Goal: Task Accomplishment & Management: Complete application form

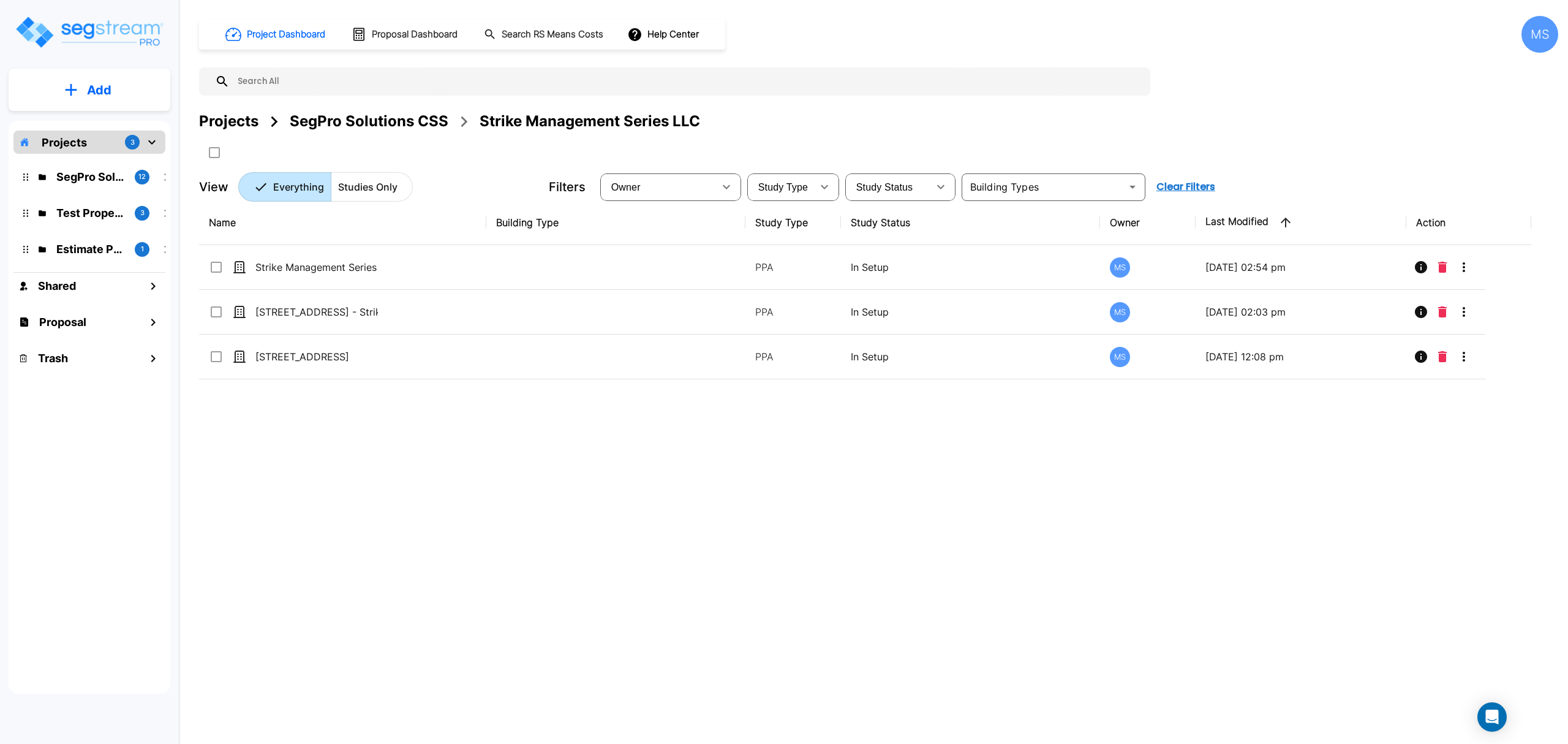
click at [337, 127] on div "SegPro Solutions CSS" at bounding box center [369, 122] width 159 height 22
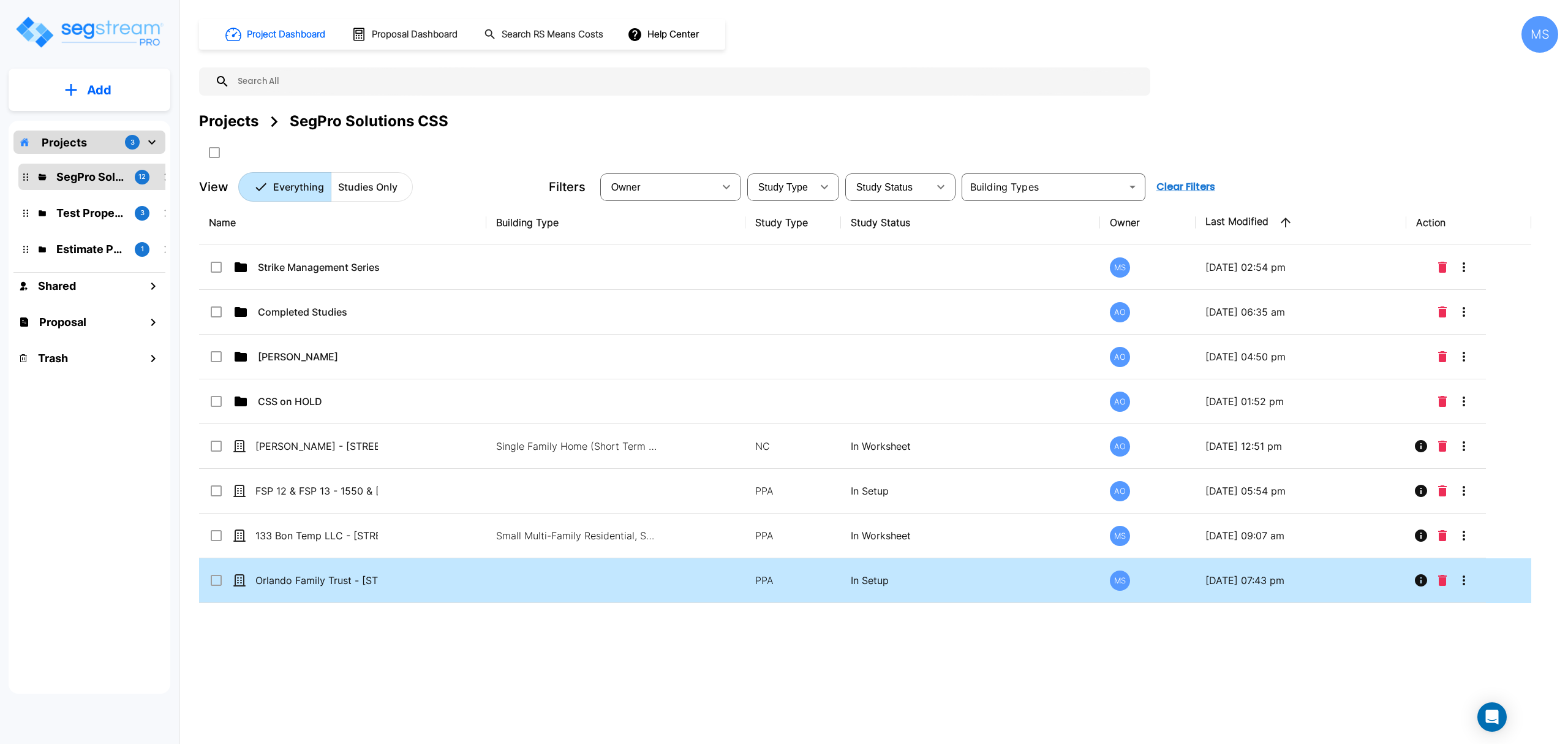
click at [329, 593] on td "Orlando Family Trust - [STREET_ADDRESS]" at bounding box center [342, 580] width 287 height 45
checkbox input "true"
click at [329, 593] on td "Orlando Family Trust - [STREET_ADDRESS]" at bounding box center [342, 580] width 287 height 45
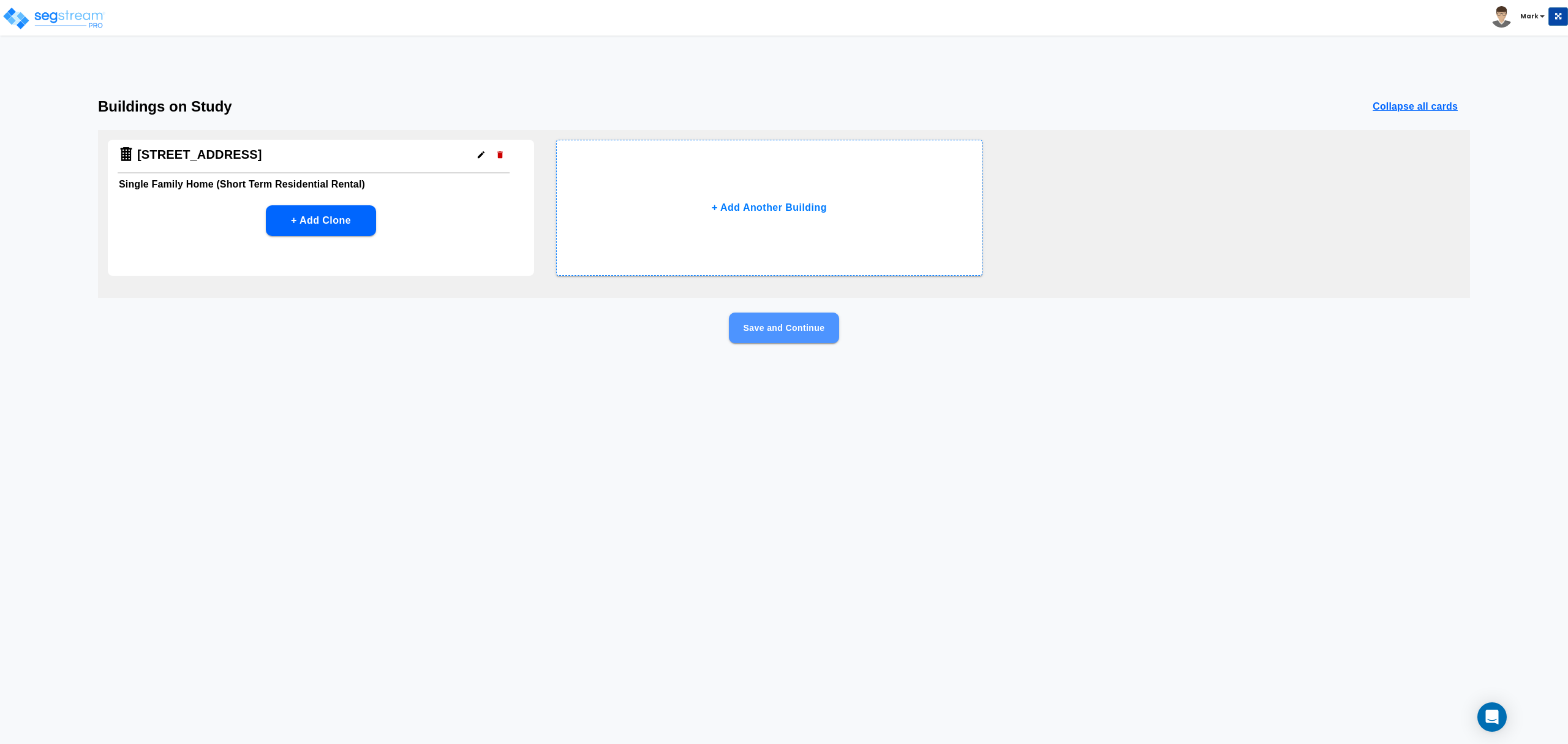
click at [808, 337] on button "Save and Continue" at bounding box center [784, 328] width 110 height 30
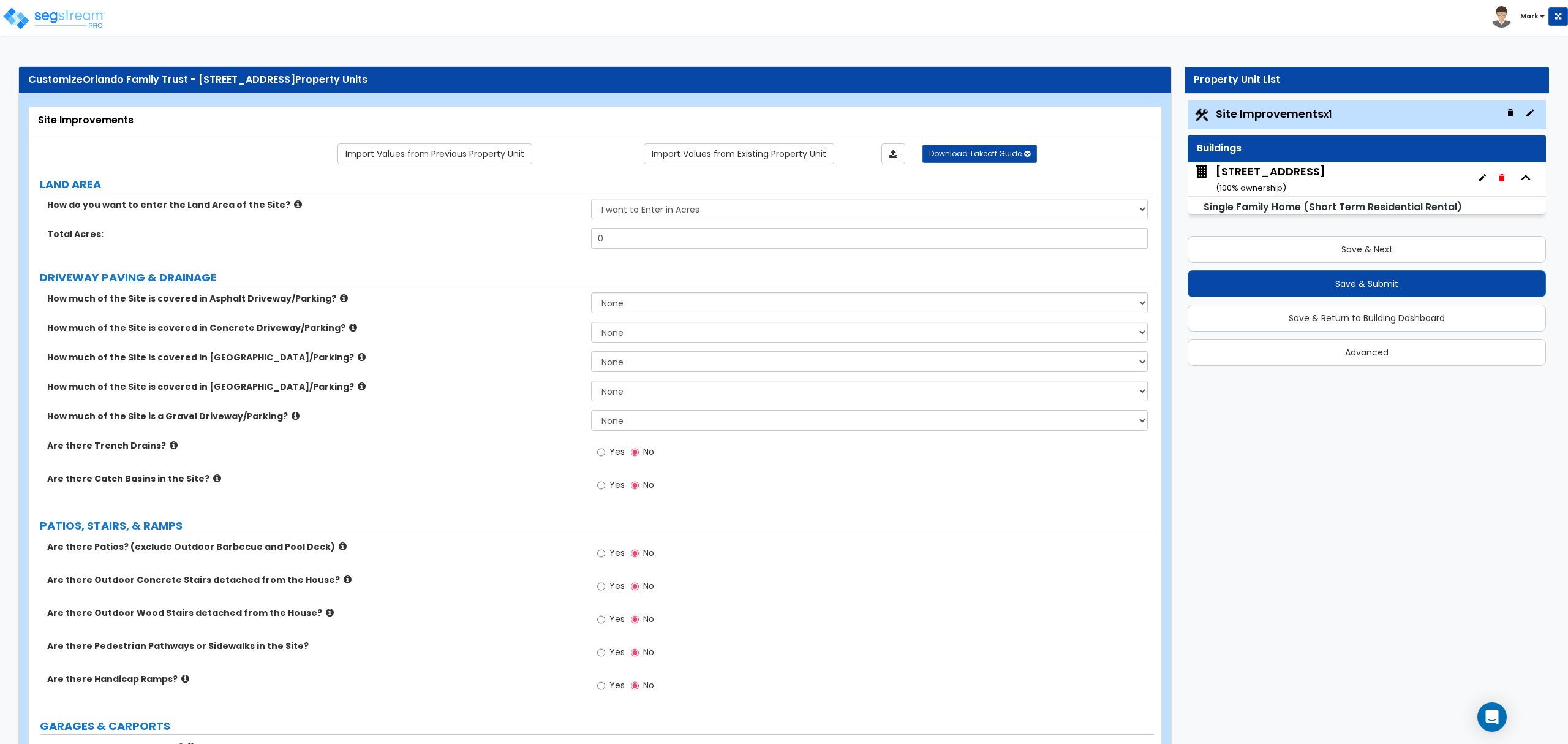
click at [1280, 189] on small "( 100 % ownership)" at bounding box center [1251, 188] width 70 height 12
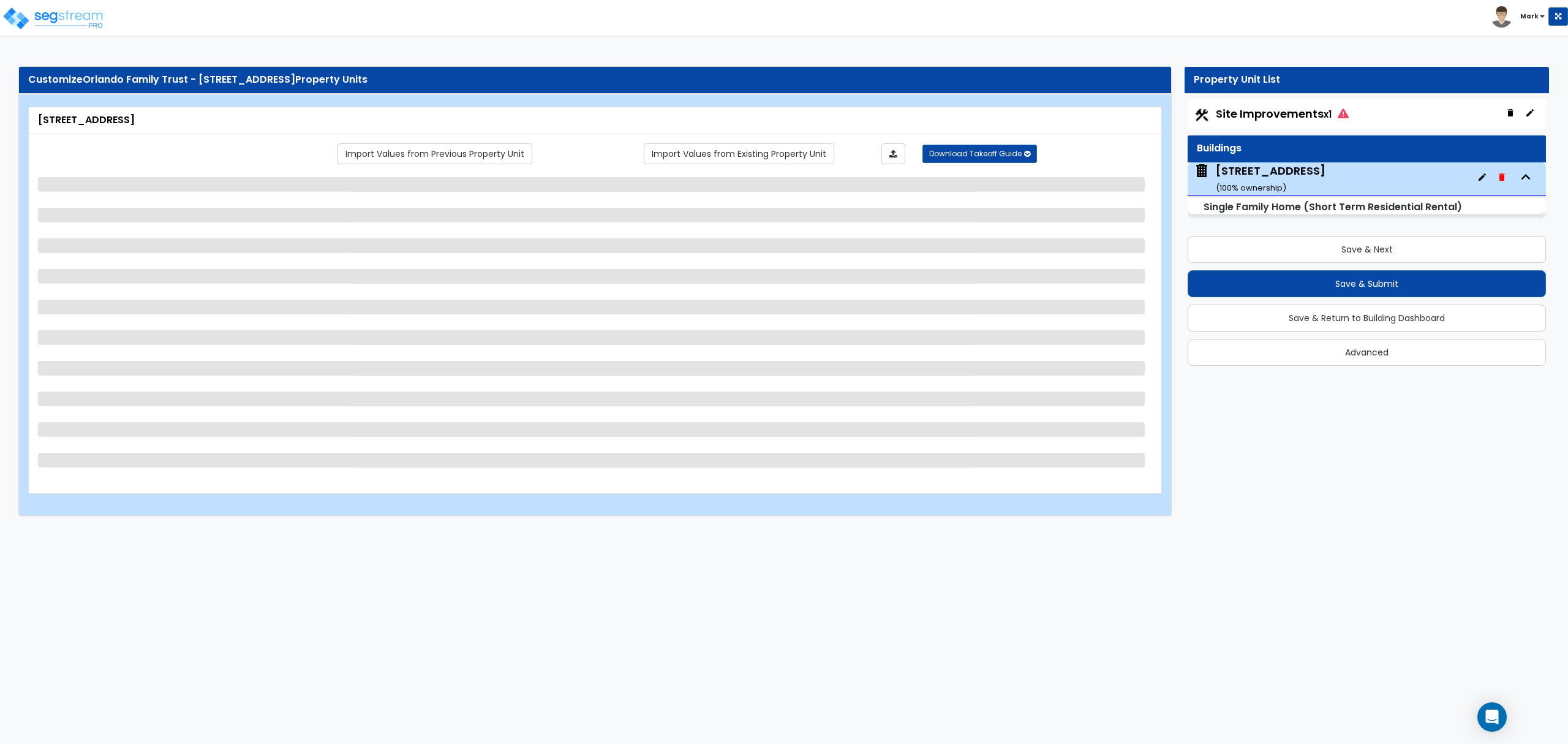
select select "2"
select select "7"
select select "3"
select select "2"
select select "4"
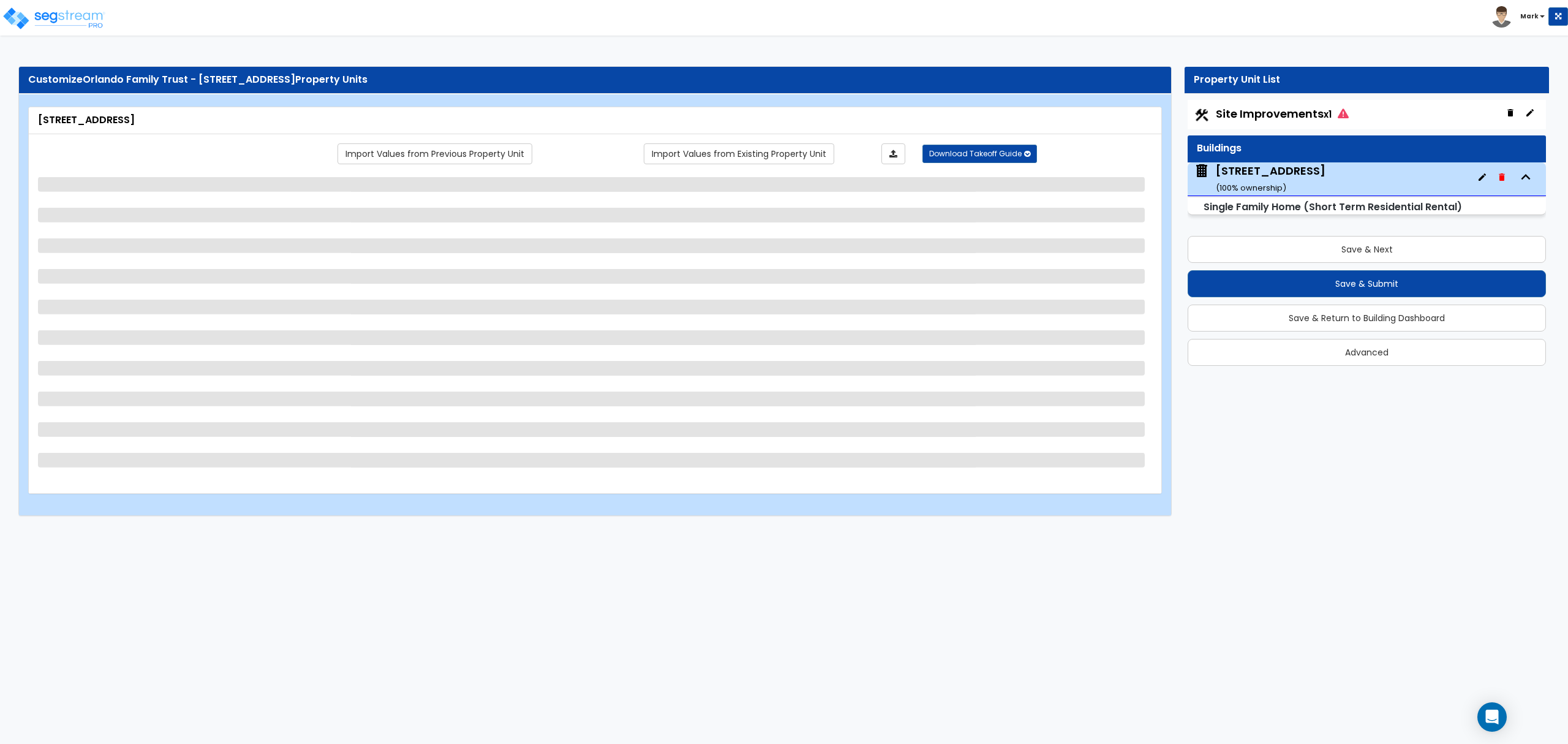
select select "7"
select select "1"
select select "2"
select select "1"
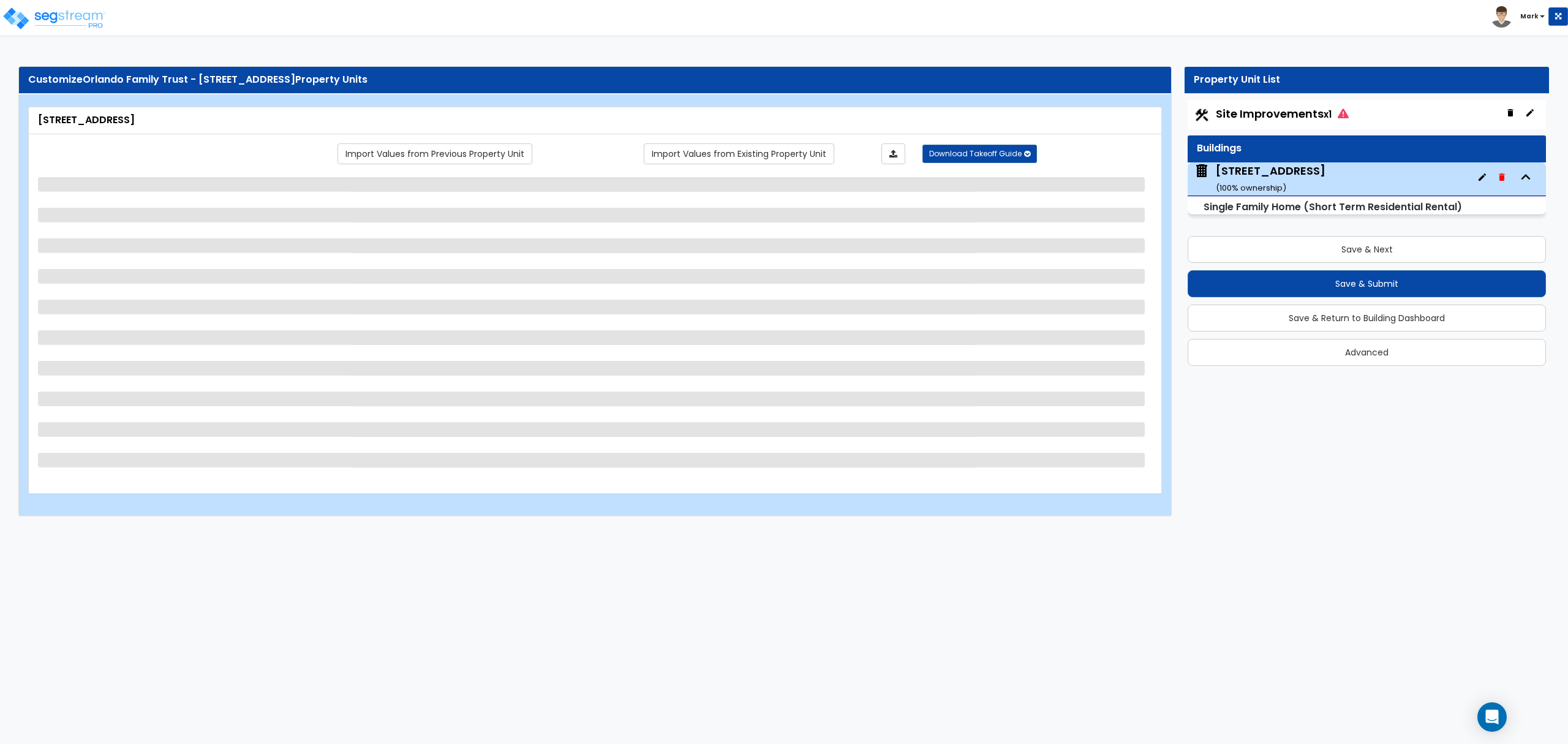
select select "1"
select select "3"
select select "1"
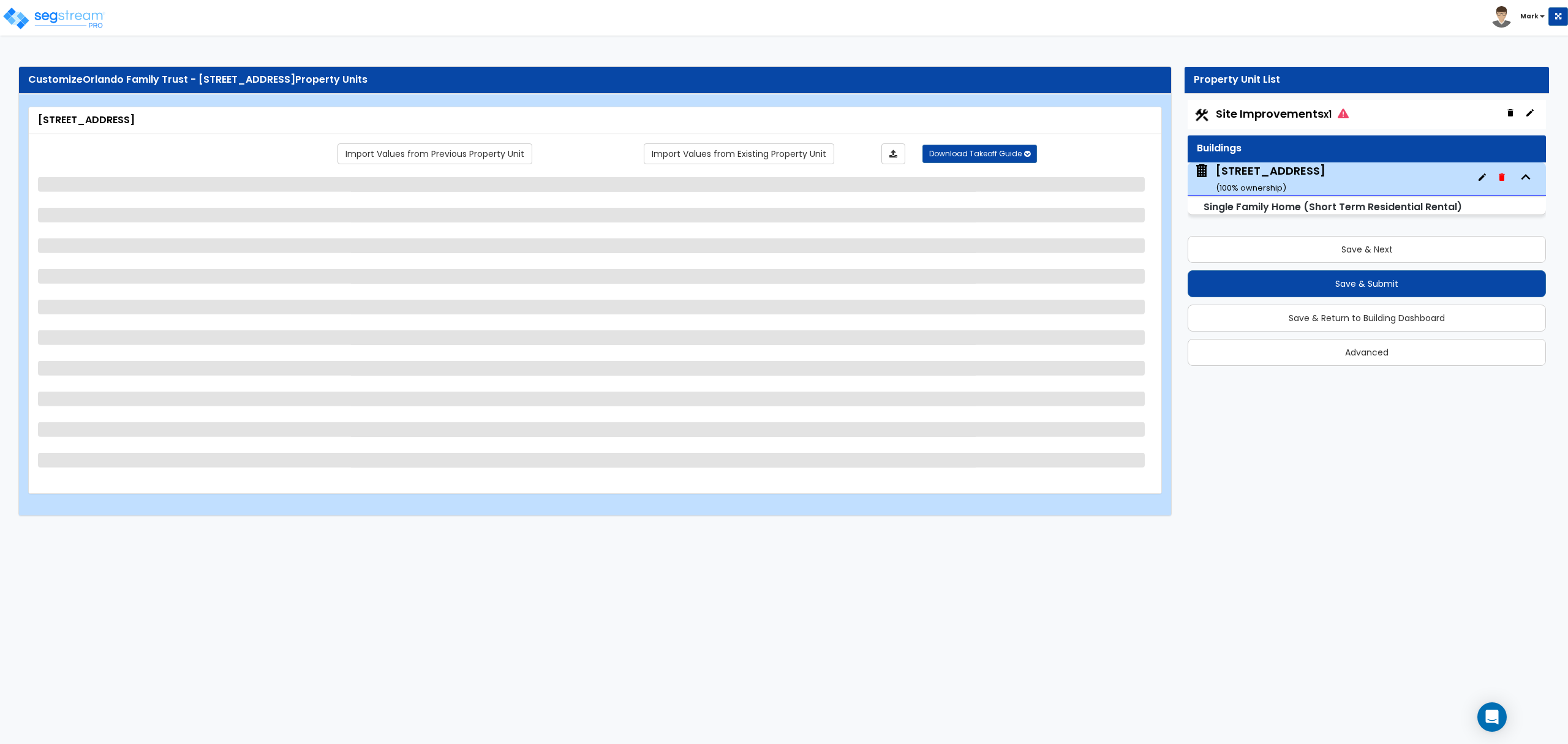
select select "2"
select select "3"
select select "1"
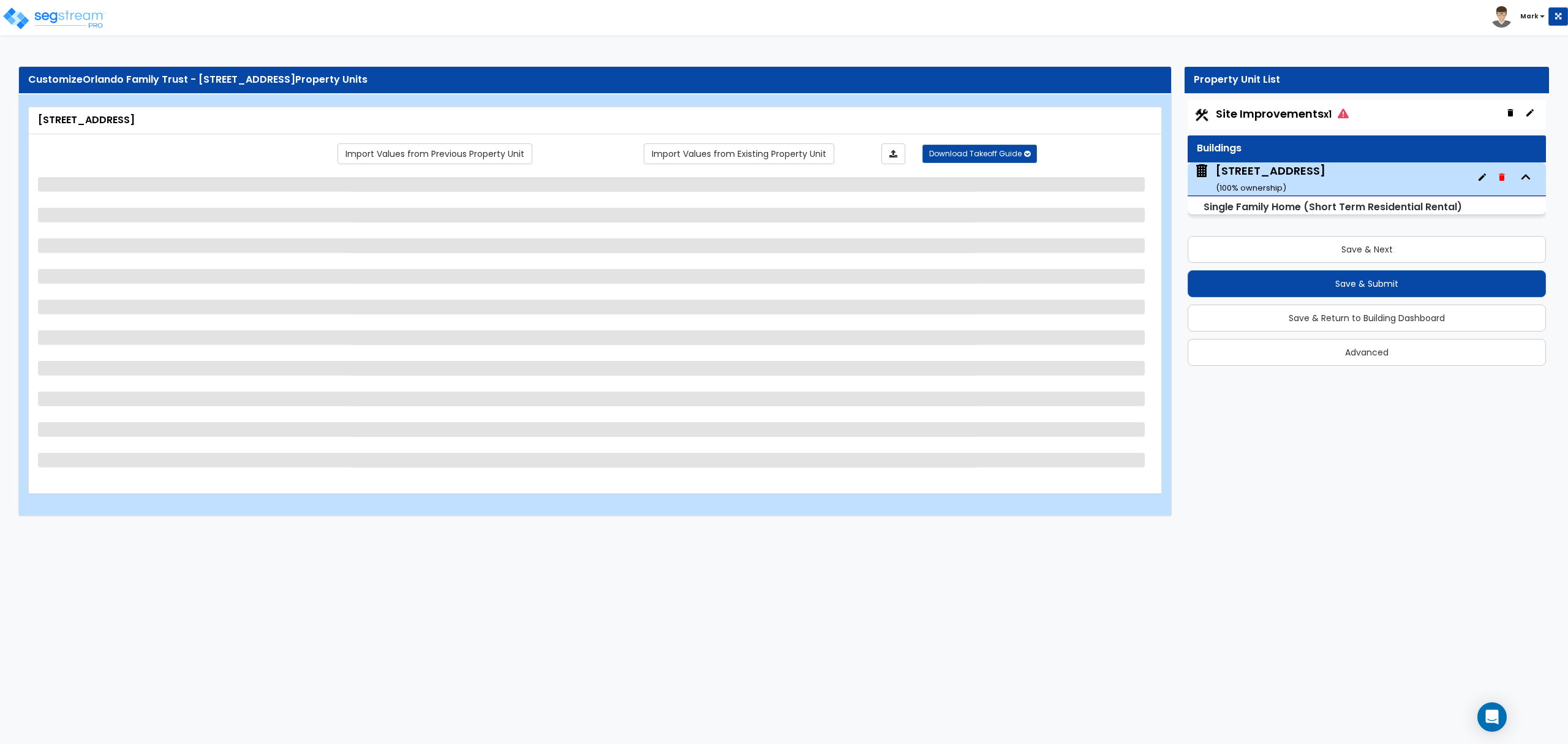
select select "2"
select select "3"
select select "2"
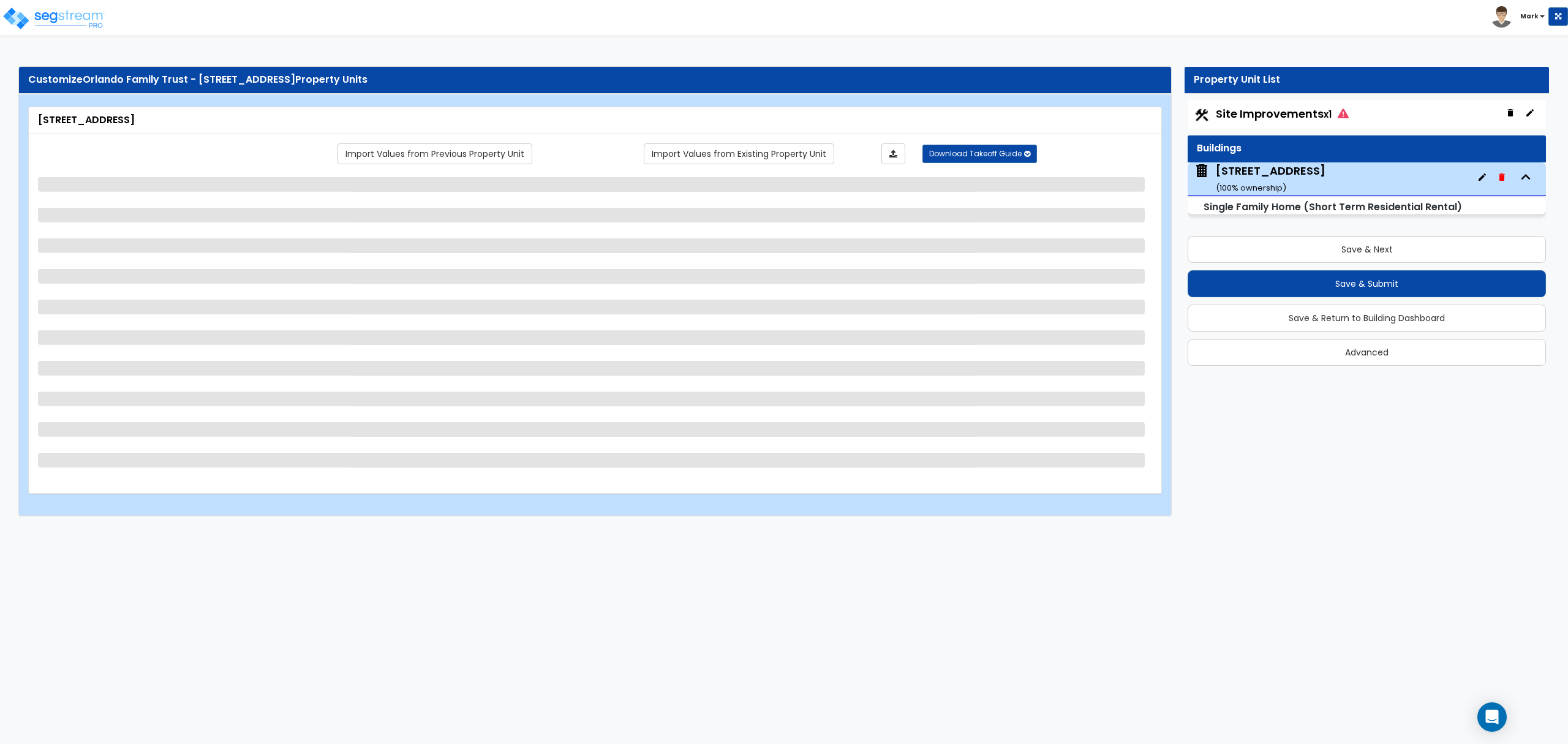
select select "1"
select select "2"
select select "1"
select select "2"
select select "1"
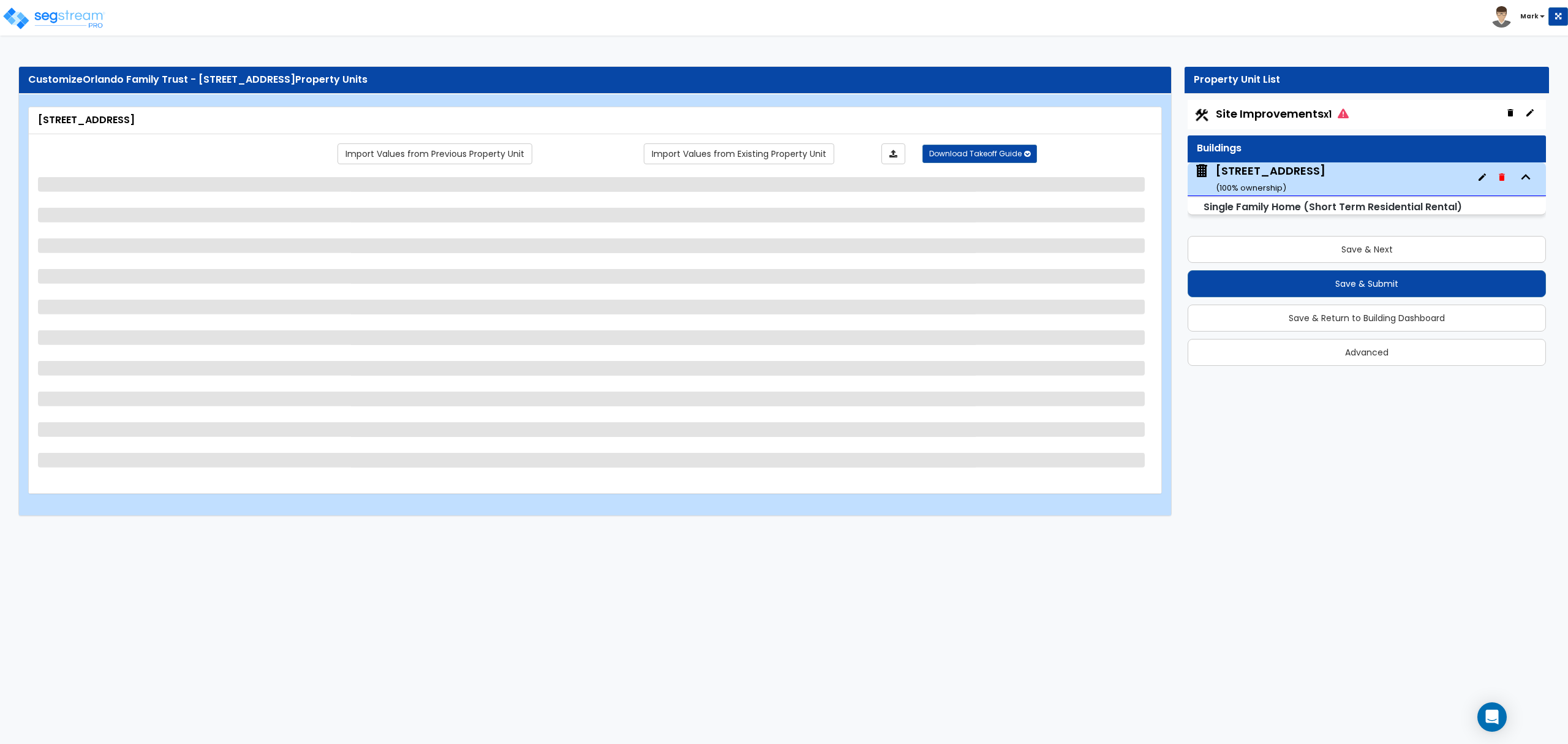
select select "1"
select select "2"
select select "1"
select select "2"
select select "1"
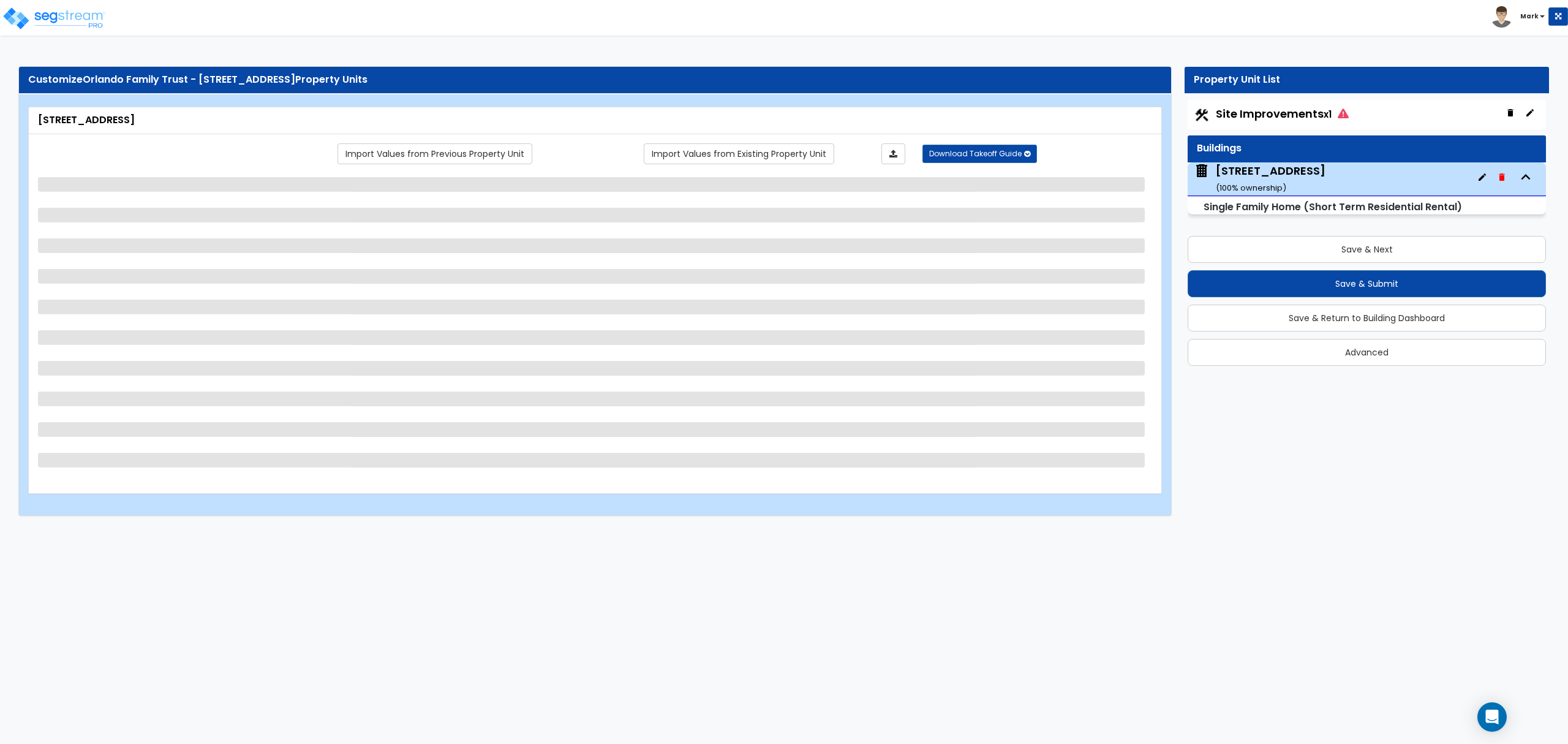
select select "2"
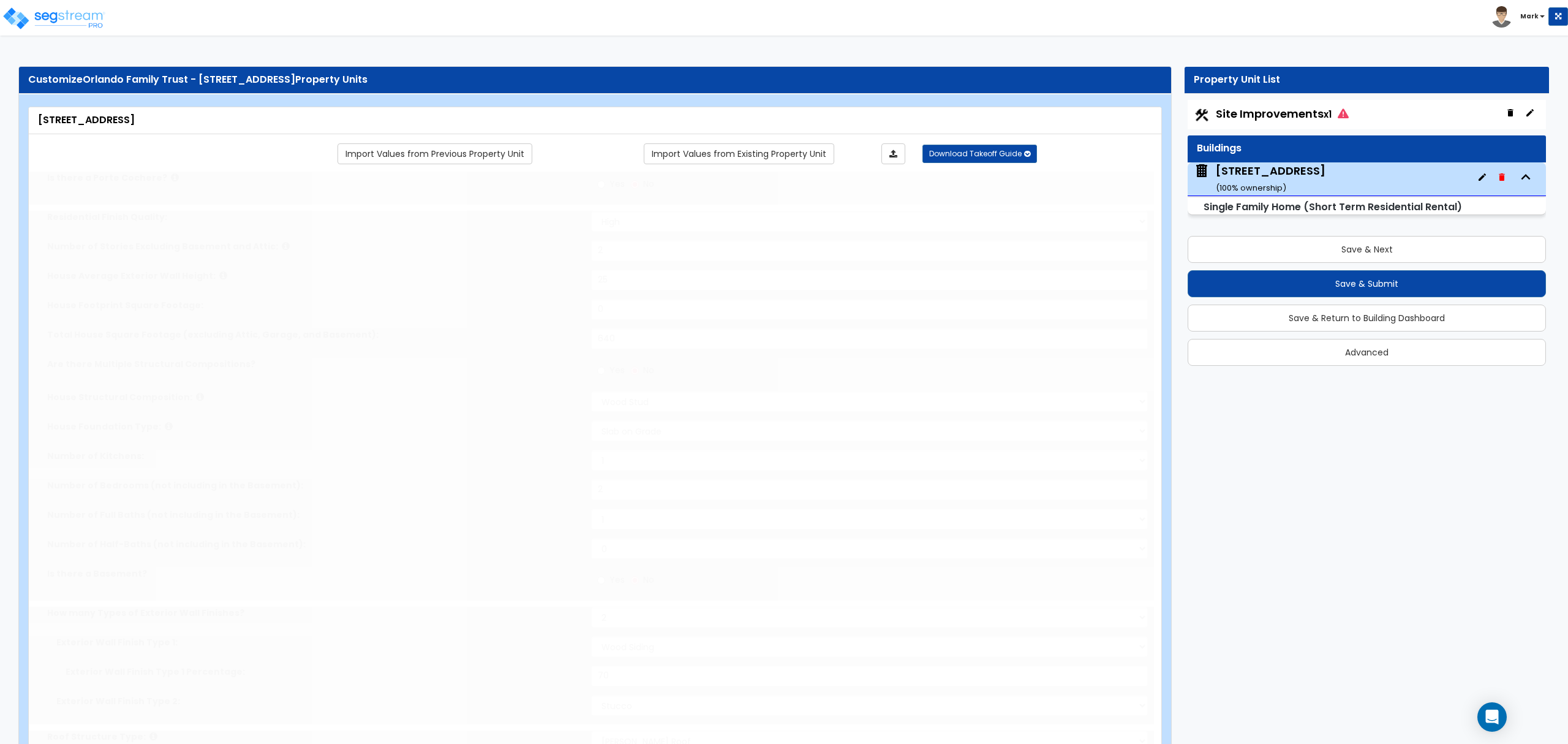
type input "5"
select select "2"
type input "3"
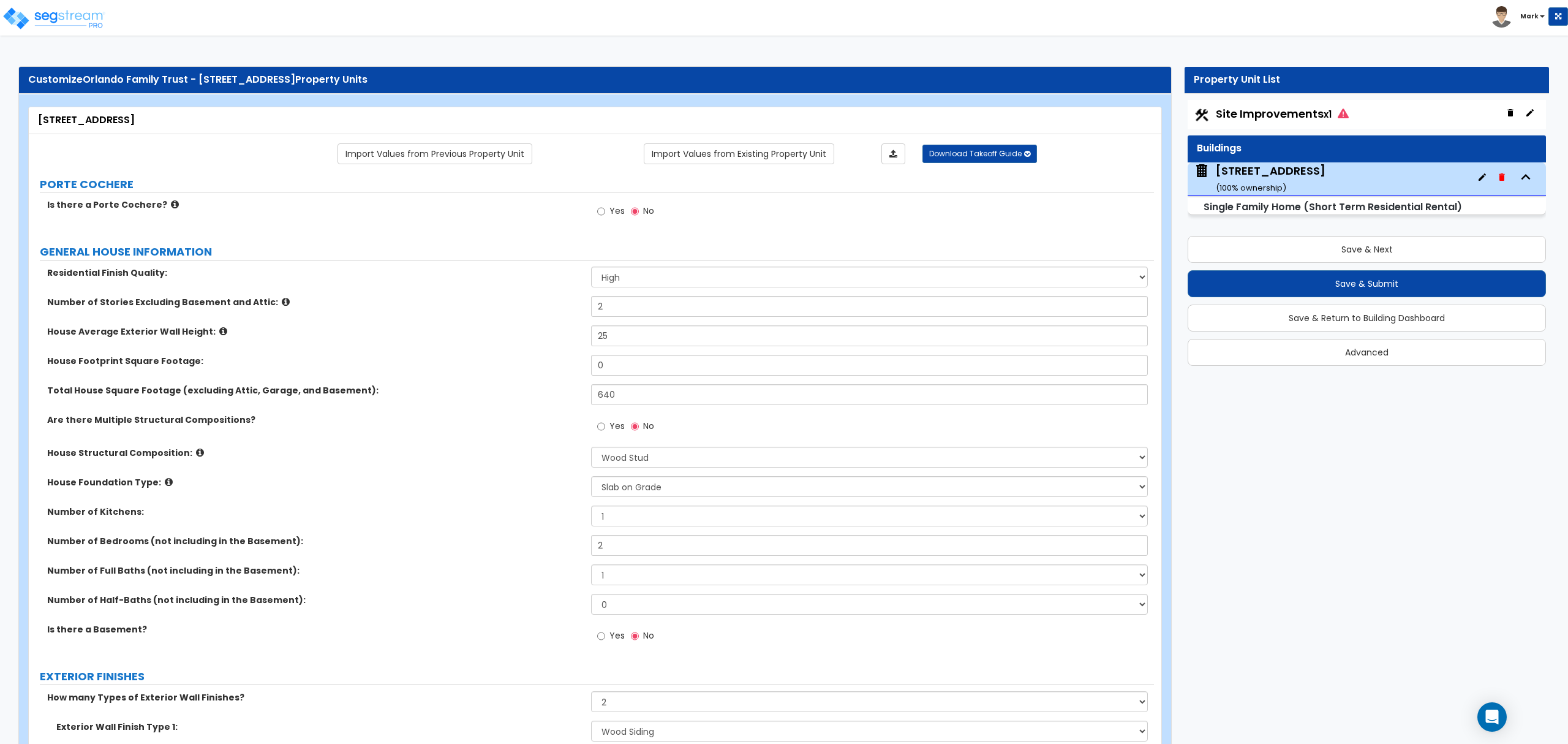
click at [1279, 112] on span "Site Improvements x1" at bounding box center [1282, 114] width 133 height 16
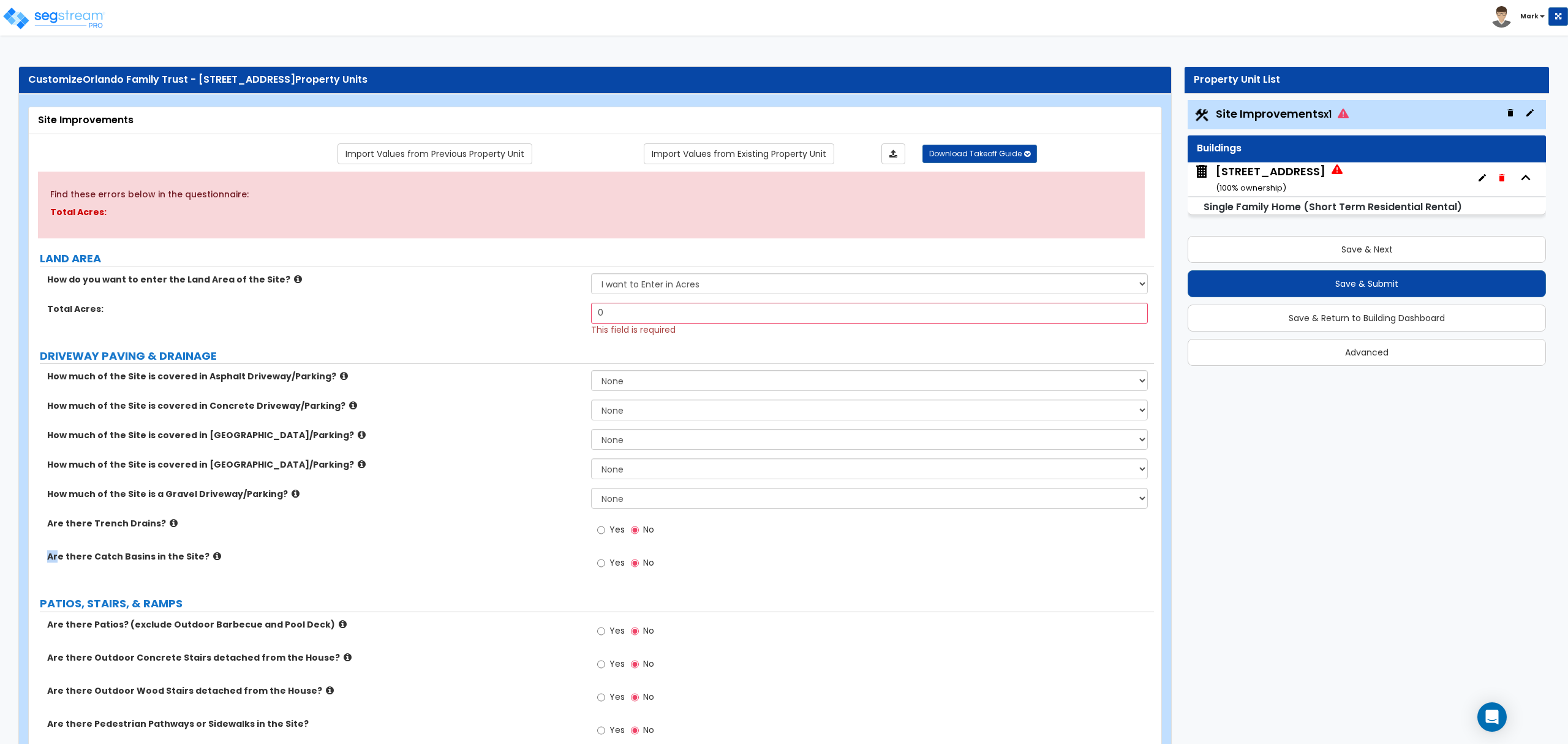
drag, startPoint x: 59, startPoint y: 562, endPoint x: 37, endPoint y: 619, distance: 61.1
click at [659, 284] on select "I want to Enter in Acres I want to Enter in Square Feet" at bounding box center [869, 284] width 556 height 21
select select "2"
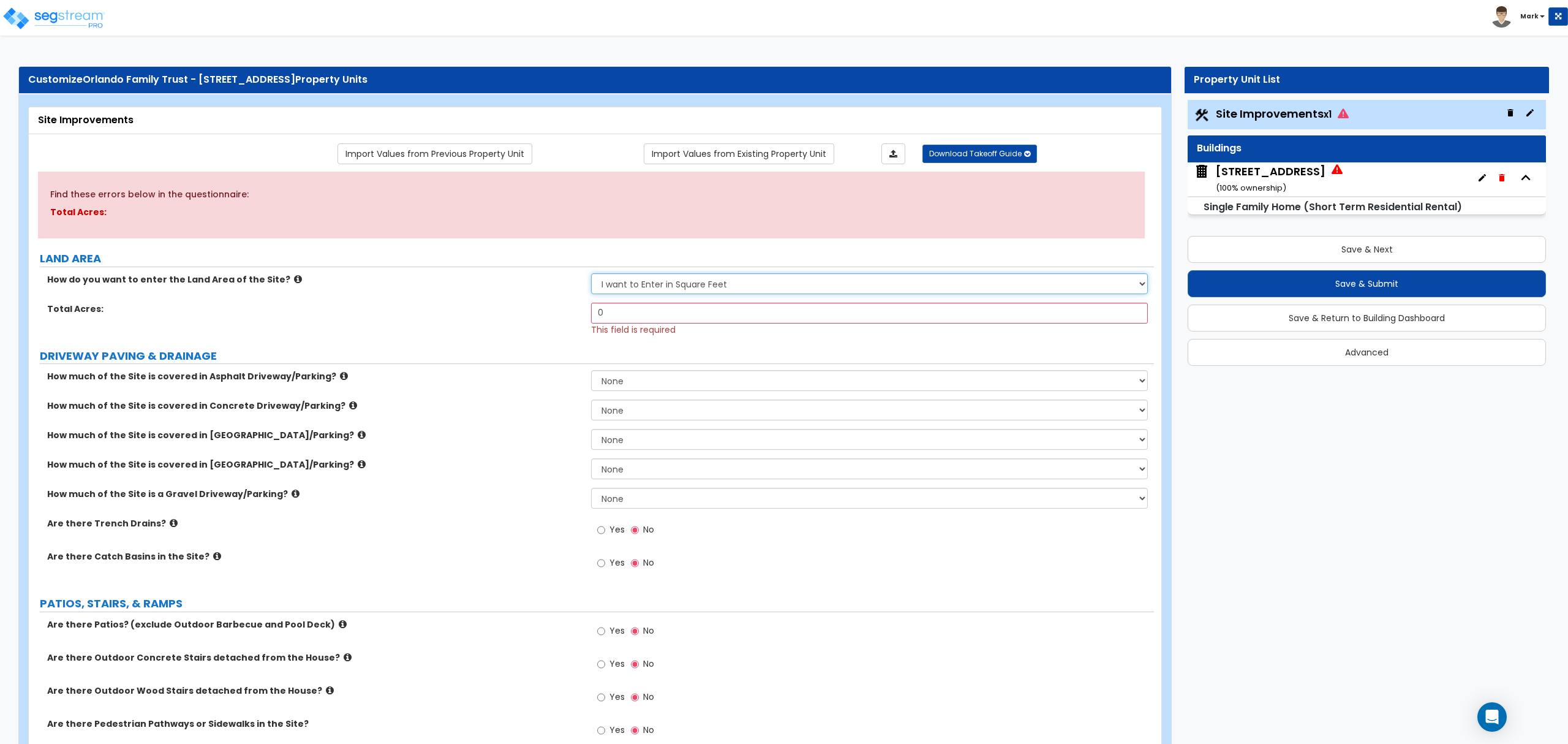
click at [591, 274] on select "I want to Enter in Acres I want to Enter in Square Feet" at bounding box center [869, 284] width 556 height 21
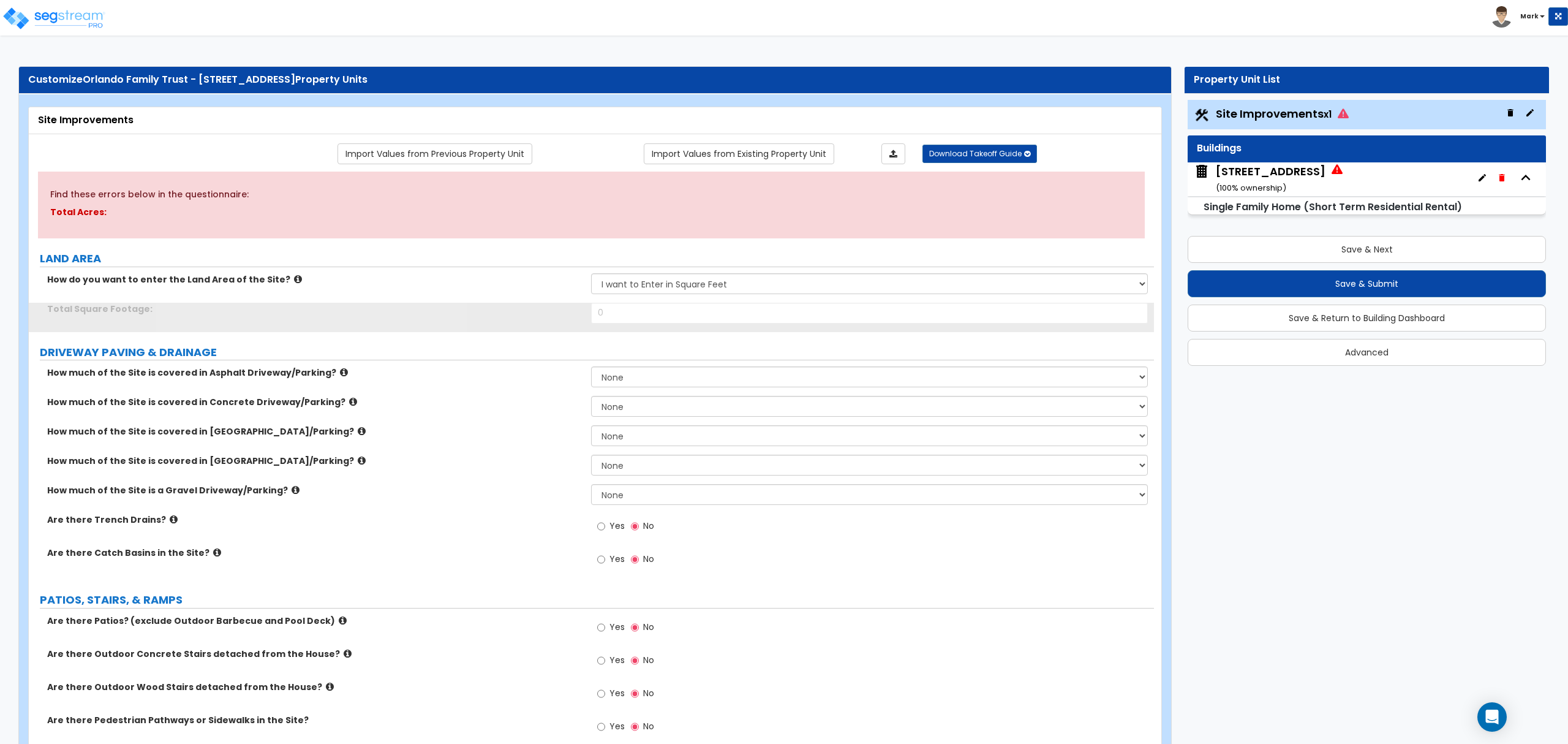
click at [678, 322] on input "0" at bounding box center [869, 313] width 556 height 21
drag, startPoint x: 664, startPoint y: 292, endPoint x: 678, endPoint y: 322, distance: 33.1
click at [678, 322] on input "0" at bounding box center [869, 313] width 556 height 21
type input "4,160"
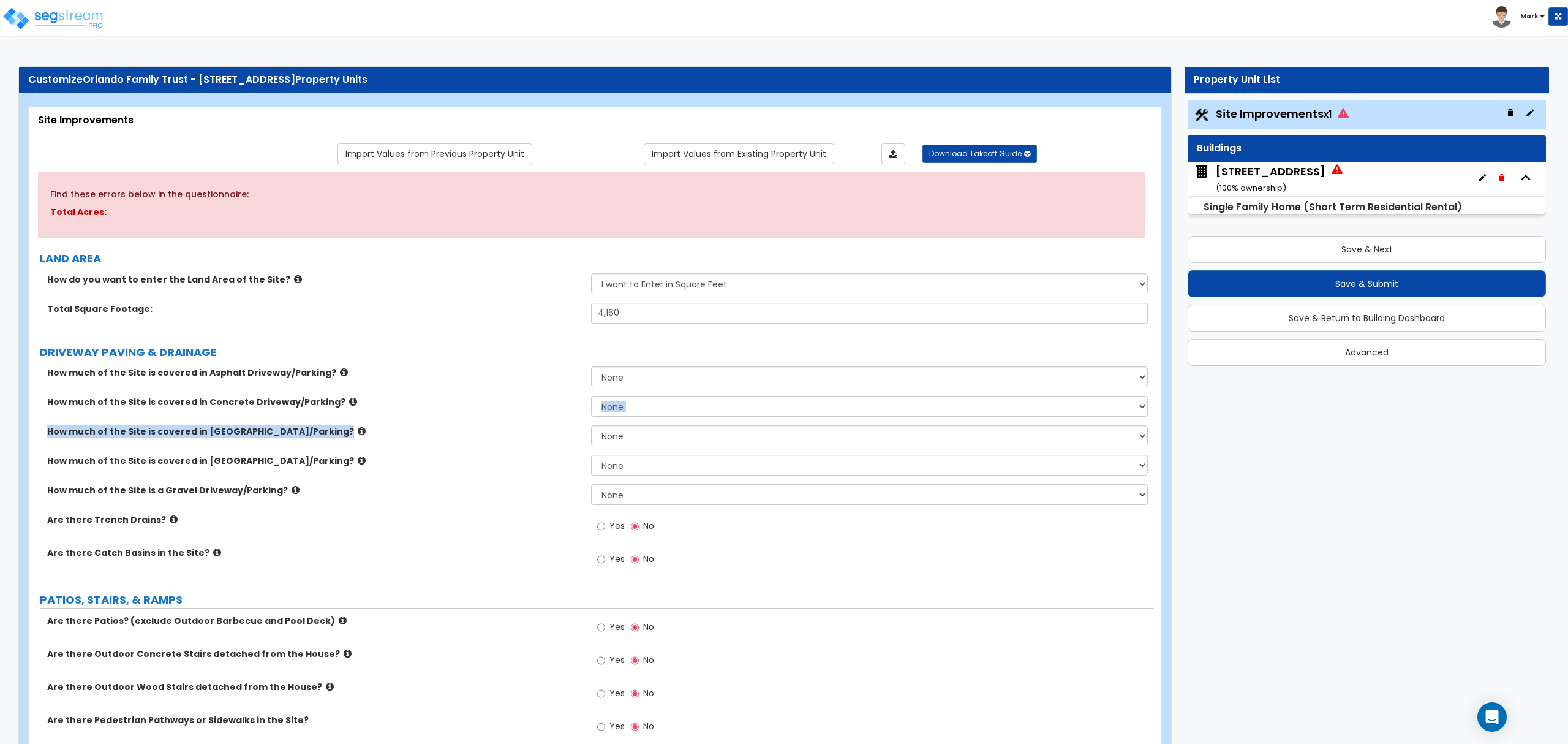
click at [403, 427] on div "How much of the Site is covered in Asphalt Driveway/Parking? None I want to Ent…" at bounding box center [591, 473] width 1107 height 213
click at [379, 397] on label "How much of the Site is covered in Concrete Driveway/Parking?" at bounding box center [315, 401] width 535 height 12
click at [611, 378] on select "None I want to Enter an Approximate Percentage I want to Enter the Square Foota…" at bounding box center [869, 377] width 556 height 21
click at [551, 427] on label "How much of the Site is covered in [GEOGRAPHIC_DATA]/Parking?" at bounding box center [315, 431] width 535 height 12
click at [615, 401] on select "None I want to Enter an Approximate Percentage I want to Enter the Square Foota…" at bounding box center [869, 406] width 556 height 21
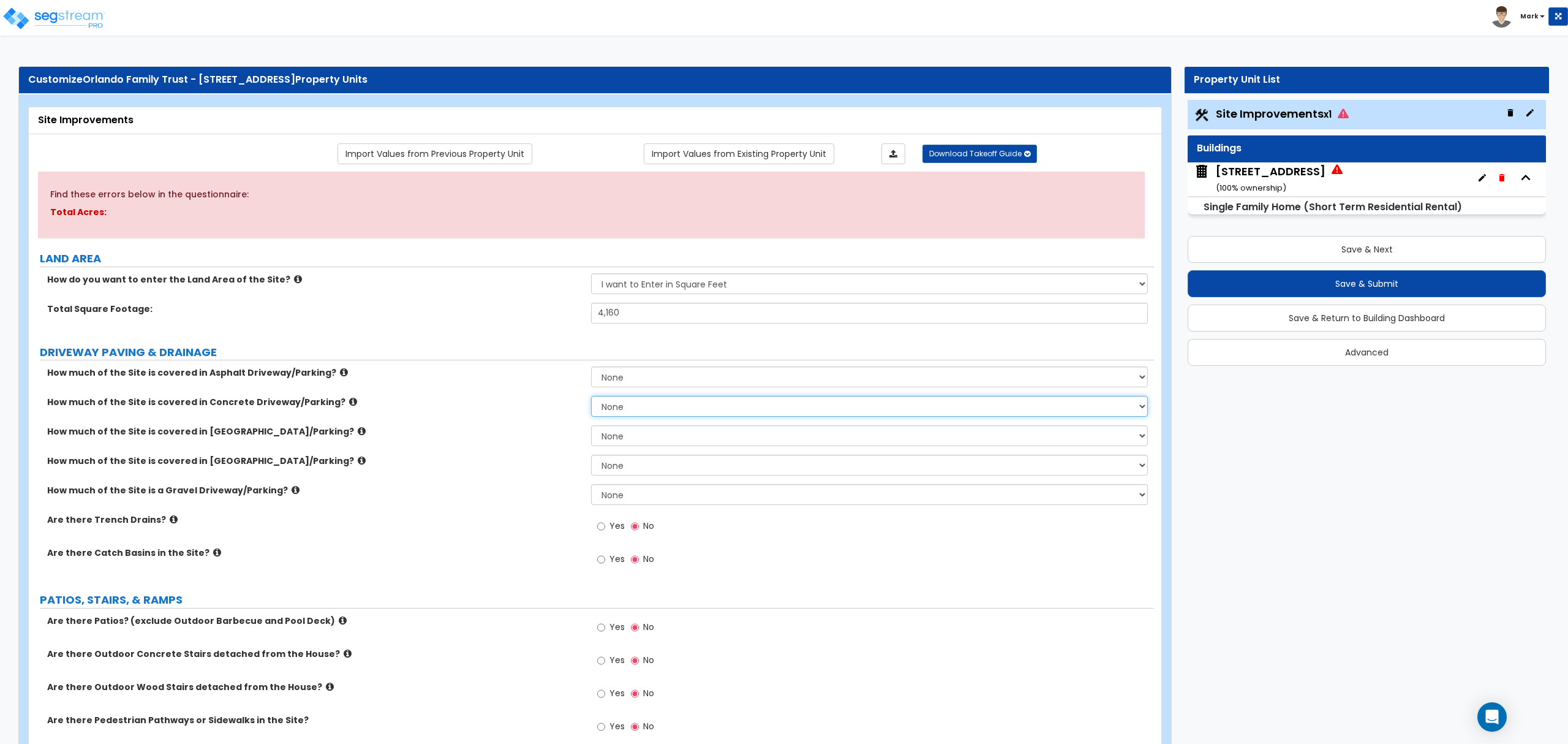
select select "2"
click at [591, 397] on select "None I want to Enter an Approximate Percentage I want to Enter the Square Foota…" at bounding box center [869, 406] width 556 height 21
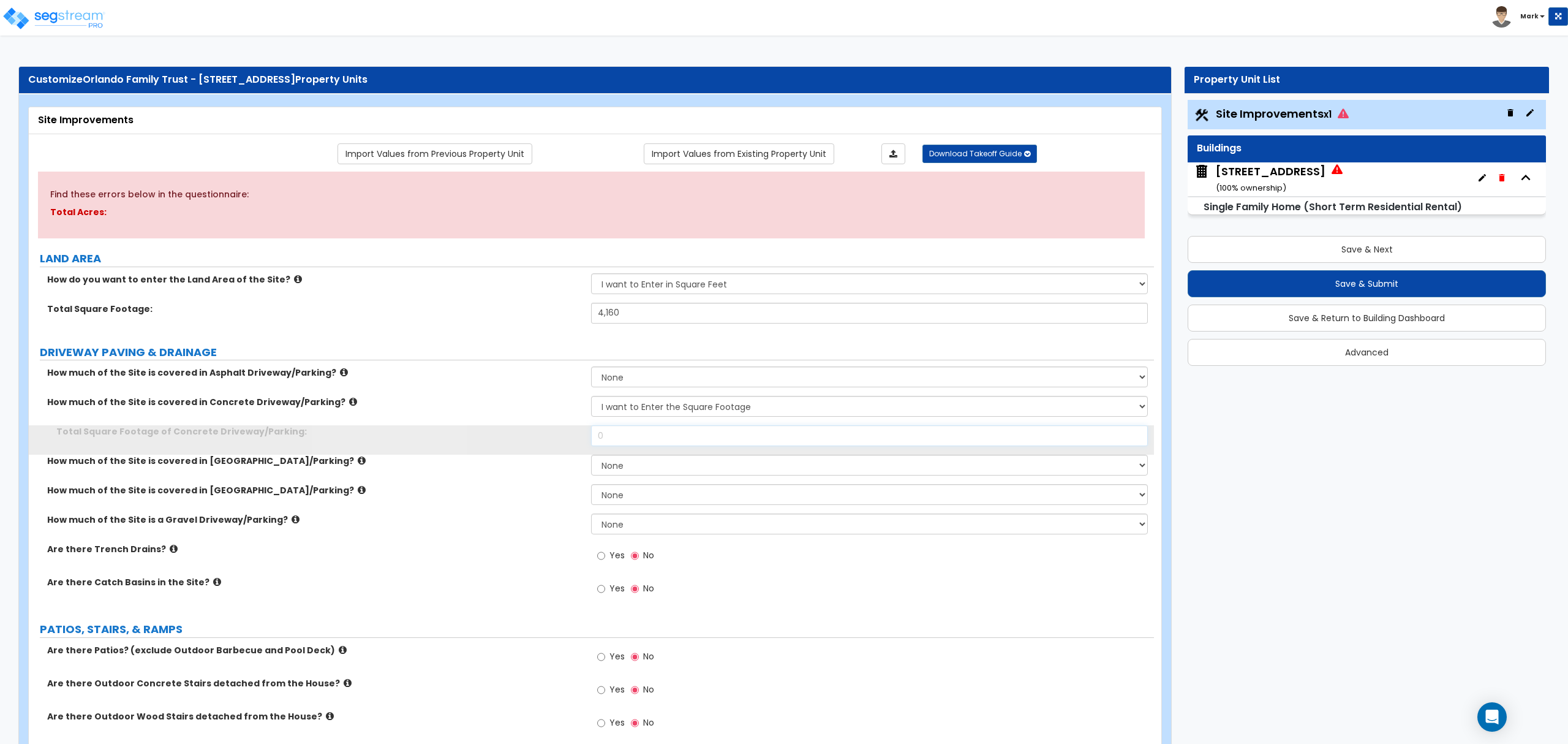
click at [653, 434] on input "0" at bounding box center [869, 436] width 556 height 21
type input "1,734"
click at [621, 464] on select "None I want to Enter an Approximate Percentage I want to Enter the Square Foota…" at bounding box center [869, 465] width 556 height 21
select select "2"
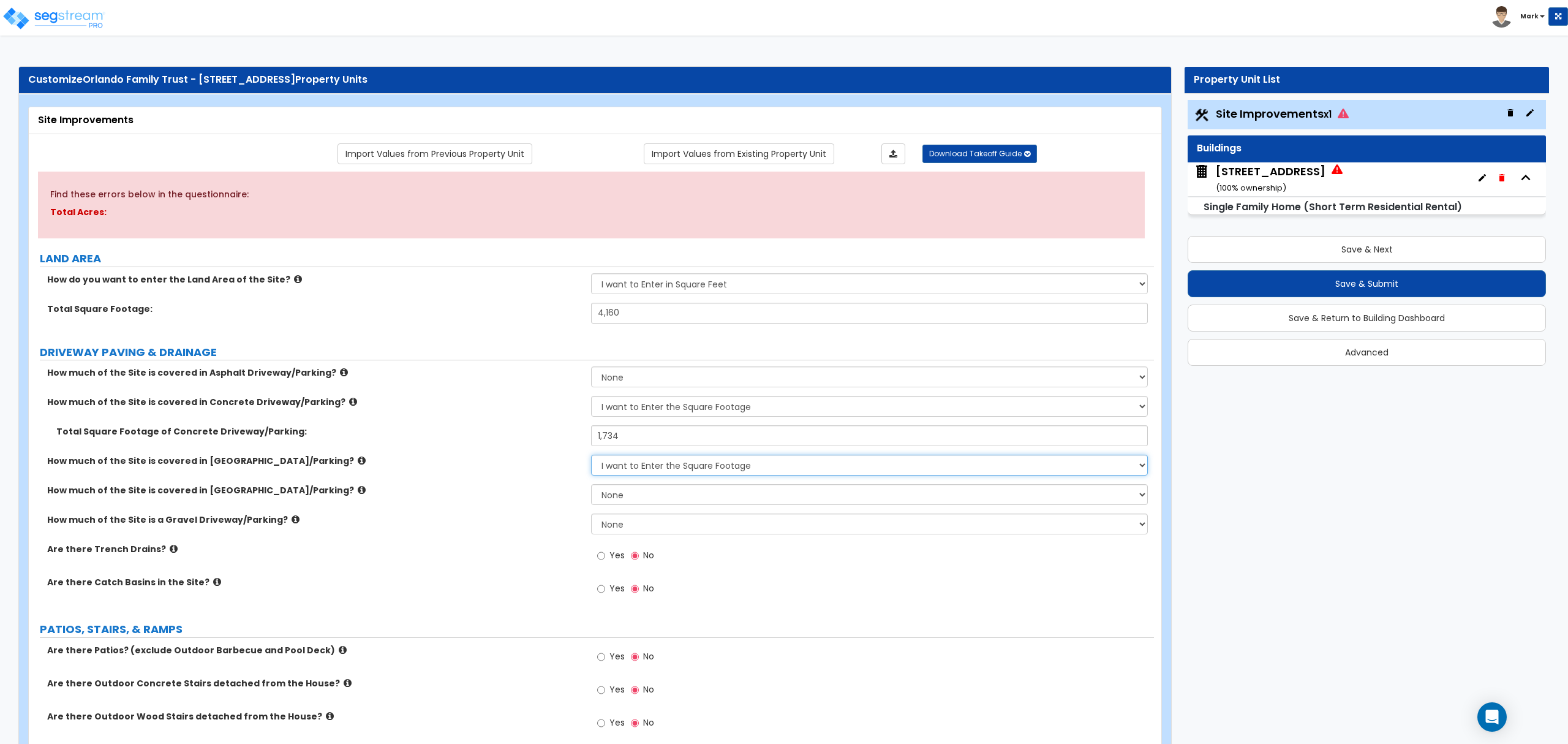
click at [591, 456] on select "None I want to Enter an Approximate Percentage I want to Enter the Square Foota…" at bounding box center [869, 465] width 556 height 21
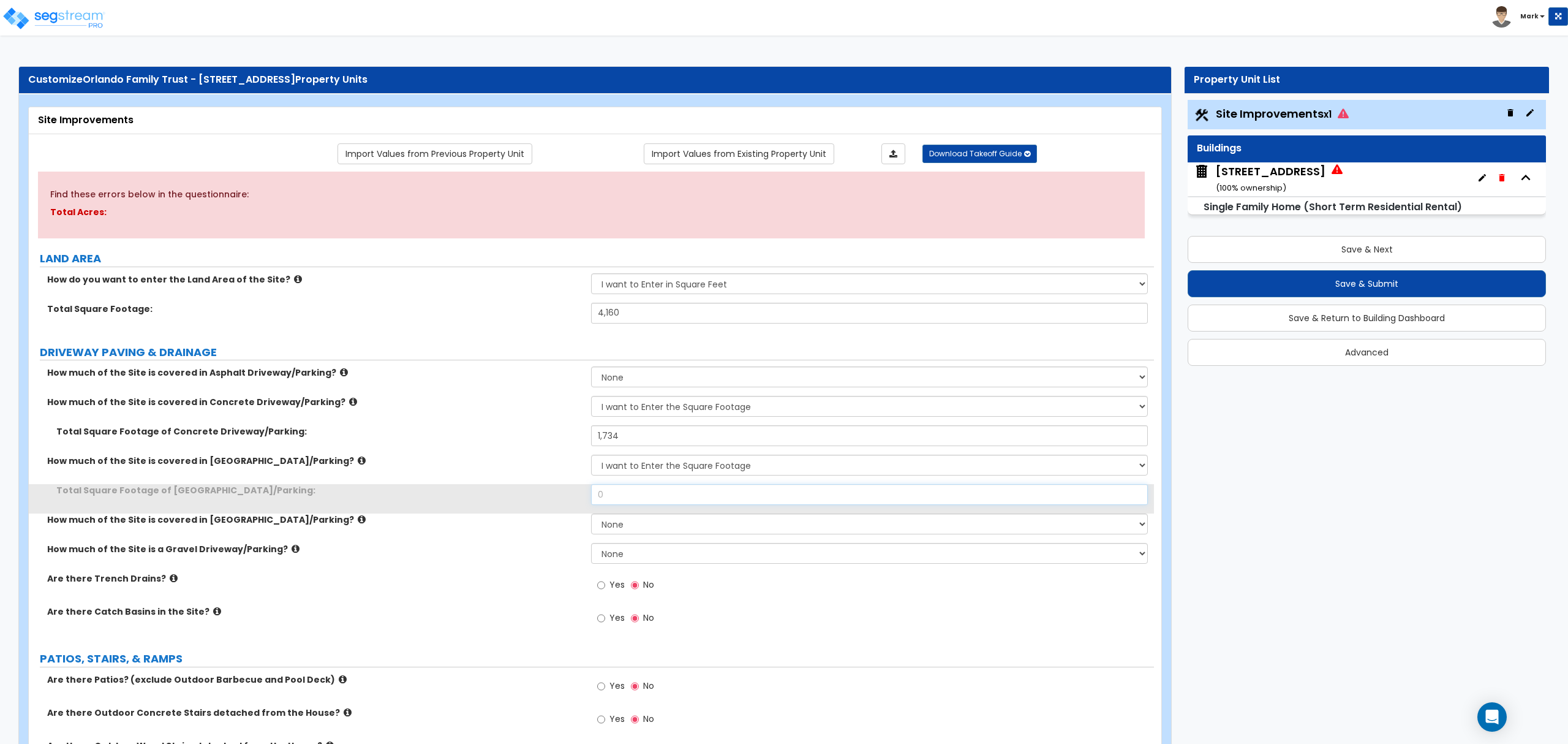
click at [640, 499] on input "0" at bounding box center [869, 494] width 556 height 21
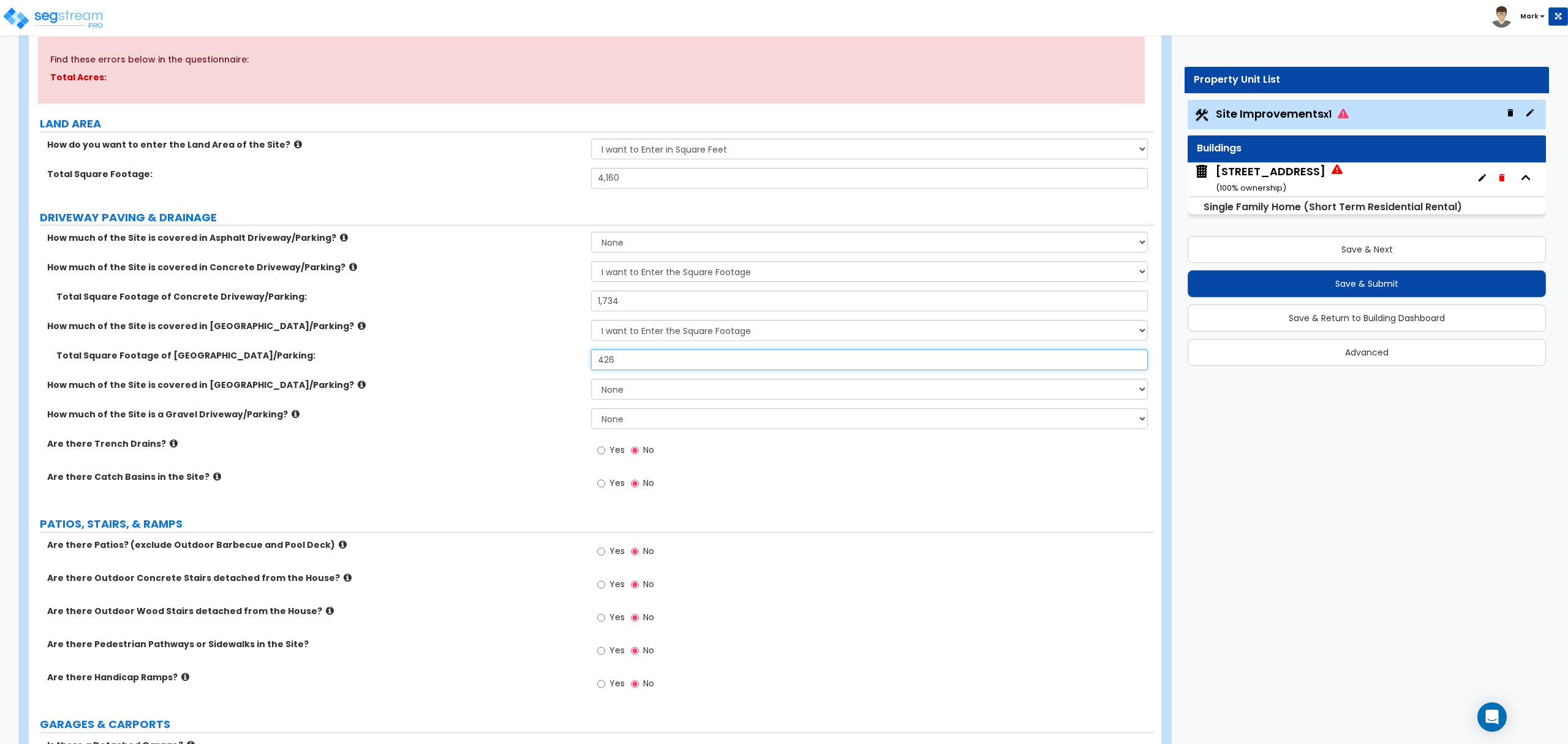
scroll to position [163, 0]
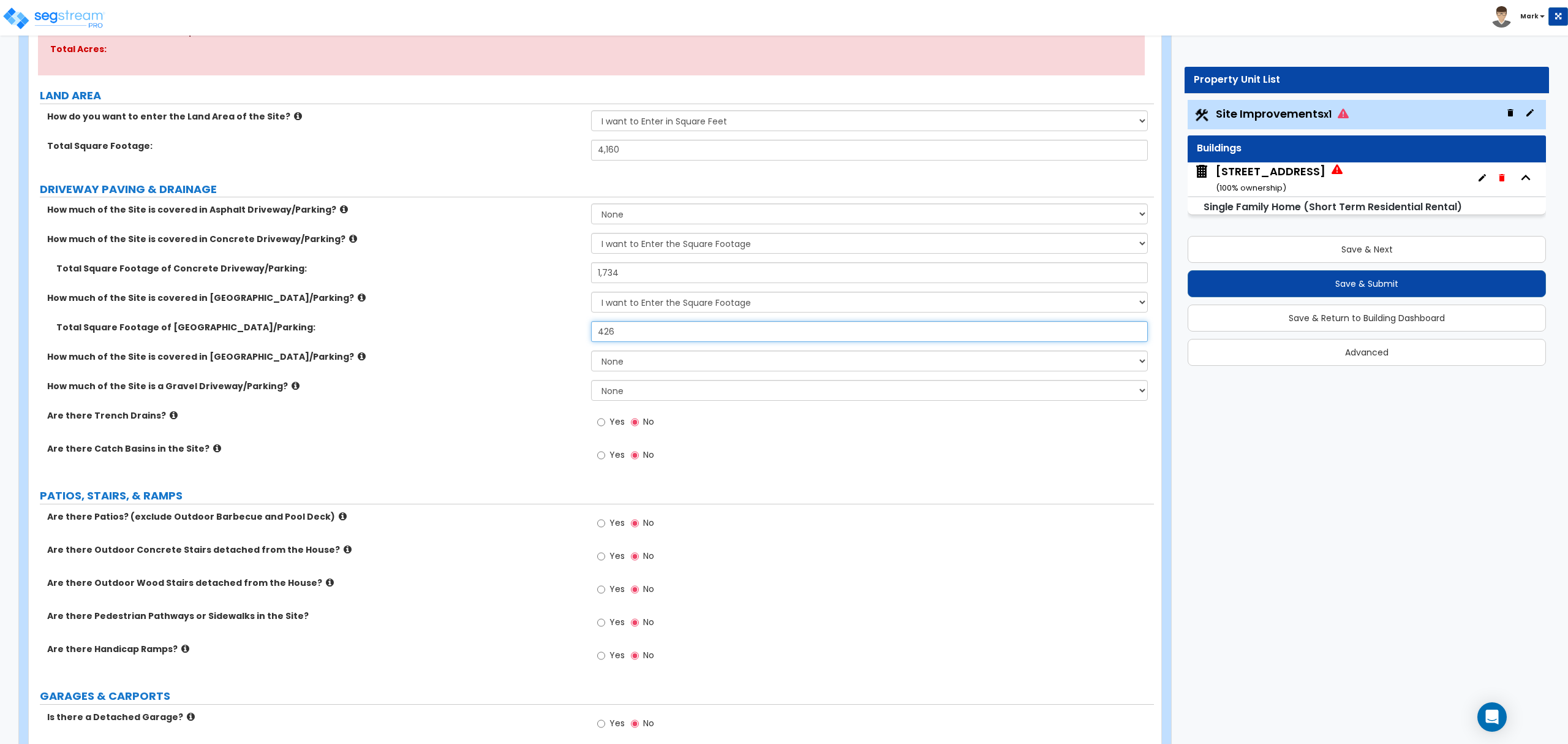
type input "426"
click at [339, 518] on icon at bounding box center [342, 516] width 8 height 9
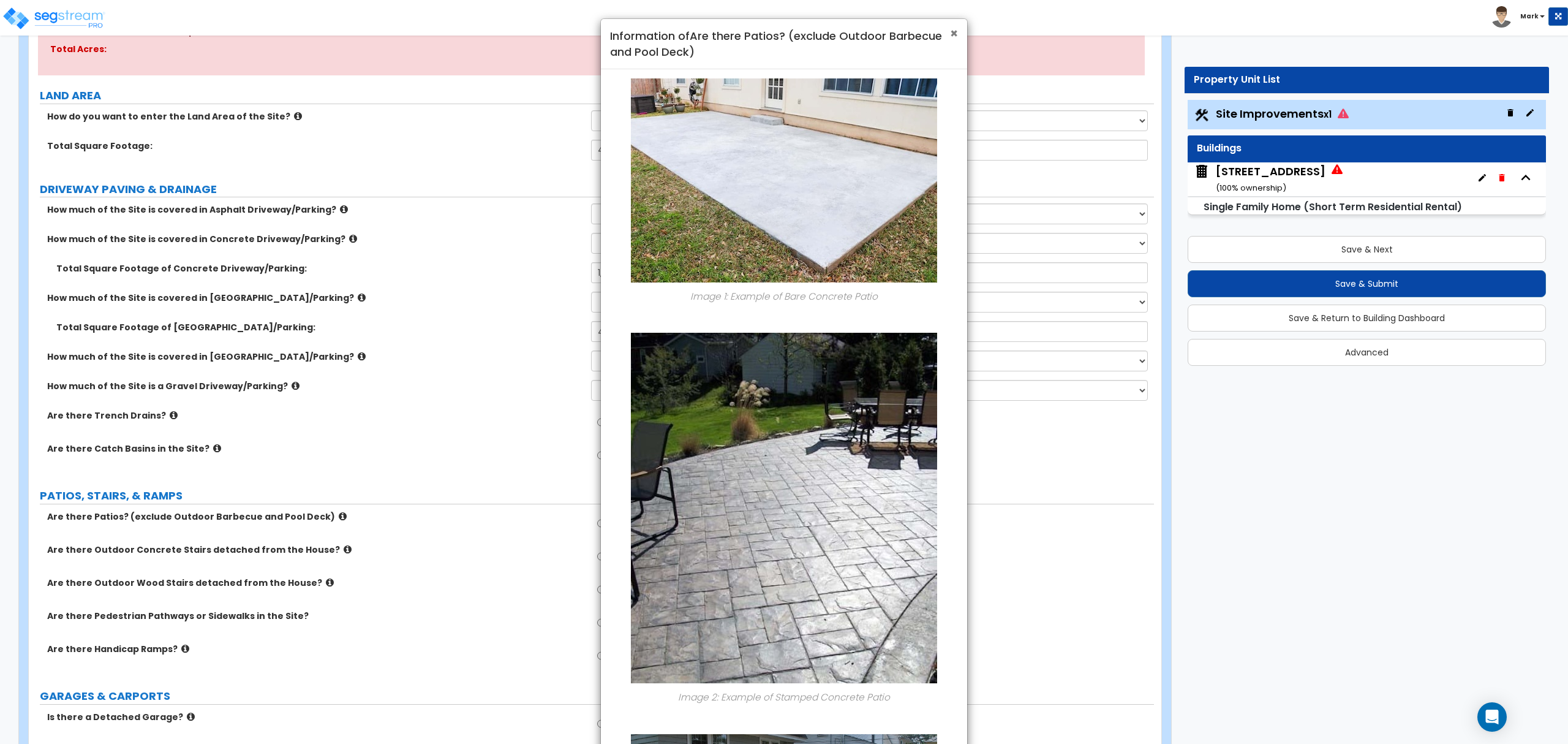
click at [956, 30] on span "×" at bounding box center [954, 33] width 8 height 17
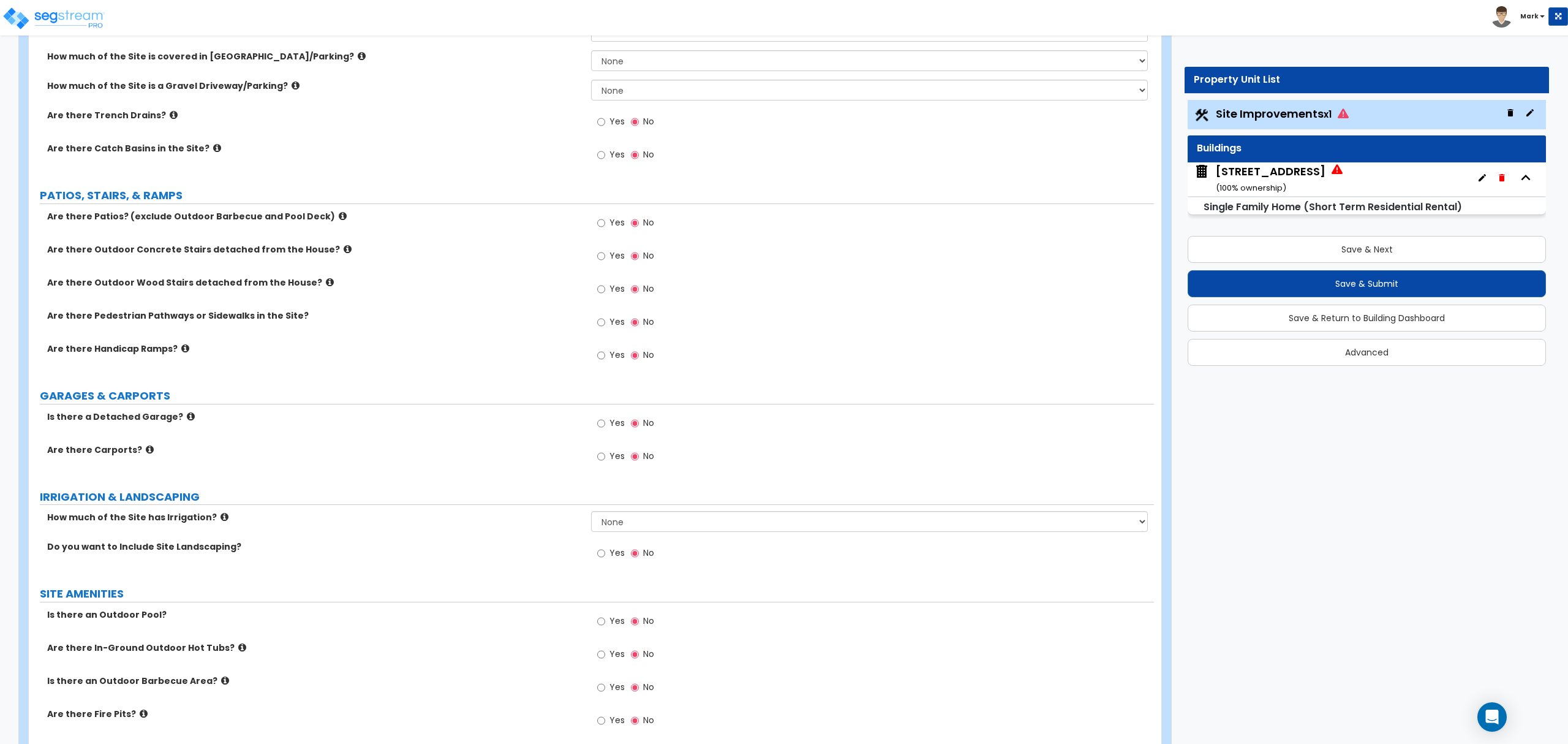
scroll to position [490, 0]
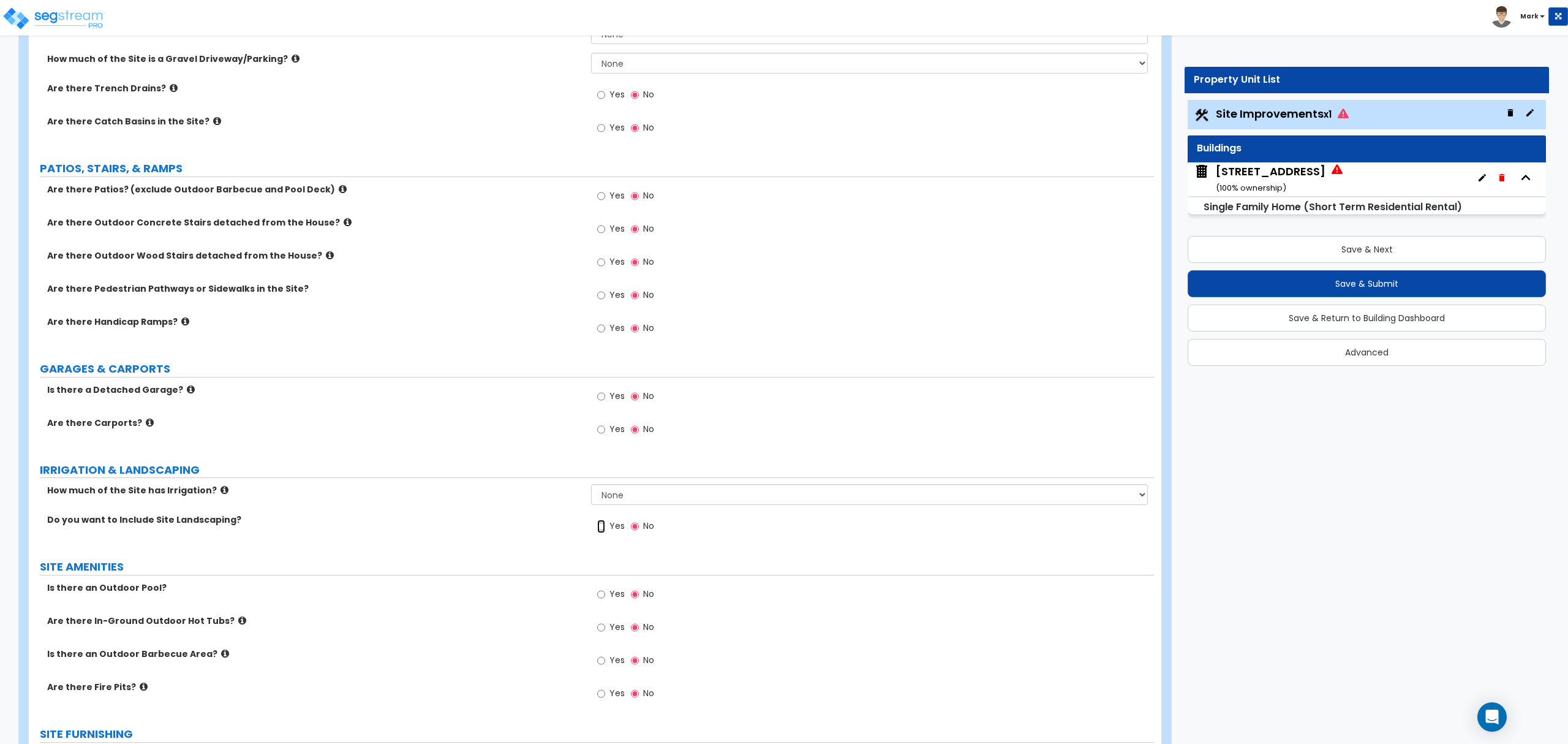
click at [604, 523] on input "Yes" at bounding box center [601, 526] width 8 height 14
radio input "true"
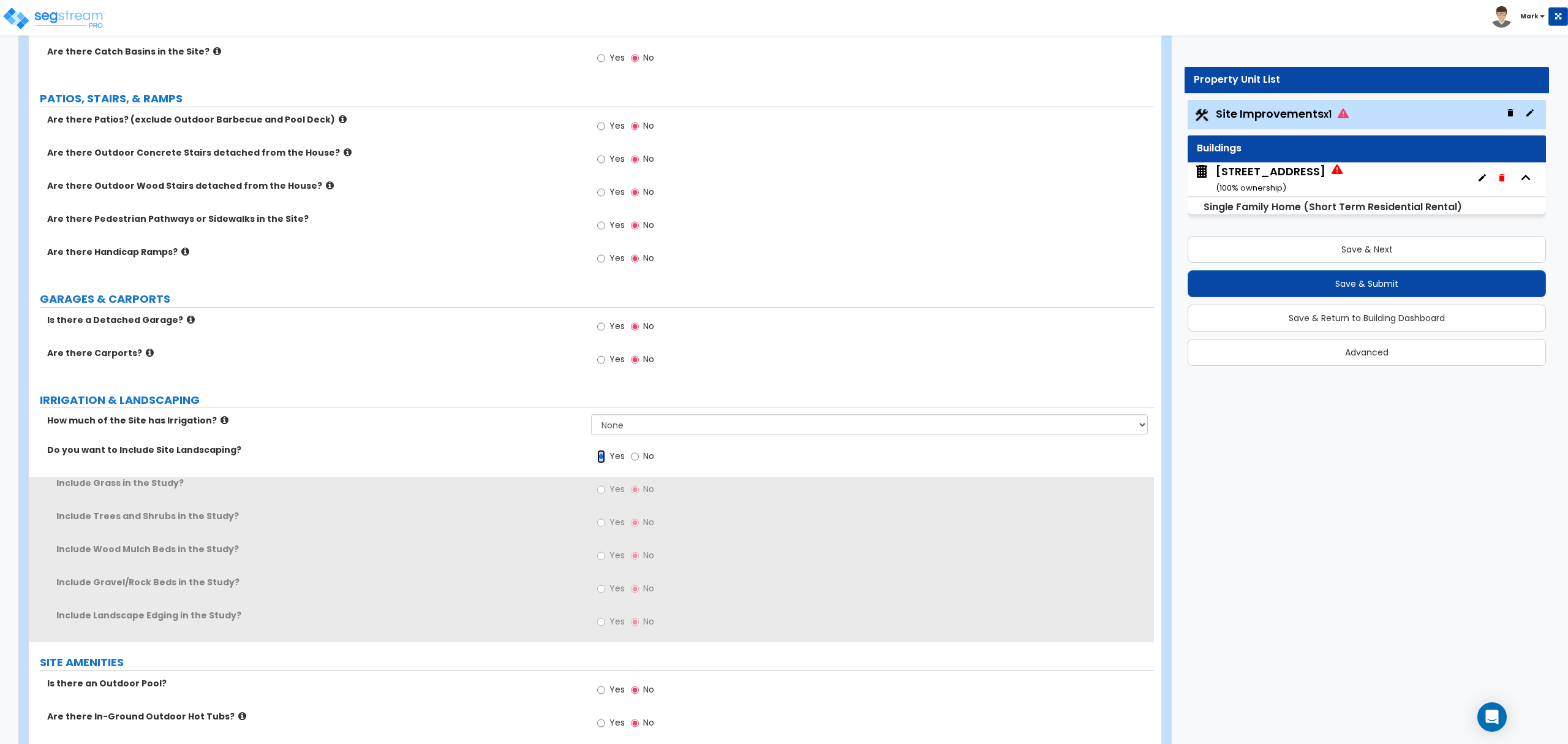
scroll to position [654, 0]
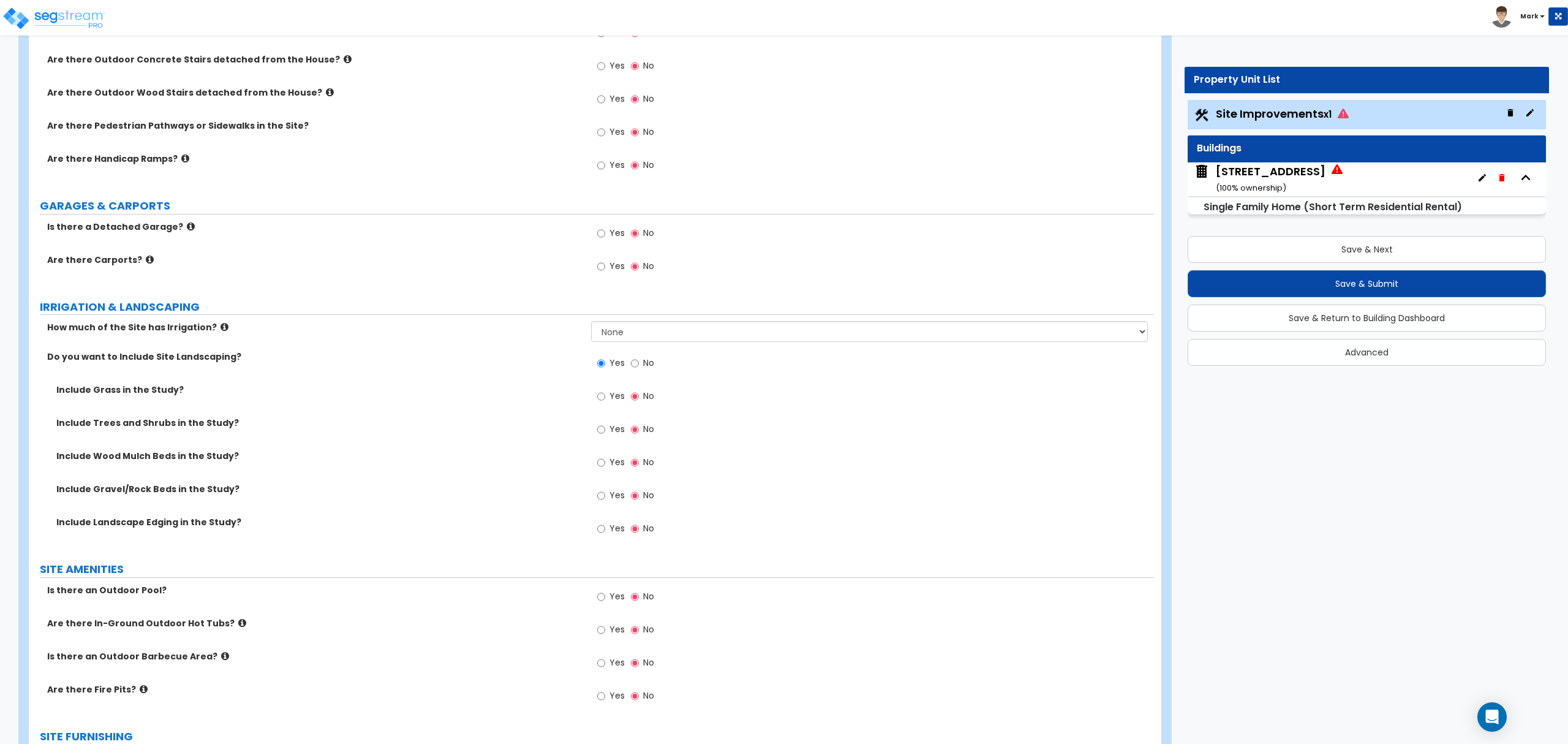
click at [607, 503] on label "Yes" at bounding box center [611, 497] width 28 height 21
click at [605, 502] on input "Yes" at bounding box center [601, 496] width 8 height 14
radio input "true"
click at [607, 532] on label "Yes" at bounding box center [611, 530] width 28 height 21
click at [605, 532] on input "Yes" at bounding box center [601, 529] width 8 height 14
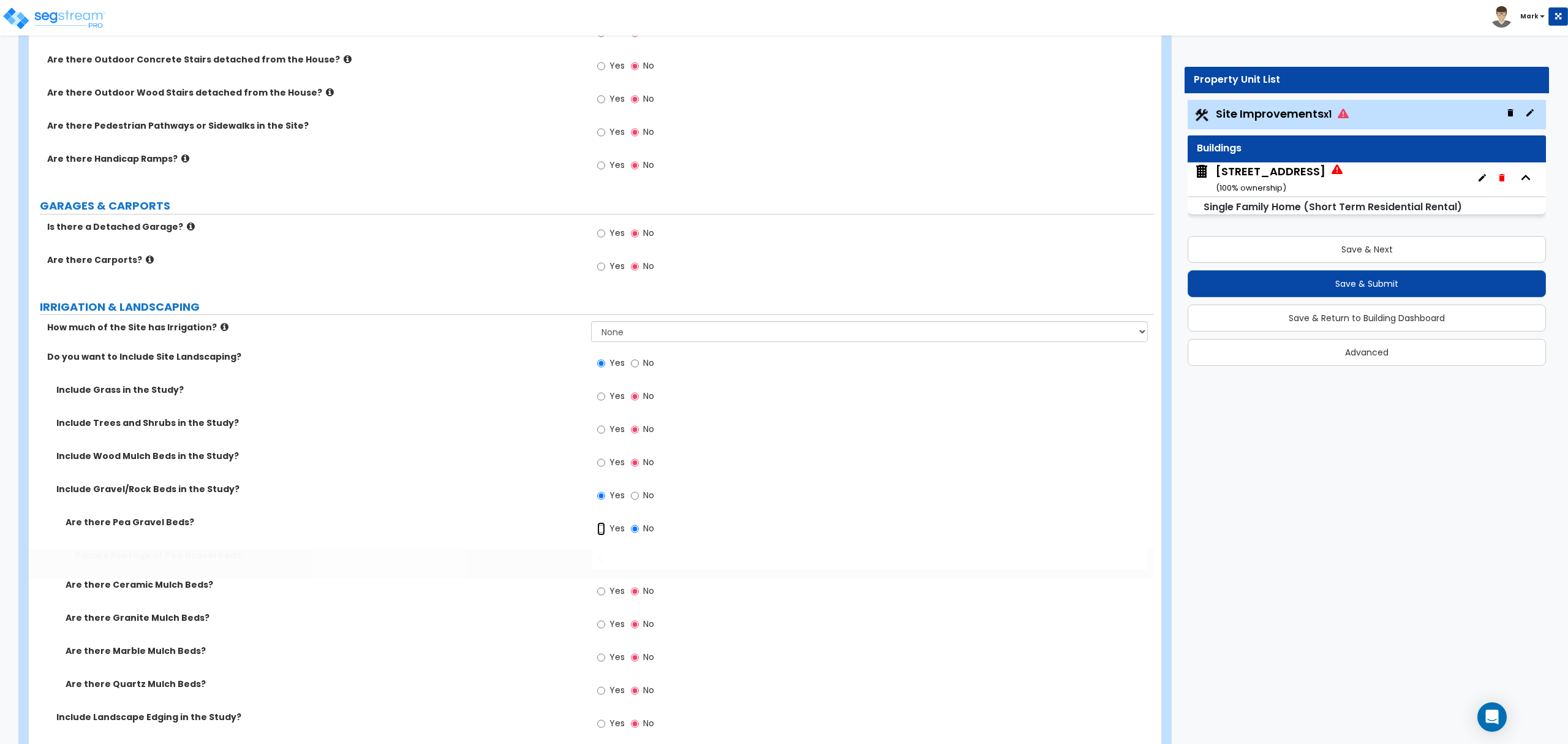
radio input "true"
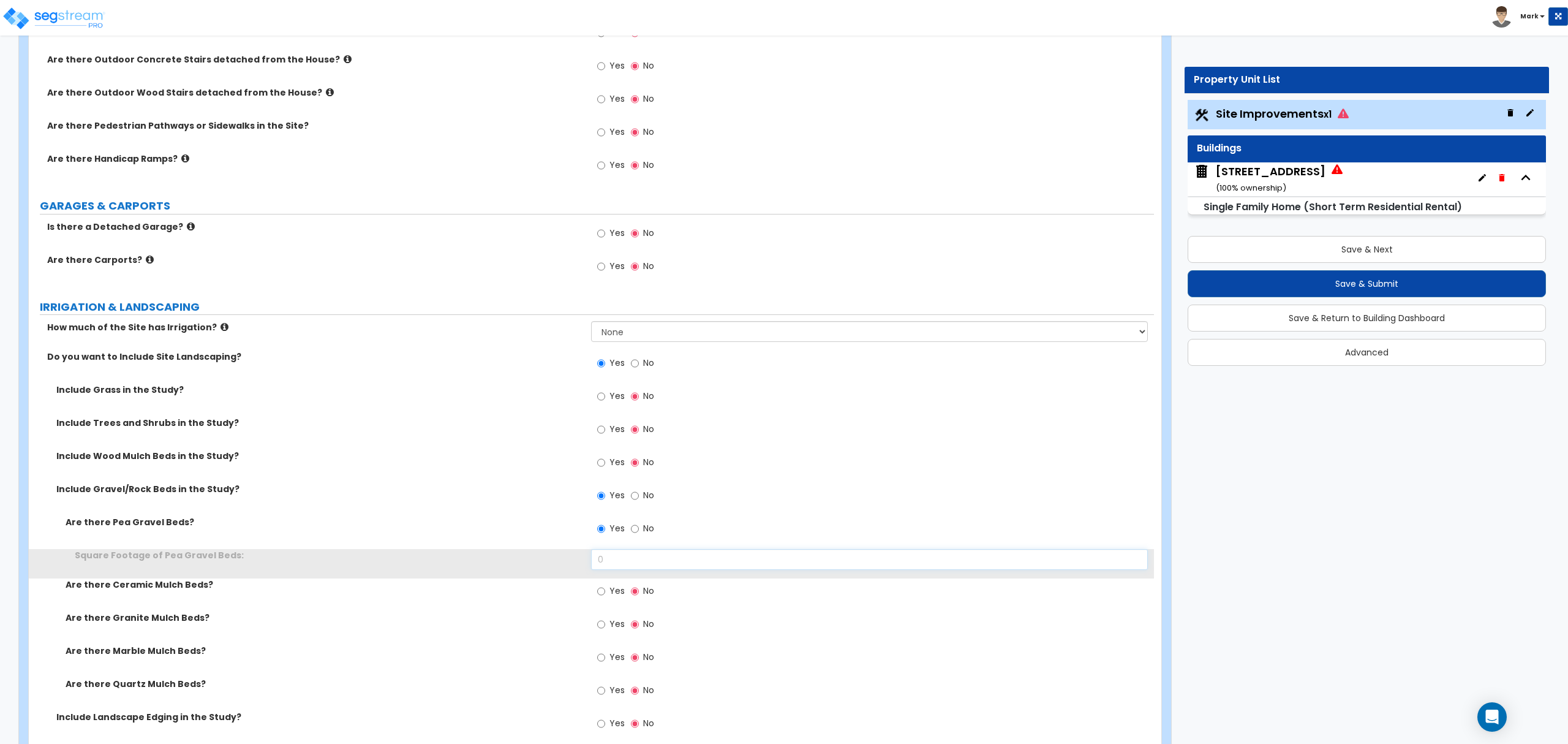
click at [628, 565] on input "0" at bounding box center [869, 559] width 556 height 21
type input "1,000"
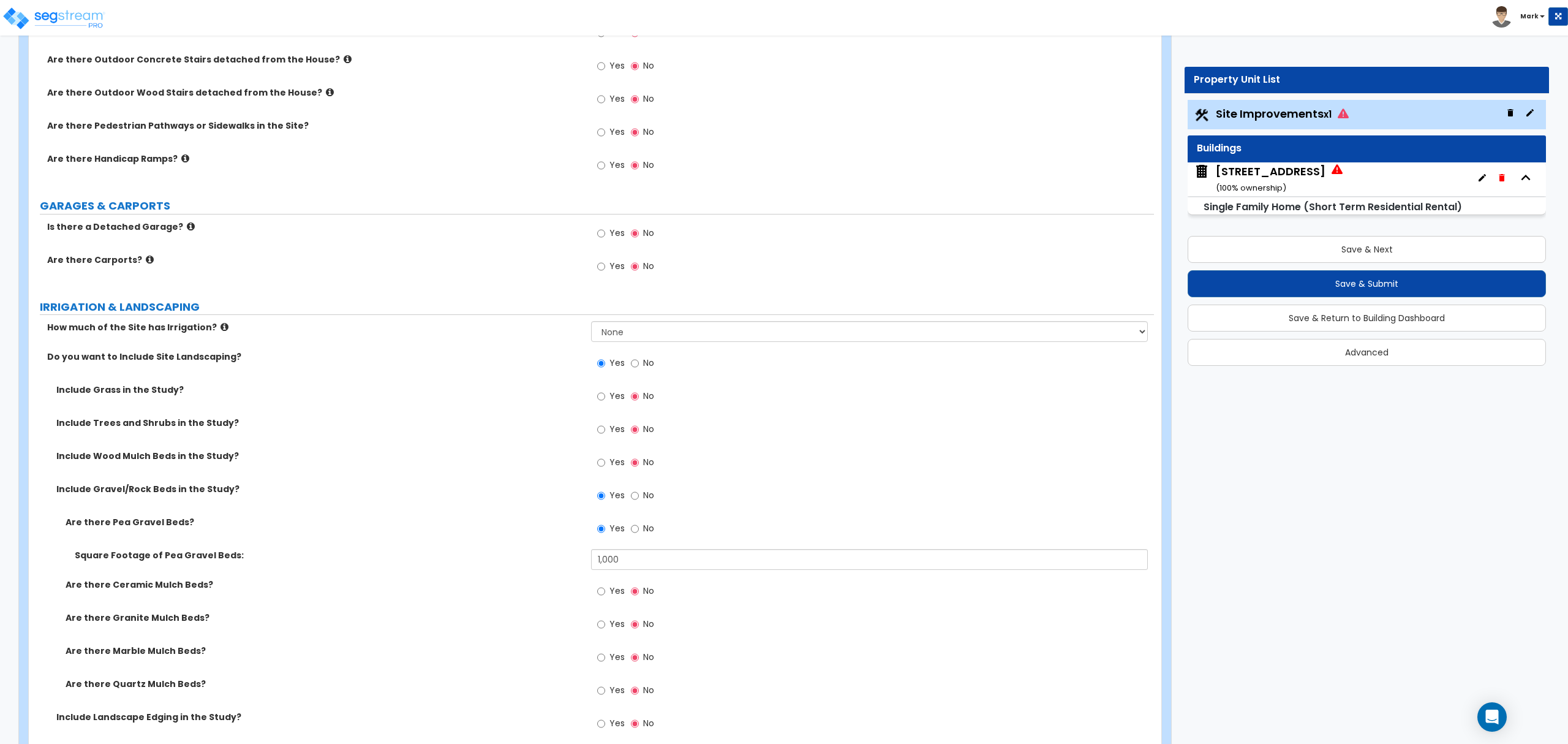
click at [481, 631] on div "Are there Granite Mulch Beds? Yes No" at bounding box center [592, 628] width 1125 height 33
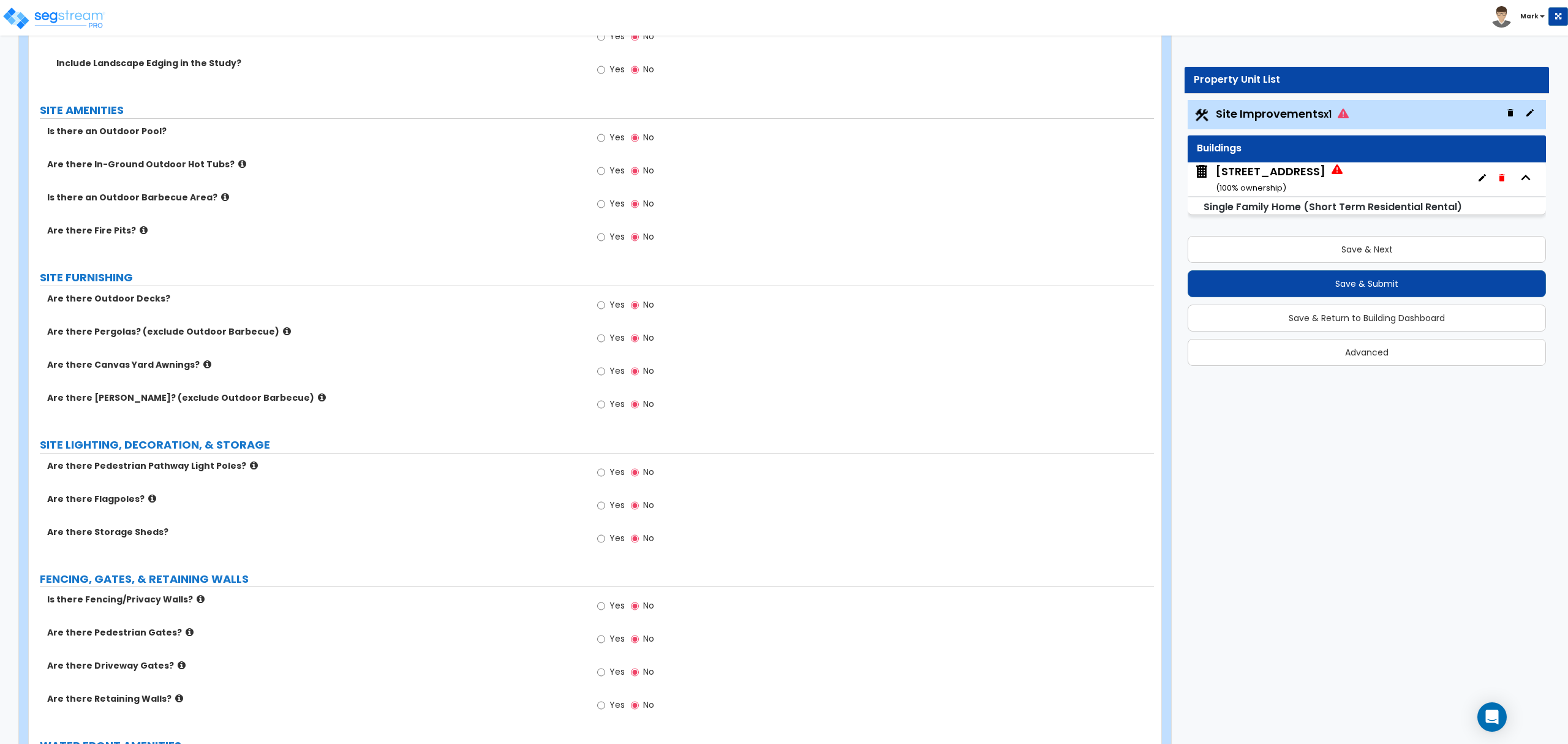
scroll to position [1388, 0]
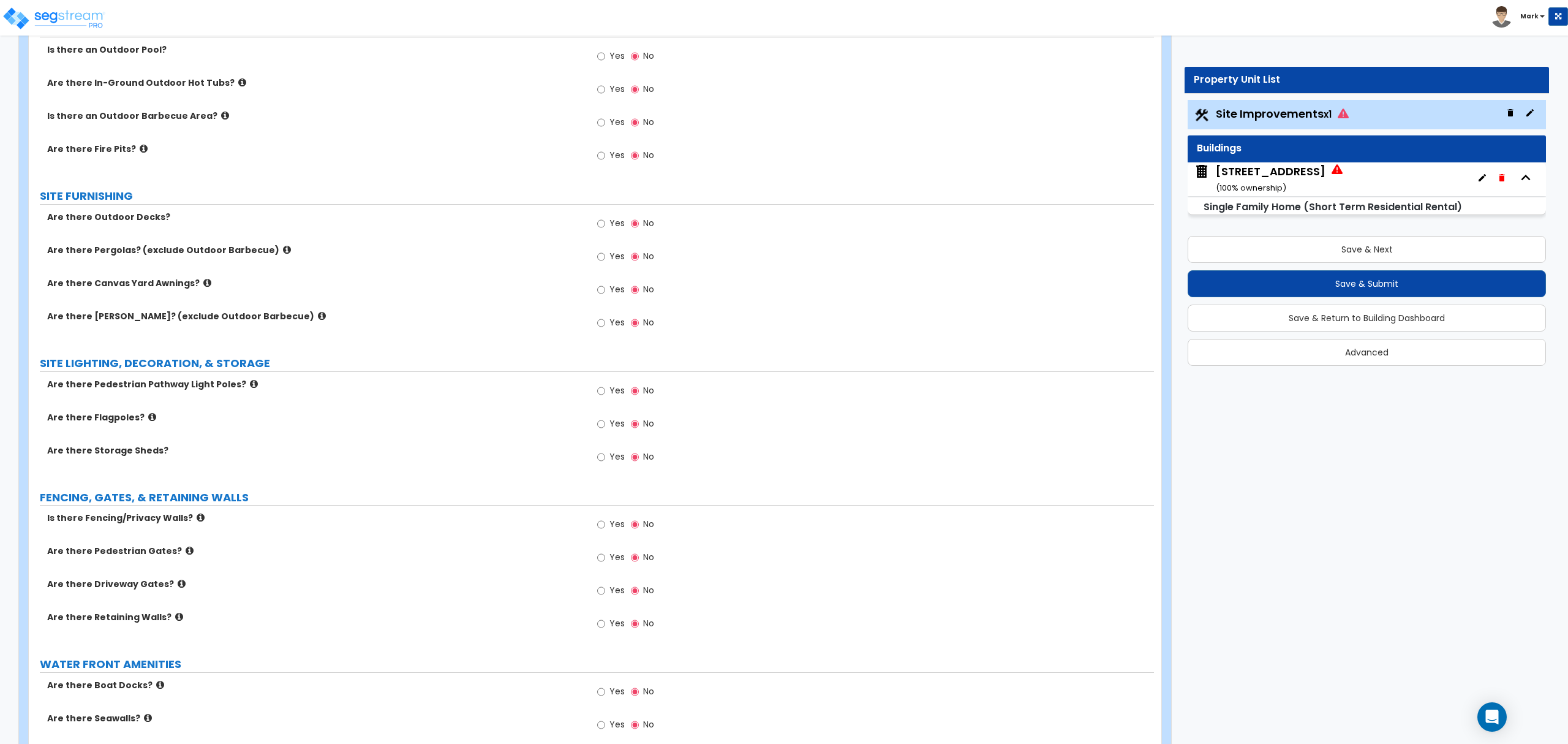
click at [607, 629] on label "Yes" at bounding box center [611, 625] width 28 height 21
click at [605, 629] on input "Yes" at bounding box center [601, 624] width 8 height 14
radio input "true"
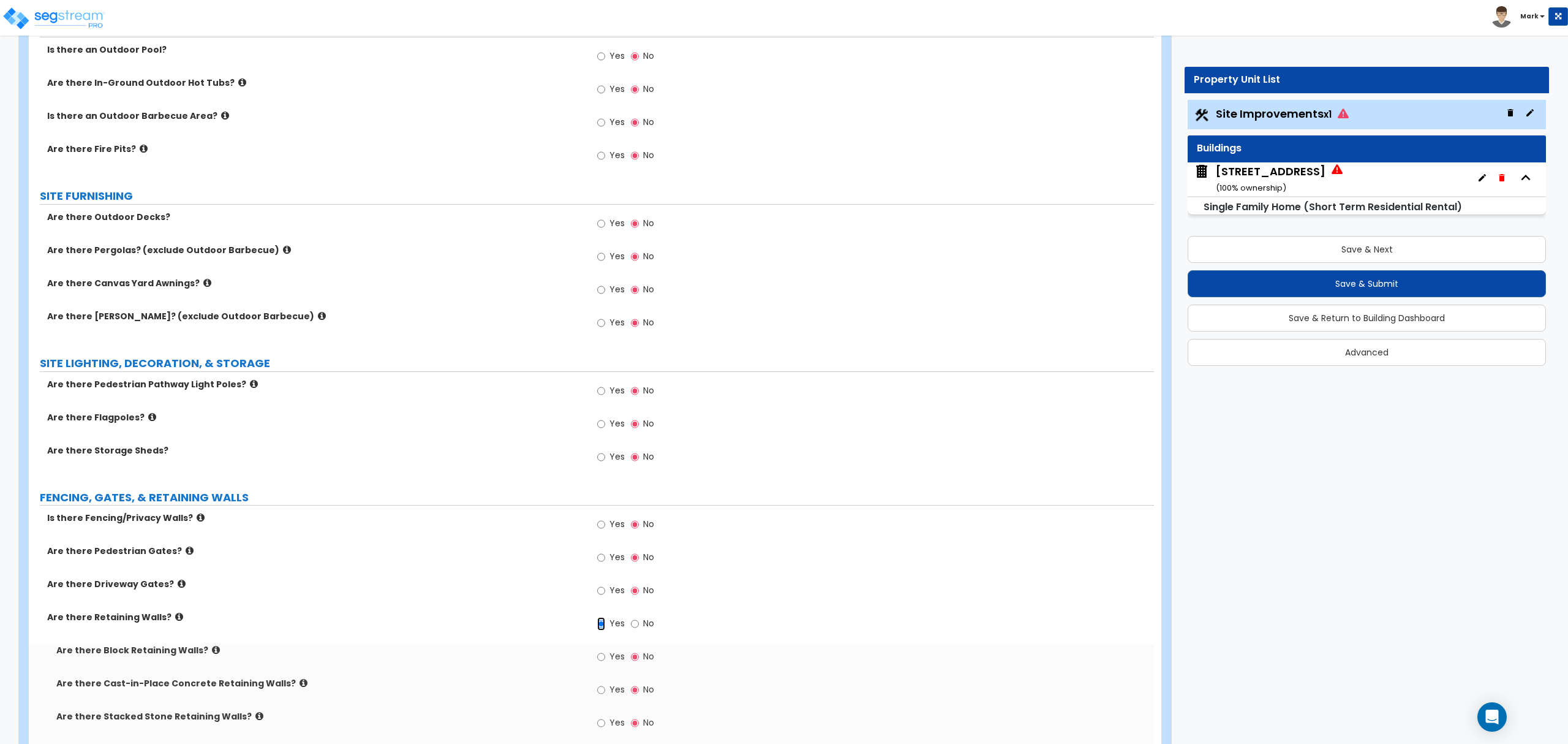
scroll to position [1471, 0]
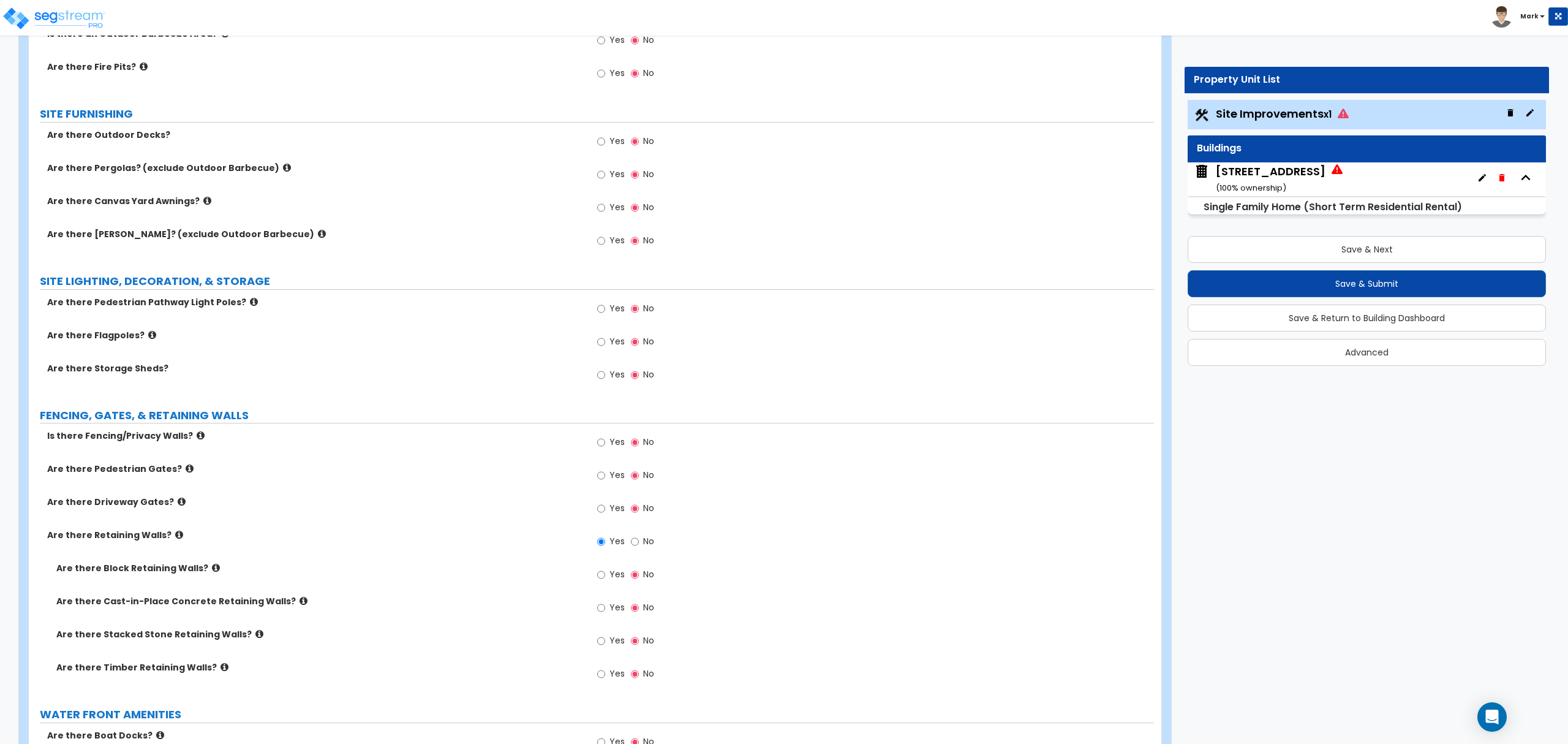
click at [300, 606] on icon at bounding box center [304, 601] width 8 height 9
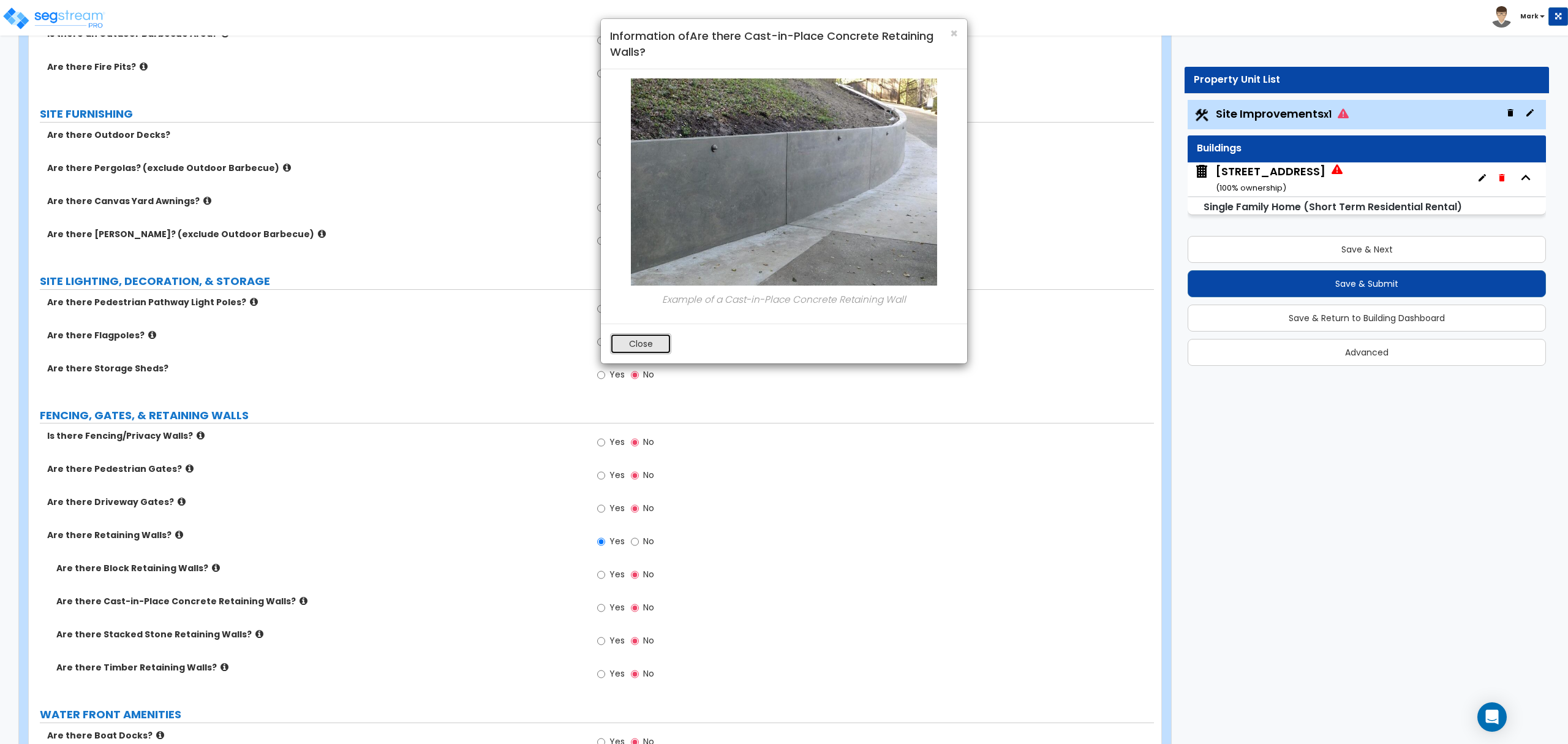
click at [638, 350] on button "Close" at bounding box center [640, 344] width 61 height 21
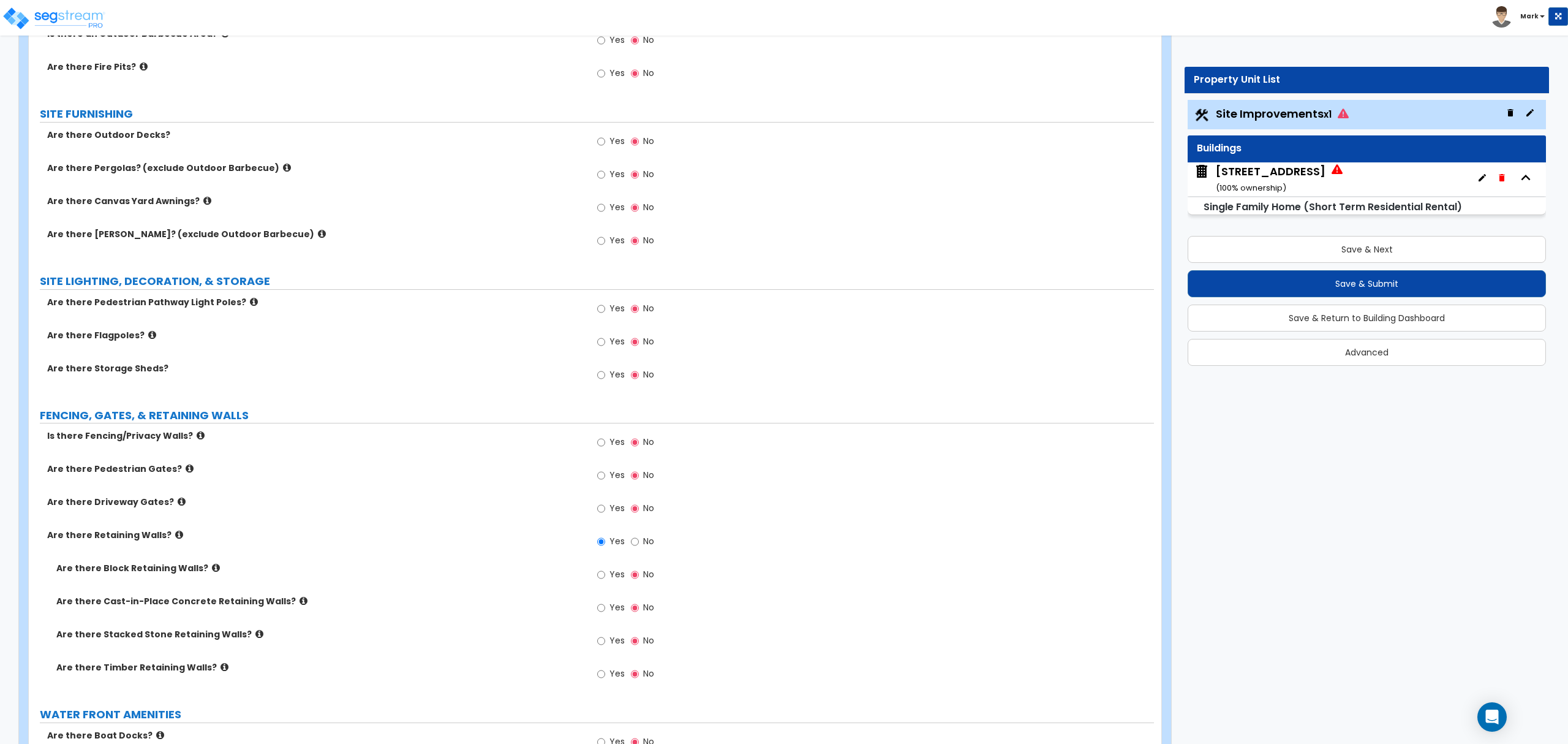
click at [220, 672] on icon at bounding box center [224, 667] width 8 height 9
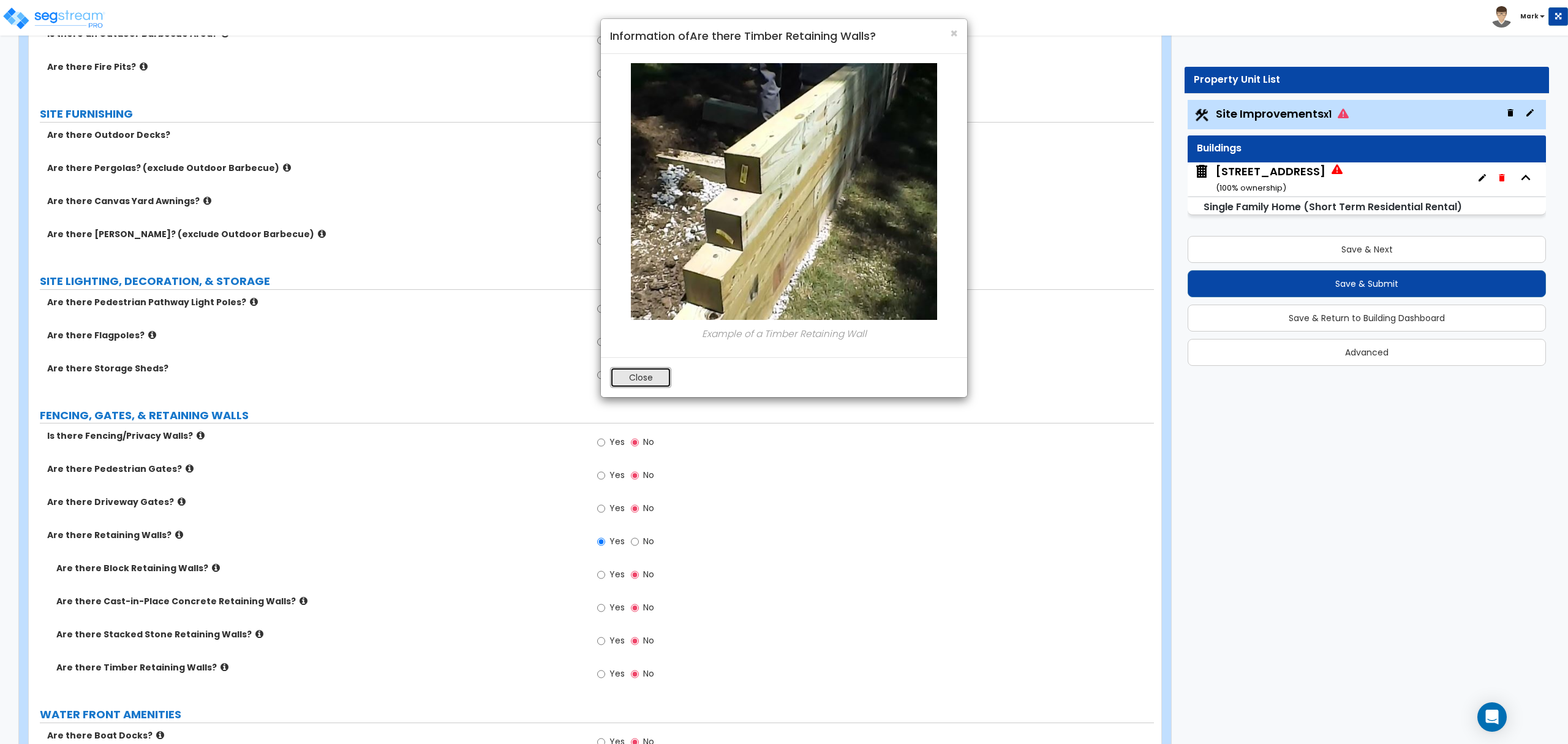
drag, startPoint x: 654, startPoint y: 381, endPoint x: 628, endPoint y: 408, distance: 37.5
click at [654, 381] on button "Close" at bounding box center [640, 377] width 61 height 21
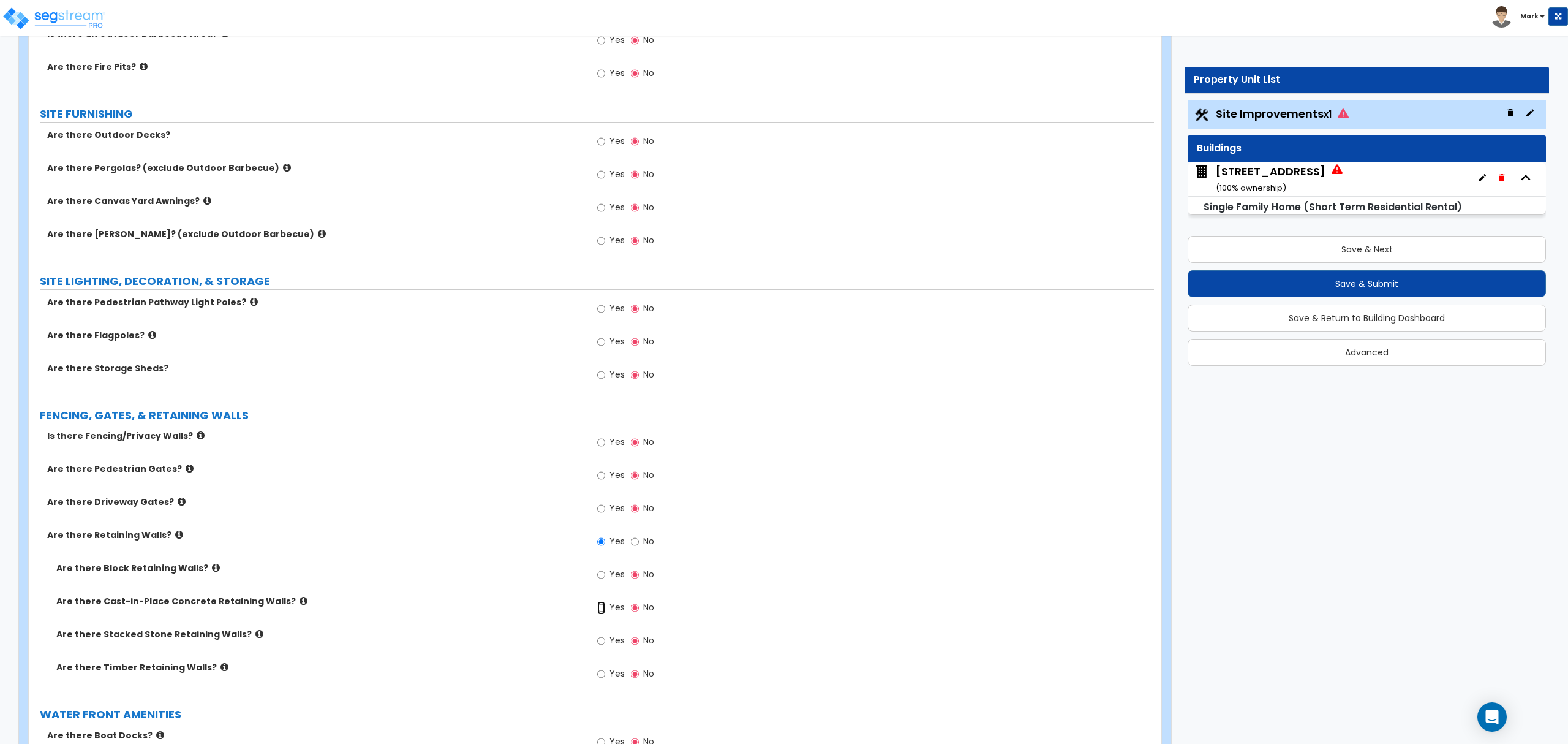
click at [603, 611] on input "Yes" at bounding box center [601, 608] width 8 height 14
radio input "true"
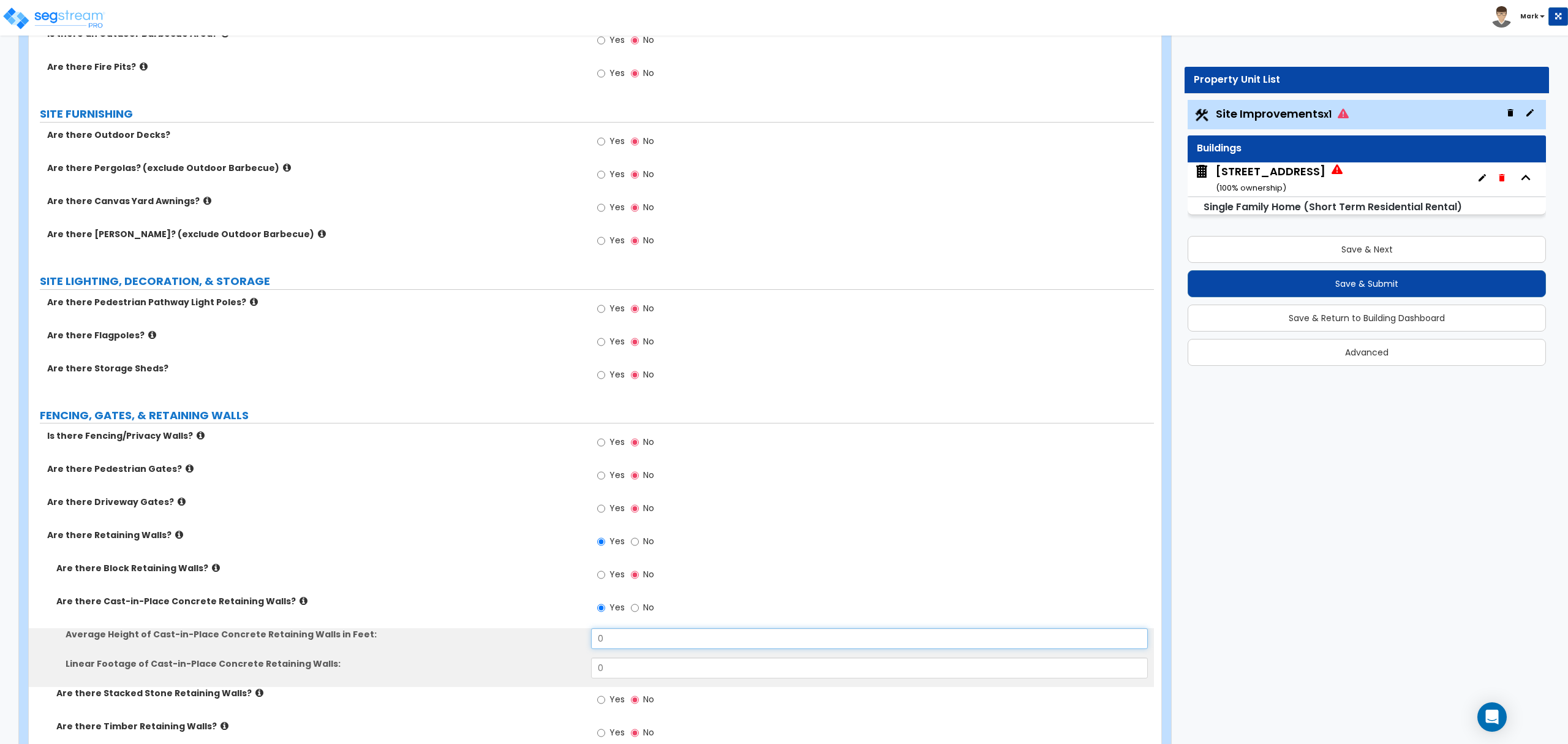
click at [614, 647] on input "0" at bounding box center [869, 639] width 556 height 21
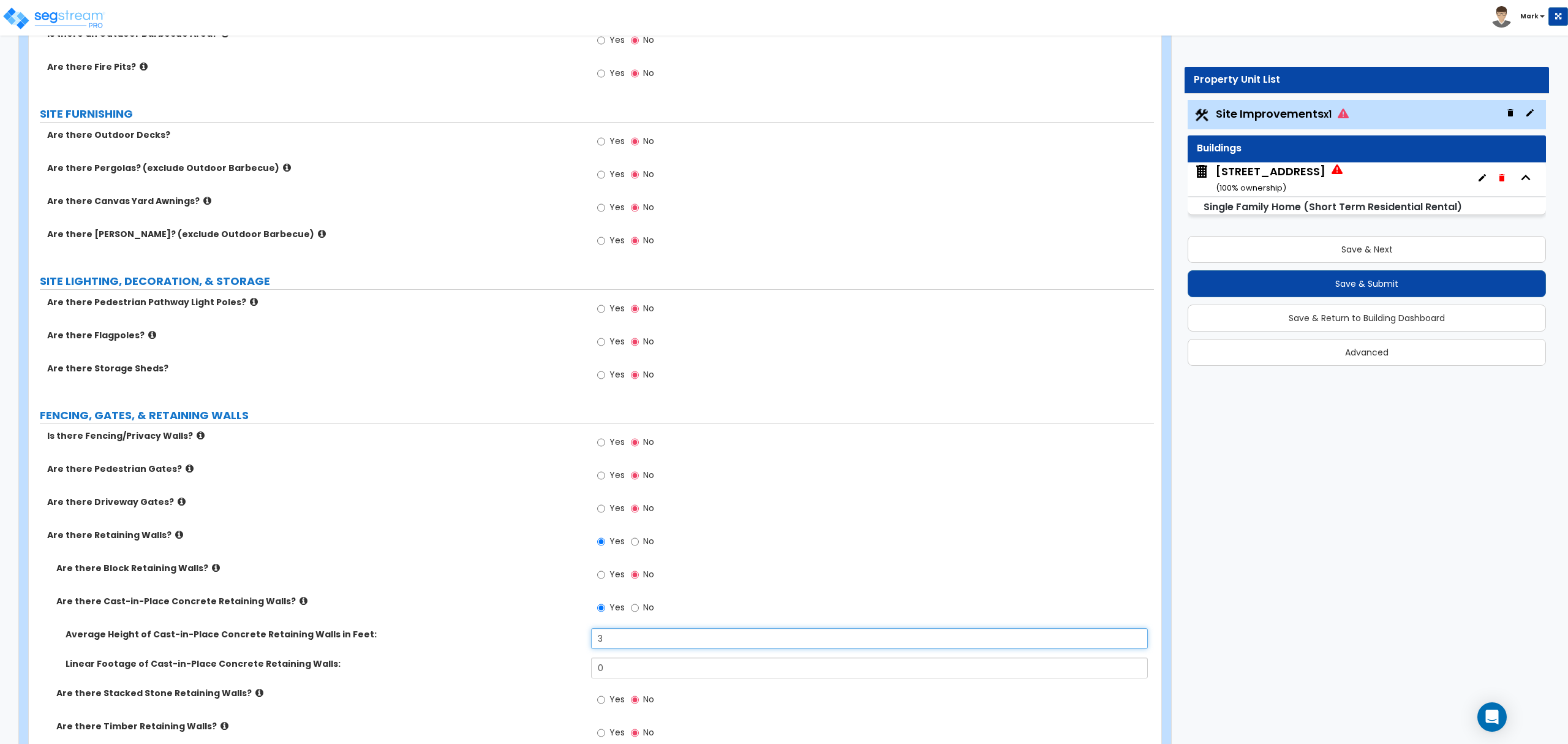
type input "3"
click at [687, 667] on input "0" at bounding box center [869, 668] width 556 height 21
type input "115"
click at [610, 451] on label "Yes" at bounding box center [611, 443] width 28 height 21
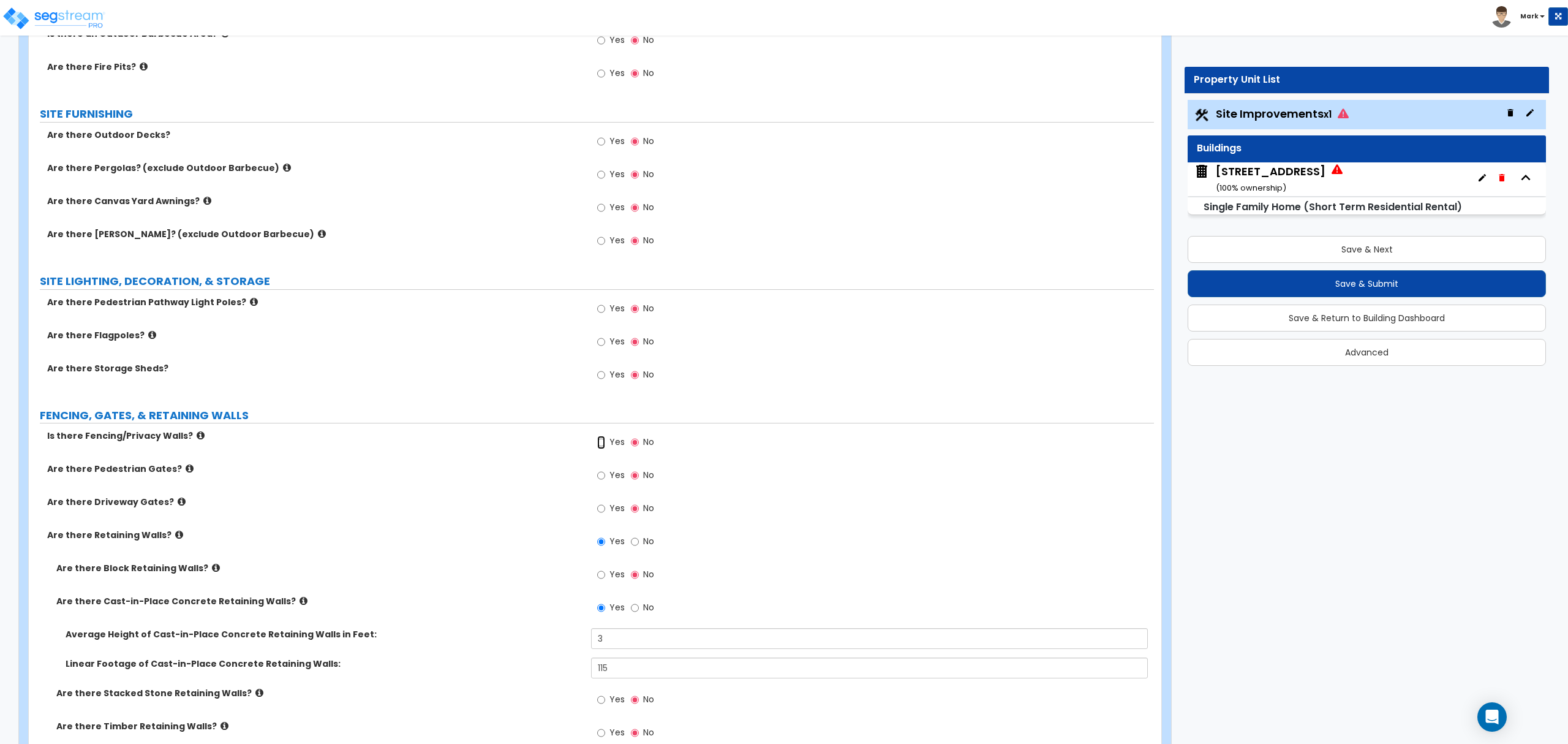
click at [605, 449] on input "Yes" at bounding box center [601, 442] width 8 height 14
radio input "true"
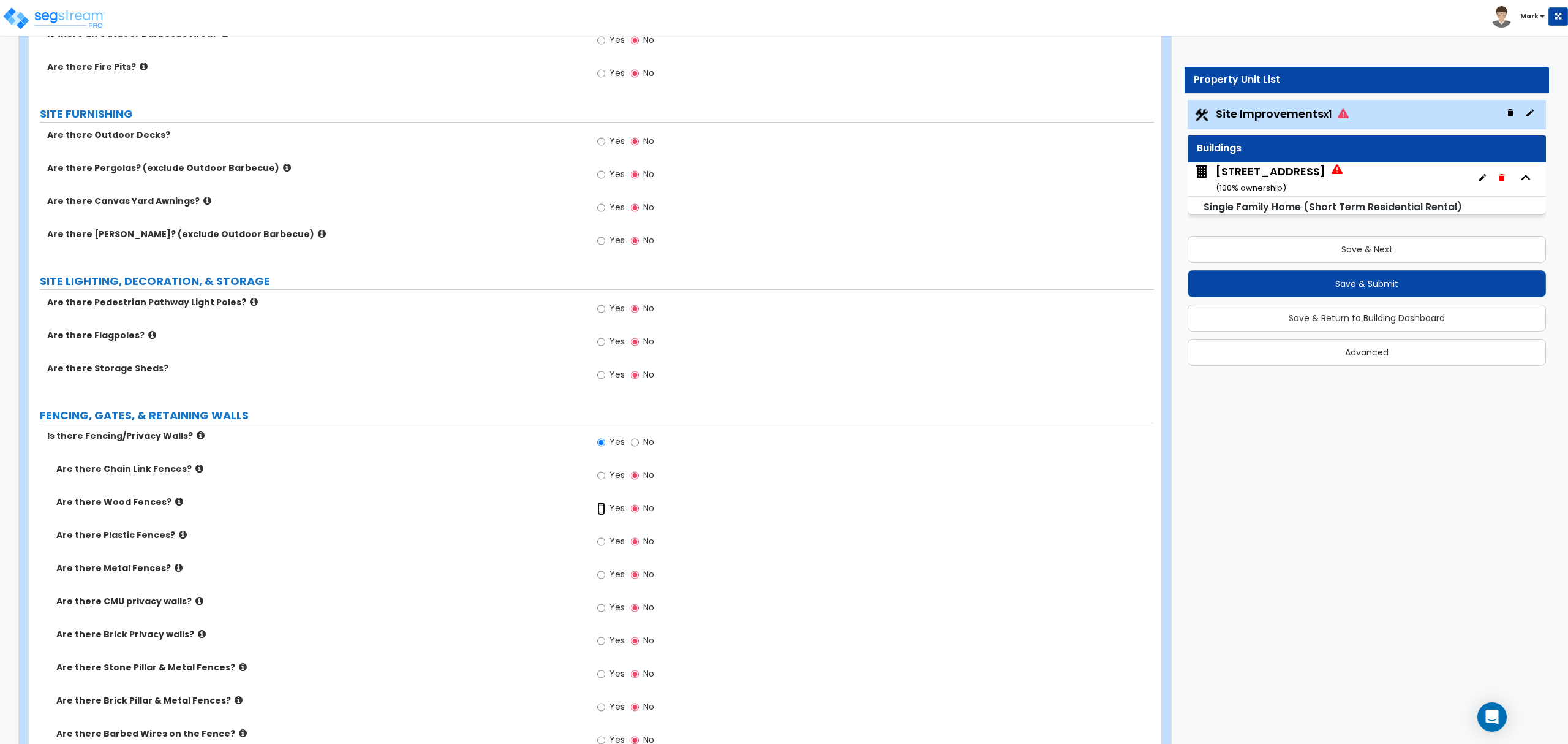
click at [600, 515] on input "Yes" at bounding box center [601, 508] width 8 height 14
radio input "true"
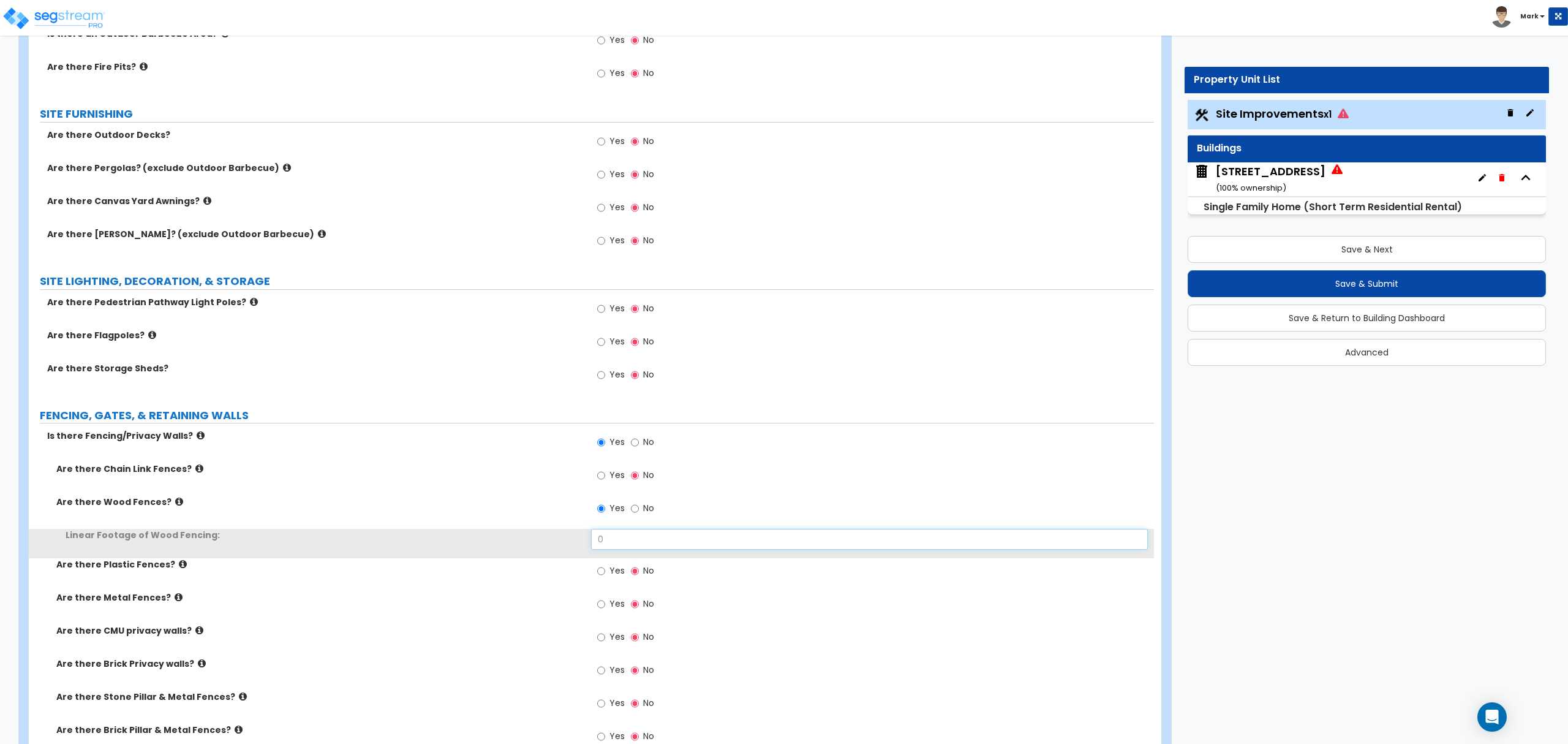
click at [612, 535] on input "0" at bounding box center [869, 539] width 556 height 21
type input "70"
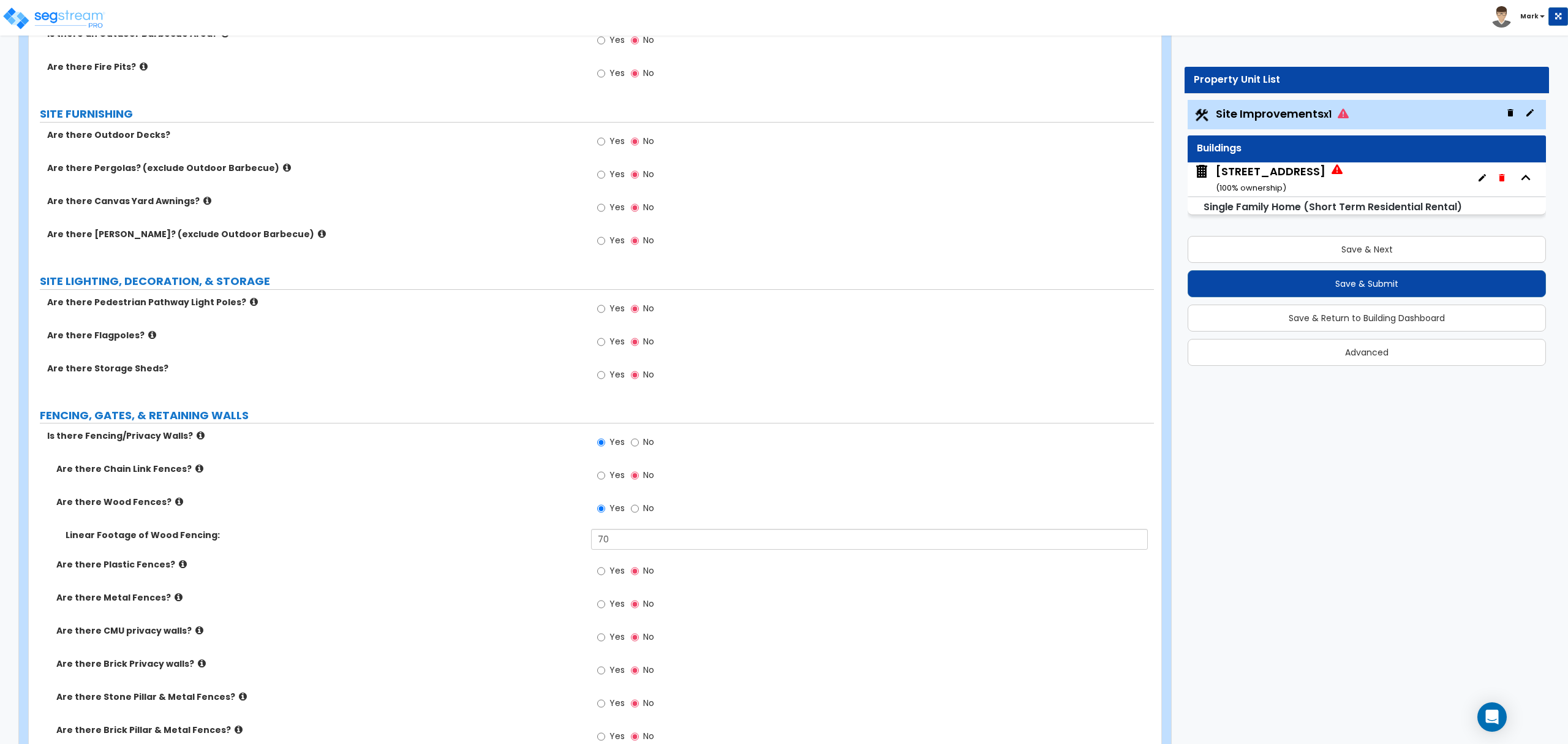
click at [373, 567] on label "Are there Plastic Fences?" at bounding box center [319, 564] width 525 height 12
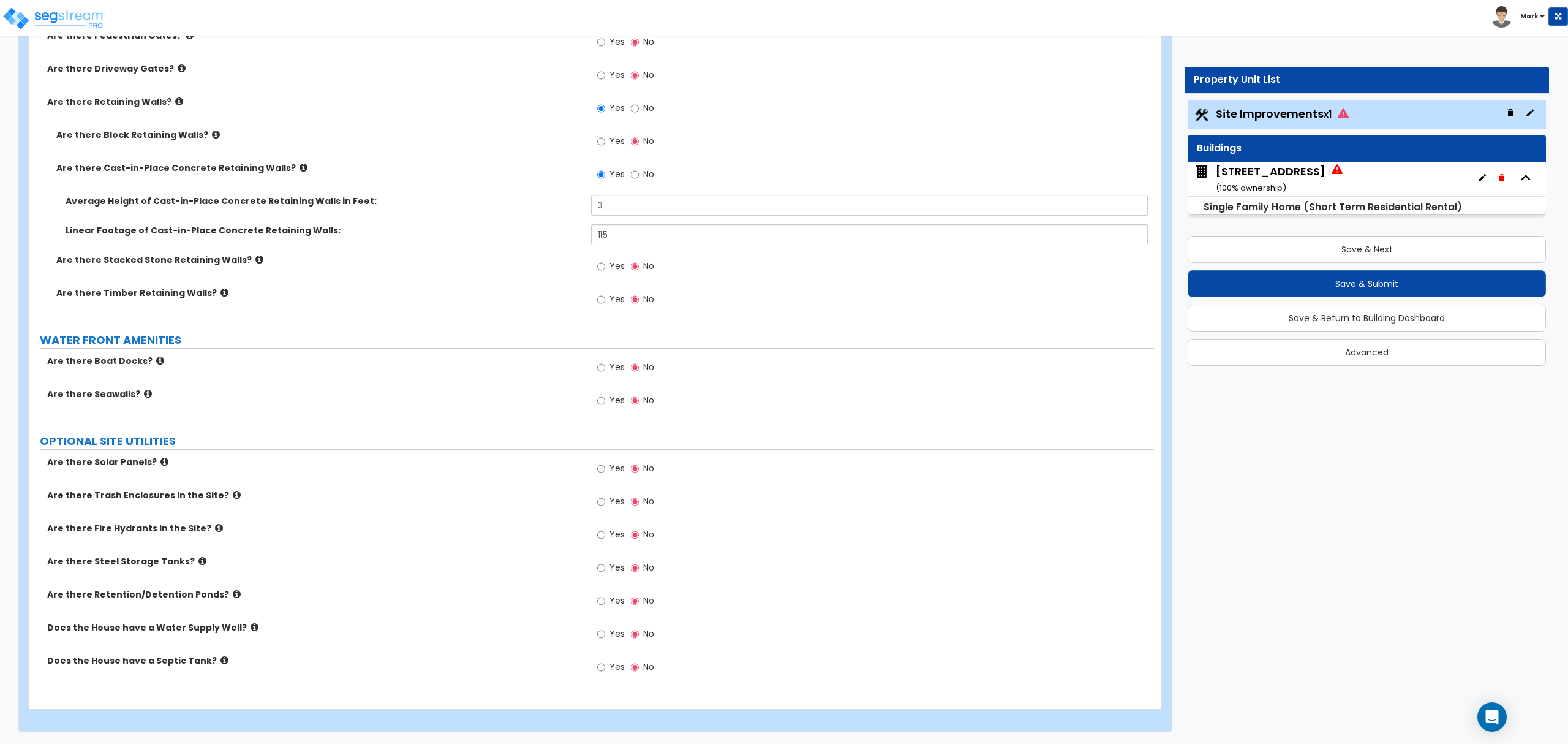
scroll to position [2268, 0]
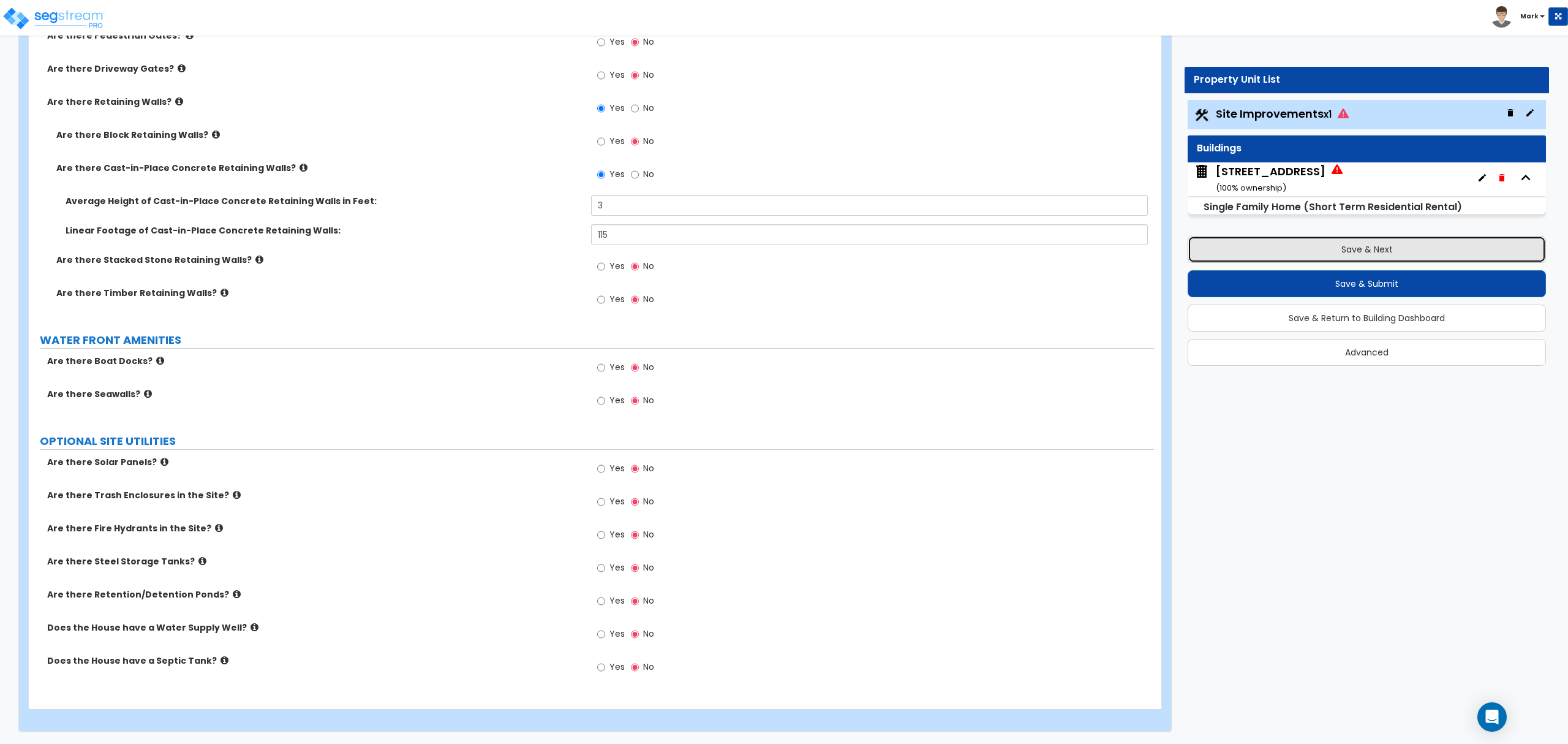
click at [1297, 260] on button "Save & Next" at bounding box center [1366, 250] width 359 height 27
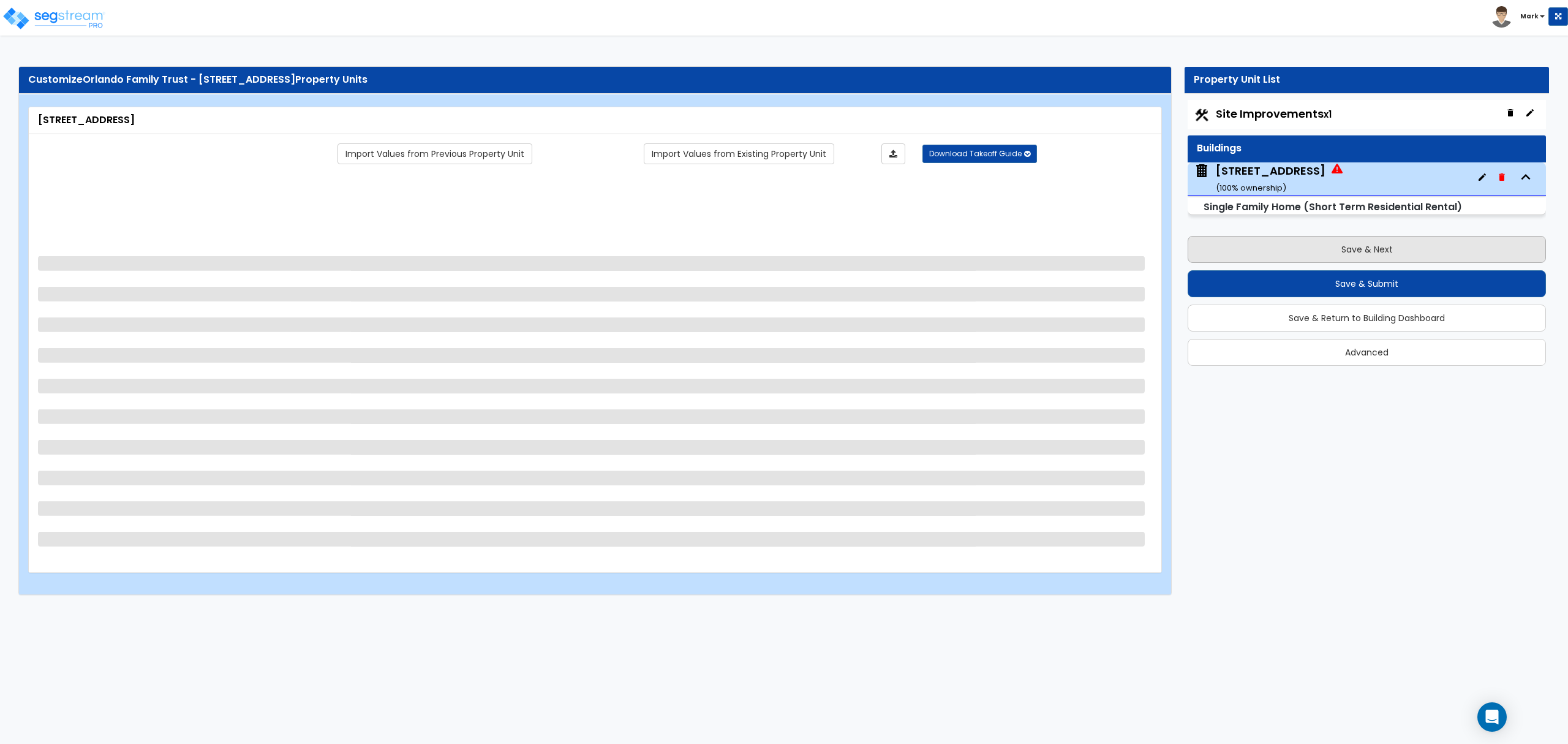
scroll to position [0, 0]
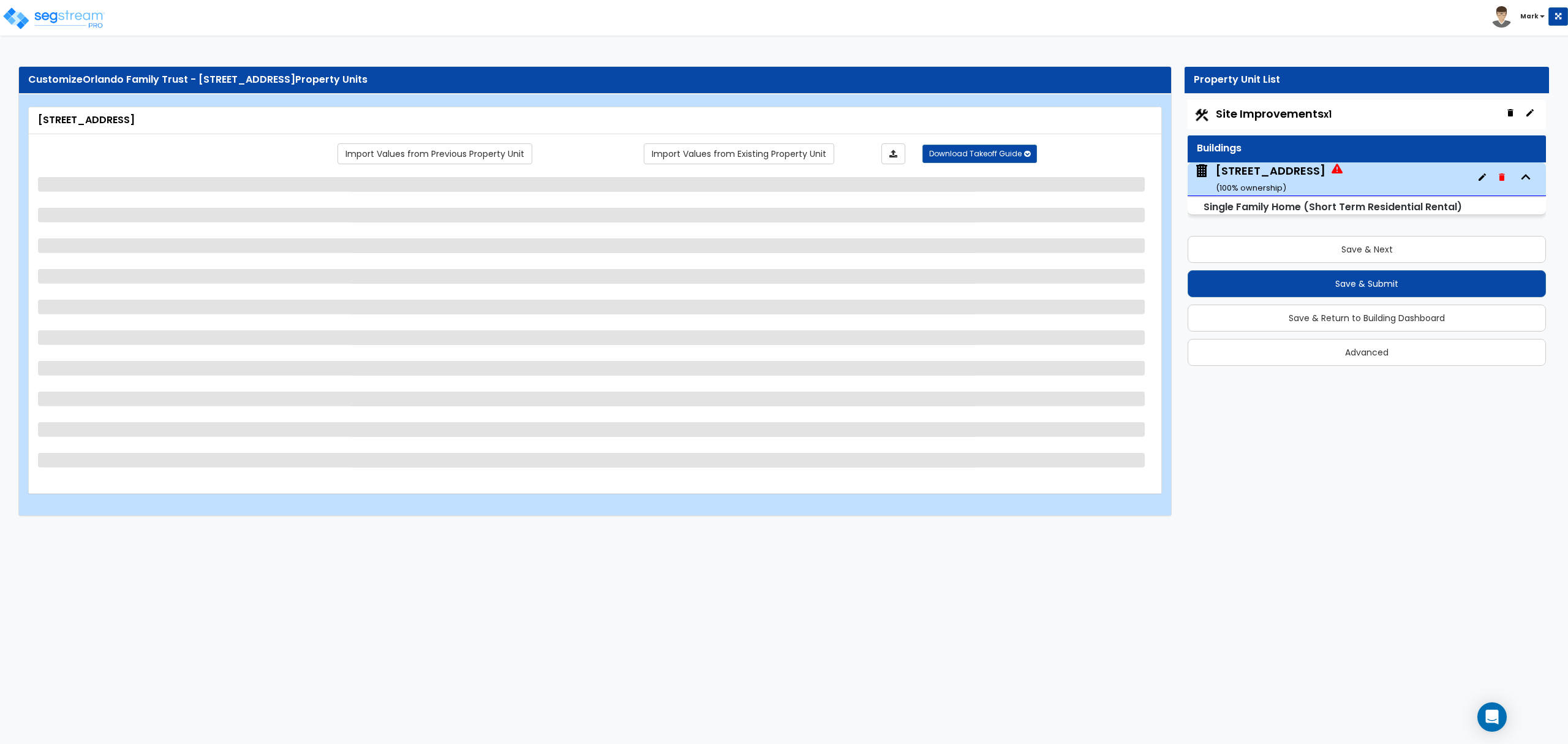
select select "2"
select select "7"
select select "3"
select select "2"
select select "4"
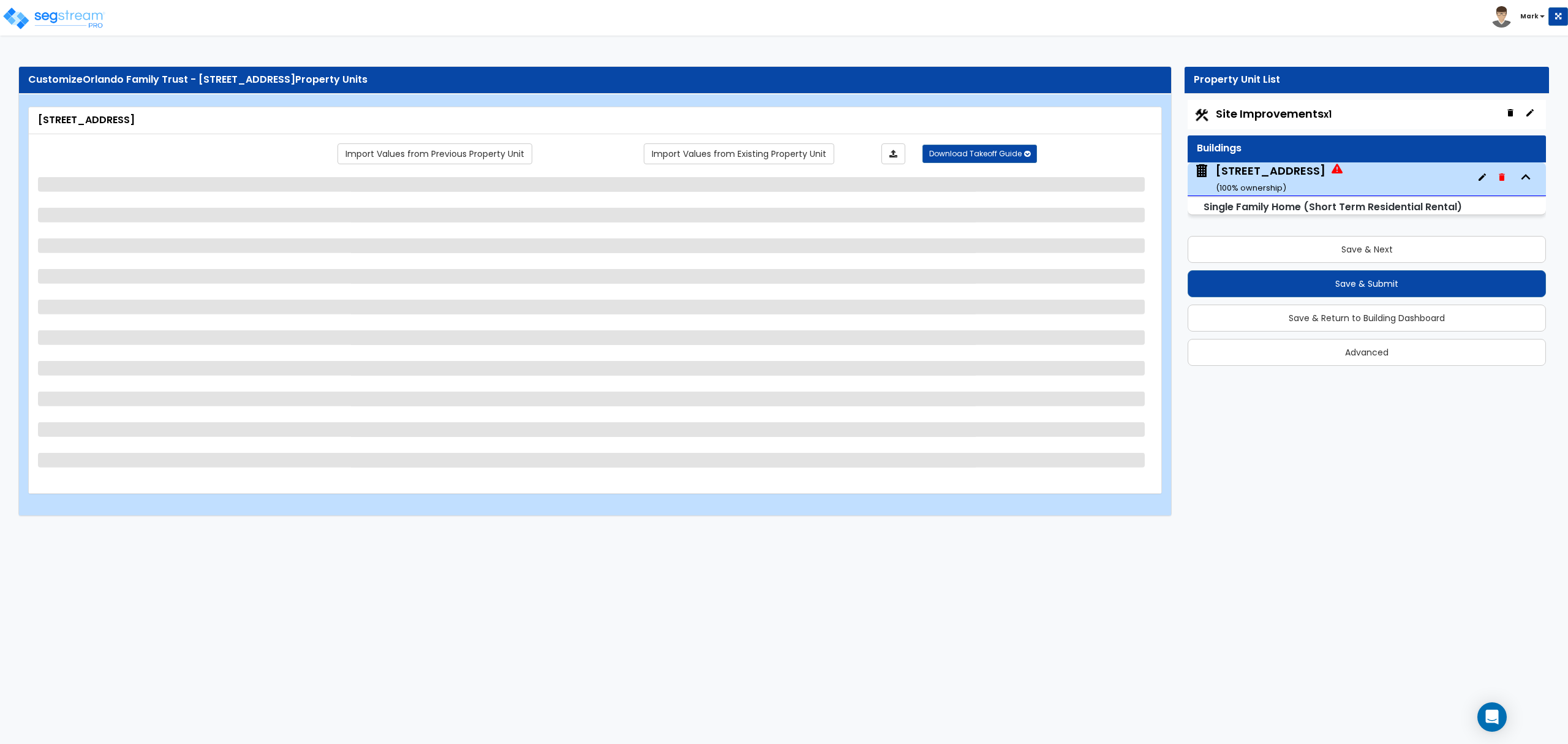
select select "7"
select select "1"
select select "2"
select select "1"
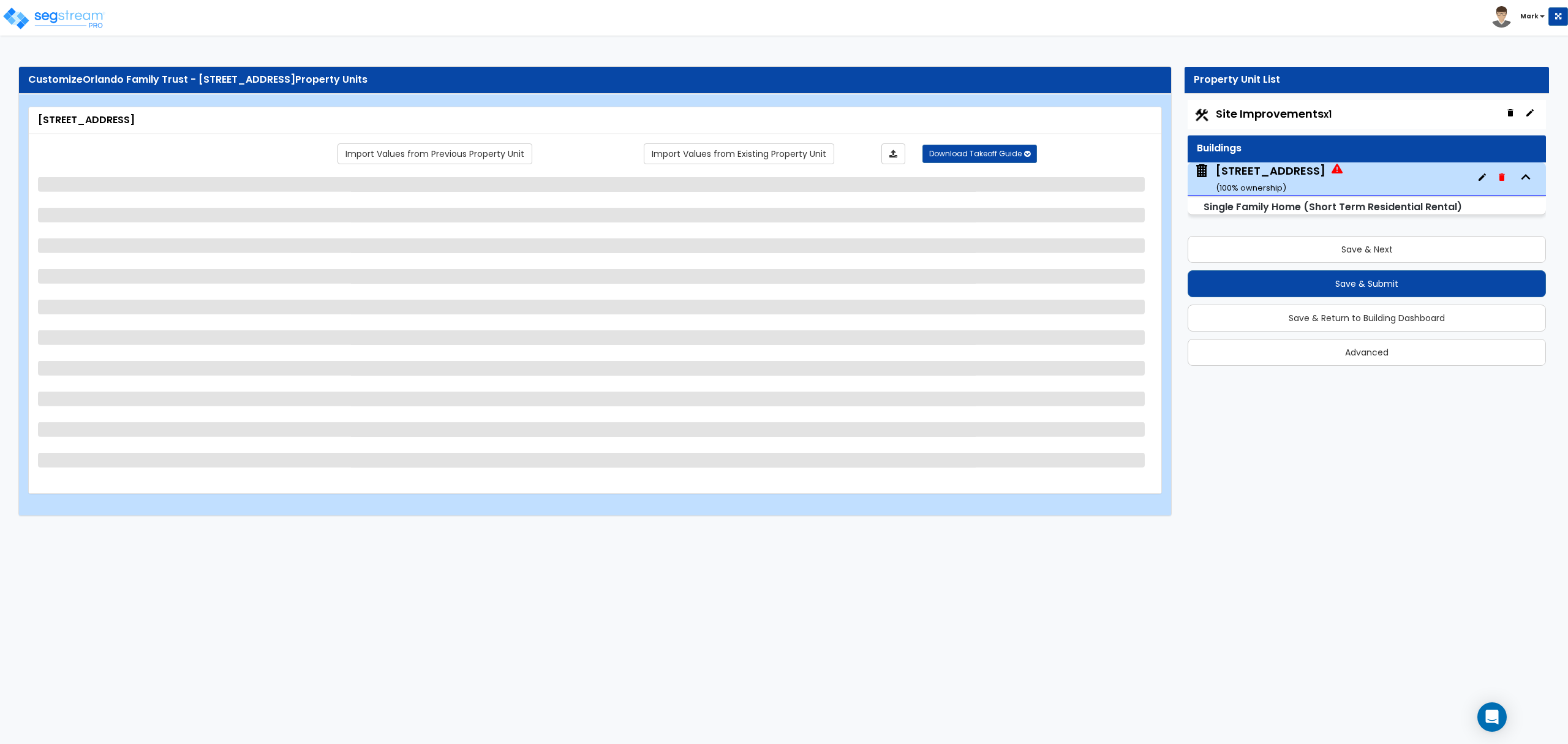
select select "1"
select select "3"
select select "1"
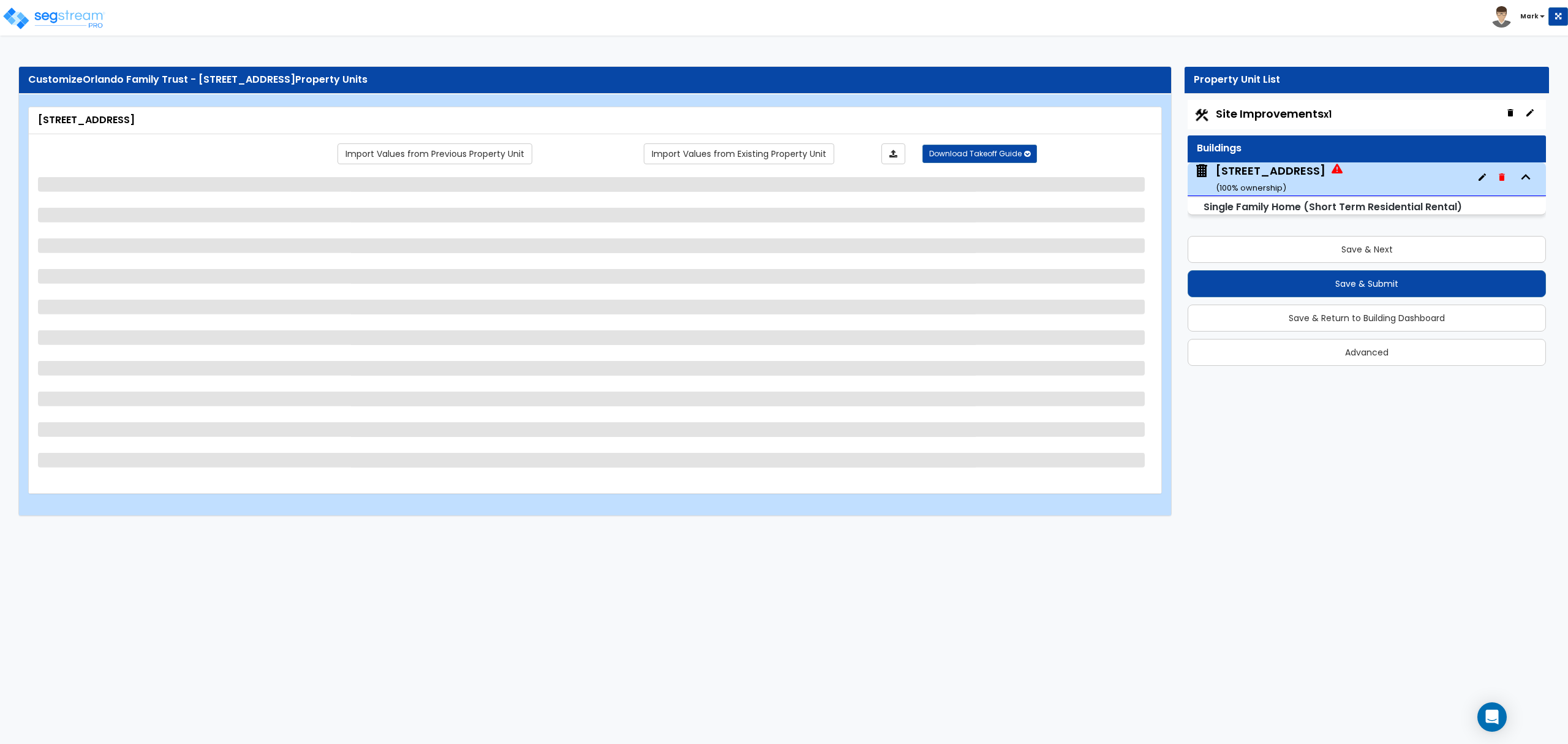
select select "2"
select select "3"
select select "1"
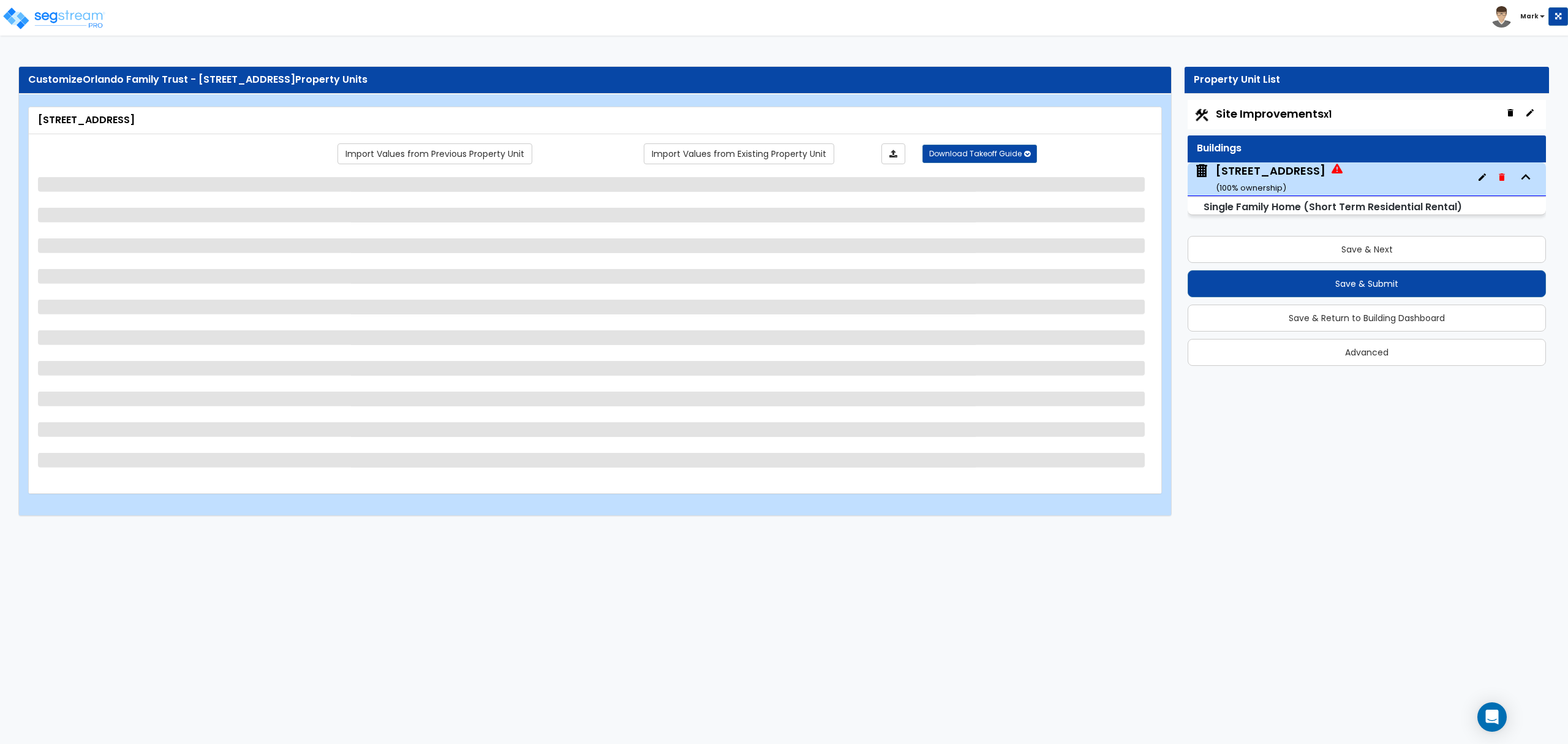
select select "2"
select select "3"
select select "2"
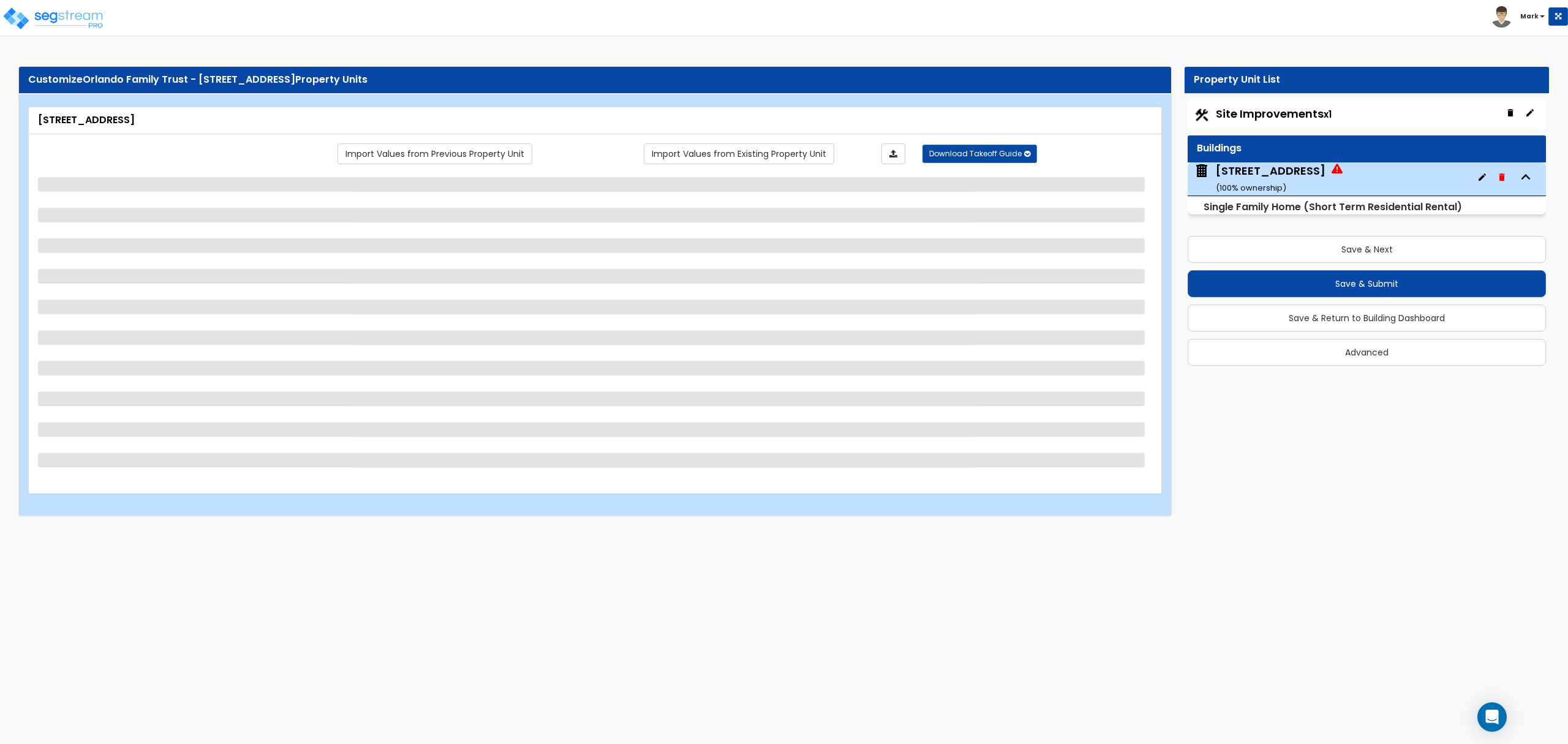
select select "1"
select select "2"
select select "1"
select select "2"
select select "1"
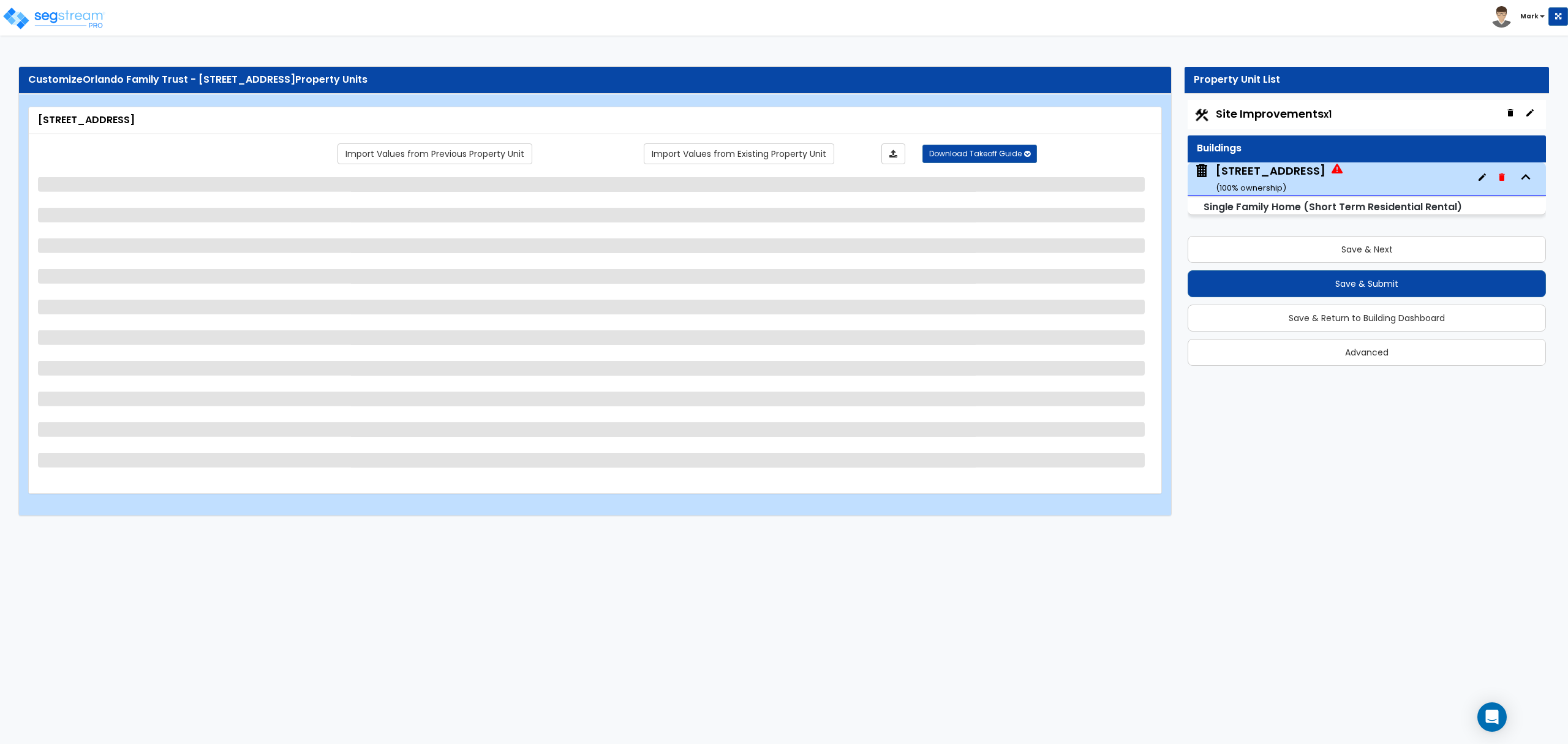
select select "1"
select select "2"
select select "1"
select select "2"
select select "1"
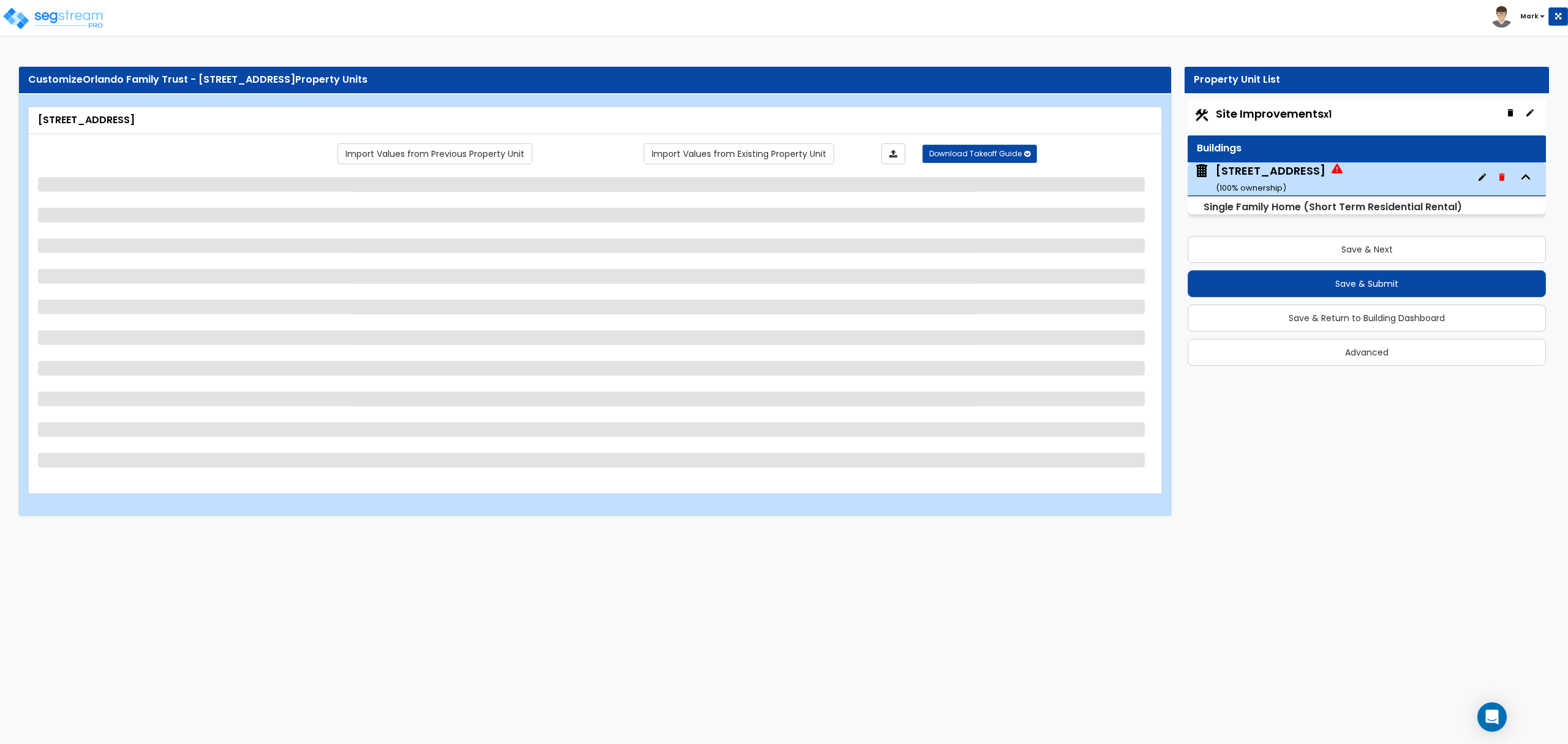
select select "2"
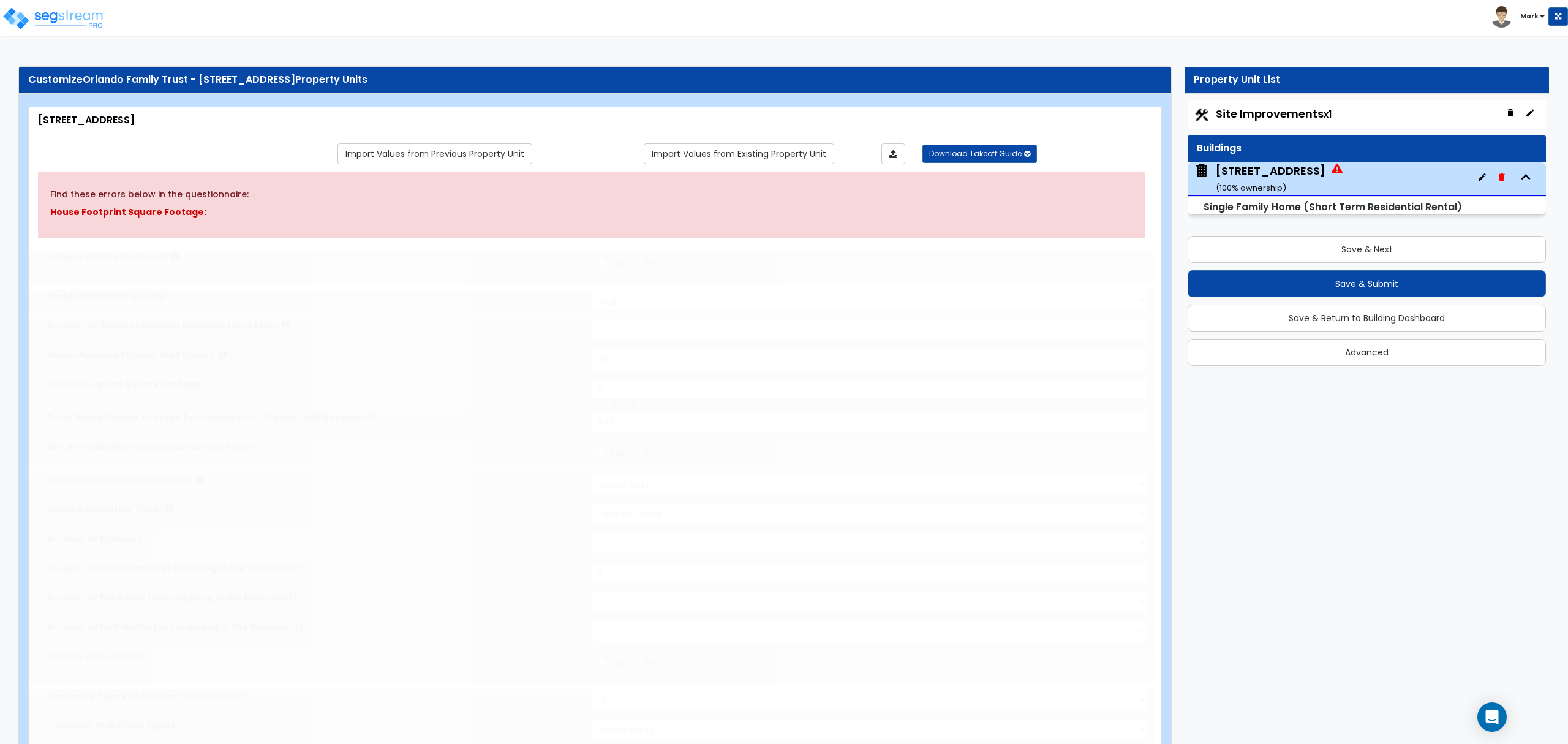
type input "5"
select select "2"
type input "3"
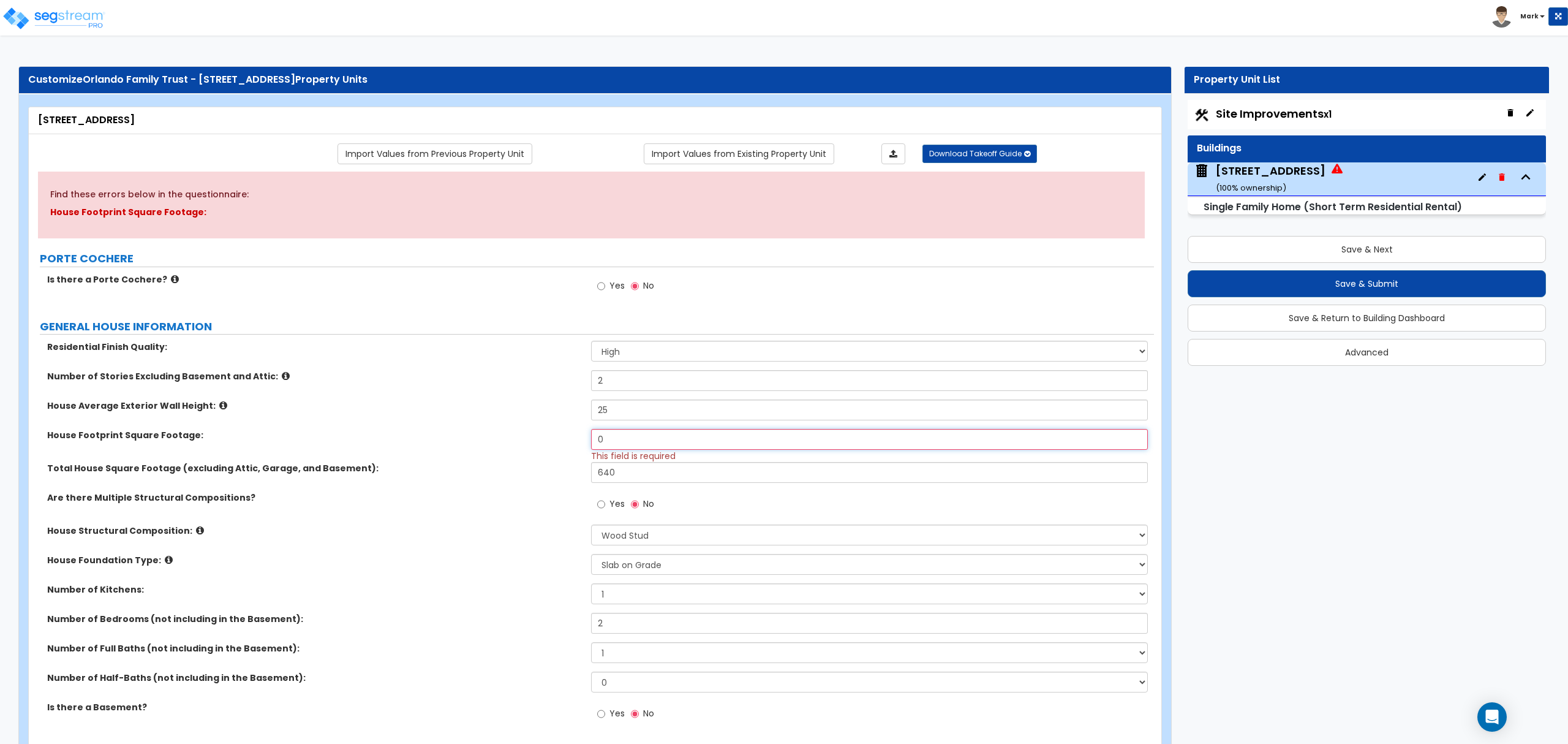
click at [632, 445] on input "0" at bounding box center [869, 440] width 556 height 21
click at [508, 445] on div "House Footprint Square Footage: 640 This field is required" at bounding box center [592, 445] width 1125 height 33
click at [614, 447] on input "640" at bounding box center [869, 440] width 556 height 21
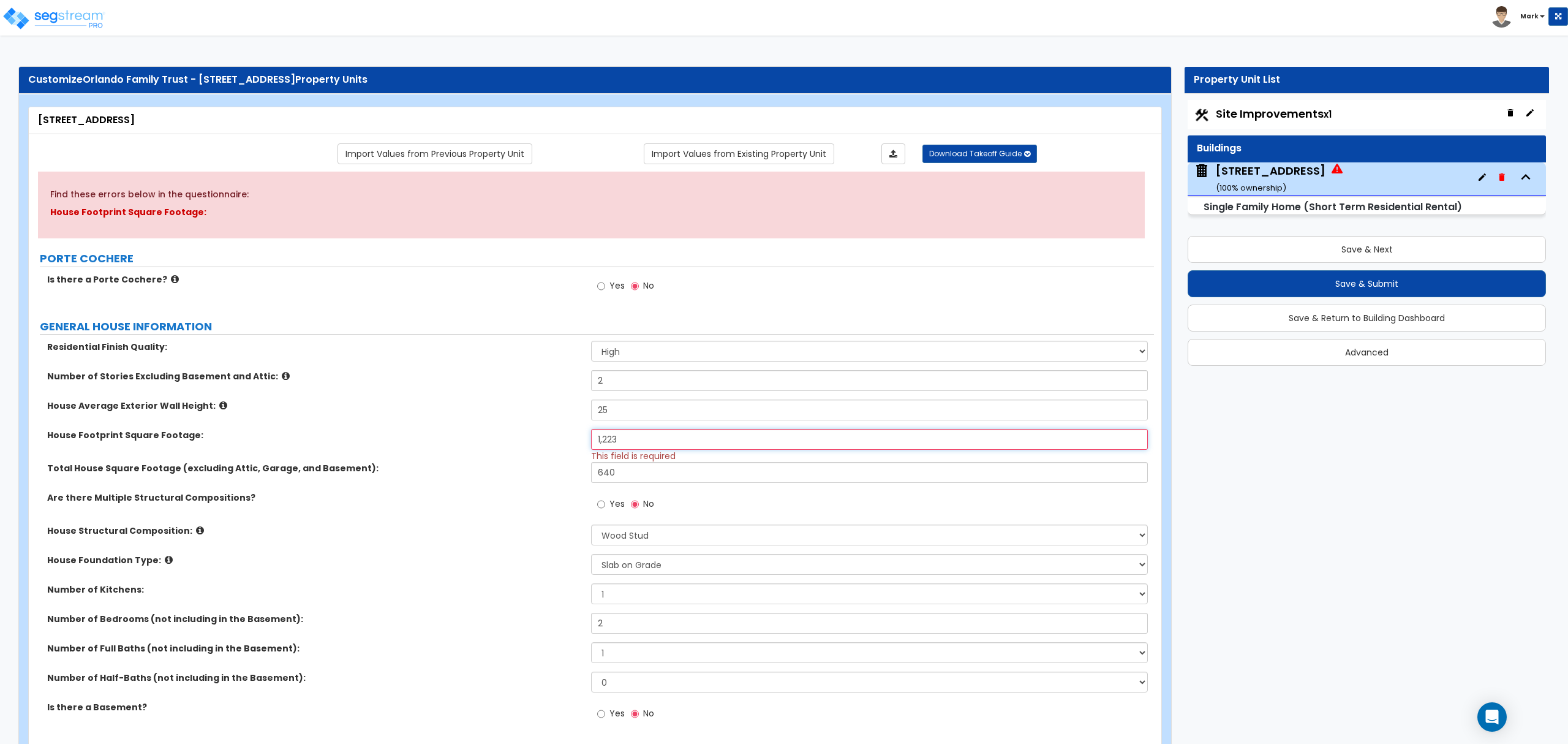
type input "1,223"
click at [439, 491] on div "Total House Square Footage (excluding Attic, Garage, and Basement): 640" at bounding box center [592, 477] width 1125 height 30
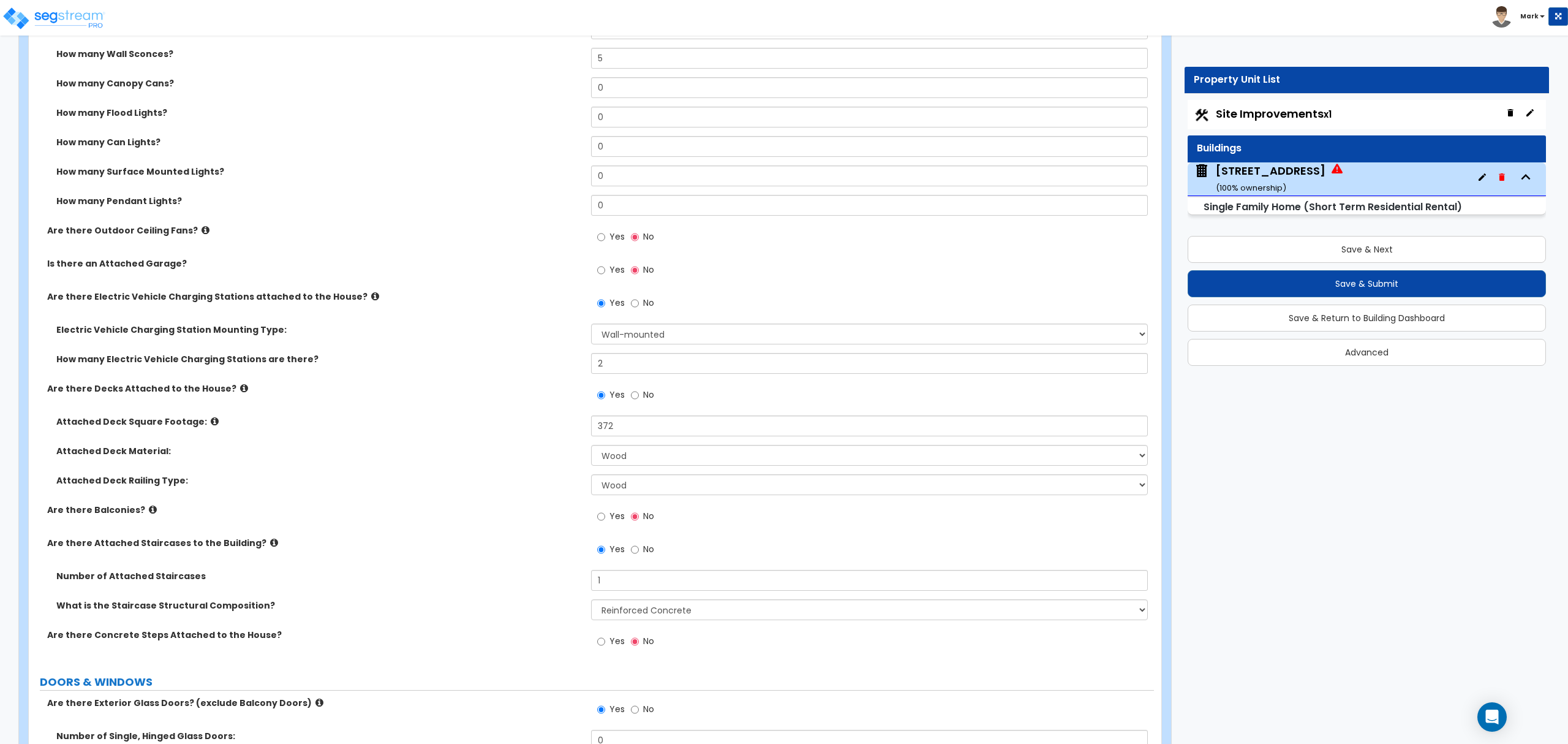
scroll to position [1226, 0]
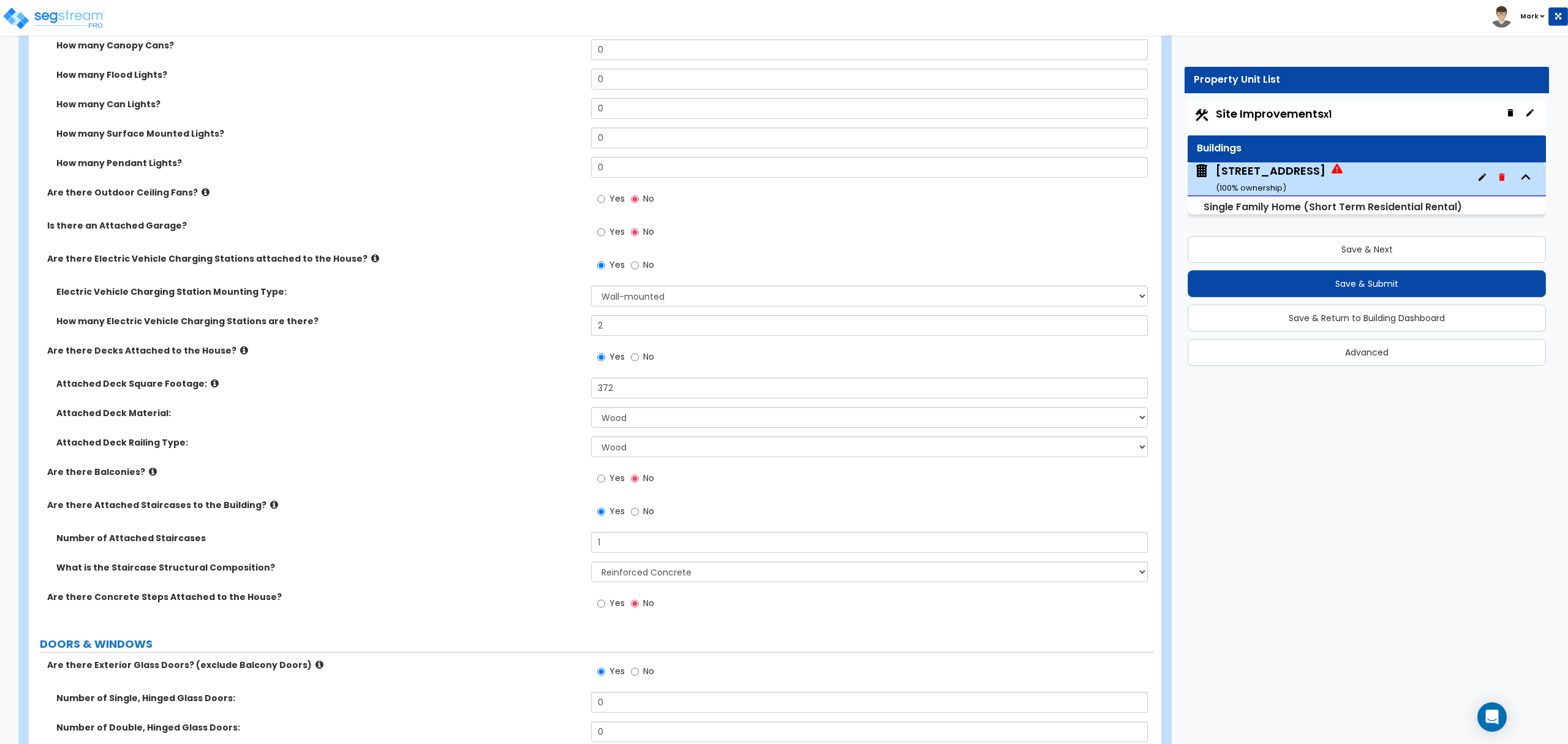
click at [149, 474] on icon at bounding box center [152, 471] width 8 height 9
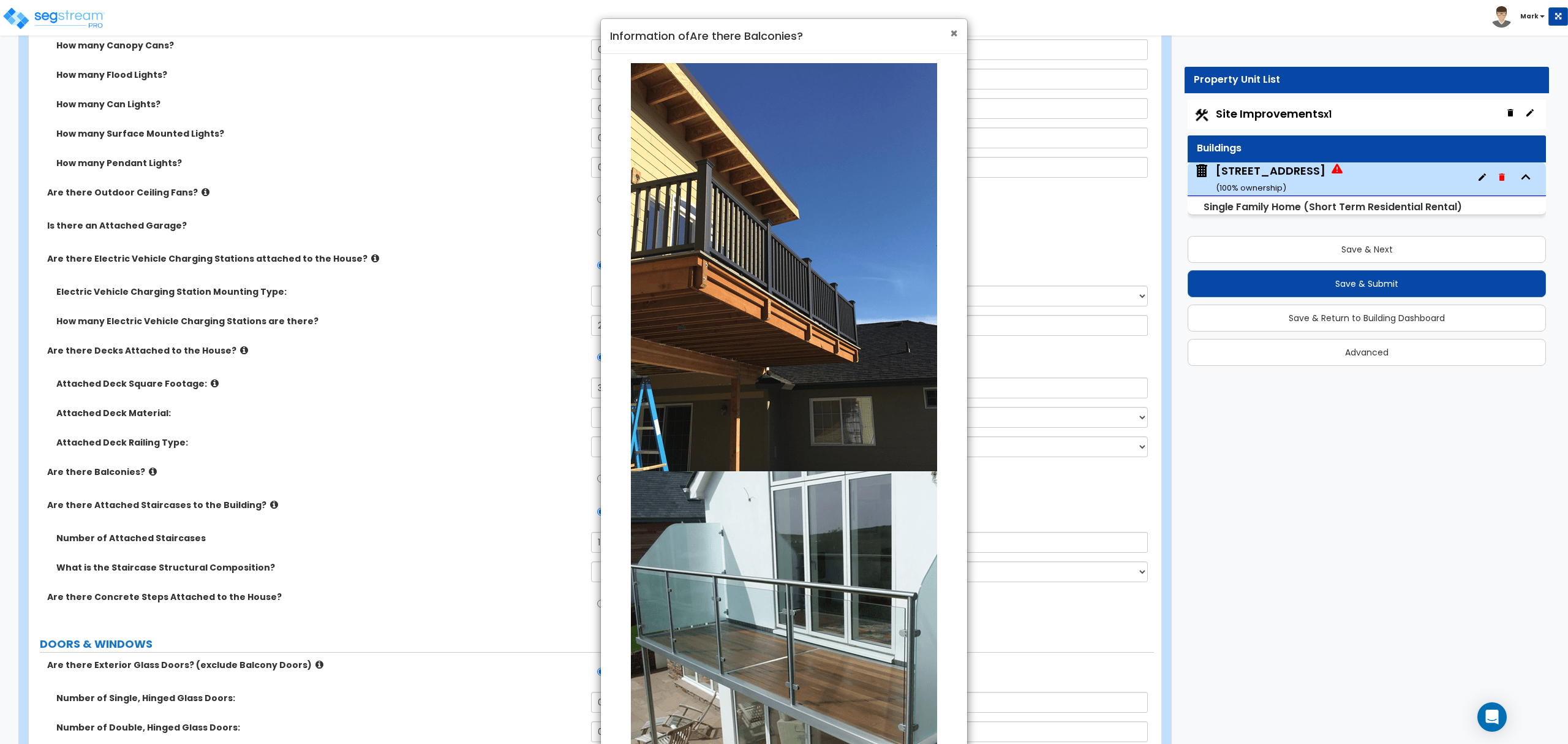
click at [950, 32] on span "×" at bounding box center [954, 33] width 8 height 17
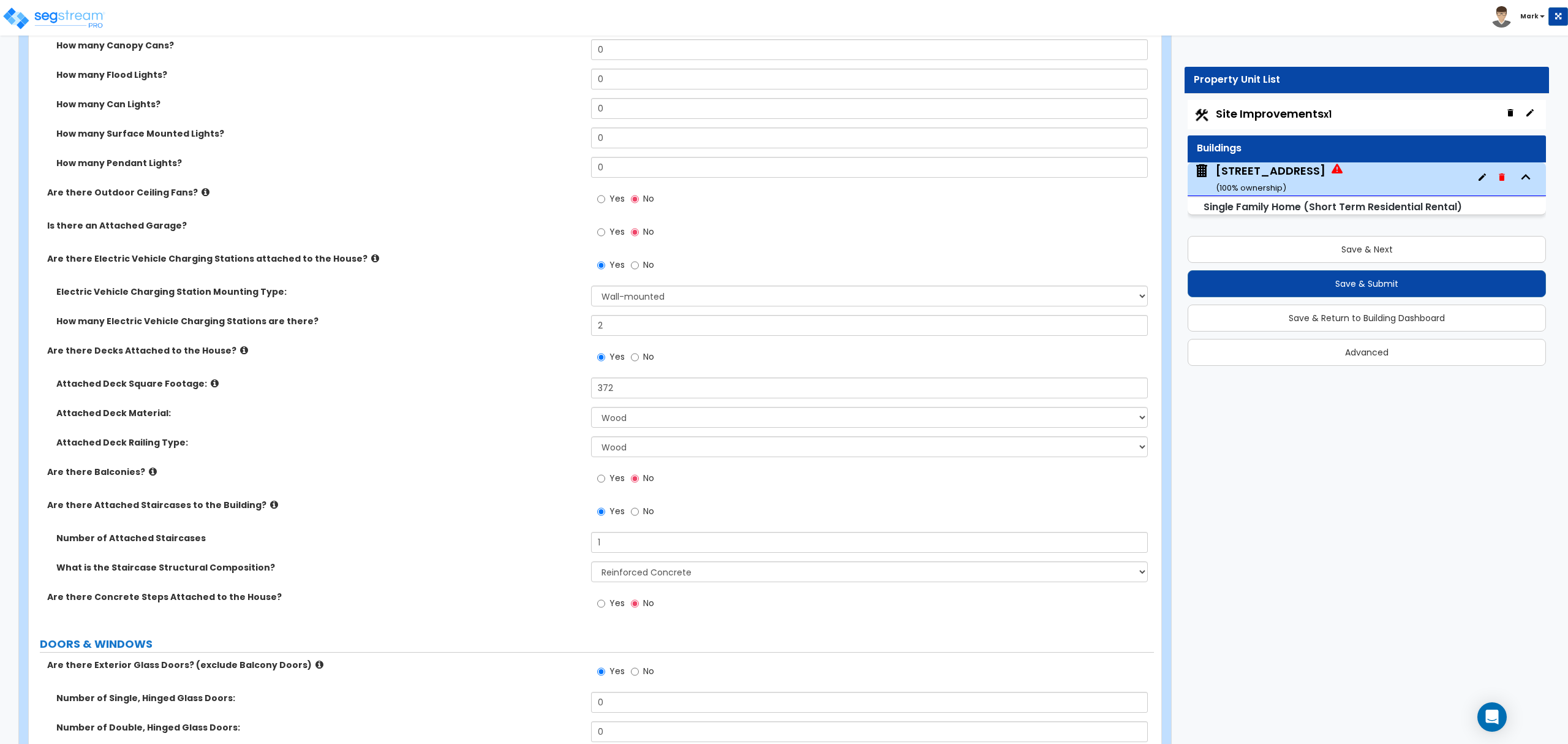
click at [240, 355] on icon at bounding box center [244, 350] width 8 height 9
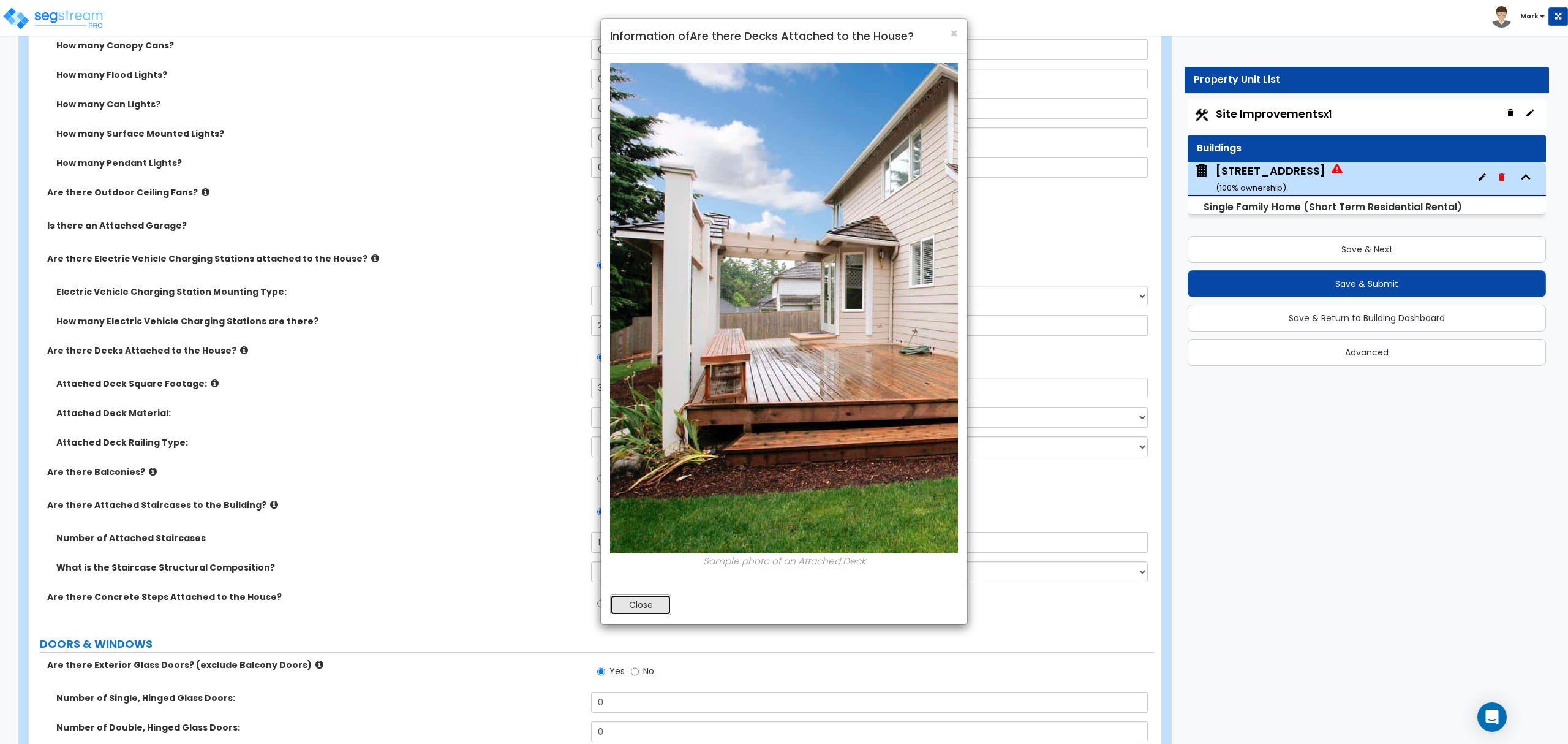
click at [636, 613] on button "Close" at bounding box center [640, 605] width 61 height 21
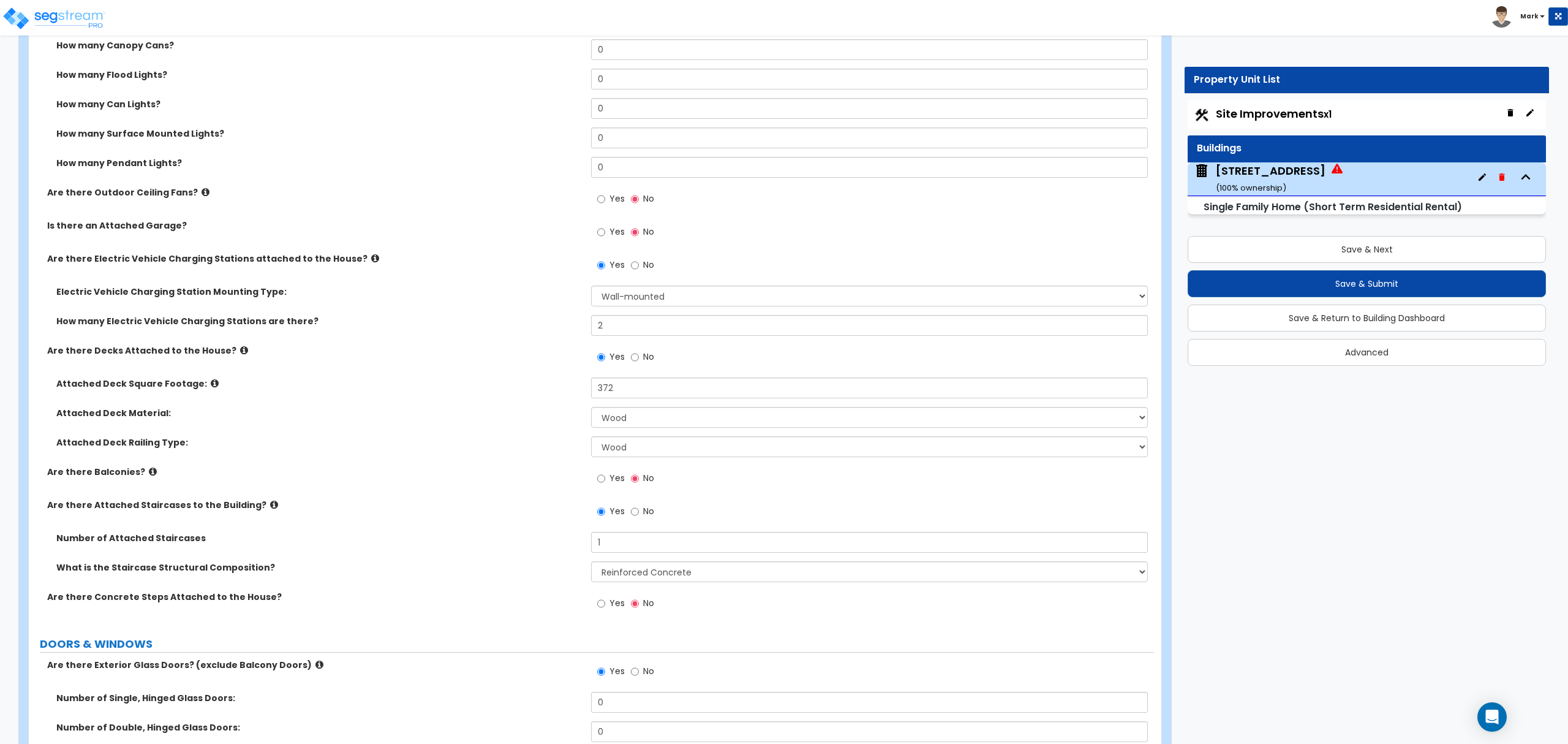
click at [611, 487] on label "Yes" at bounding box center [611, 480] width 28 height 21
click at [605, 485] on input "Yes" at bounding box center [601, 478] width 8 height 14
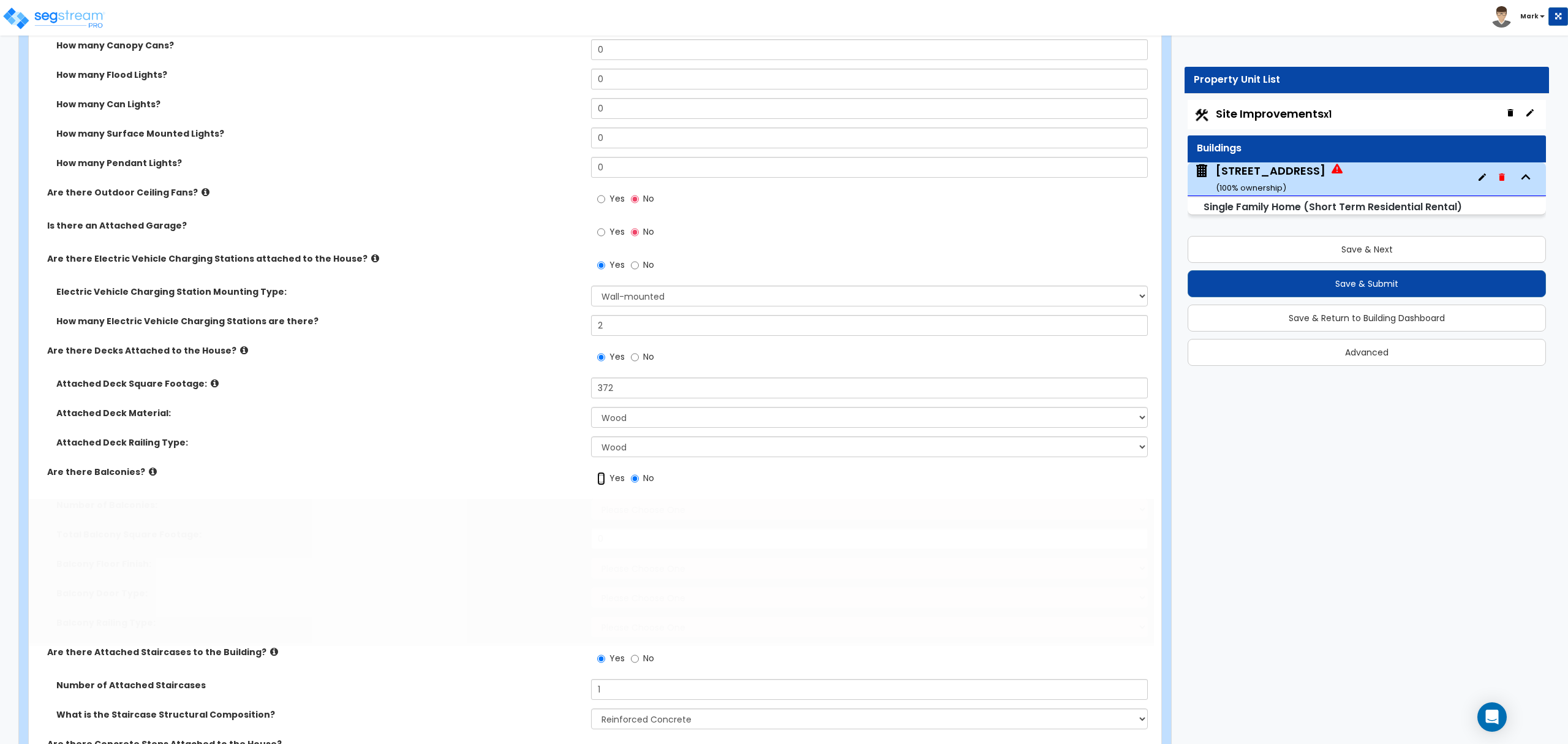
radio input "true"
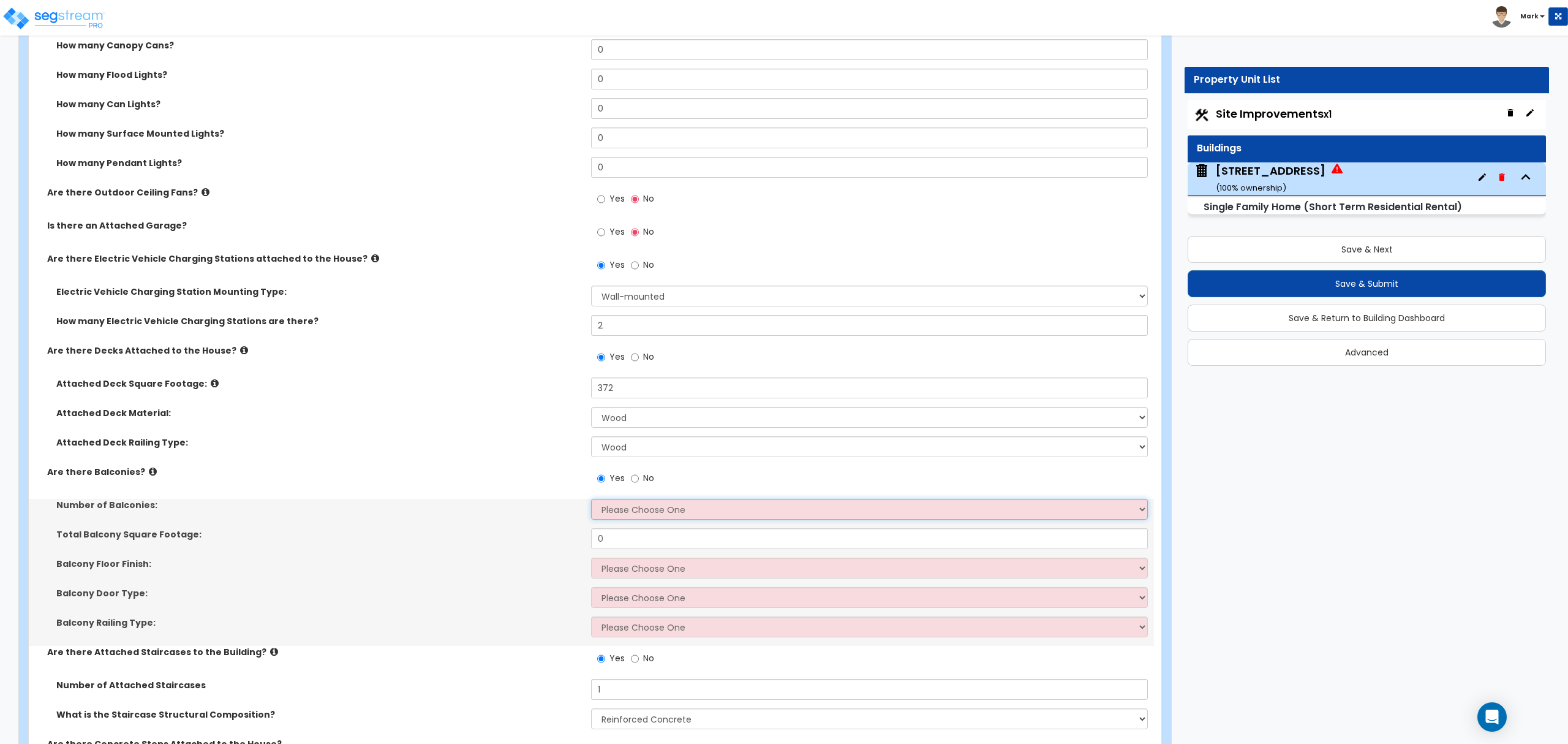
click at [633, 513] on select "Please Choose One 1 2 3 4 5" at bounding box center [869, 509] width 556 height 21
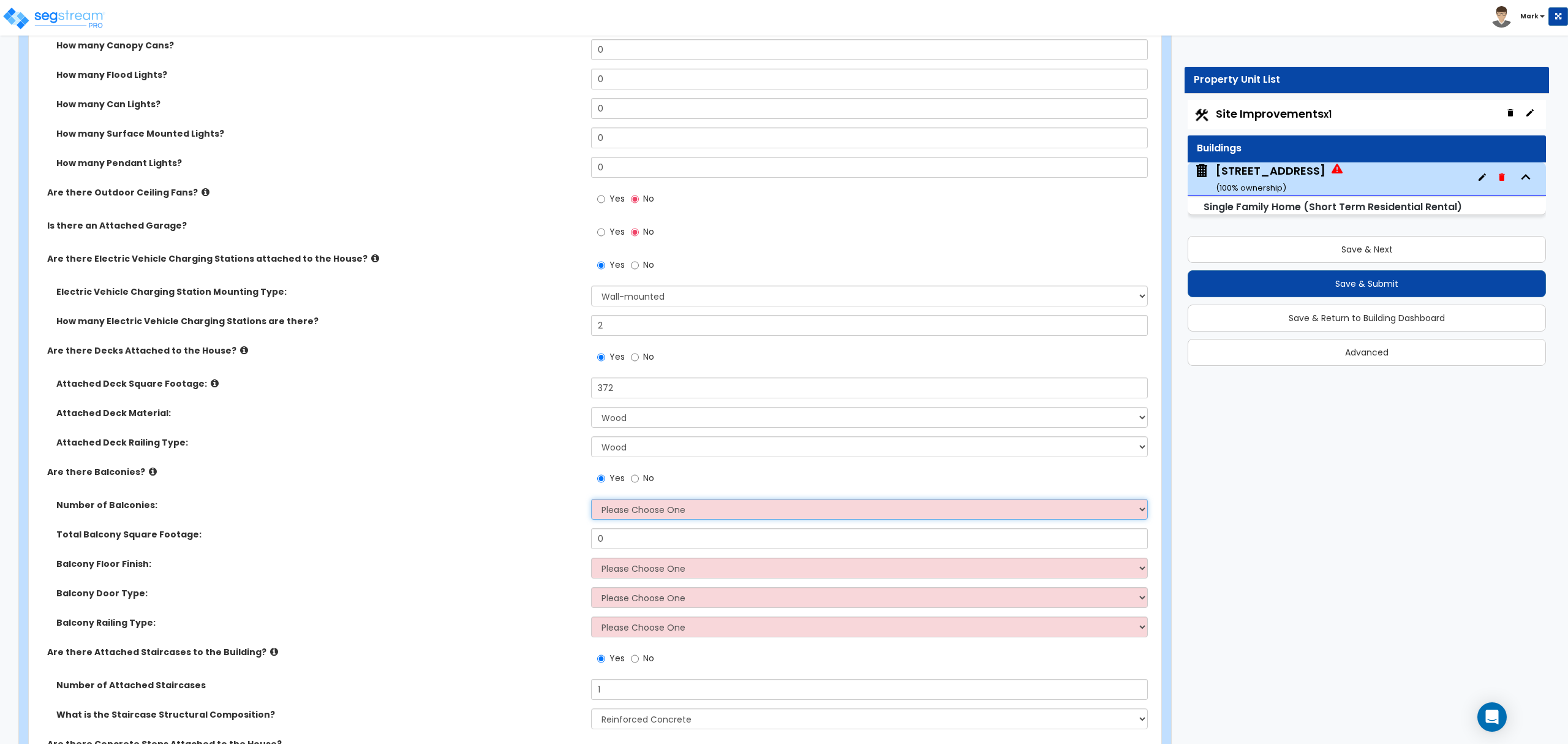
select select "1"
click at [591, 501] on select "Please Choose One 1 2 3 4 5" at bounding box center [869, 509] width 556 height 21
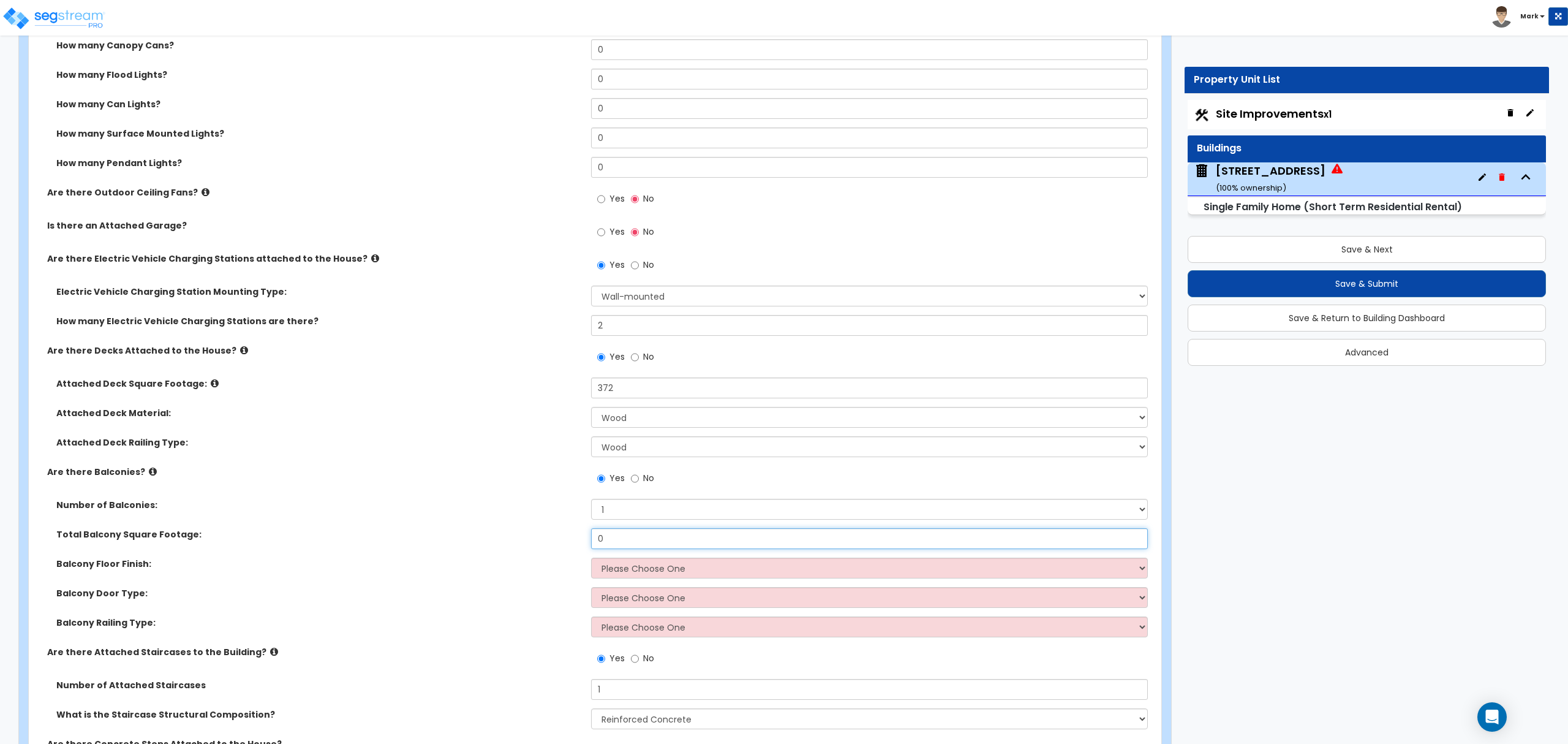
click at [643, 545] on input "0" at bounding box center [869, 538] width 556 height 21
type input "372"
click at [640, 356] on label "No" at bounding box center [642, 358] width 23 height 21
click at [639, 356] on input "No" at bounding box center [634, 357] width 8 height 14
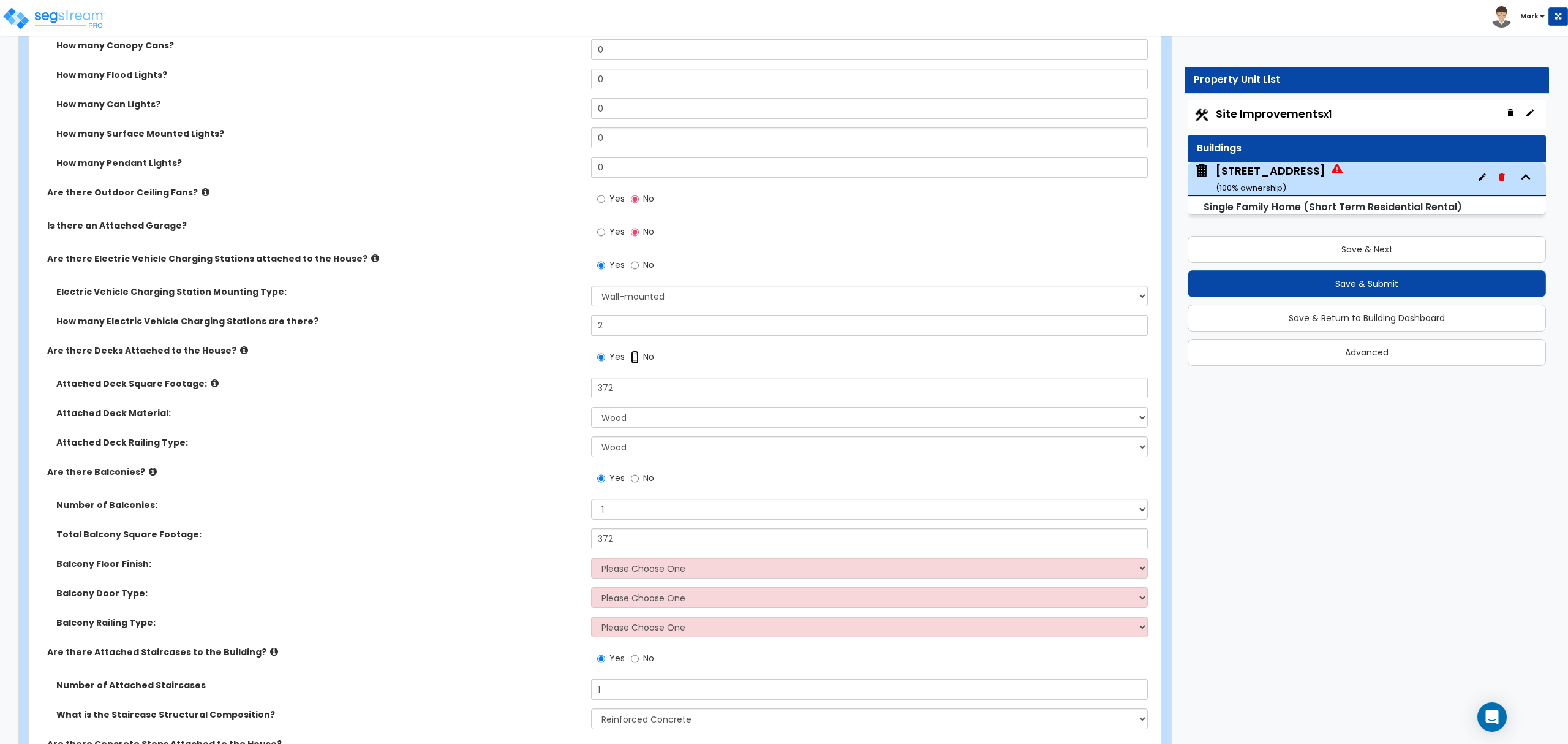
radio input "false"
radio input "true"
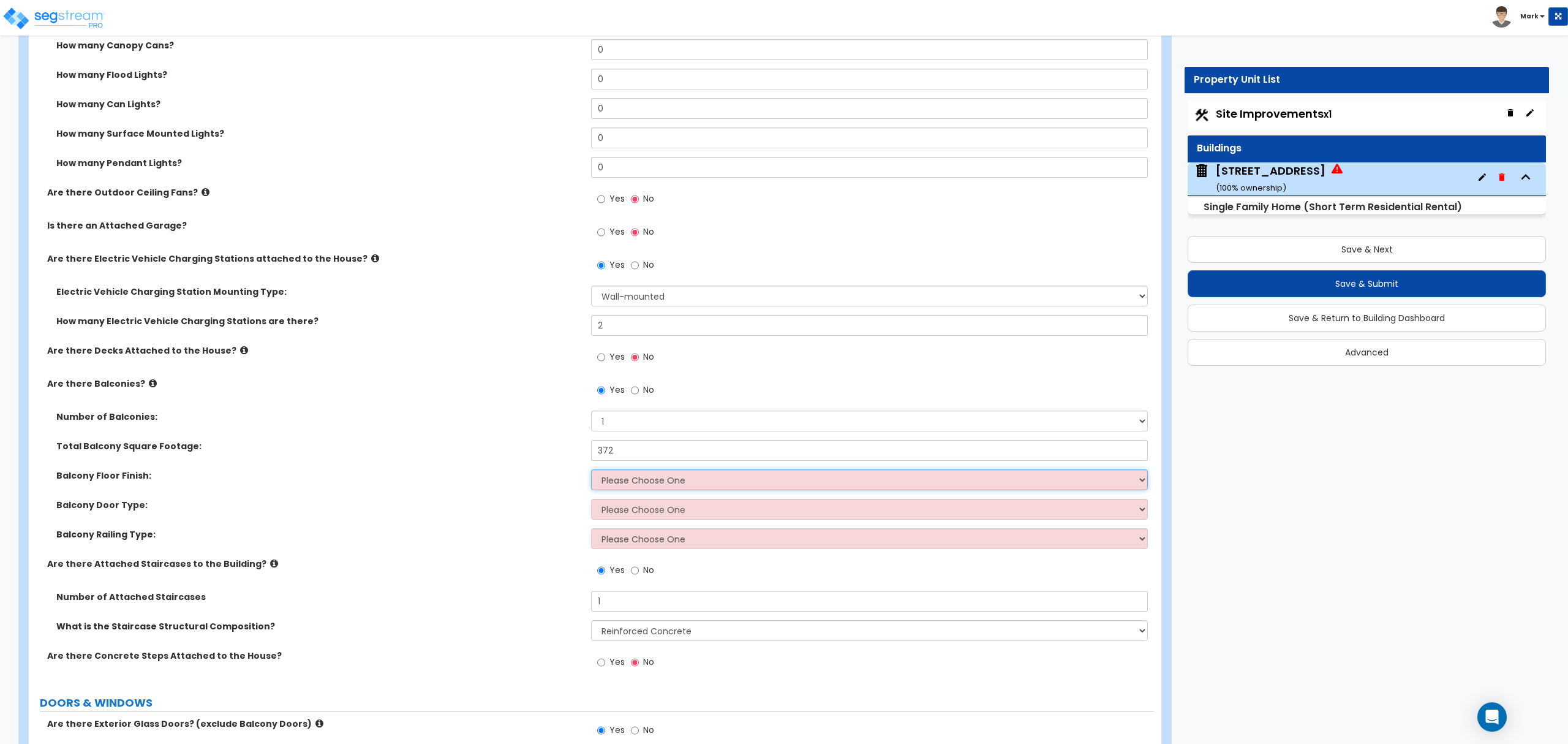
click at [642, 484] on select "Please Choose One Concrete Flooring Tile Flooring Resilient Laminate Flooring P…" at bounding box center [869, 480] width 556 height 21
select select "1"
click at [591, 472] on select "Please Choose One Concrete Flooring Tile Flooring Resilient Laminate Flooring P…" at bounding box center [869, 480] width 556 height 21
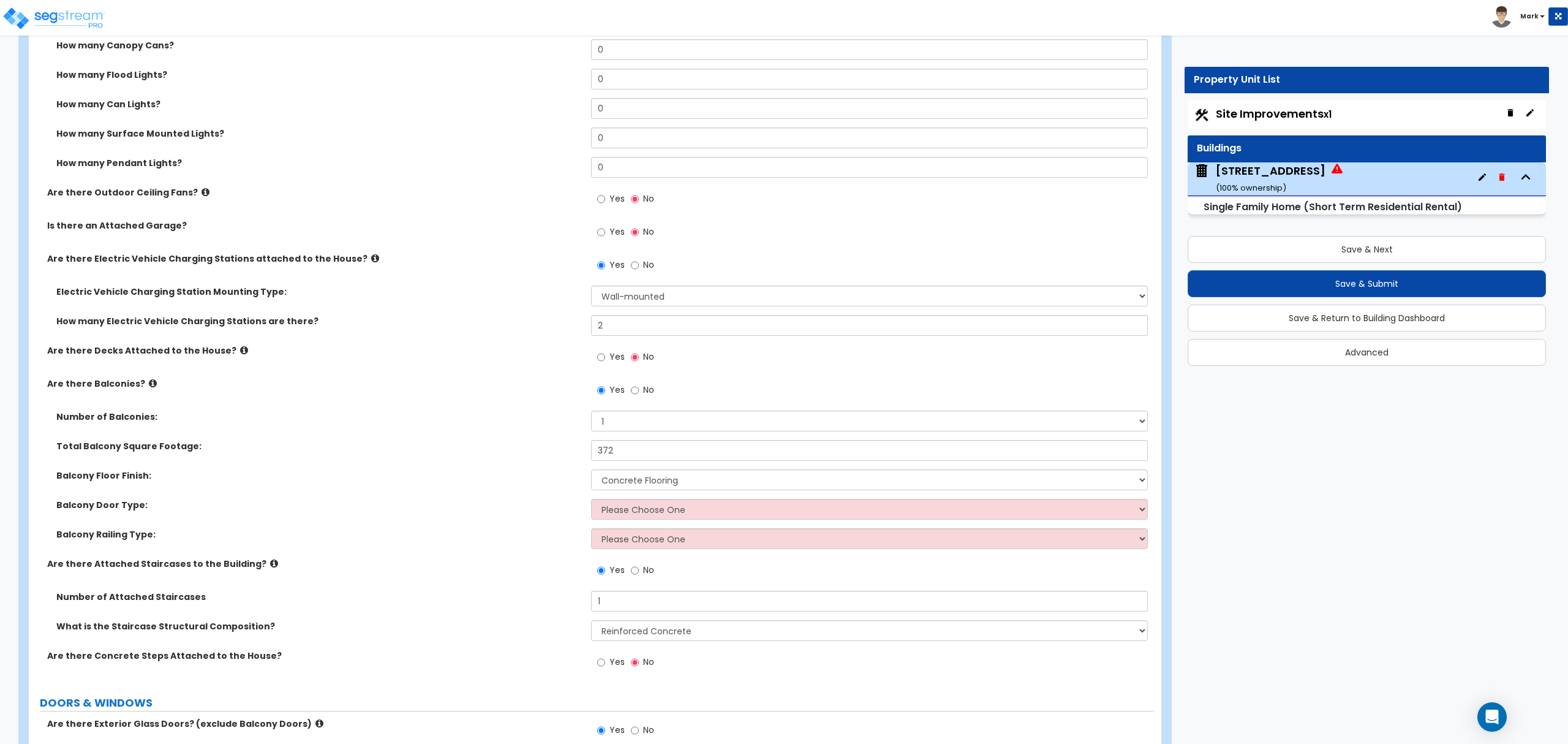
click at [641, 523] on div "Balcony Door Type: Please Choose One Single Hinged Doors Double Hinged Doors Si…" at bounding box center [592, 514] width 1125 height 30
click at [640, 518] on select "Please Choose One Single Hinged Doors Double Hinged Doors Single French Doors D…" at bounding box center [869, 509] width 556 height 21
click at [375, 521] on div "Balcony Door Type: Please Choose One Single Hinged Doors Double Hinged Doors Si…" at bounding box center [592, 514] width 1125 height 30
click at [657, 507] on select "Please Choose One Single Hinged Doors Double Hinged Doors Single French Doors D…" at bounding box center [869, 509] width 556 height 21
select select "3"
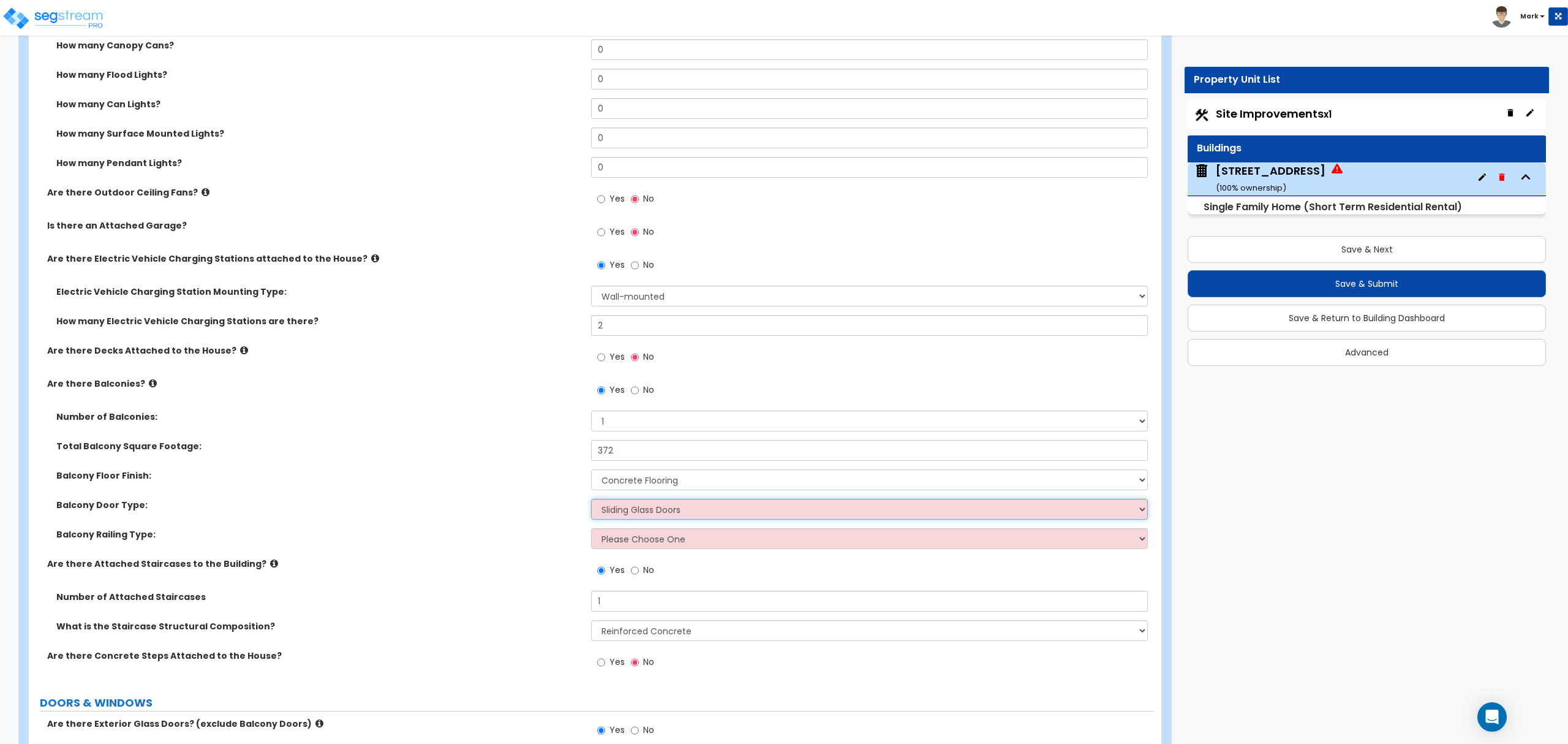
click at [591, 501] on select "Please Choose One Single Hinged Doors Double Hinged Doors Single French Doors D…" at bounding box center [869, 509] width 556 height 21
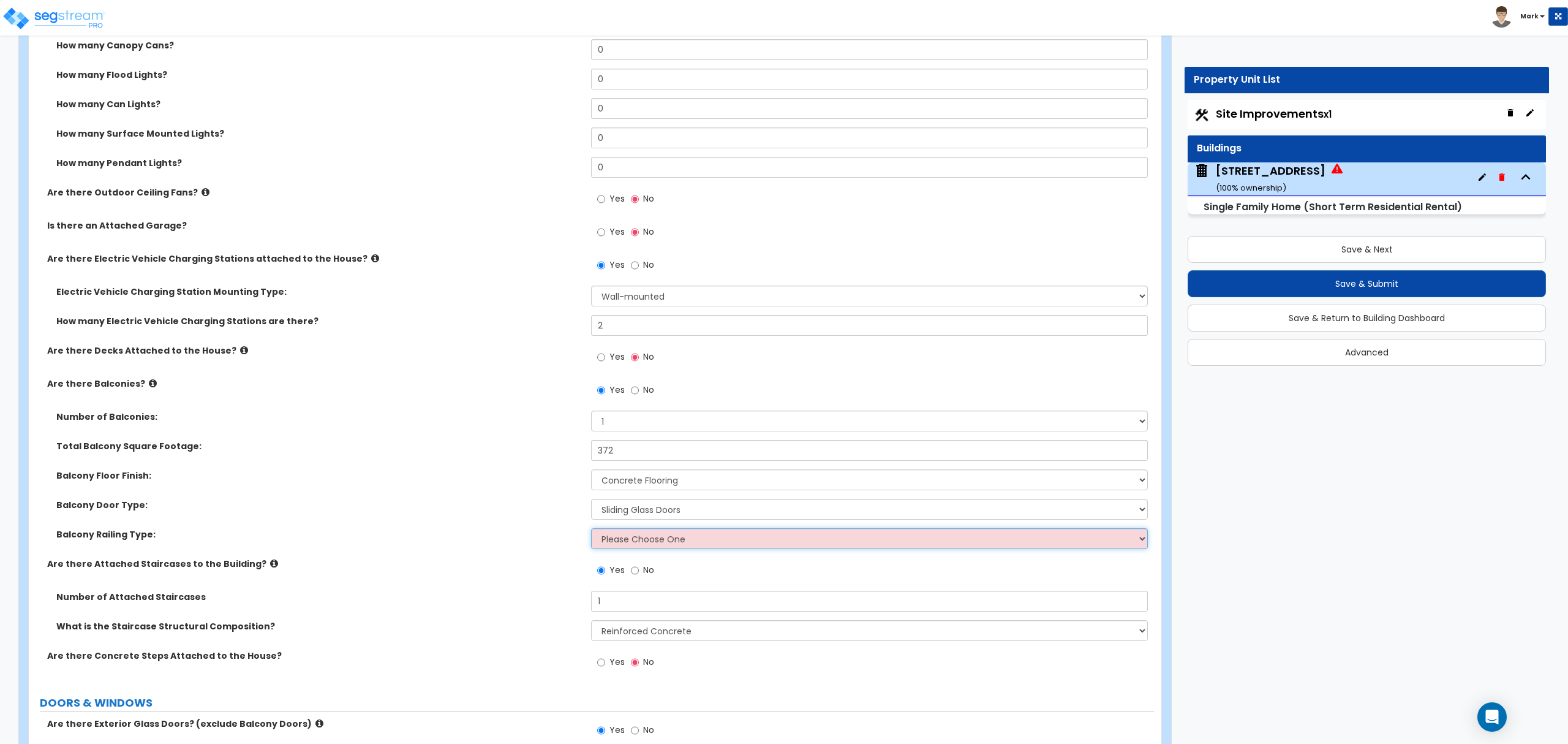
click at [641, 543] on select "Please Choose One Steel Aluminum Wood Glass and Metal Wrought Iron" at bounding box center [869, 538] width 556 height 21
select select "3"
click at [591, 531] on select "Please Choose One Steel Aluminum Wood Glass and Metal Wrought Iron" at bounding box center [869, 538] width 556 height 21
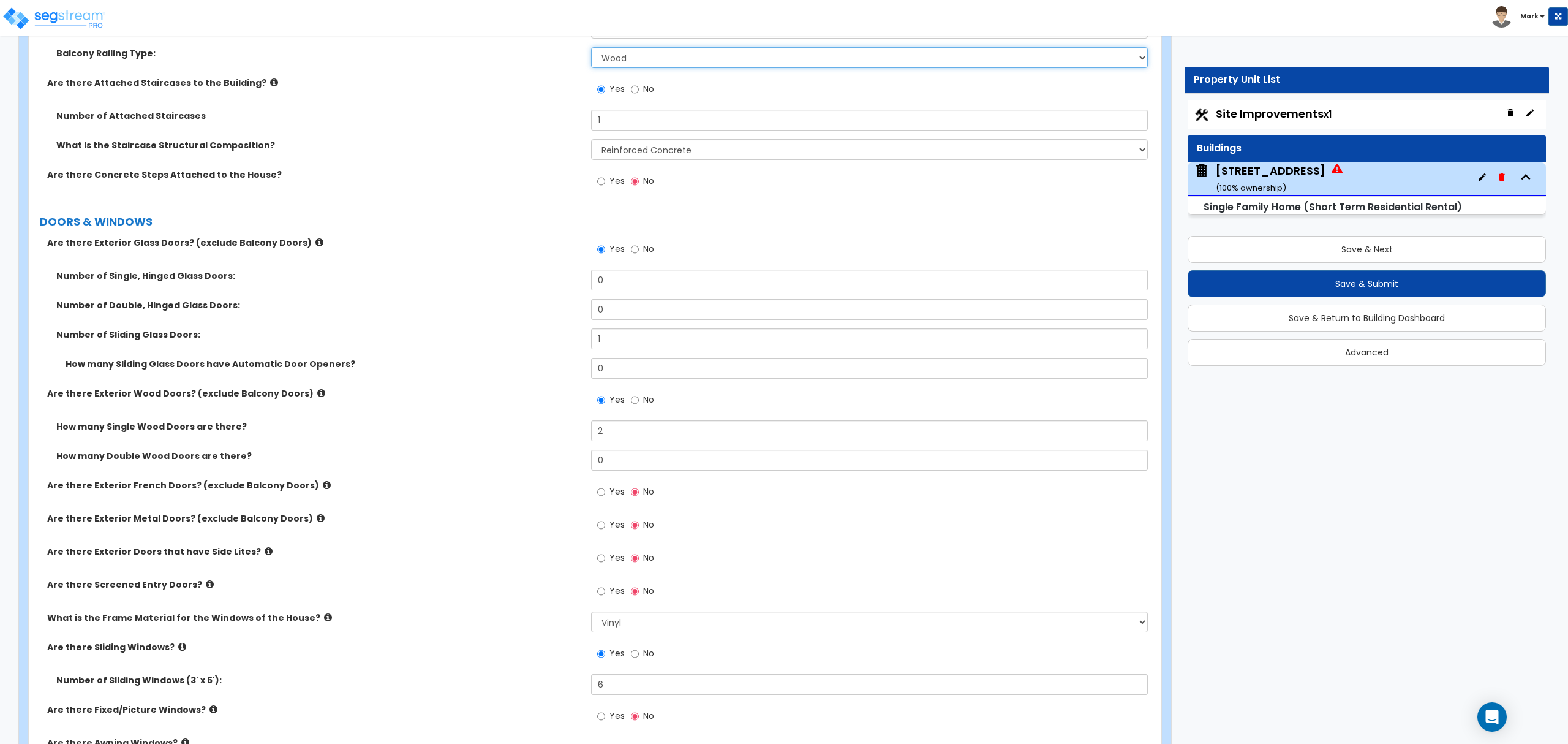
scroll to position [1716, 0]
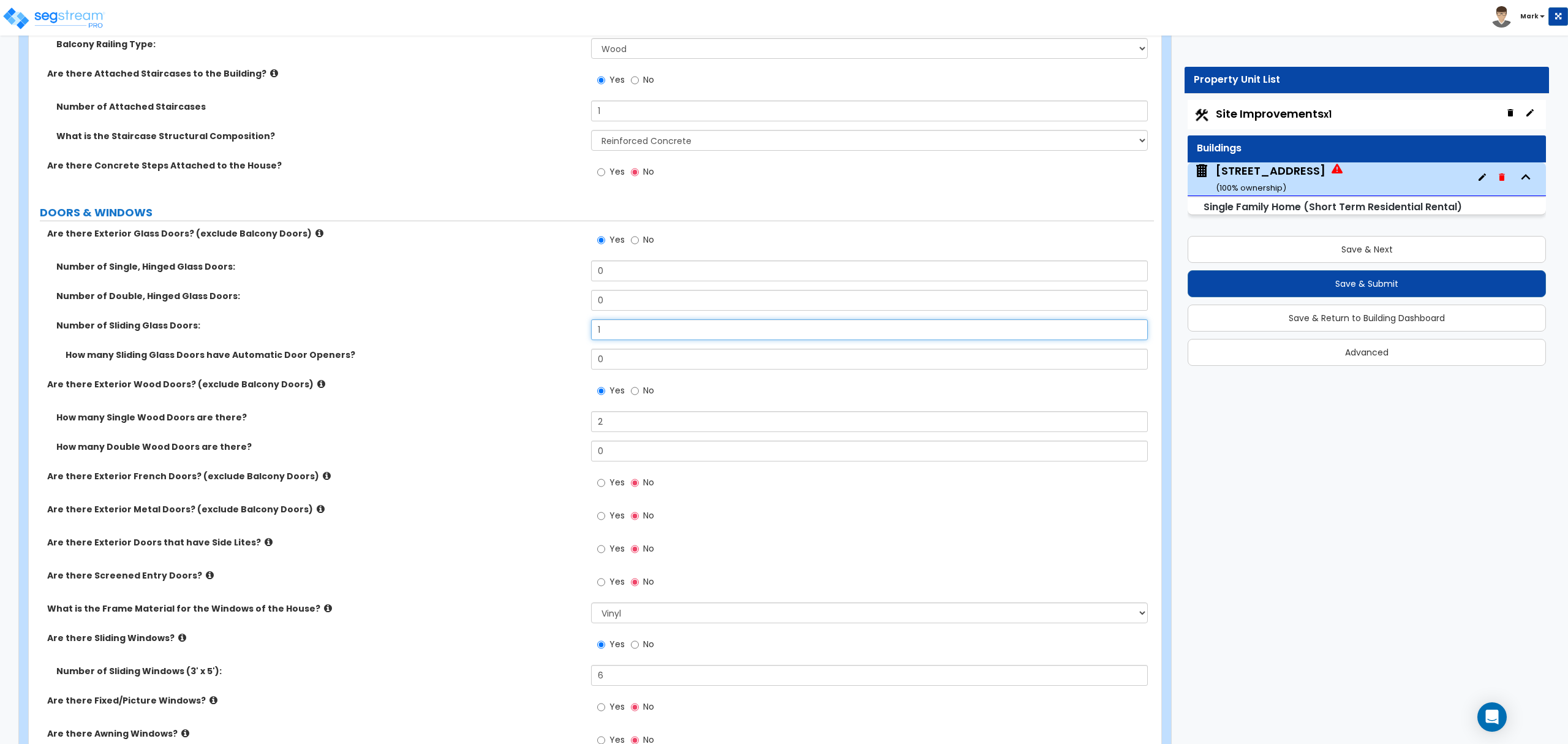
click at [616, 335] on input "1" at bounding box center [869, 330] width 556 height 21
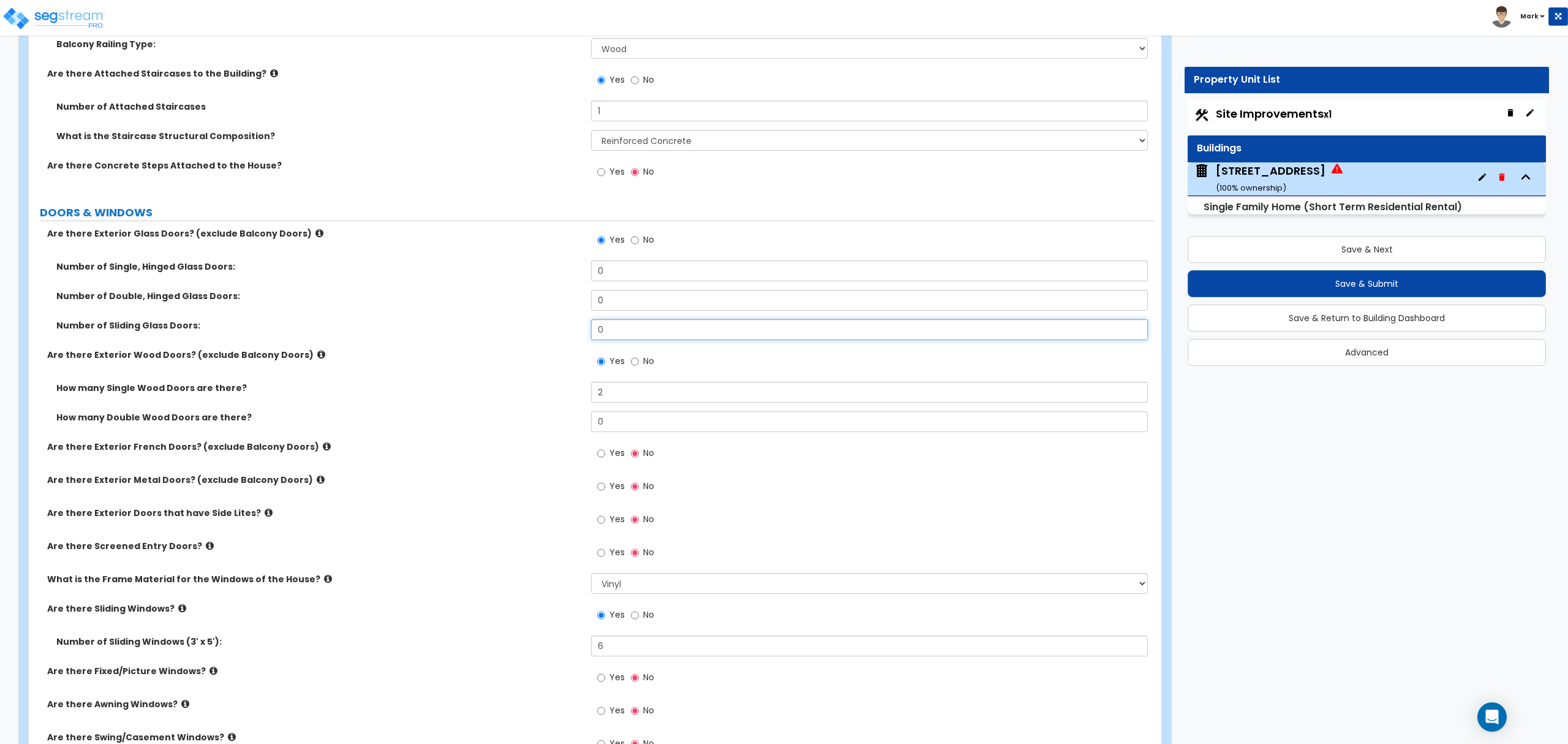
type input "0"
click at [518, 356] on label "Are there Exterior Wood Doors? (exclude Balcony Doors)" at bounding box center [315, 354] width 535 height 12
click at [613, 388] on input "2" at bounding box center [869, 392] width 556 height 21
type input "1"
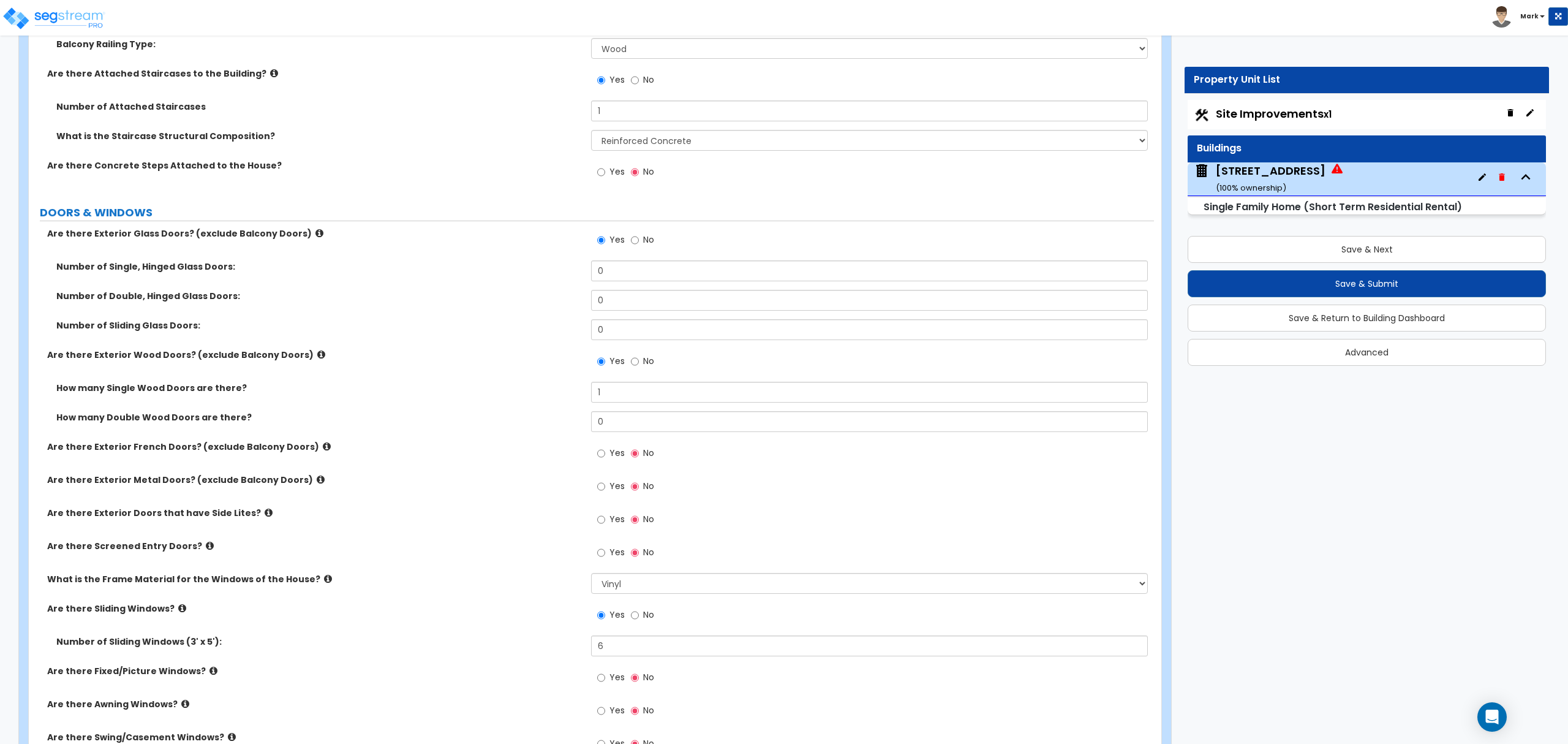
click at [424, 405] on div "How many Single Wood Doors are there? 1" at bounding box center [592, 397] width 1125 height 30
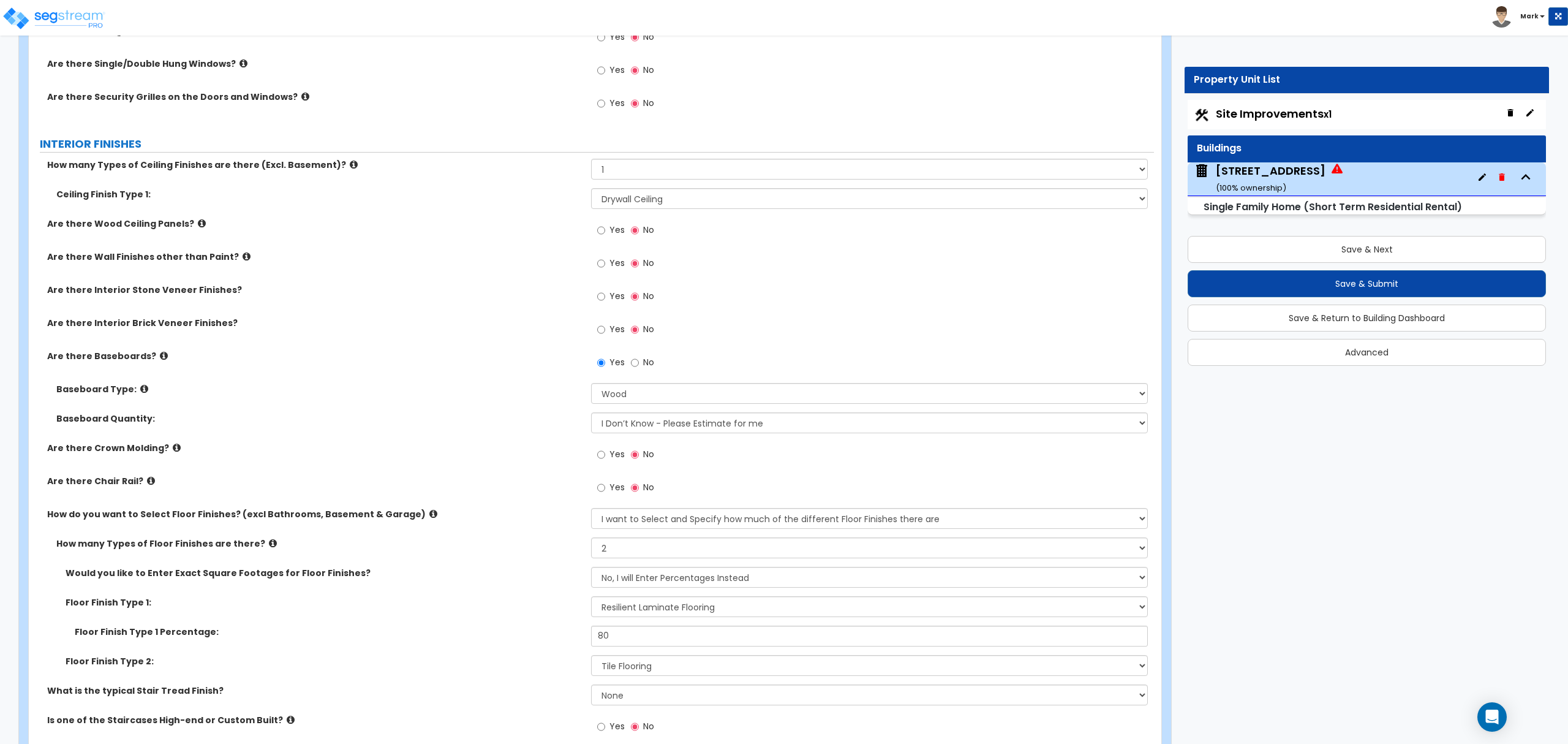
scroll to position [2451, 0]
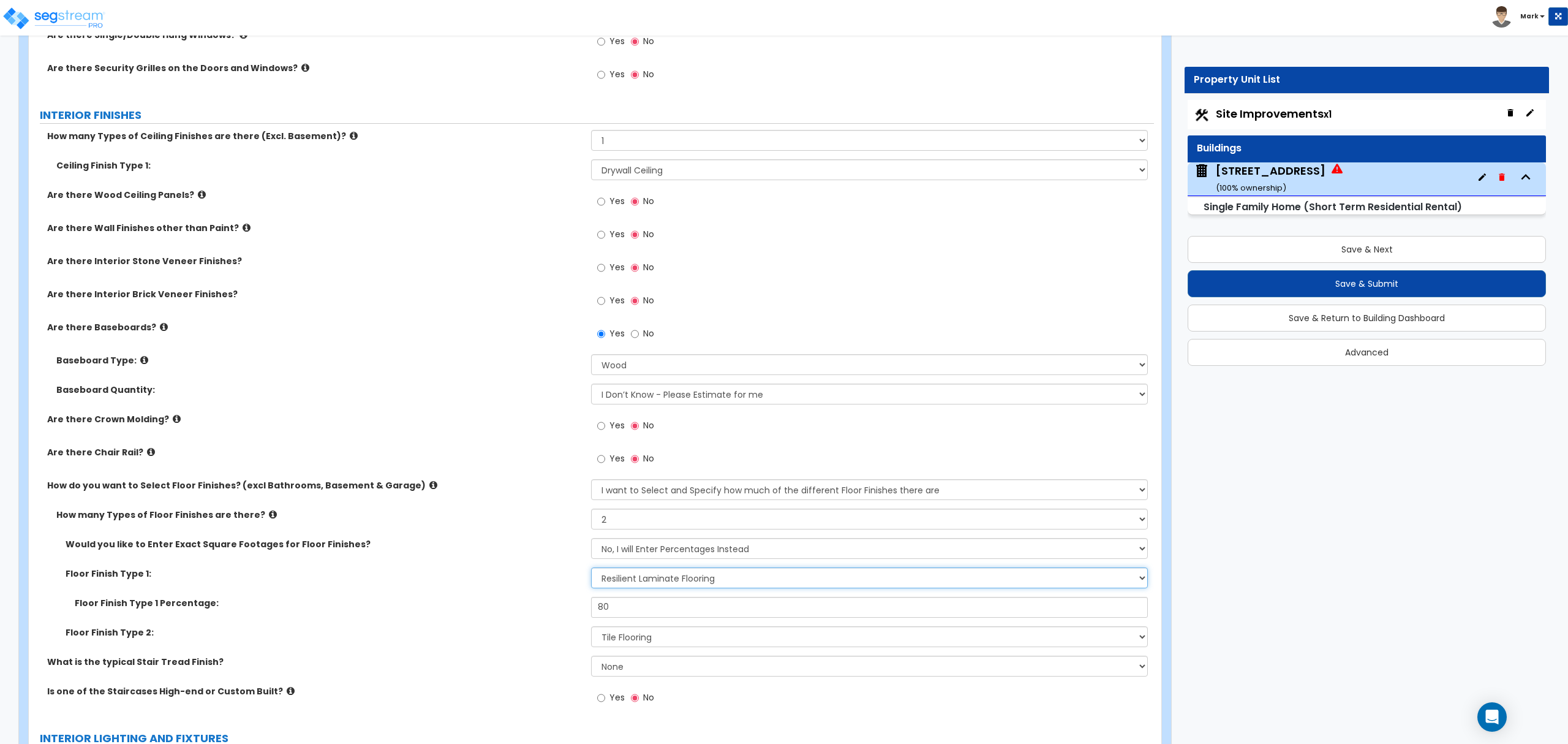
click at [663, 579] on select "None Tile Flooring Hardwood Flooring Resilient Laminate Flooring VCT Flooring S…" at bounding box center [869, 578] width 556 height 21
select select "2"
click at [591, 570] on select "None Tile Flooring Hardwood Flooring Resilient Laminate Flooring VCT Flooring S…" at bounding box center [869, 578] width 556 height 21
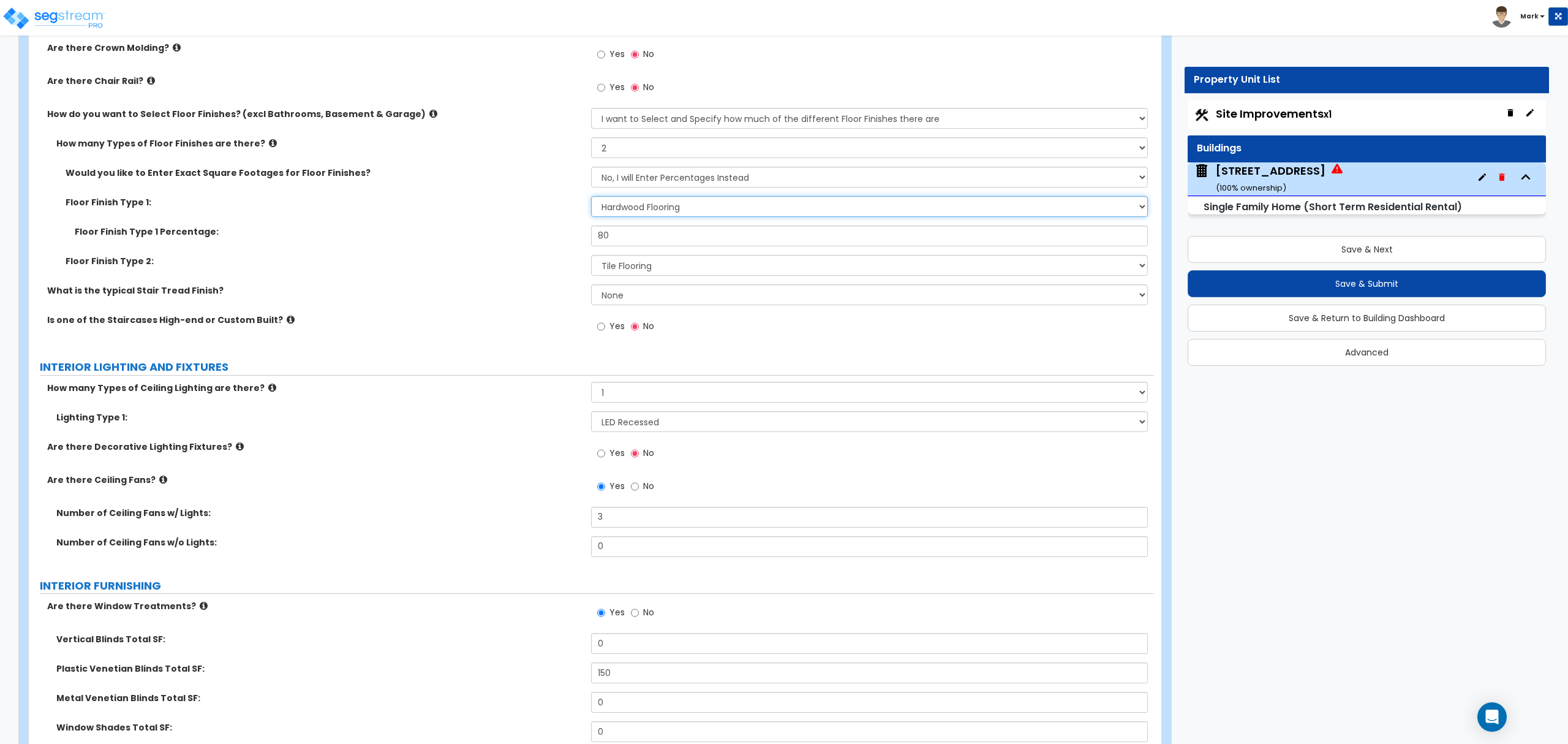
scroll to position [2860, 0]
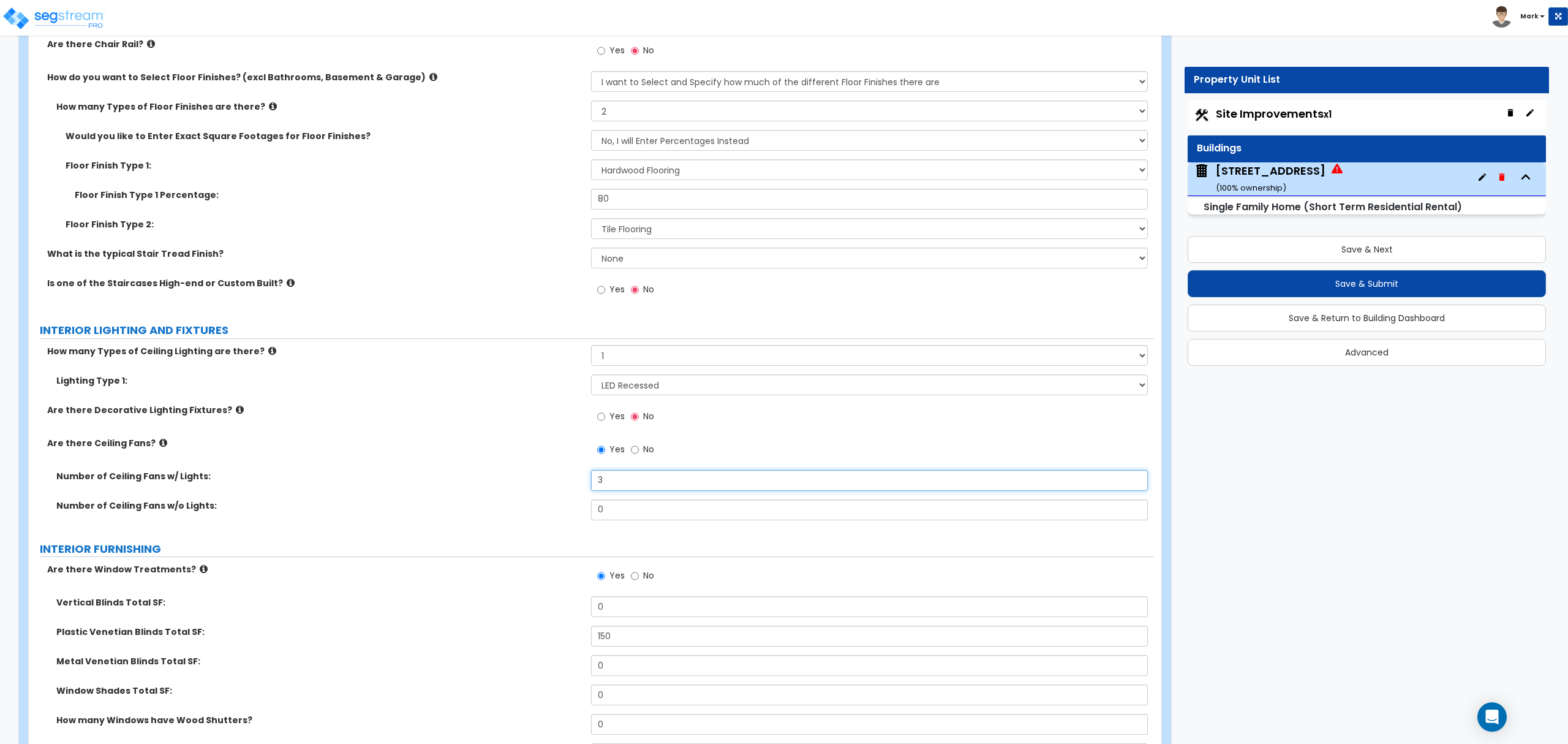
click at [654, 484] on input "3" at bounding box center [869, 480] width 556 height 21
type input "2"
click at [541, 493] on div "Number of Ceiling Fans w/ Lights: 2" at bounding box center [592, 485] width 1125 height 30
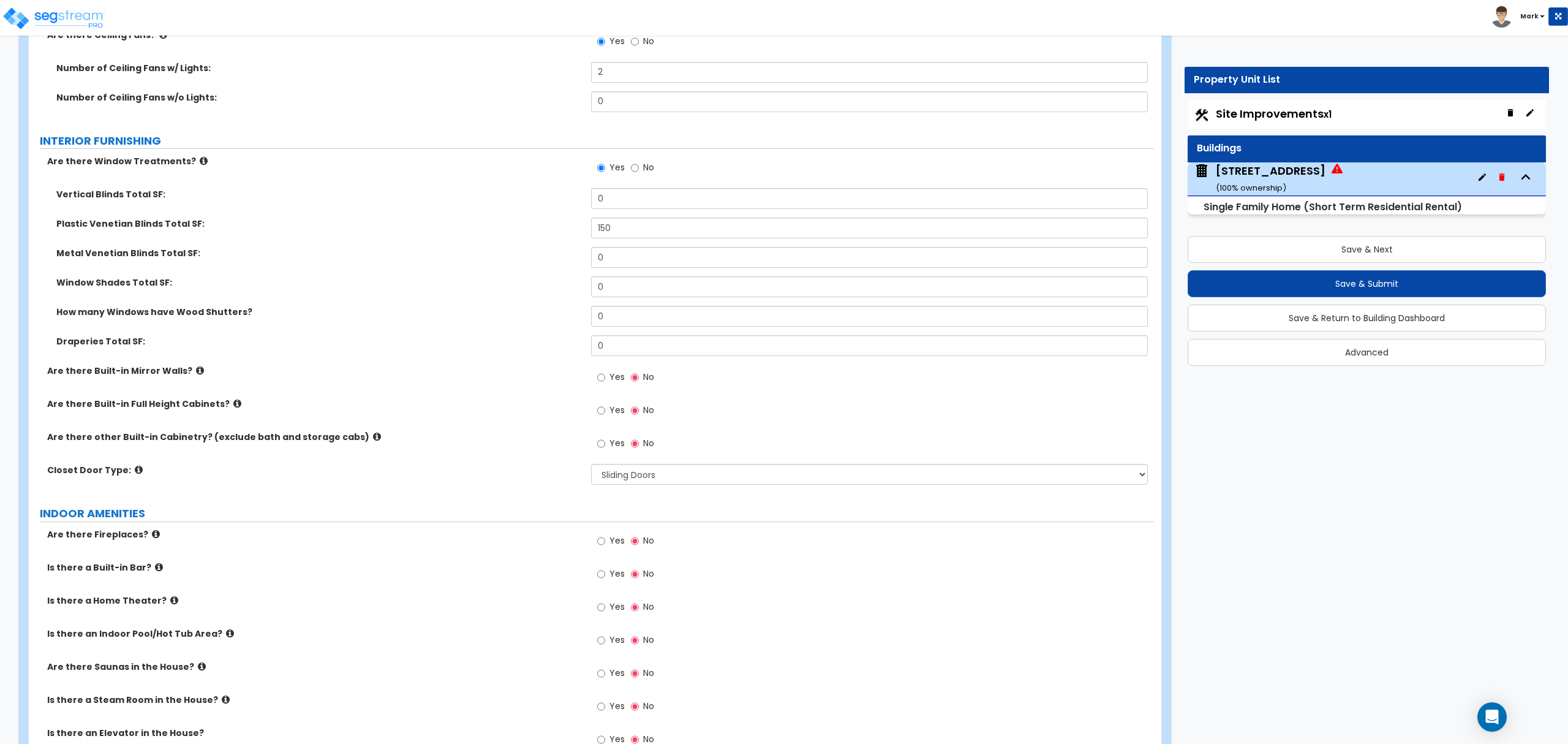
scroll to position [3268, 0]
click at [642, 469] on select "None Bi-fold Louvered Doors Bi-fold Panel Doors Sliding Doors Hinged Wood Door" at bounding box center [869, 474] width 556 height 21
click at [645, 474] on select "None Bi-fold Louvered Doors Bi-fold Panel Doors Sliding Doors Hinged Wood Door" at bounding box center [869, 474] width 556 height 21
click at [196, 374] on icon at bounding box center [200, 370] width 8 height 9
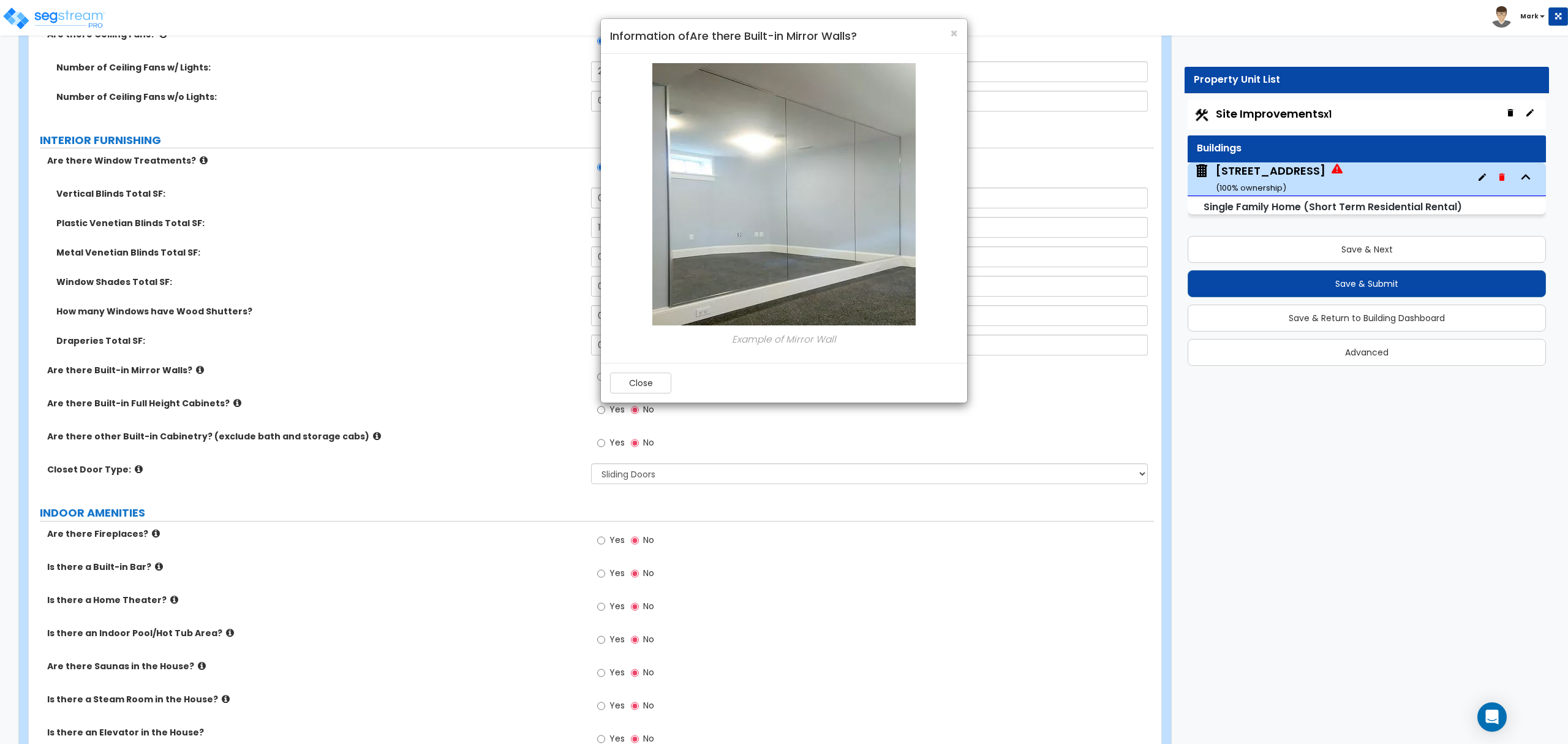
click at [663, 368] on div "Close" at bounding box center [784, 383] width 366 height 40
click at [650, 383] on button "Close" at bounding box center [640, 383] width 61 height 21
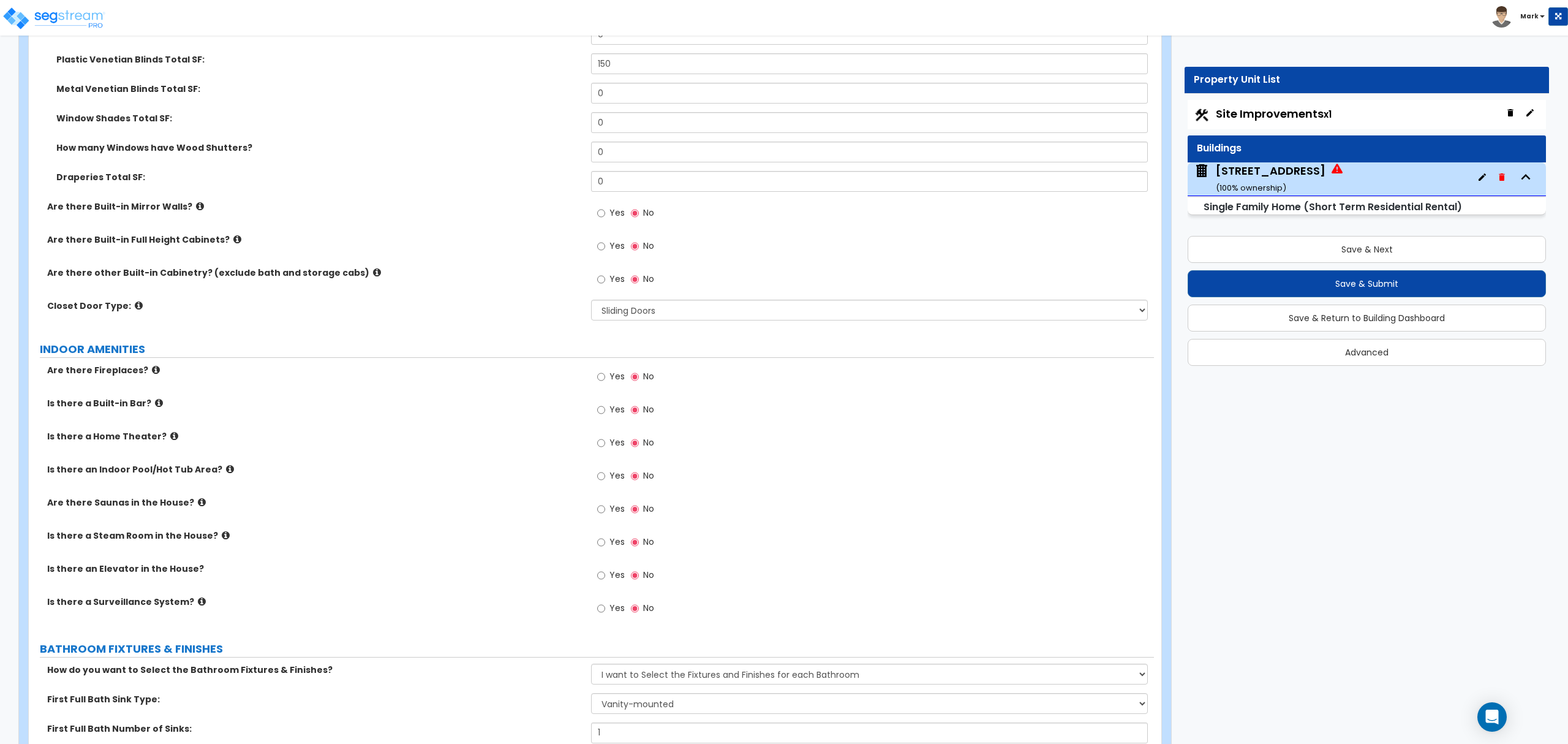
scroll to position [3513, 0]
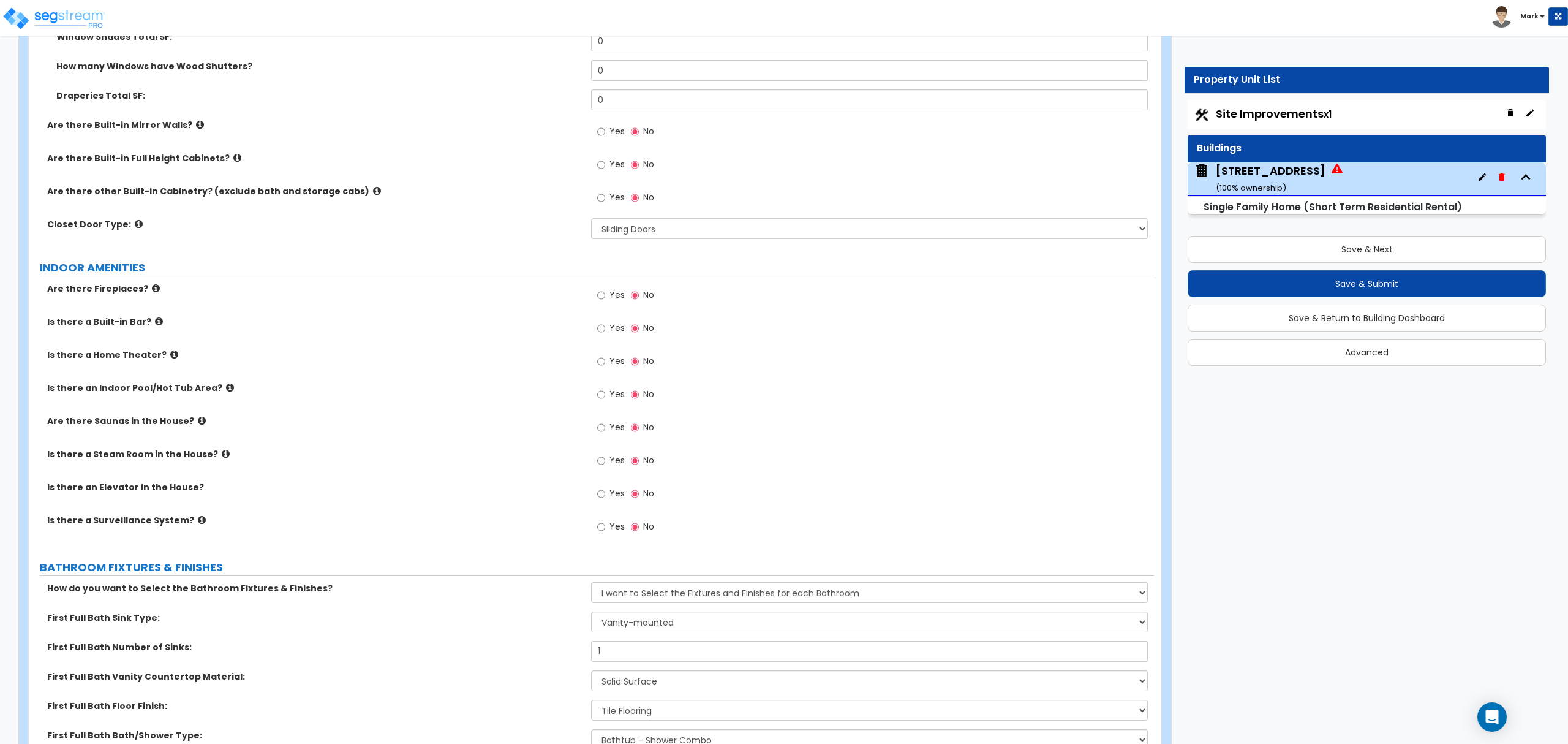
click at [611, 527] on span "Yes" at bounding box center [617, 526] width 16 height 12
click at [605, 527] on input "Yes" at bounding box center [601, 527] width 8 height 14
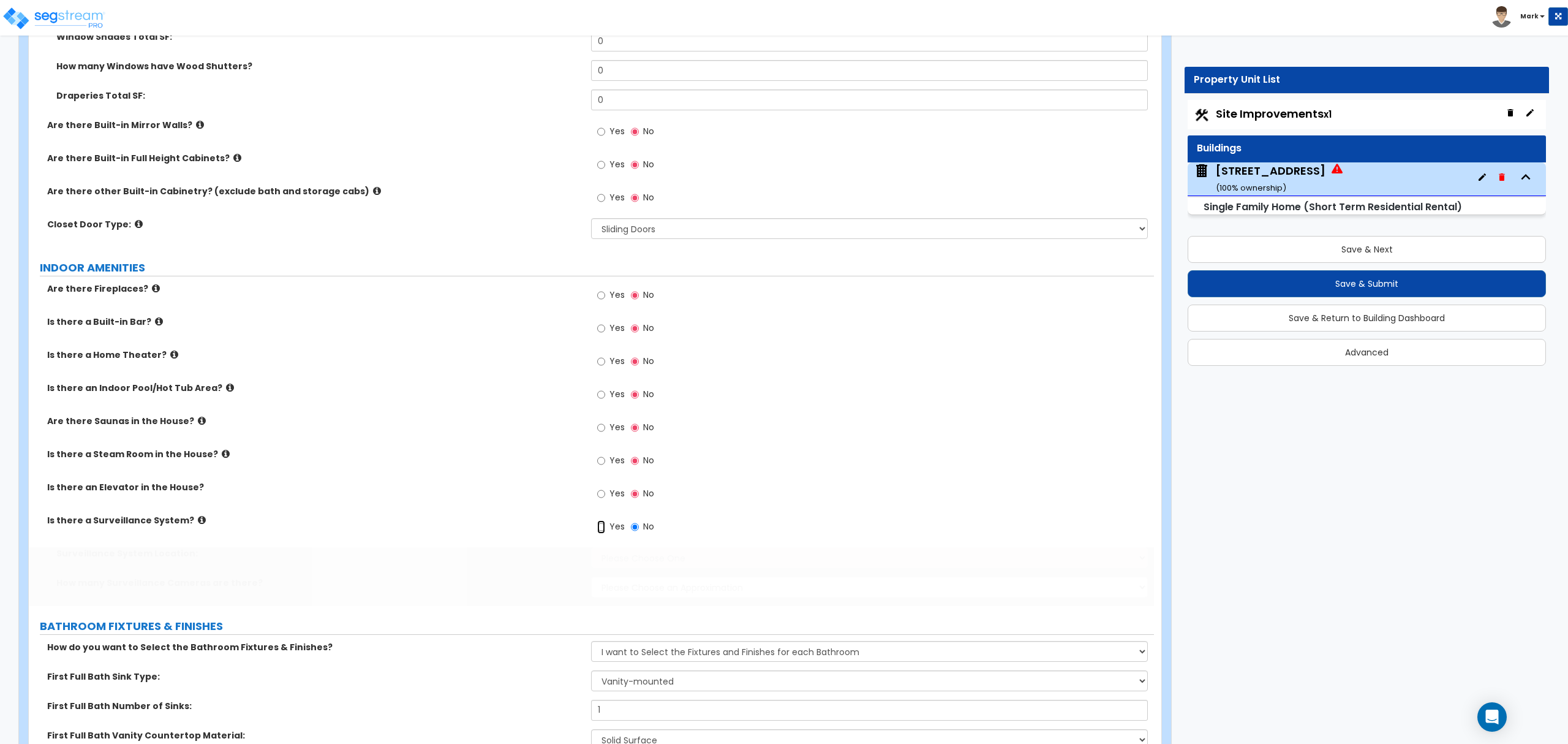
radio input "true"
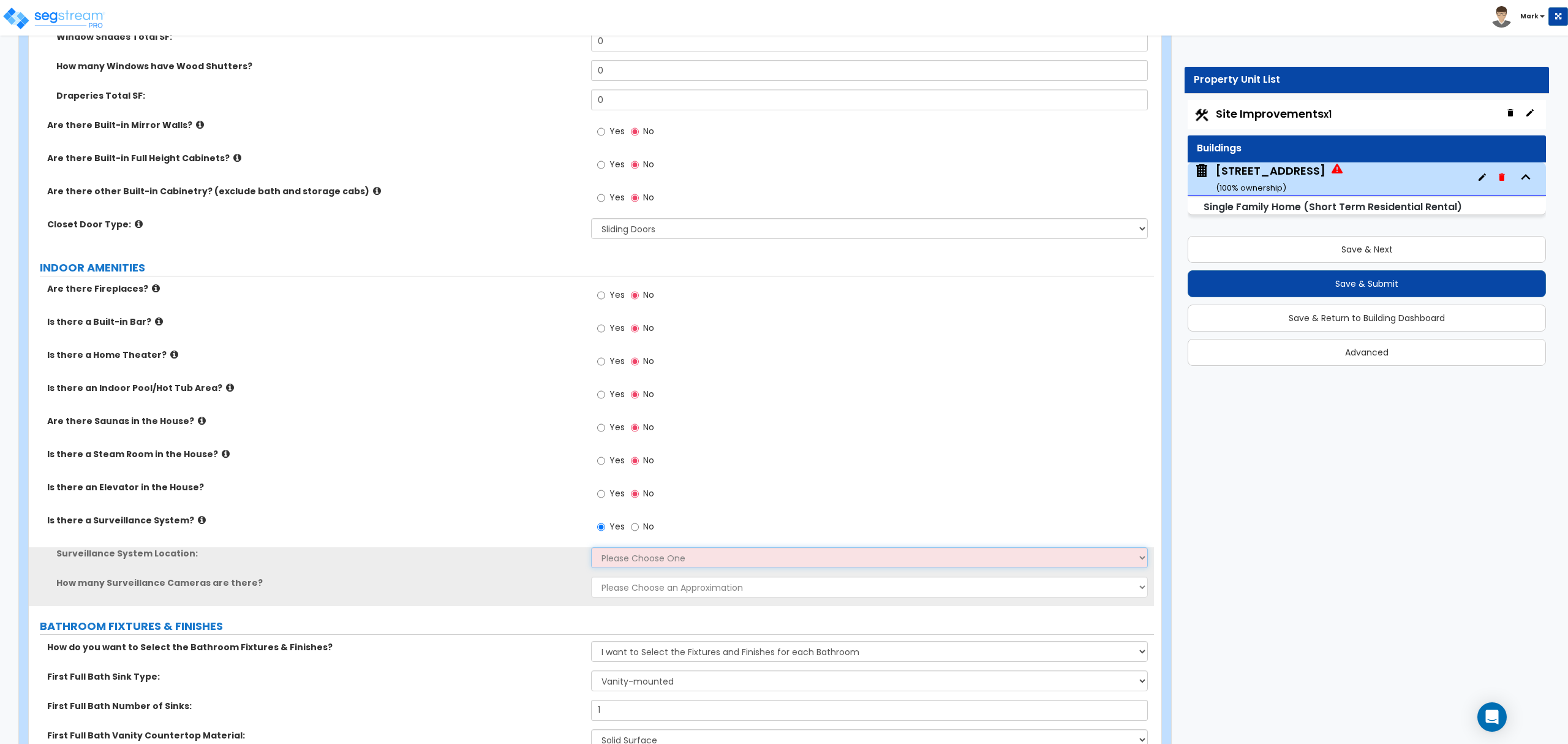
click at [621, 557] on select "Please Choose One Inside the House Outside the House Both Inside & Outside" at bounding box center [869, 558] width 556 height 21
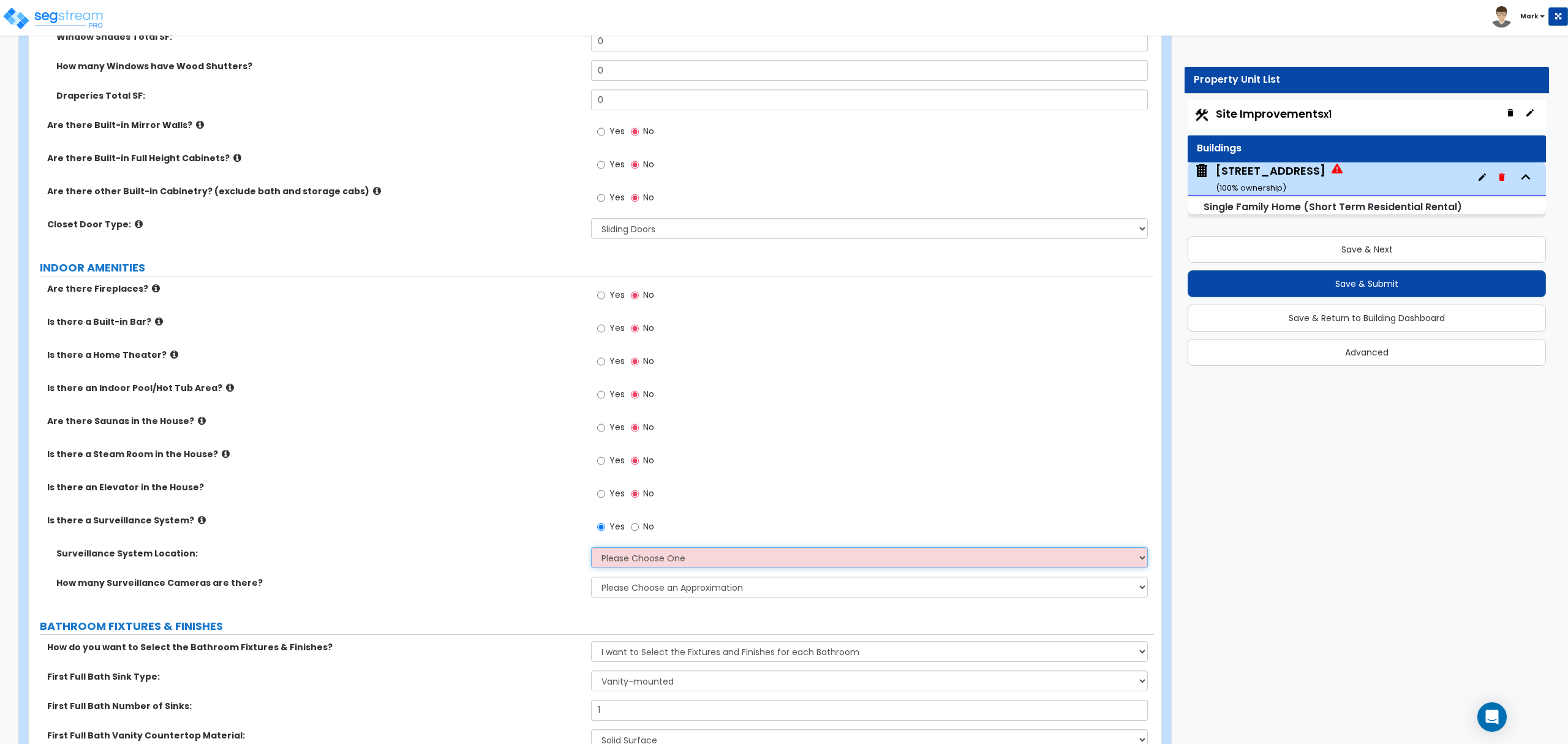
select select "2"
click at [591, 549] on select "Please Choose One Inside the House Outside the House Both Inside & Outside" at bounding box center [869, 558] width 556 height 21
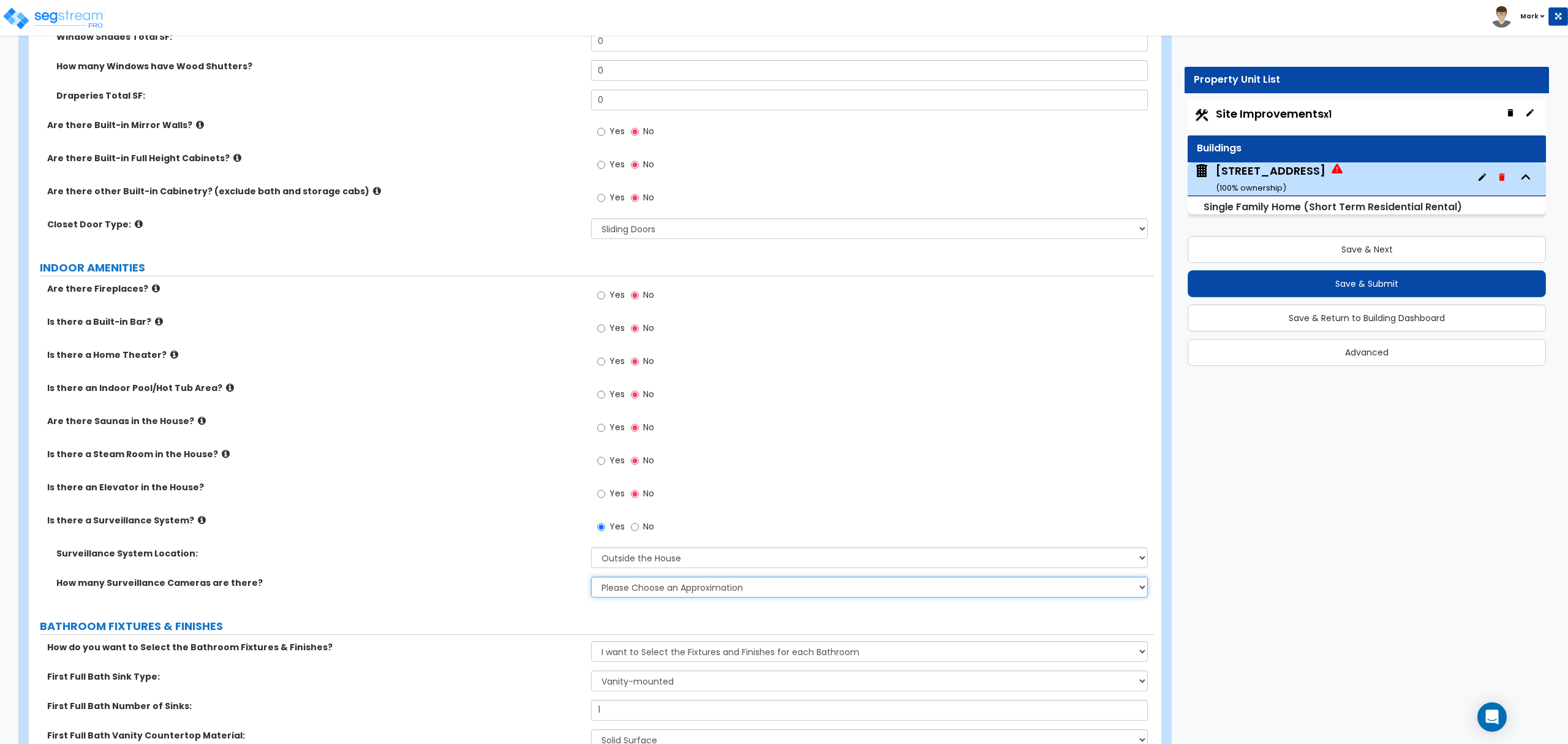
click at [640, 595] on select "Please Choose an Approximation Barely Noticed Any Noticed a Couple Frequently S…" at bounding box center [869, 587] width 556 height 21
select select "1"
click at [591, 579] on select "Please Choose an Approximation Barely Noticed Any Noticed a Couple Frequently S…" at bounding box center [869, 587] width 556 height 21
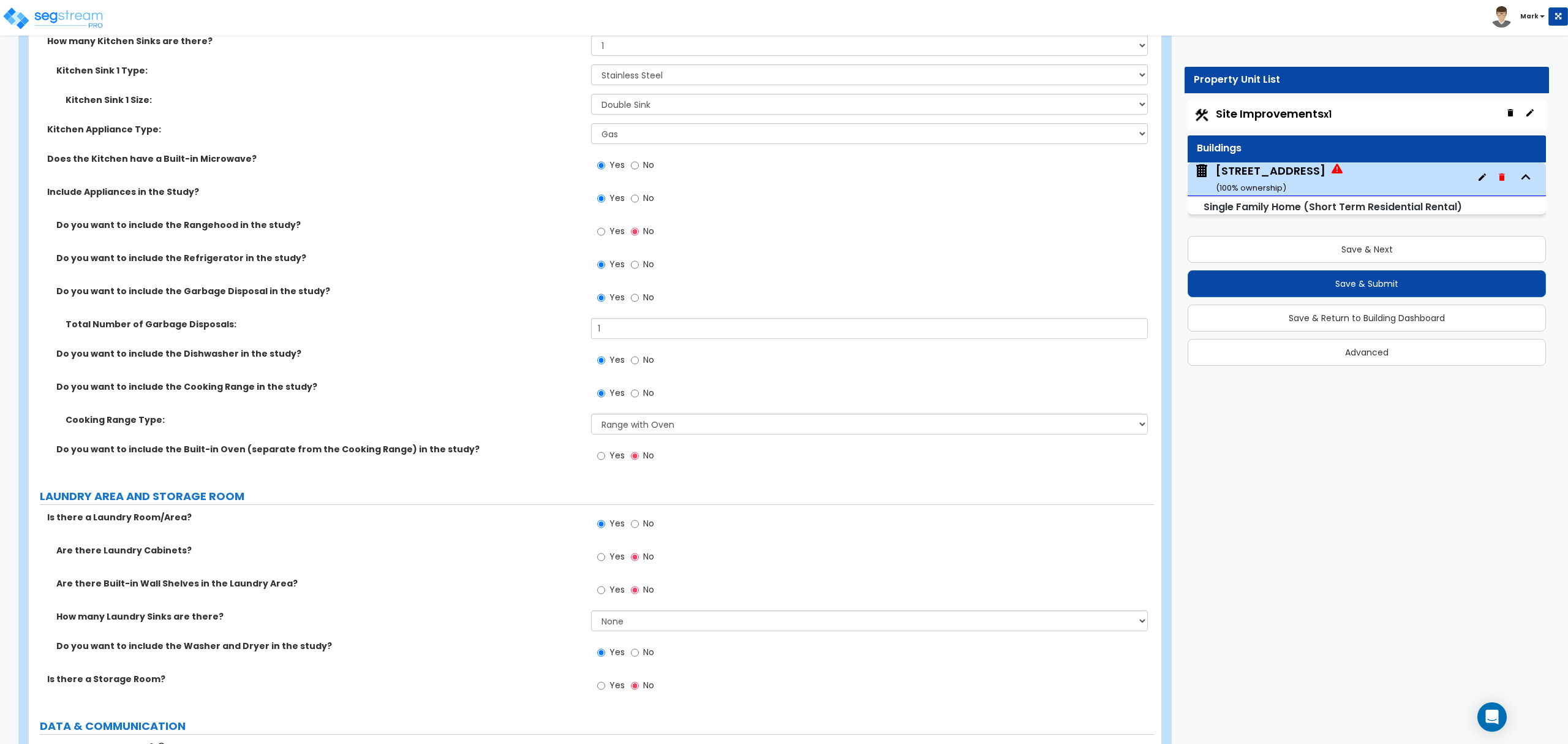
scroll to position [4575, 0]
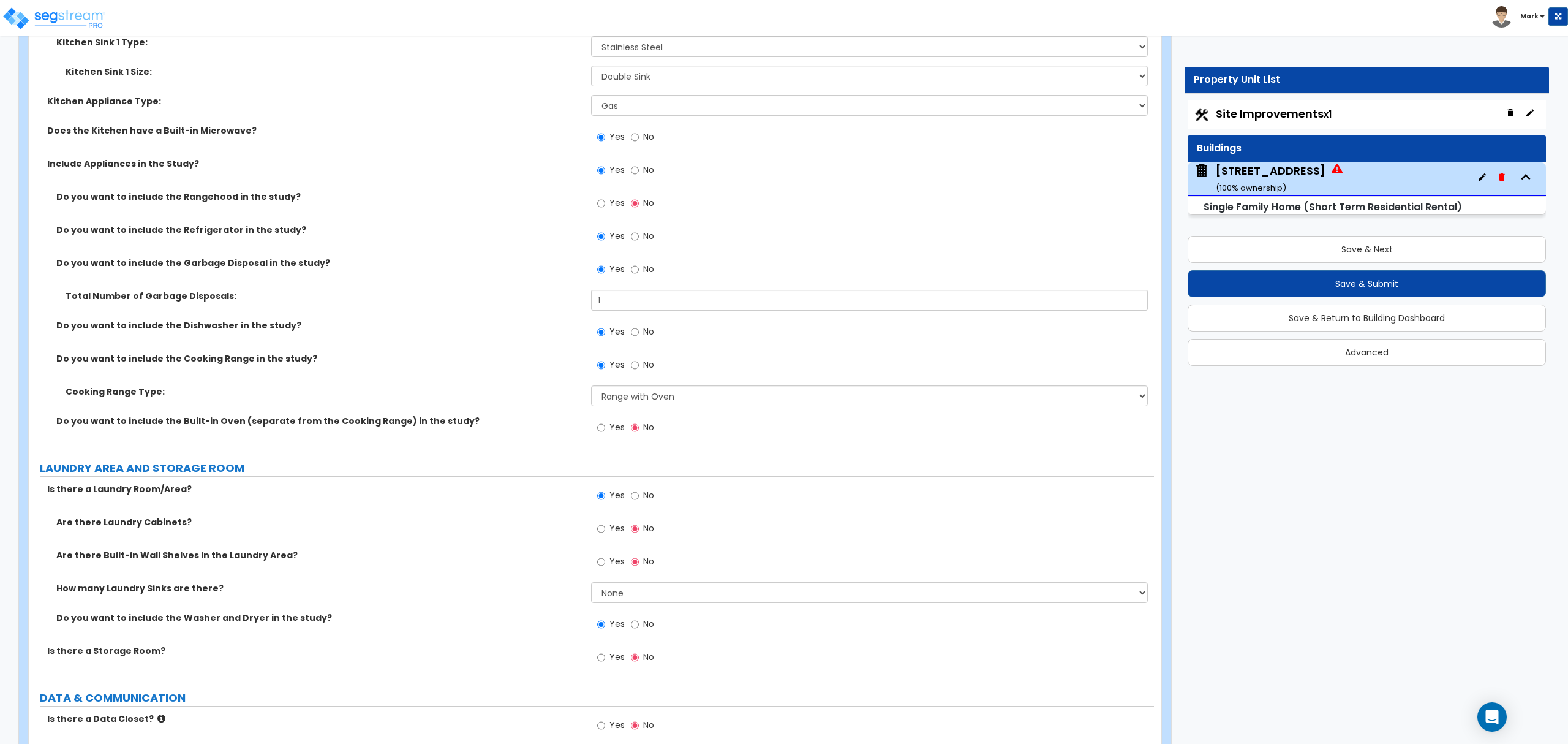
drag, startPoint x: 609, startPoint y: 528, endPoint x: 611, endPoint y: 535, distance: 7.3
click at [609, 529] on span "Yes" at bounding box center [617, 528] width 16 height 12
click at [605, 529] on input "Yes" at bounding box center [601, 529] width 8 height 14
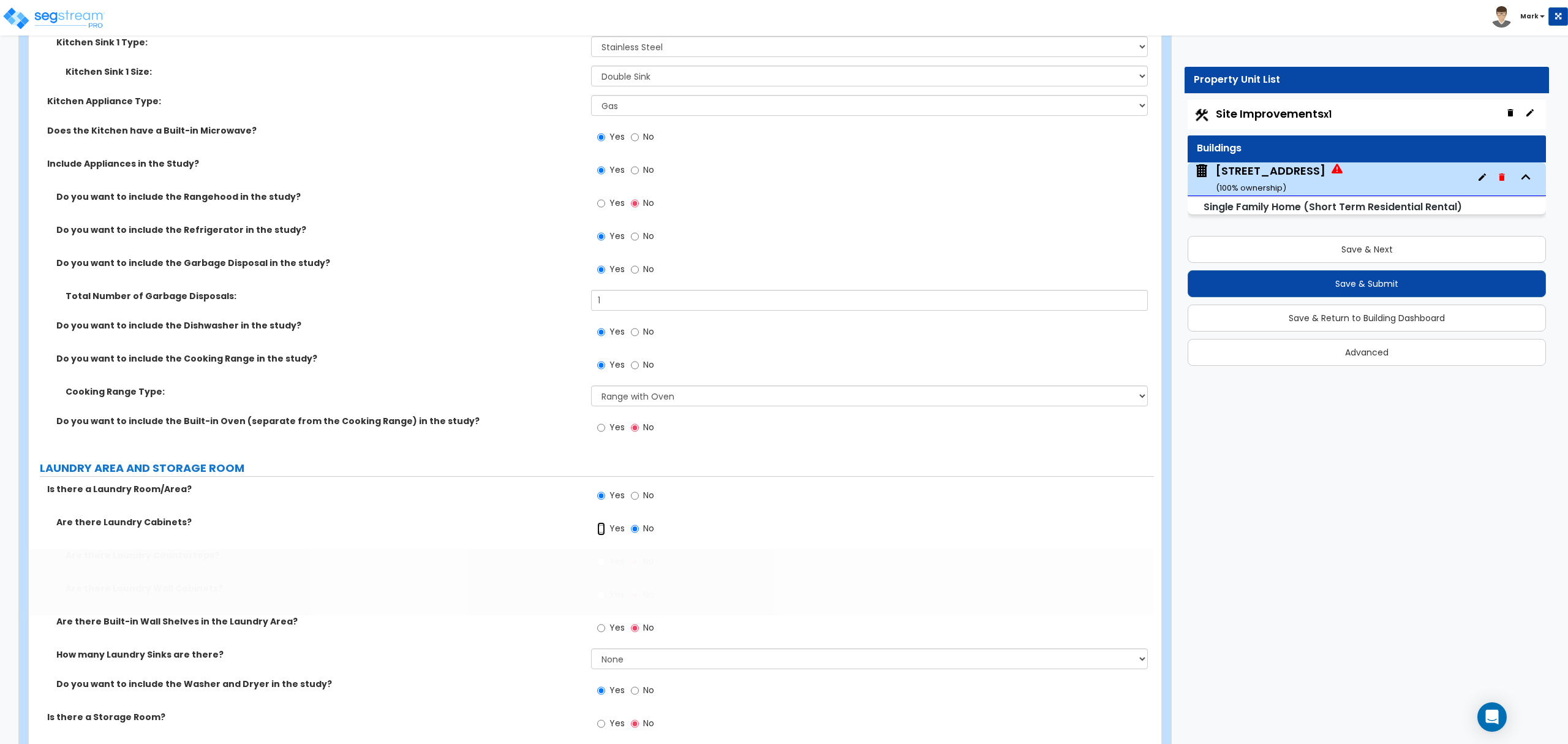
radio input "true"
click at [623, 596] on span "Yes" at bounding box center [617, 594] width 16 height 12
click at [605, 596] on input "Yes" at bounding box center [601, 595] width 8 height 14
radio input "true"
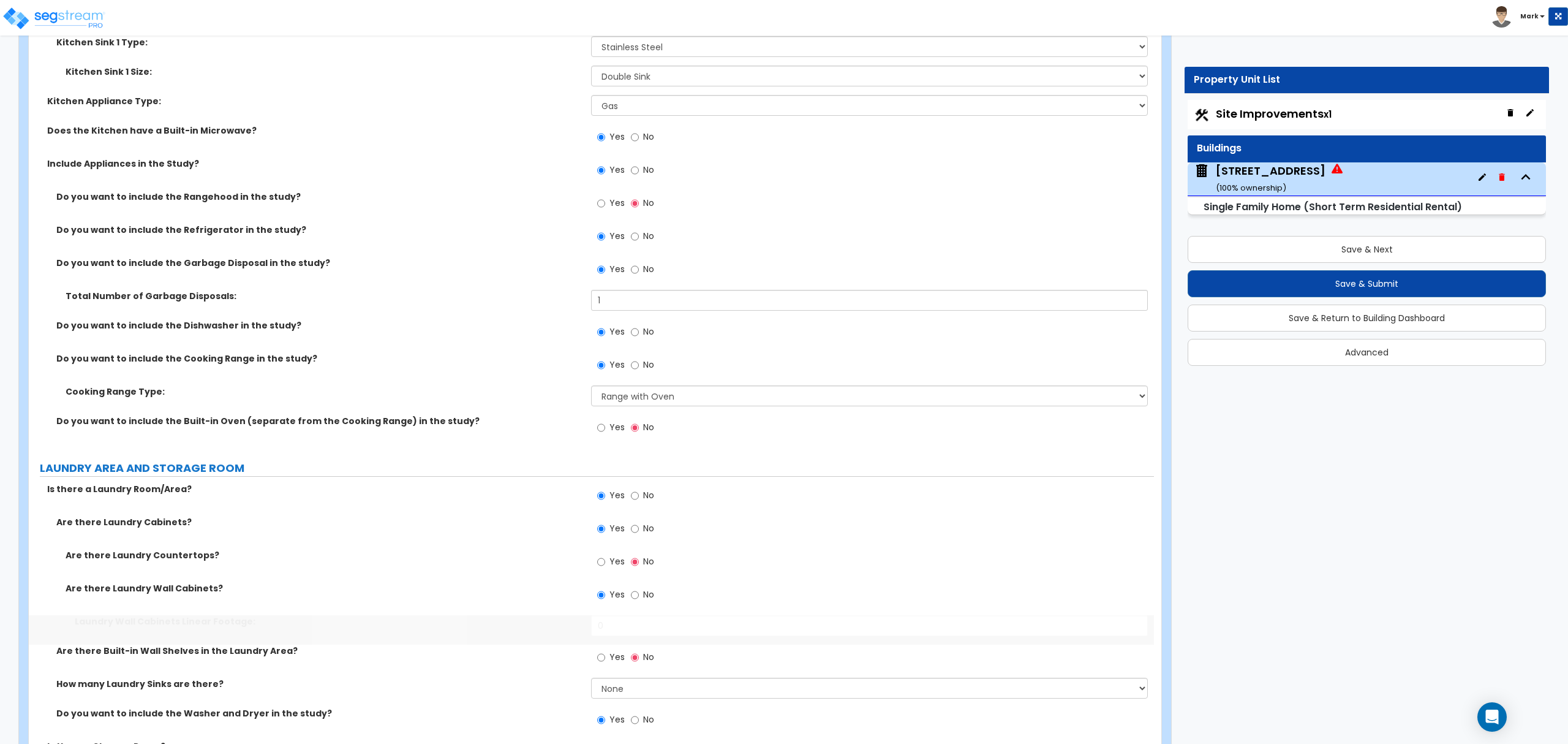
click at [623, 596] on span "Yes" at bounding box center [617, 594] width 16 height 12
click at [605, 596] on input "Yes" at bounding box center [601, 595] width 8 height 14
drag, startPoint x: 632, startPoint y: 635, endPoint x: 609, endPoint y: 633, distance: 23.1
click at [609, 633] on input "0" at bounding box center [869, 626] width 556 height 21
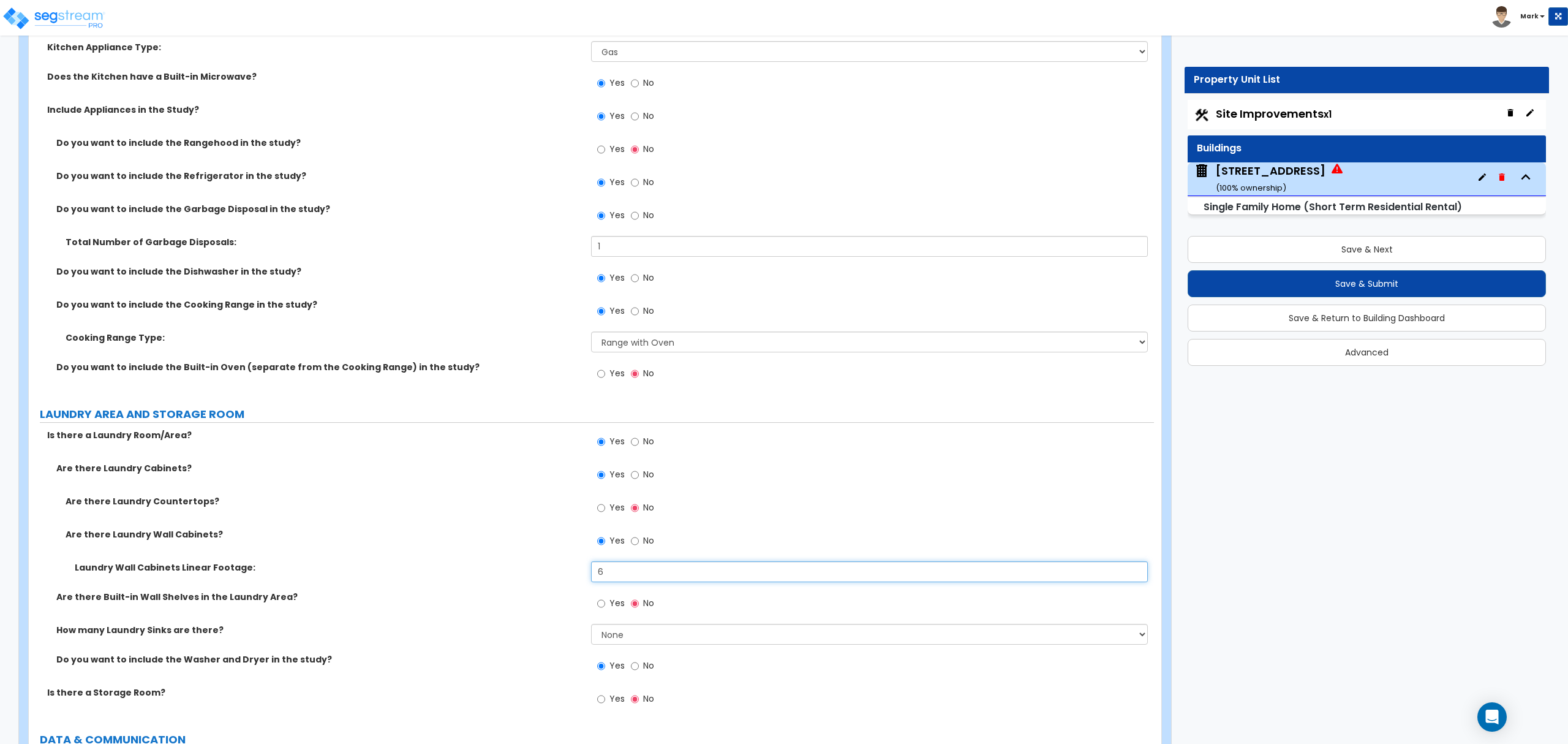
scroll to position [4657, 0]
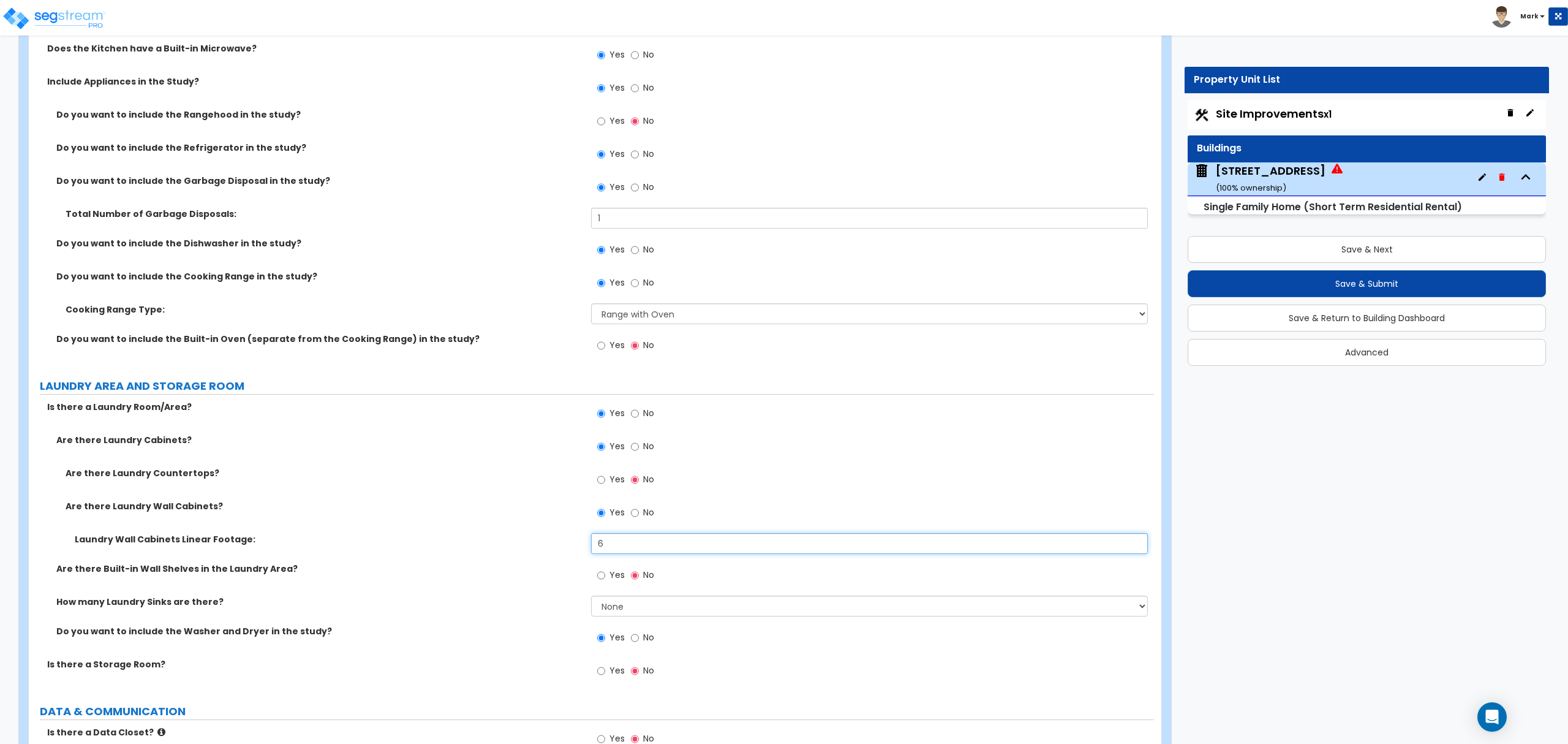
type input "6"
click at [476, 601] on label "How many Laundry Sinks are there?" at bounding box center [319, 601] width 525 height 12
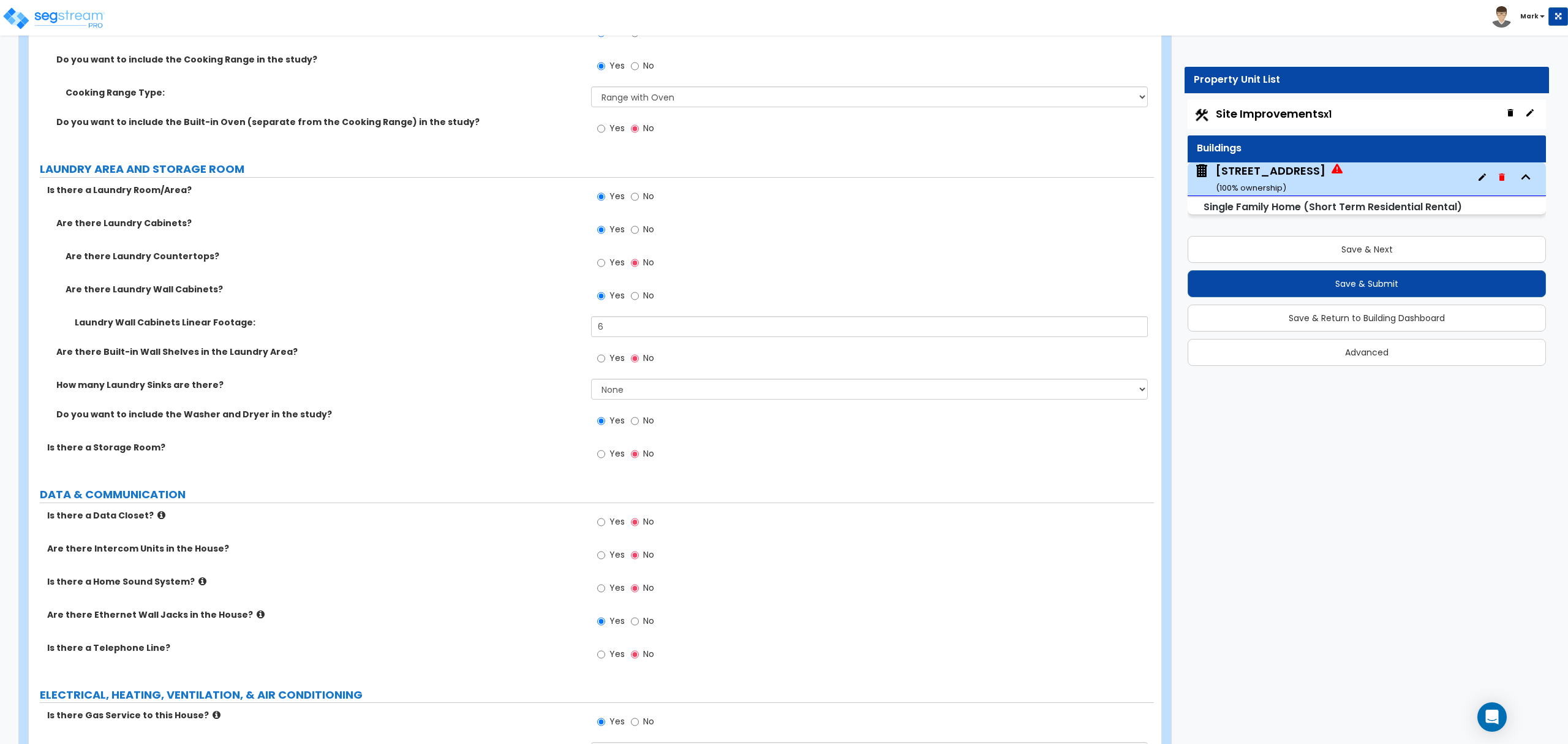
scroll to position [4902, 0]
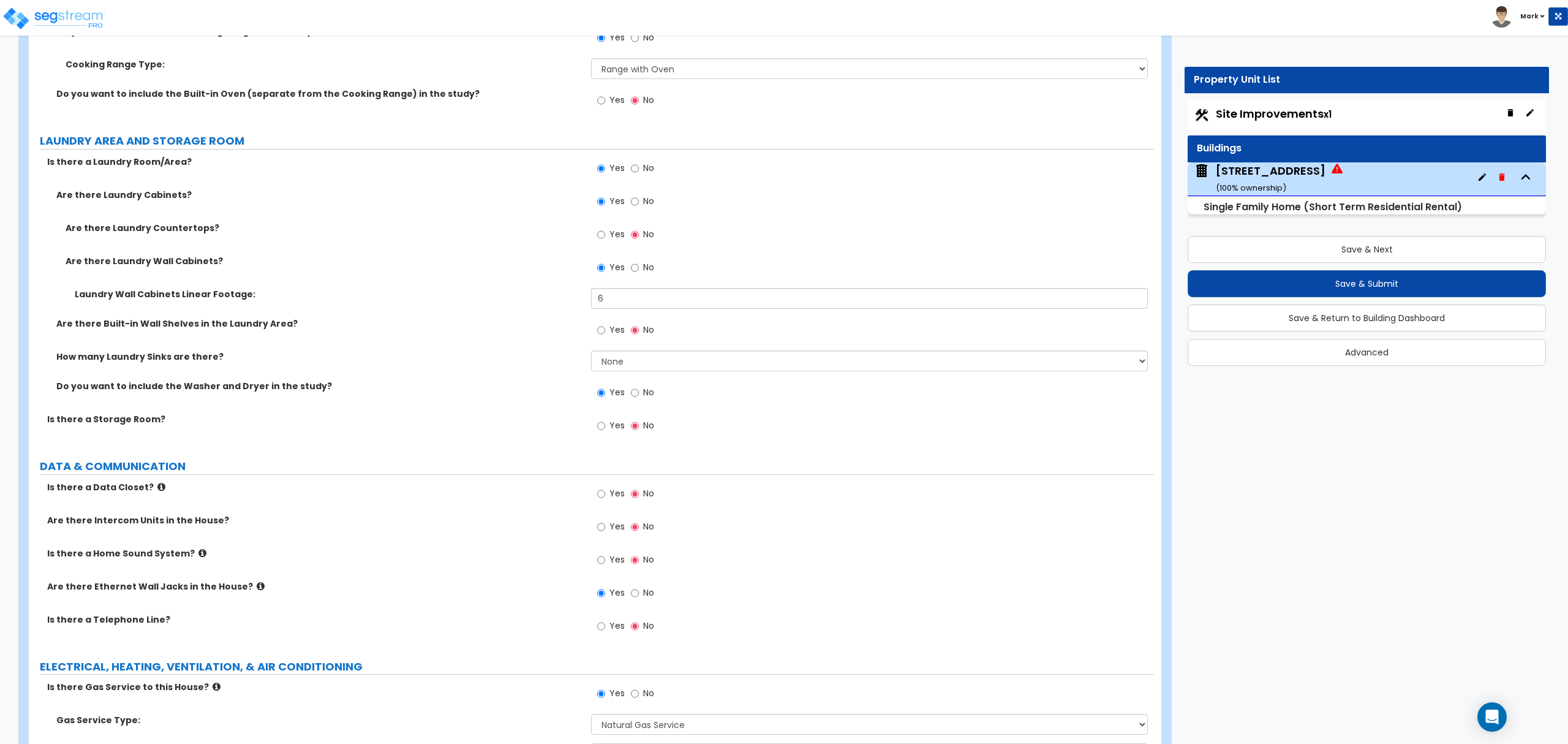
click at [187, 555] on label "Is there a Home Sound System?" at bounding box center [315, 553] width 535 height 12
click at [198, 555] on icon at bounding box center [202, 553] width 8 height 9
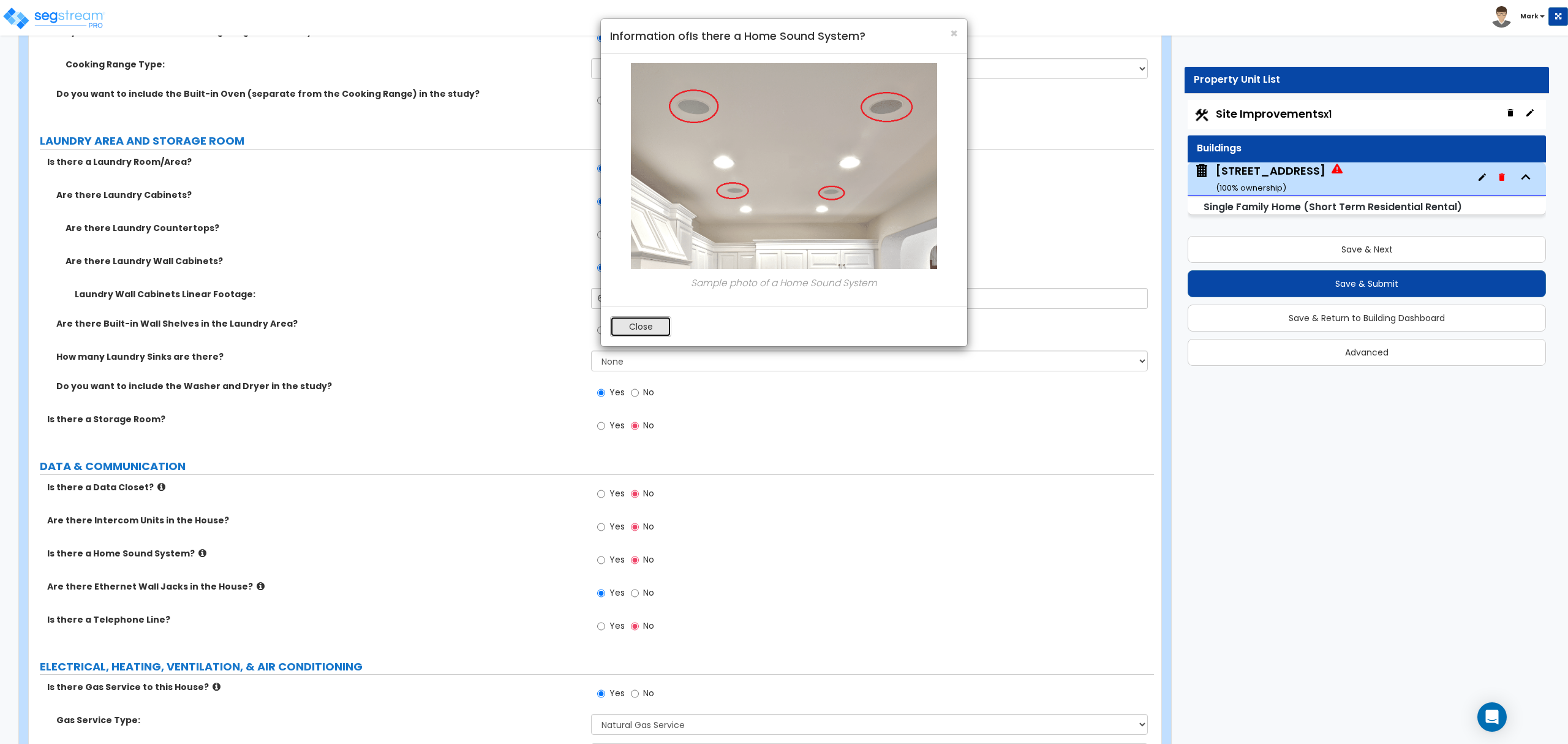
click at [655, 334] on button "Close" at bounding box center [640, 326] width 61 height 21
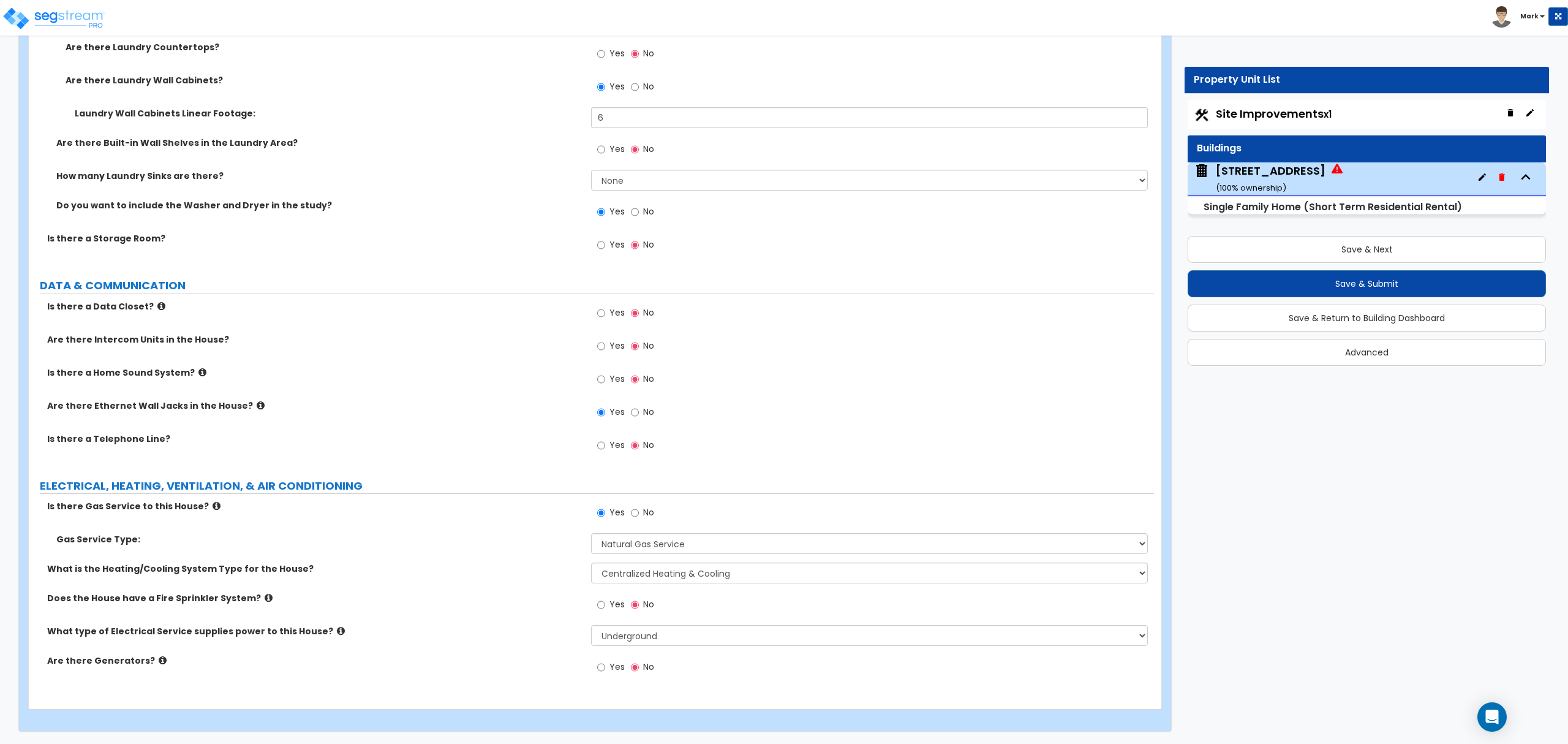
scroll to position [5088, 0]
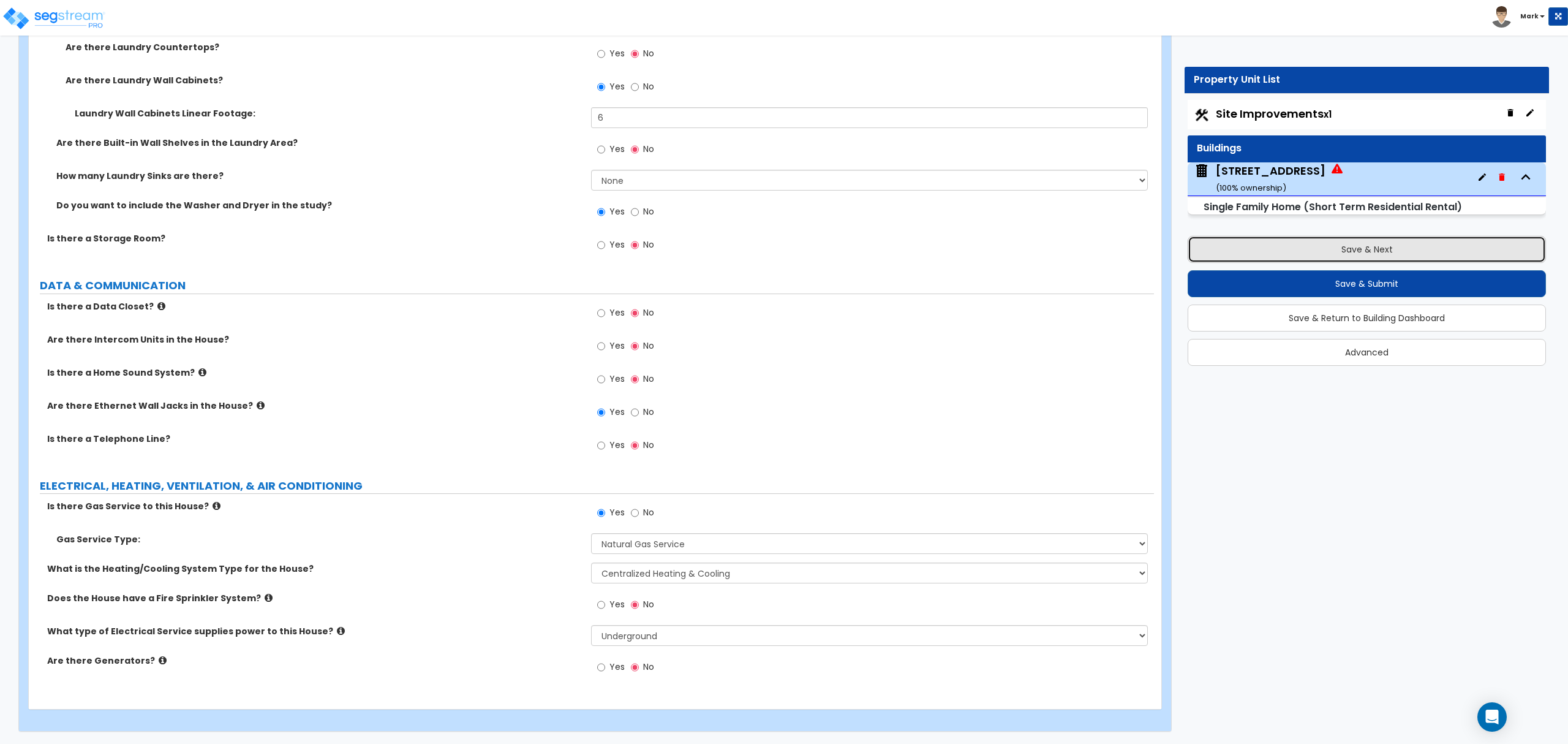
click at [1368, 255] on button "Save & Next" at bounding box center [1366, 250] width 359 height 27
select select "2"
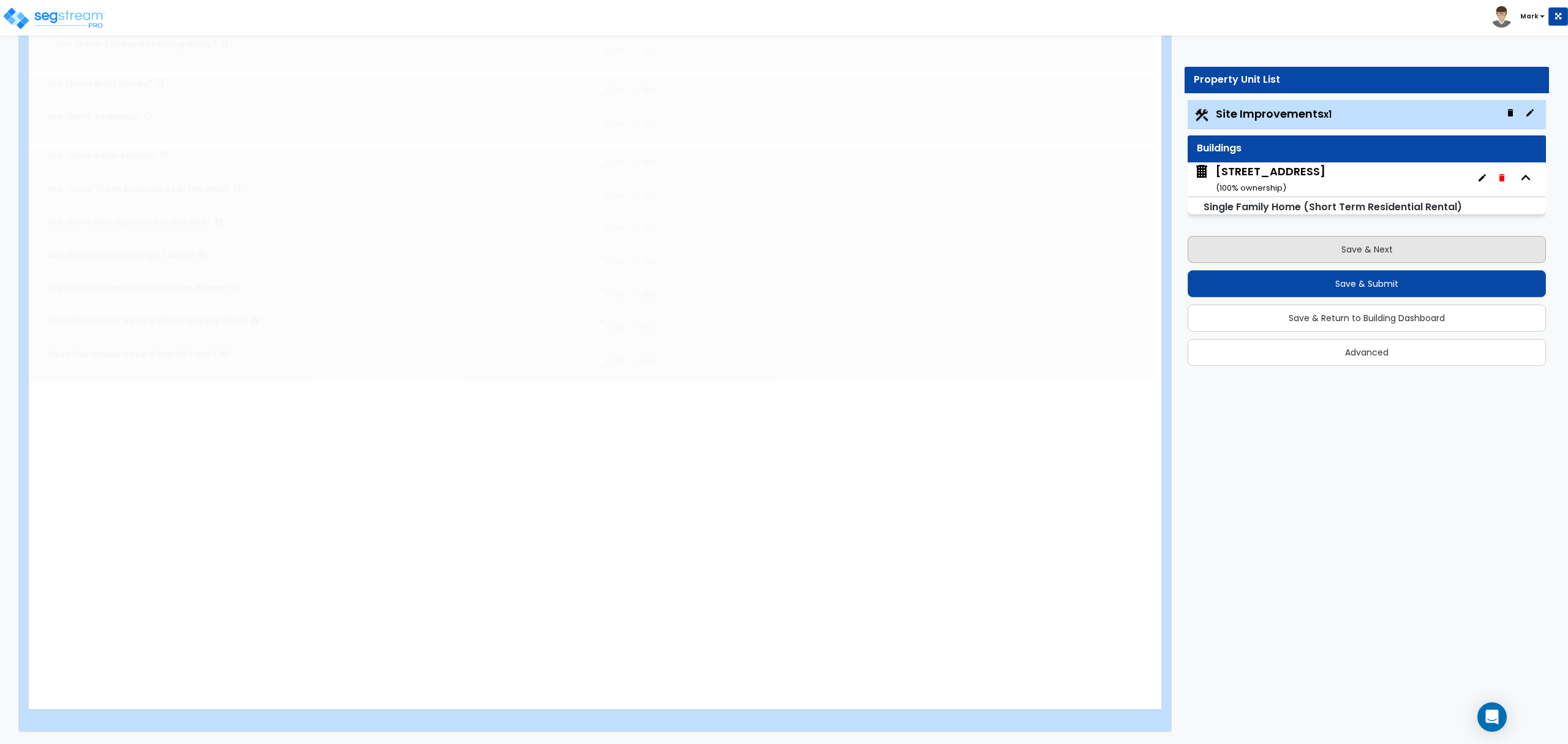
scroll to position [0, 0]
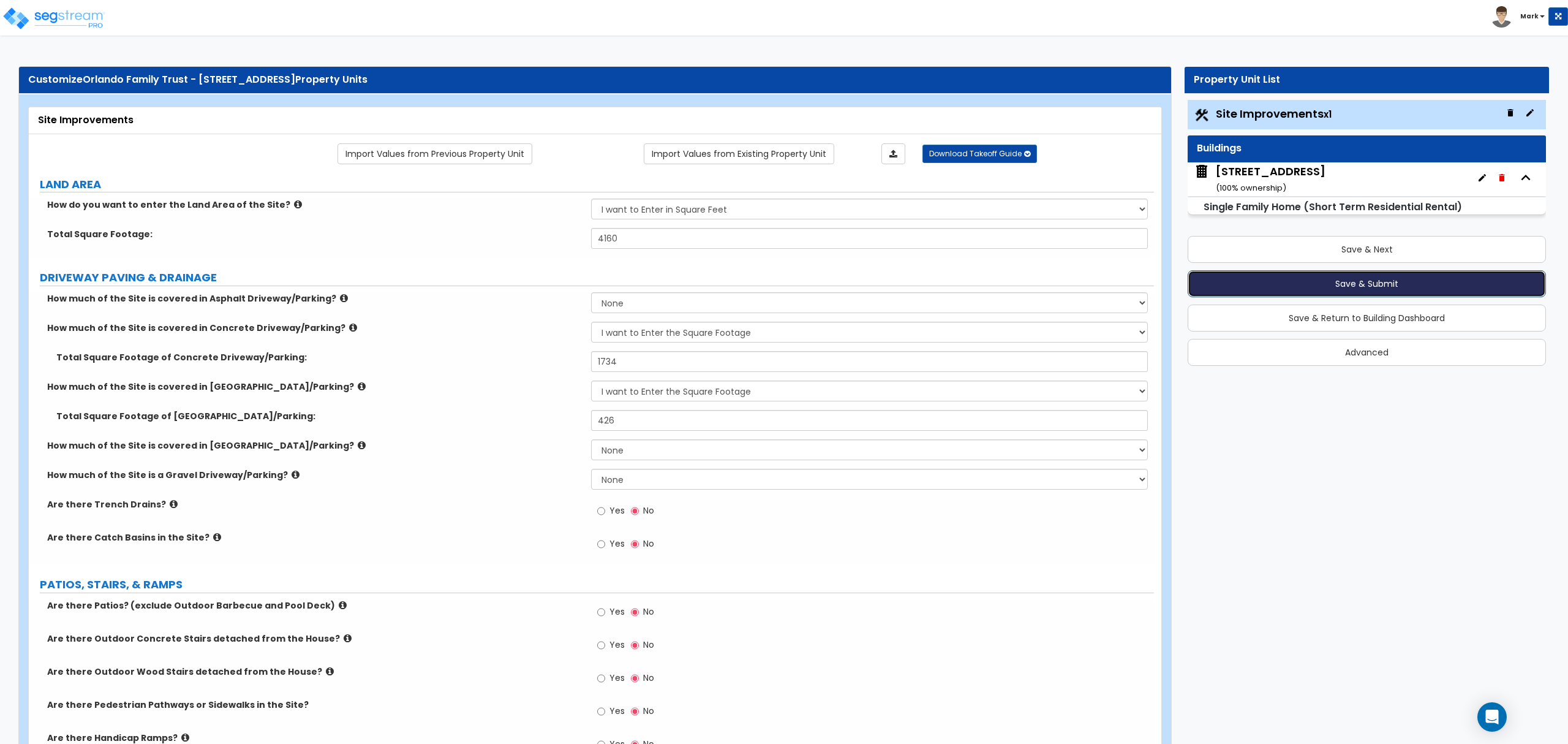
click at [1373, 290] on button "Save & Submit" at bounding box center [1366, 284] width 359 height 27
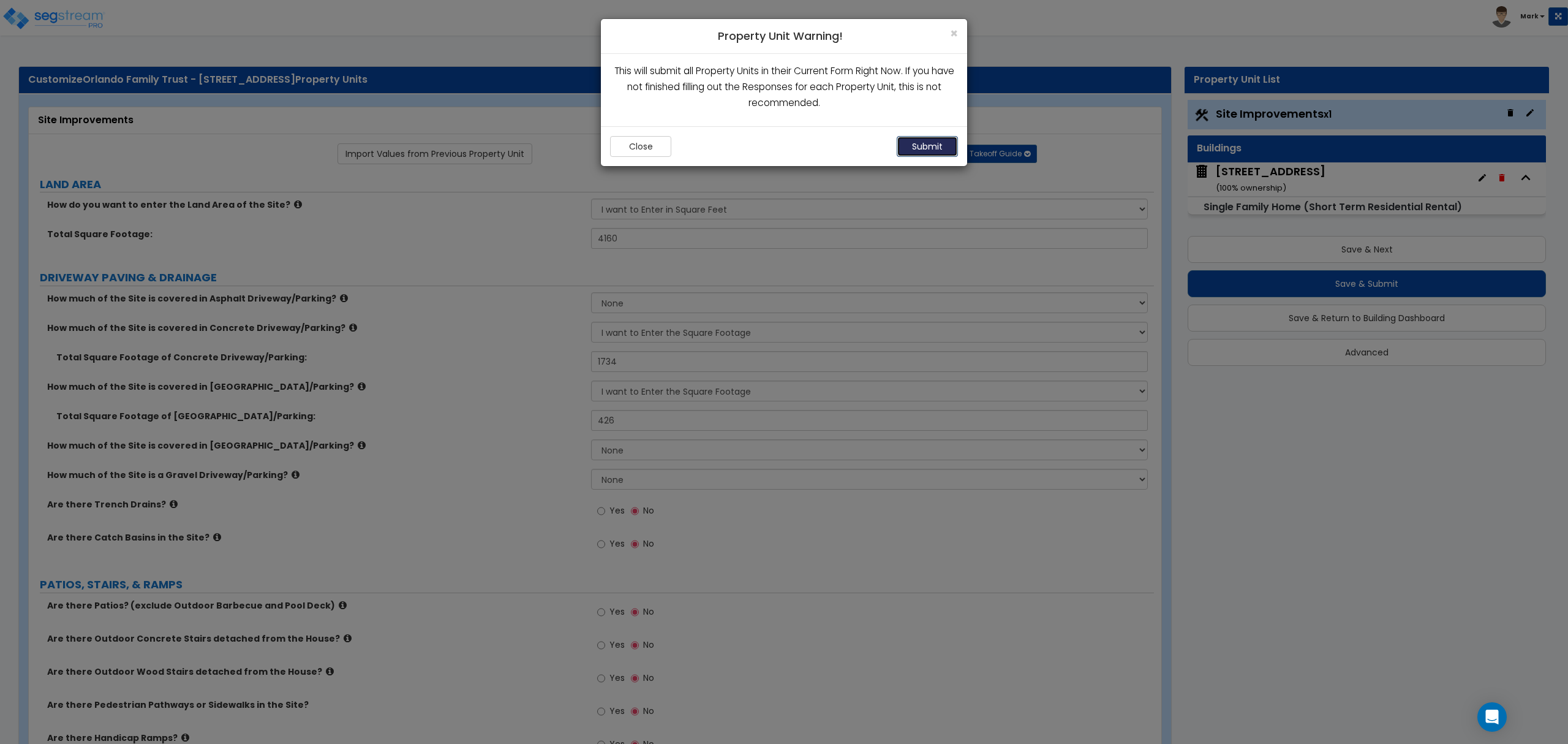
click at [937, 153] on button "Submit" at bounding box center [927, 146] width 61 height 21
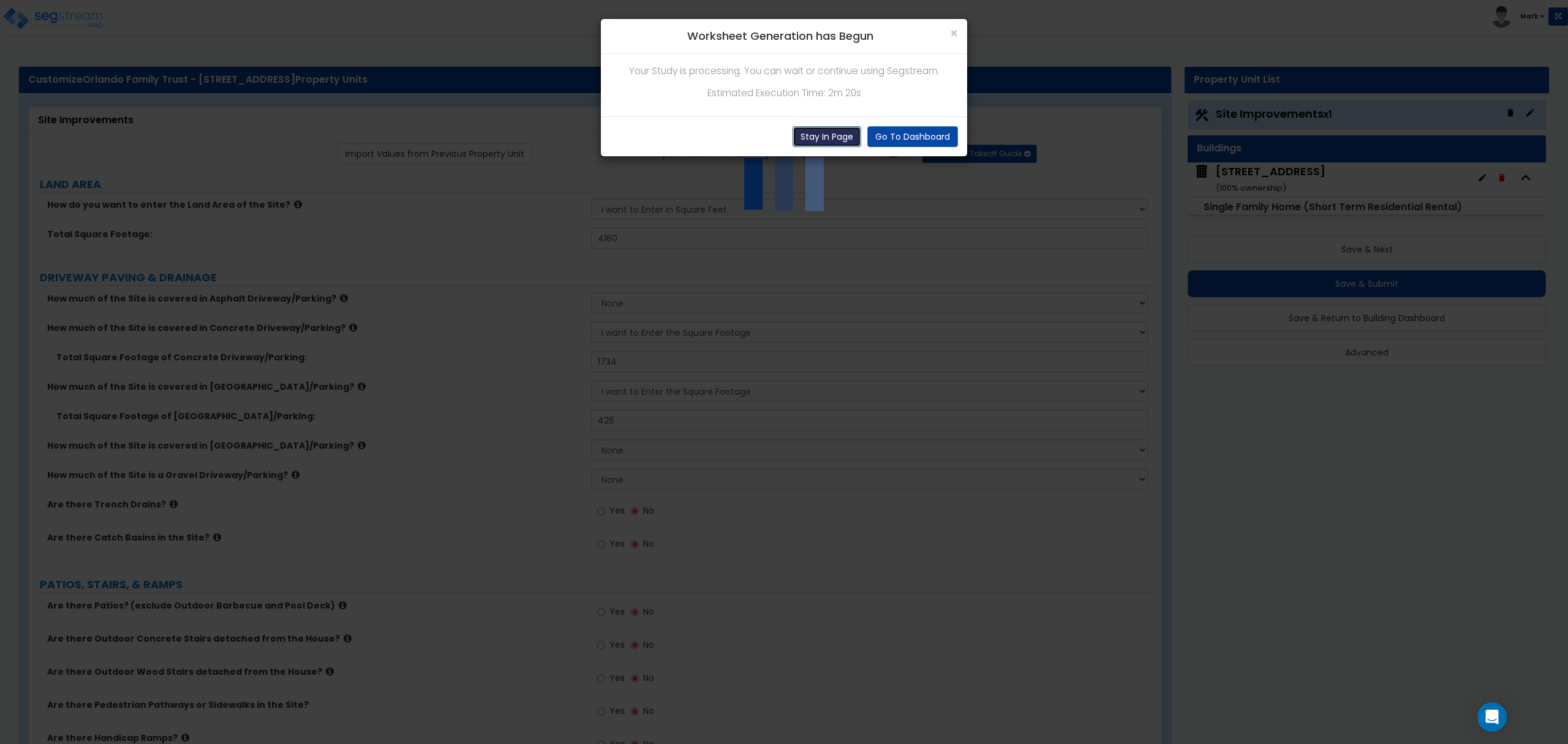
click at [804, 135] on button "Stay In Page" at bounding box center [827, 136] width 68 height 21
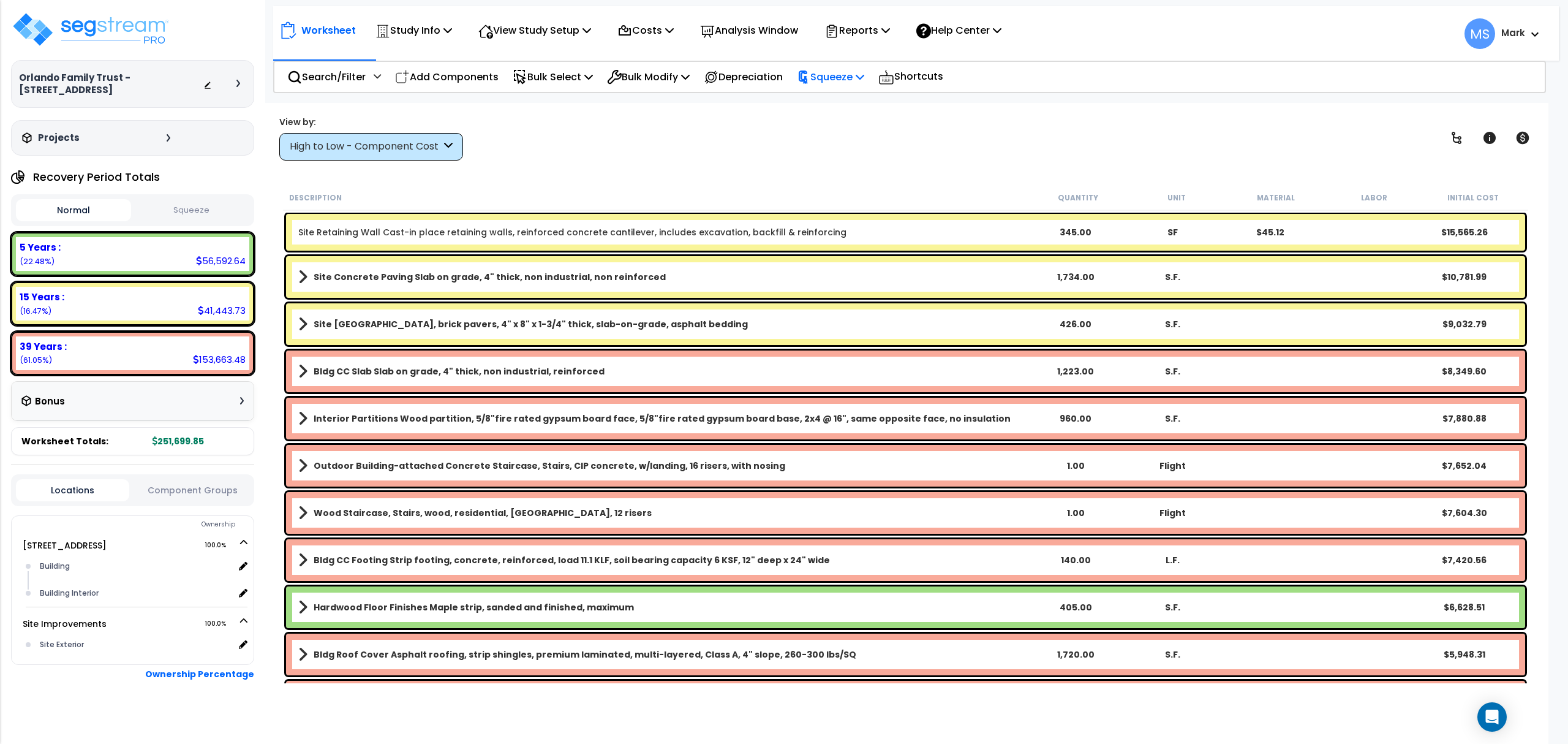
click at [848, 79] on p "Squeeze" at bounding box center [830, 77] width 67 height 17
click at [858, 104] on link "Squeeze" at bounding box center [852, 104] width 121 height 25
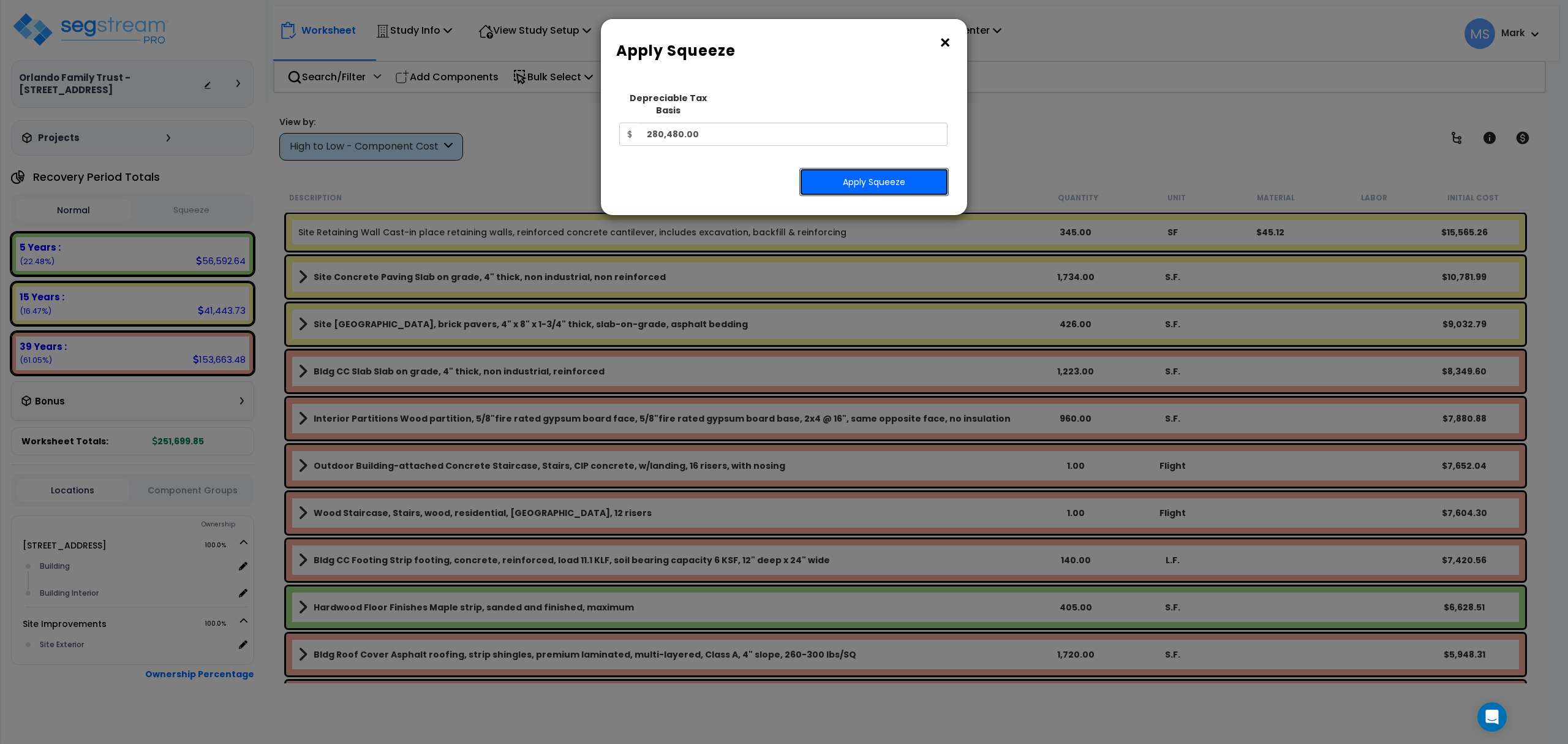
click at [855, 171] on button "Apply Squeeze" at bounding box center [873, 182] width 149 height 28
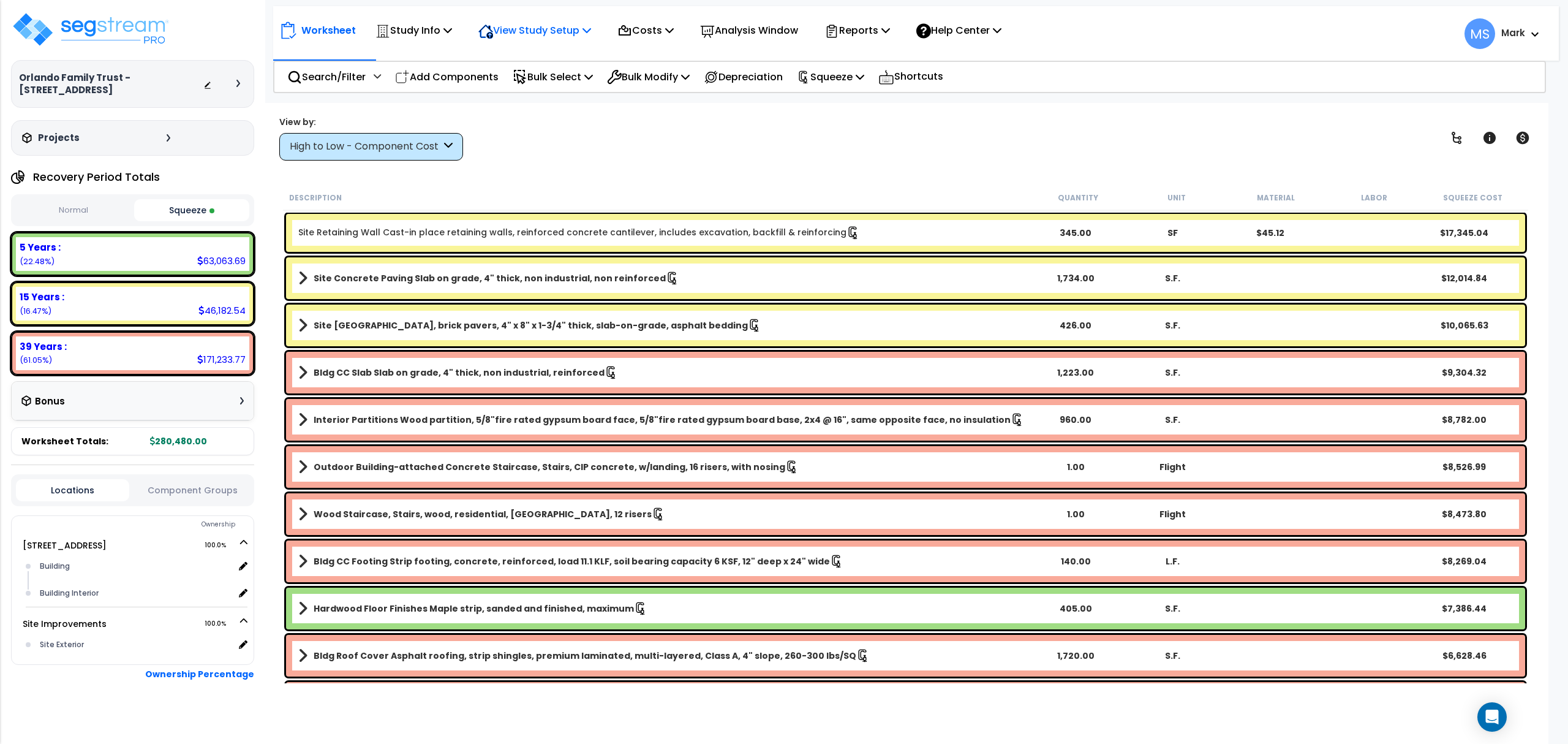
click at [505, 36] on p "View Study Setup" at bounding box center [534, 30] width 112 height 17
click at [510, 91] on link "View Questionnaire" at bounding box center [533, 84] width 121 height 25
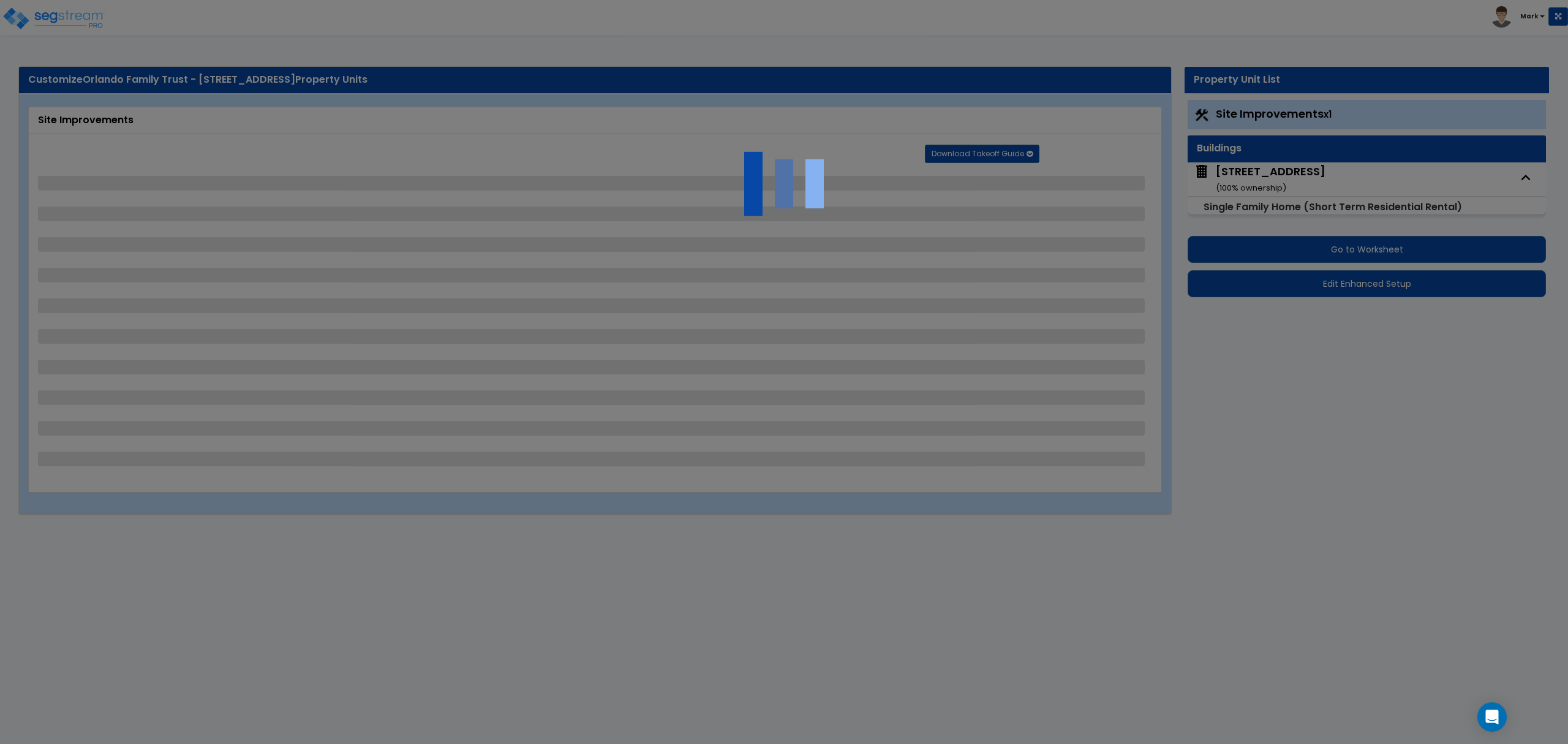
select select "2"
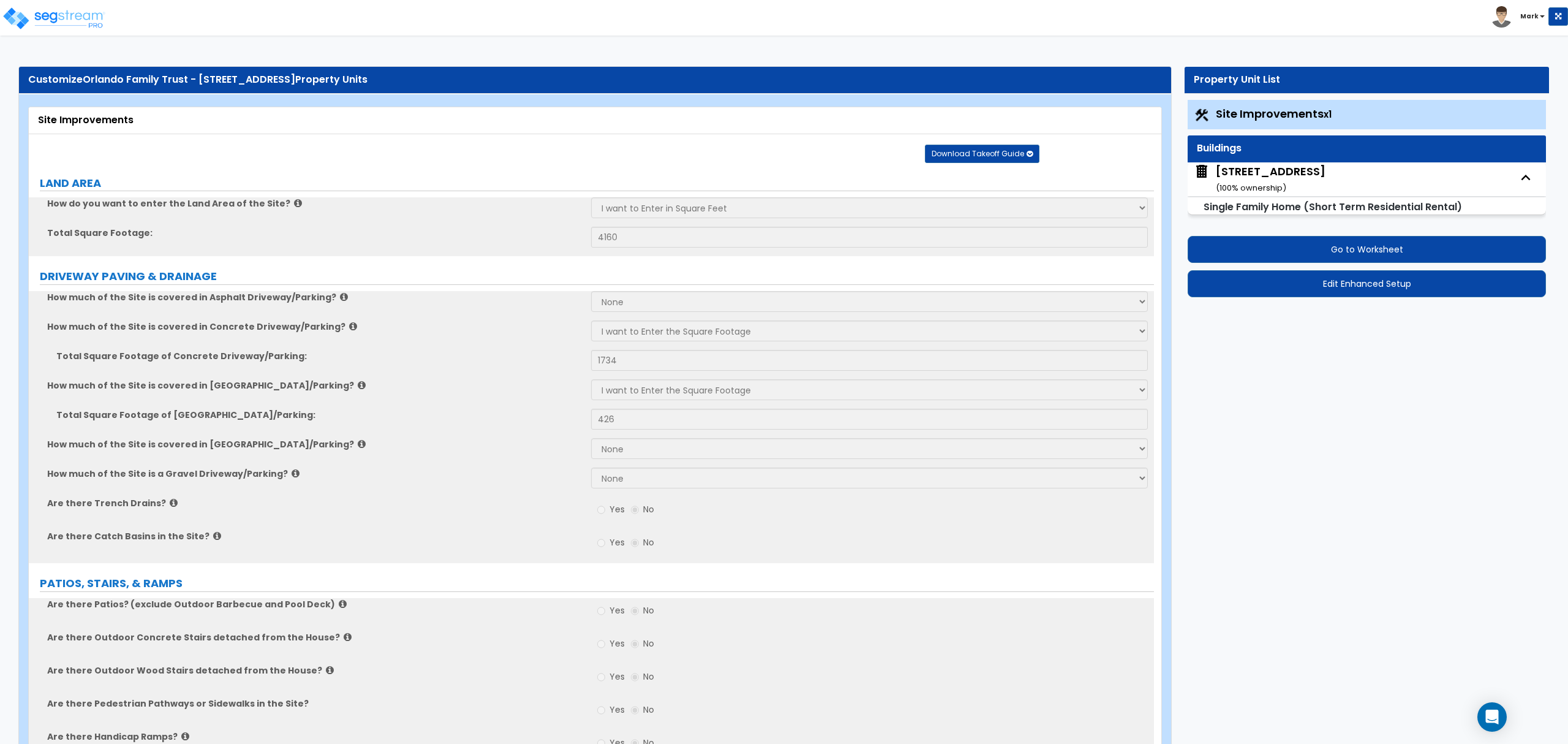
drag, startPoint x: 594, startPoint y: 59, endPoint x: 589, endPoint y: 65, distance: 7.8
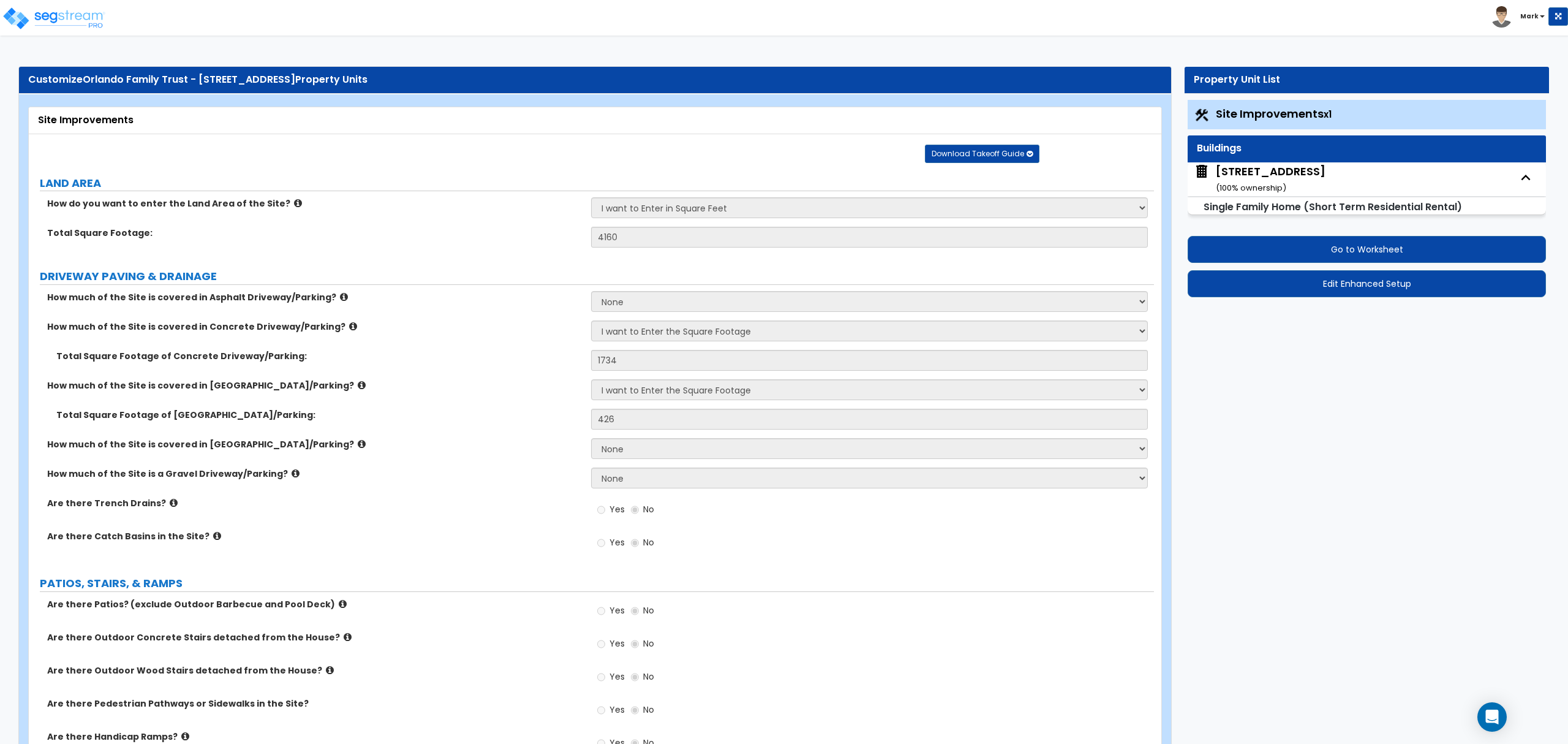
scroll to position [413, 0]
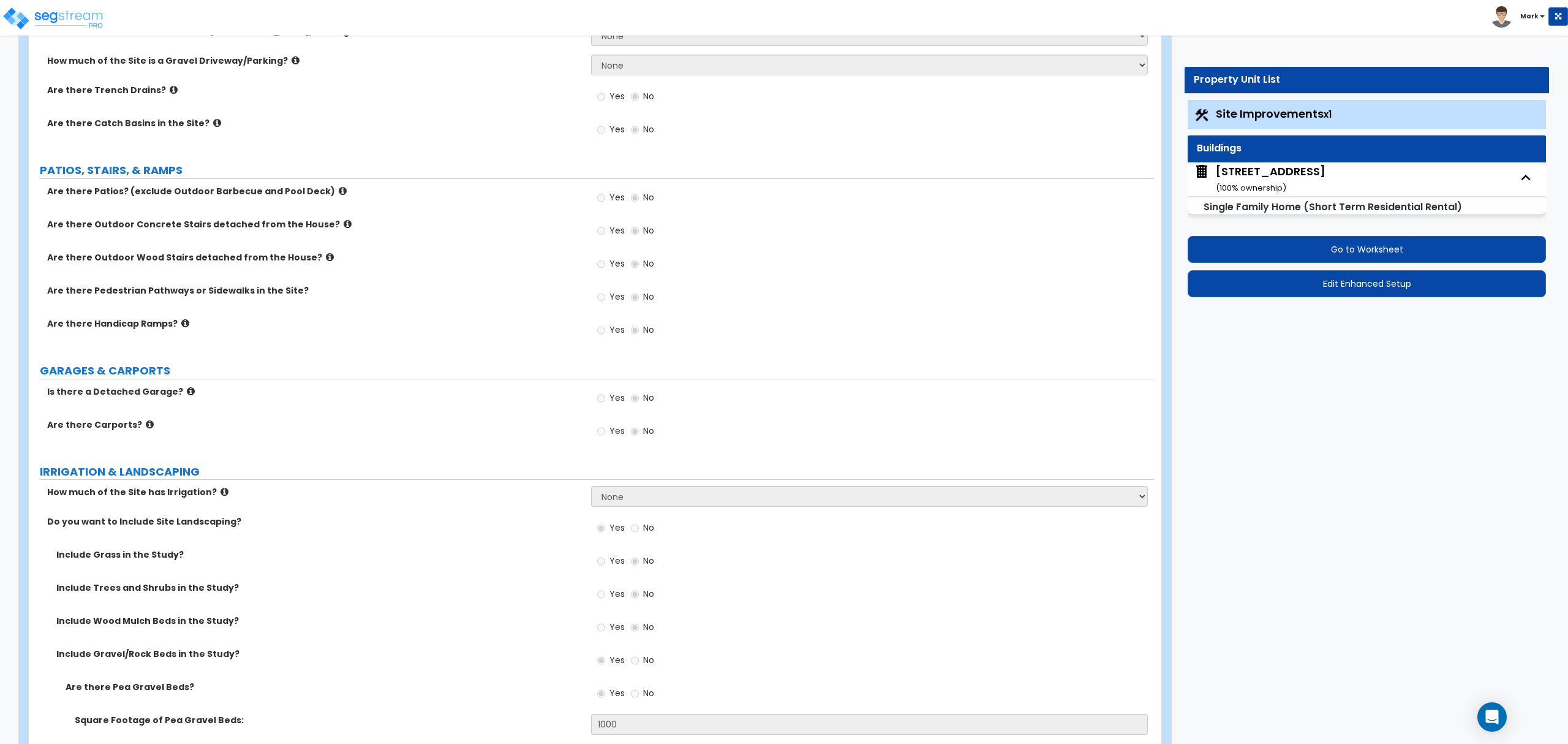
click at [1291, 175] on div "[STREET_ADDRESS] ( 100 % ownership)" at bounding box center [1271, 179] width 110 height 31
select select "2"
select select "7"
select select "3"
select select "2"
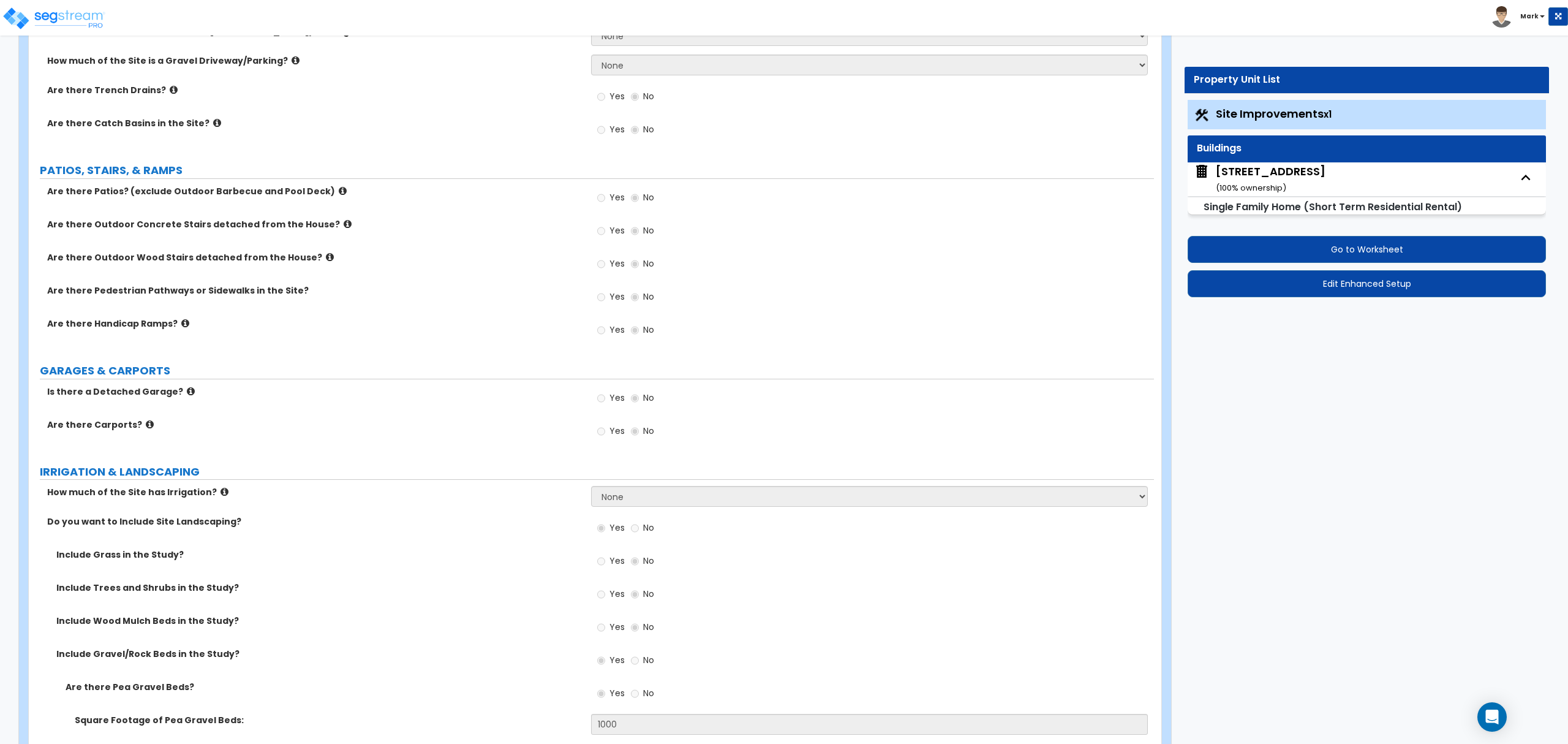
select select "4"
select select "7"
select select "1"
select select "2"
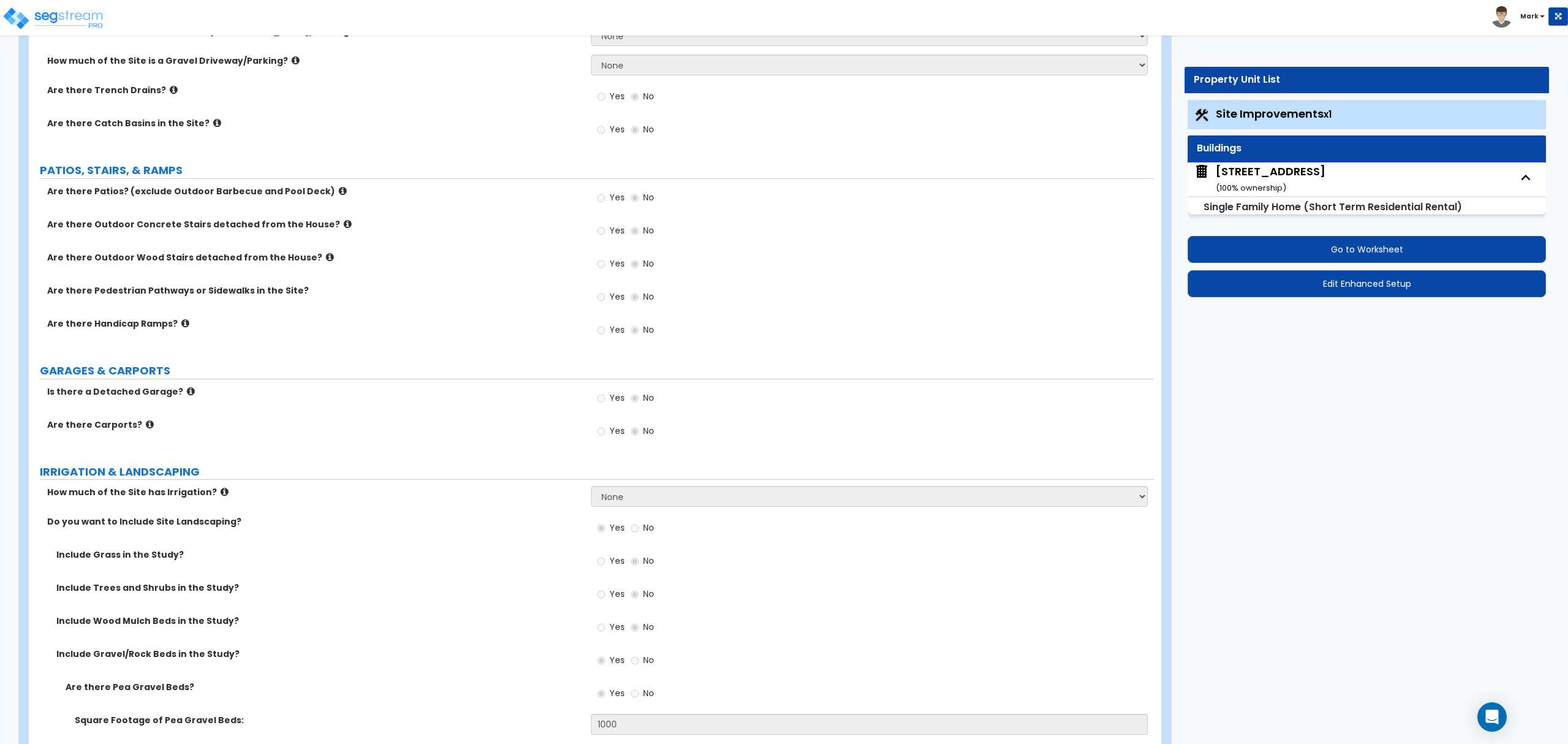
select select "1"
select select "3"
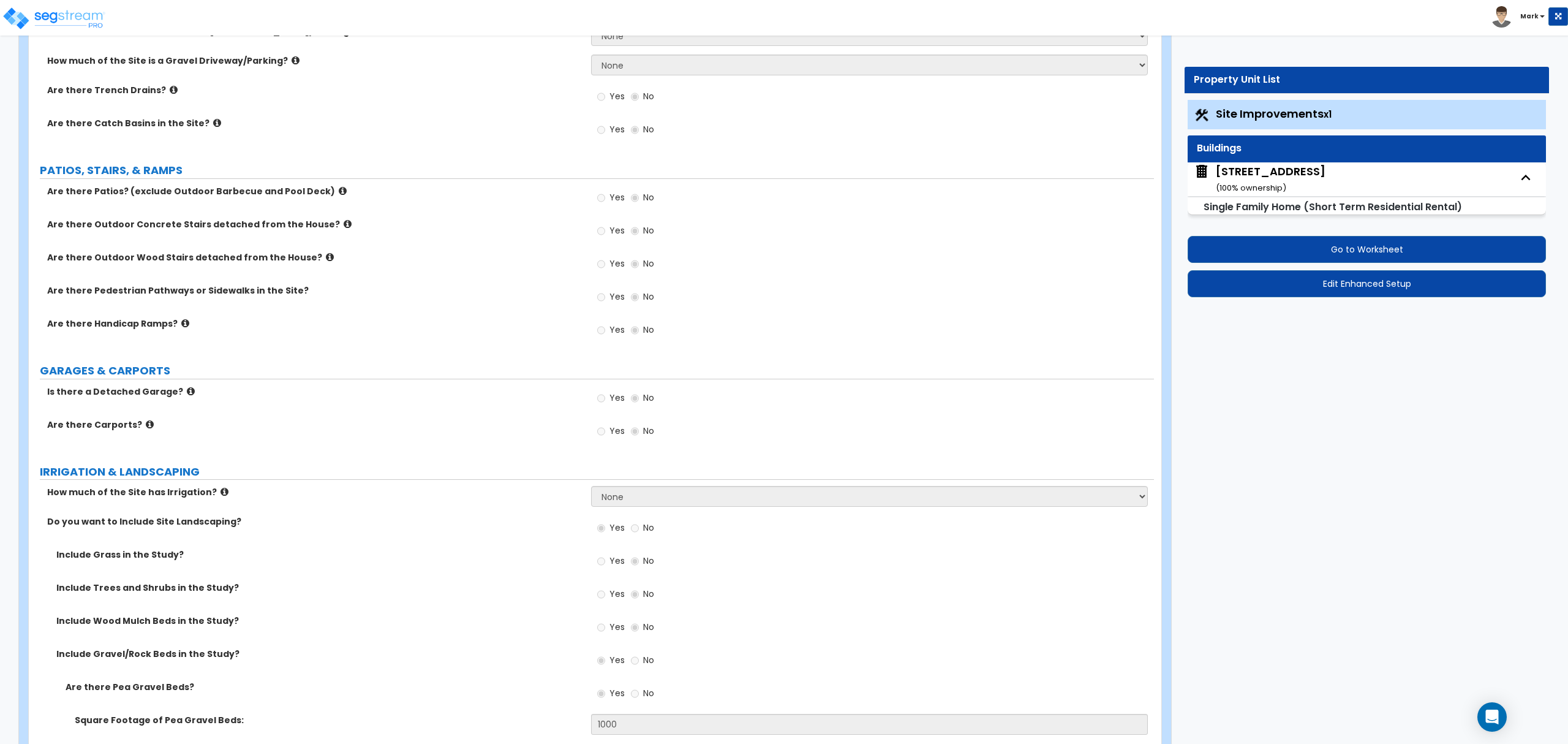
select select "1"
select select "2"
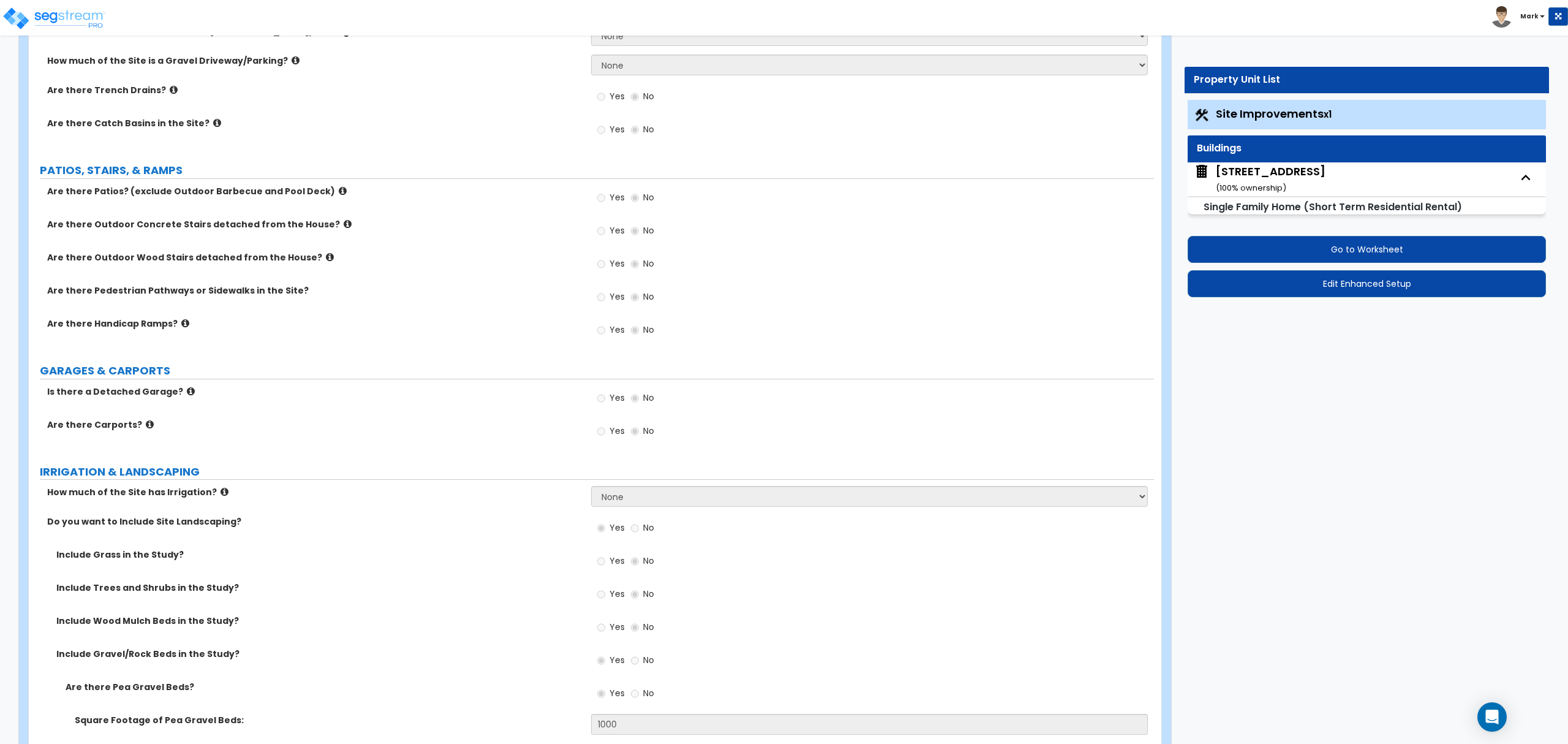
select select "2"
select select "1"
select select "2"
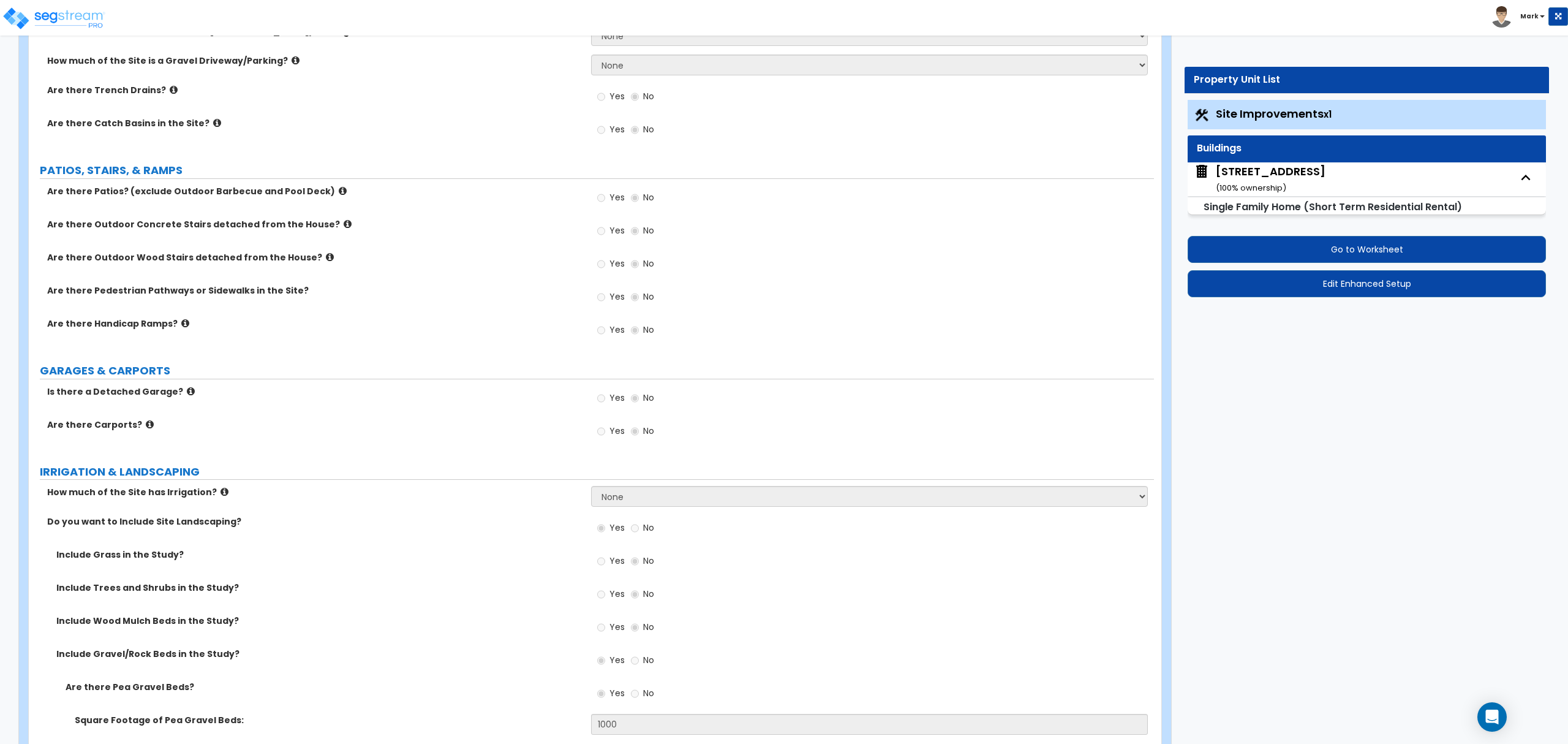
select select "2"
select select "1"
select select "2"
select select "3"
select select "2"
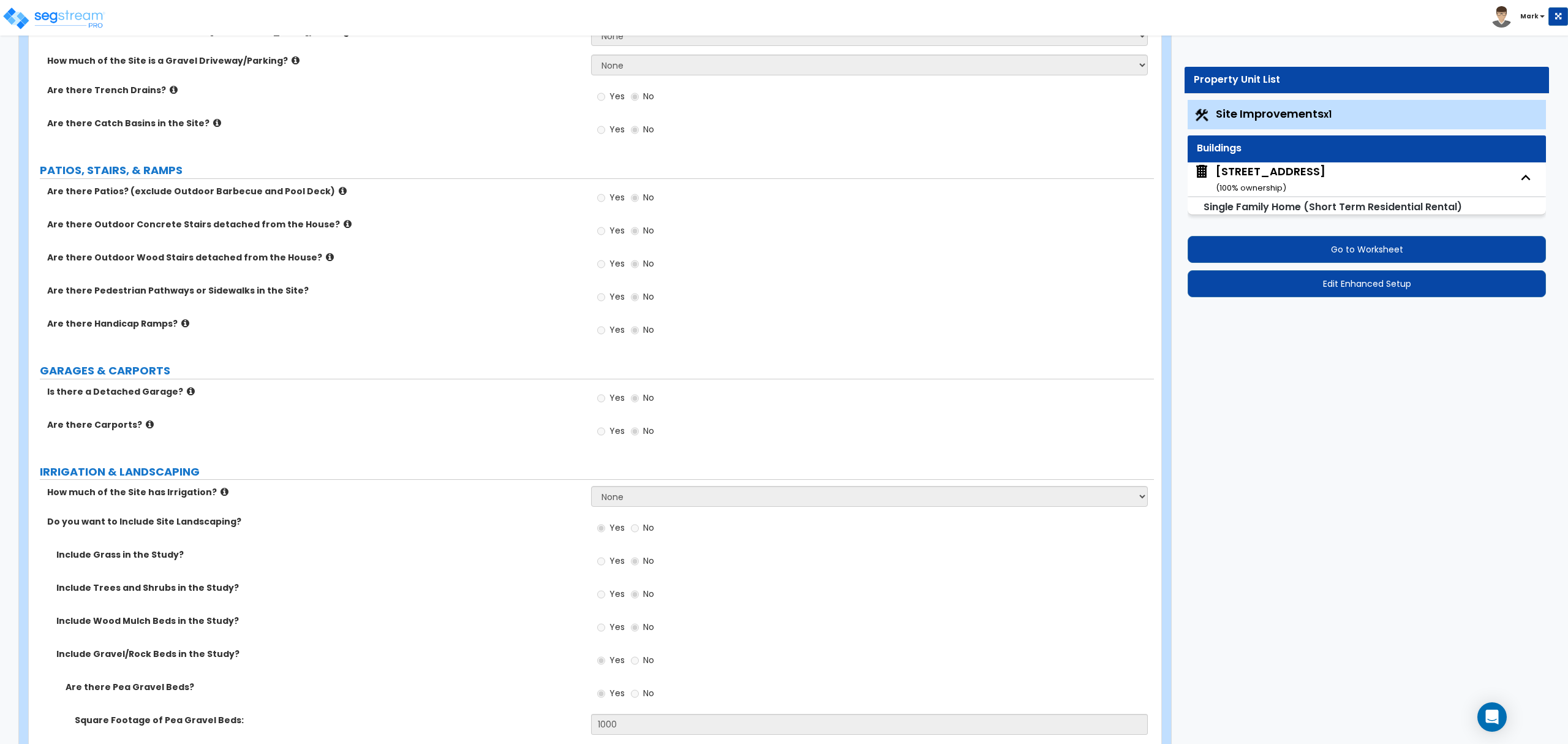
select select "1"
select select "2"
select select "1"
select select "2"
select select "1"
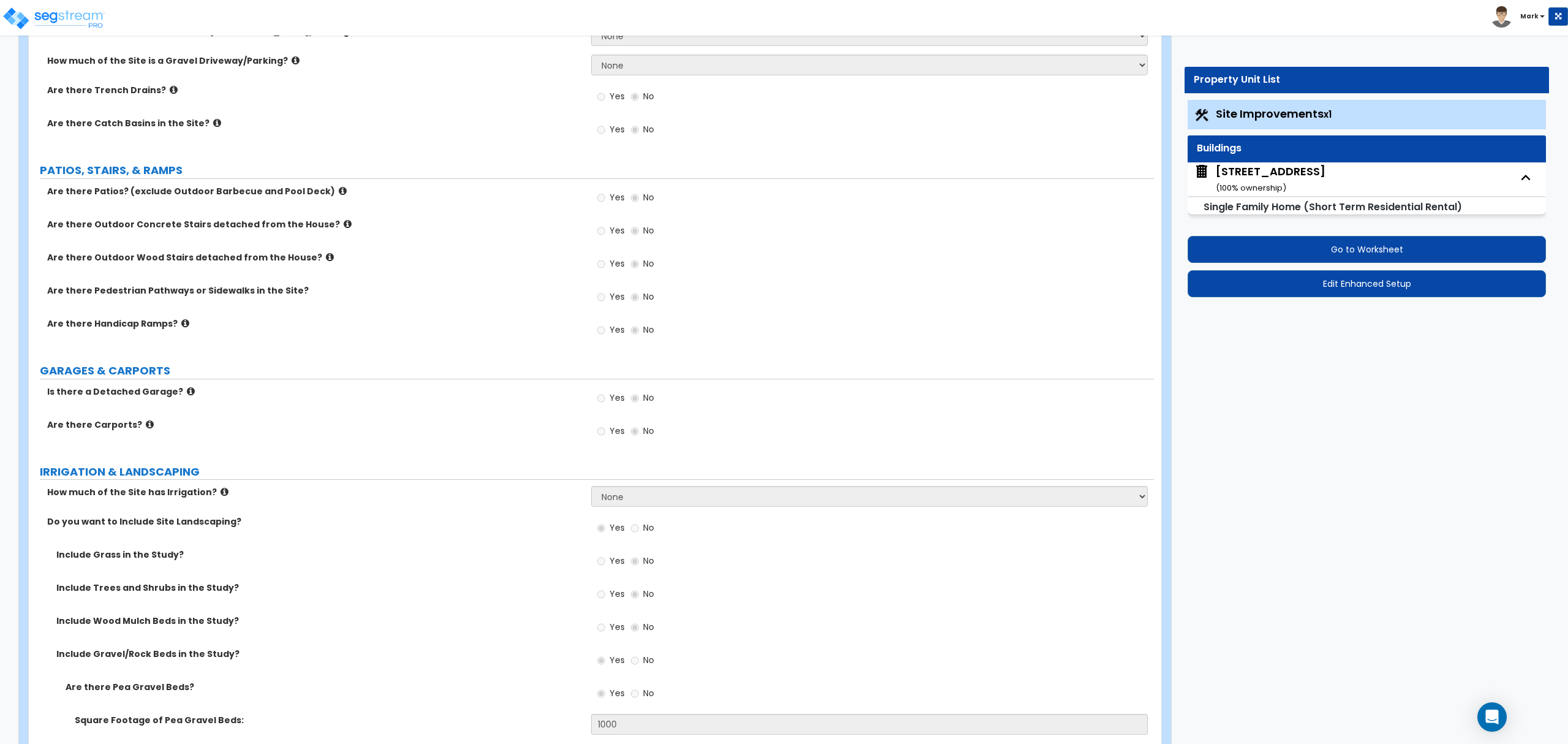
select select "1"
select select "2"
select select "1"
select select "2"
select select "1"
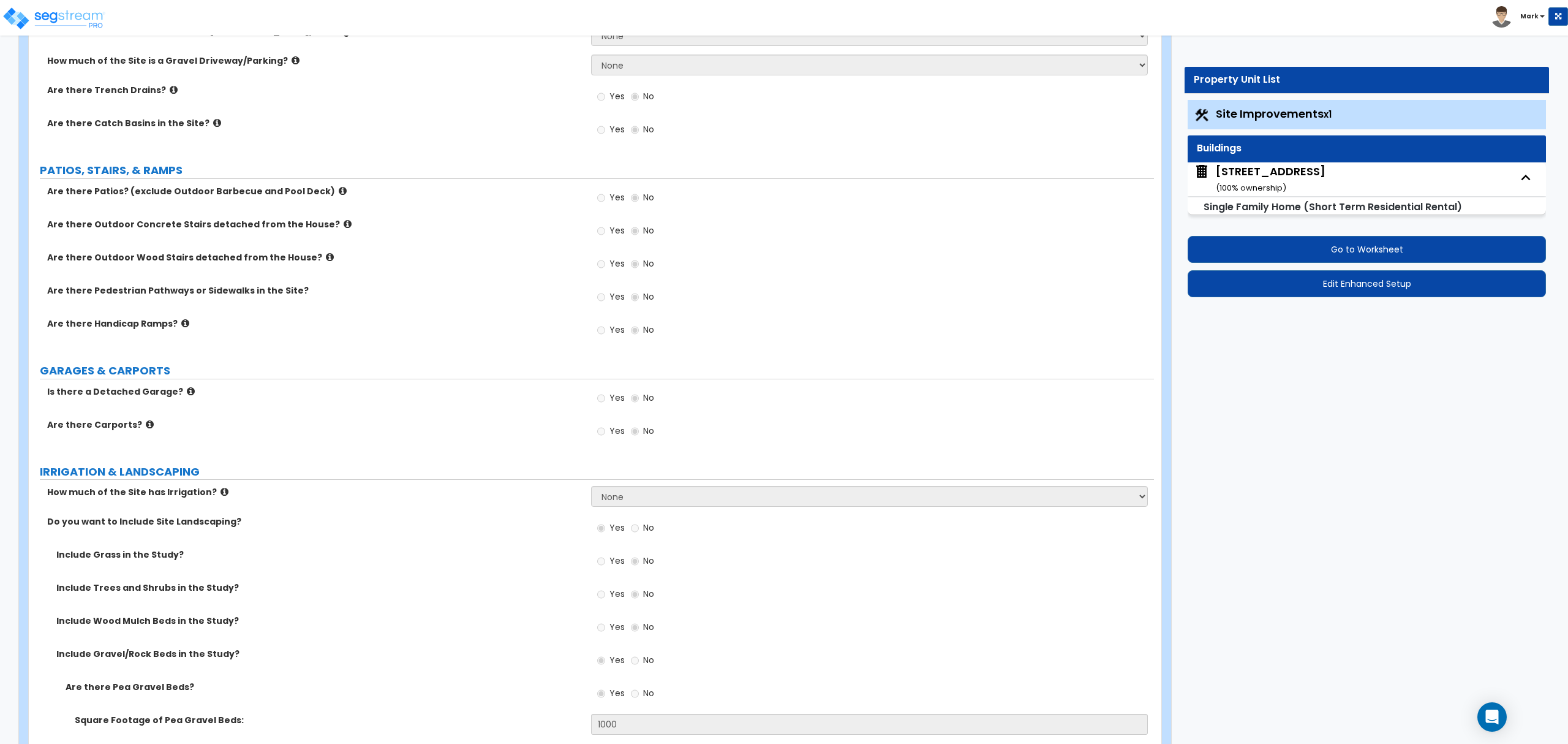
select select "2"
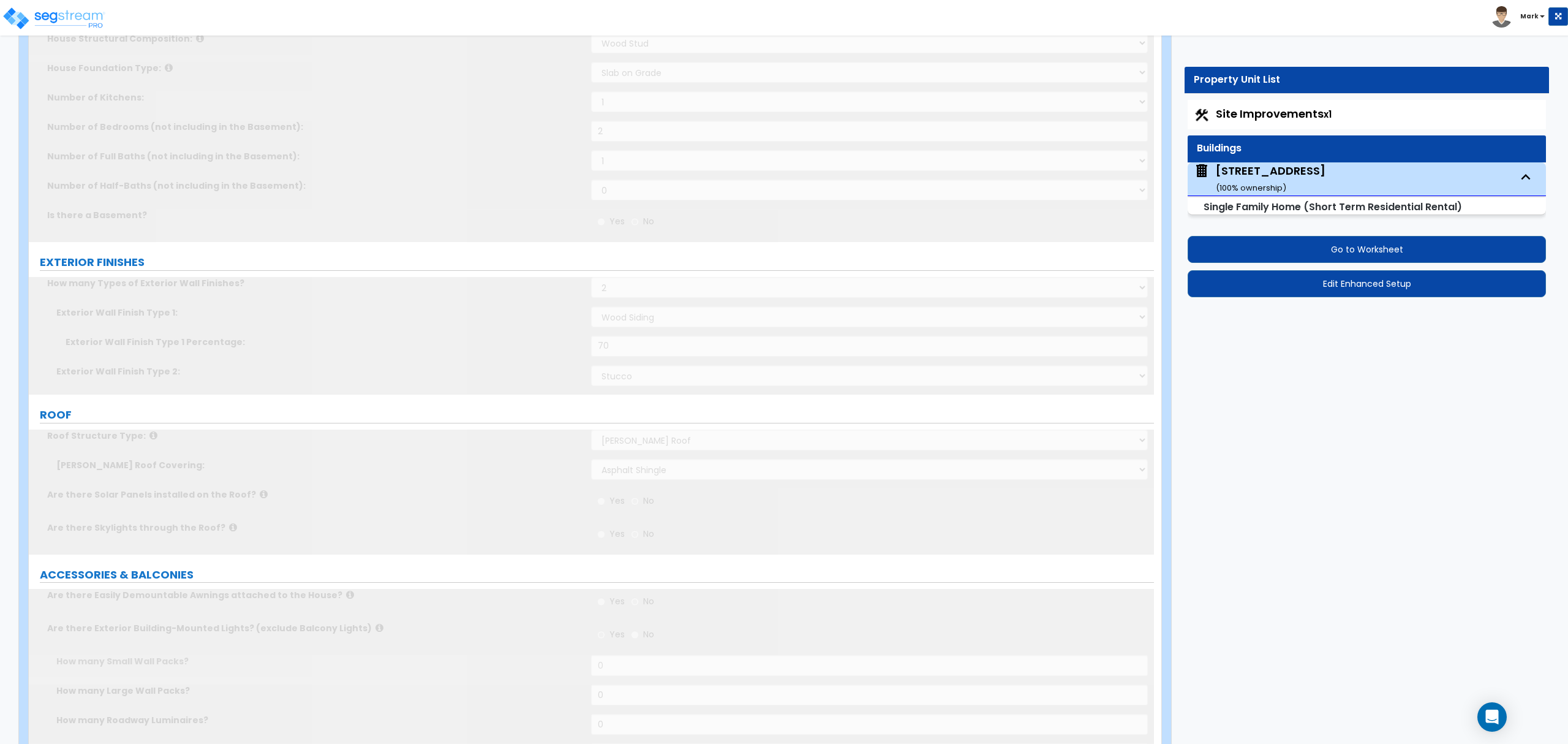
scroll to position [0, 0]
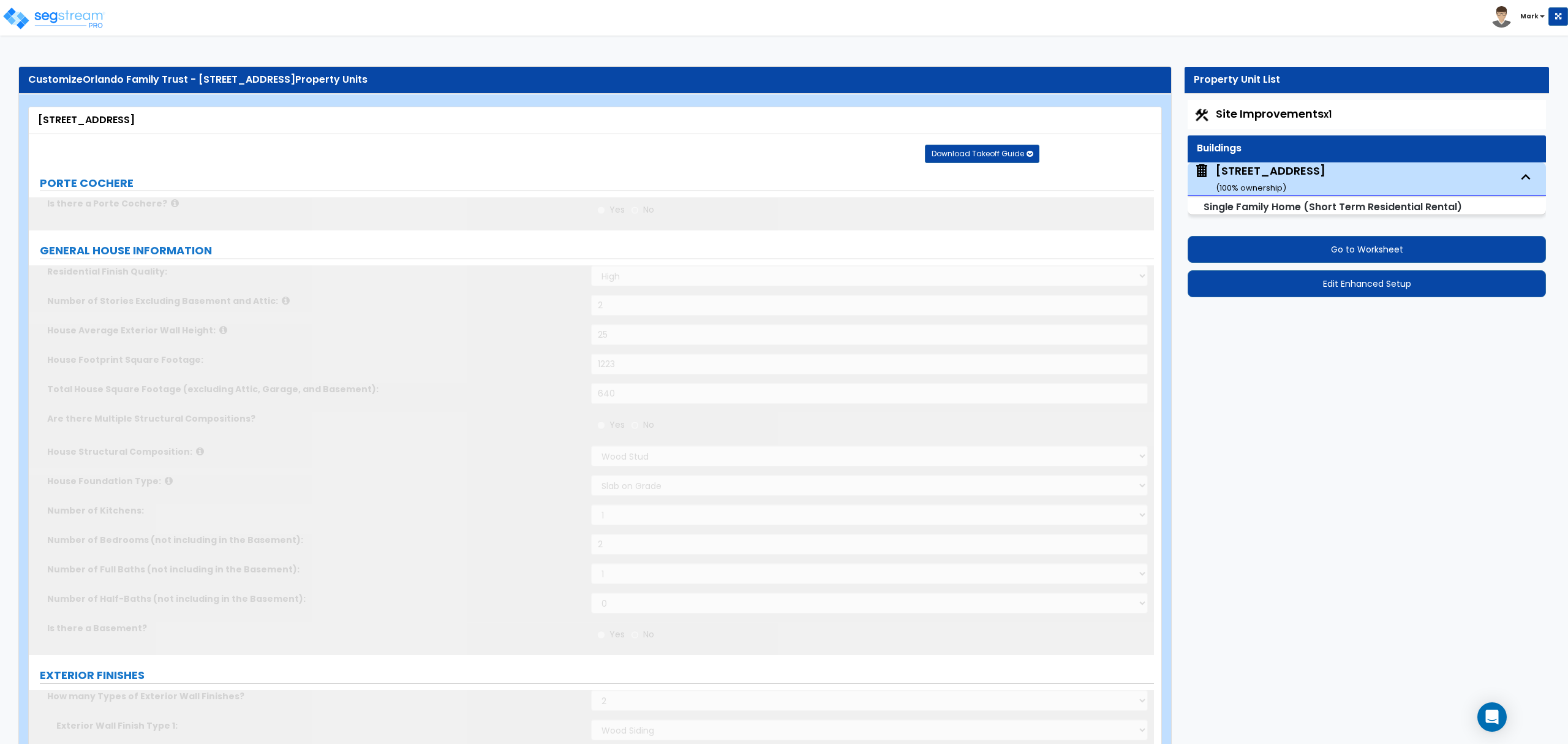
type input "5"
select select "2"
type input "2"
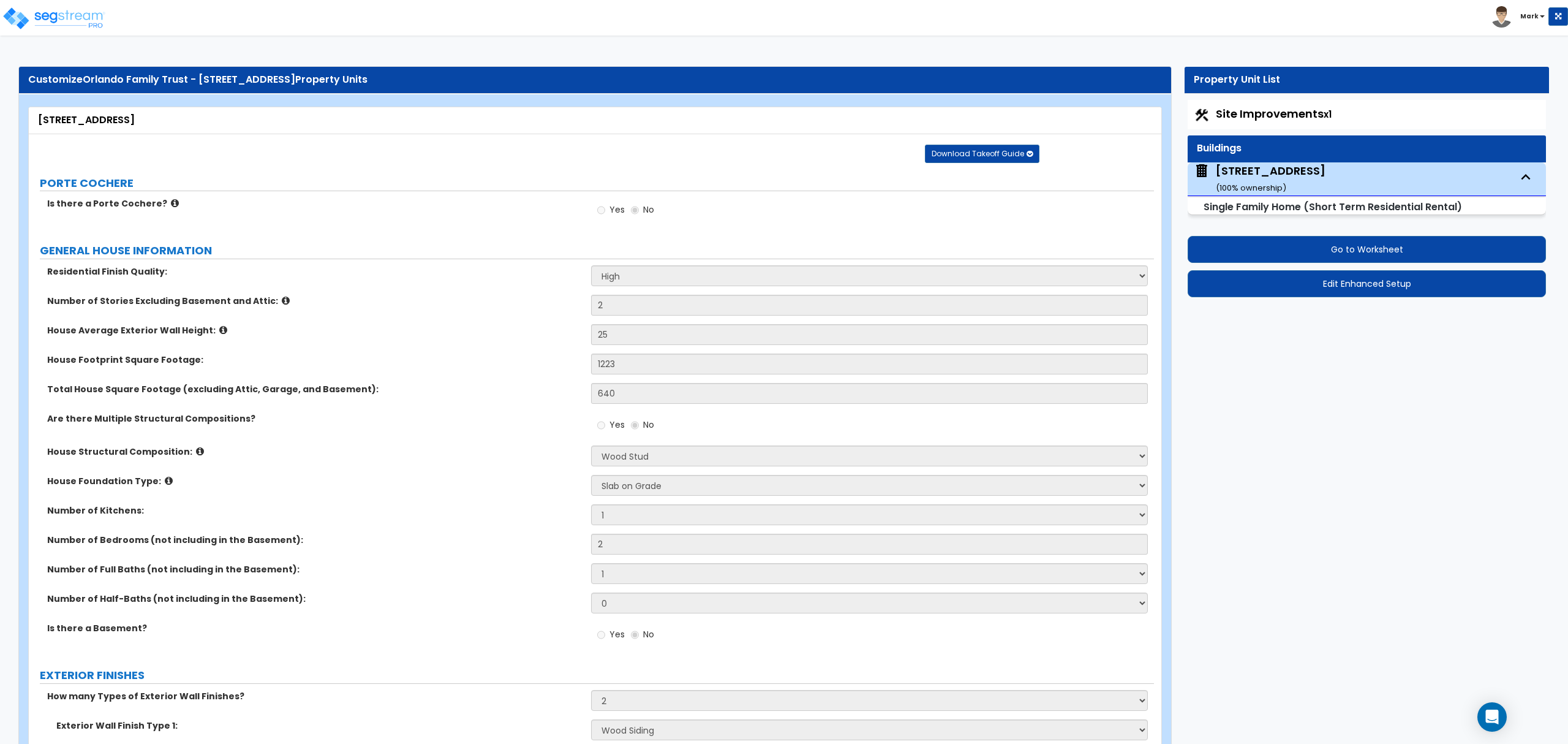
scroll to position [1003, 0]
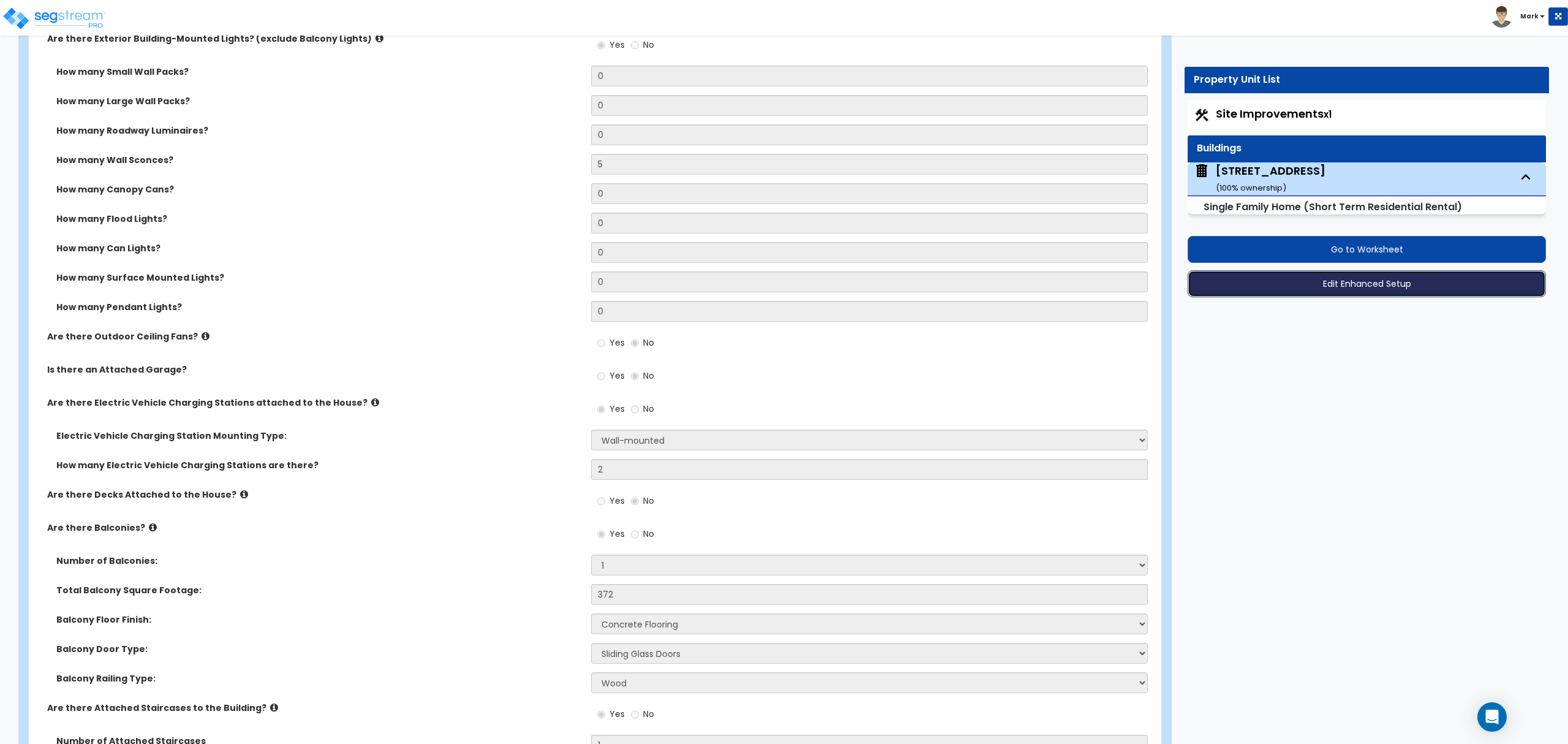
click at [1306, 279] on button "Edit Enhanced Setup" at bounding box center [1366, 284] width 359 height 27
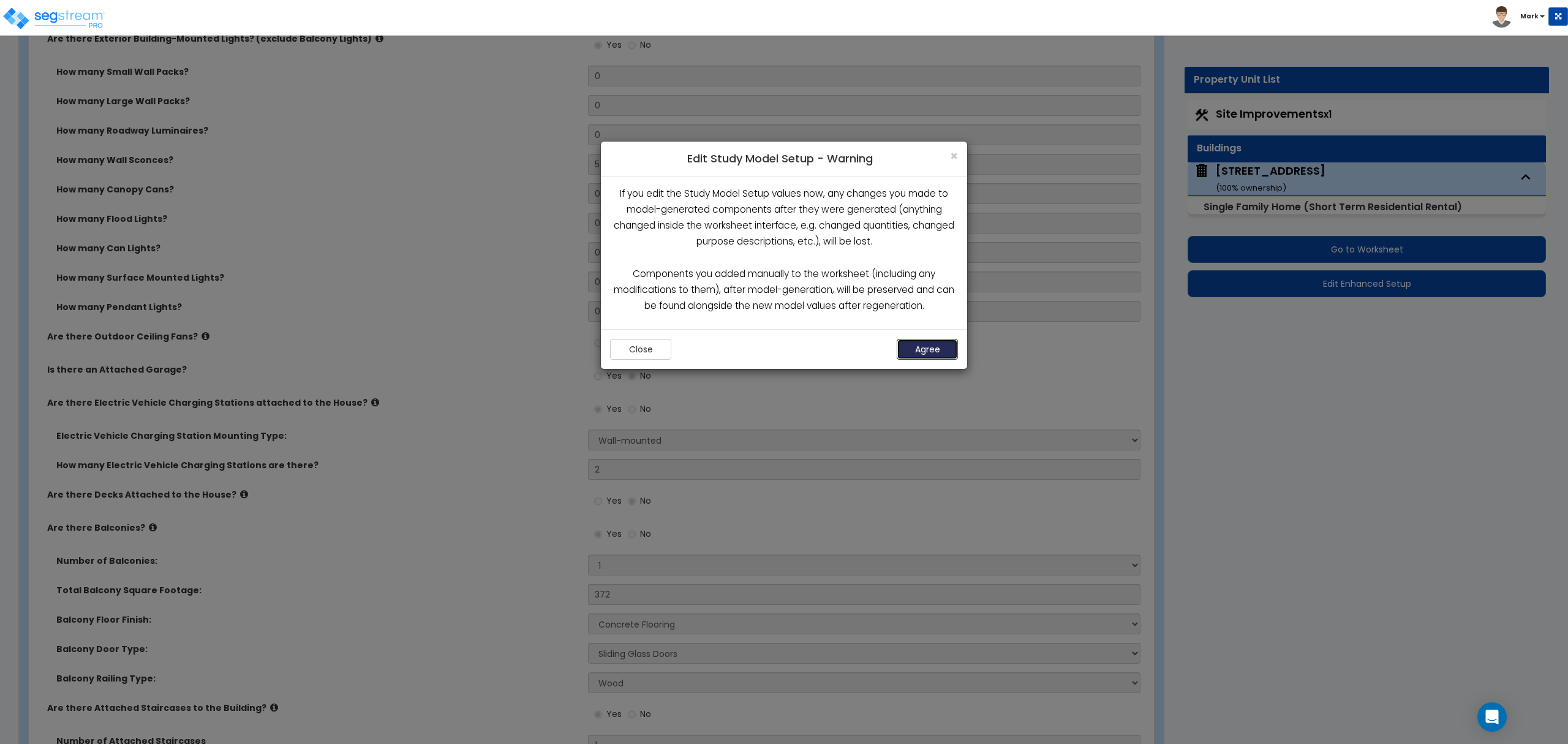
click at [951, 348] on button "Agree" at bounding box center [927, 349] width 61 height 21
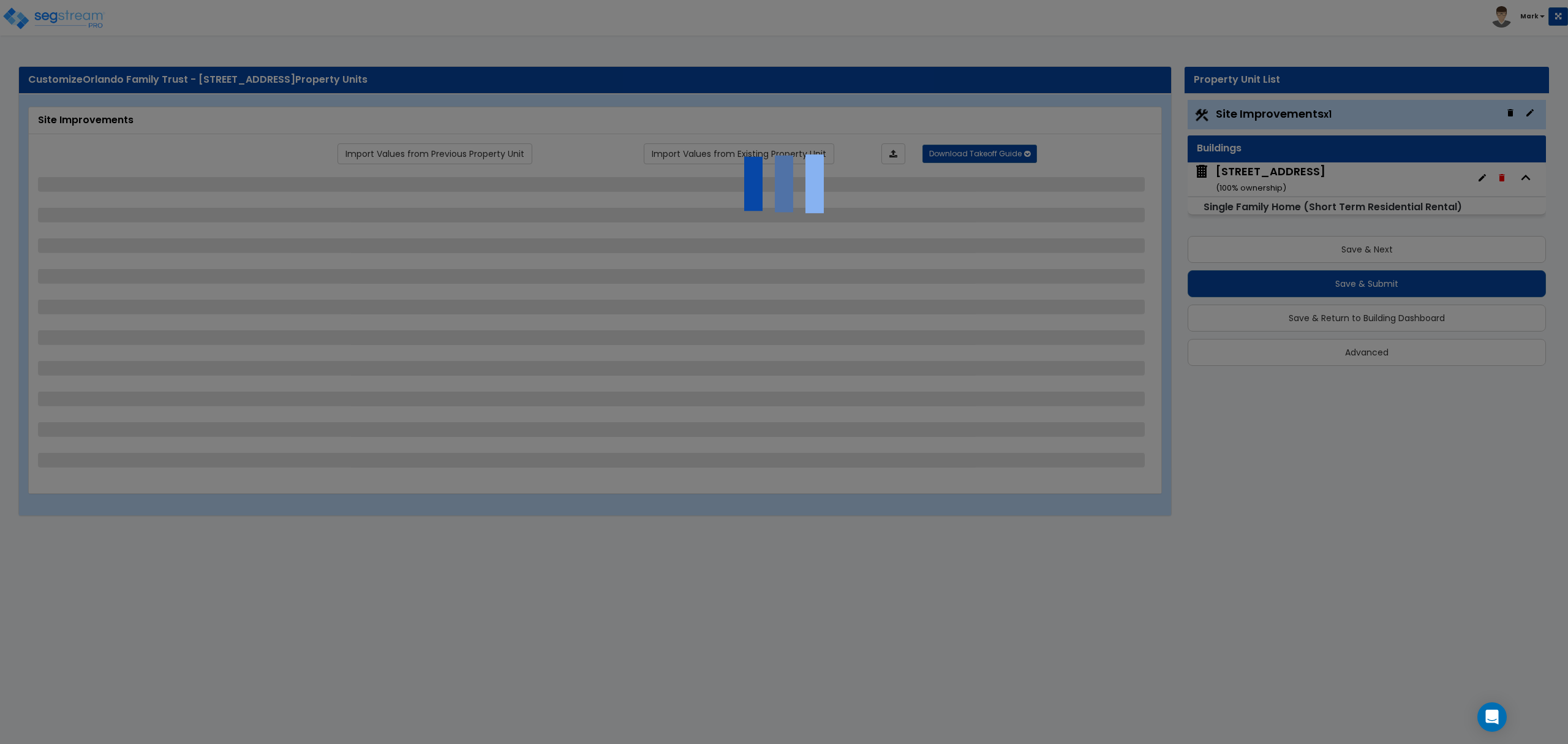
select select "2"
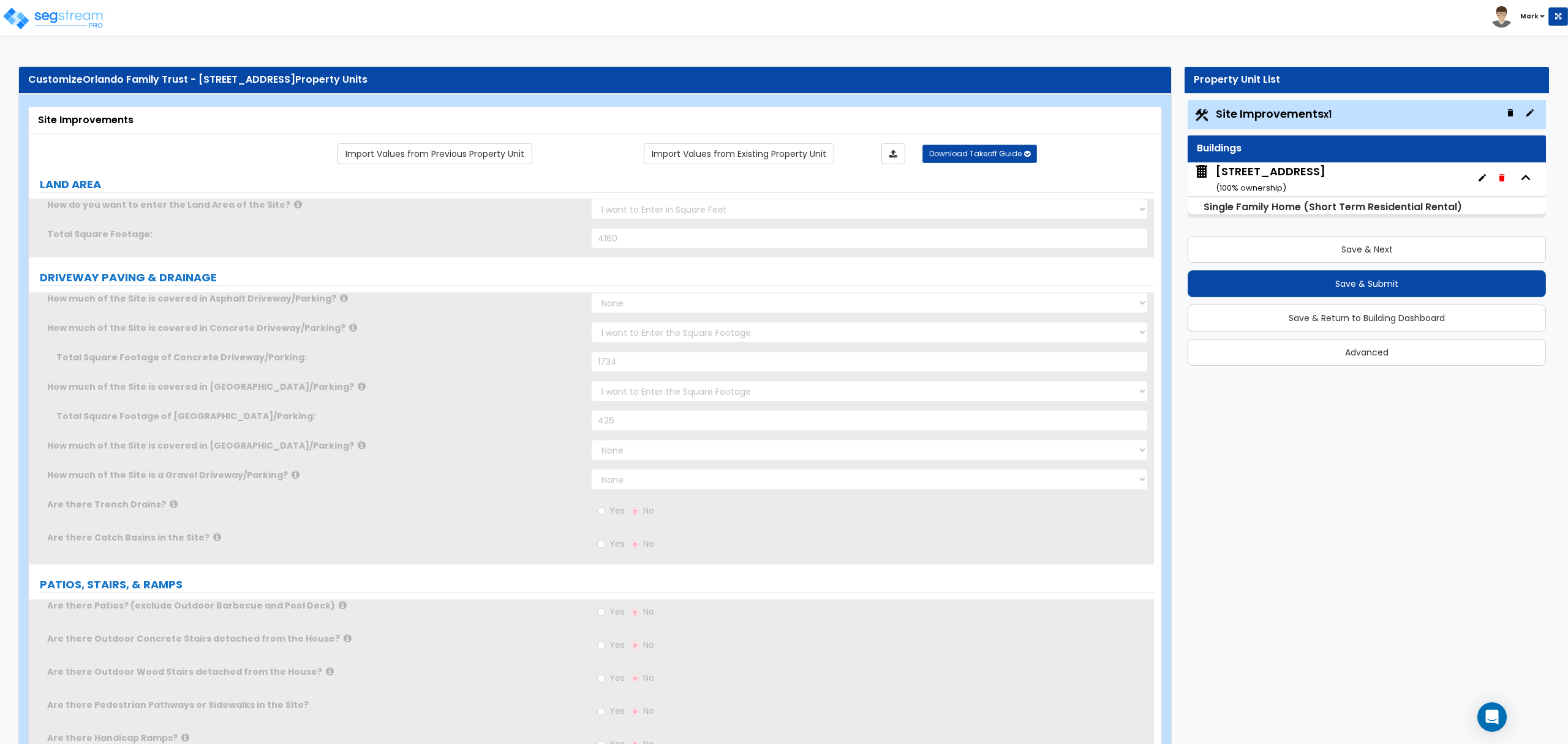
click at [1251, 172] on div "4190 Sunnyhill Dr ( 100 % ownership)" at bounding box center [1271, 179] width 110 height 31
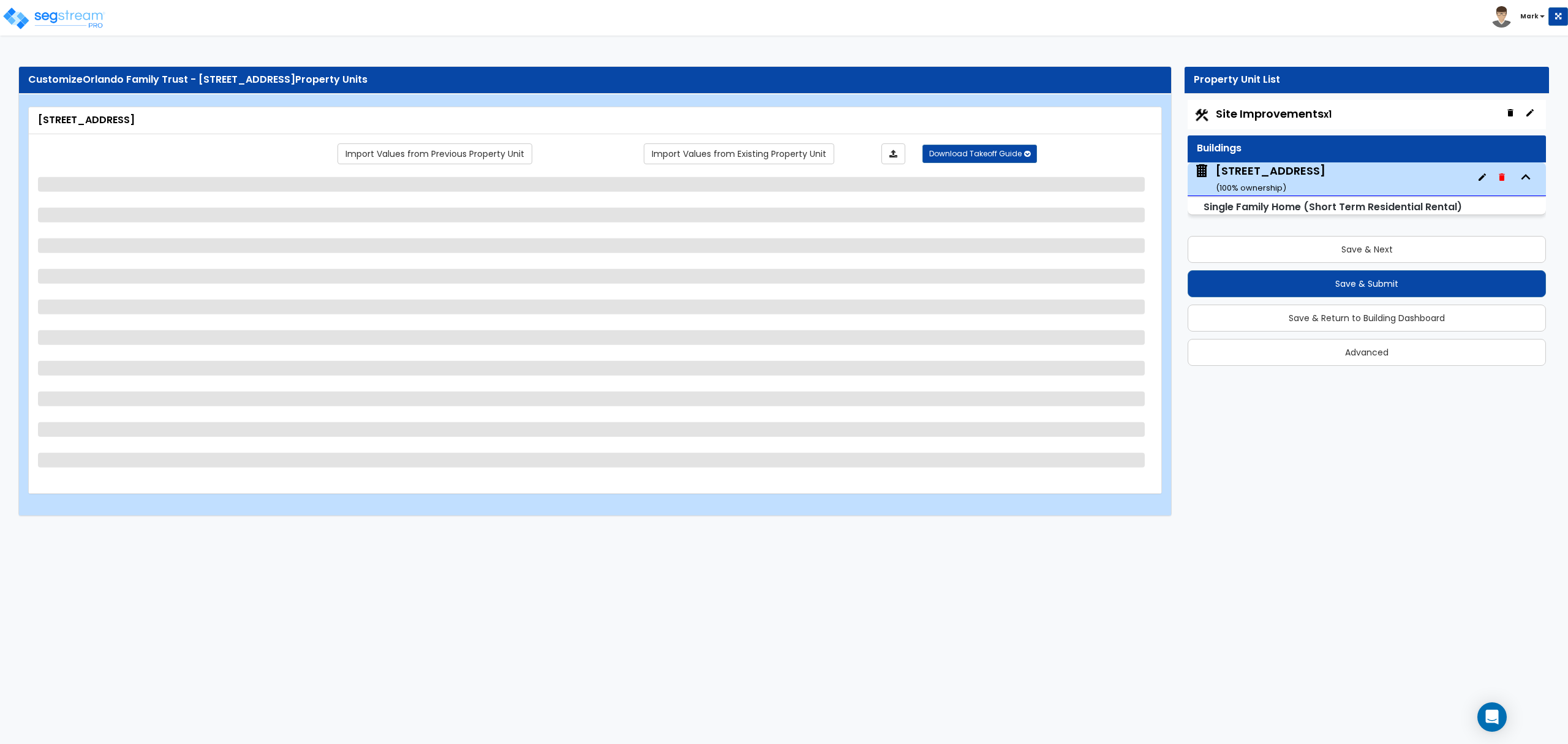
select select "2"
select select "7"
select select "3"
select select "2"
select select "4"
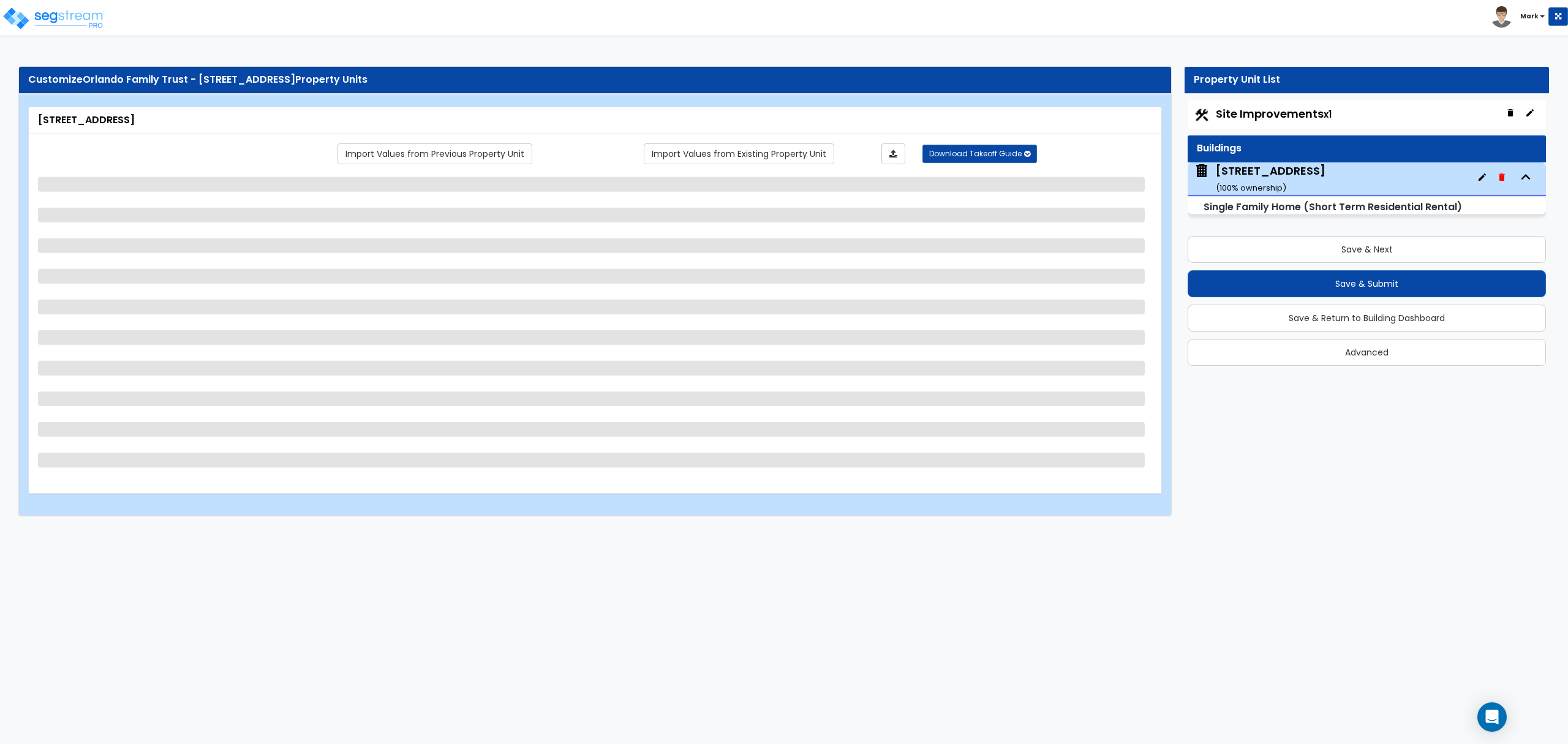
select select "7"
select select "1"
select select "2"
select select "1"
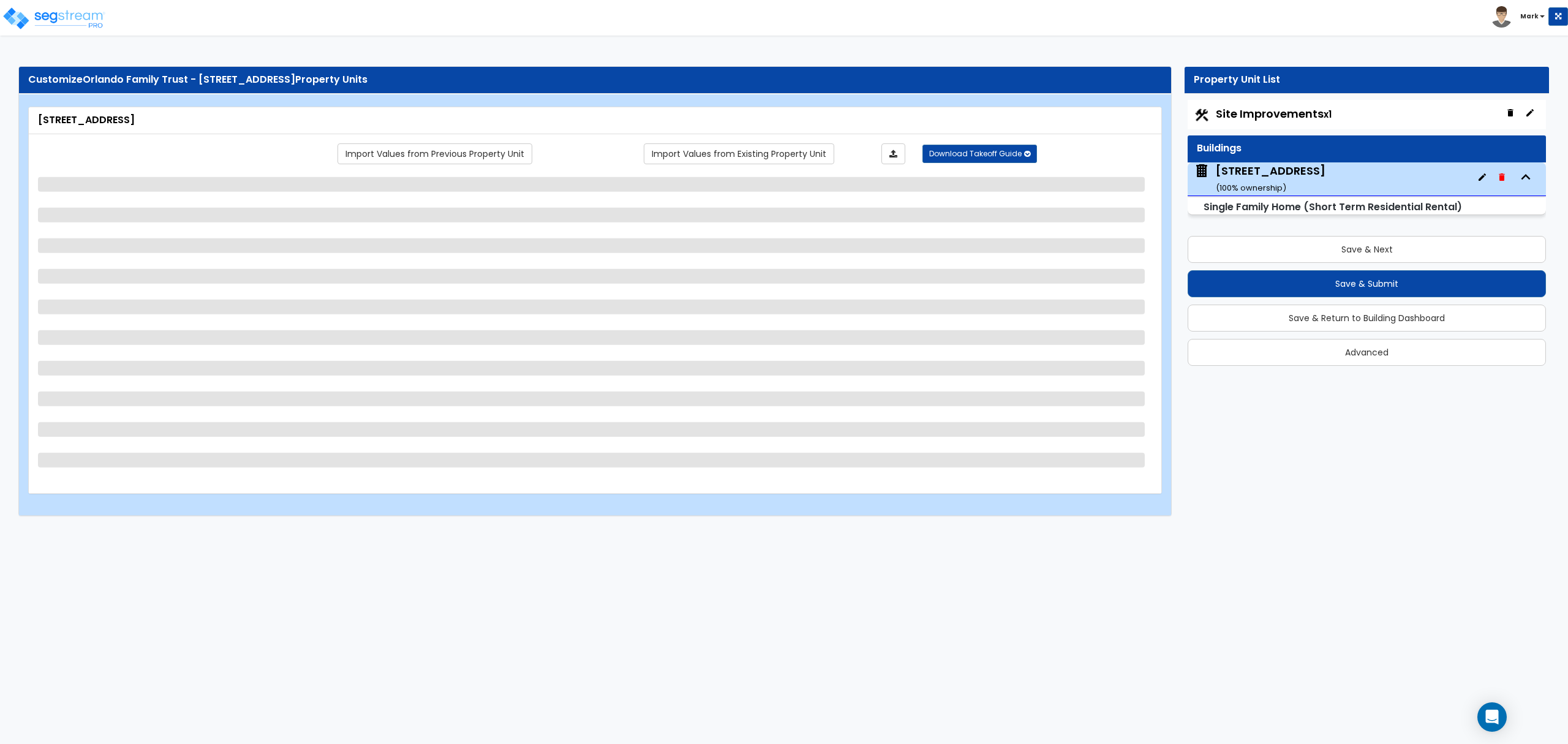
select select "1"
select select "3"
select select "1"
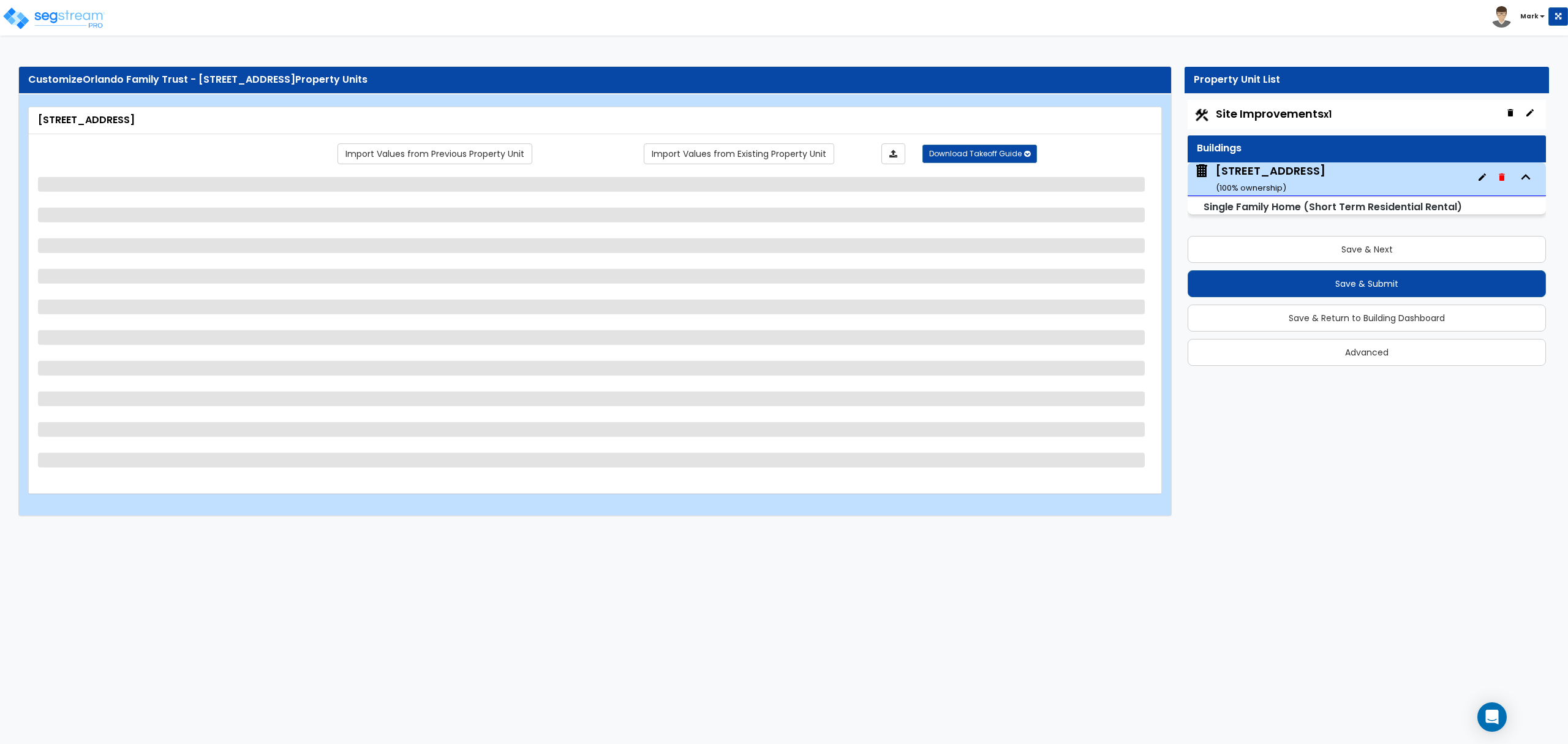
select select "1"
select select "2"
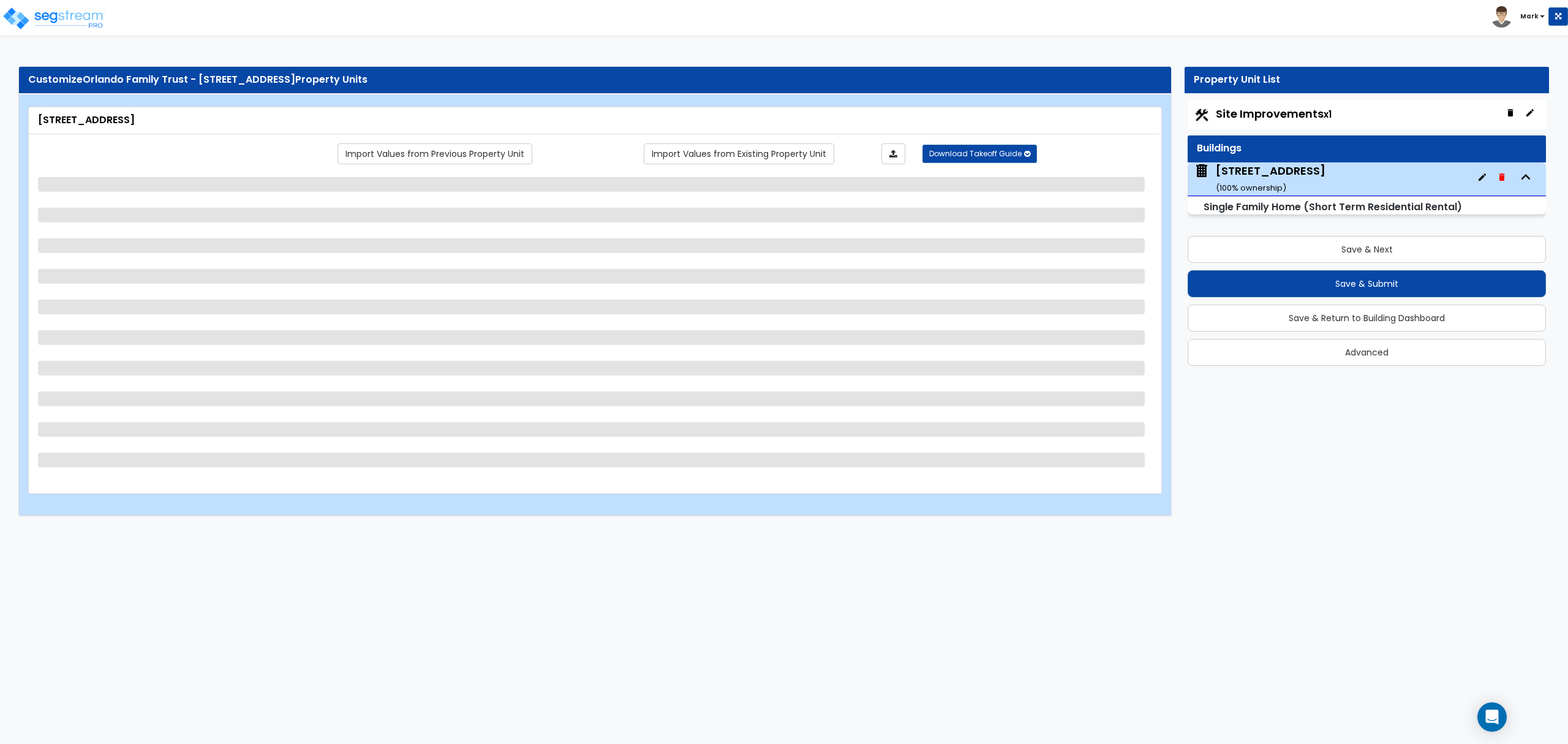
select select "1"
select select "2"
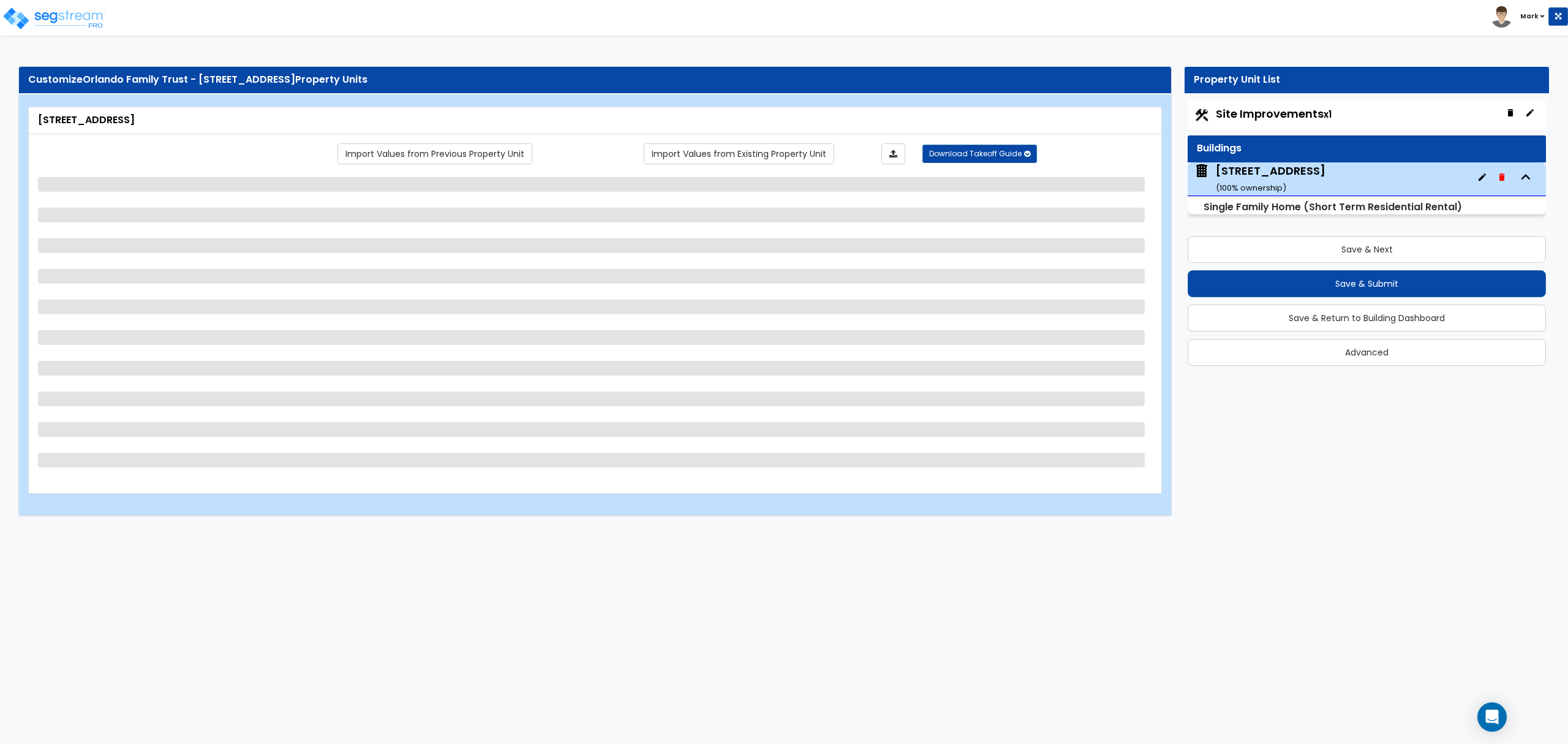
select select "1"
select select "2"
select select "3"
select select "2"
select select "1"
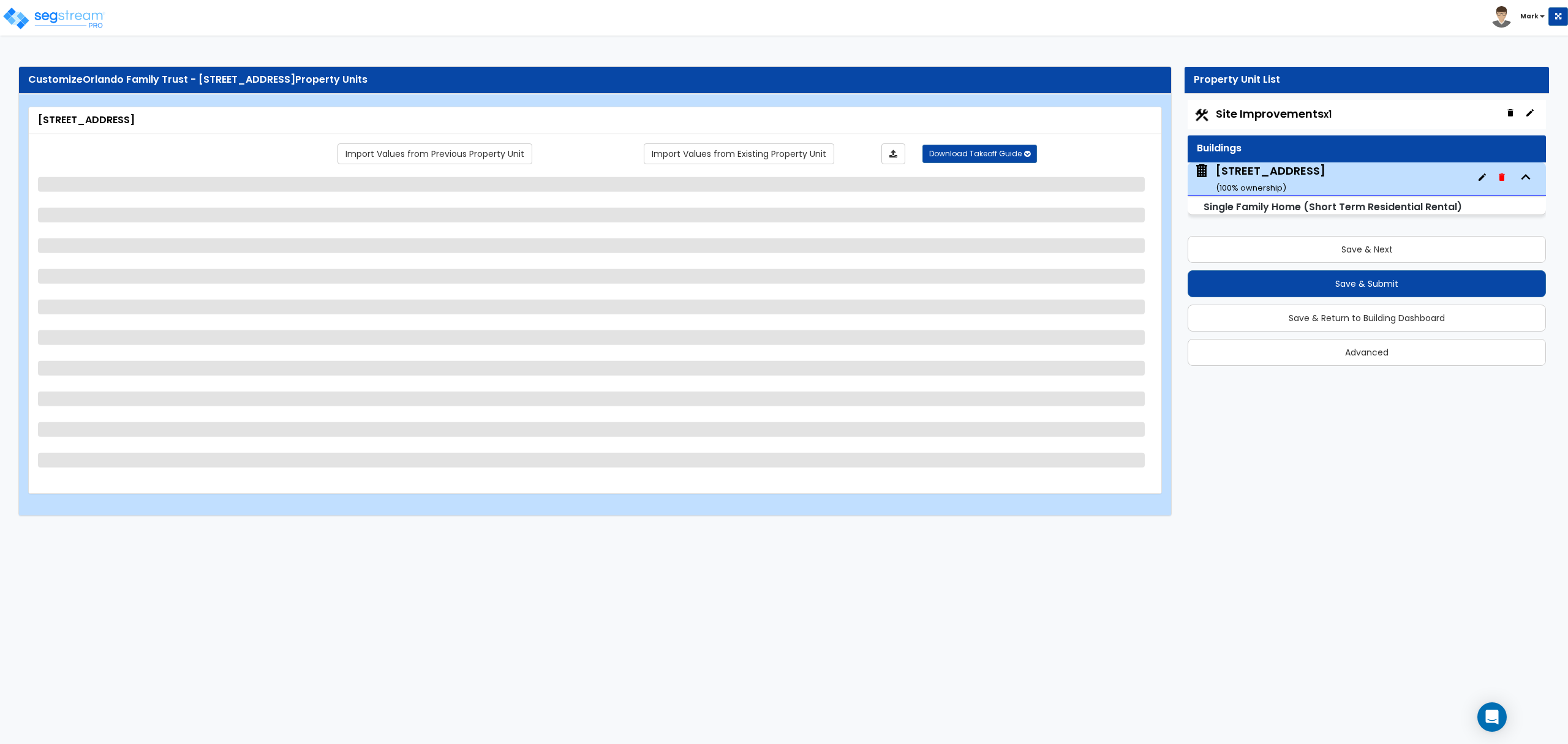
select select "2"
select select "1"
select select "2"
select select "1"
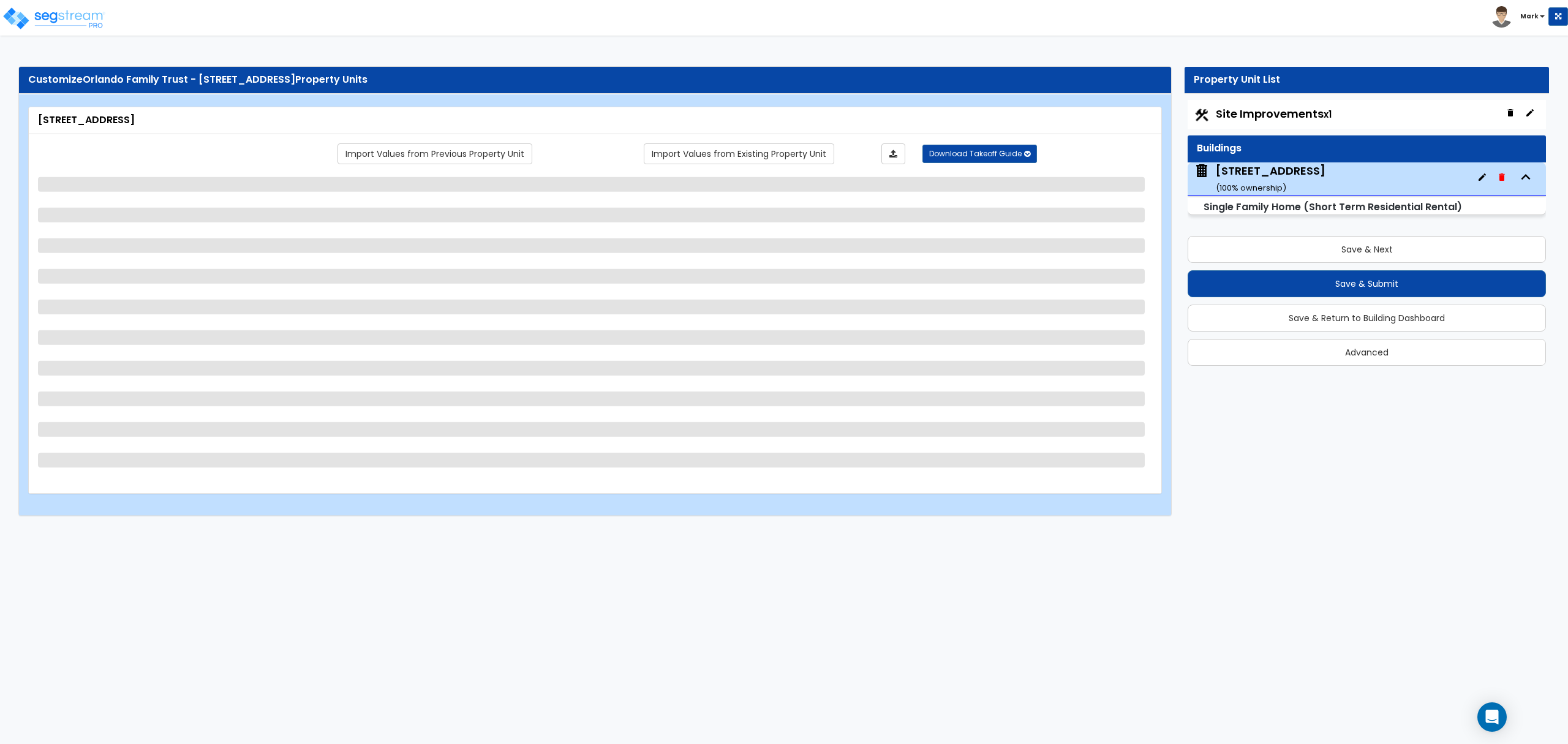
select select "2"
select select "1"
select select "2"
select select "1"
select select "2"
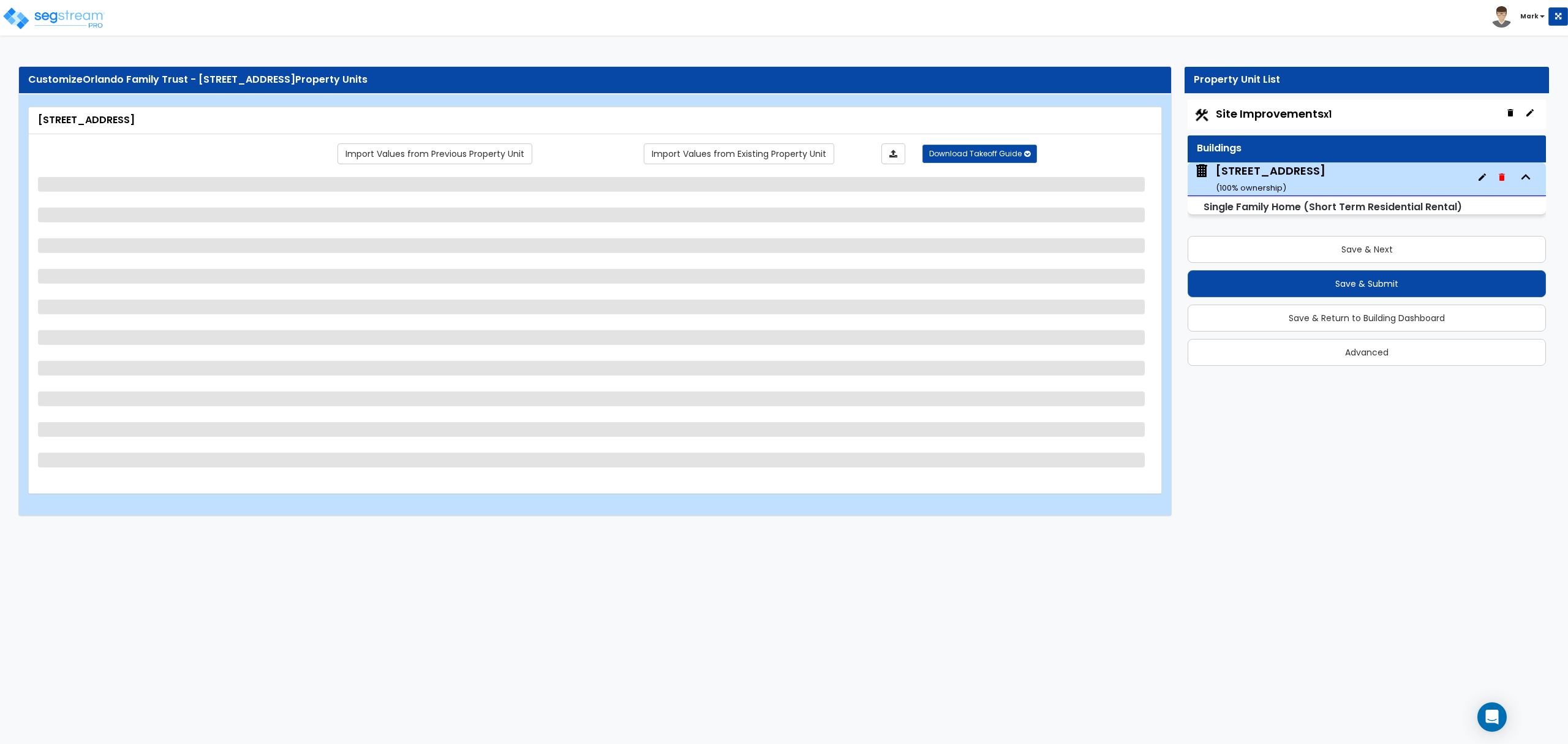
select select "2"
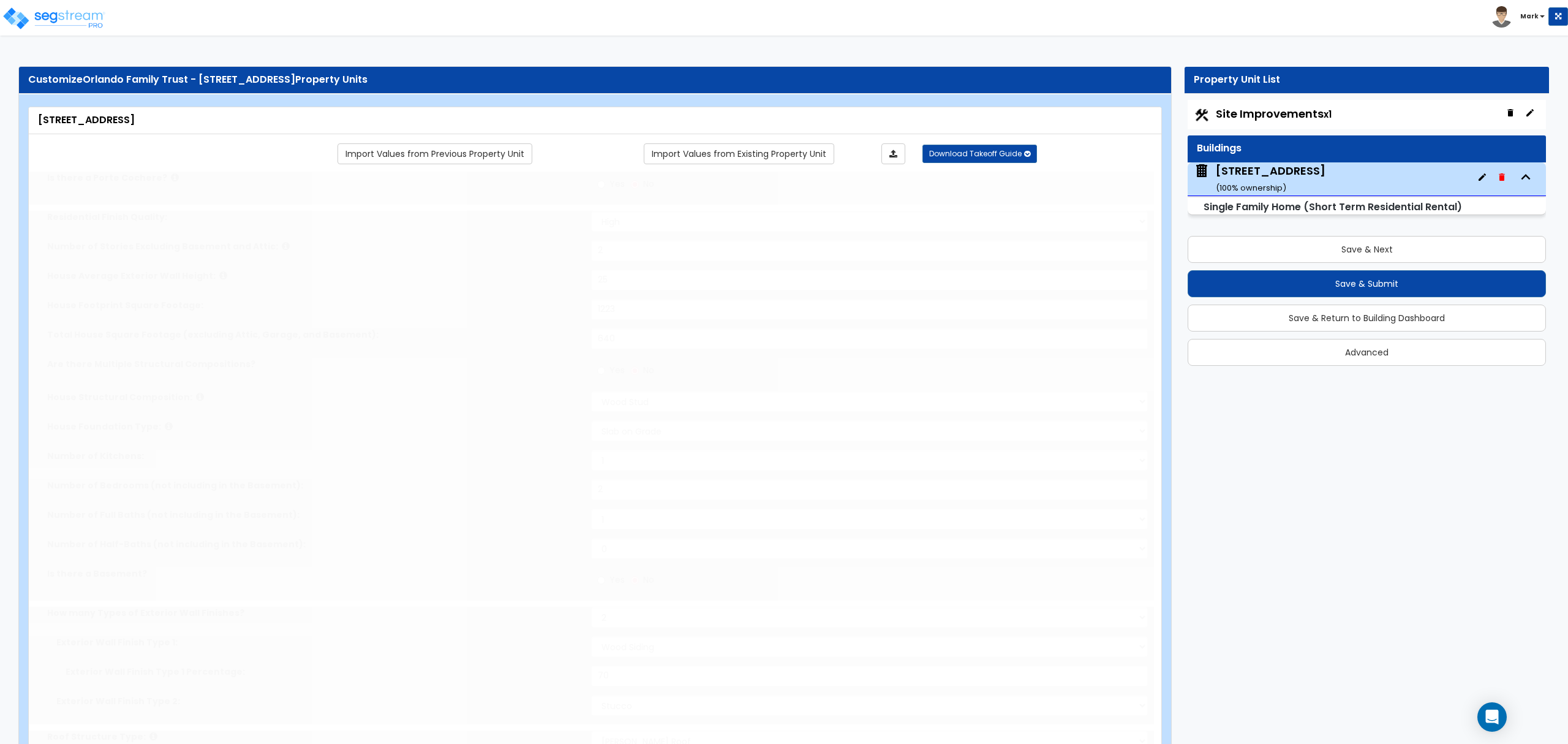
type input "5"
select select "2"
type input "2"
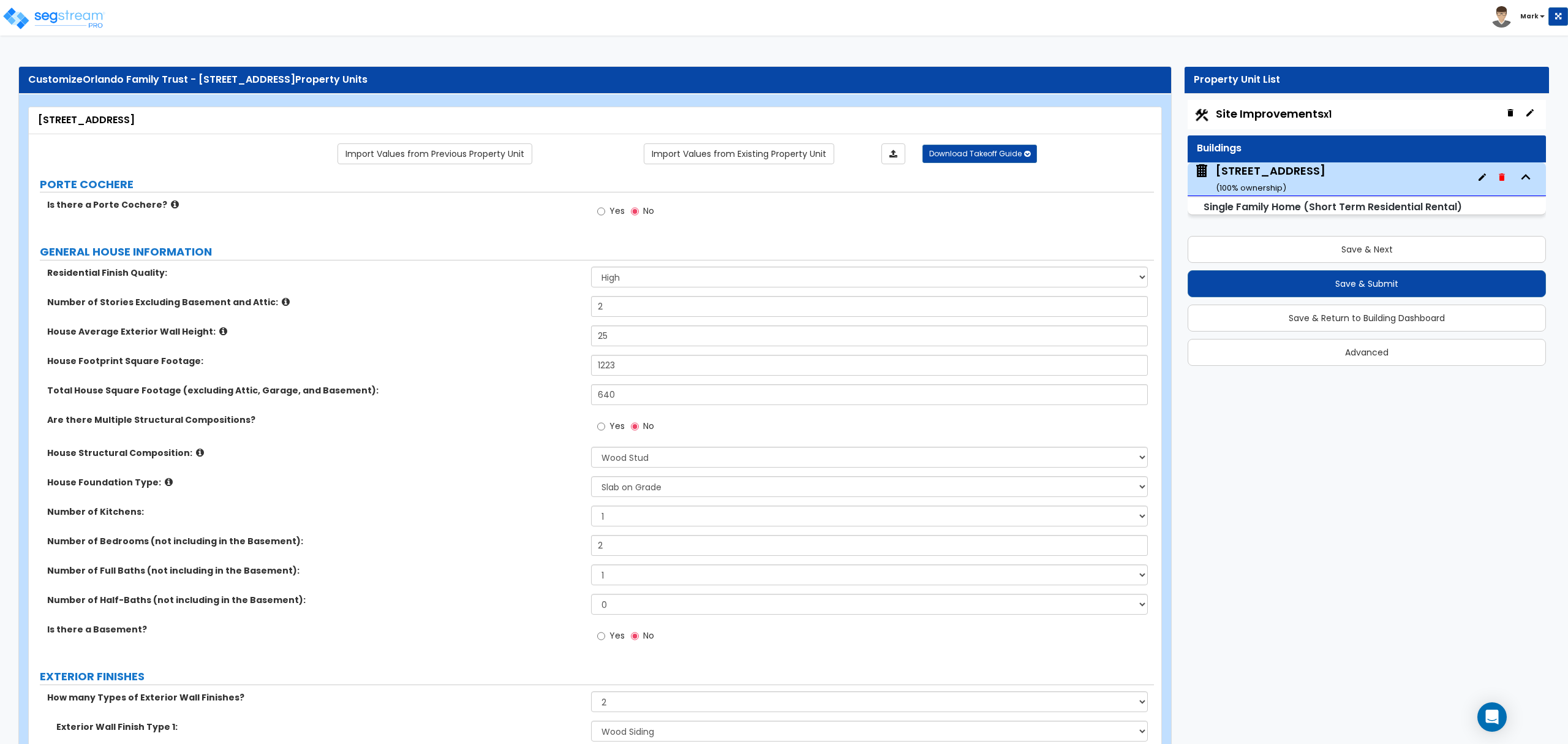
scroll to position [1004, 0]
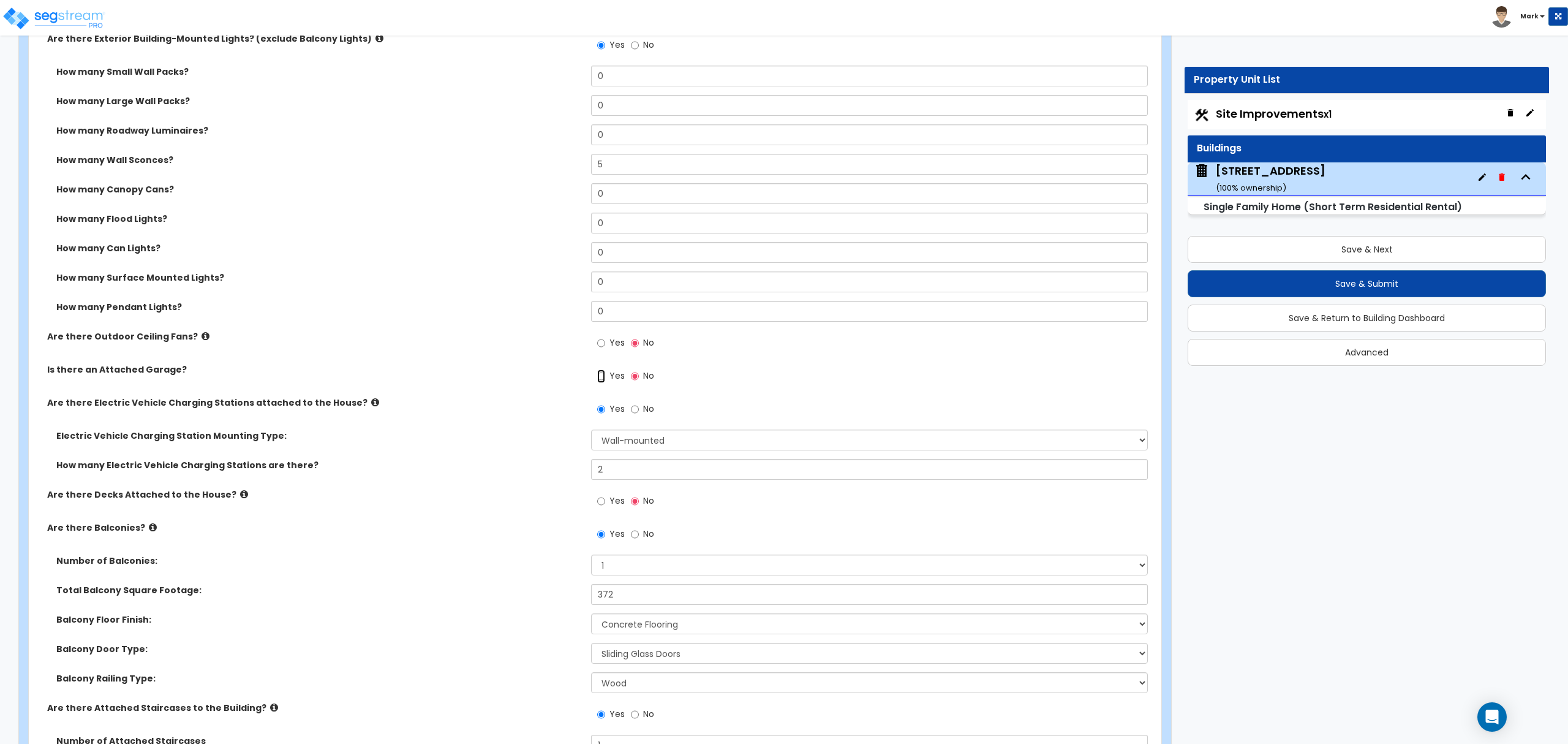
click at [600, 377] on input "Yes" at bounding box center [601, 376] width 8 height 14
radio input "true"
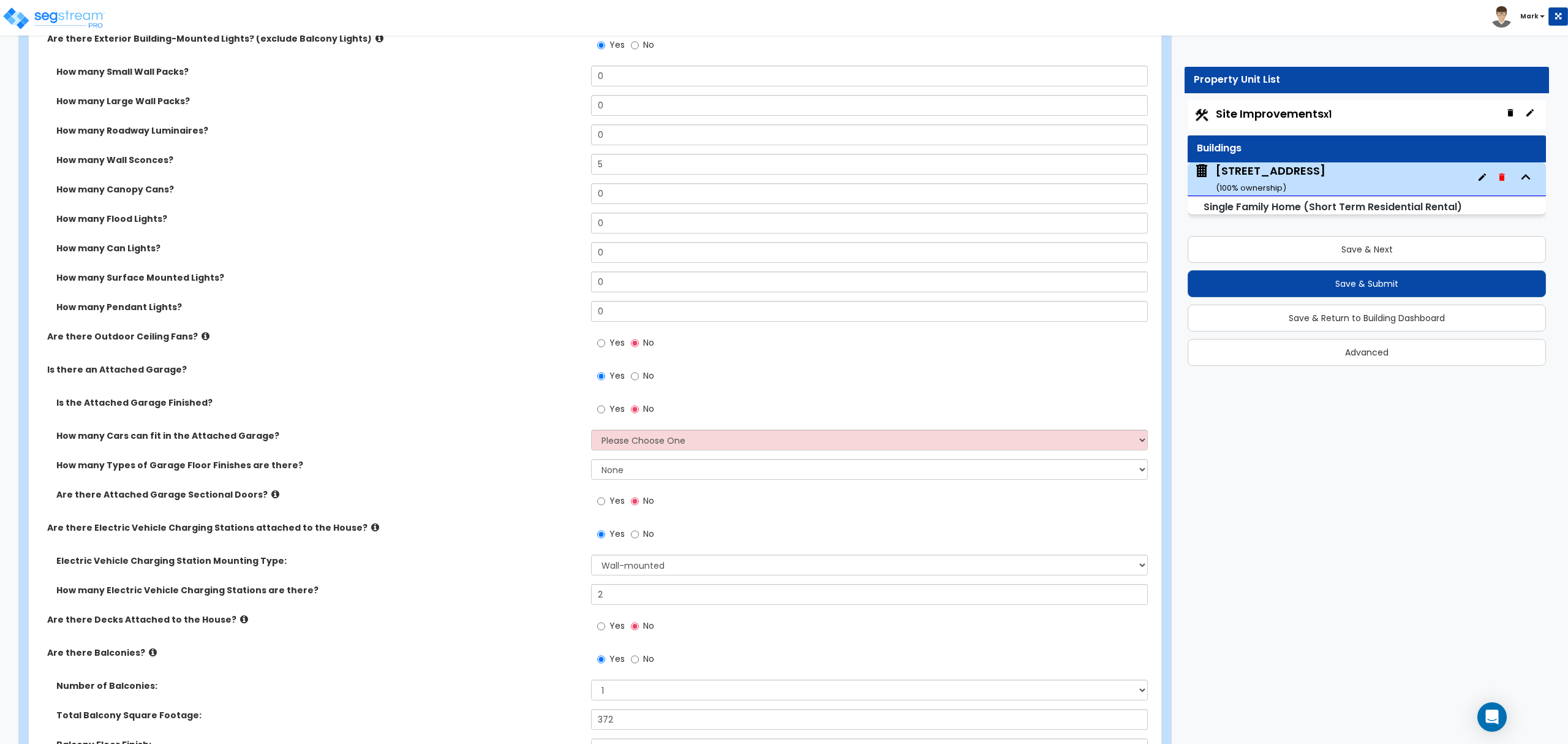
click at [614, 408] on span "Yes" at bounding box center [617, 409] width 16 height 12
click at [605, 408] on input "Yes" at bounding box center [601, 409] width 8 height 14
radio input "true"
click at [620, 442] on select "Please Choose One 1 2 3 4 5" at bounding box center [869, 440] width 556 height 21
select select "1"
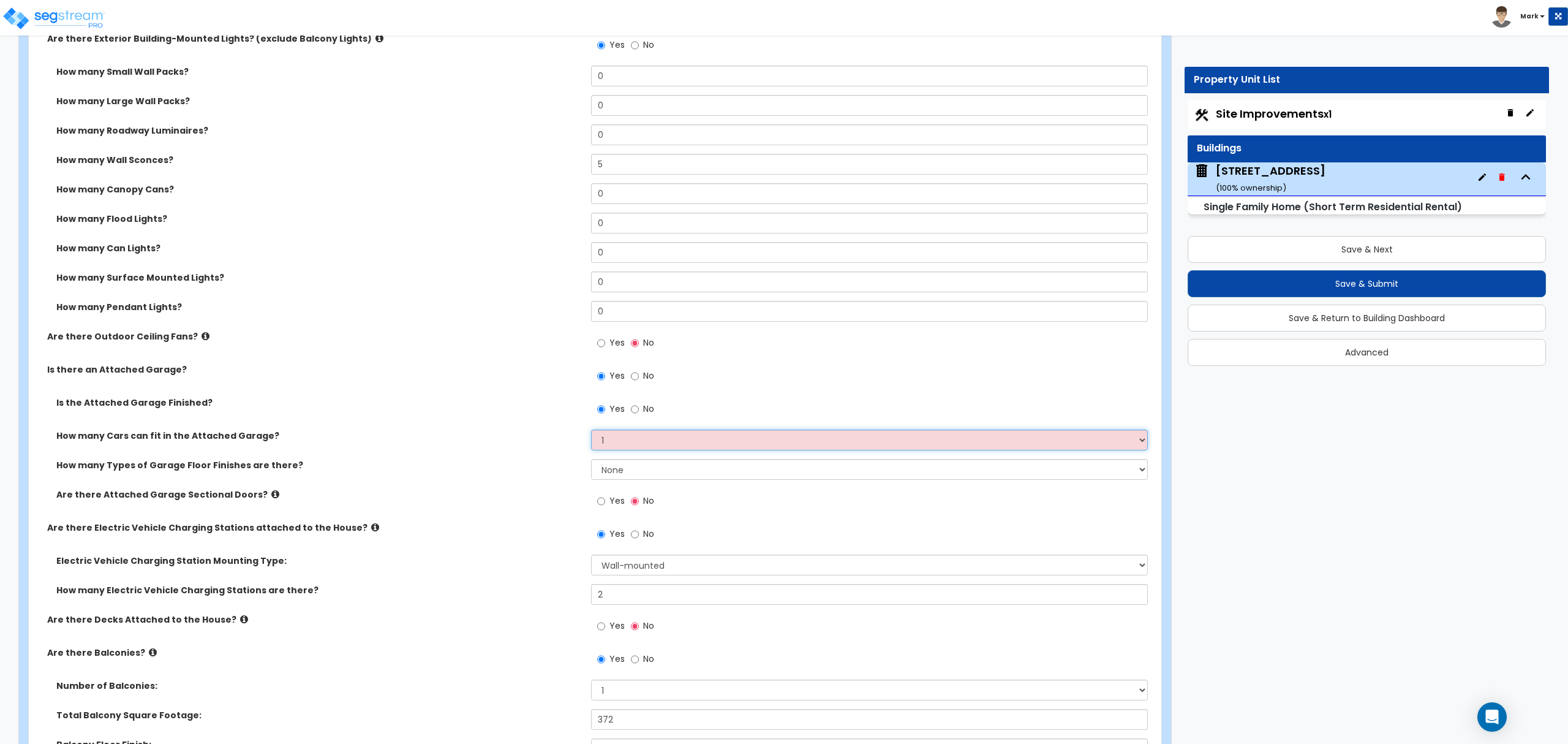
click at [591, 431] on select "Please Choose One 1 2 3 4 5" at bounding box center [869, 440] width 556 height 21
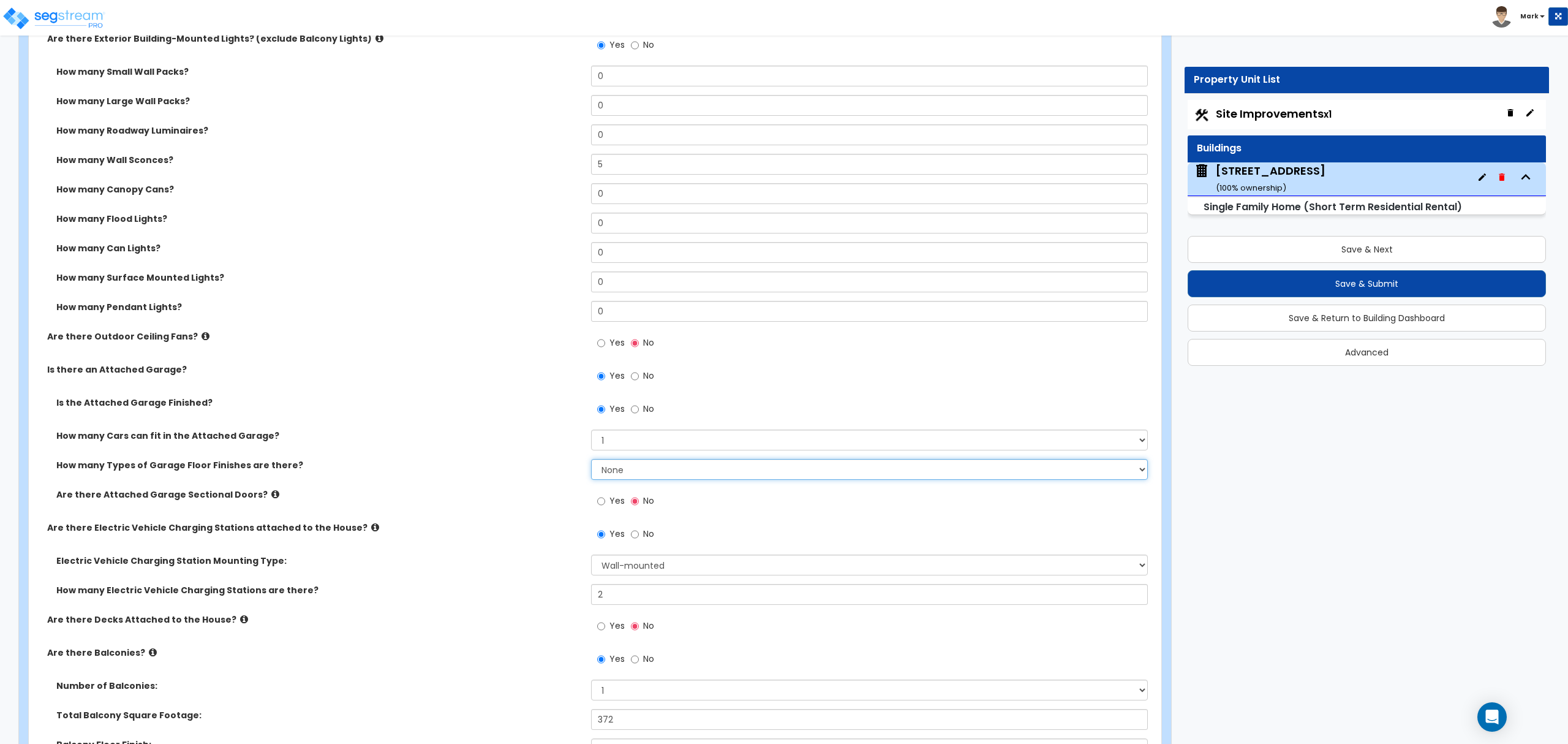
click at [629, 472] on select "None 1 2 3 4" at bounding box center [869, 469] width 556 height 21
click at [591, 461] on select "None 1 2 3 4" at bounding box center [869, 469] width 556 height 21
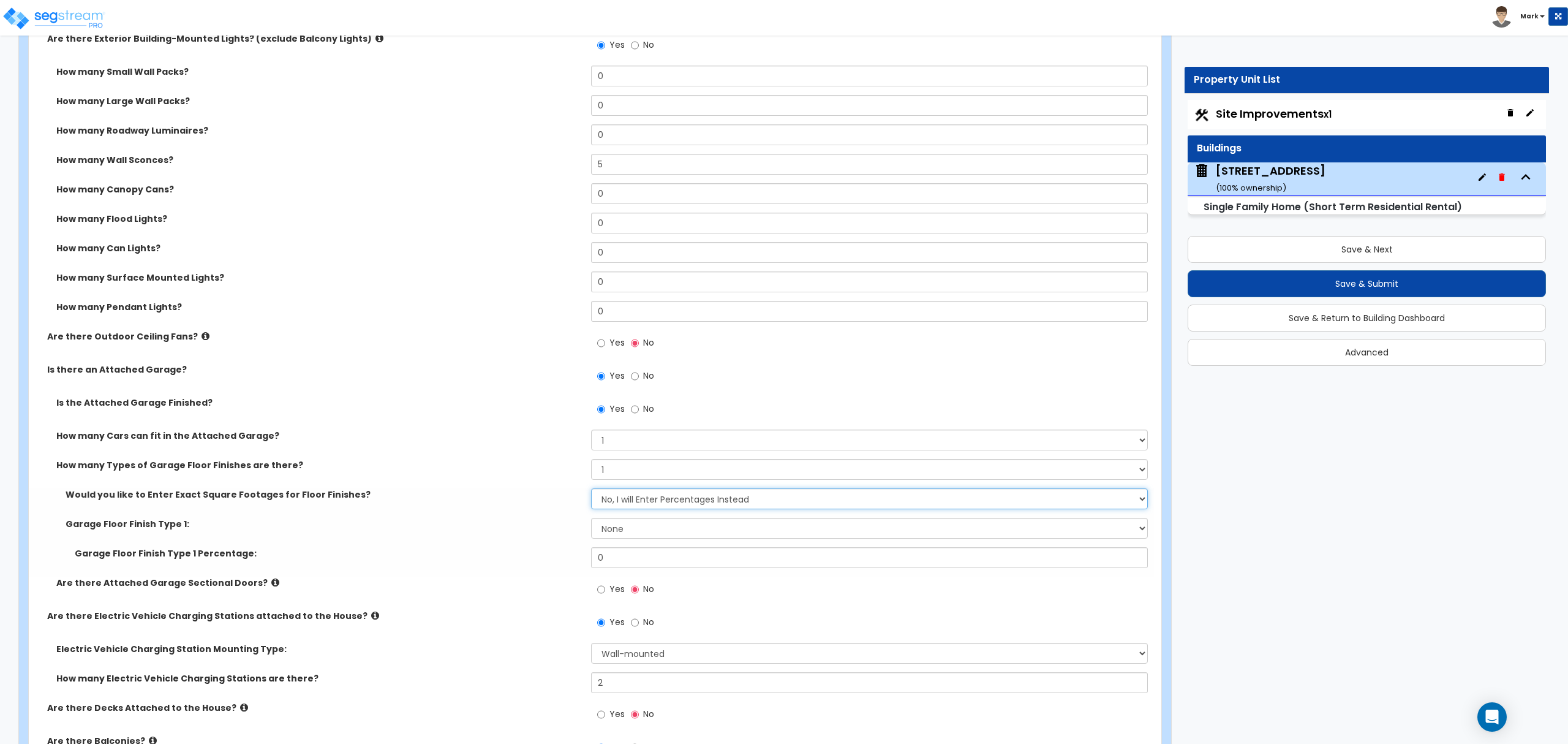
click at [632, 502] on select "No, I will Enter Percentages Instead Yes, I will Enter Exact Square Footages" at bounding box center [869, 499] width 556 height 21
click at [571, 528] on label "Garage Floor Finish Type 1:" at bounding box center [323, 524] width 516 height 12
click at [601, 529] on select "None Polished Concrete Flooring Ceramic Tile Flooring Rubber Tile Flooring Epox…" at bounding box center [869, 528] width 556 height 21
click at [608, 477] on select "None 1 2 3 4" at bounding box center [869, 469] width 556 height 21
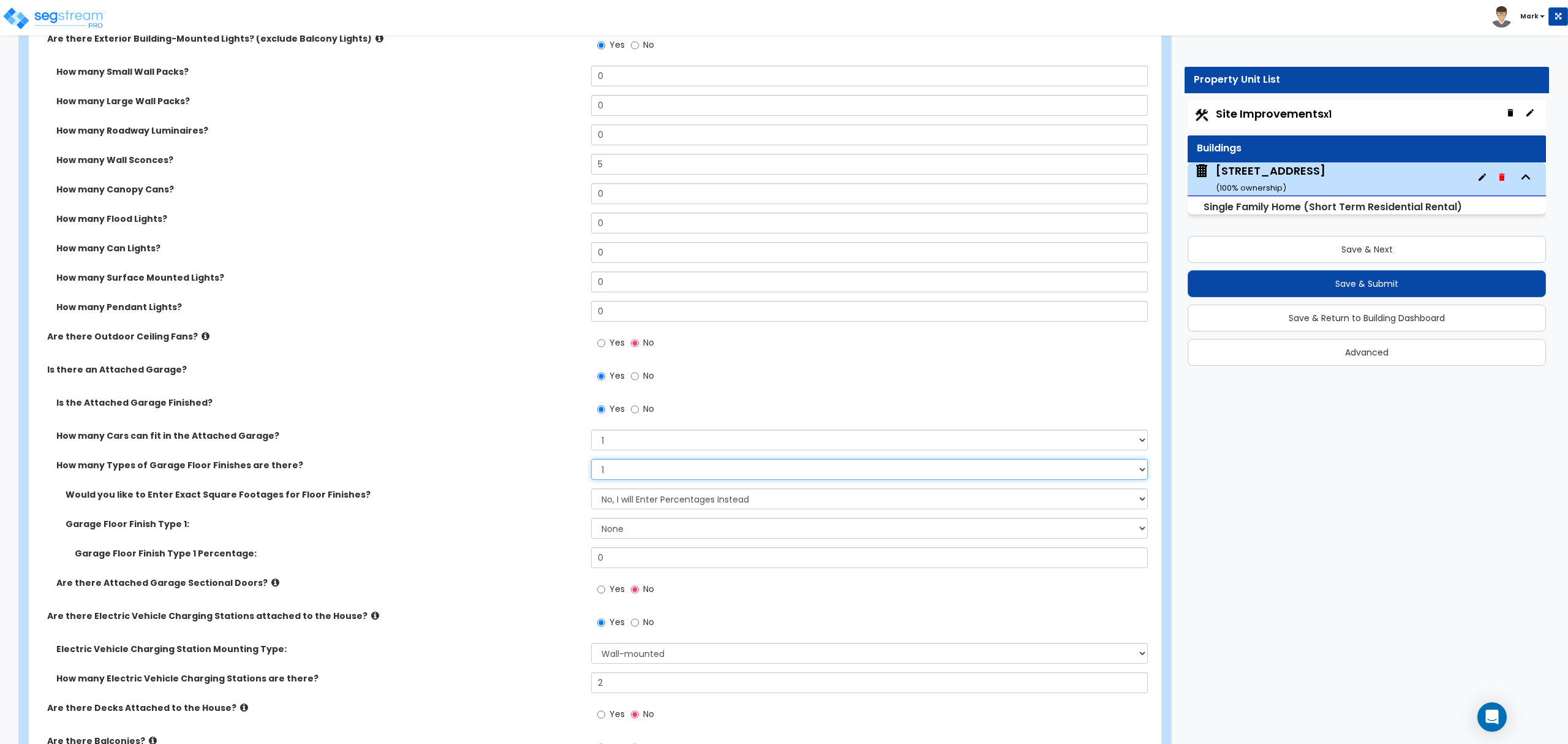
select select "0"
click at [591, 461] on select "None 1 2 3 4" at bounding box center [869, 469] width 556 height 21
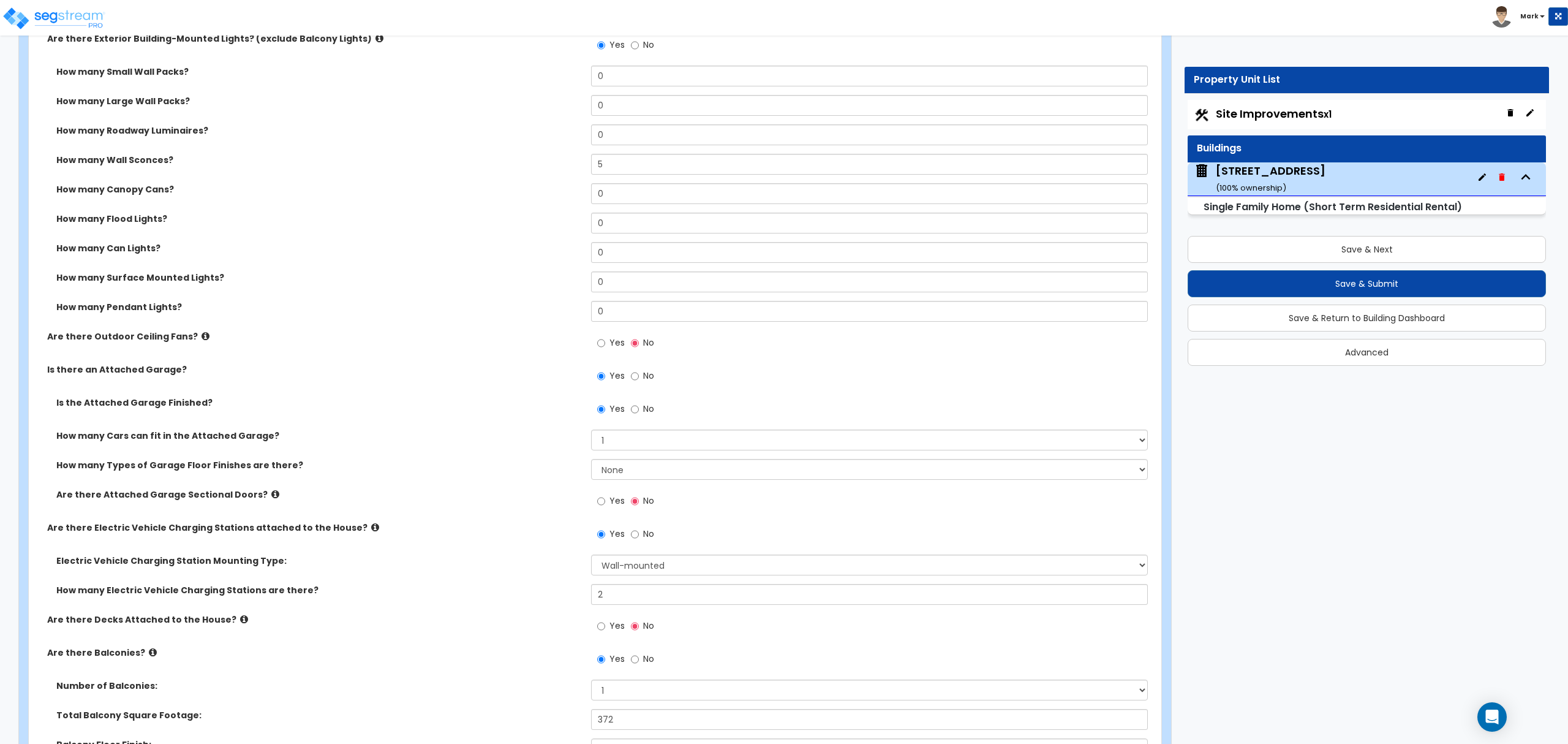
click at [616, 501] on span "Yes" at bounding box center [617, 500] width 16 height 12
click at [605, 501] on input "Yes" at bounding box center [601, 501] width 8 height 14
radio input "true"
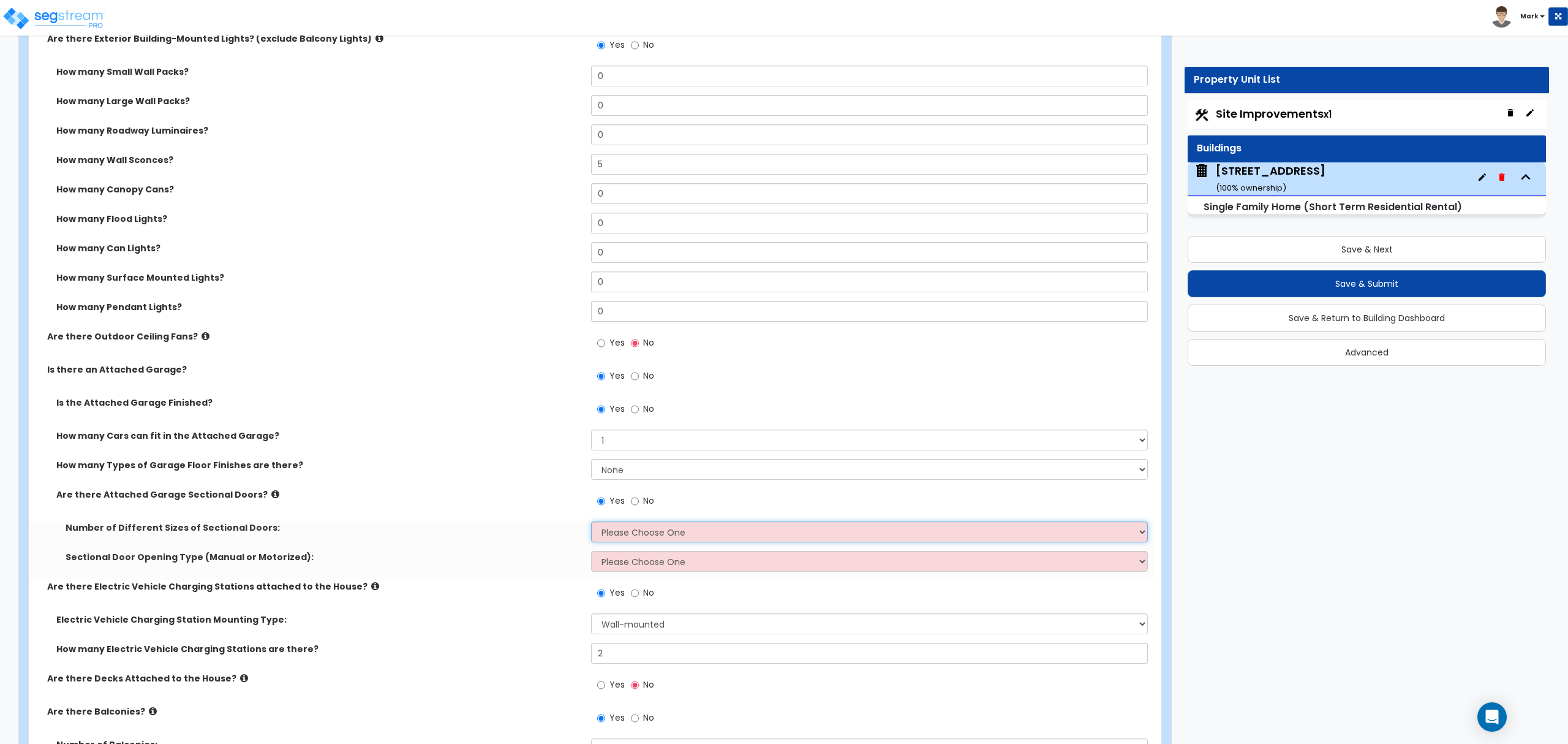
click at [623, 527] on select "Please Choose One 1 2" at bounding box center [869, 532] width 556 height 21
select select "1"
click at [591, 524] on select "Please Choose One 1 2" at bounding box center [869, 532] width 556 height 21
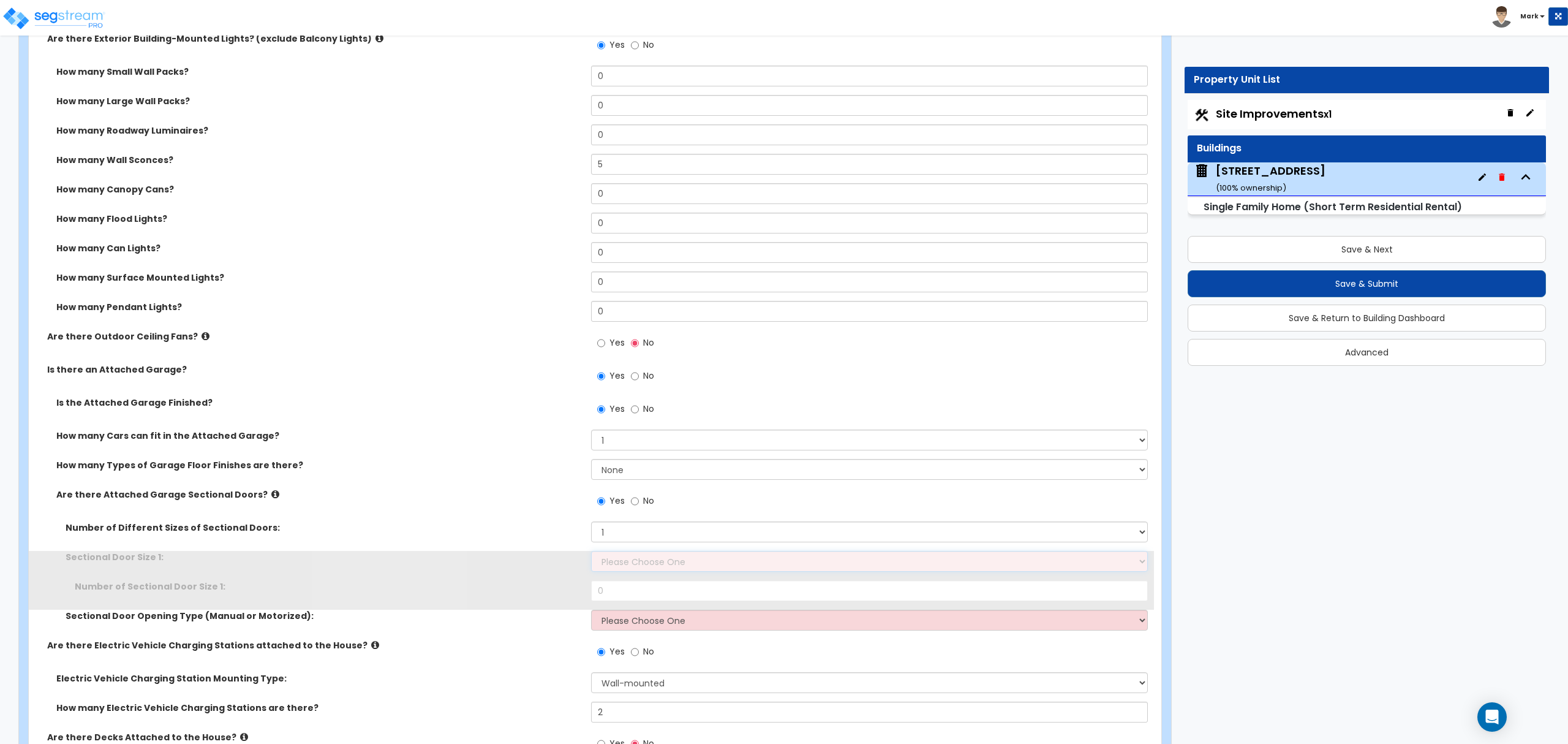
click at [629, 560] on select "Please Choose One 9' x 7' 16' x 7'" at bounding box center [869, 561] width 556 height 21
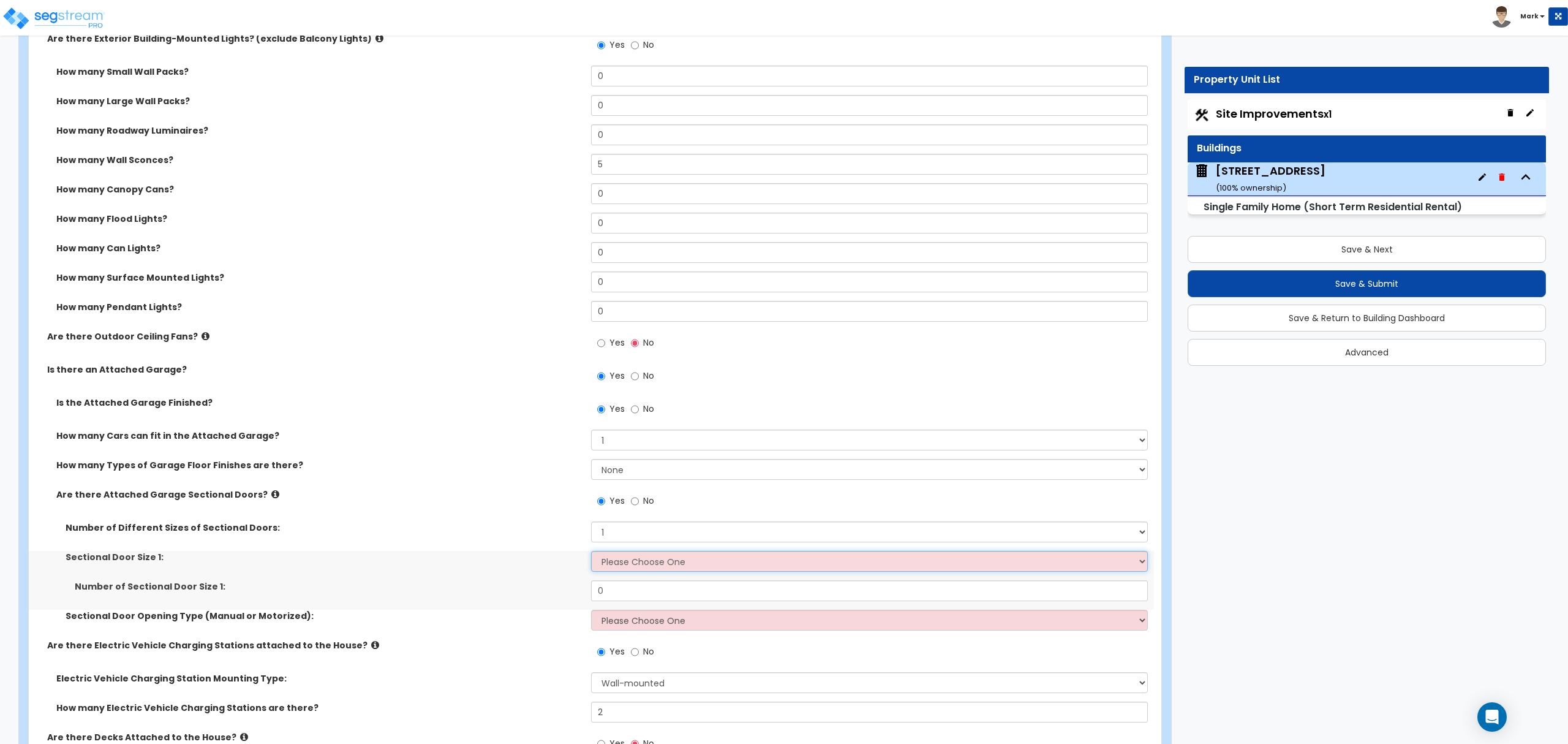
select select "1"
click at [591, 553] on select "Please Choose One 9' x 7' 16' x 7'" at bounding box center [869, 561] width 556 height 21
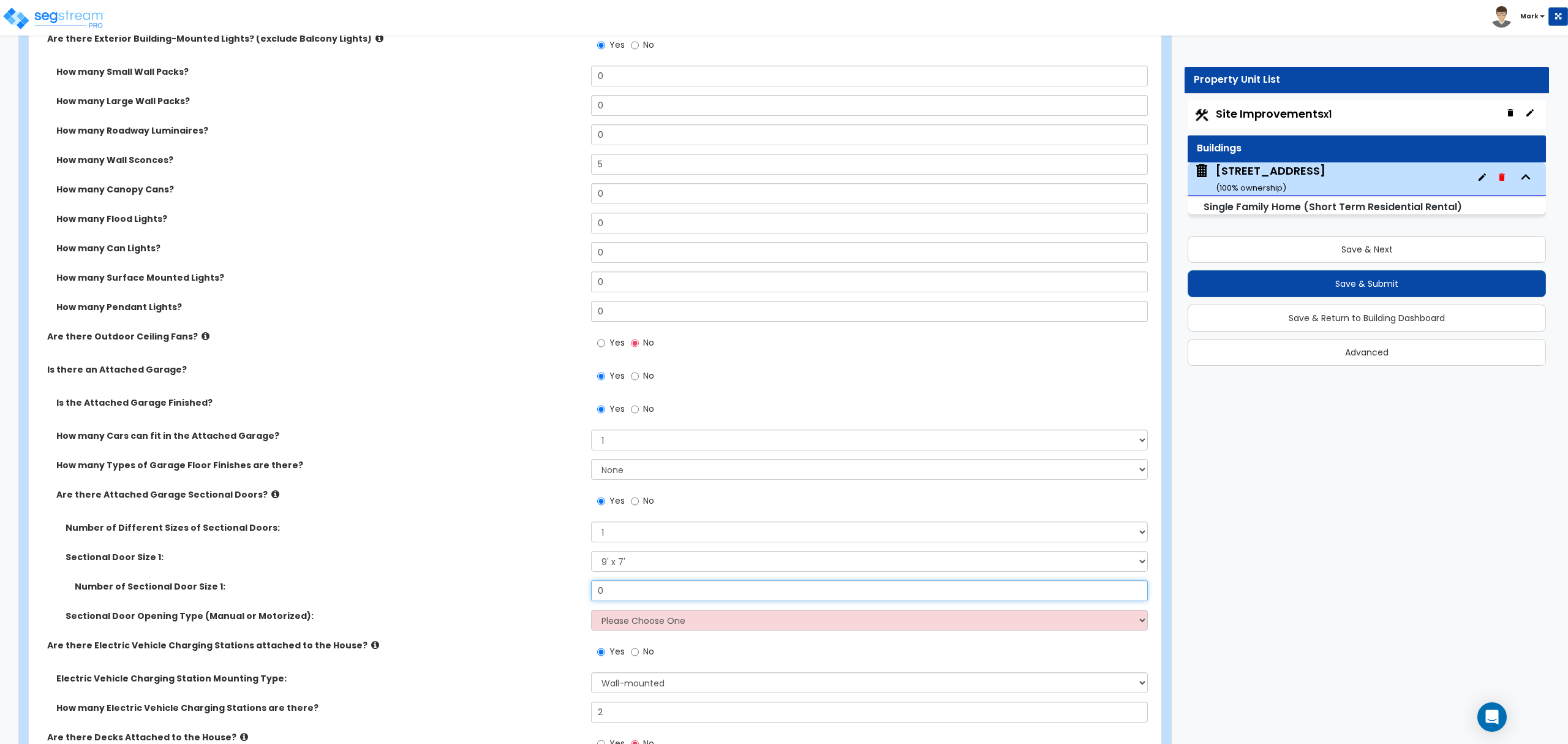
click at [630, 595] on input "0" at bounding box center [869, 591] width 556 height 21
click at [629, 595] on input "0" at bounding box center [869, 591] width 556 height 21
type input "1"
click at [789, 625] on select "Please Choose One All Manual All Motorized Some are Motorized" at bounding box center [869, 620] width 556 height 21
select select "2"
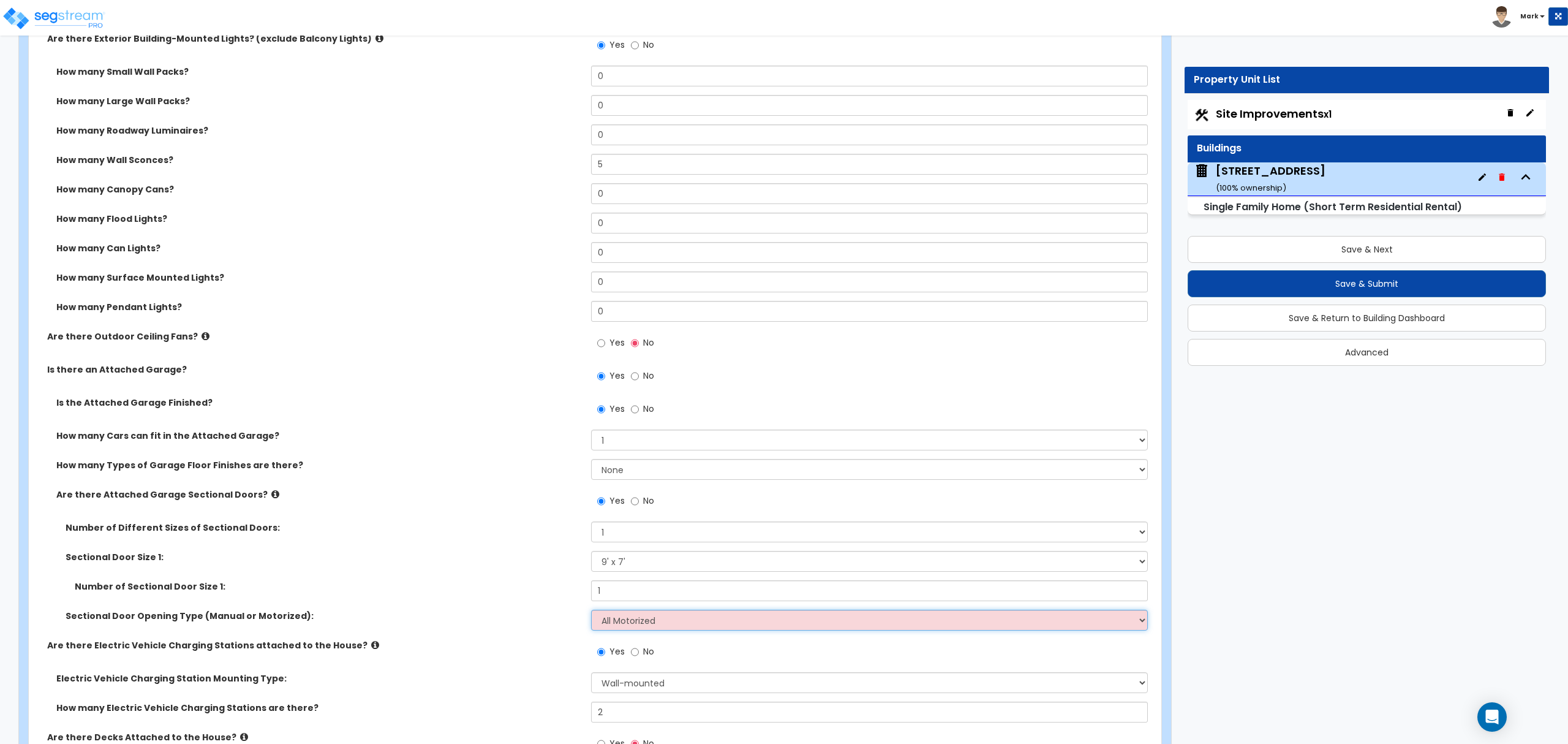
click at [591, 611] on select "Please Choose One All Manual All Motorized Some are Motorized" at bounding box center [869, 620] width 556 height 21
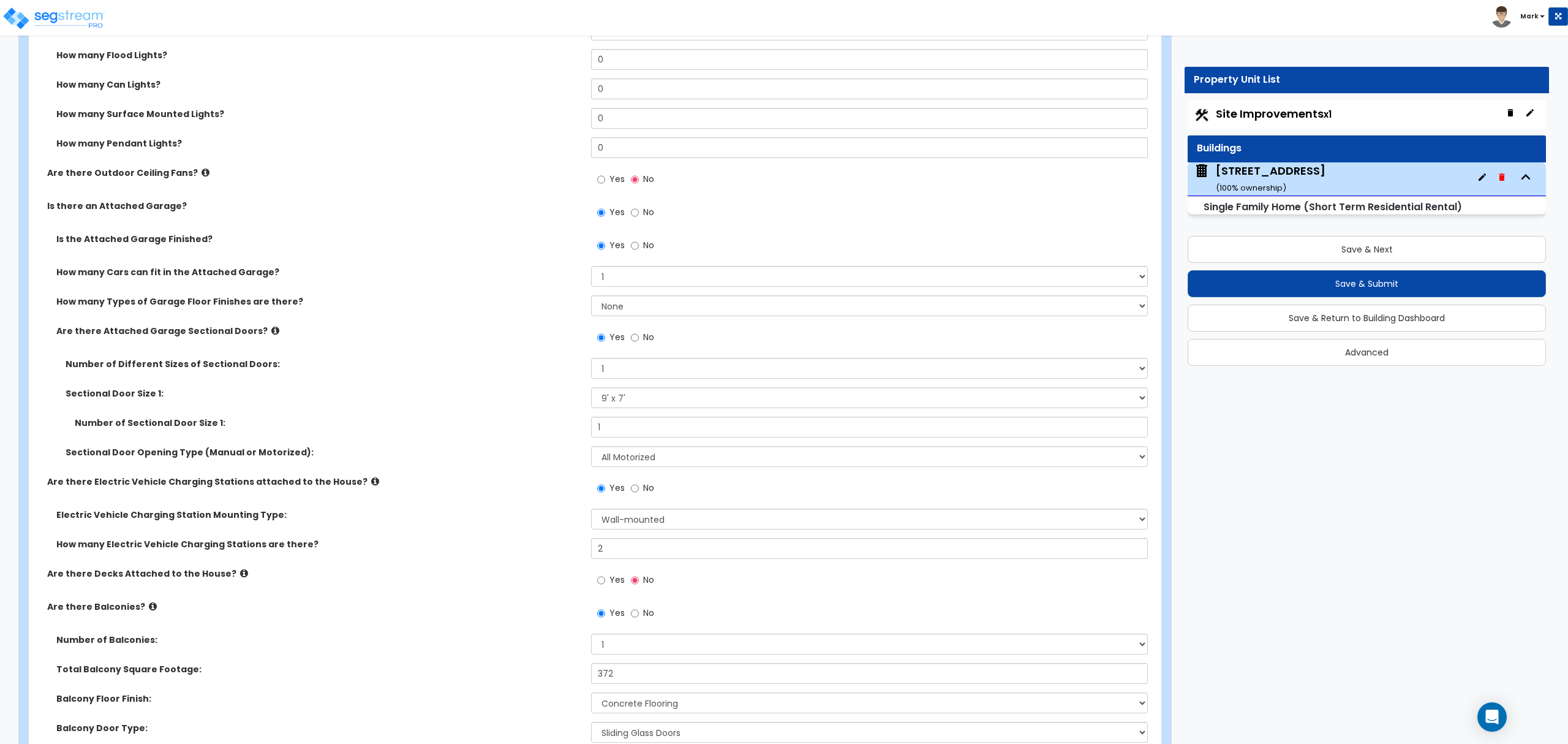
click at [474, 516] on label "Electric Vehicle Charging Station Mounting Type:" at bounding box center [319, 515] width 525 height 12
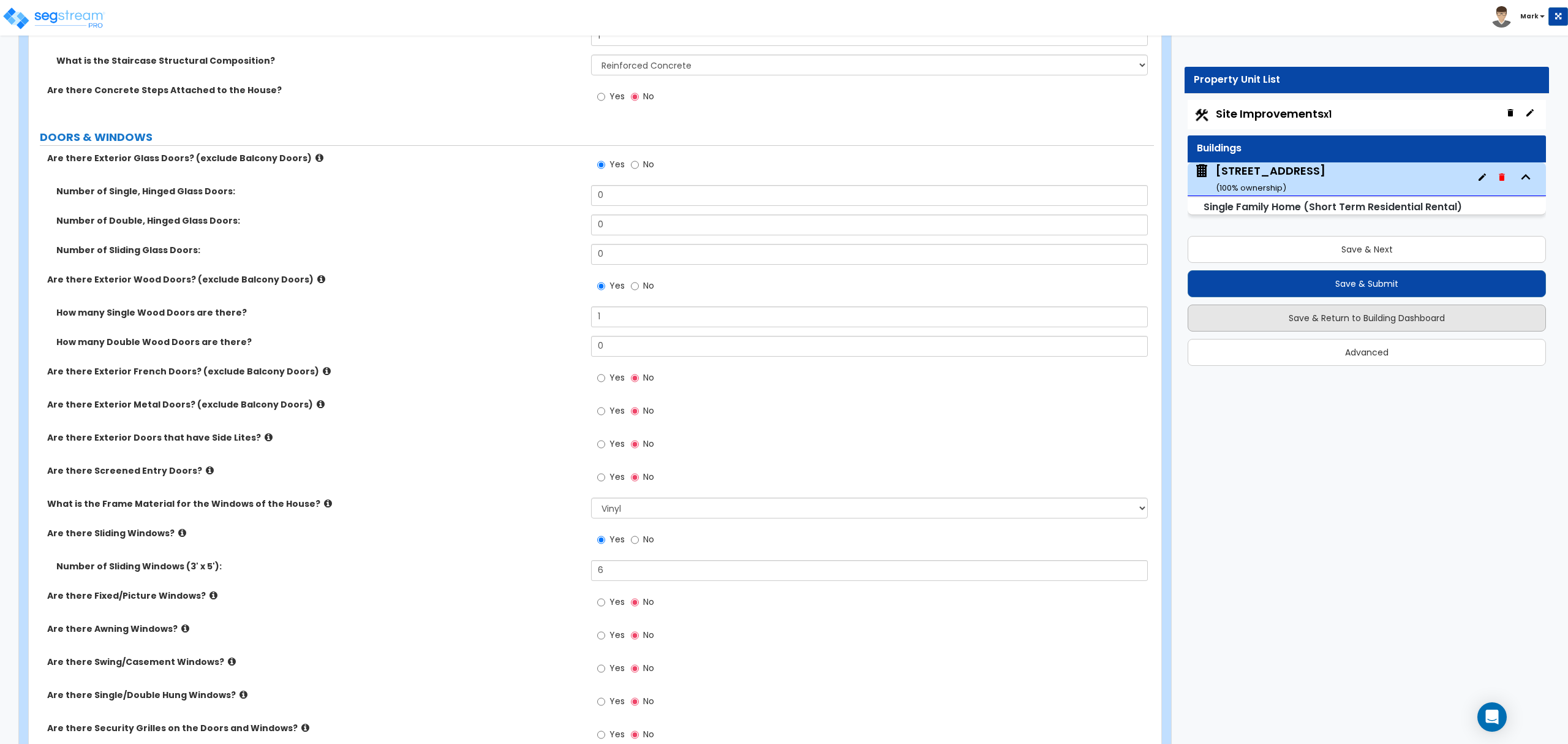
scroll to position [1984, 0]
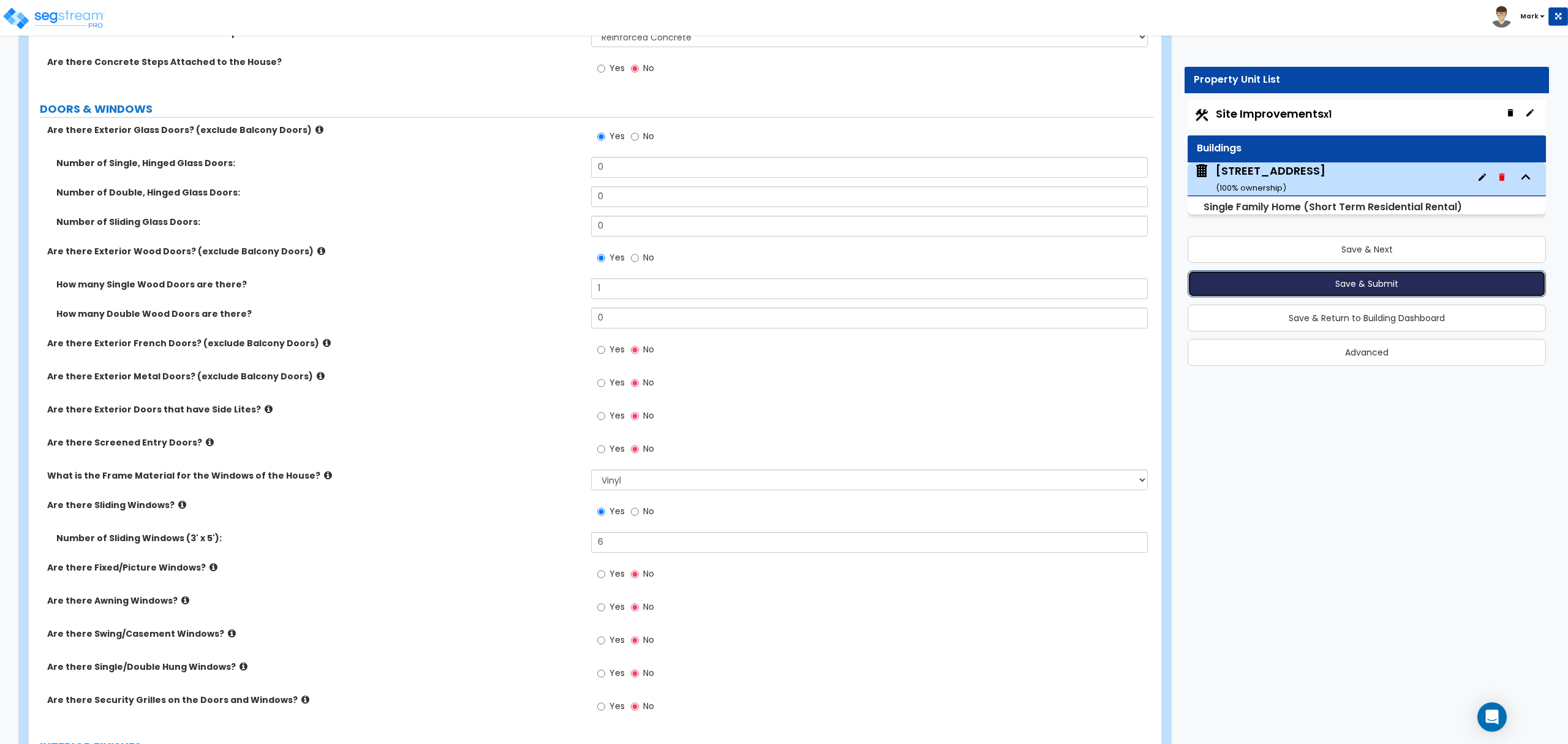
click at [1385, 287] on button "Save & Submit" at bounding box center [1366, 284] width 359 height 27
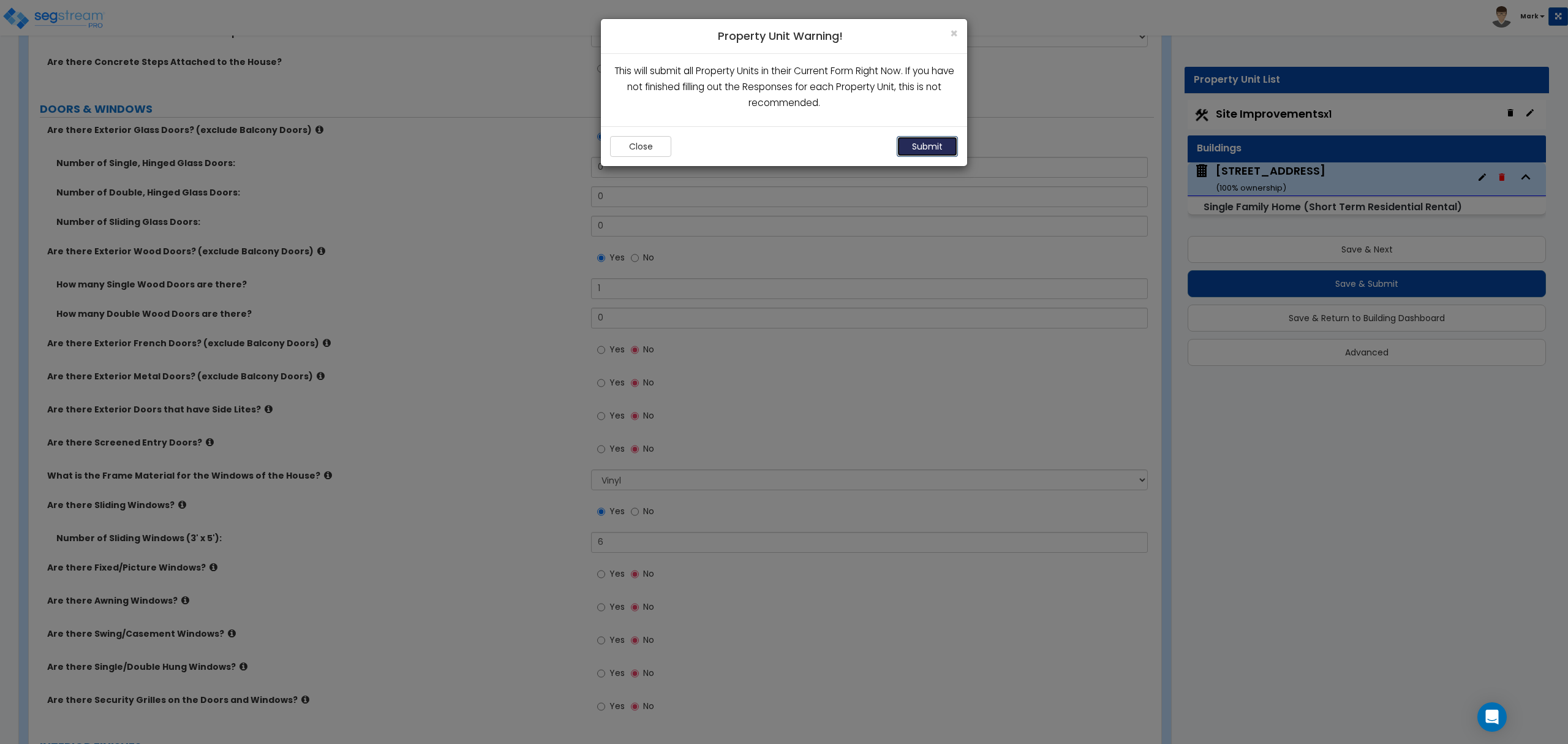
click at [908, 140] on button "Submit" at bounding box center [927, 146] width 61 height 21
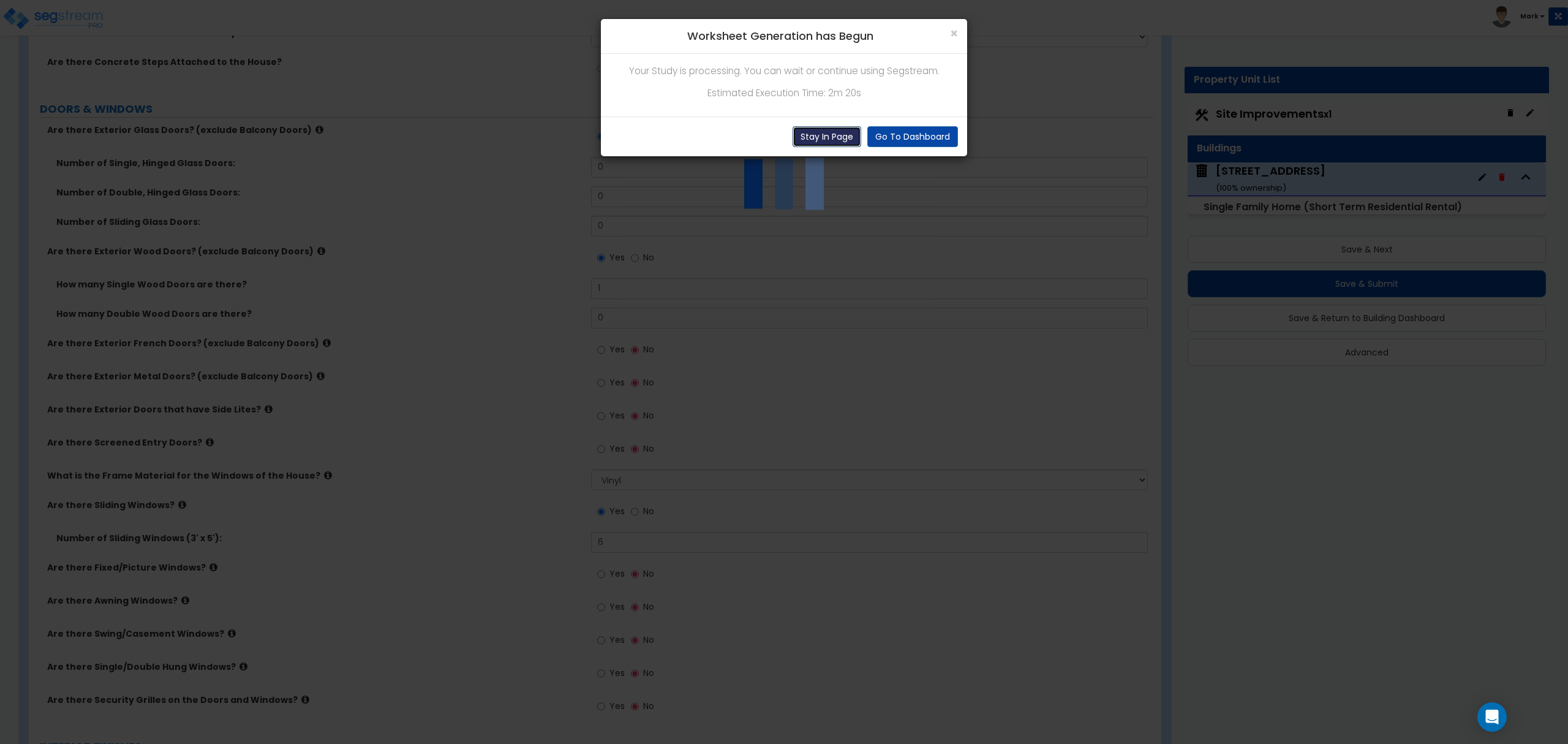
click at [816, 137] on button "Stay In Page" at bounding box center [827, 136] width 68 height 21
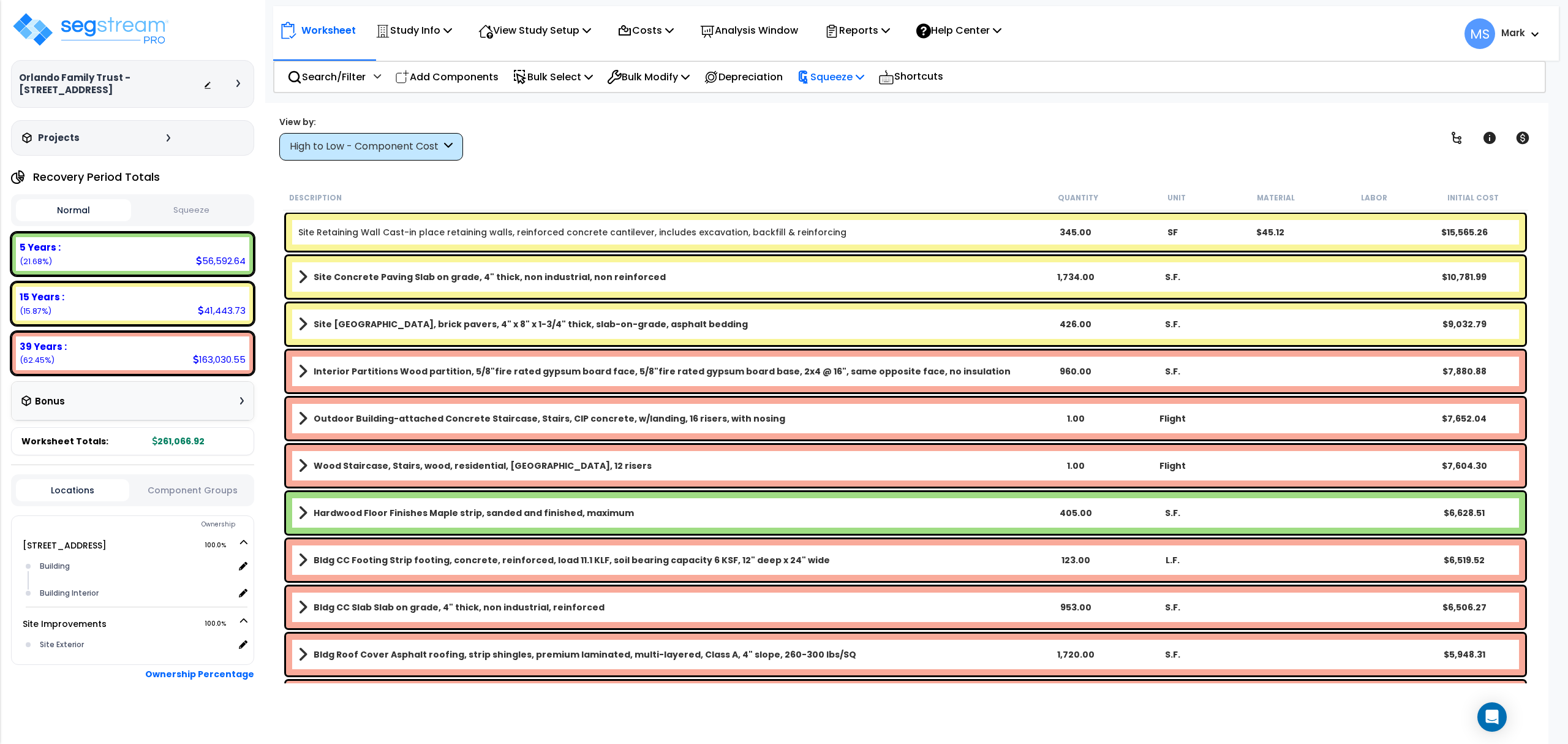
click at [833, 72] on p "Squeeze" at bounding box center [830, 77] width 67 height 17
click at [845, 107] on link "Squeeze" at bounding box center [852, 104] width 121 height 25
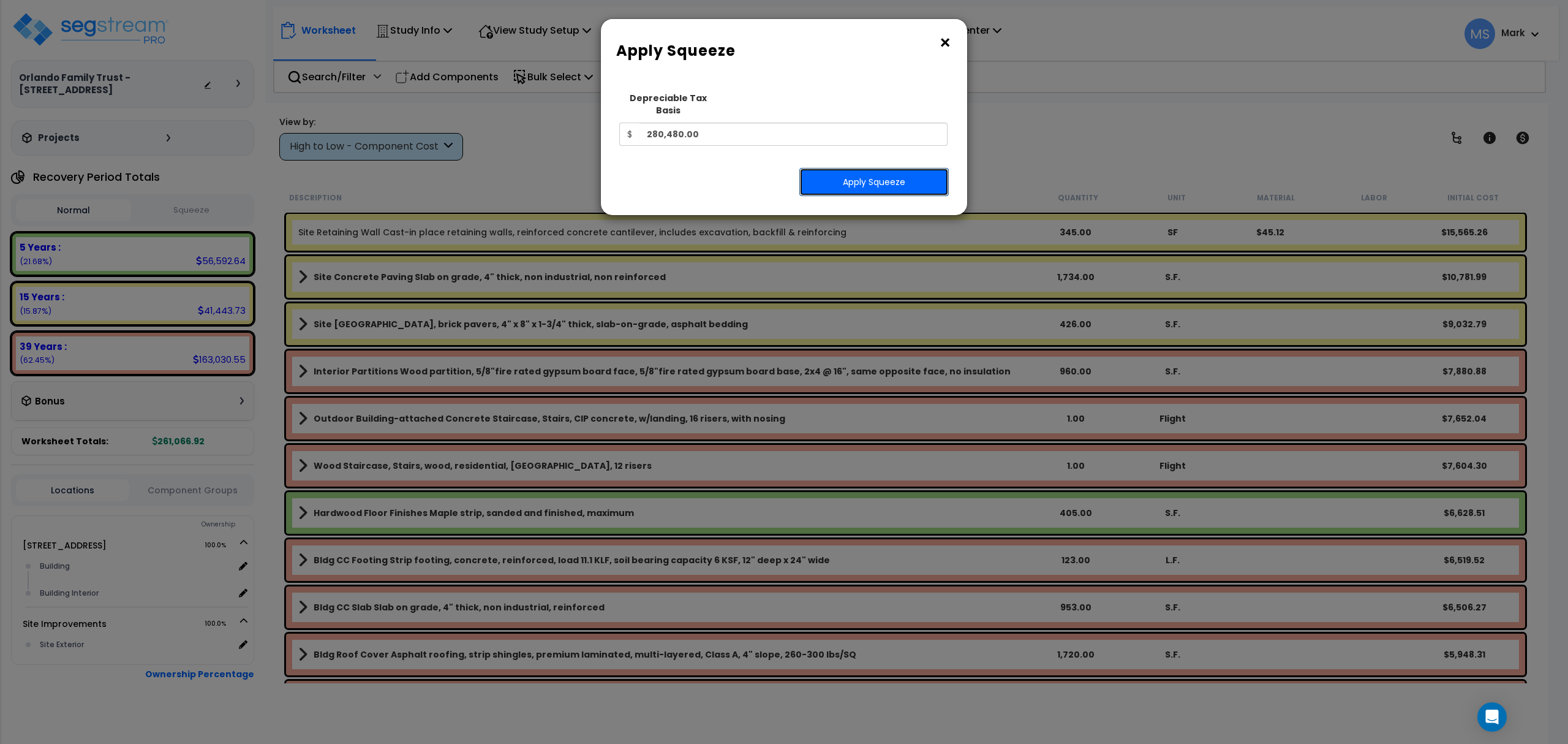
click at [854, 168] on button "Apply Squeeze" at bounding box center [873, 182] width 149 height 28
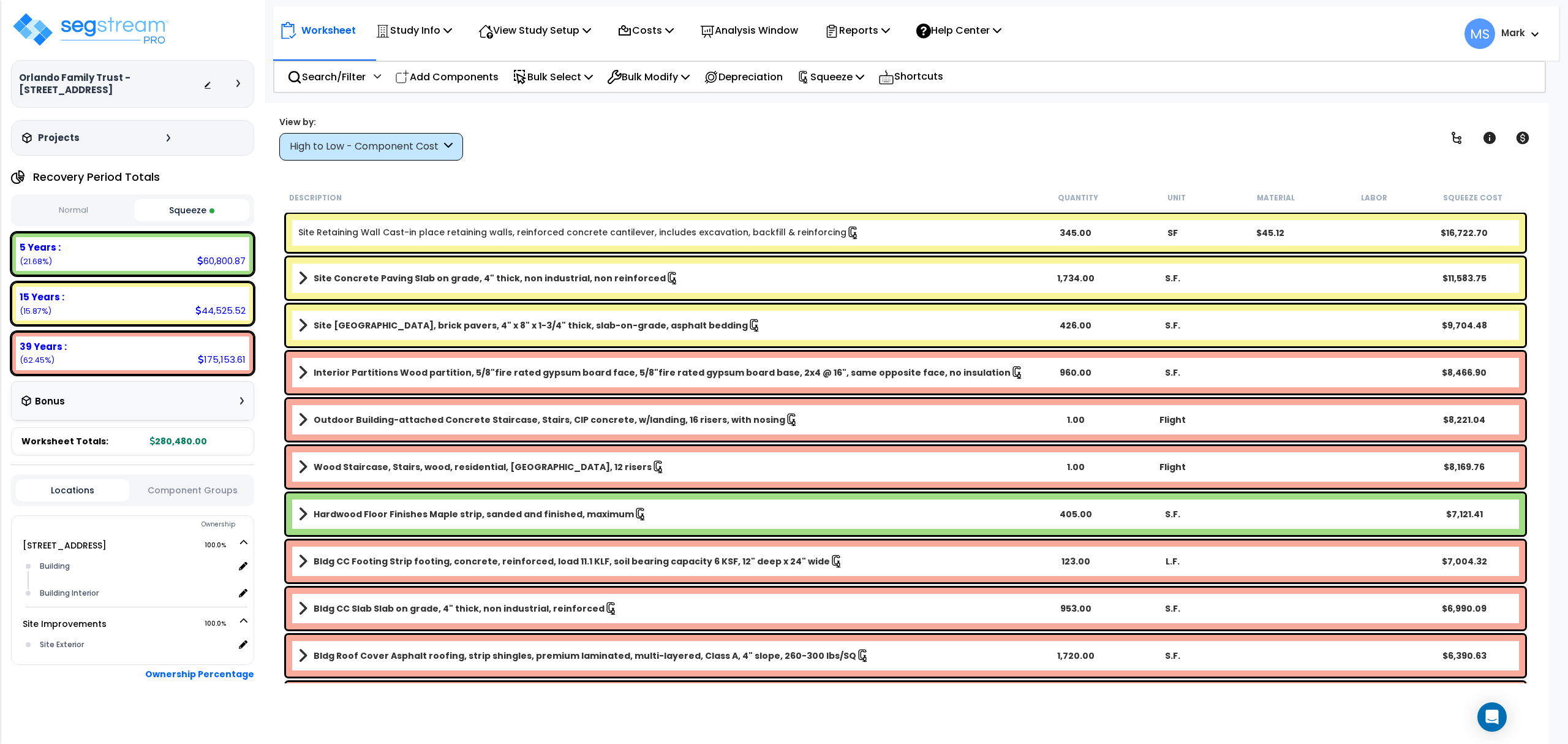
click at [129, 310] on div "15 Years : 44,525.52 (15.87%)" at bounding box center [132, 304] width 233 height 34
click at [130, 312] on div "15 Years : 44,525.52 (15.87%)" at bounding box center [132, 304] width 233 height 34
click at [584, 326] on b "Site [GEOGRAPHIC_DATA], brick pavers, 4" x 8" x 1-3/4" thick, slab-on-grade, as…" at bounding box center [530, 325] width 434 height 12
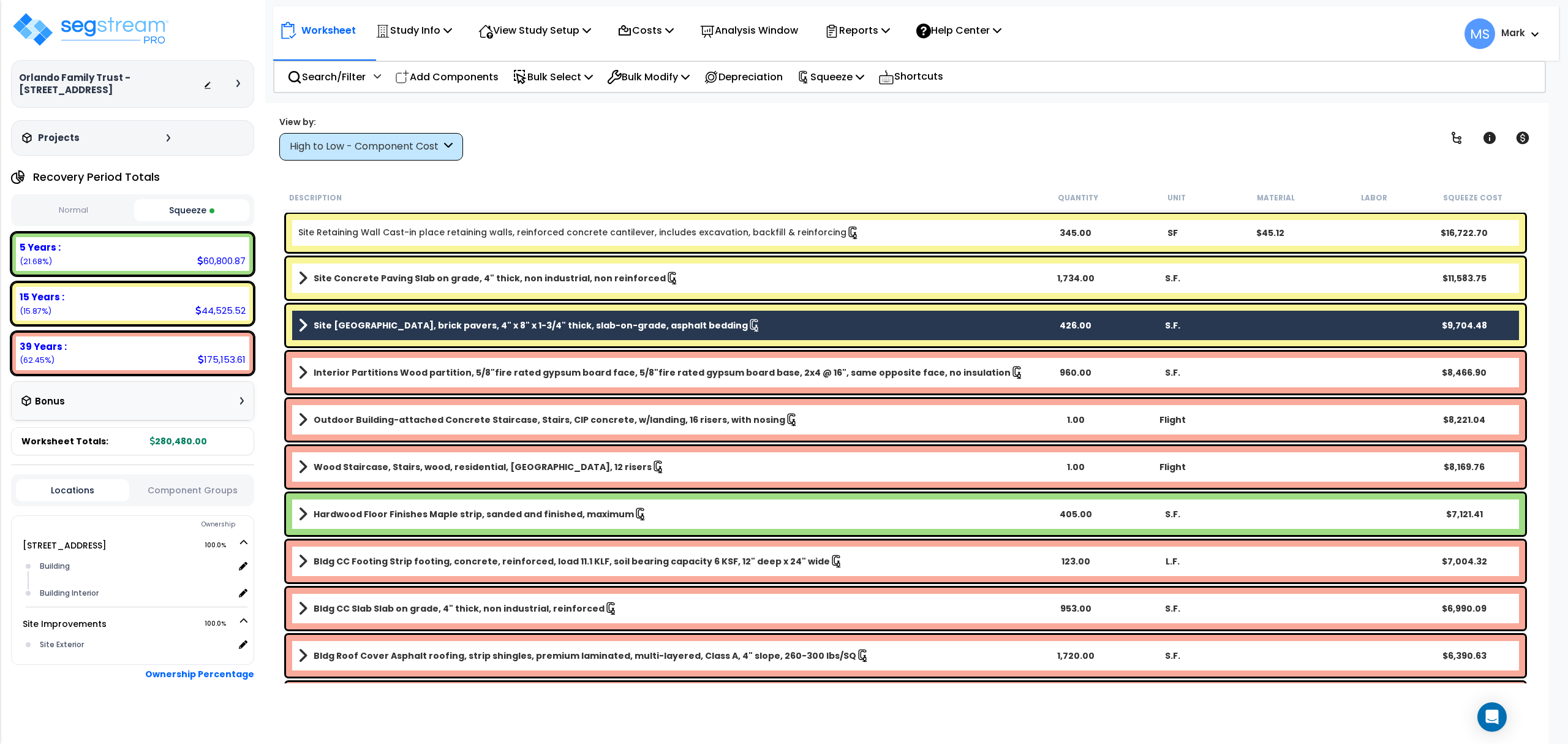
drag, startPoint x: 584, startPoint y: 282, endPoint x: 583, endPoint y: 246, distance: 36.0
click at [583, 279] on b "Site Concrete Paving Slab on grade, 4" thick, non industrial, non reinforced" at bounding box center [489, 278] width 352 height 12
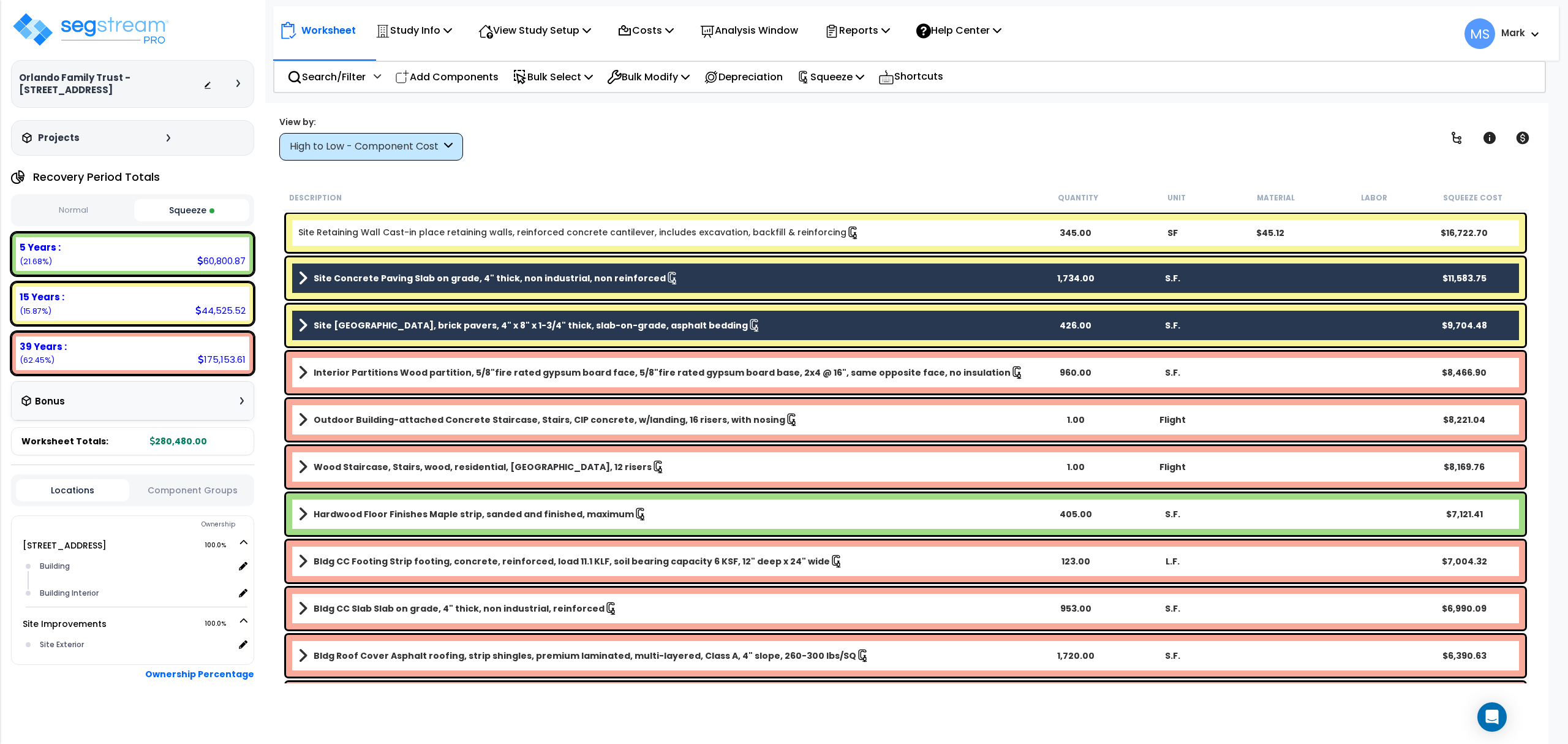
click at [582, 228] on link "Site Retaining Wall Cast-in place retaining walls, reinforced concrete cantilev…" at bounding box center [579, 233] width 561 height 14
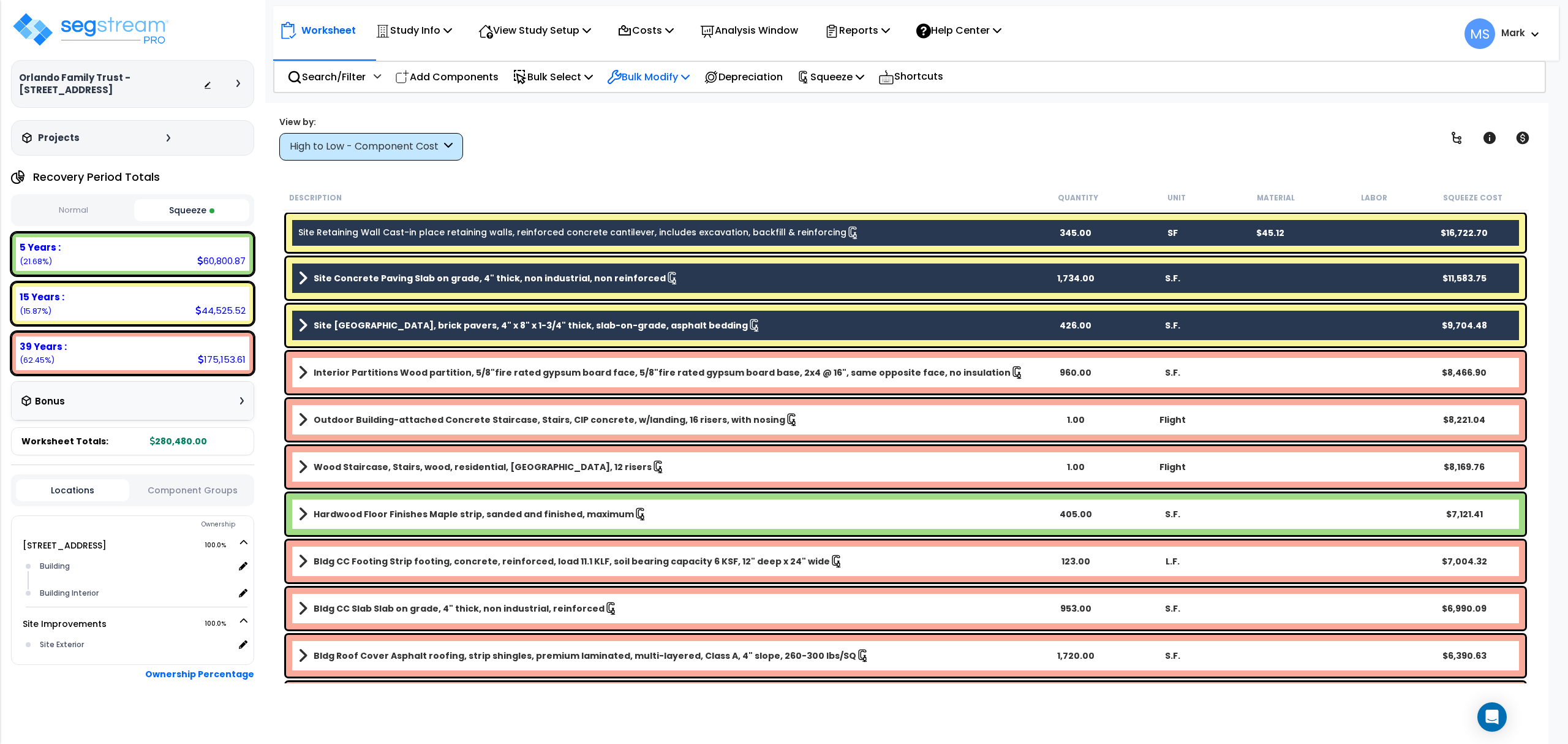
click at [645, 85] on div "Bulk Modify" at bounding box center [649, 77] width 83 height 29
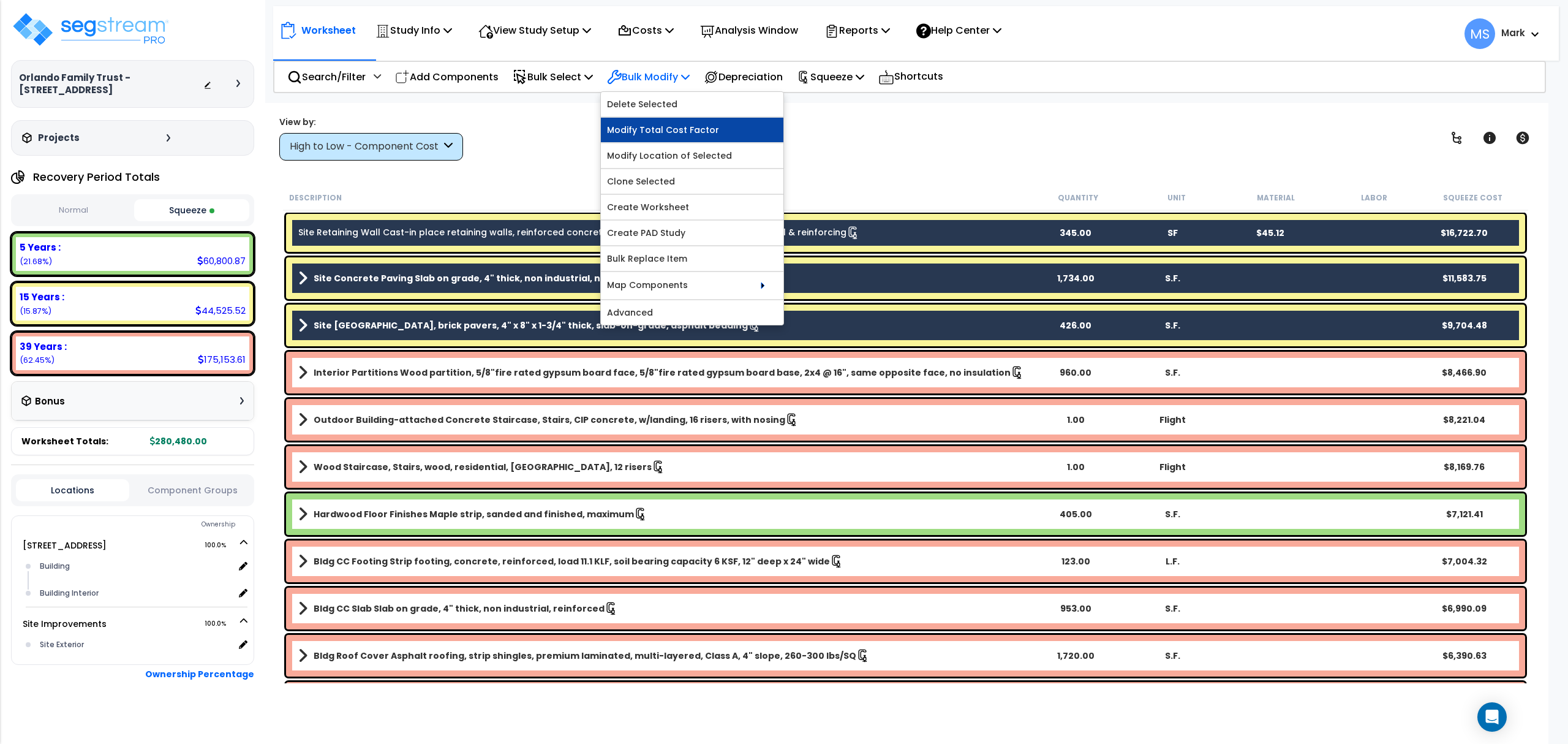
click at [694, 140] on link "Modify Total Cost Factor" at bounding box center [692, 130] width 183 height 25
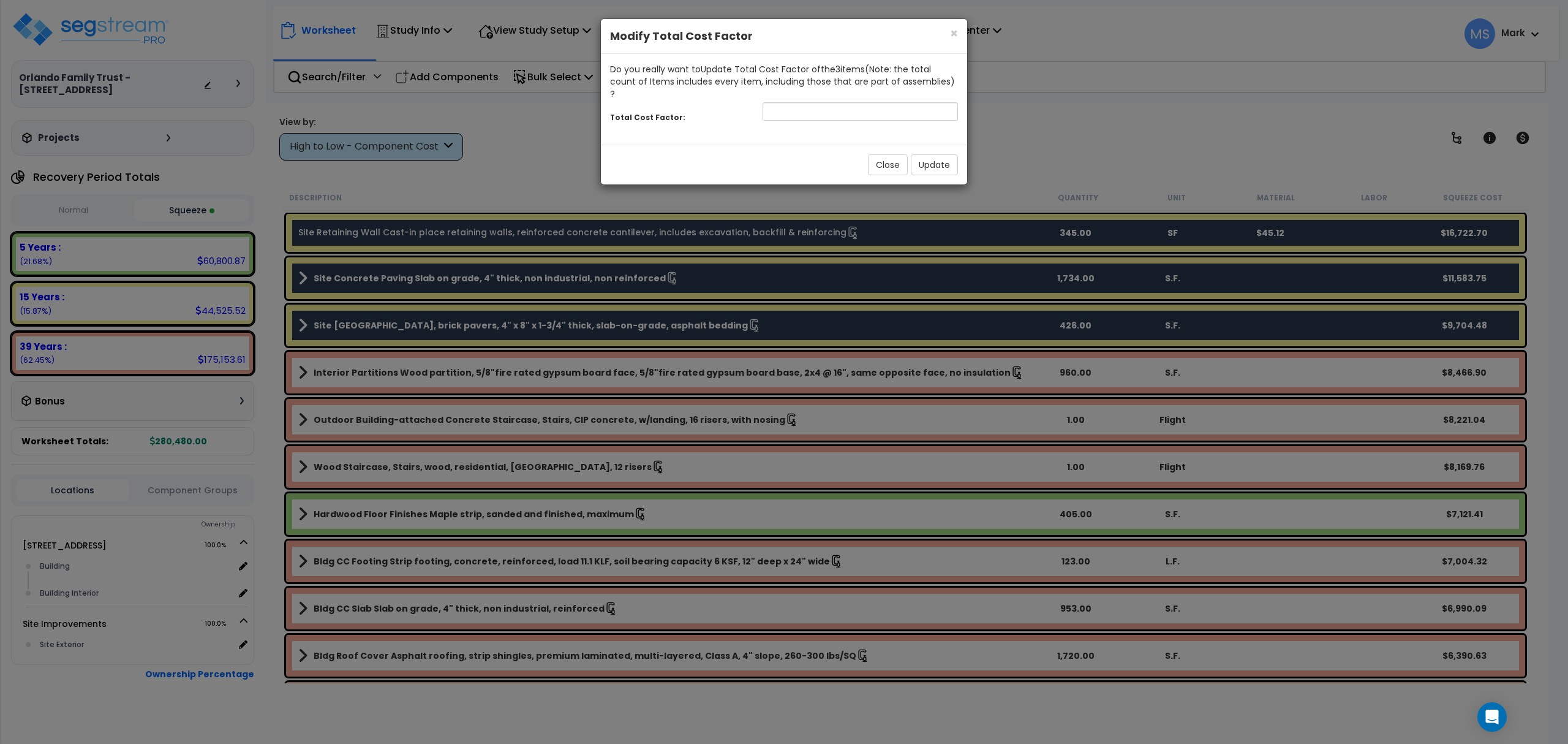
click at [846, 111] on div "Total Cost Factor:" at bounding box center [784, 113] width 366 height 27
click at [842, 102] on input "number" at bounding box center [860, 111] width 195 height 18
type input ".45"
click at [937, 162] on button "Update" at bounding box center [934, 165] width 47 height 21
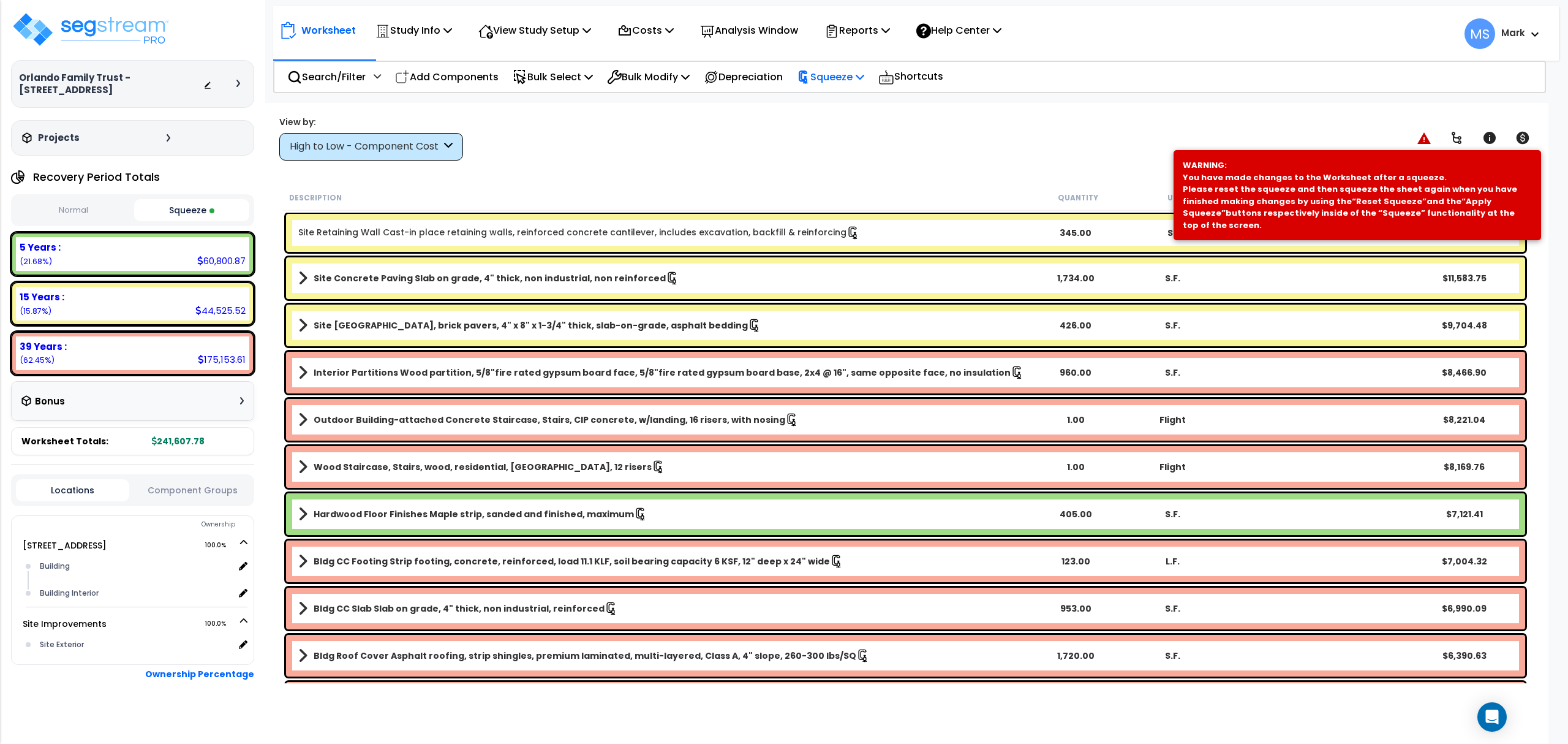
click at [844, 86] on div "Squeeze" at bounding box center [830, 77] width 67 height 29
click at [849, 112] on link "Re-squeeze" at bounding box center [852, 106] width 121 height 28
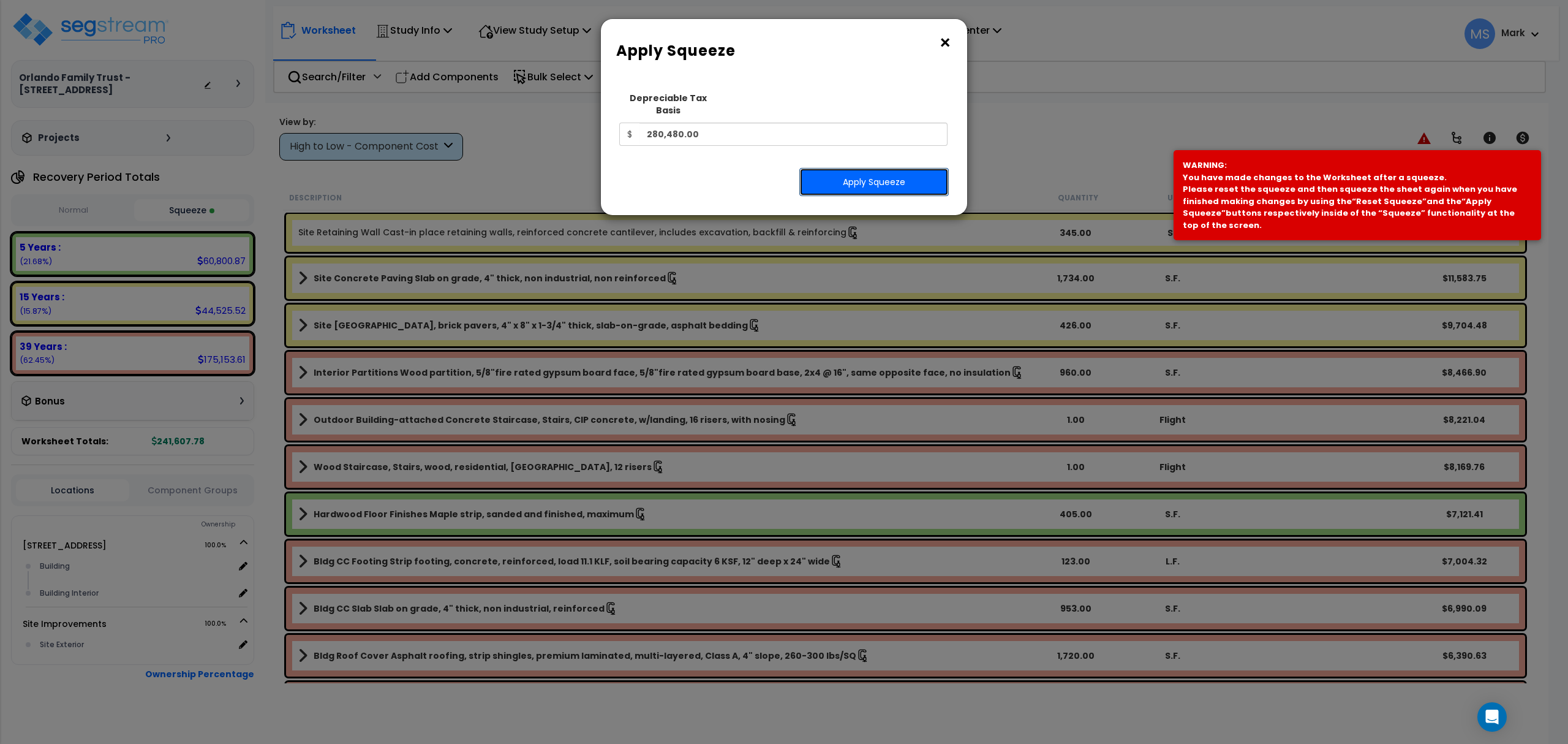
click at [846, 168] on button "Apply Squeeze" at bounding box center [873, 182] width 149 height 28
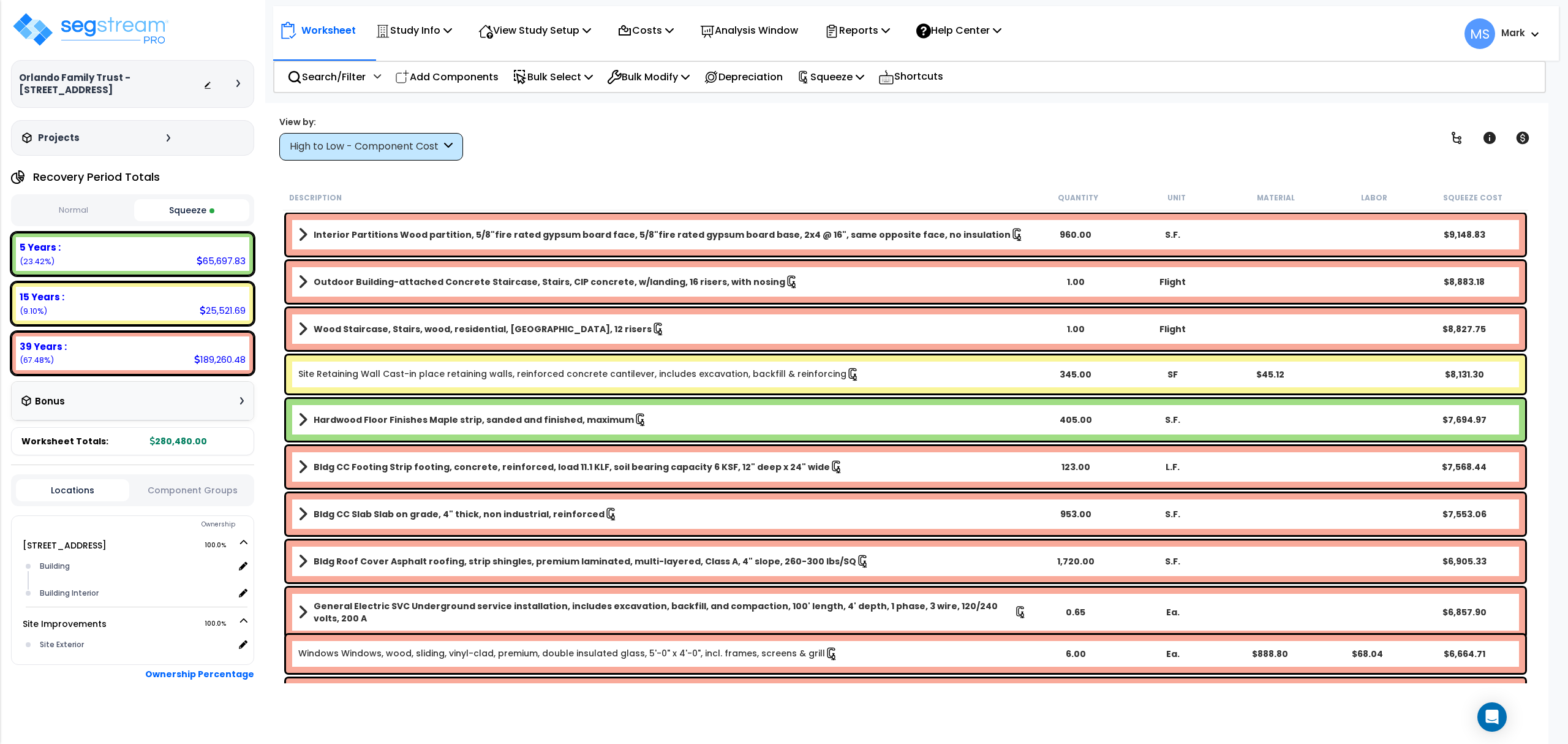
click at [182, 211] on button "Squeeze" at bounding box center [192, 210] width 115 height 22
click at [126, 217] on button "Normal" at bounding box center [74, 210] width 115 height 21
click at [186, 204] on button "Squeeze" at bounding box center [192, 210] width 115 height 21
click at [79, 209] on button "Normal" at bounding box center [74, 210] width 115 height 21
click at [157, 214] on button "Squeeze" at bounding box center [192, 210] width 115 height 21
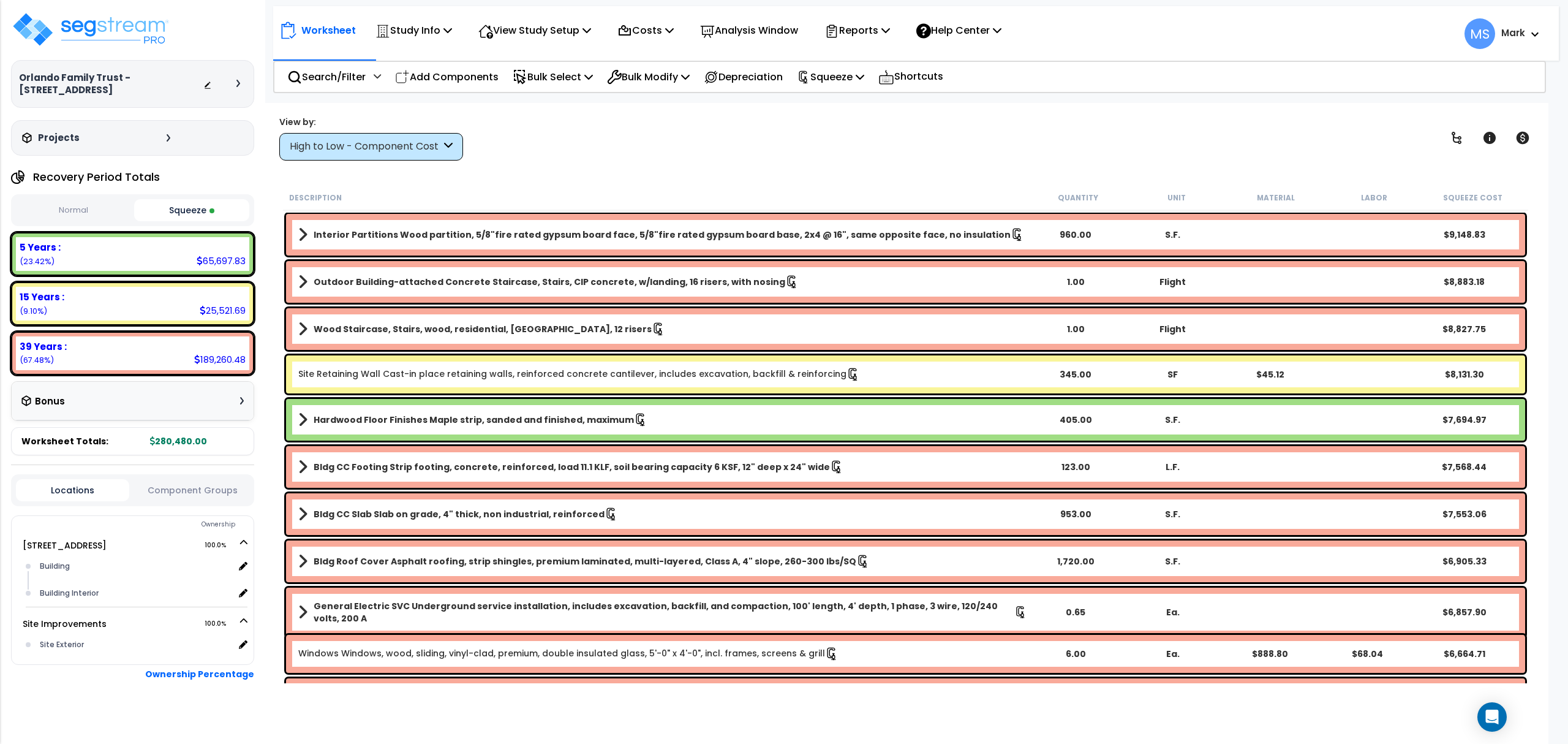
click at [179, 314] on div "15 Years : 25,521.69 (9.10%)" at bounding box center [132, 304] width 233 height 34
click at [419, 368] on link "Site Retaining Wall Cast-in place retaining walls, reinforced concrete cantilev…" at bounding box center [579, 374] width 561 height 14
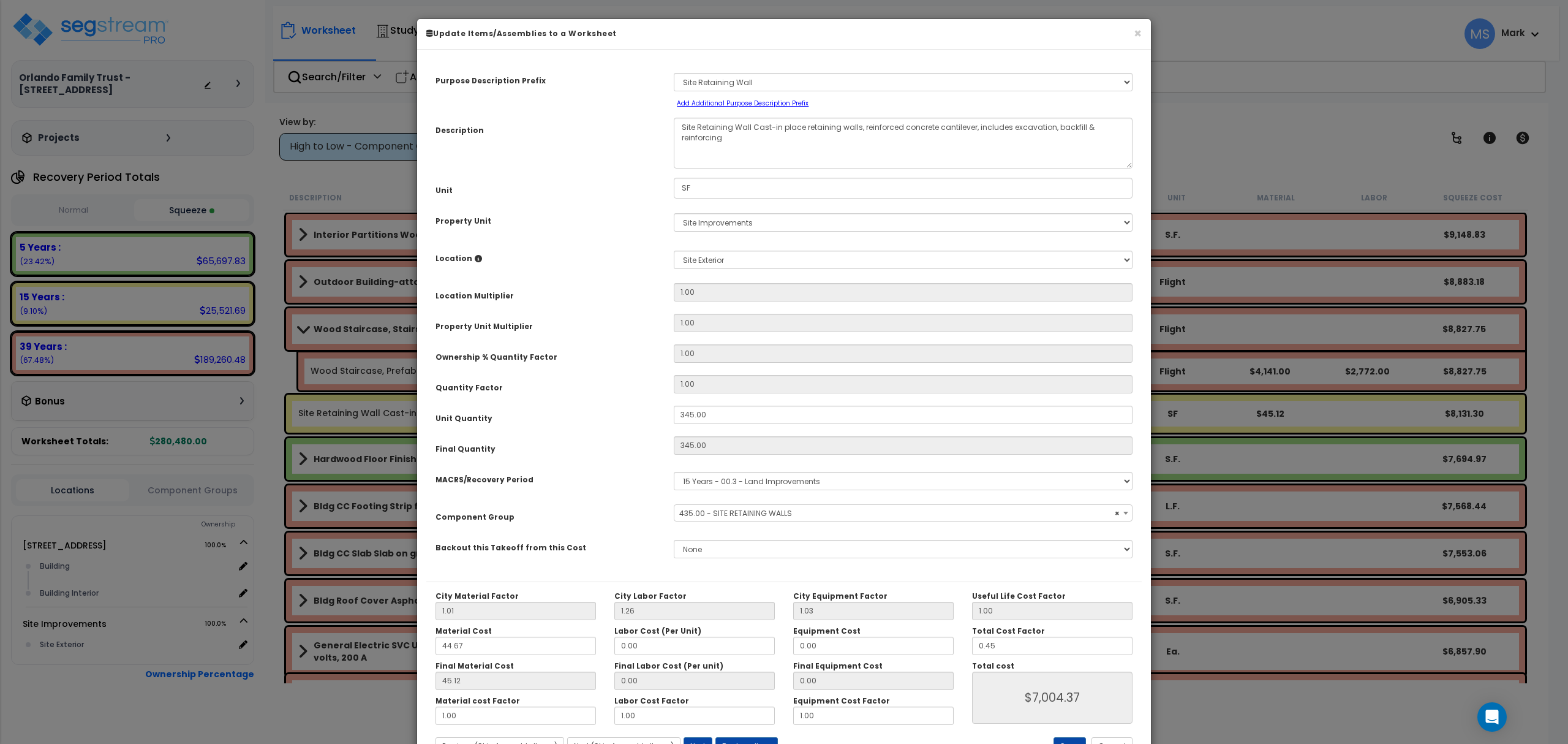
select select "45833"
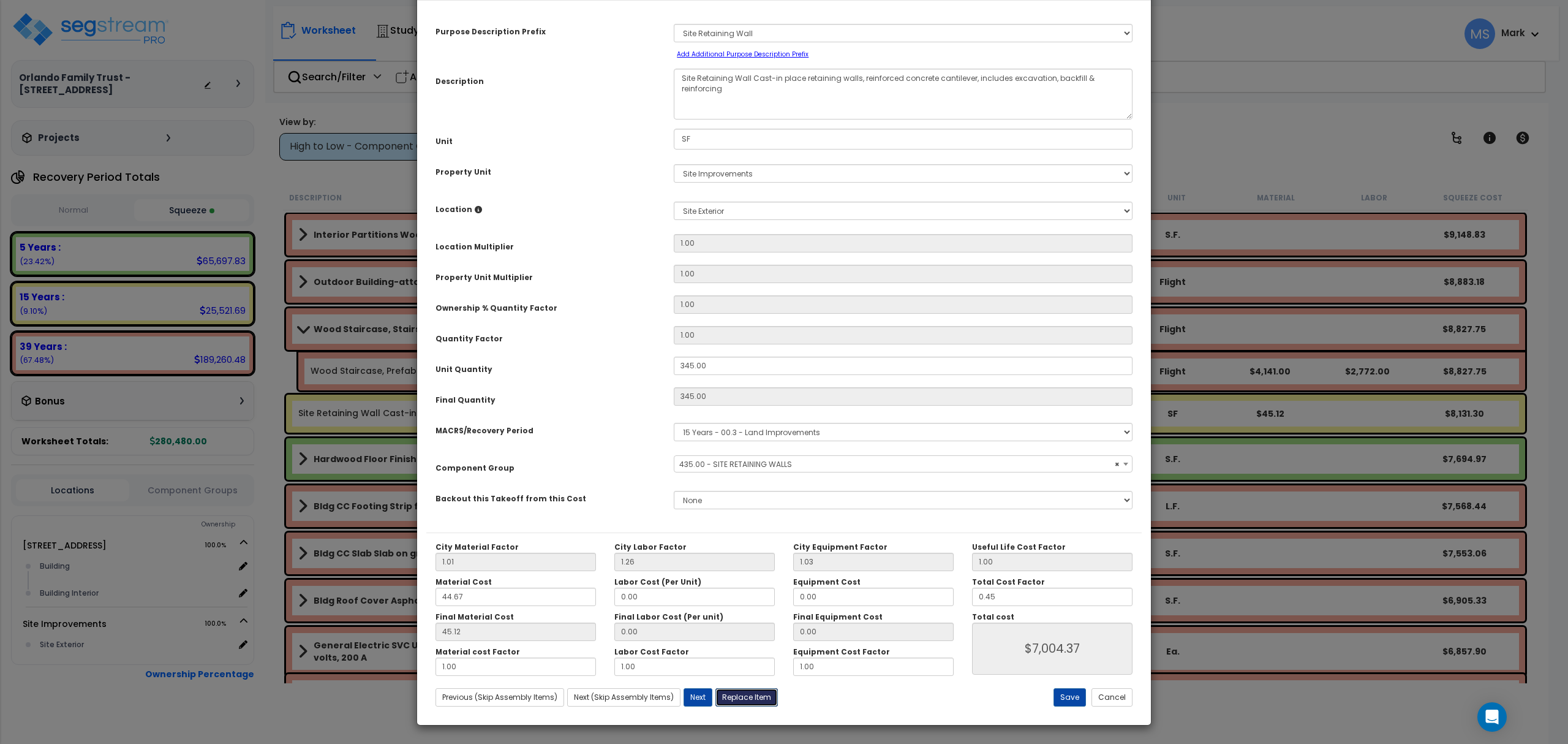
click at [748, 696] on button "Replace Item" at bounding box center [746, 697] width 63 height 18
type input "345"
type input "SF"
select select "171941"
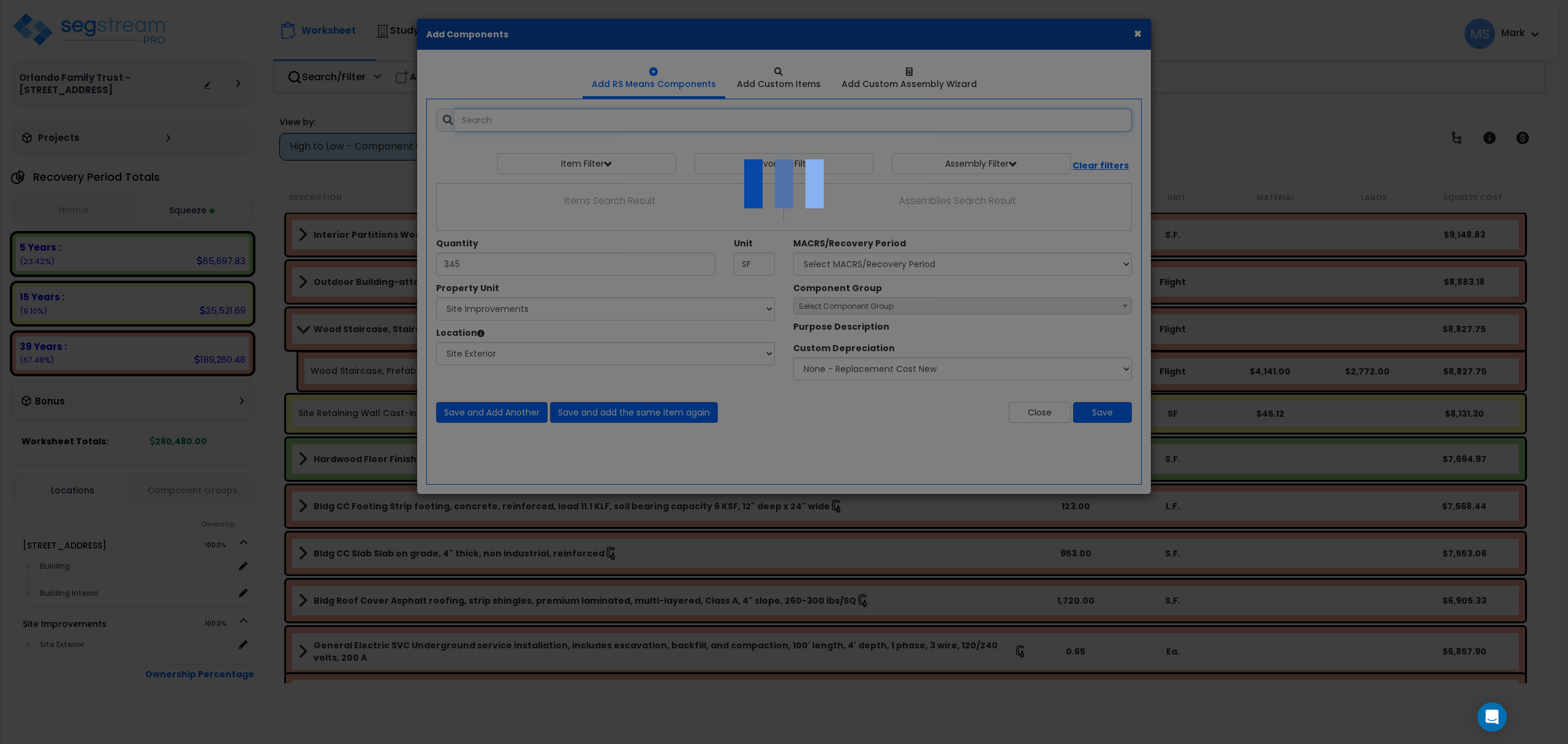
select select "462"
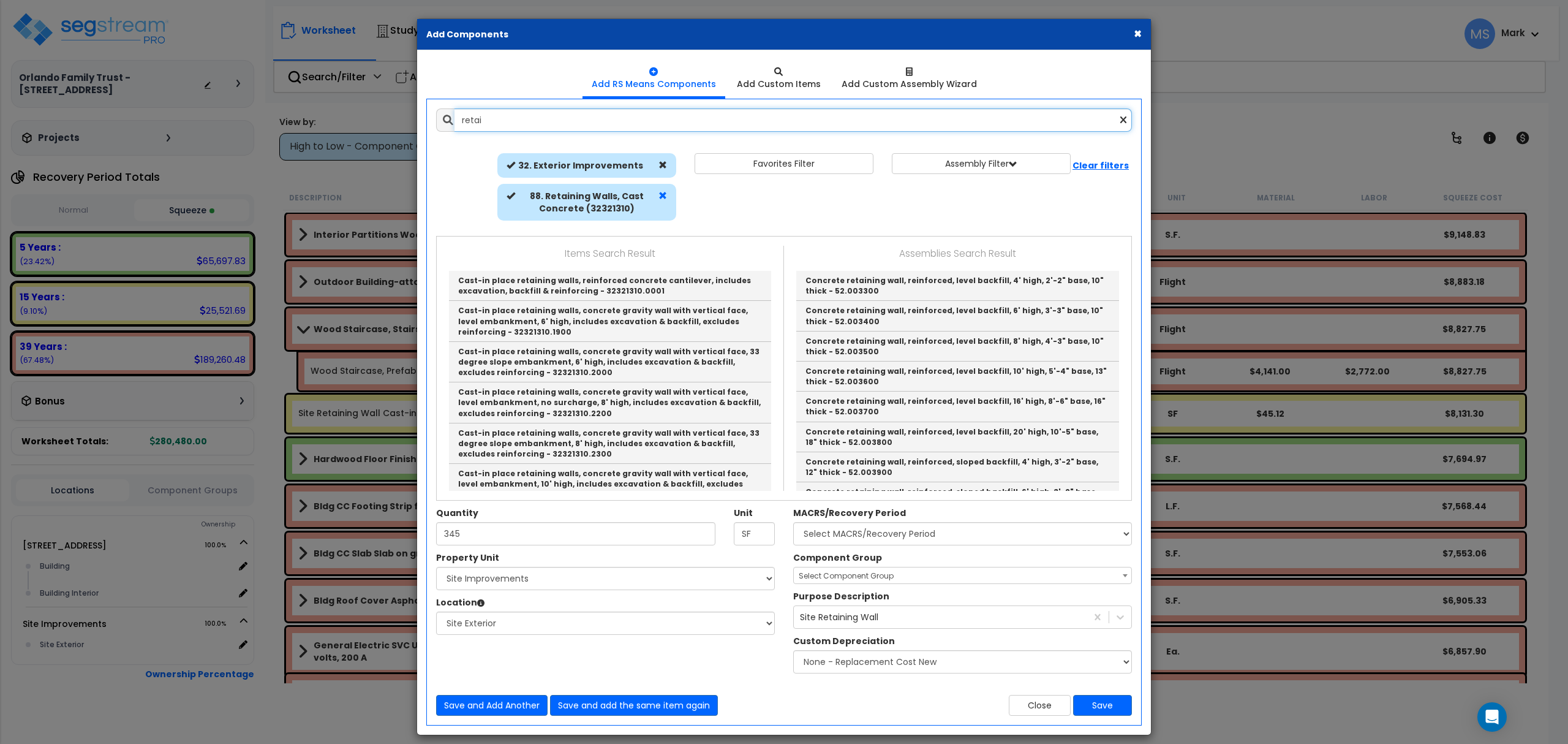
type input "retai"
click at [659, 198] on span at bounding box center [662, 195] width 8 height 8
select select
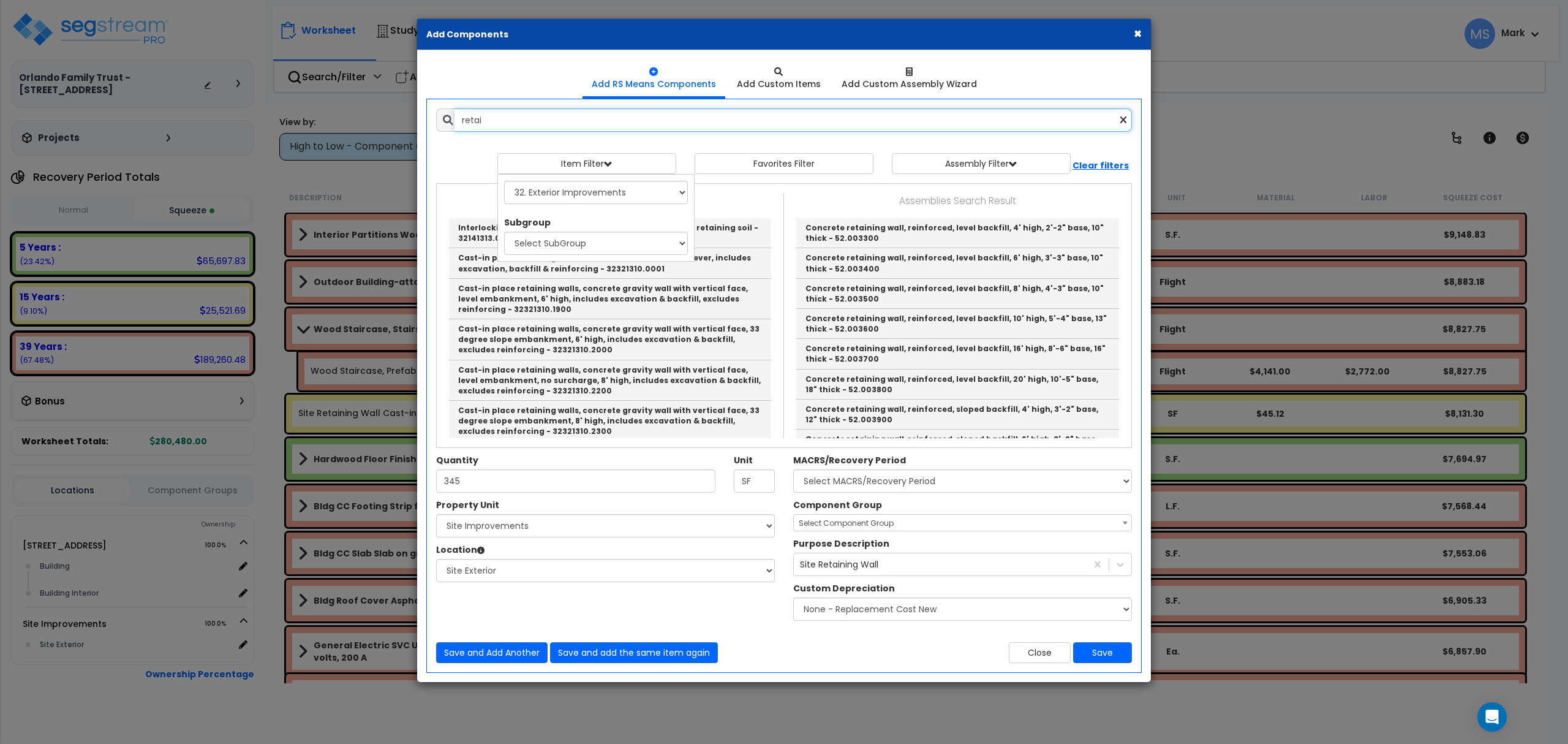
click at [542, 121] on input "retai" at bounding box center [793, 120] width 678 height 23
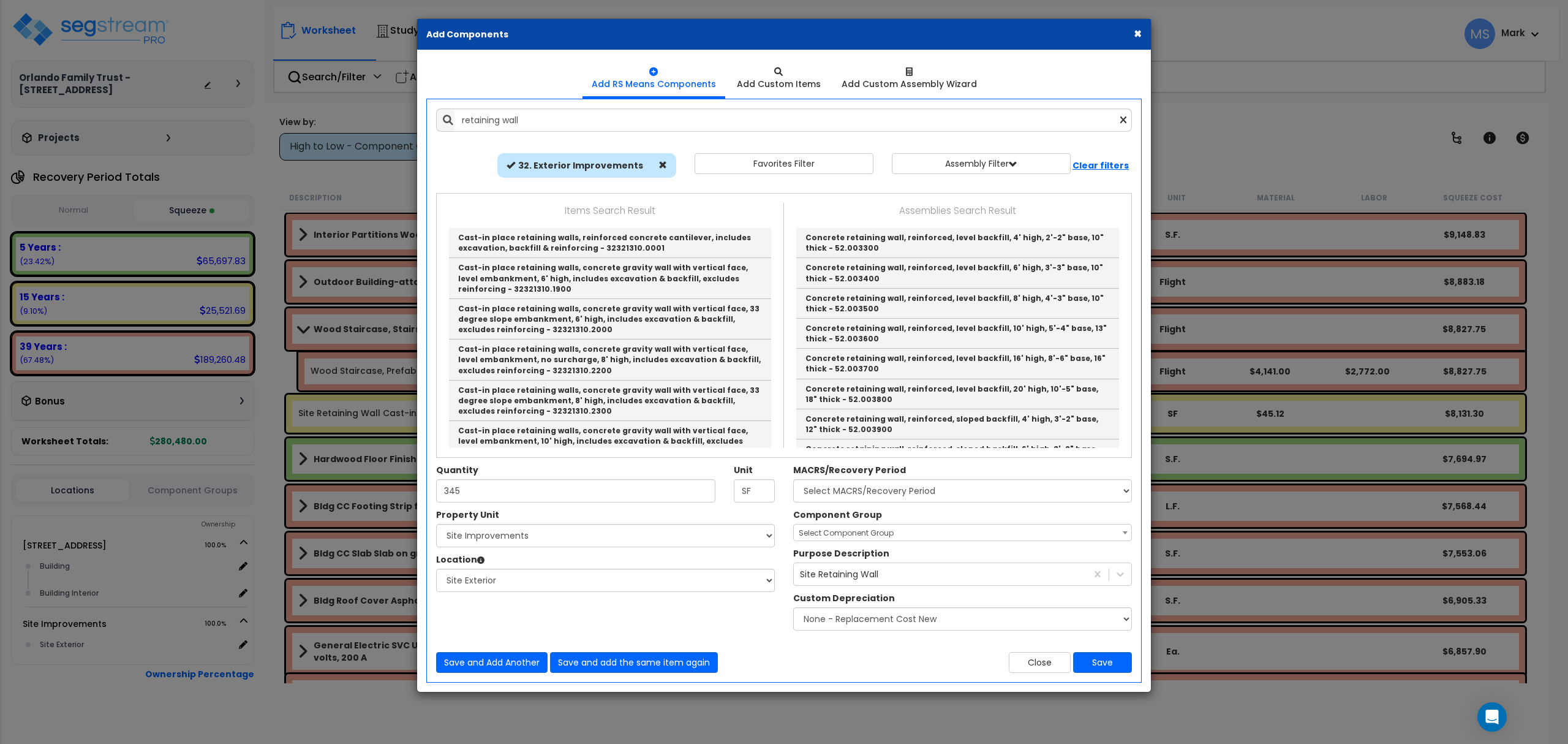
drag, startPoint x: 949, startPoint y: 36, endPoint x: 992, endPoint y: 96, distance: 73.8
click at [992, 96] on div "× Add Components Add RS Means Components Add Custom Items" at bounding box center [784, 355] width 735 height 674
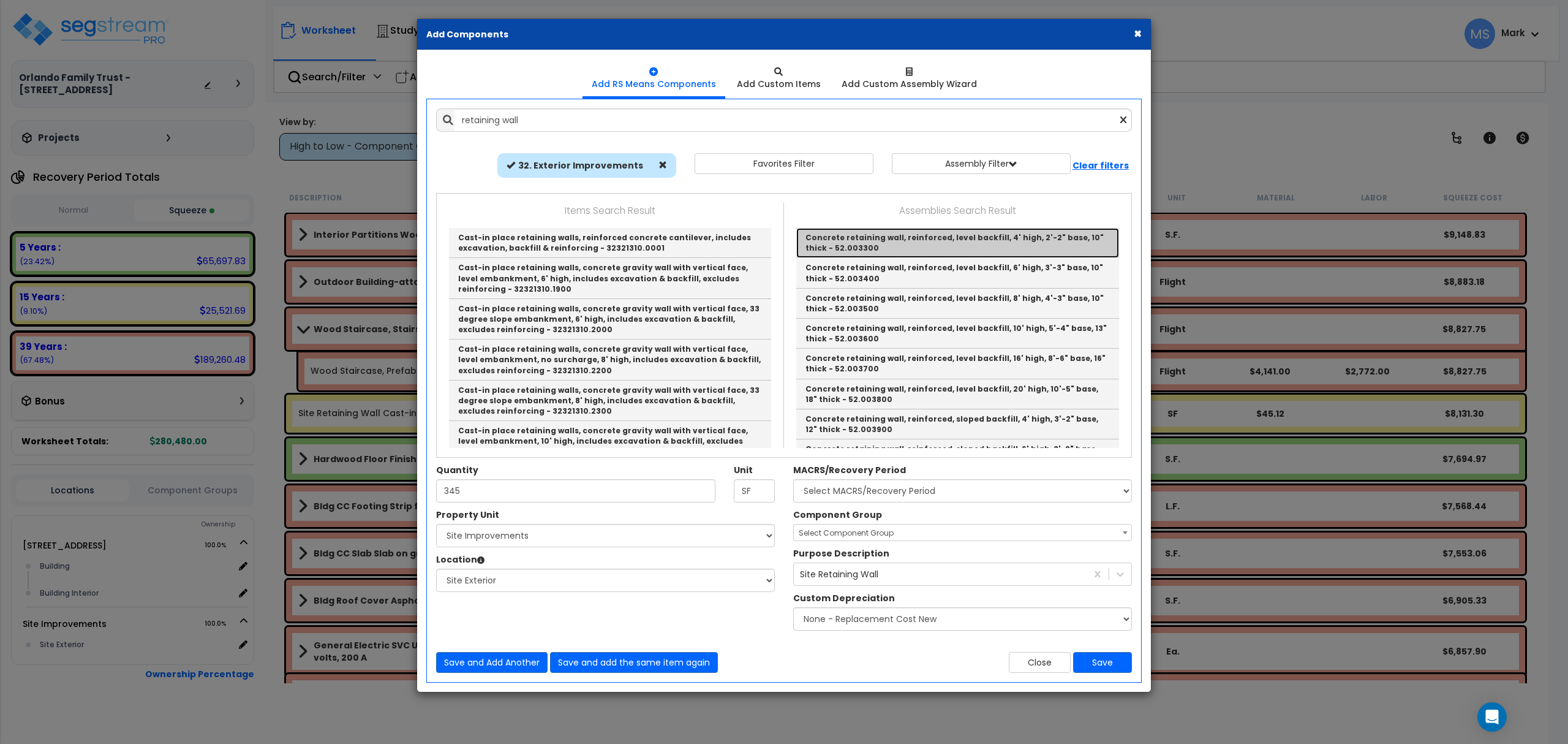
click at [924, 246] on link "Concrete retaining wall, reinforced, level backfill, 4' high, 2'-2" base, 10" t…" at bounding box center [957, 243] width 323 height 30
type input "Concrete retaining wall, reinforced, level backfill, 4' high, 2'-2" base, 10" t…"
type input "L.F."
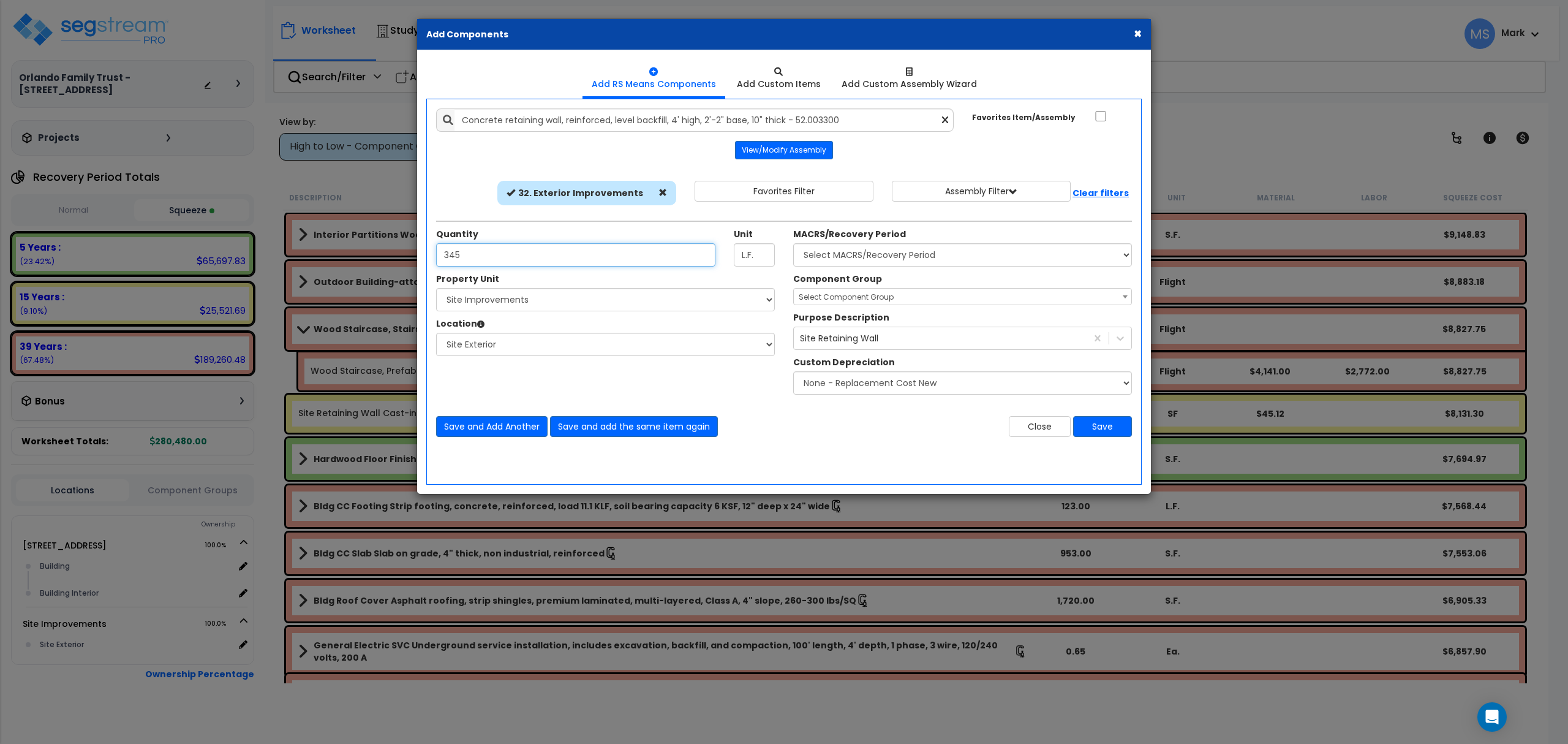
click at [630, 260] on input "345" at bounding box center [576, 255] width 279 height 23
type input "115"
click at [879, 465] on div "Add Items Add Assemblies Both" at bounding box center [784, 292] width 715 height 386
click at [716, 309] on select "Select 4190 Sunnyhill Dr Site Improvements" at bounding box center [605, 300] width 339 height 23
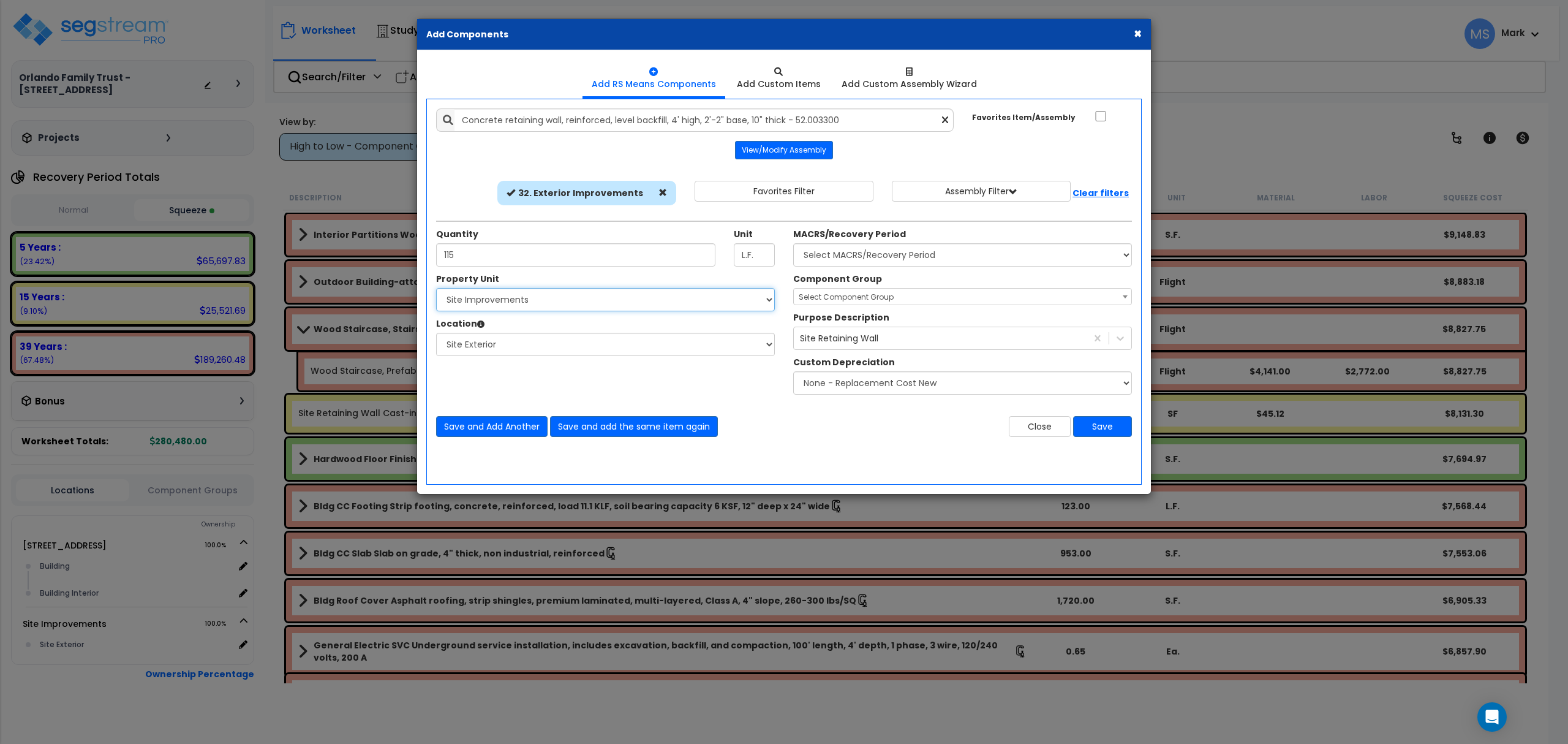
click at [436, 289] on select "Select 4190 Sunnyhill Dr Site Improvements" at bounding box center [605, 300] width 339 height 23
click at [659, 331] on div "Location Please select Property Unit to enable Location" at bounding box center [605, 325] width 339 height 16
click at [653, 345] on select "Select Site Exterior Add Additional Location" at bounding box center [605, 345] width 339 height 23
click at [436, 334] on select "Select Site Exterior Add Additional Location" at bounding box center [605, 345] width 339 height 23
click at [848, 261] on select "Select MACRS/Recovery Period 5 Years - 57.0 - Distributive Trades & Services 5 …" at bounding box center [963, 255] width 339 height 23
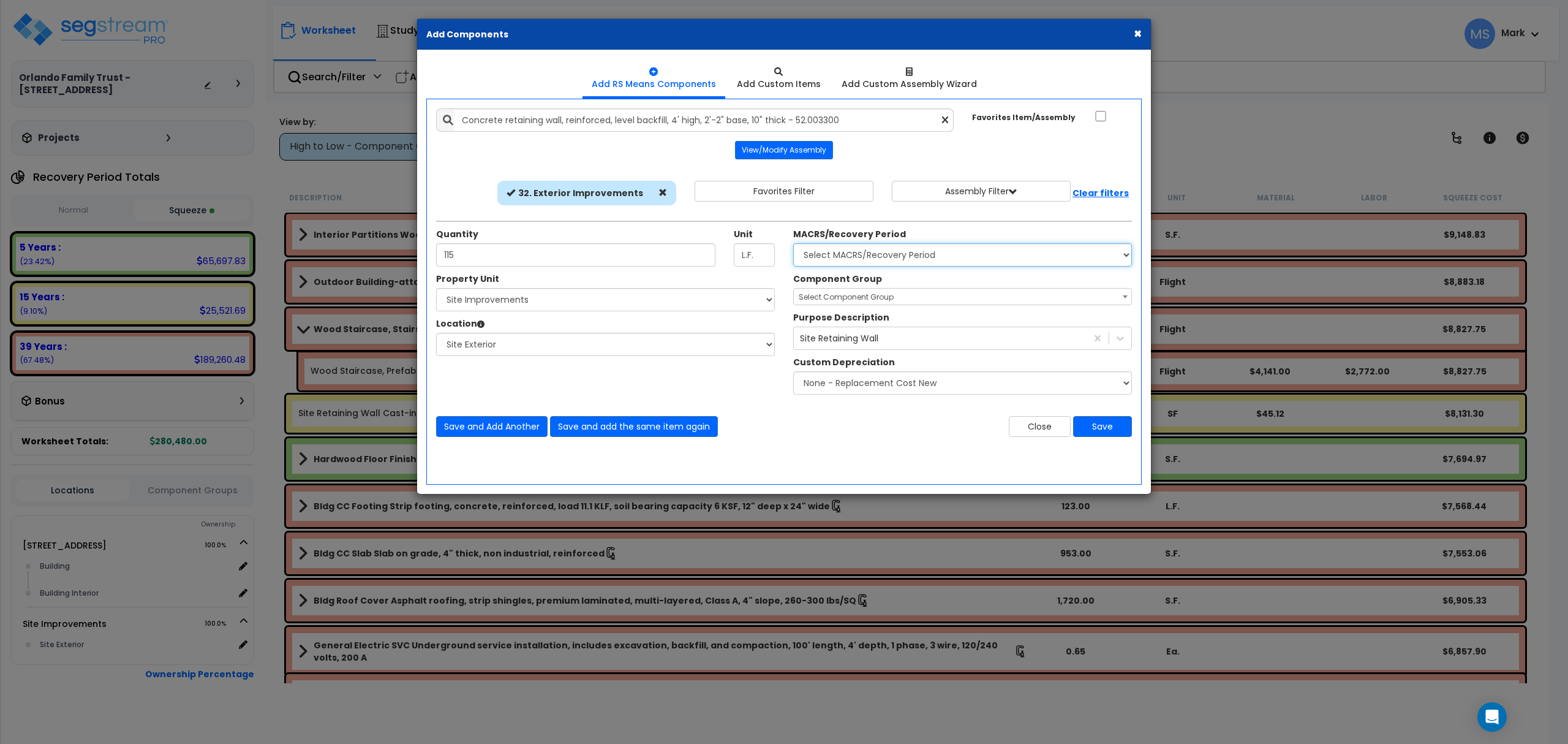
select select "3666"
click at [793, 244] on select "Select MACRS/Recovery Period 5 Years - 57.0 - Distributive Trades & Services 5 …" at bounding box center [963, 255] width 339 height 23
click at [876, 336] on div "Site Retaining Wall" at bounding box center [839, 338] width 78 height 12
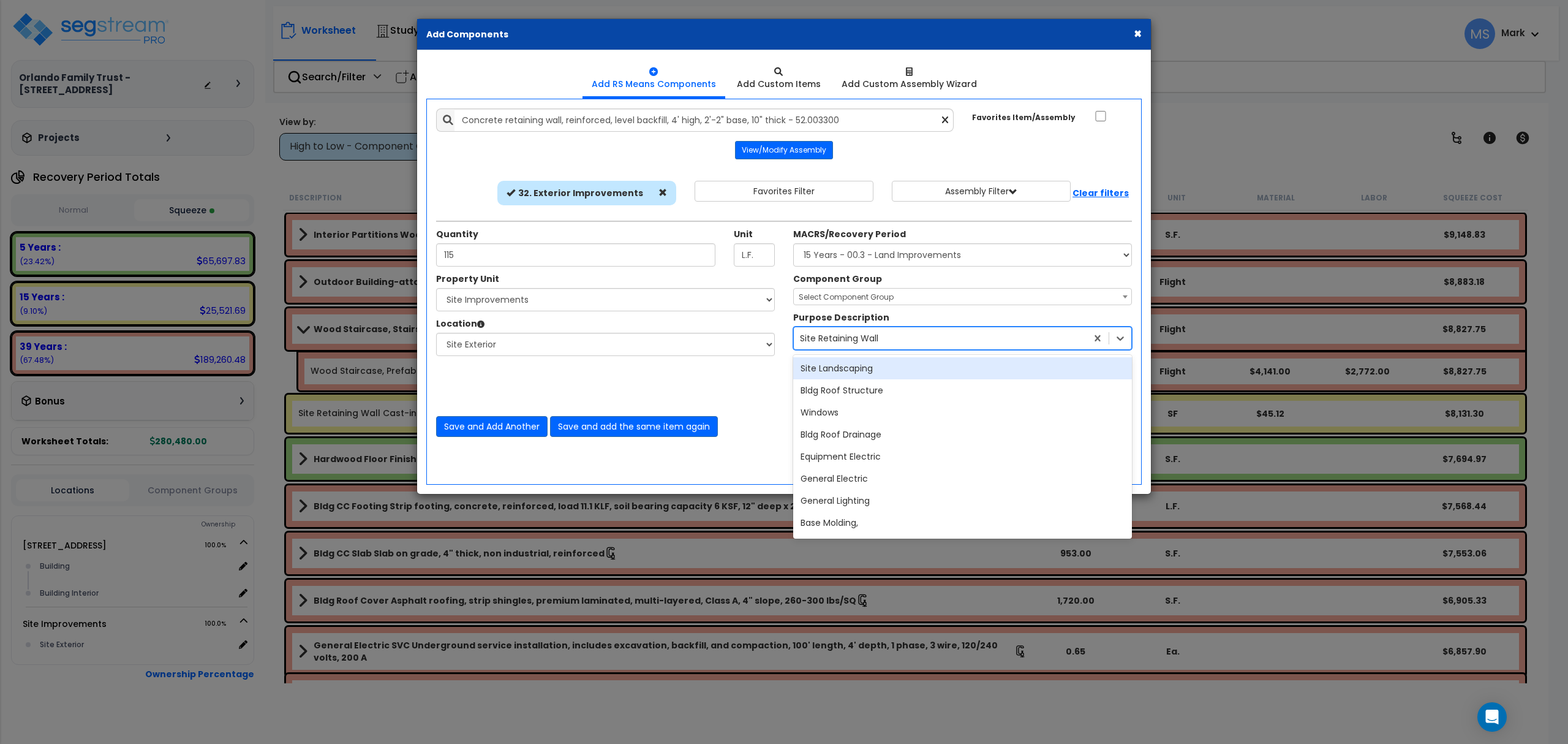
click at [866, 292] on span "Select Component Group" at bounding box center [963, 297] width 337 height 17
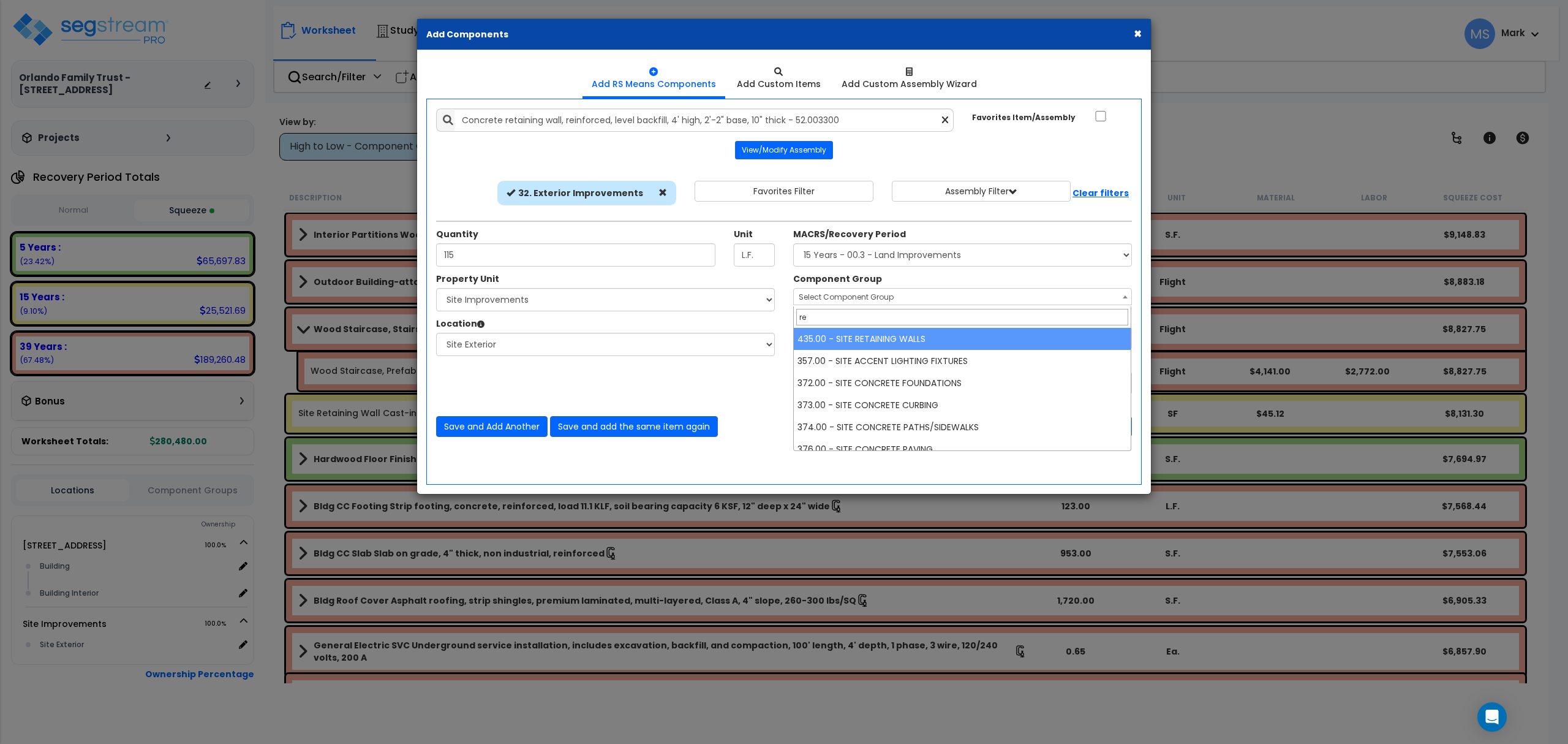
type input "re"
select select "45833"
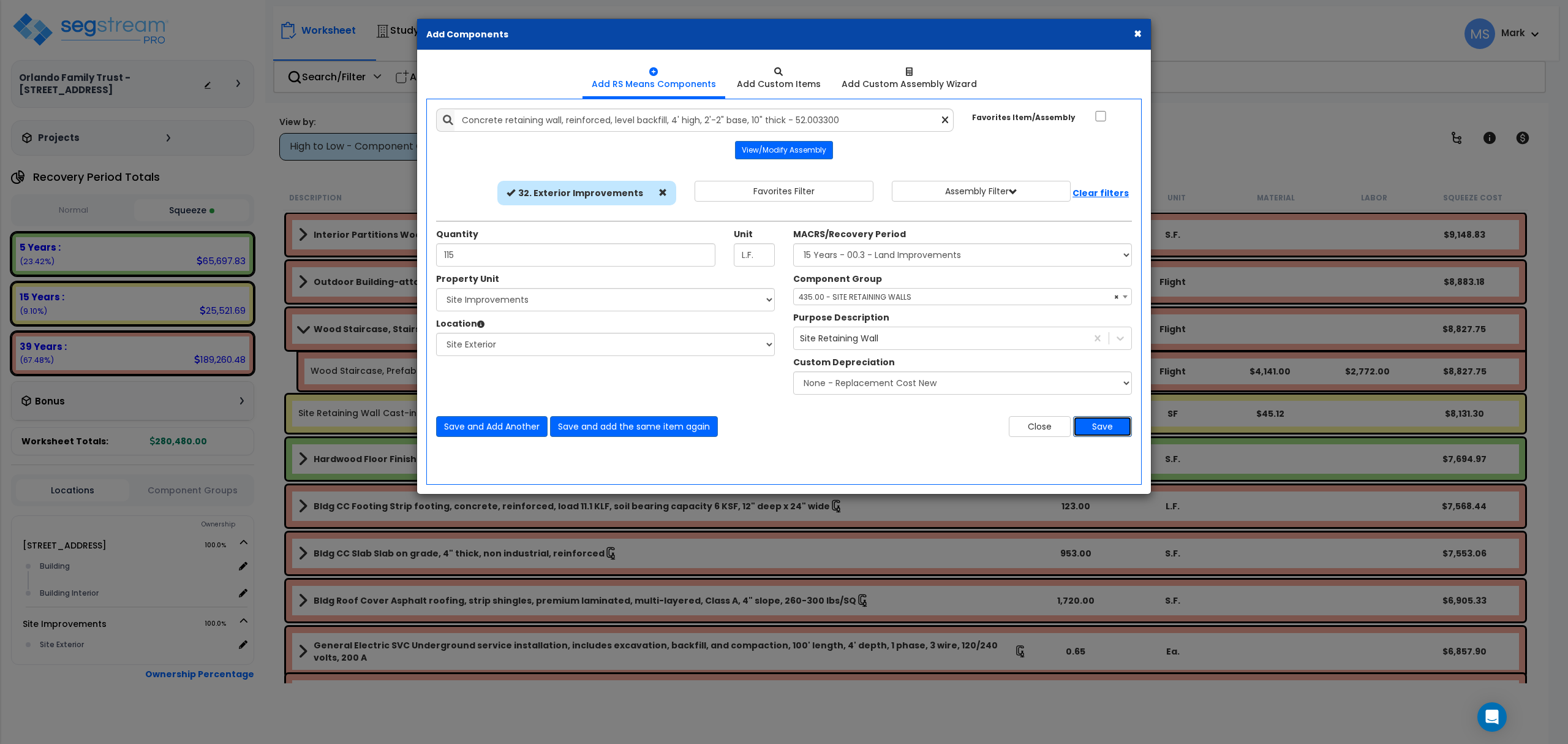
click at [1094, 429] on button "Save" at bounding box center [1102, 427] width 59 height 21
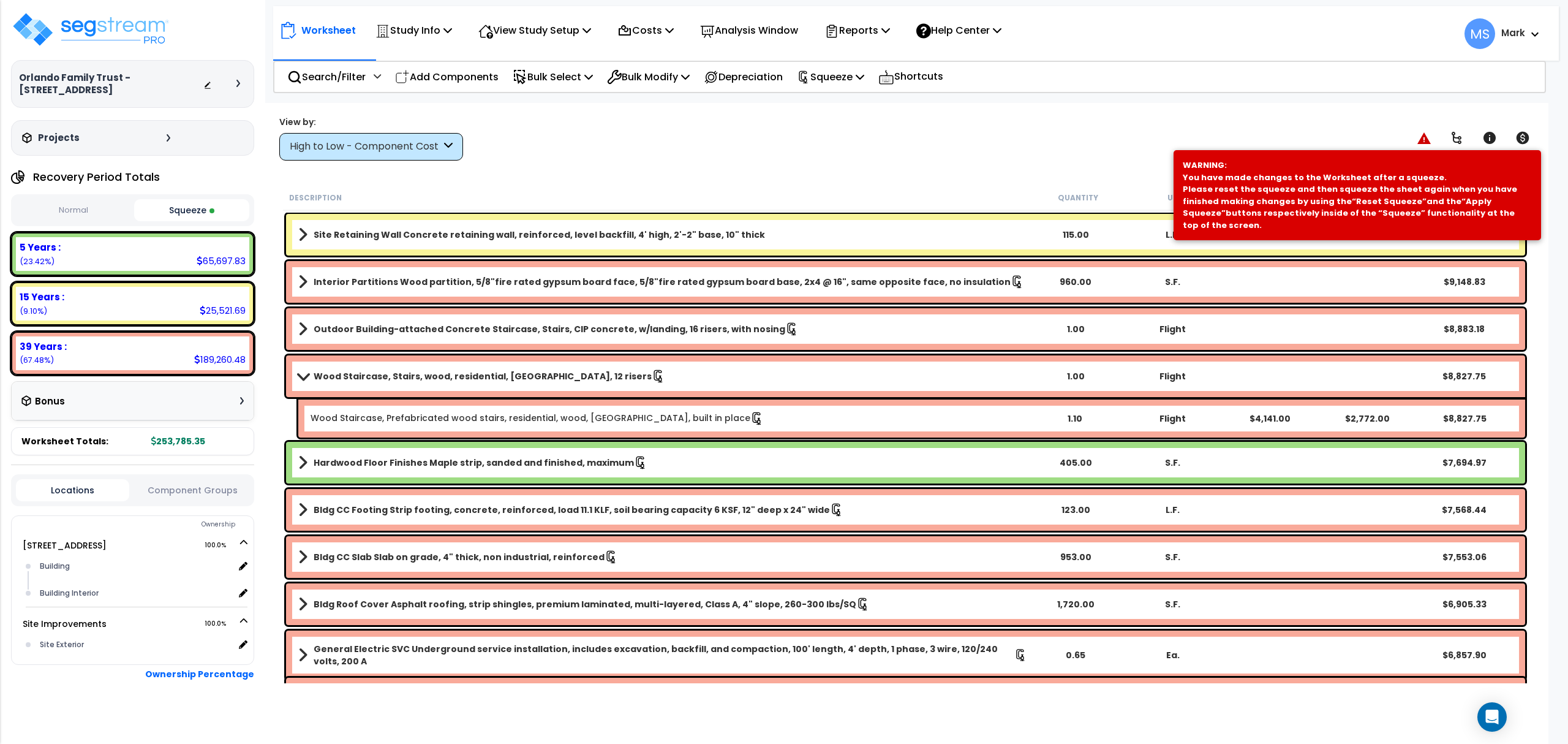
click at [1157, 147] on div "View by: High to Low - Component Cost High to Low - Component Cost" at bounding box center [906, 138] width 1261 height 45
click at [954, 239] on link "Site Retaining Wall Concrete retaining wall, reinforced, level backfill, 4' hig…" at bounding box center [663, 235] width 729 height 17
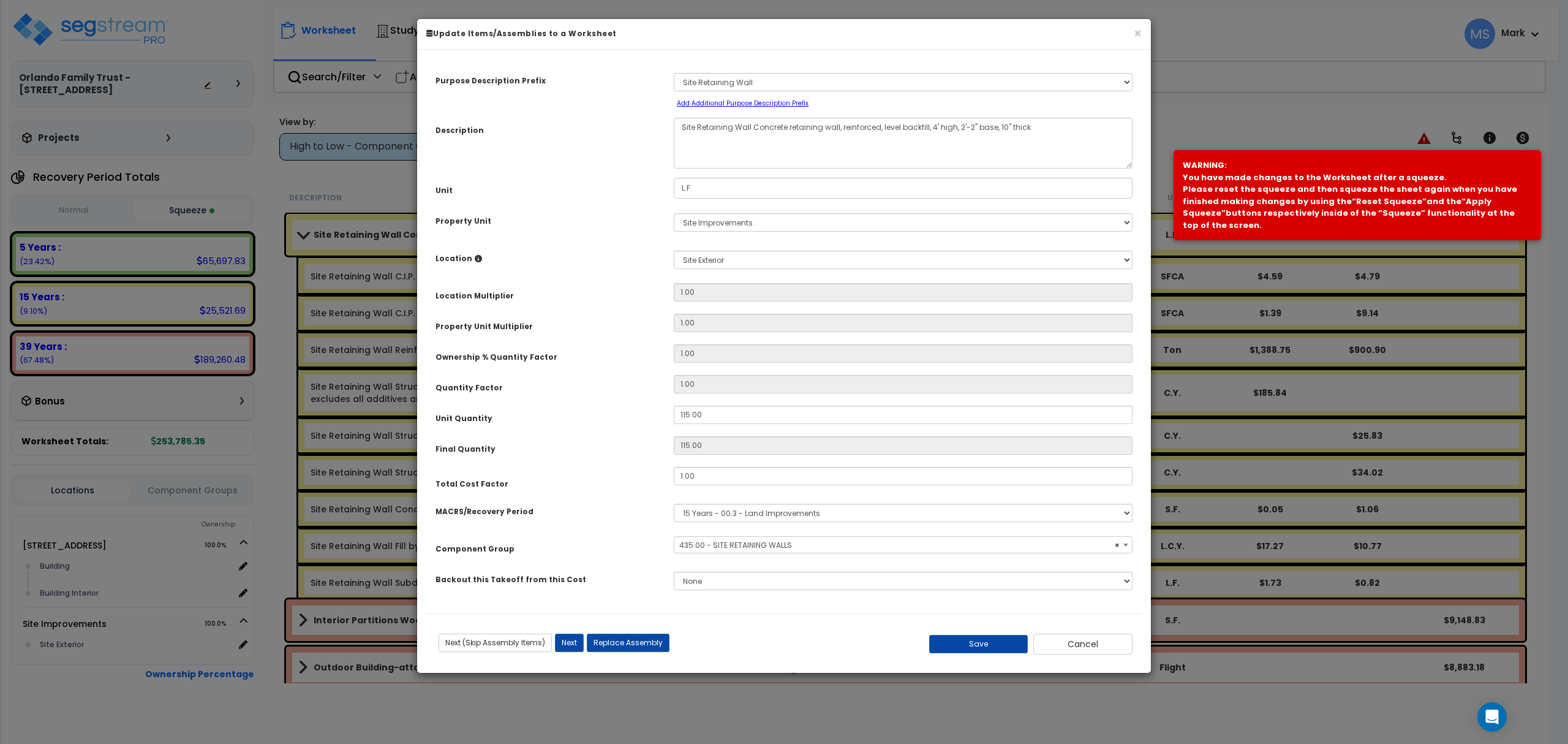
select select "45833"
click at [737, 476] on input "1.00" at bounding box center [903, 476] width 459 height 18
click at [953, 646] on button "Save" at bounding box center [979, 644] width 99 height 18
type input "0.45"
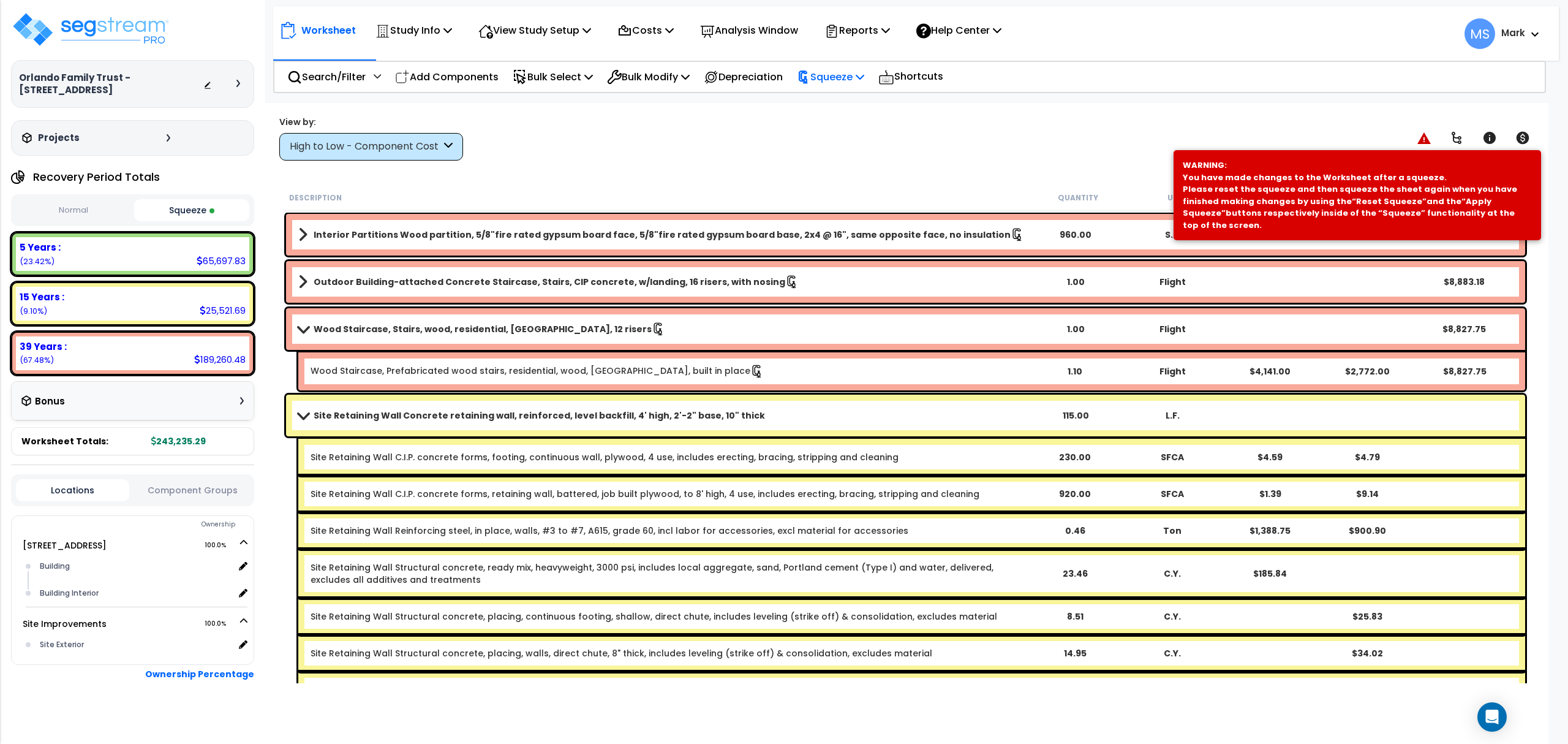
click at [864, 72] on p "Squeeze" at bounding box center [830, 77] width 67 height 17
click at [868, 97] on link "Re-squeeze" at bounding box center [852, 106] width 121 height 28
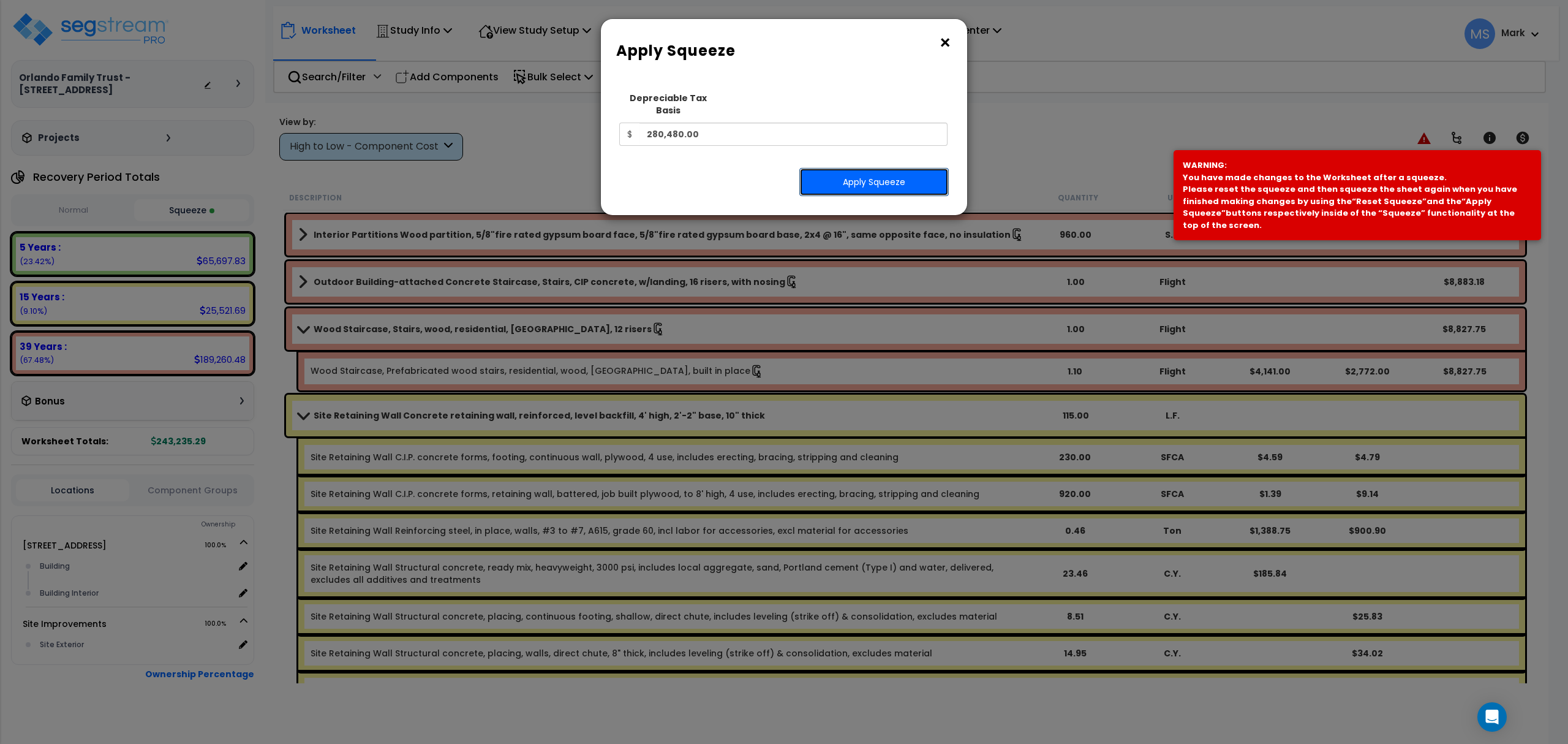
click at [866, 179] on button "Apply Squeeze" at bounding box center [873, 182] width 149 height 28
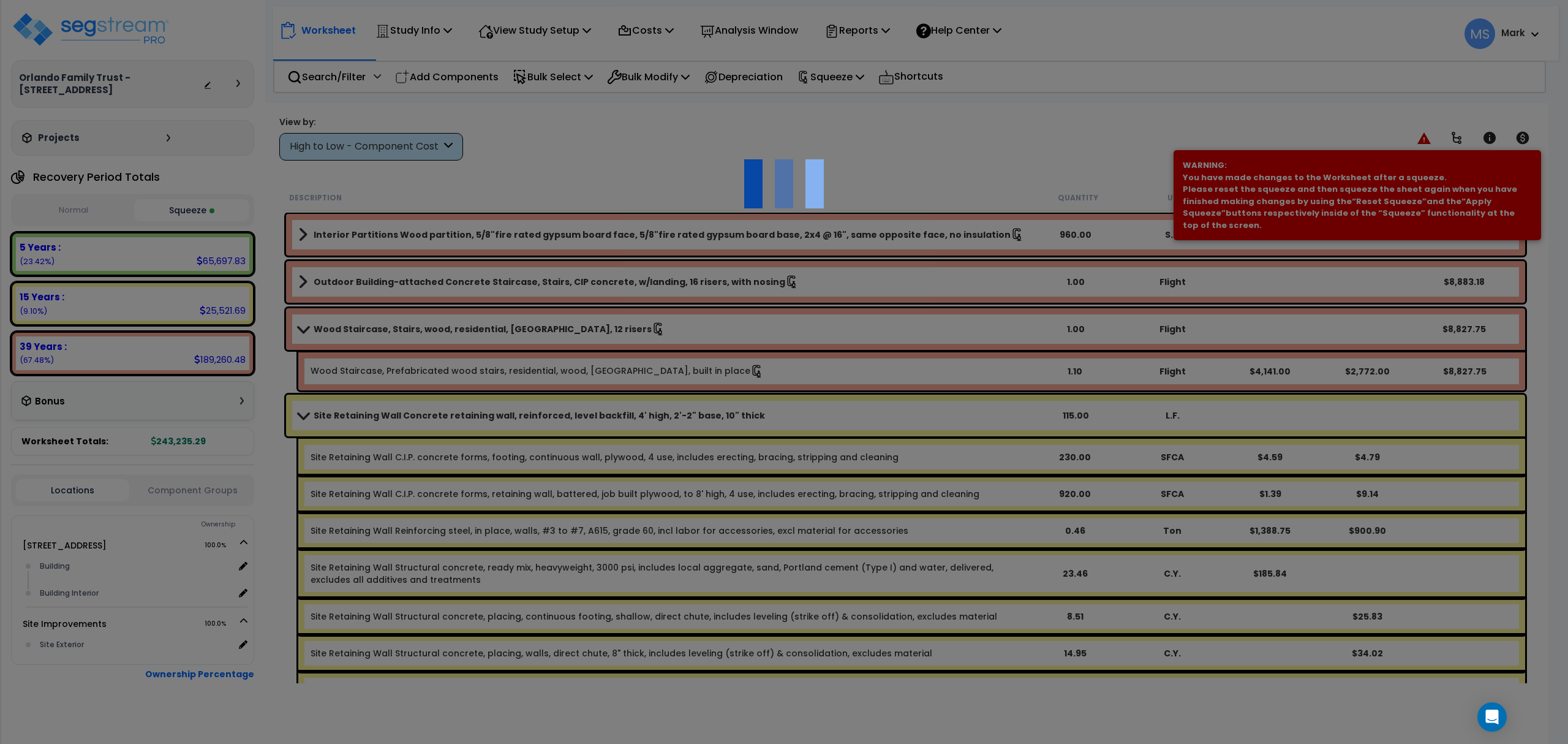
click at [1257, 116] on div at bounding box center [784, 372] width 1568 height 744
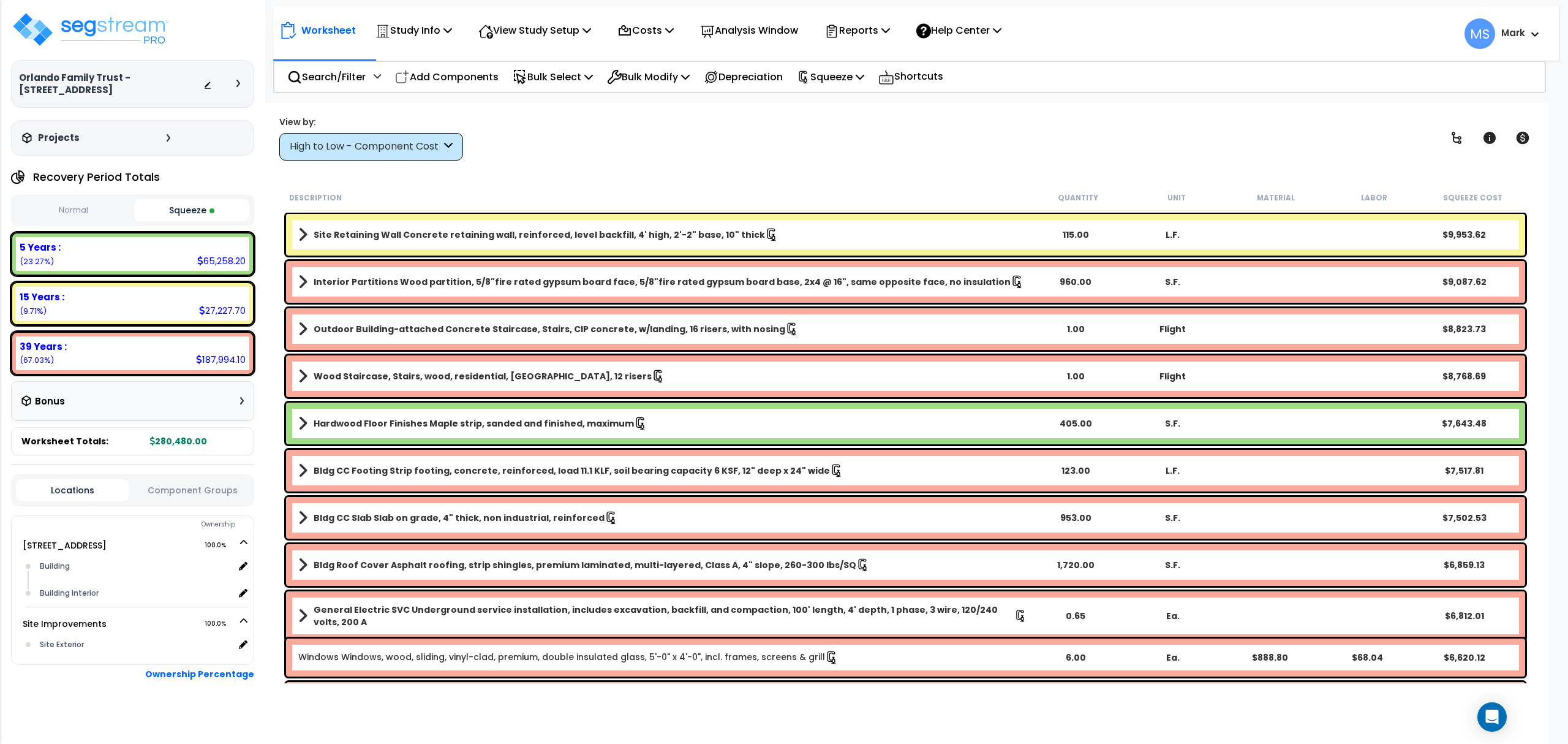
click at [870, 226] on link "Site Retaining Wall Concrete retaining wall, reinforced, level backfill, 4' hig…" at bounding box center [663, 235] width 729 height 17
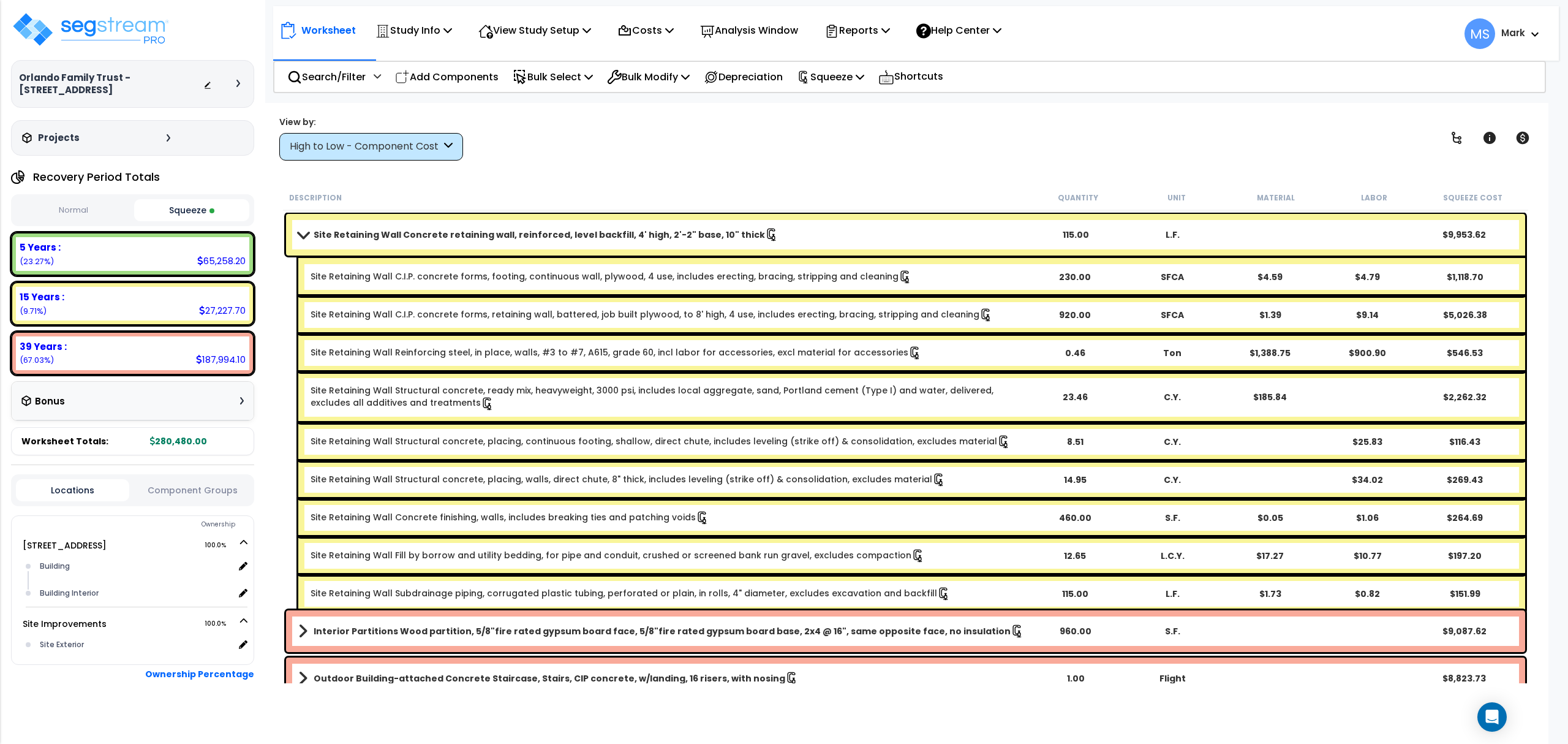
click at [870, 226] on link "Site Retaining Wall Concrete retaining wall, reinforced, level backfill, 4' hig…" at bounding box center [663, 235] width 729 height 17
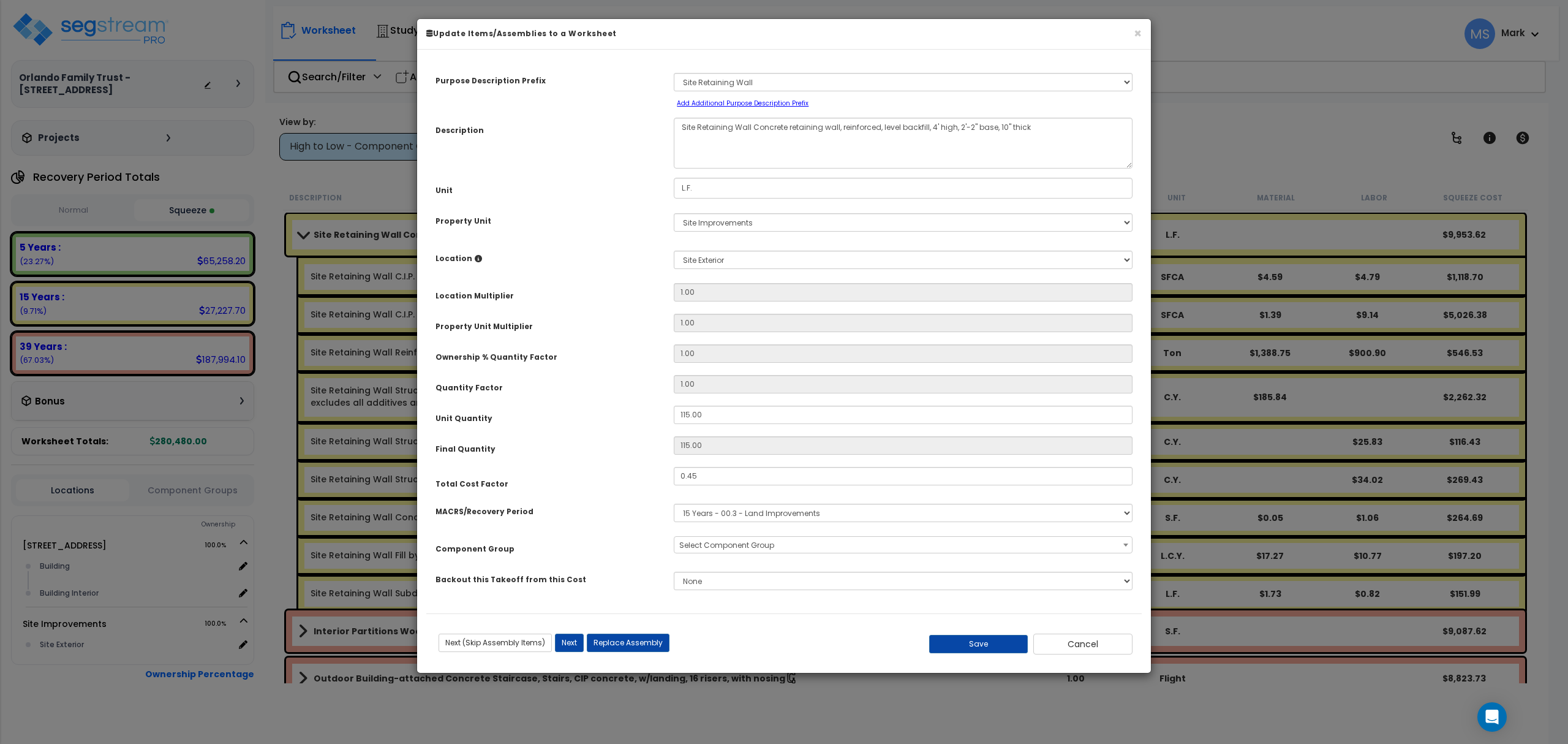
select select "45833"
click at [1049, 643] on button "Cancel" at bounding box center [1083, 644] width 99 height 21
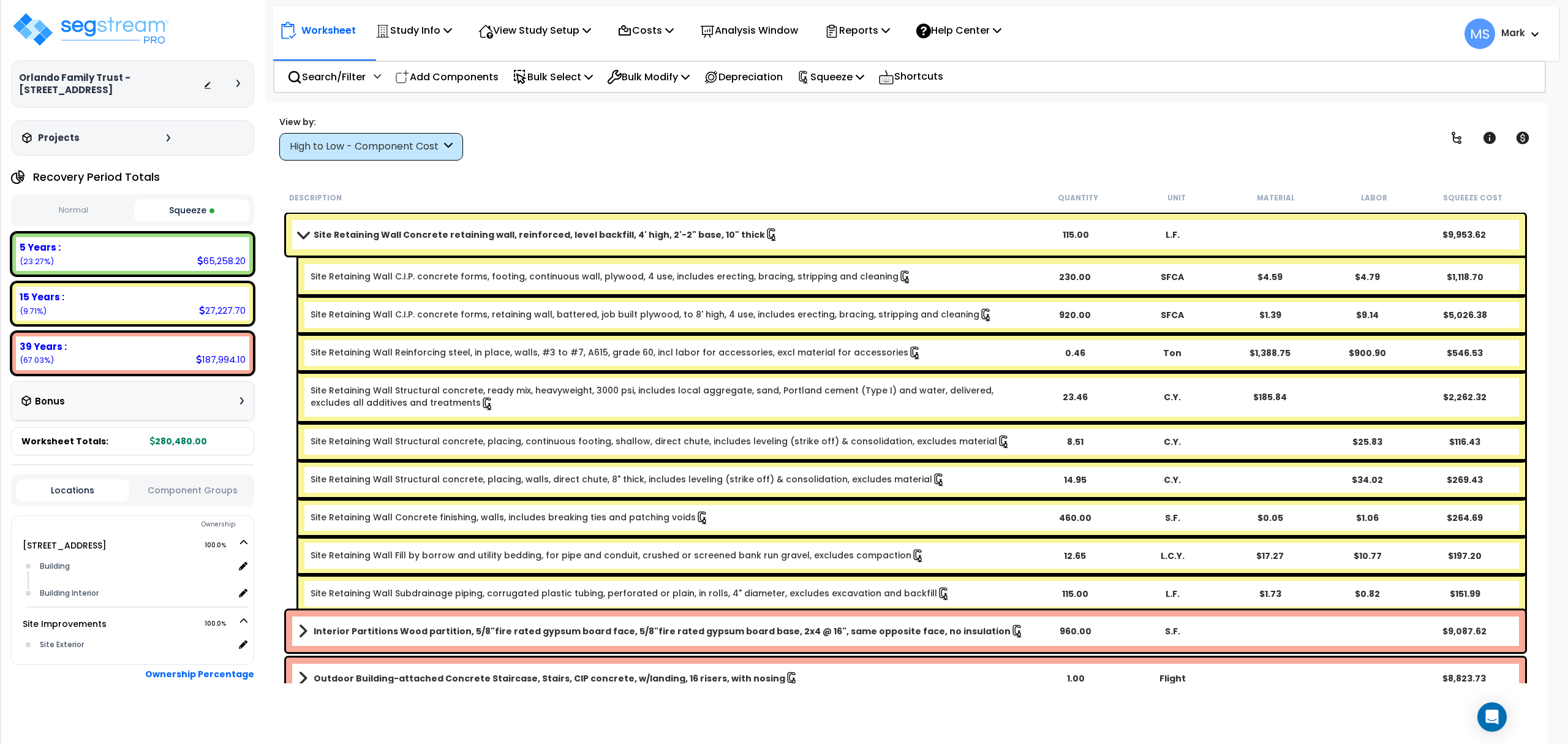
click at [872, 238] on link "Site Retaining Wall Concrete retaining wall, reinforced, level backfill, 4' hig…" at bounding box center [663, 235] width 729 height 17
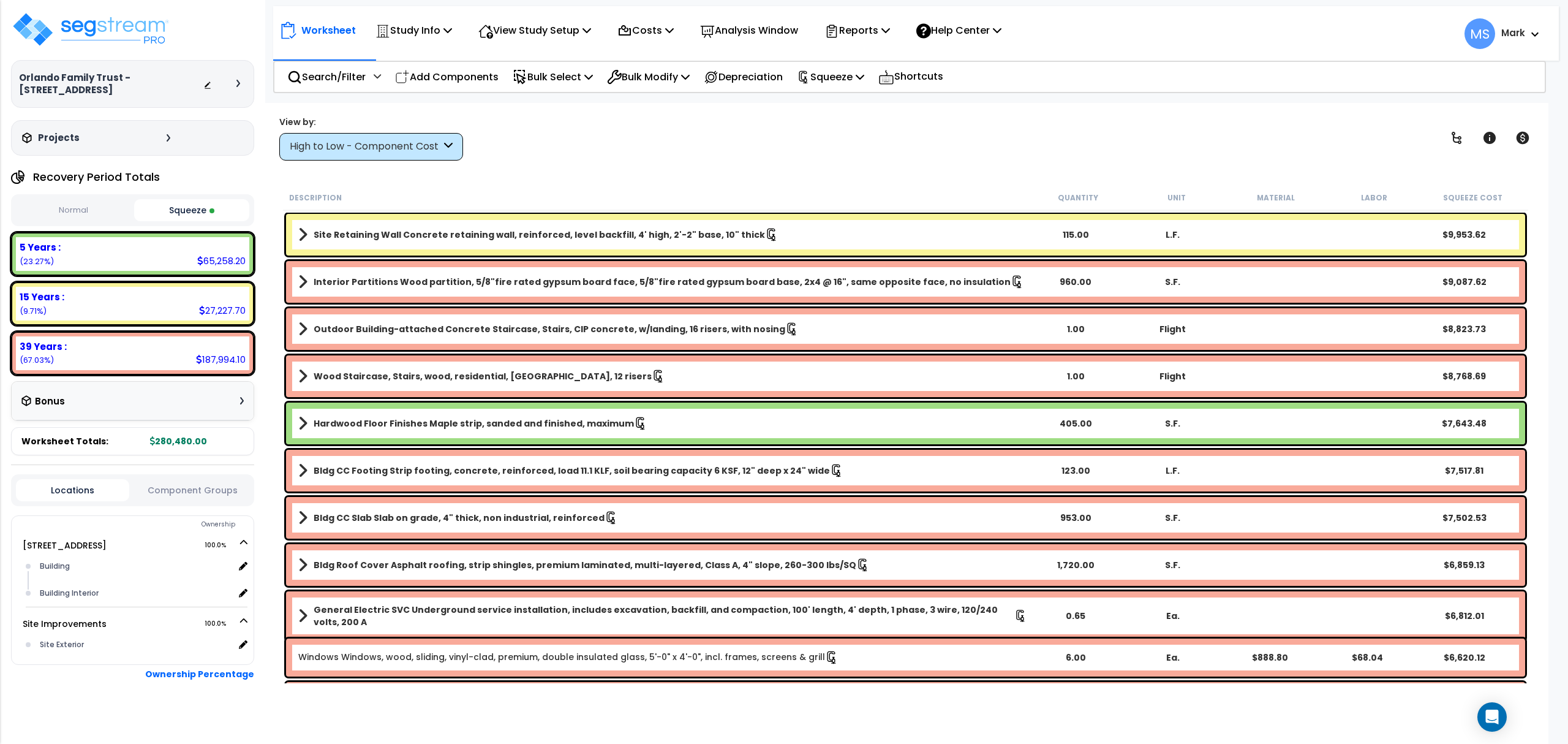
click at [525, 221] on div "Site Retaining Wall Concrete retaining wall, reinforced, level backfill, 4' hig…" at bounding box center [906, 235] width 1239 height 41
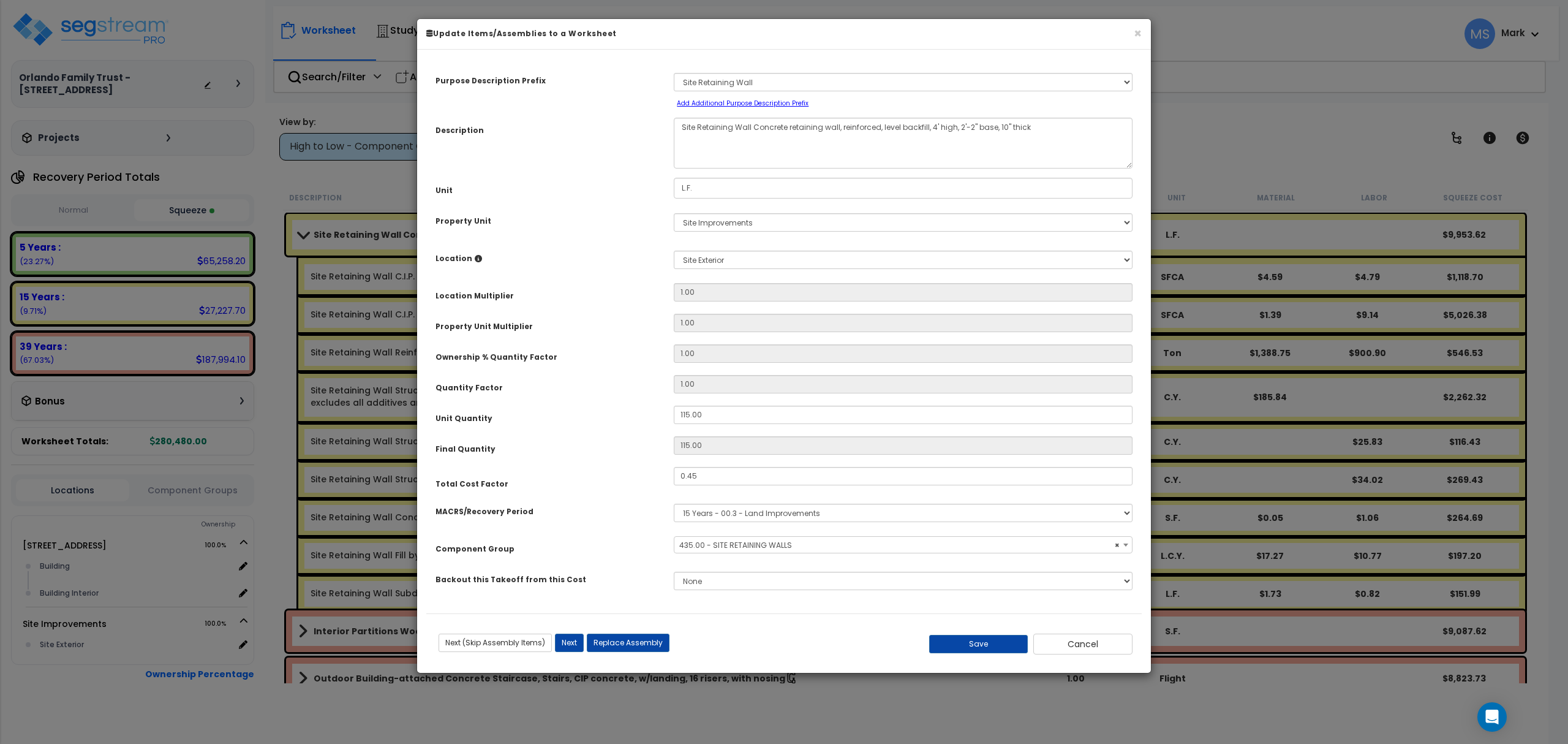
select select "45833"
click at [626, 638] on button "Replace Assembly" at bounding box center [628, 643] width 83 height 18
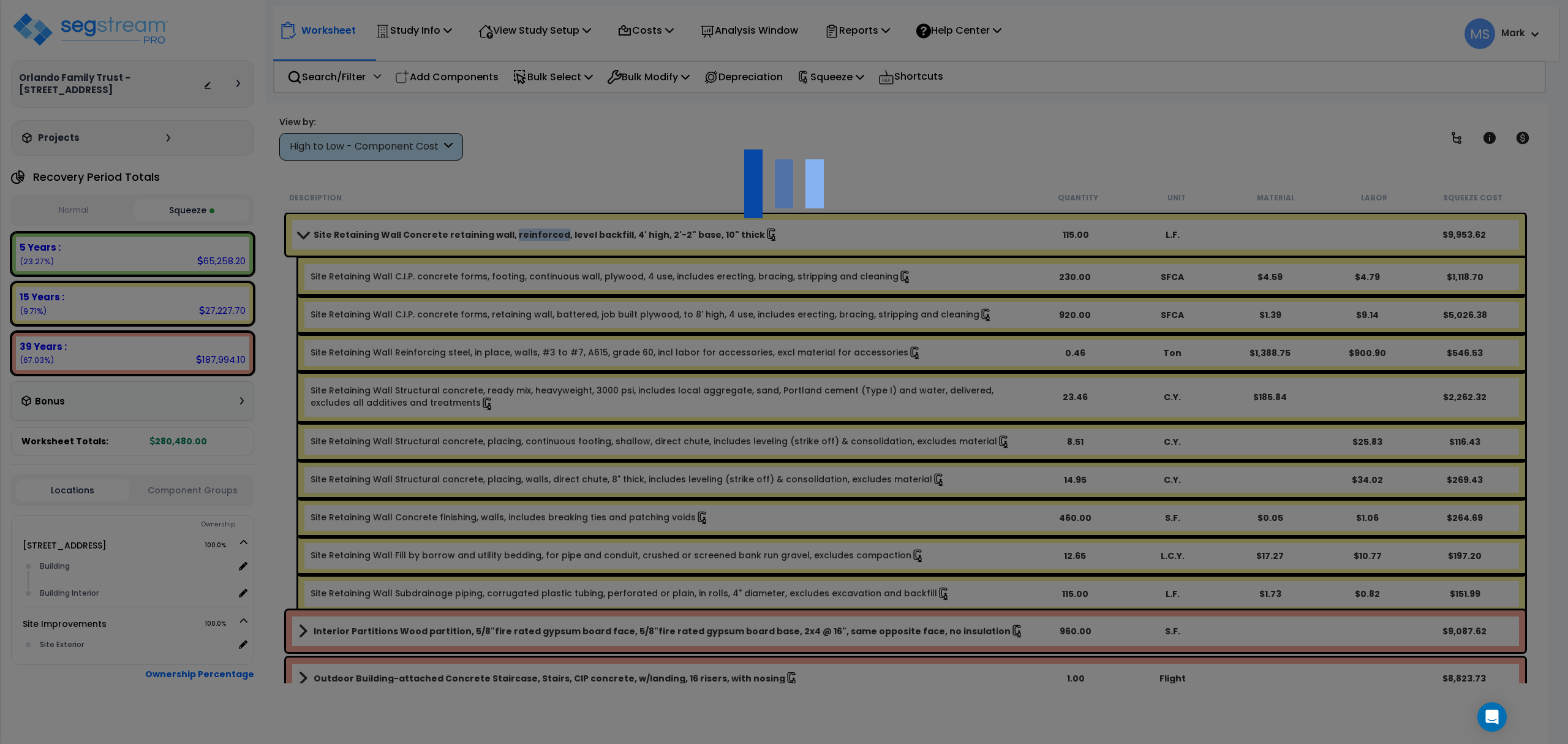
select select "52"
type input "115"
type input "L.F."
select select "171941"
select select "462"
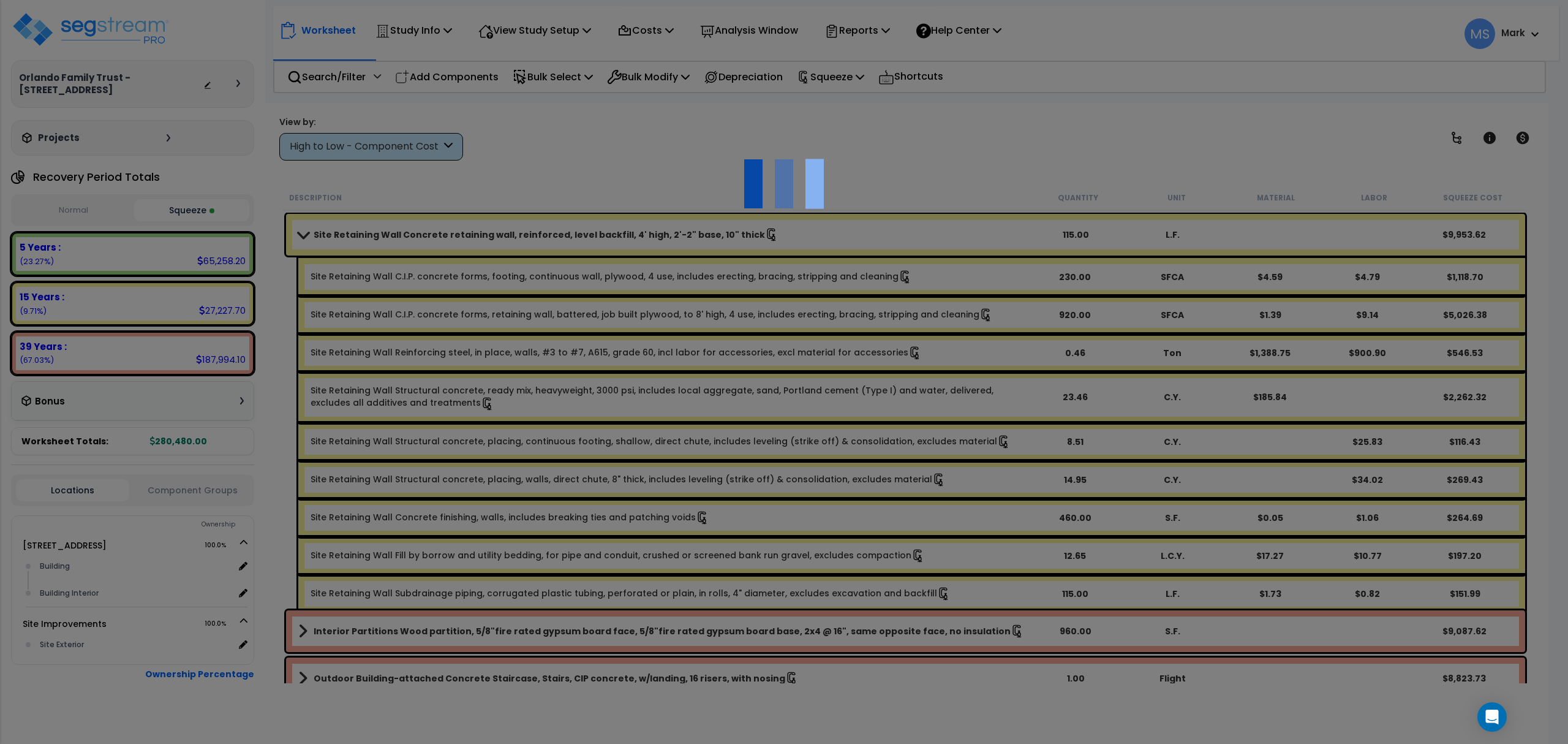
select select "6"
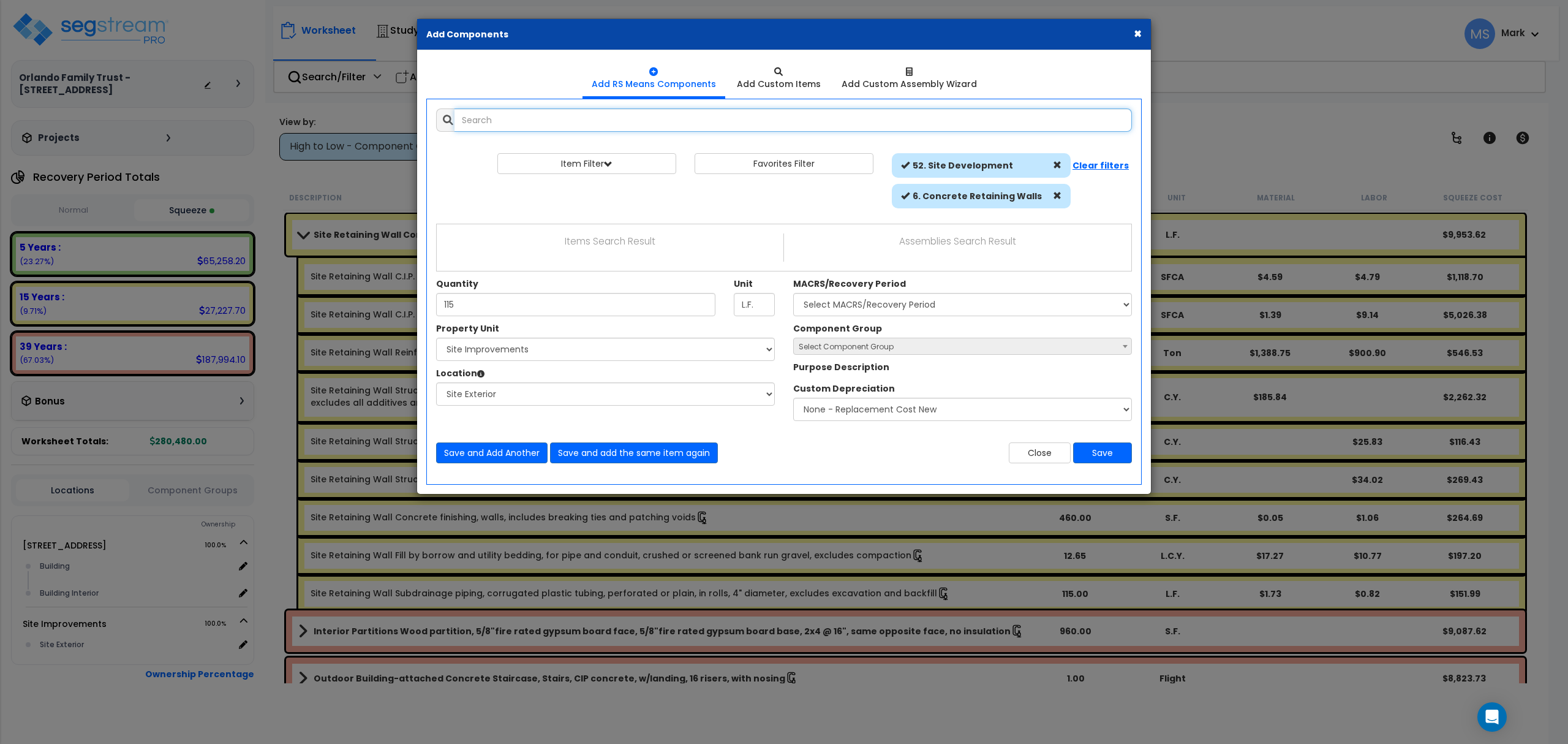
select select "462"
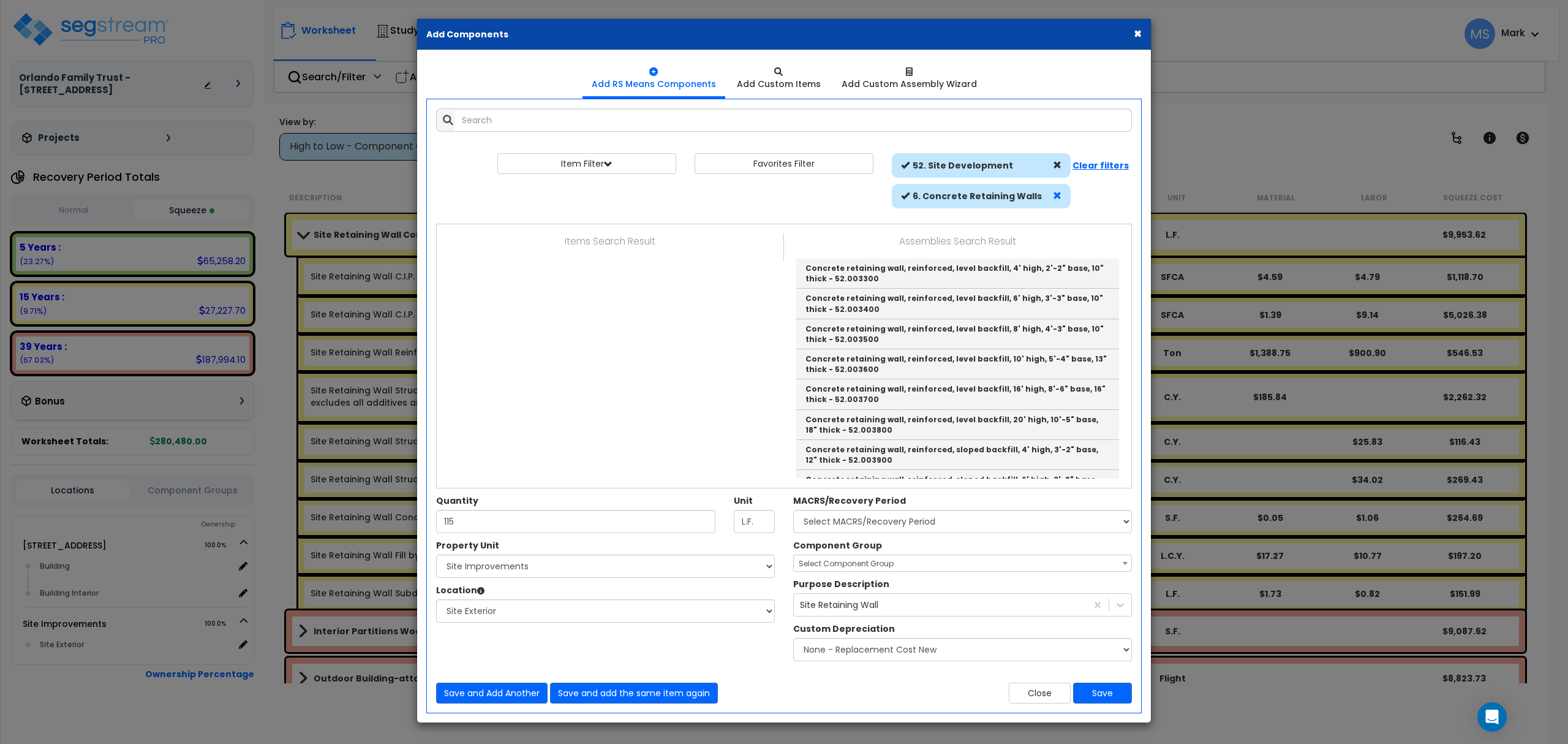
click at [1053, 195] on span at bounding box center [1057, 195] width 8 height 8
select select
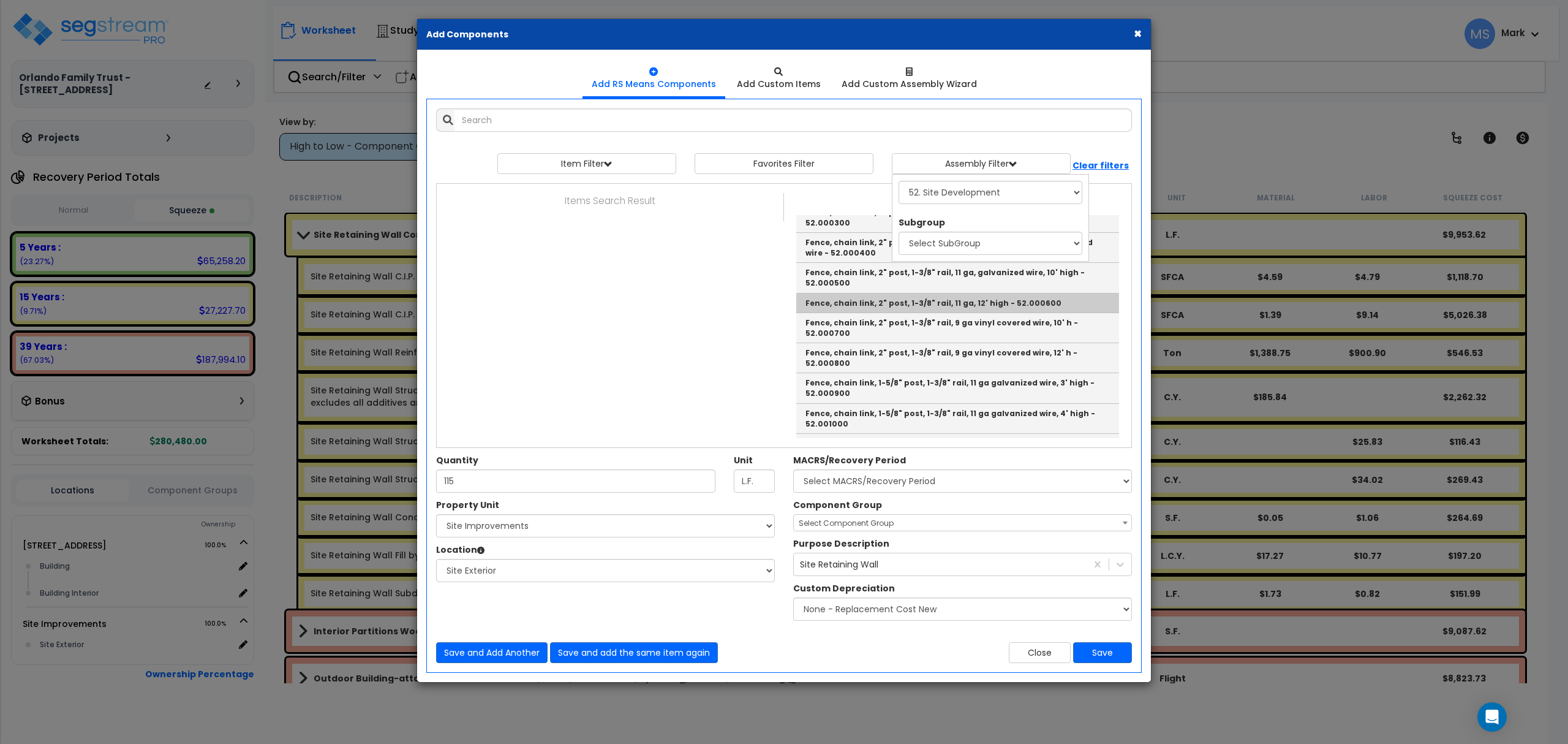
scroll to position [245, 0]
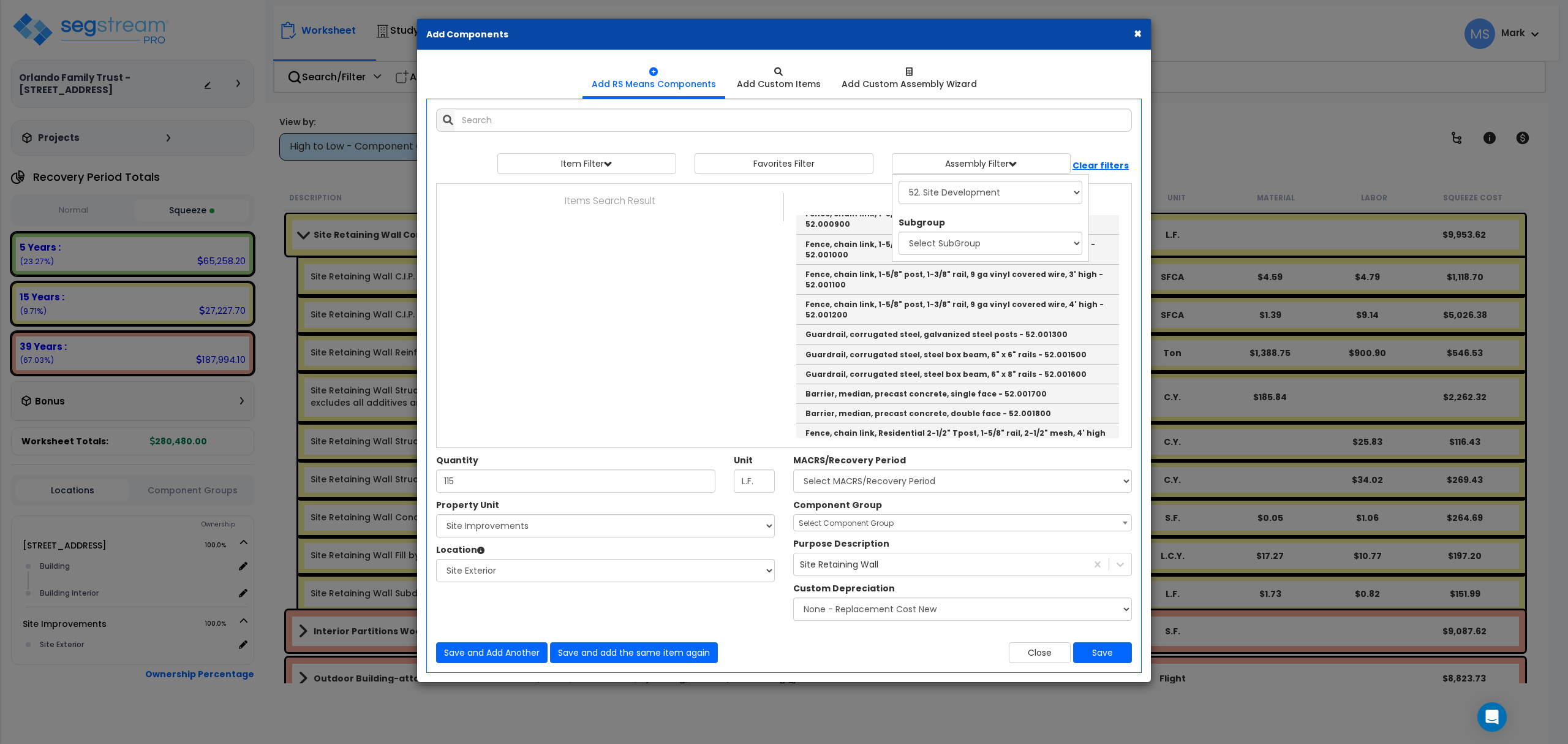
click at [804, 97] on ul "Add RS Means Components Add Custom Items Add Custom Assembly Wizard" at bounding box center [784, 79] width 715 height 39
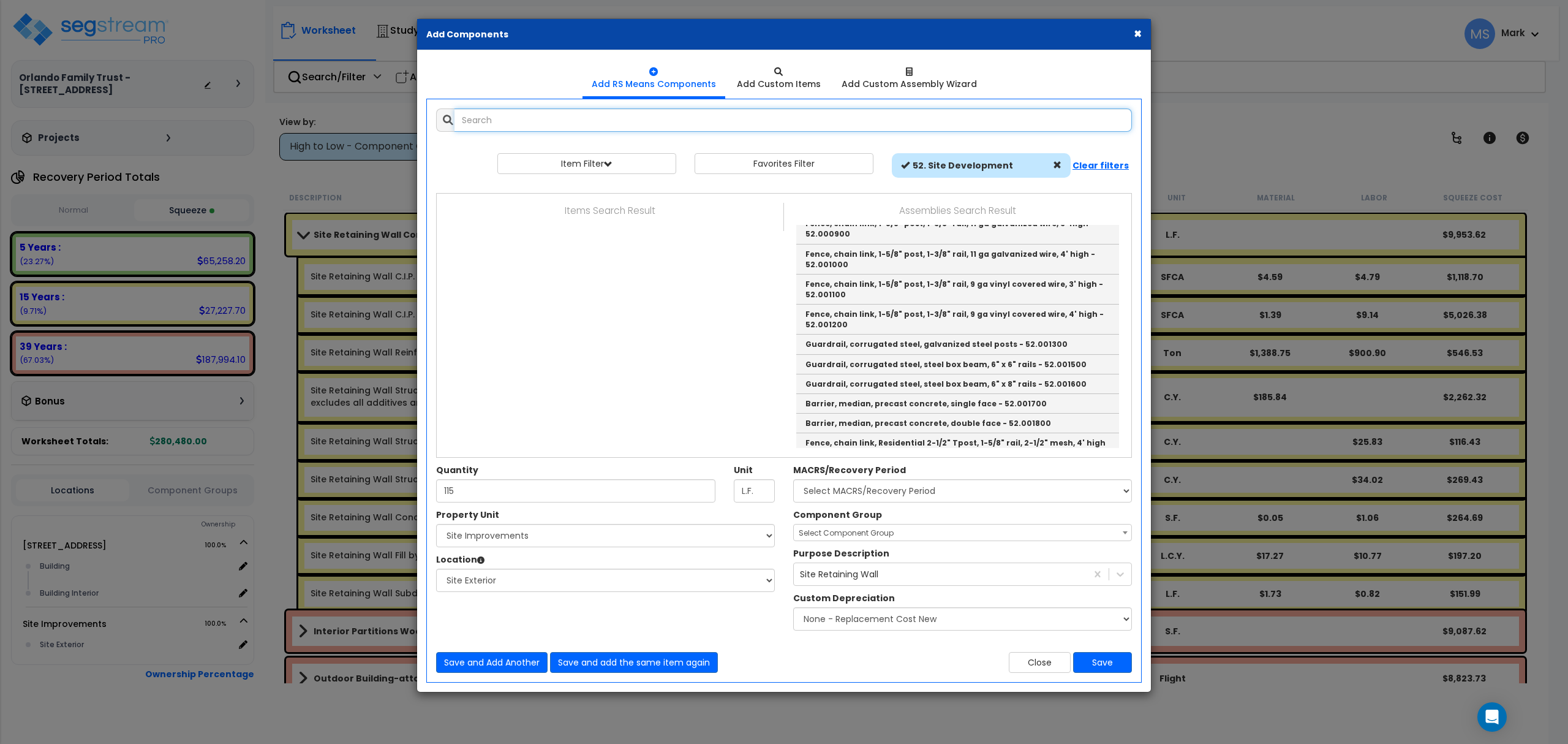
click at [808, 111] on input "text" at bounding box center [793, 120] width 678 height 23
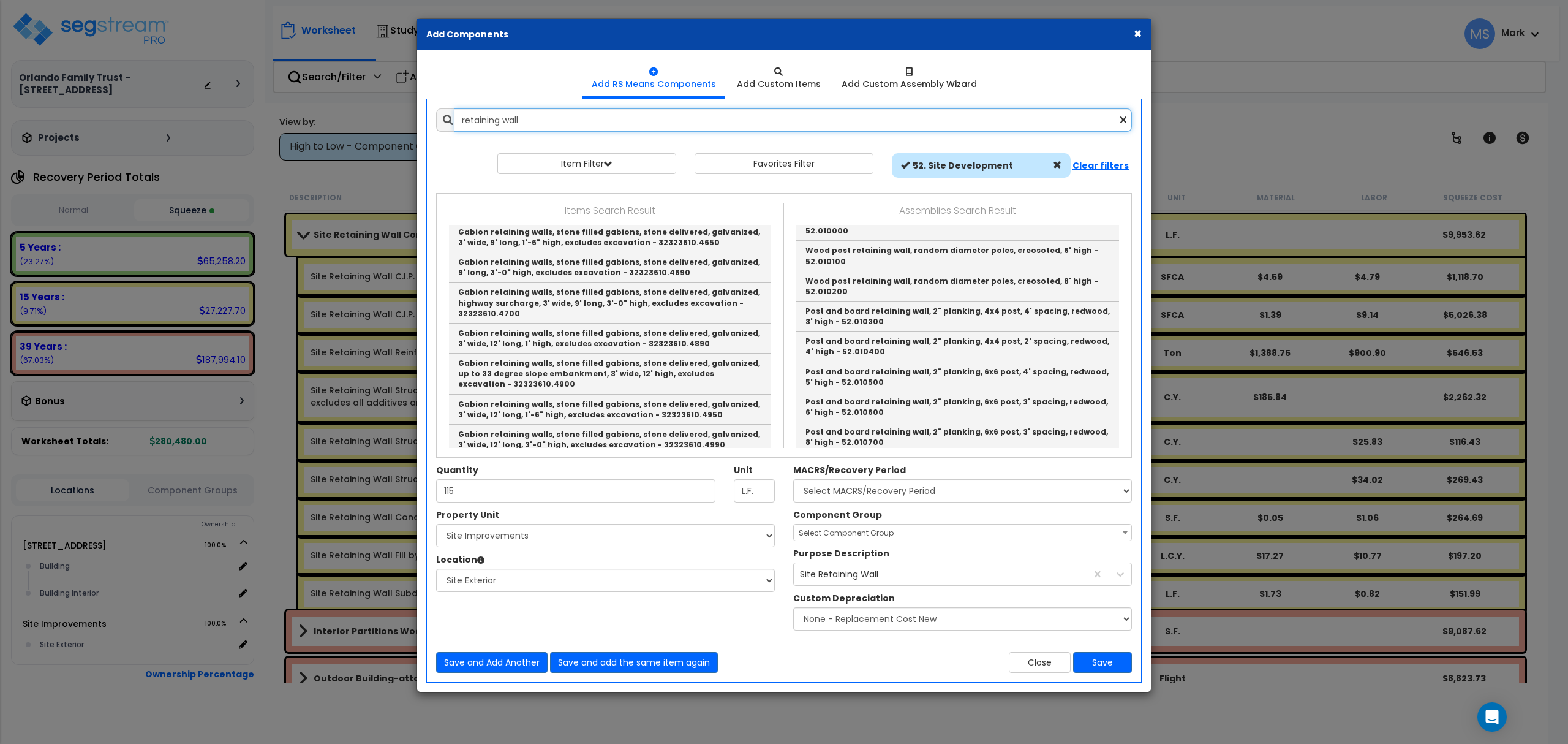
scroll to position [2124, 0]
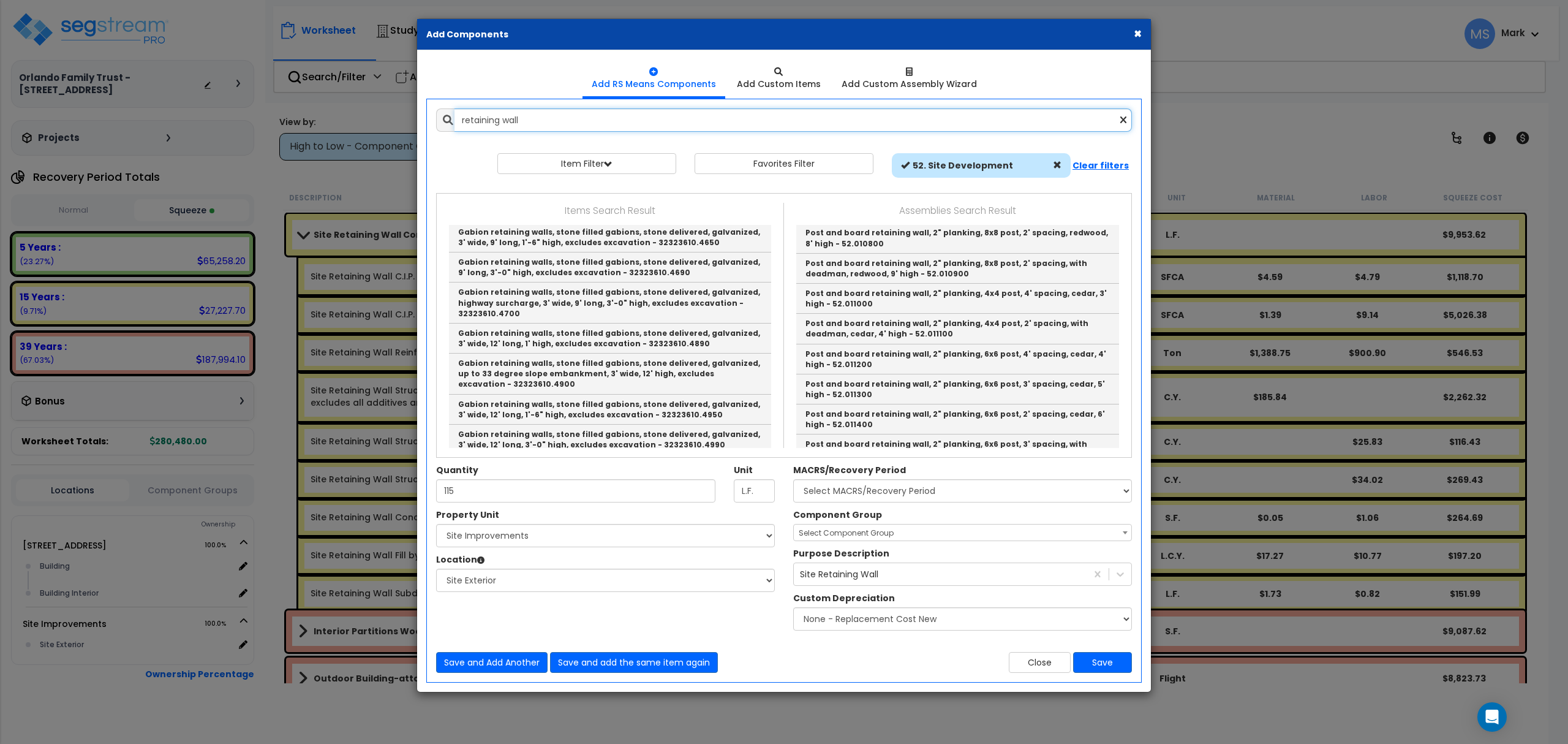
type input "retaining wall"
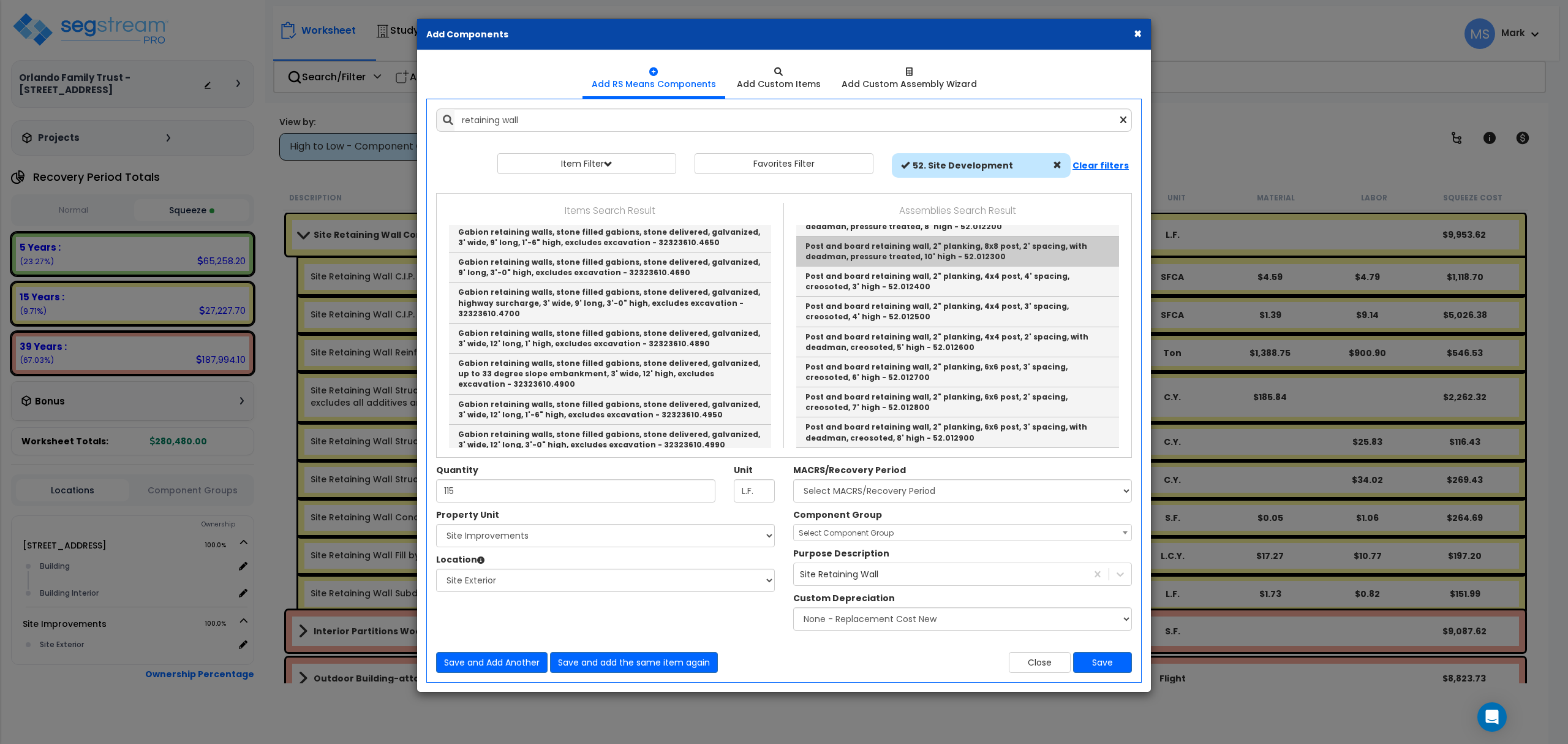
scroll to position [2600, 0]
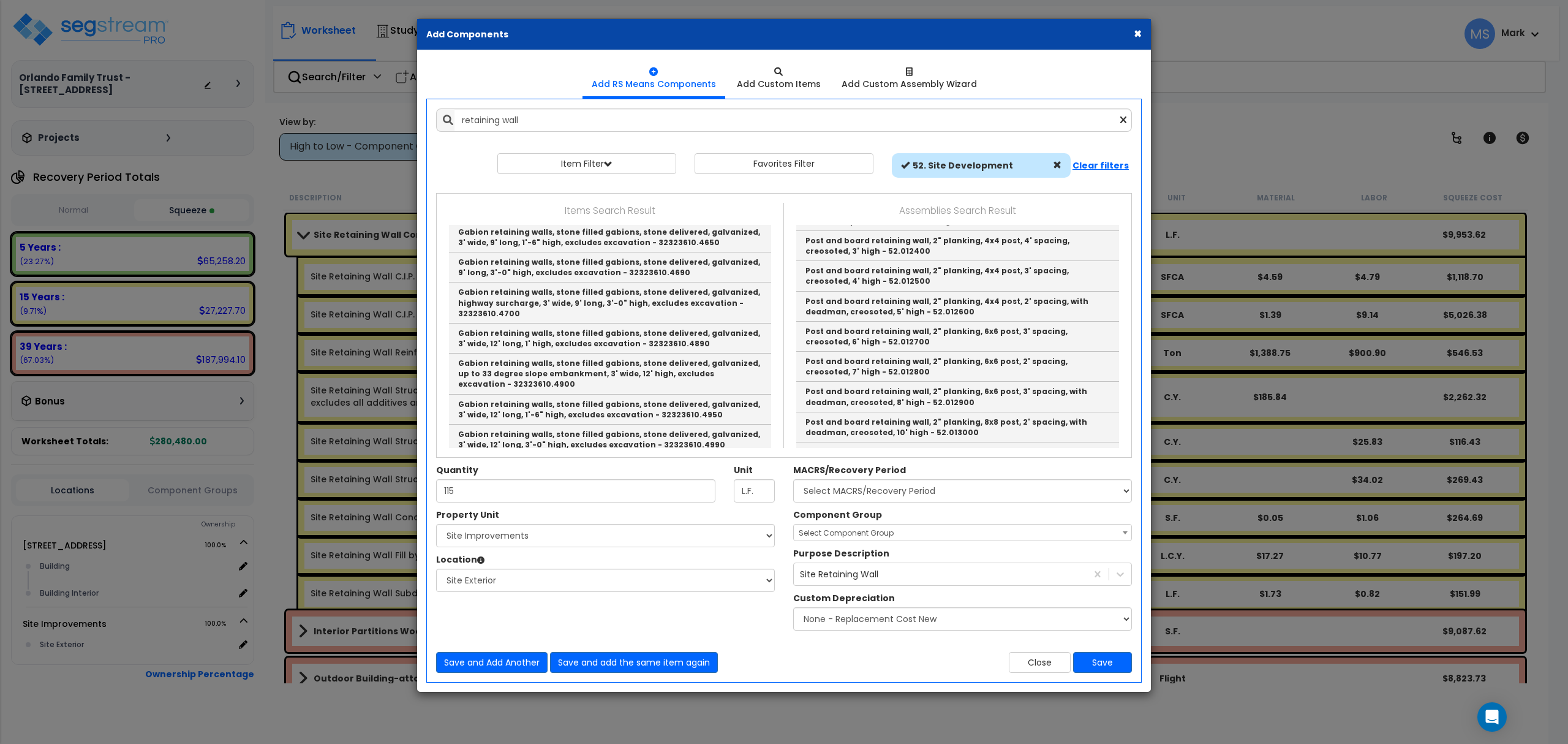
click at [1049, 675] on div "Add Items Add Assemblies Both retaining wall" at bounding box center [784, 391] width 714 height 583
click at [1044, 670] on button "Close" at bounding box center [1040, 663] width 62 height 21
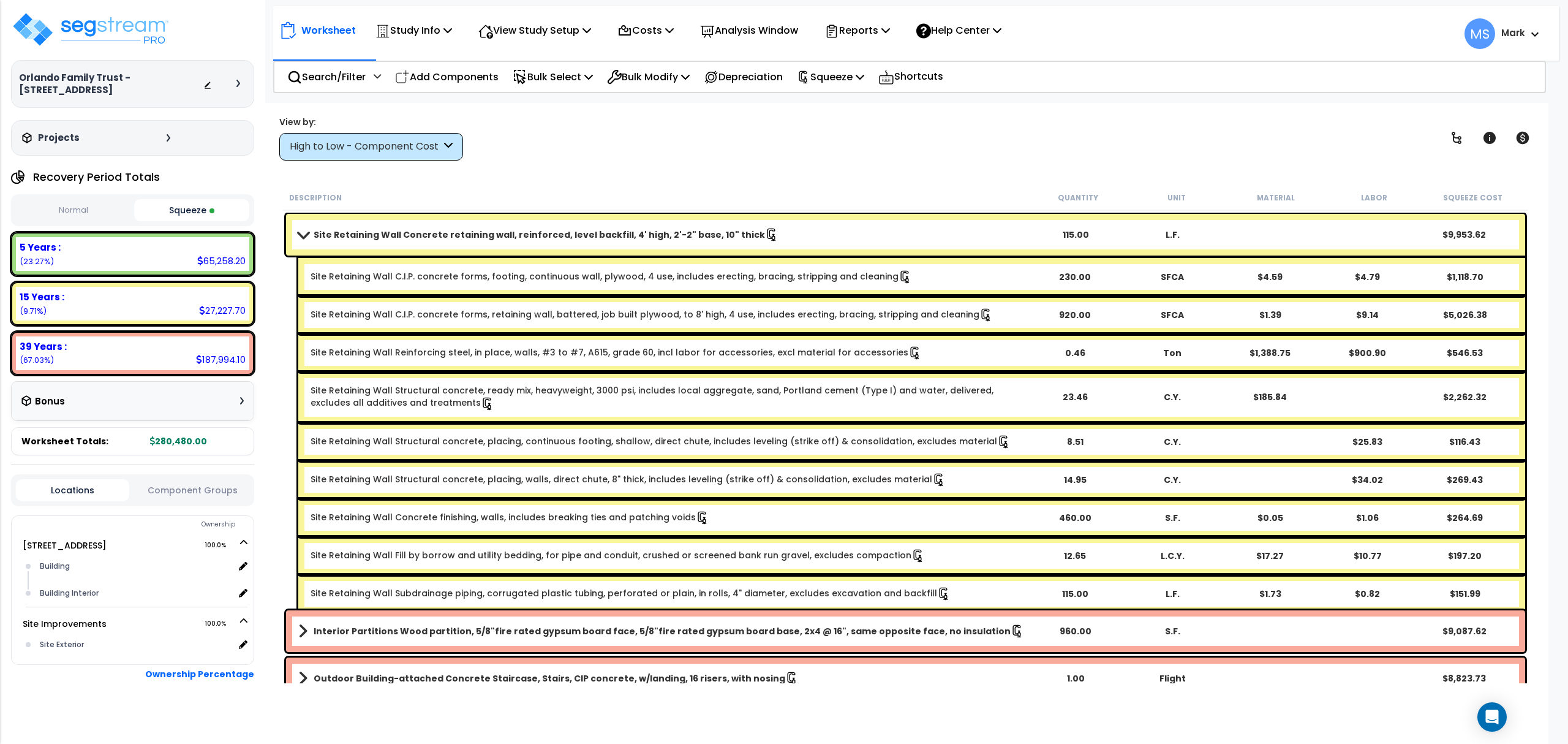
click at [653, 246] on div "Site Retaining Wall Concrete retaining wall, reinforced, level backfill, 4' hig…" at bounding box center [906, 235] width 1239 height 41
click at [654, 246] on div "Site Retaining Wall Concrete retaining wall, reinforced, level backfill, 4' hig…" at bounding box center [906, 235] width 1239 height 41
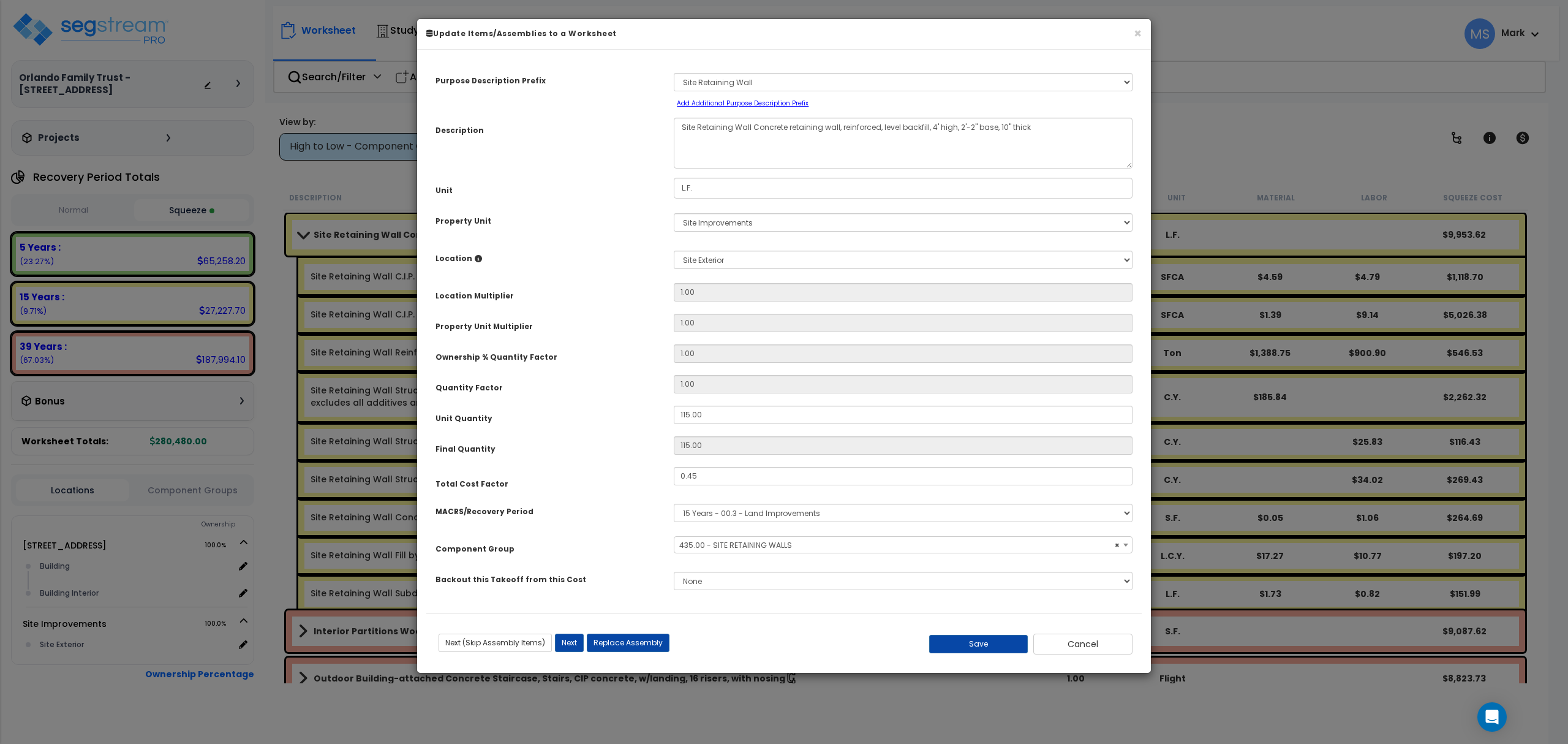
select select "45833"
click at [733, 481] on input "0.45" at bounding box center [903, 476] width 459 height 18
click at [971, 650] on button "Save" at bounding box center [979, 644] width 99 height 18
type input "0.25"
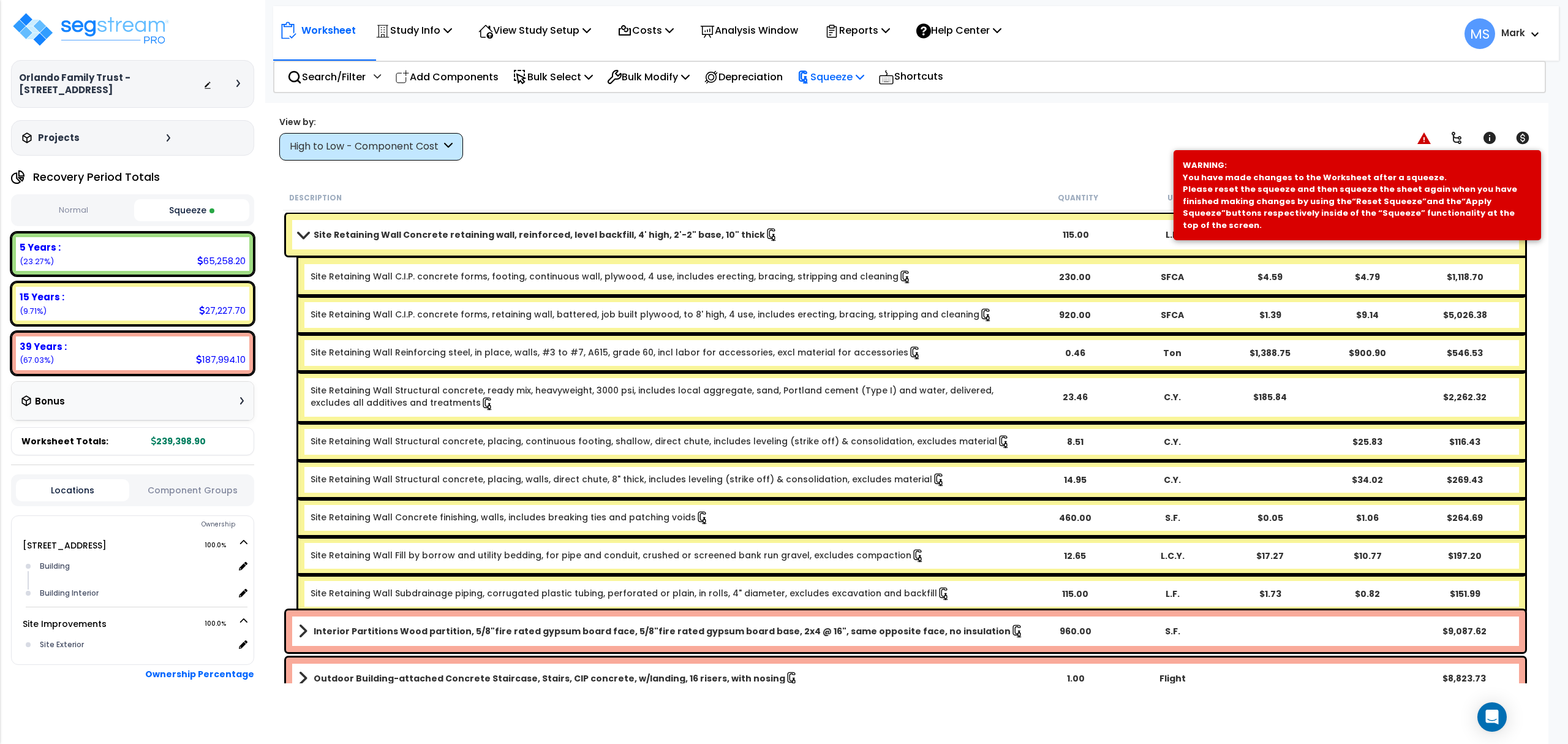
click at [860, 69] on p "Squeeze" at bounding box center [830, 77] width 67 height 17
click at [866, 112] on link "Re-squeeze" at bounding box center [852, 106] width 121 height 28
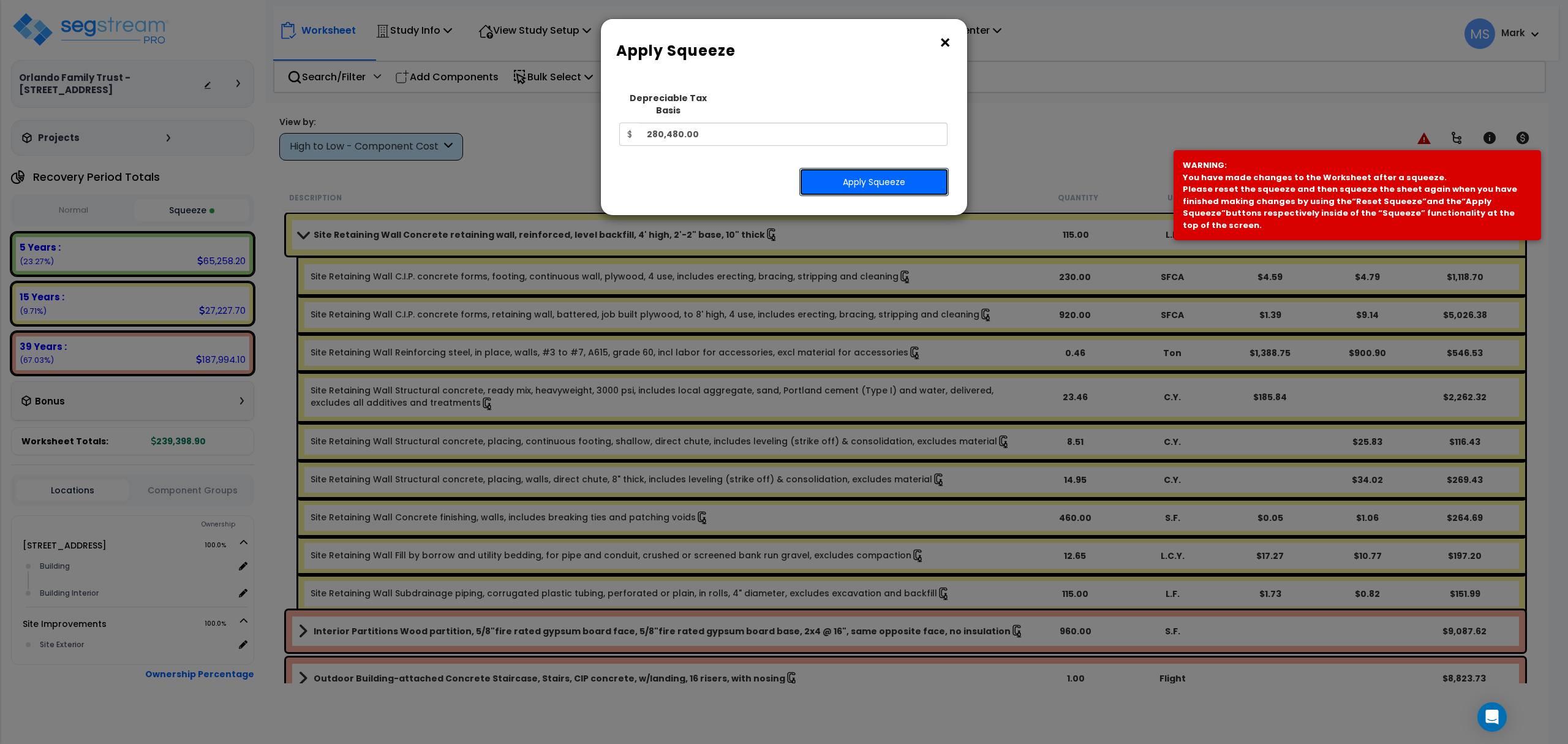
click at [848, 171] on button "Apply Squeeze" at bounding box center [873, 182] width 149 height 28
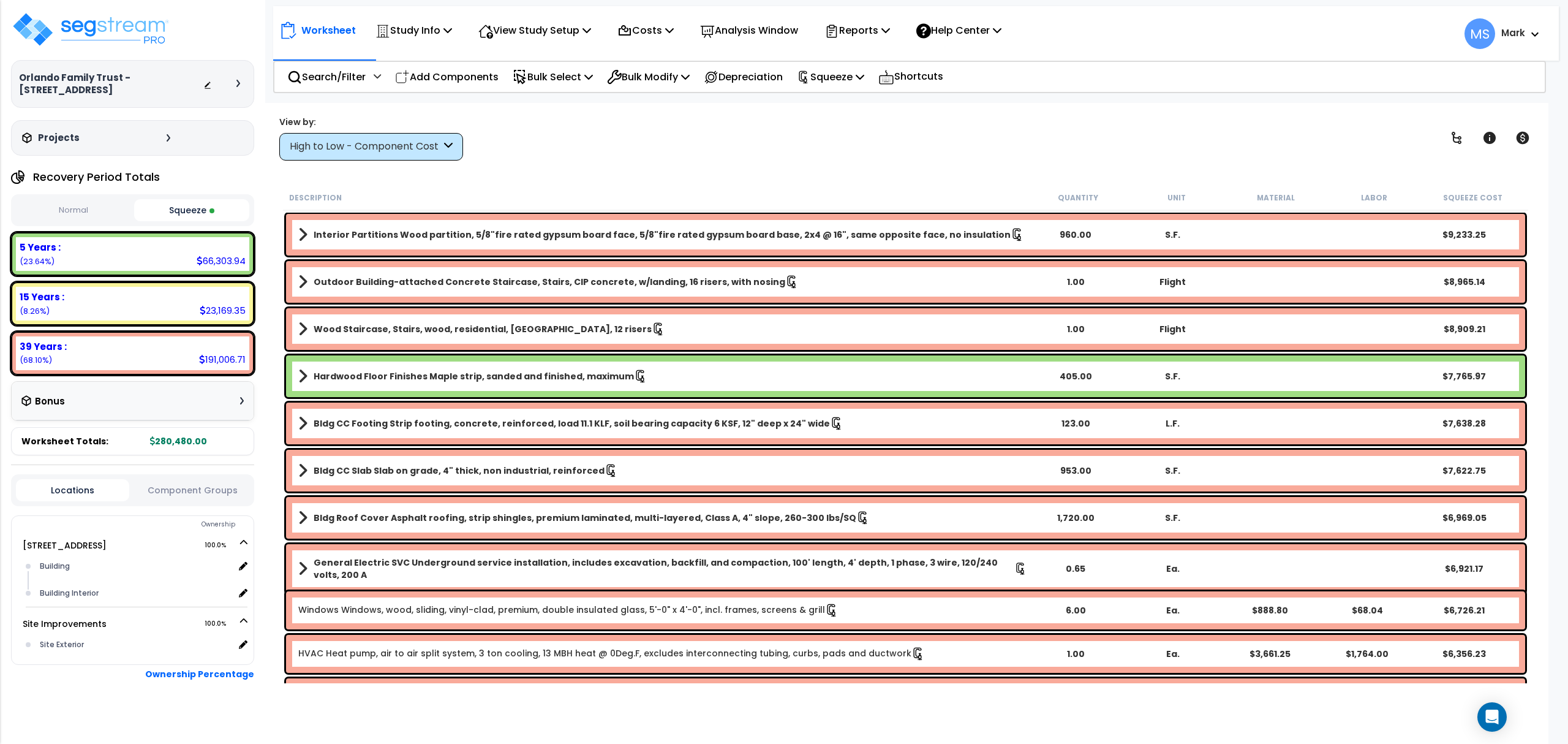
click at [160, 255] on div "5 Years : 66,303.94 (23.64%)" at bounding box center [132, 254] width 233 height 34
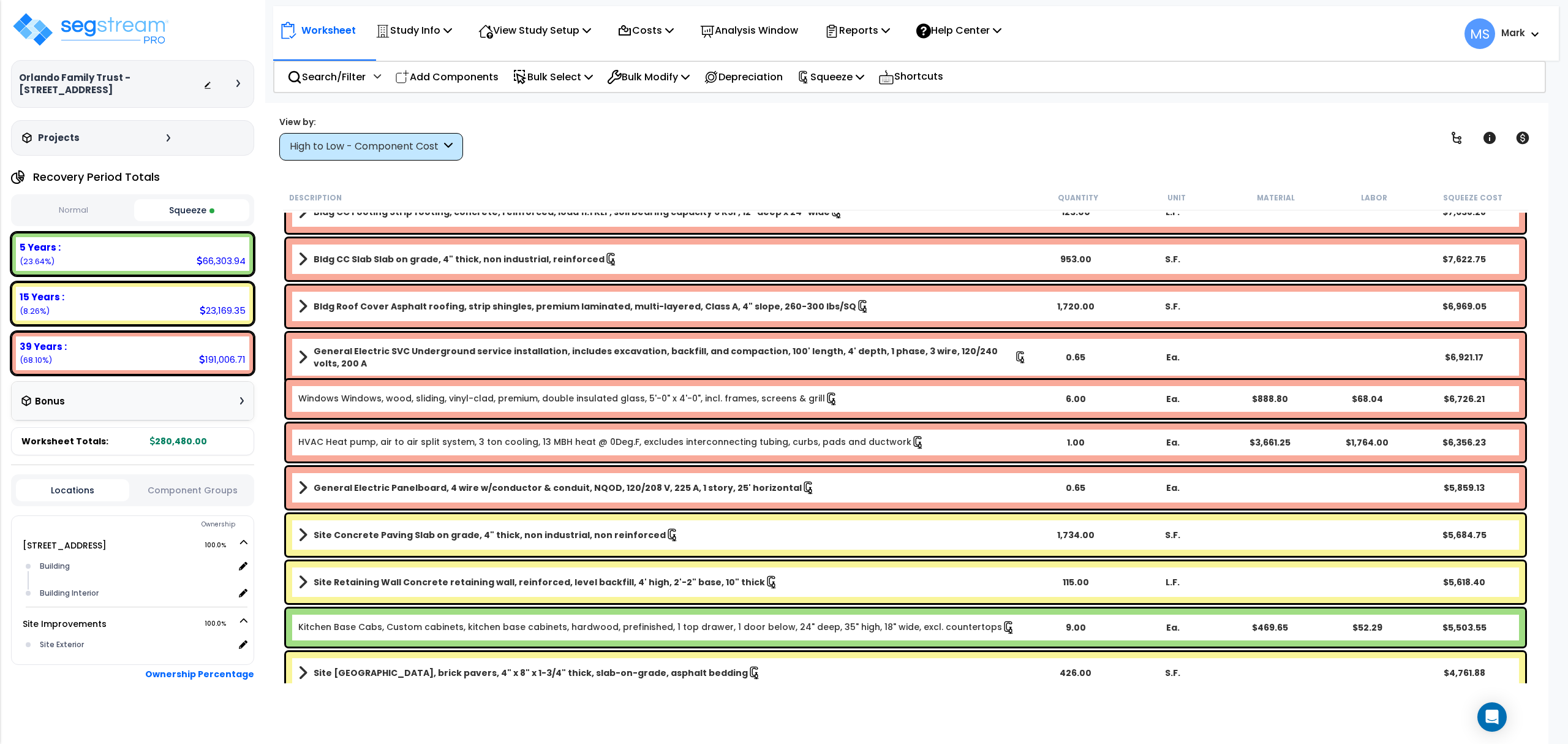
scroll to position [408, 0]
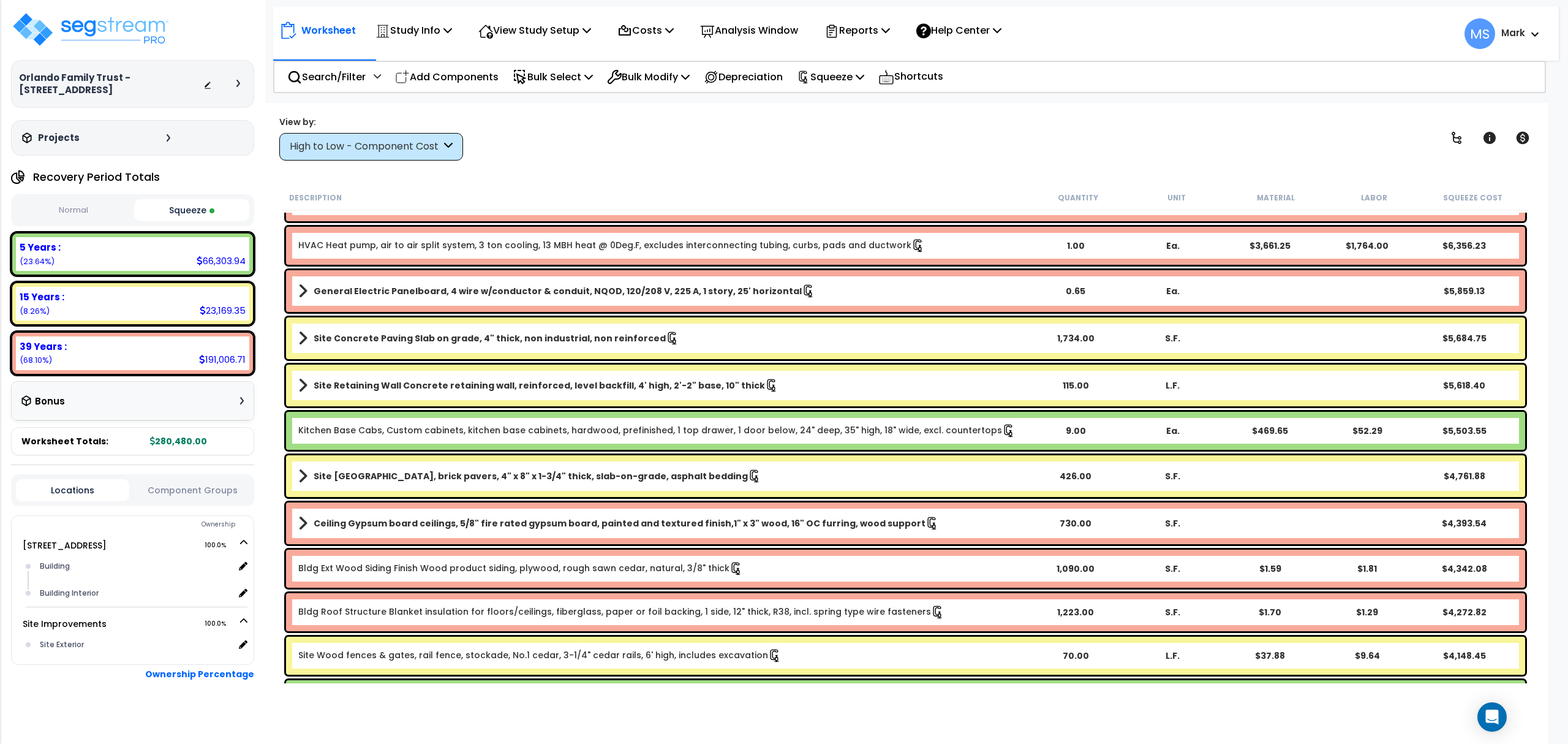
click at [734, 434] on link "Kitchen Base Cabs, Custom cabinets, kitchen base cabinets, hardwood, prefinishe…" at bounding box center [657, 430] width 717 height 14
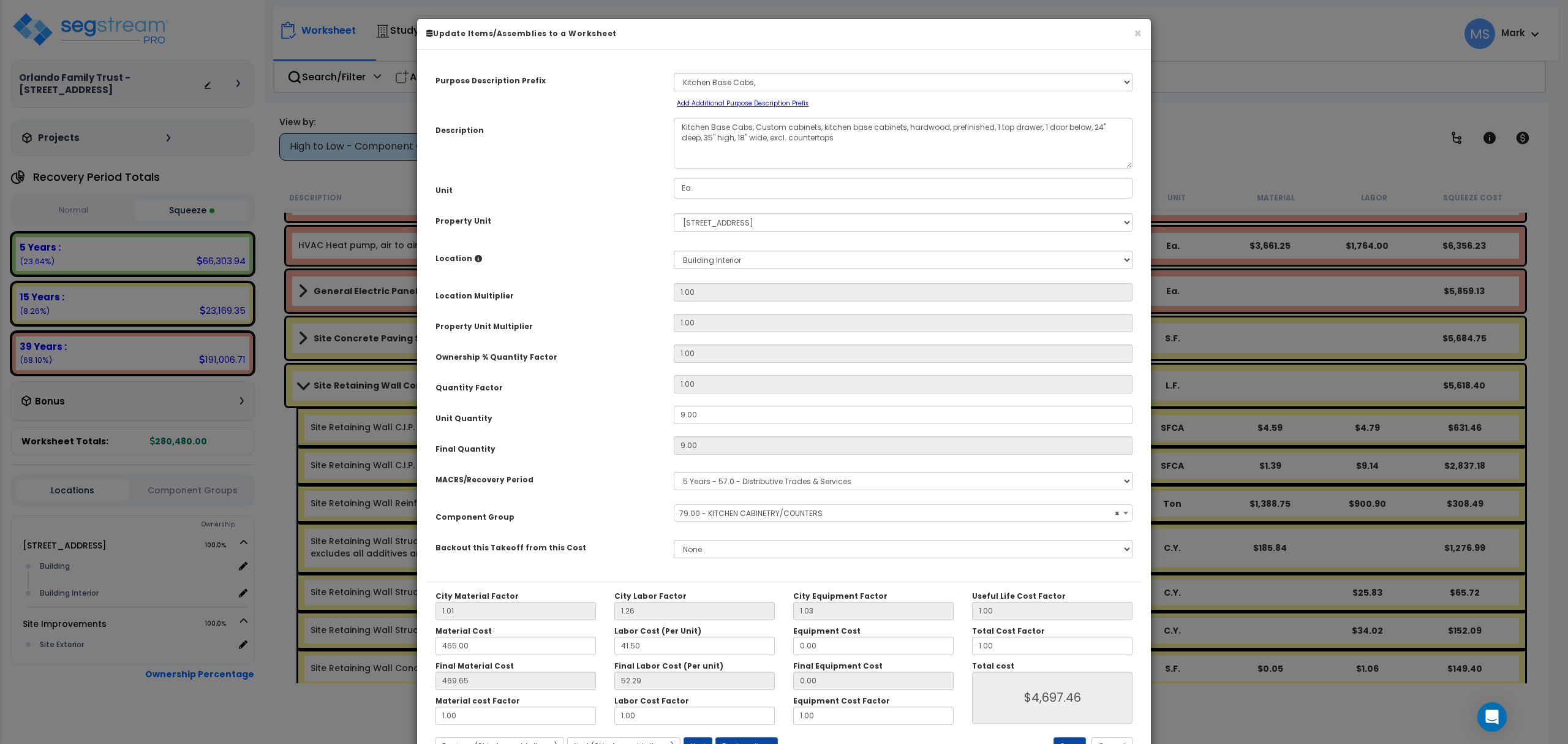
select select "45909"
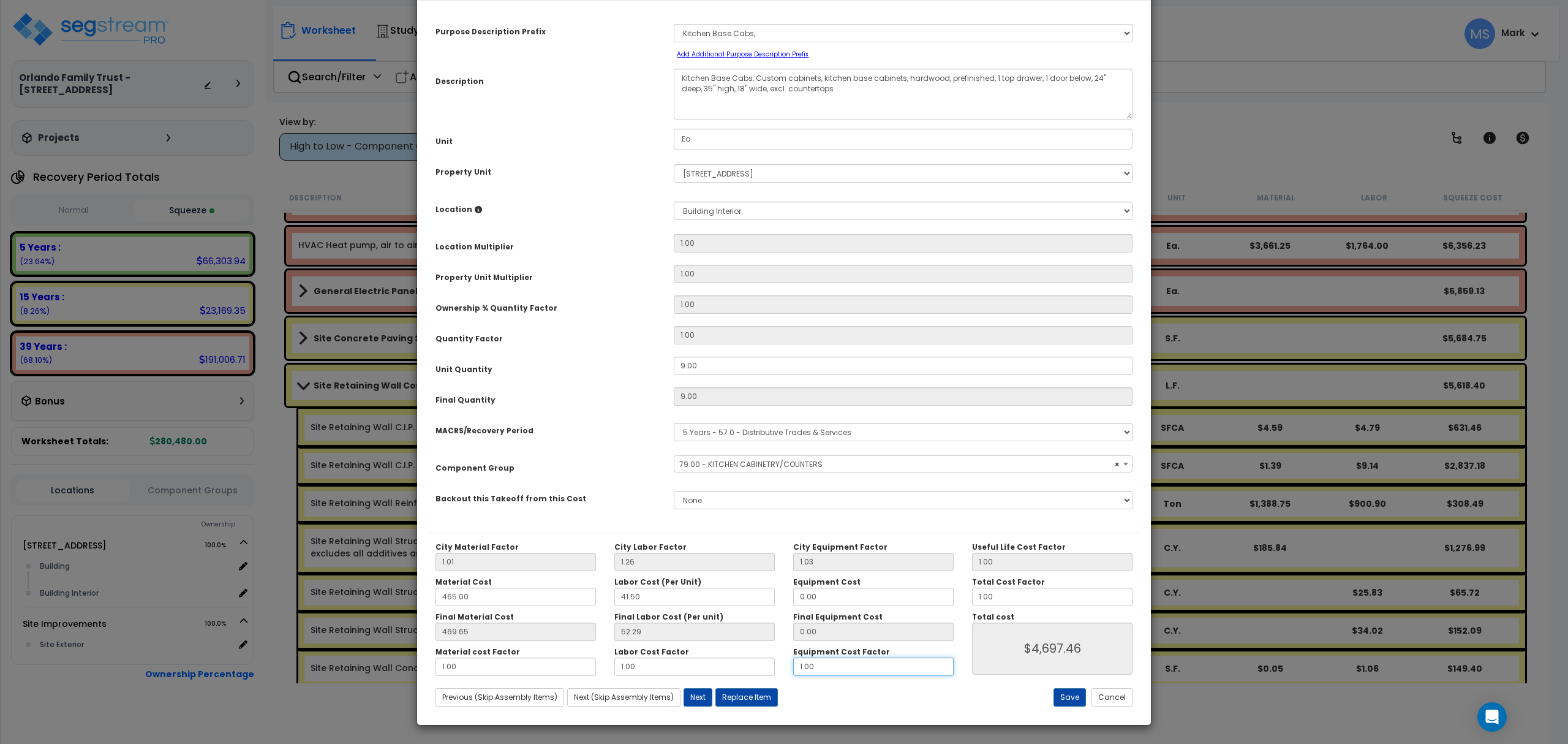
click at [849, 666] on input "1.00" at bounding box center [873, 666] width 160 height 18
drag, startPoint x: 851, startPoint y: 666, endPoint x: 875, endPoint y: 666, distance: 24.0
click at [853, 666] on input "1.00" at bounding box center [873, 666] width 160 height 18
type input "."
type input "$4,697.46"
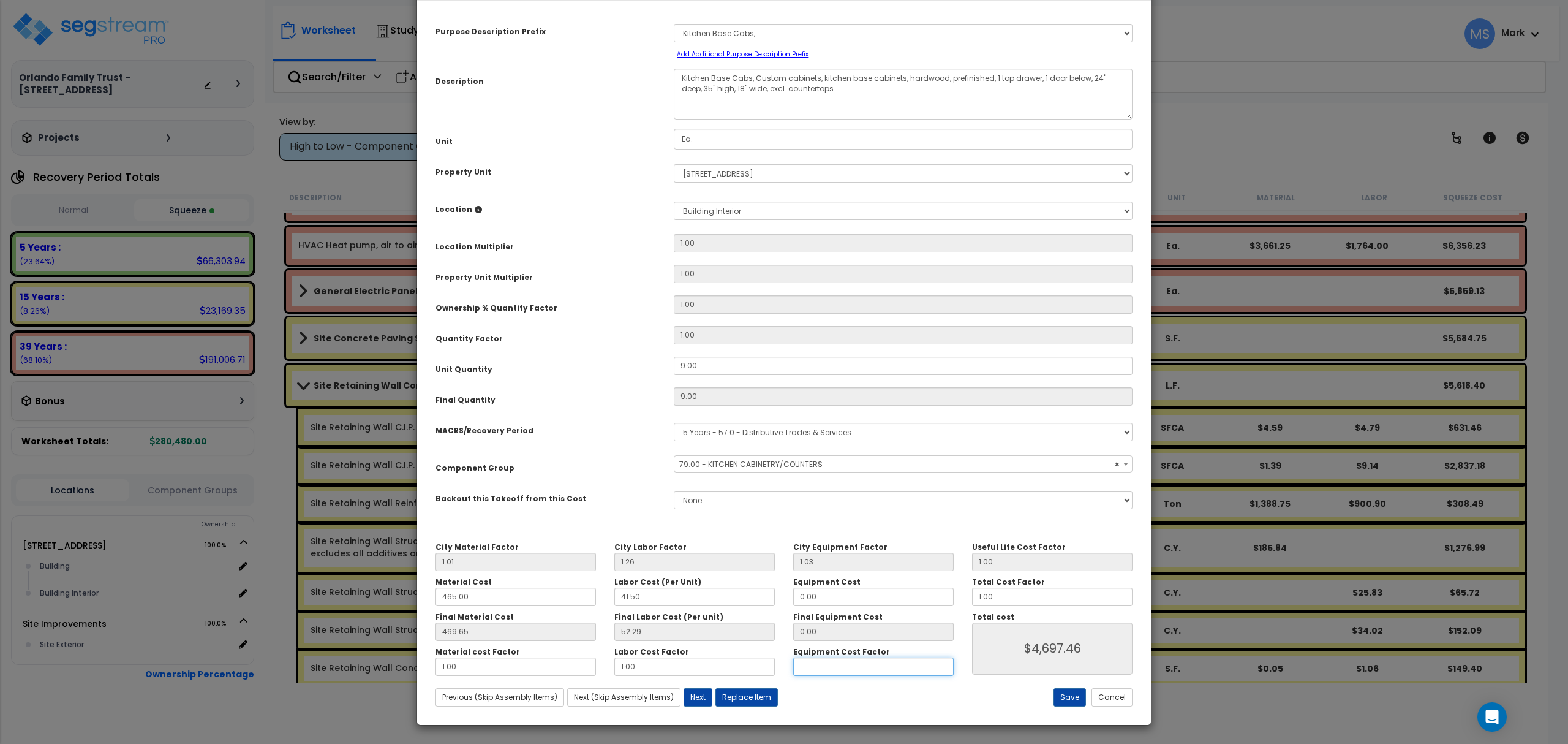
type input ".5"
type input "$4,697.46"
type input "."
type input "$4,697.46"
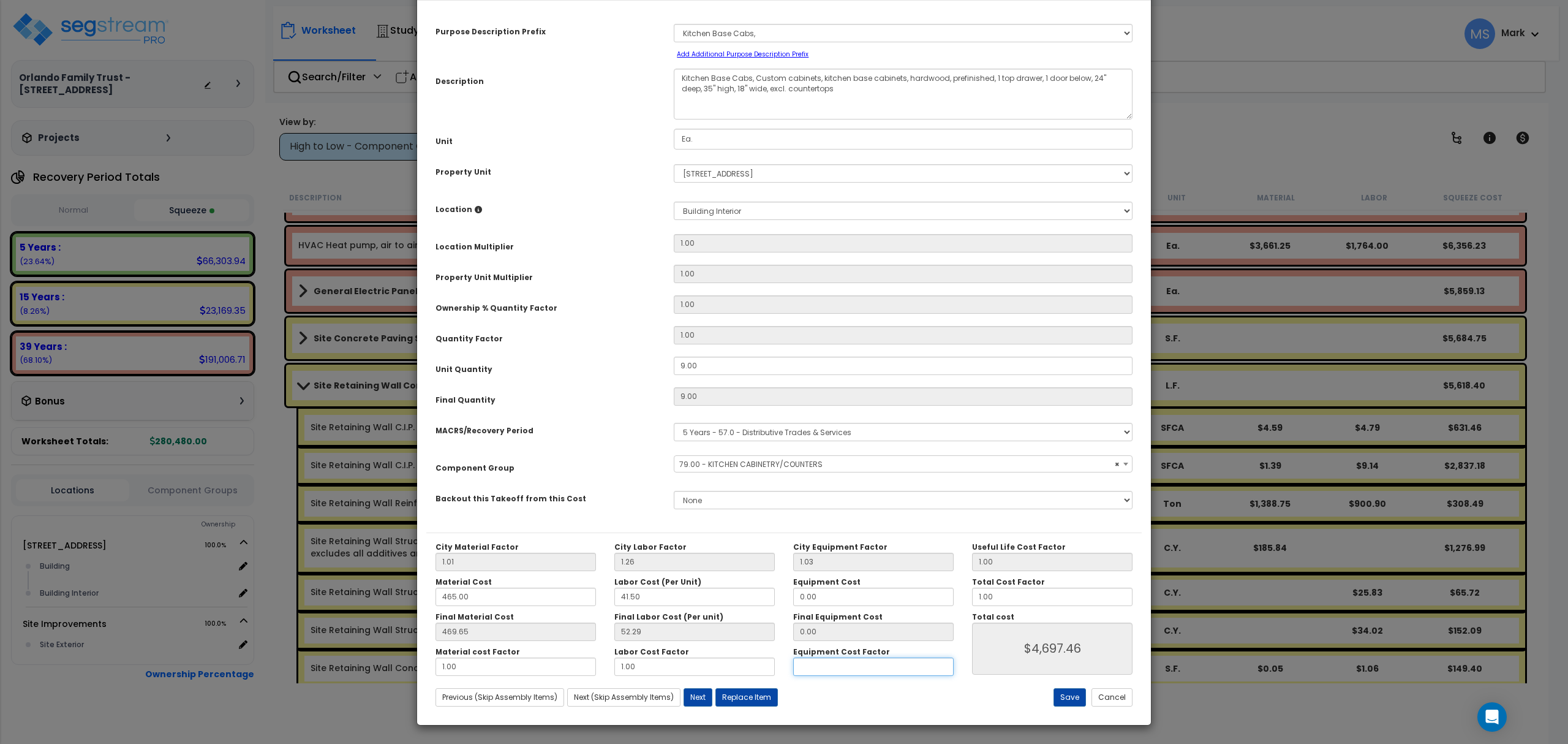
type input "1"
type input "$4,697.46"
type input "1."
type input "$4,697.46"
type input "1.5"
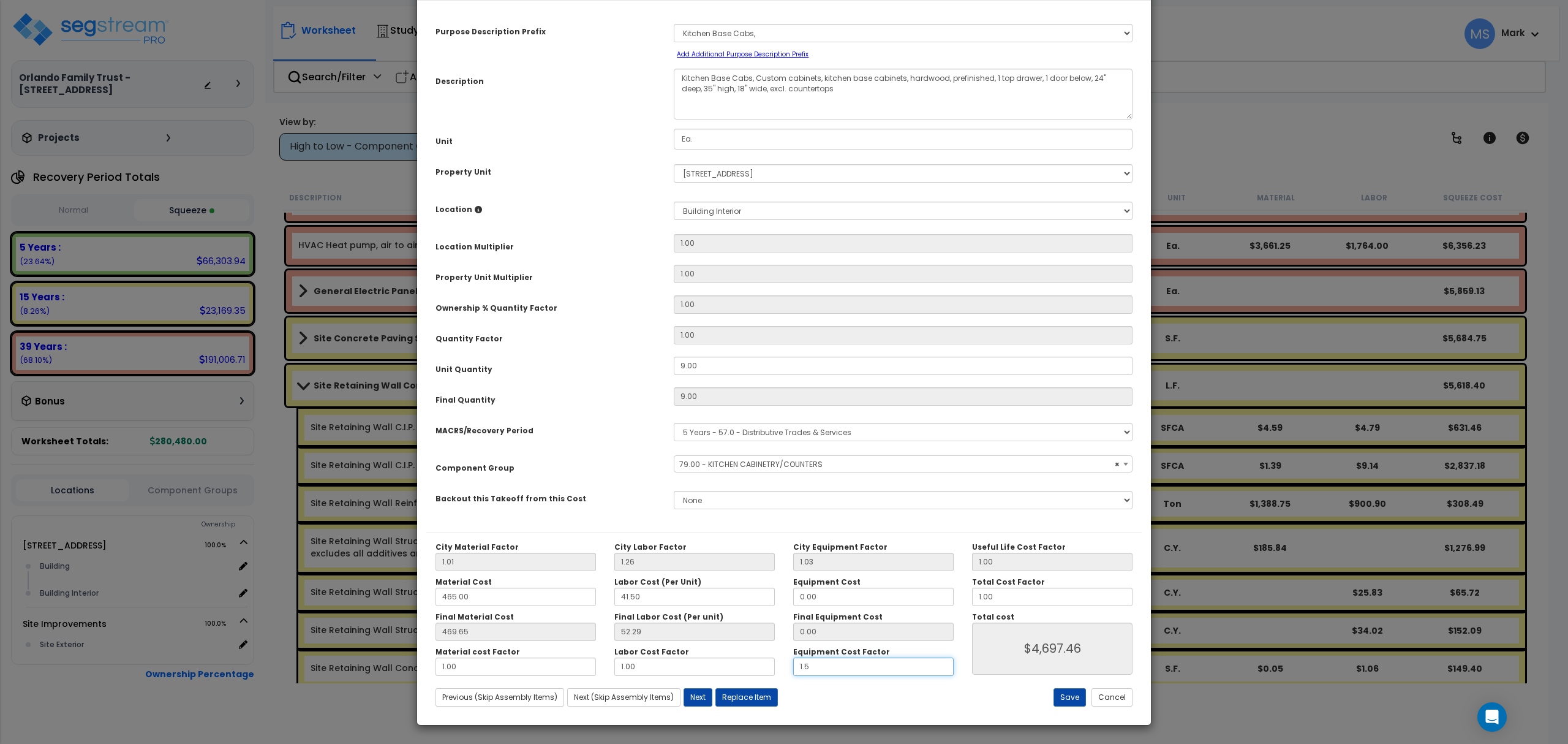
type input "$4,697.46"
type input "1.5"
type input "$4,697.46"
click at [1066, 699] on button "Save" at bounding box center [1070, 697] width 32 height 18
type input "1.50"
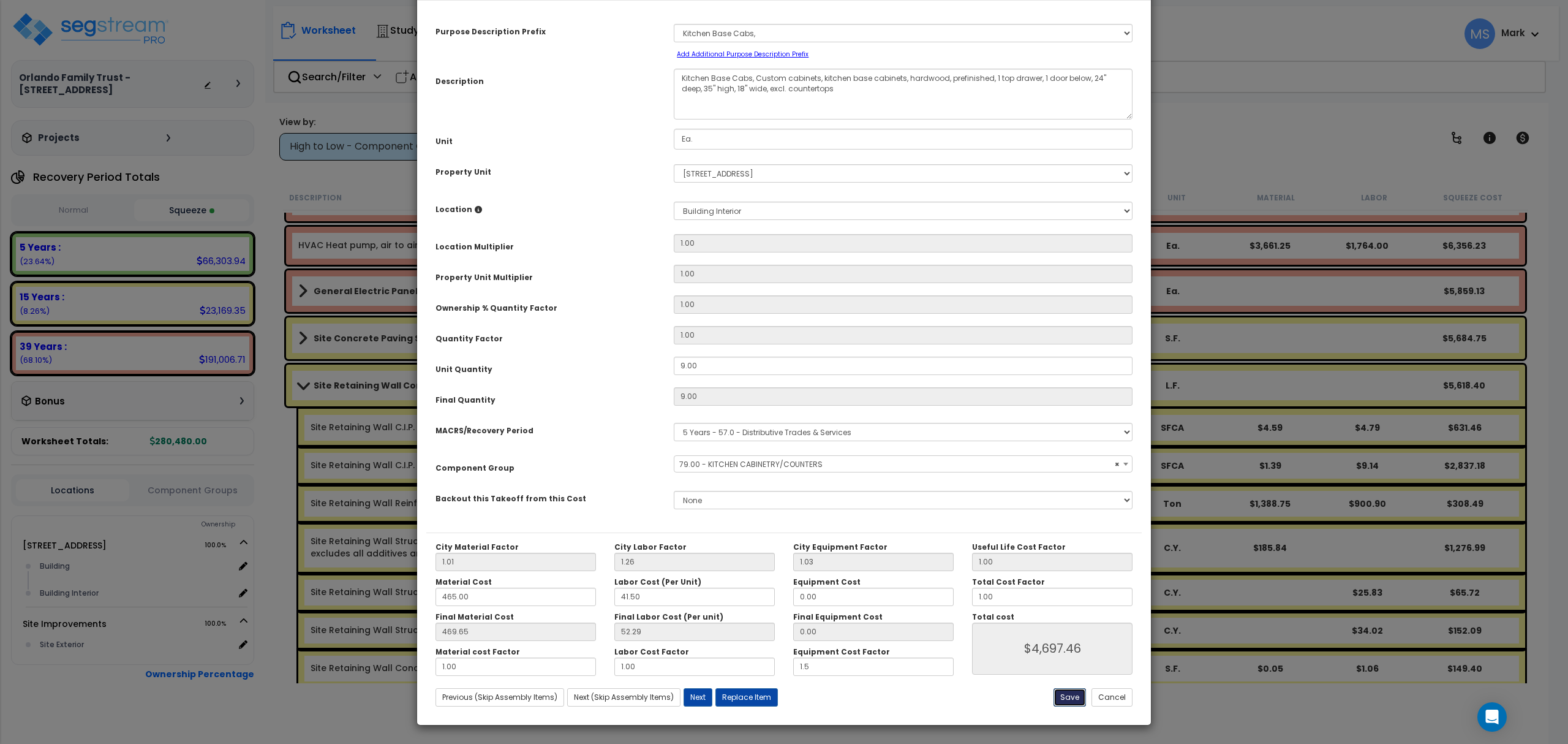
type input "4697.46"
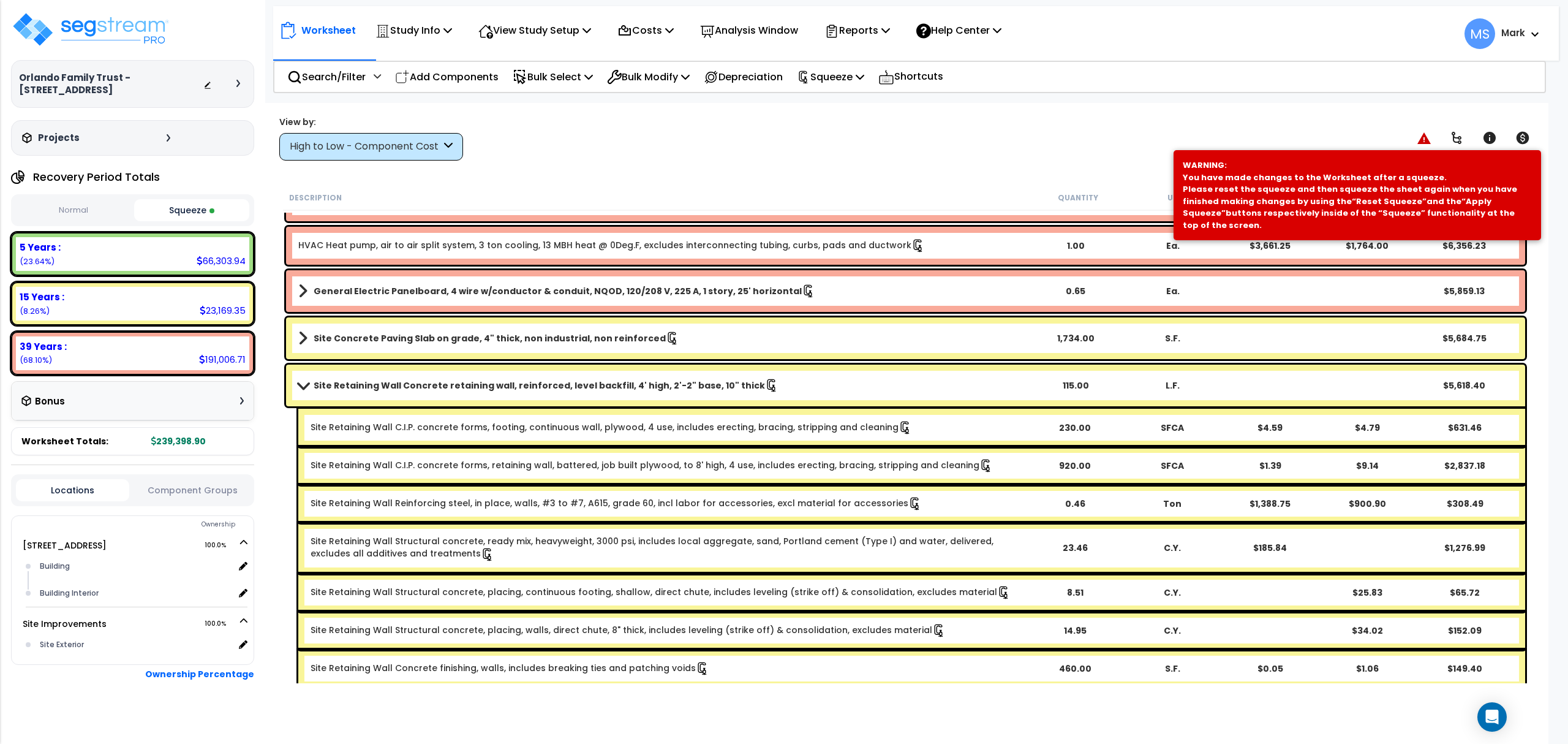
scroll to position [0, 0]
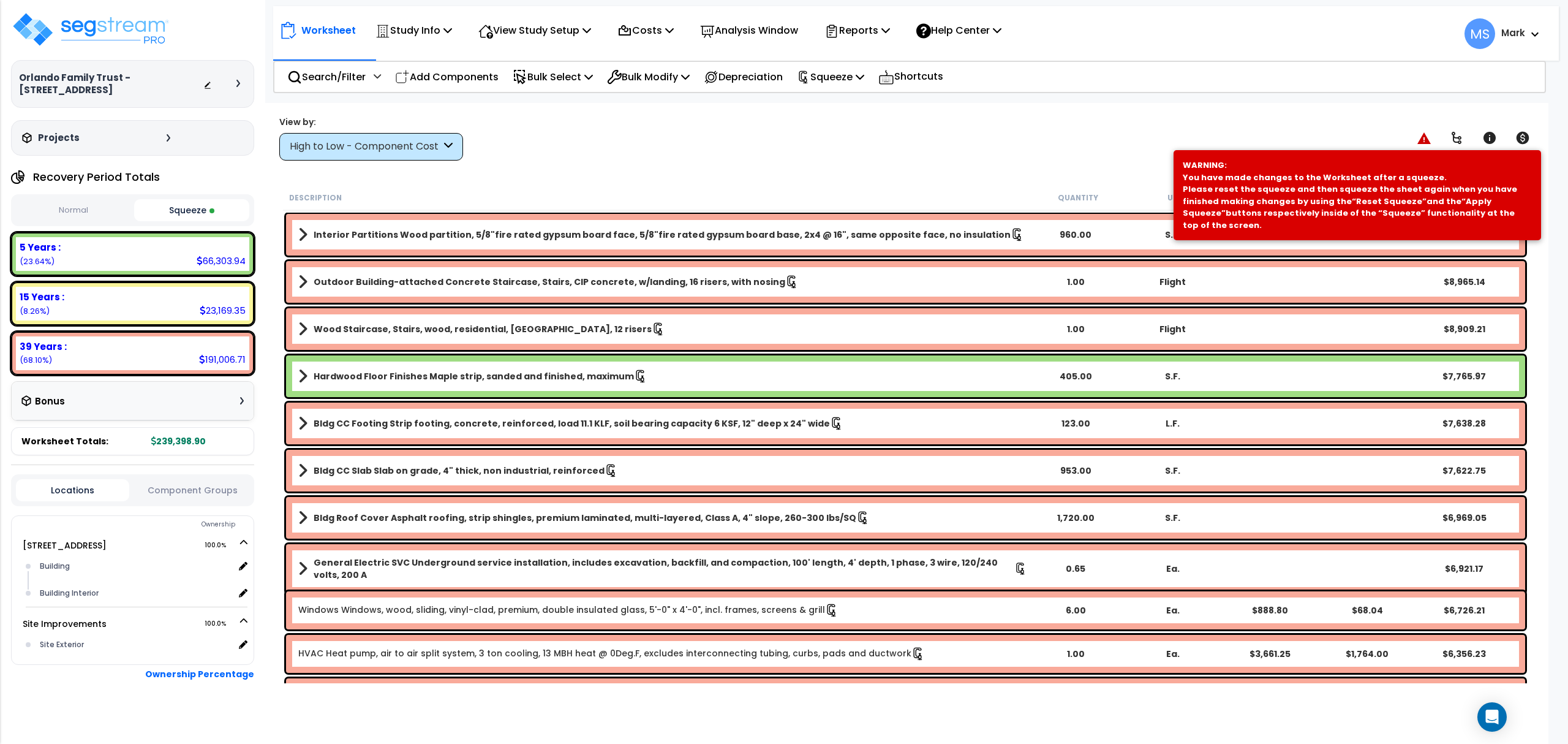
click at [491, 385] on div "Hardwood Floor Finishes Maple strip, sanded and finished, maximum 405.00 S.F. $…" at bounding box center [906, 376] width 1239 height 41
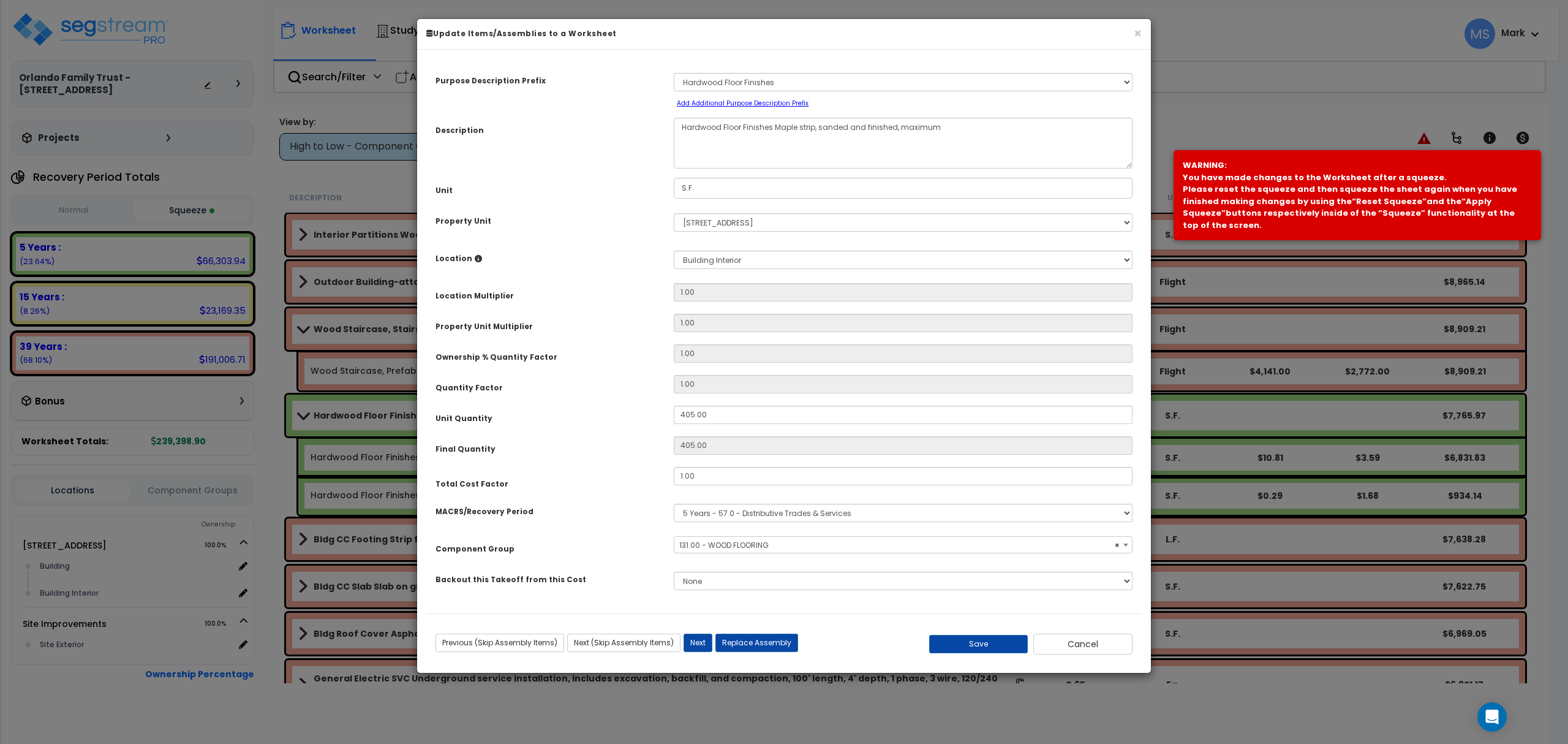
select select "45955"
click at [757, 471] on input "1.00" at bounding box center [903, 476] width 459 height 18
click at [963, 643] on button "Save" at bounding box center [979, 644] width 99 height 18
type input "0.50"
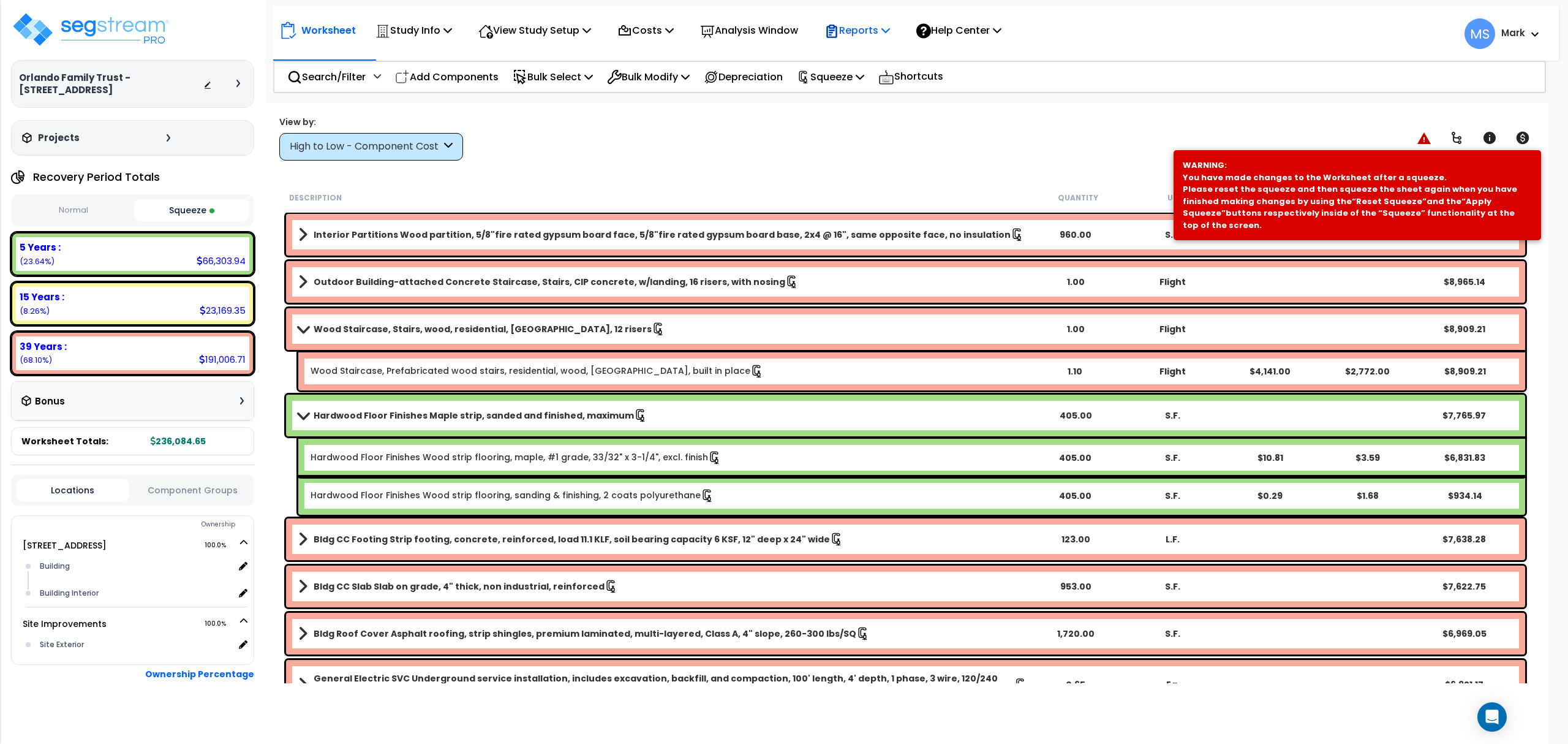
click at [861, 32] on p "Reports" at bounding box center [857, 30] width 65 height 17
click at [674, 69] on p "Bulk Modify" at bounding box center [649, 77] width 83 height 17
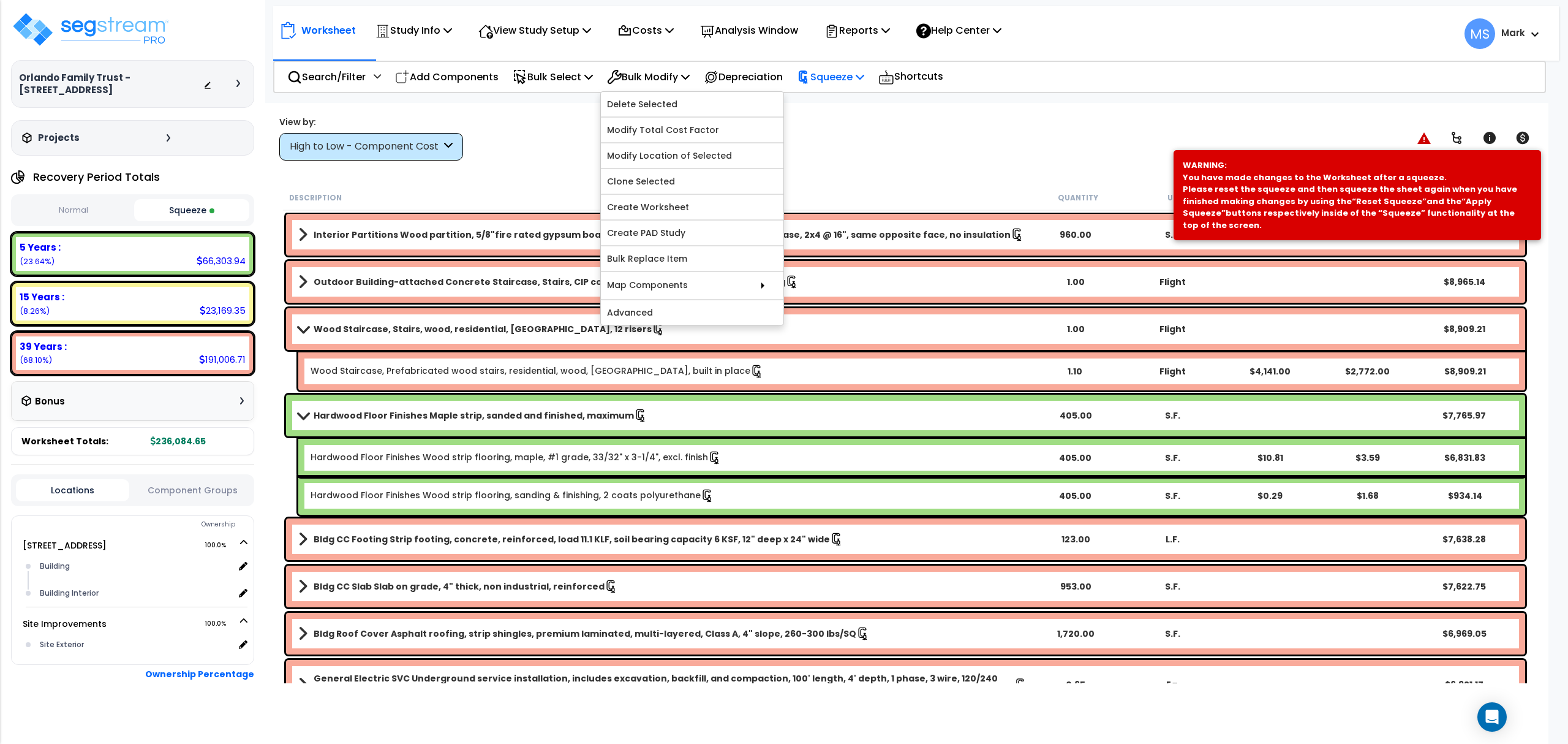
click at [848, 74] on p "Squeeze" at bounding box center [830, 77] width 67 height 17
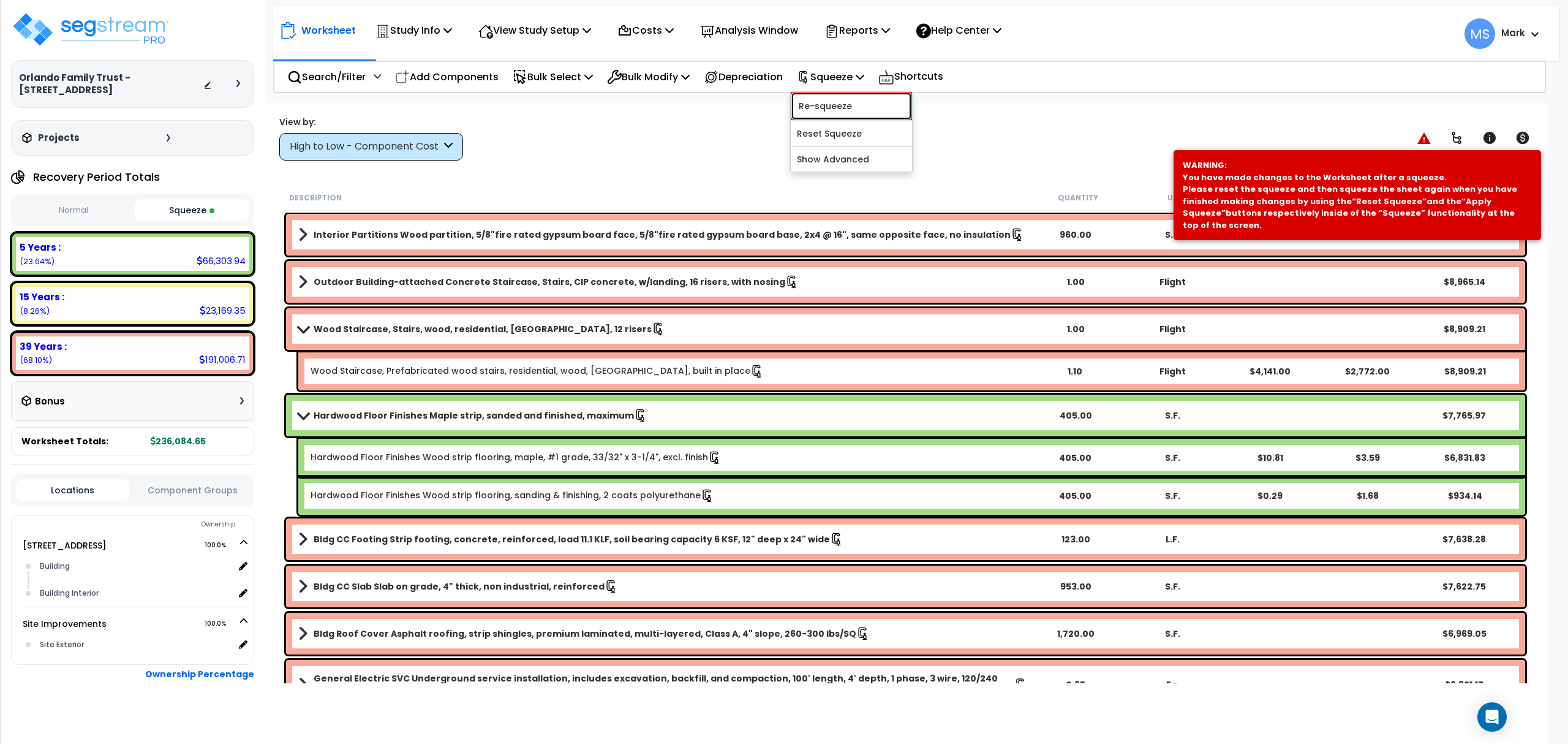
drag, startPoint x: 854, startPoint y: 97, endPoint x: 860, endPoint y: 122, distance: 25.7
click at [854, 98] on link "Re-squeeze" at bounding box center [852, 106] width 121 height 28
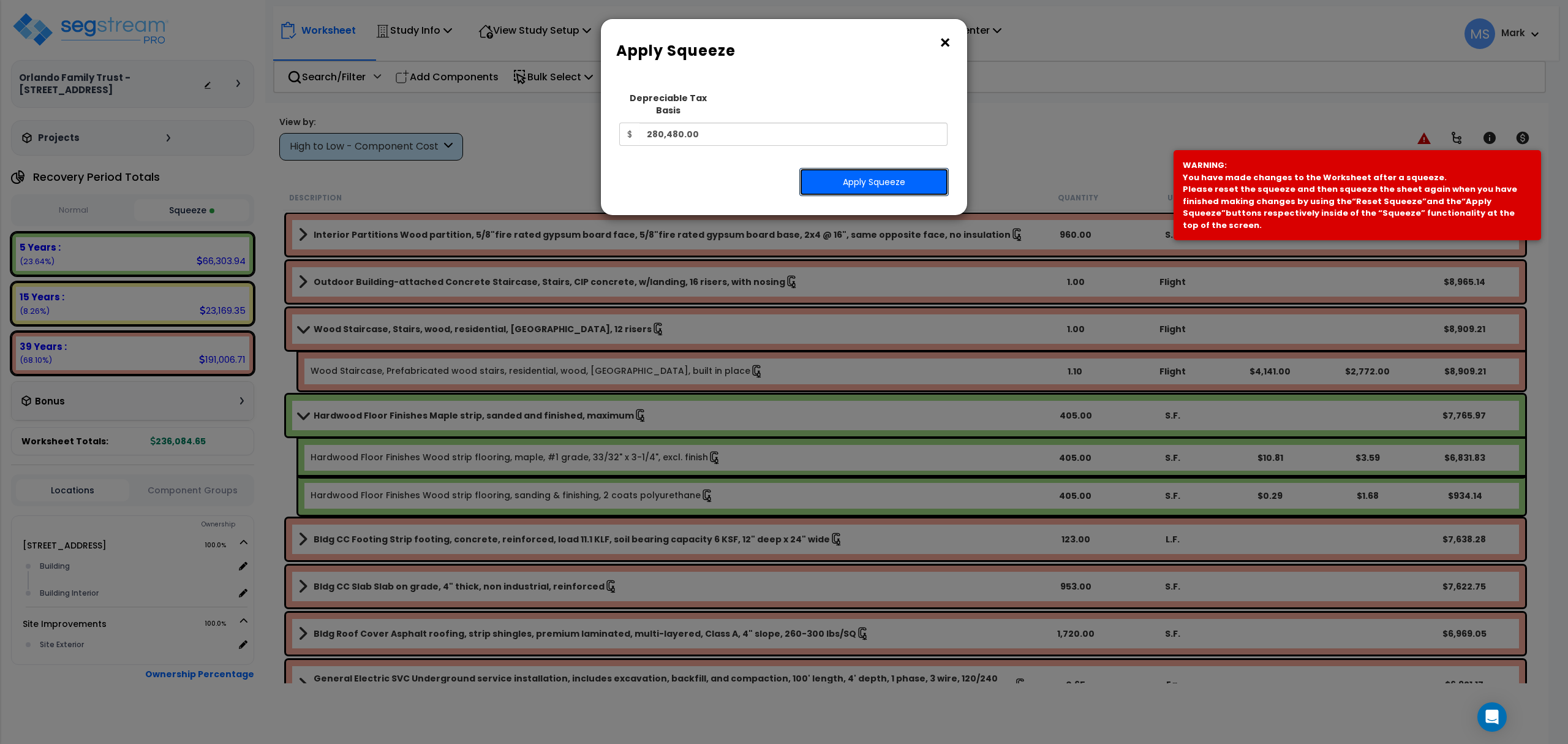
drag, startPoint x: 875, startPoint y: 171, endPoint x: 1054, endPoint y: 174, distance: 179.0
click at [900, 170] on button "Apply Squeeze" at bounding box center [873, 182] width 149 height 28
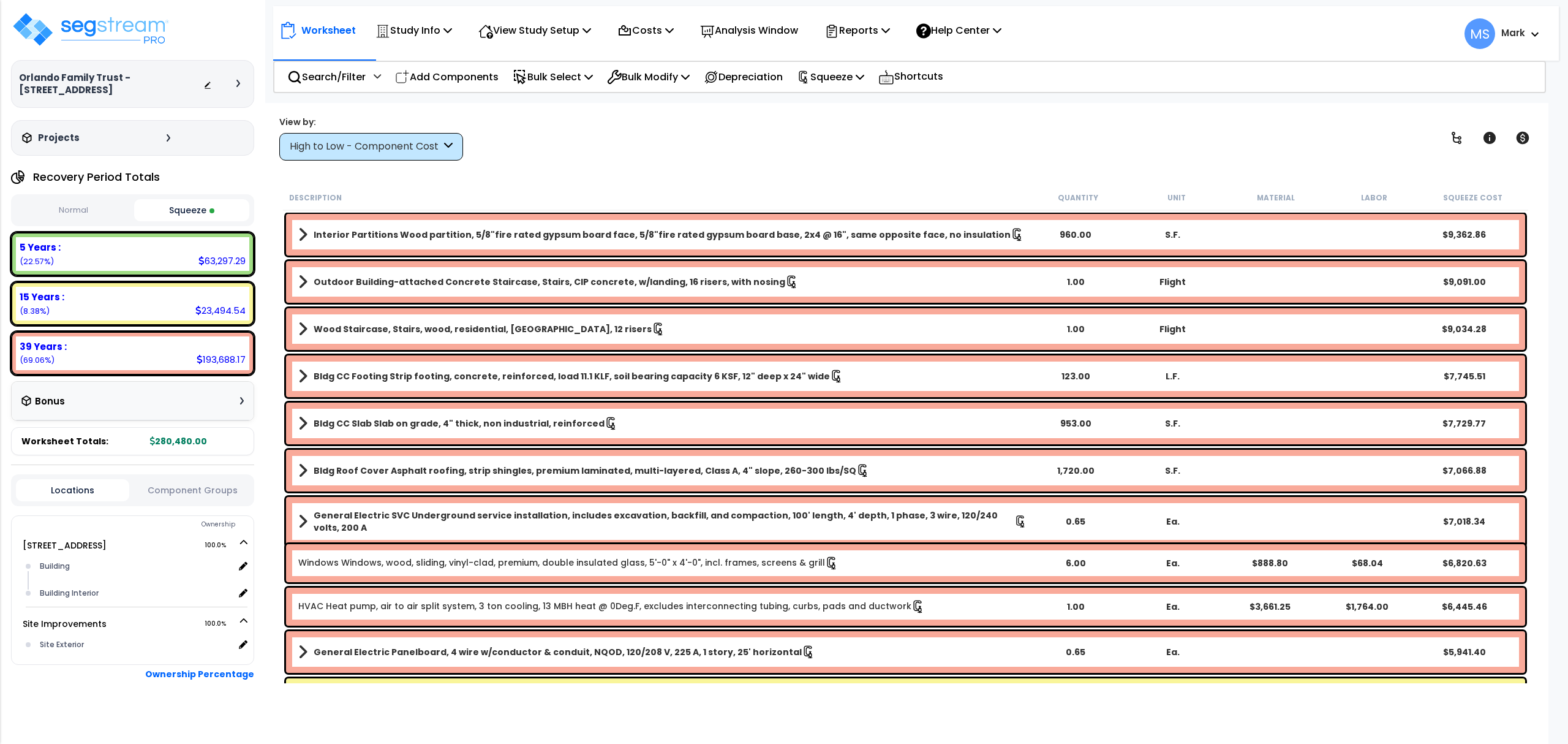
click at [206, 267] on div "63,297.29" at bounding box center [222, 260] width 47 height 13
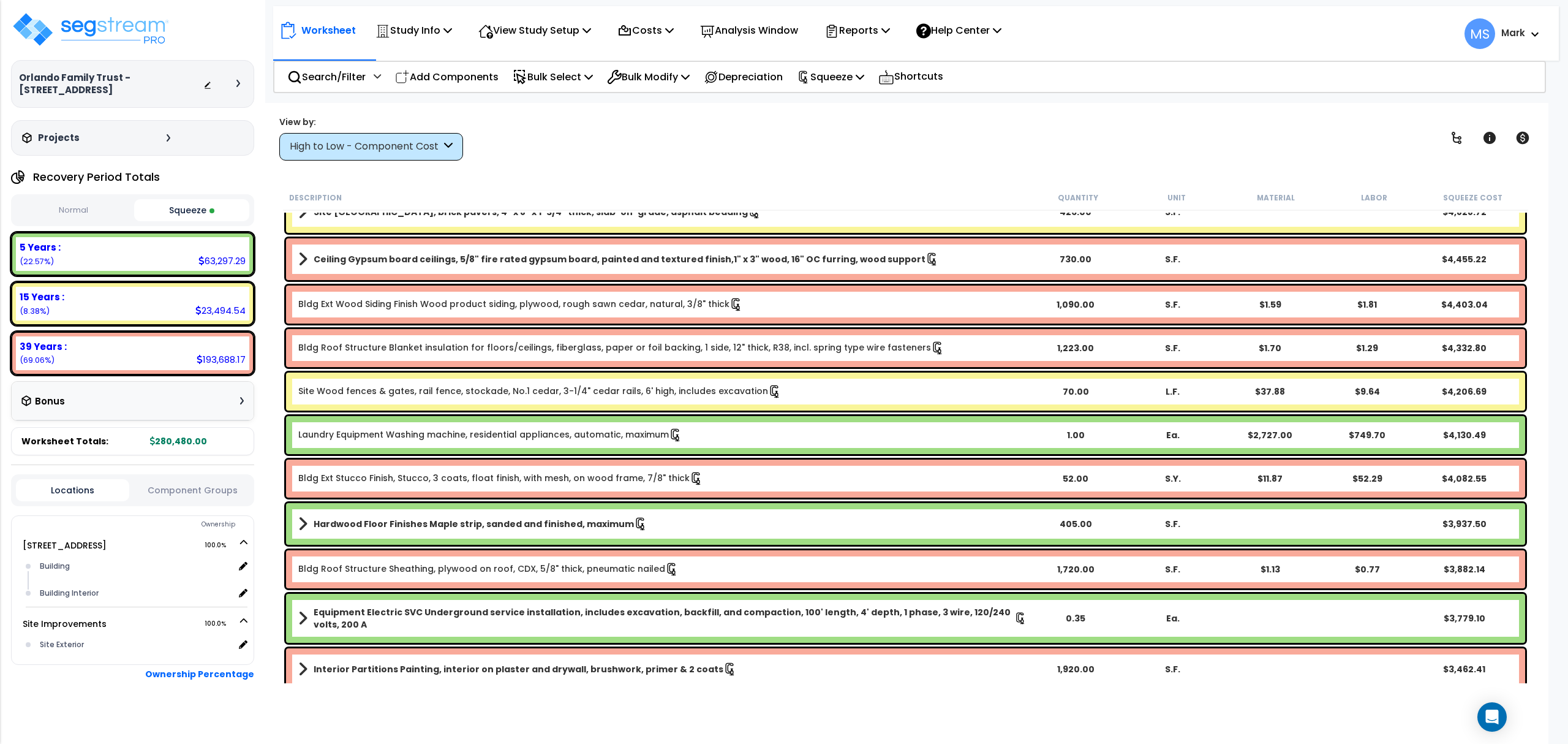
scroll to position [654, 0]
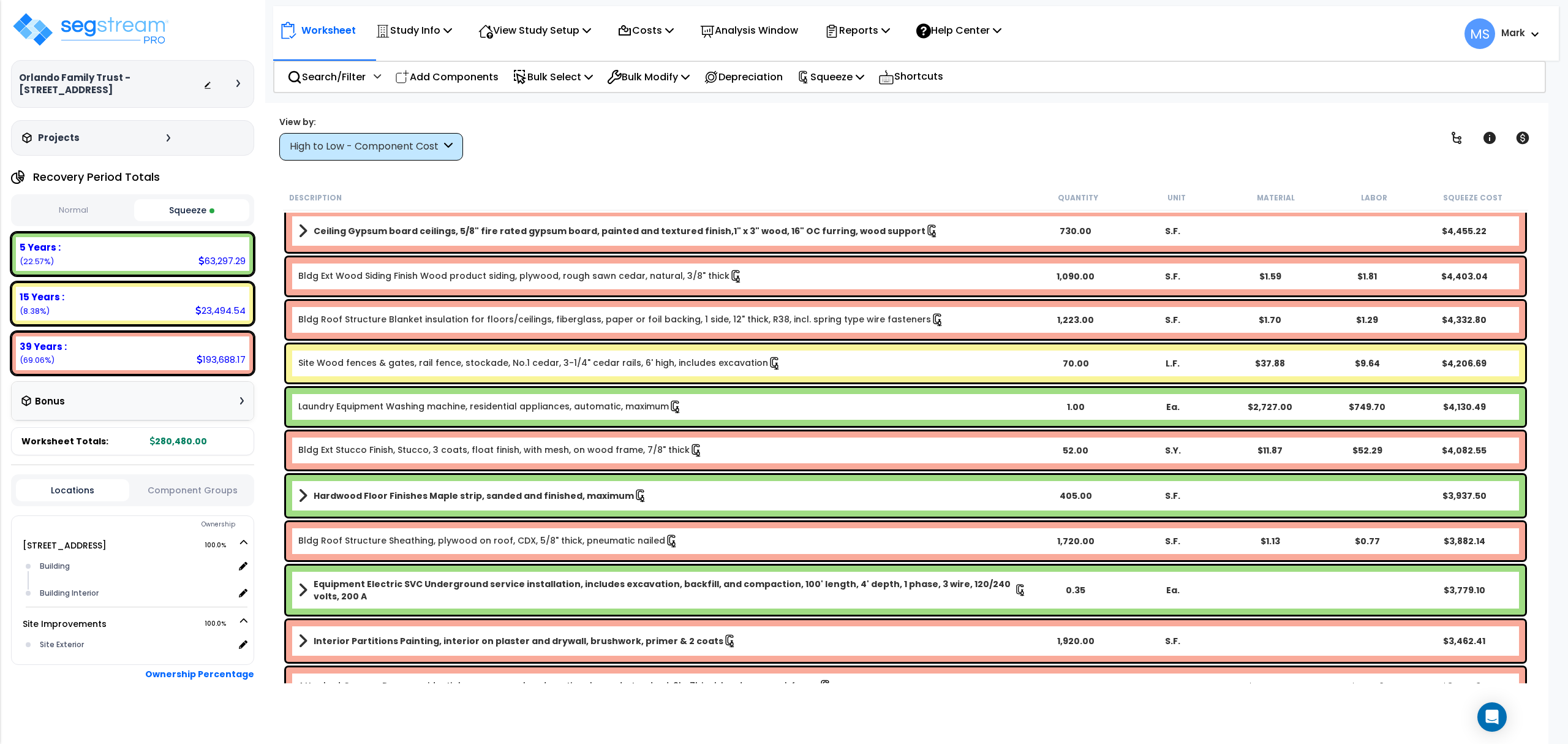
click at [604, 410] on link "Laundry Equipment Washing machine, residential appliances, automatic, maximum" at bounding box center [490, 407] width 384 height 14
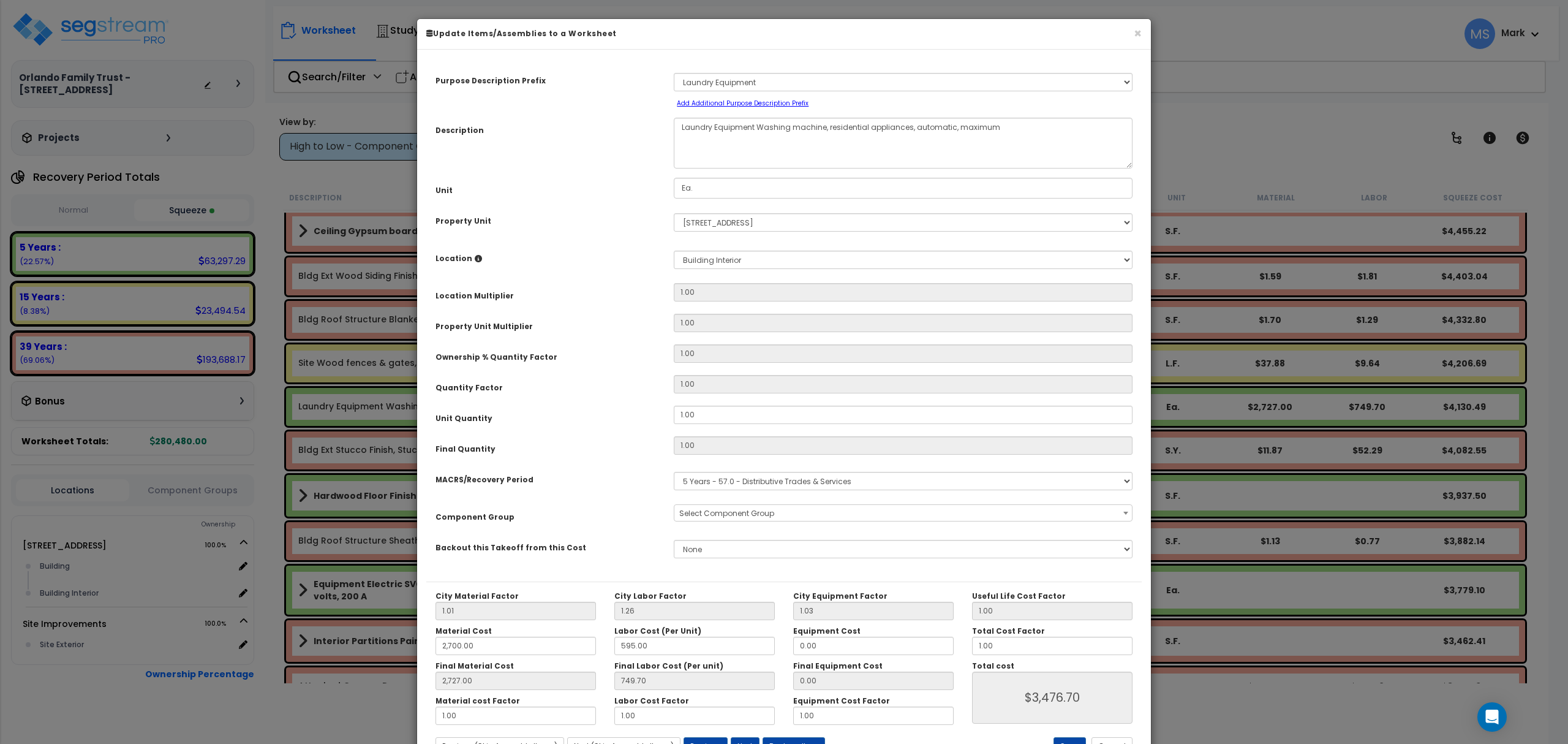
select select "45840"
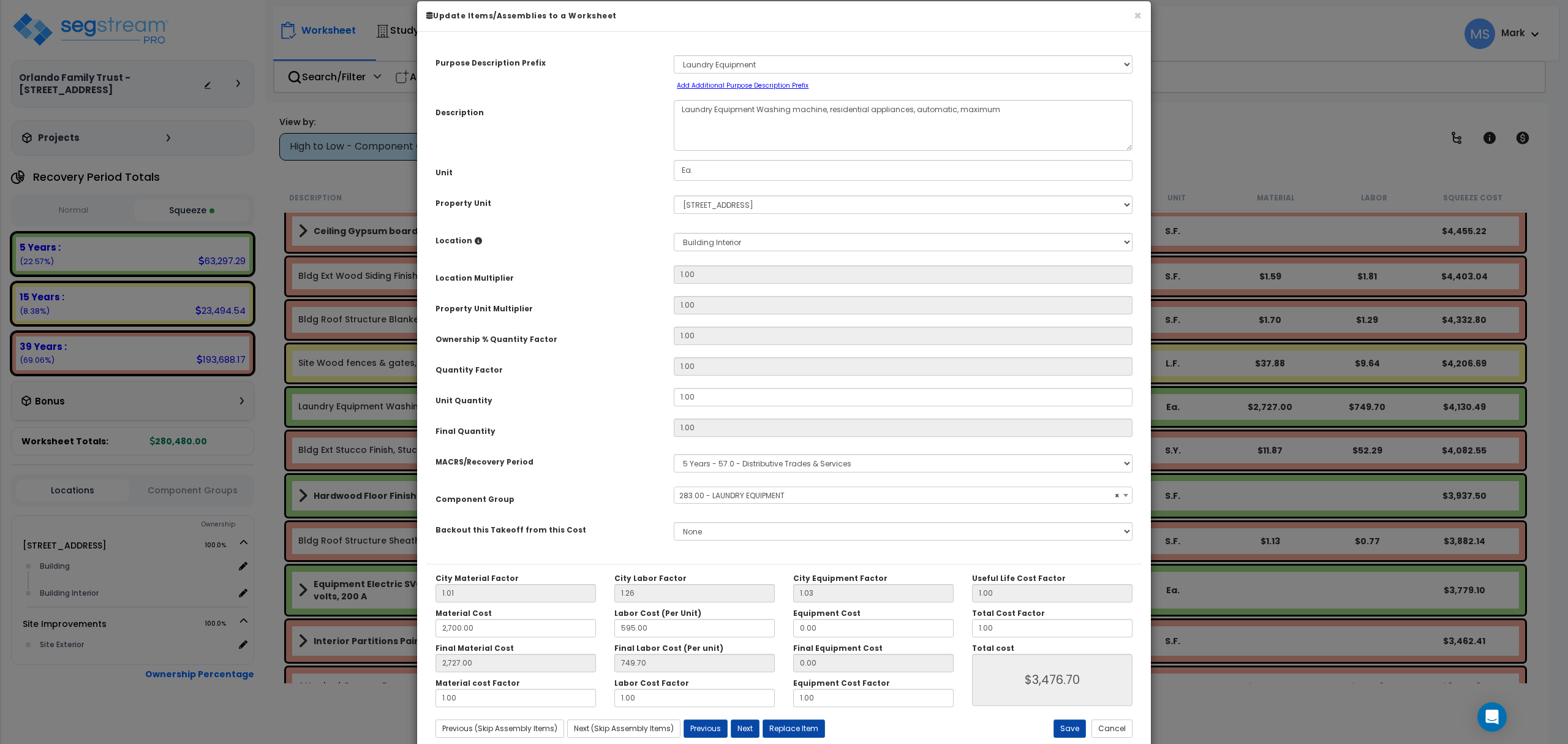
scroll to position [50, 0]
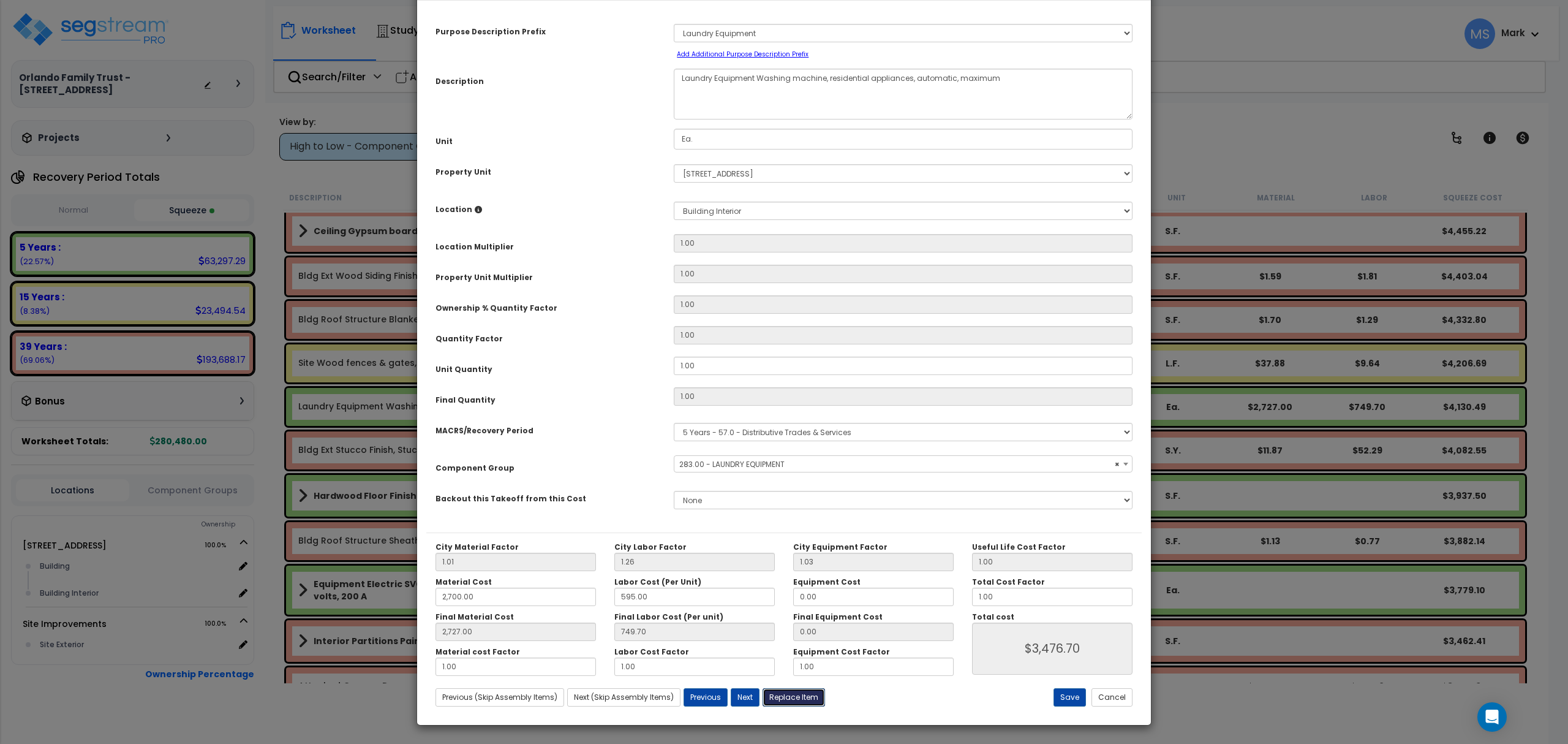
click at [804, 703] on button "Replace Item" at bounding box center [793, 697] width 63 height 18
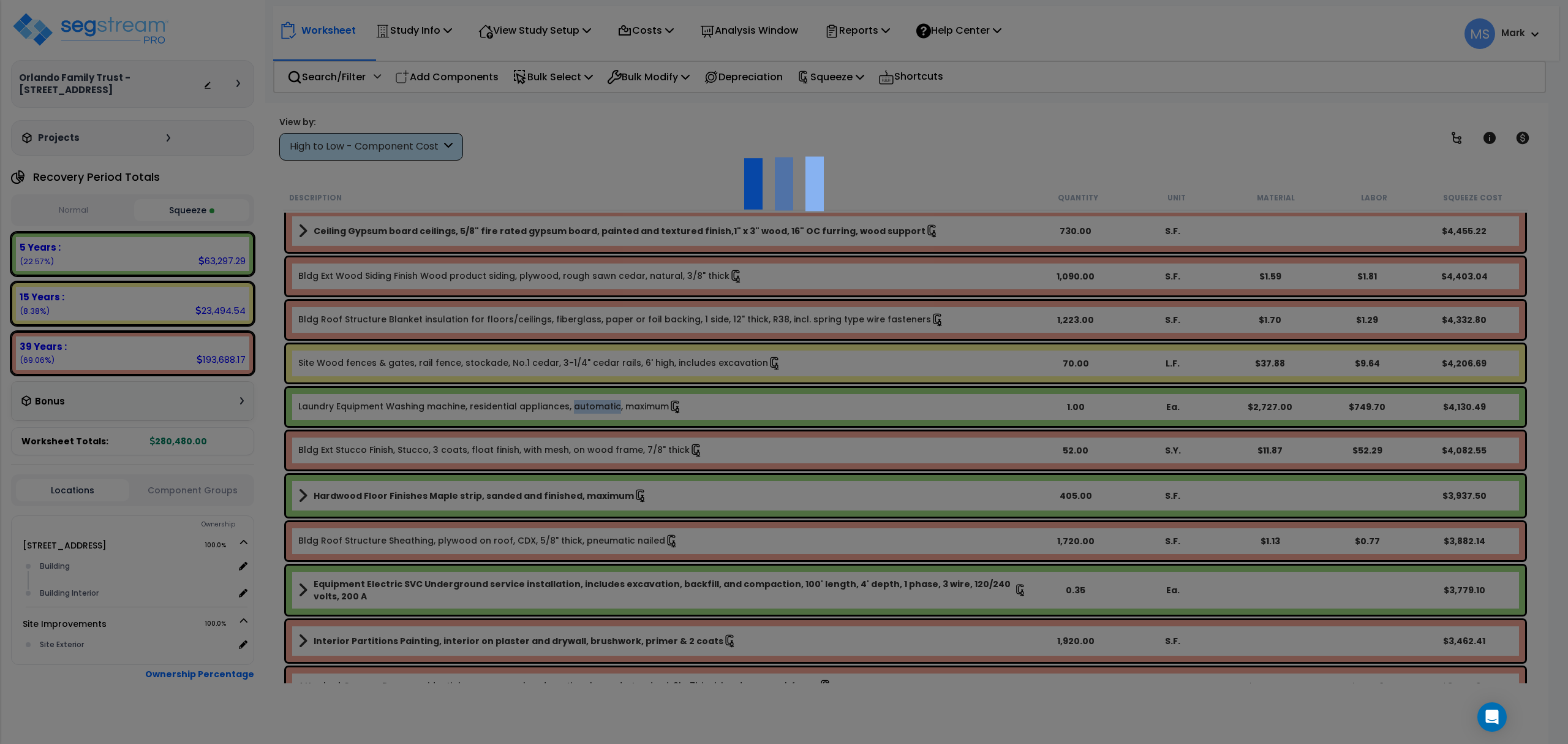
type input "1"
type input "Ea."
select select "171940"
select select "461"
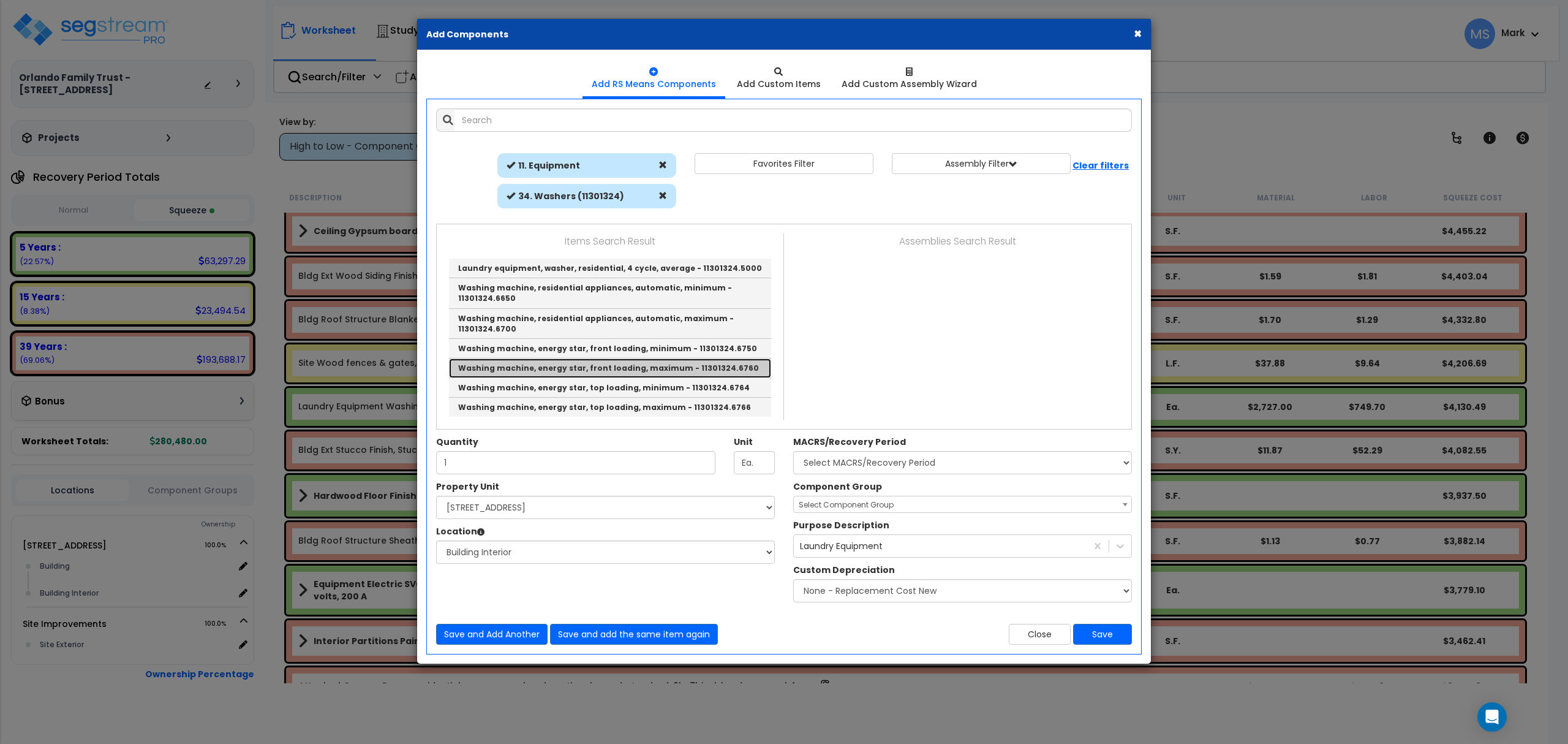
click at [650, 359] on link "Washing machine, energy star, front loading, maximum - 11301324.6760" at bounding box center [610, 368] width 322 height 19
type input "Washing machine, energy star, front loading, maximum - 11301324.6760"
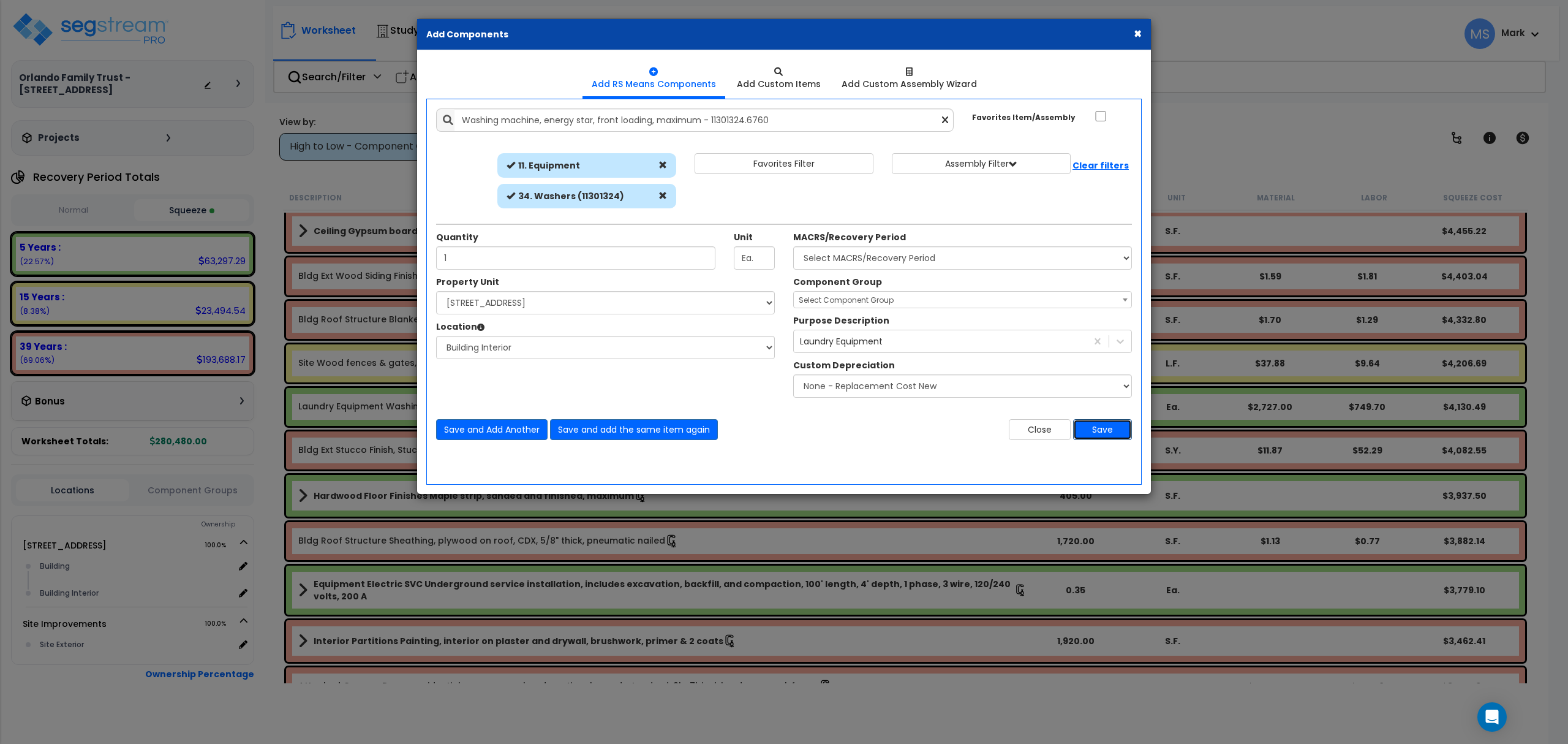
click at [1102, 432] on button "Save" at bounding box center [1102, 429] width 59 height 21
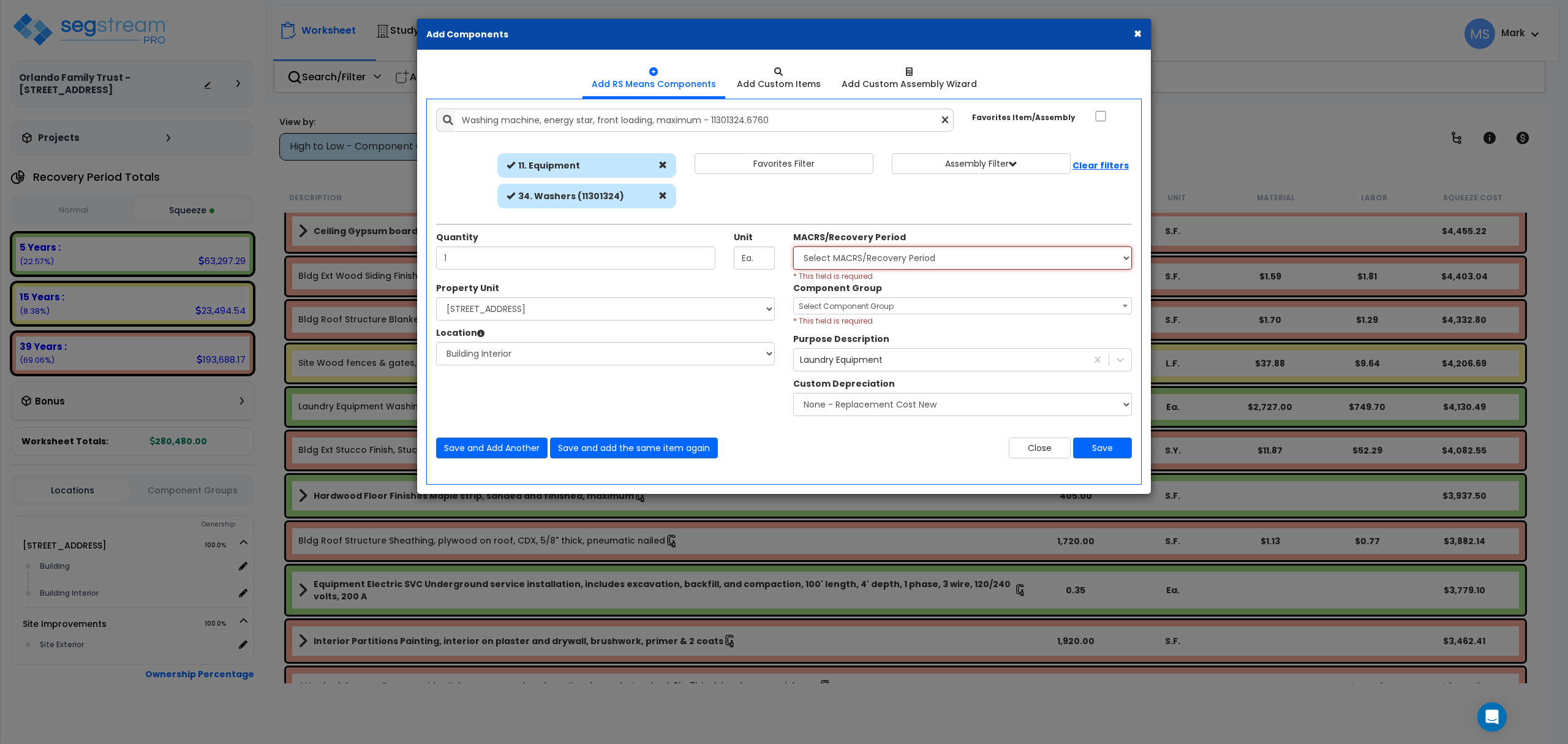
click at [859, 258] on select "Select MACRS/Recovery Period 5 Years - 57.0 - Distributive Trades & Services 5 …" at bounding box center [963, 258] width 339 height 23
select select "3667"
click at [793, 247] on select "Select MACRS/Recovery Period 5 Years - 57.0 - Distributive Trades & Services 5 …" at bounding box center [963, 258] width 339 height 23
click at [910, 295] on div "Component Group Select Component Group 286.00 - LAUNDRY ELECTRICAL 284.00 - LAU…" at bounding box center [962, 304] width 357 height 45
click at [910, 298] on span "Select Component Group" at bounding box center [963, 306] width 339 height 17
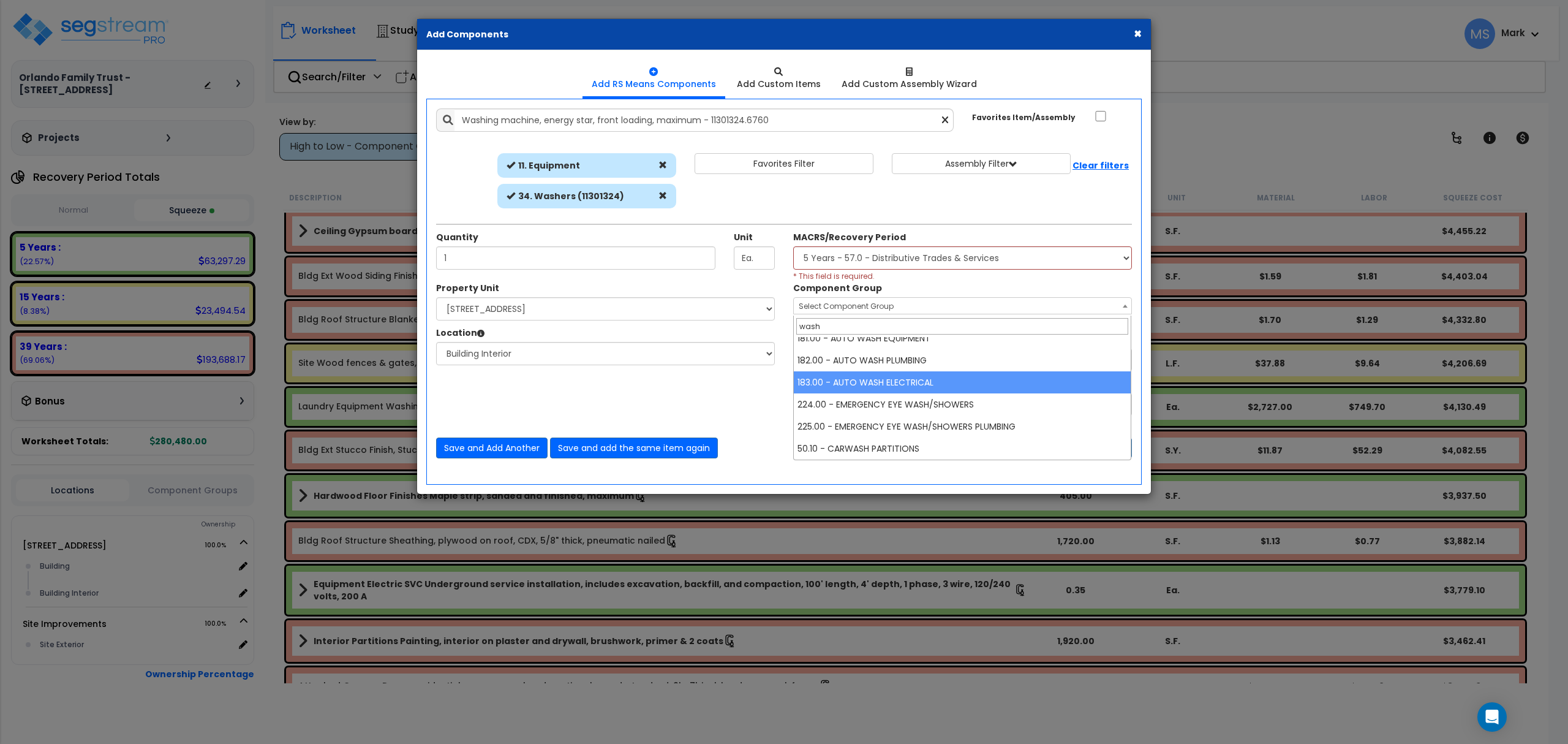
scroll to position [0, 0]
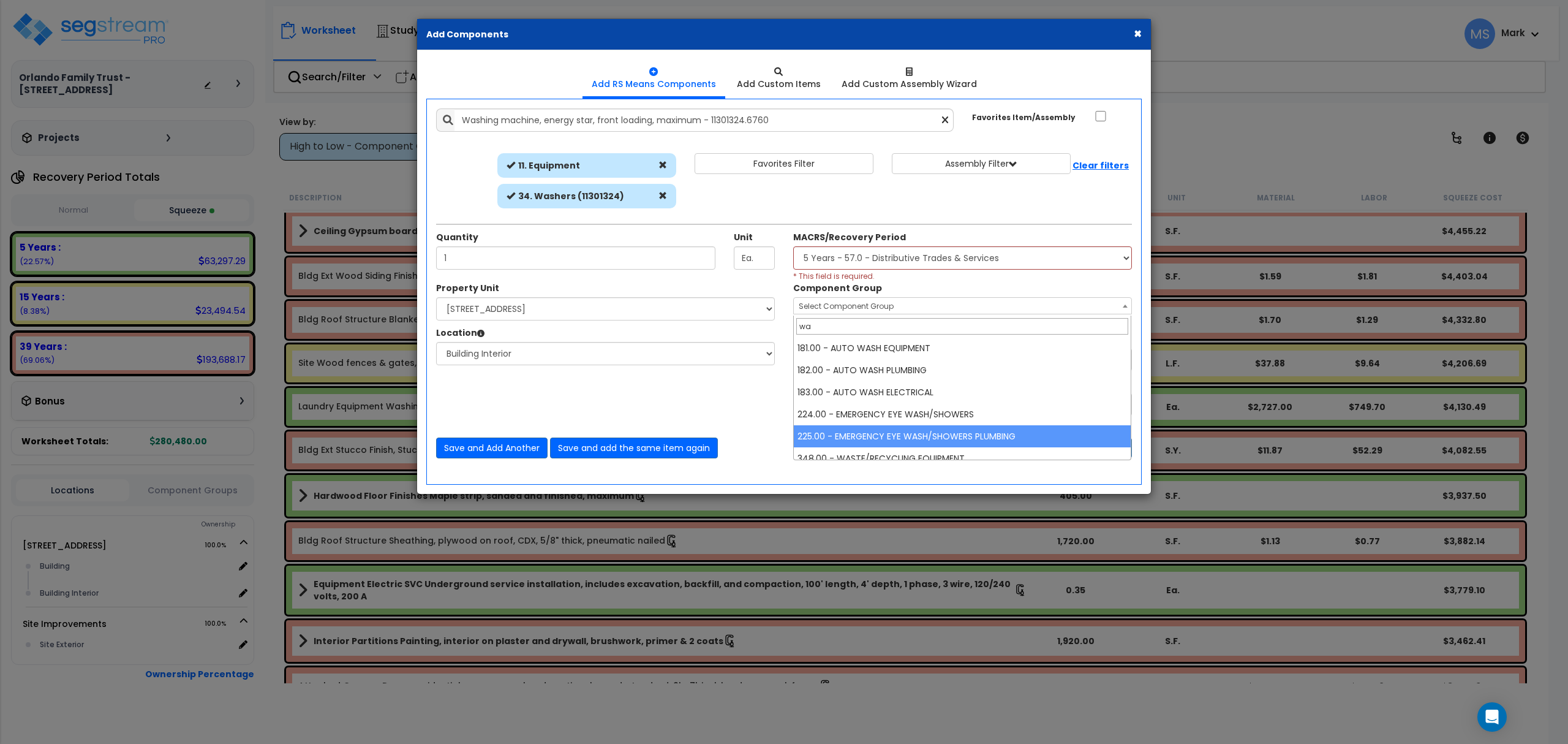
type input "w"
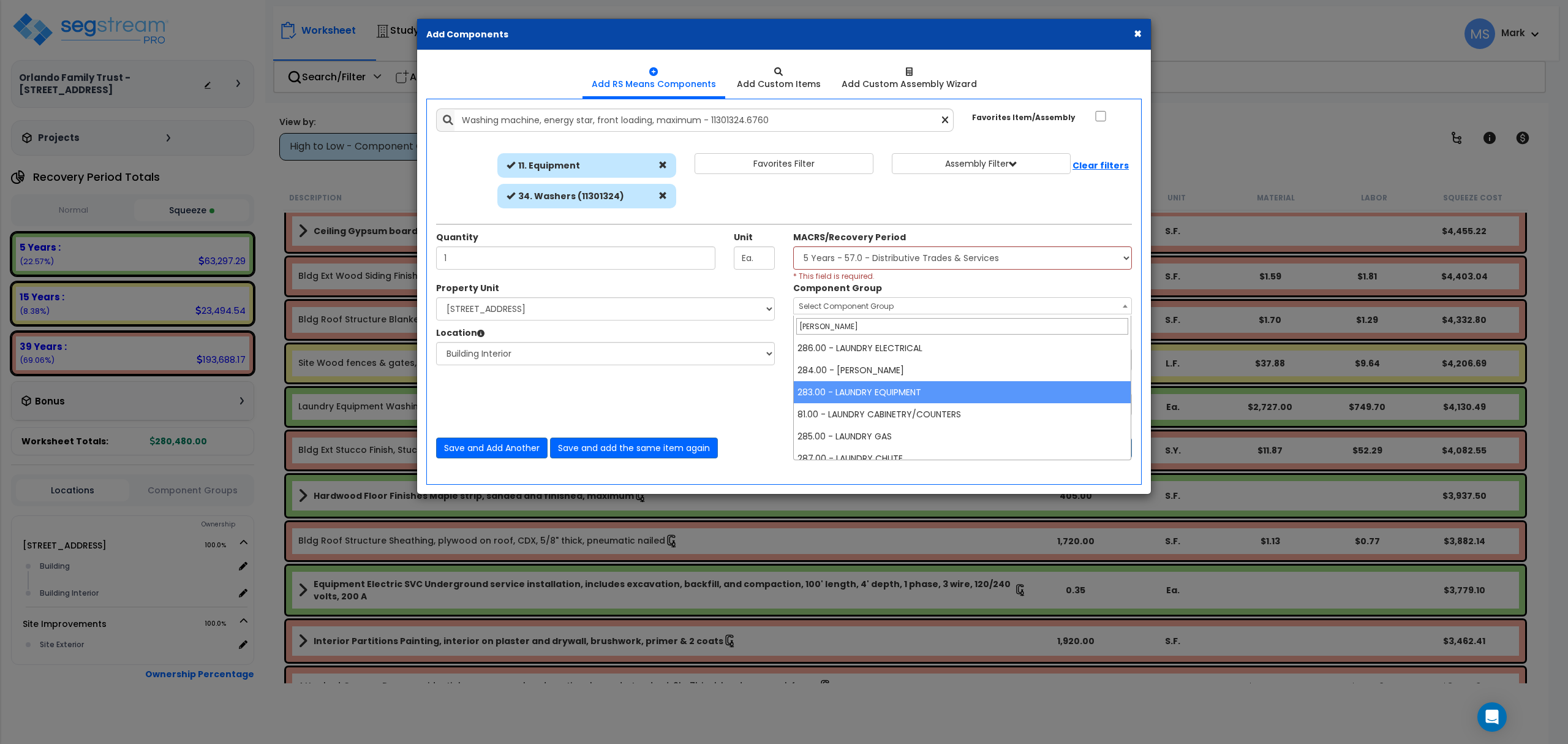
type input "lau"
select select "45840"
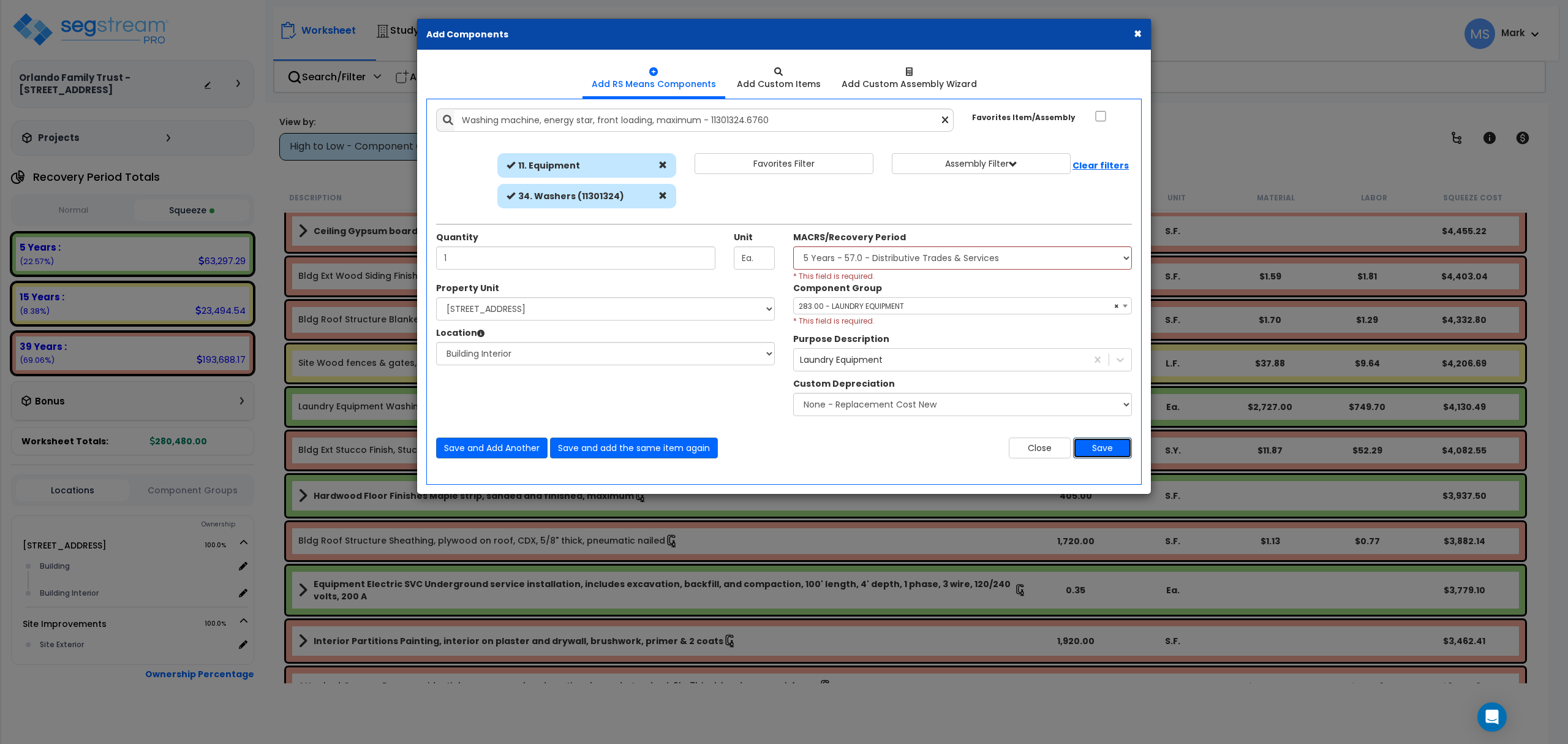
click at [1101, 452] on button "Save" at bounding box center [1102, 448] width 59 height 21
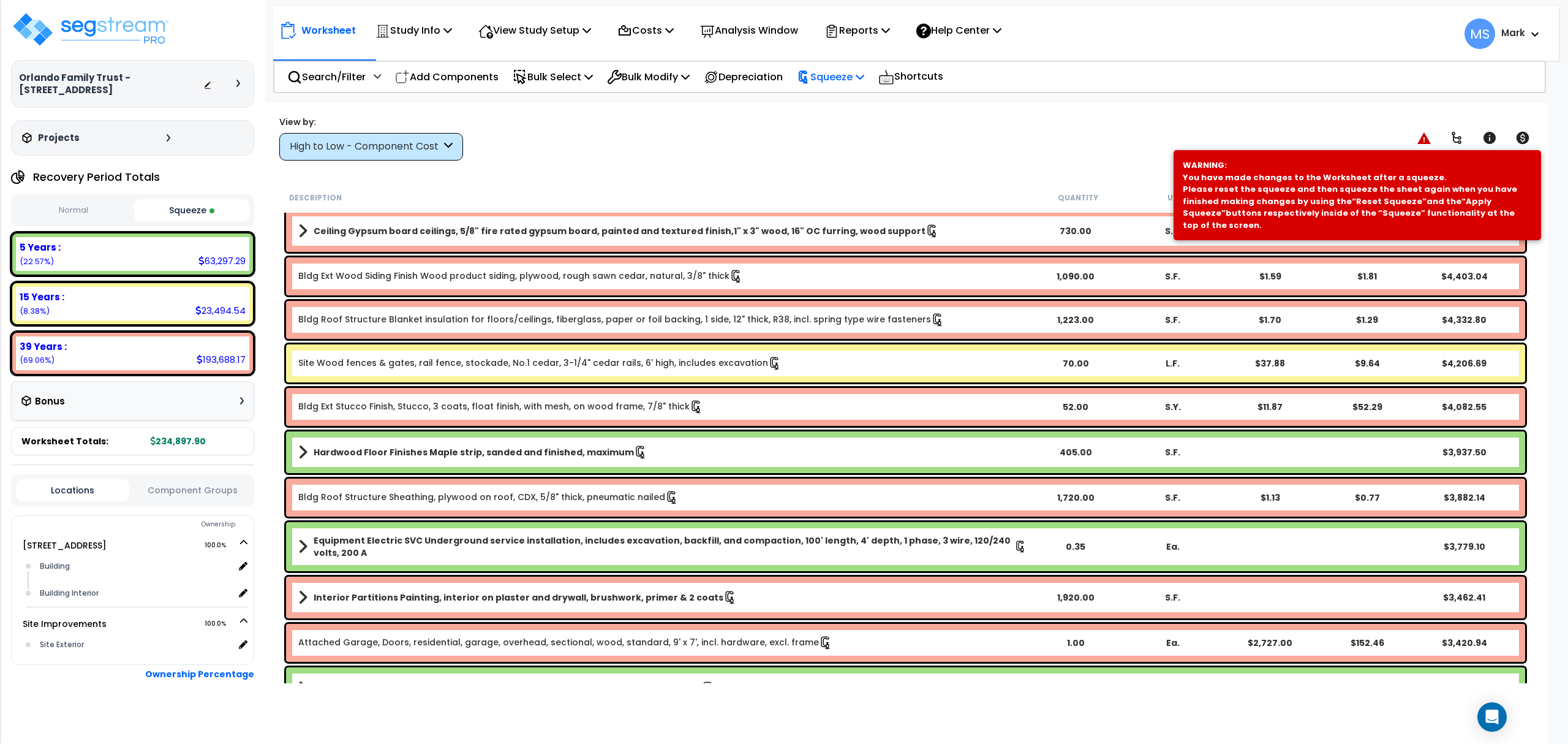
click at [864, 77] on p "Squeeze" at bounding box center [830, 77] width 67 height 17
click at [873, 111] on link "Re-squeeze" at bounding box center [852, 106] width 121 height 28
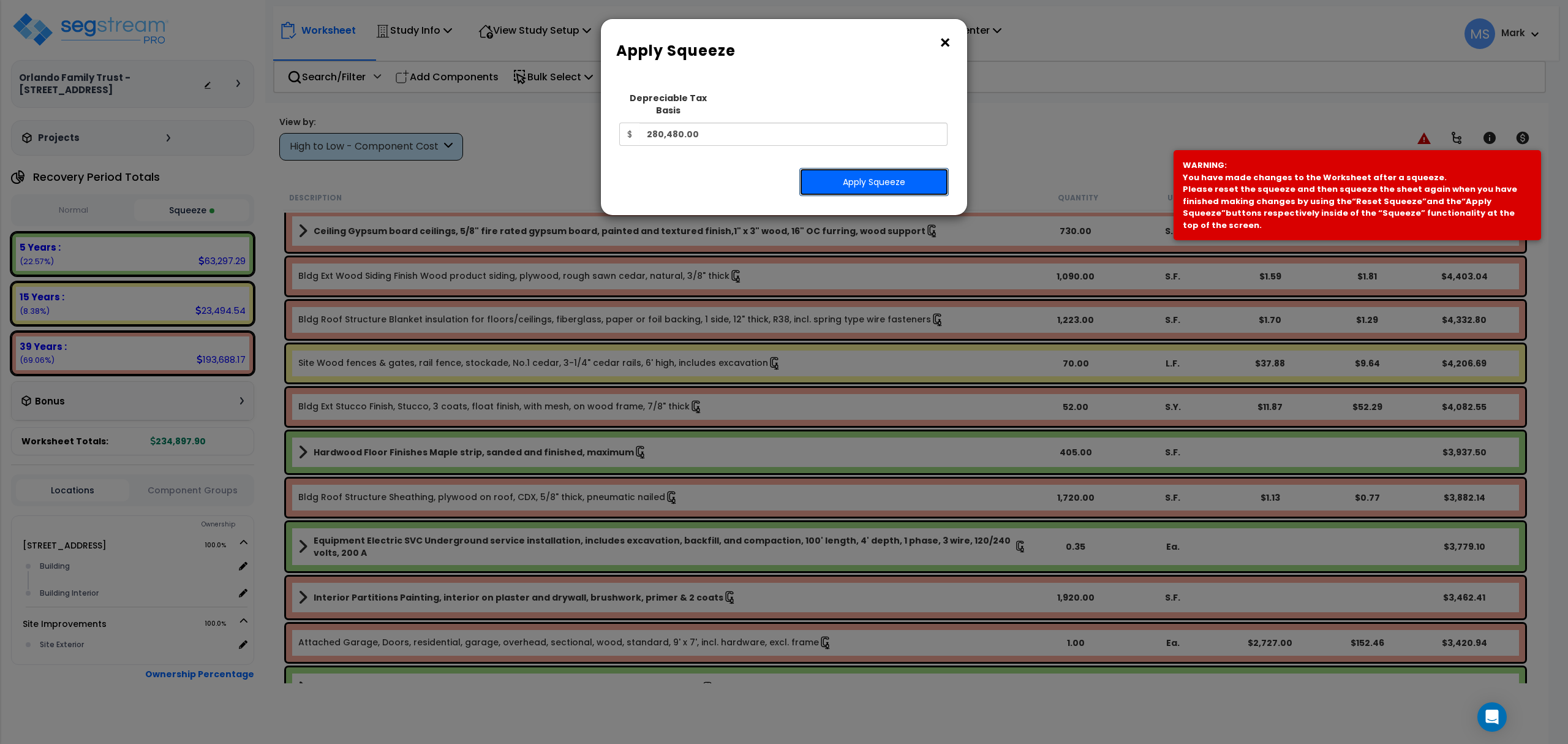
click at [871, 168] on button "Apply Squeeze" at bounding box center [873, 182] width 149 height 28
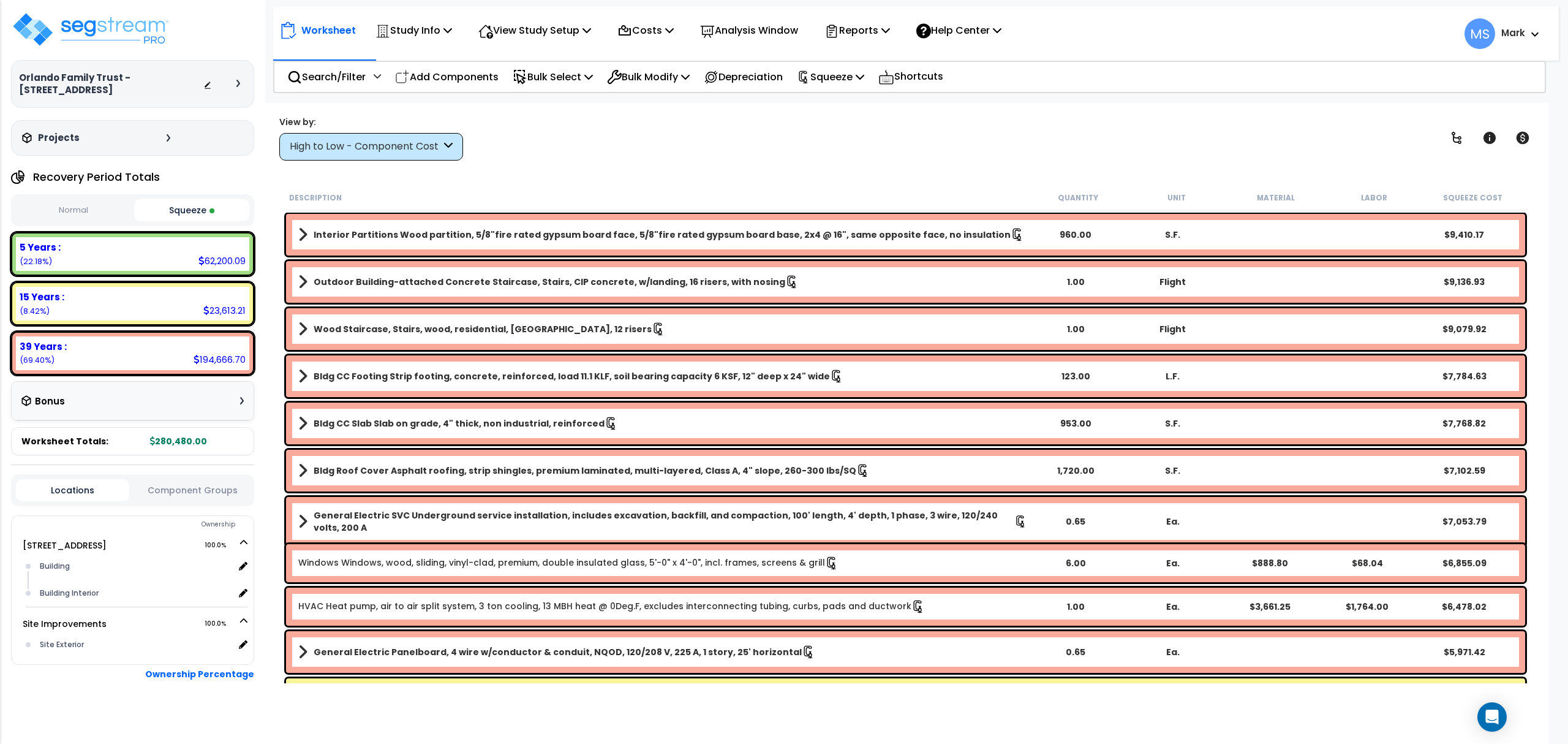
click at [183, 257] on div "5 Years : 62,200.09 (22.18%)" at bounding box center [132, 254] width 233 height 34
click at [824, 70] on p "Squeeze" at bounding box center [830, 77] width 67 height 17
drag, startPoint x: 709, startPoint y: 169, endPoint x: 353, endPoint y: 177, distance: 356.1
click at [703, 167] on div "Worksheet Study Info Study Setup Add Property Unit Template study Clone study MS" at bounding box center [906, 474] width 1286 height 744
click at [132, 206] on div "Normal Squeeze" at bounding box center [132, 210] width 243 height 32
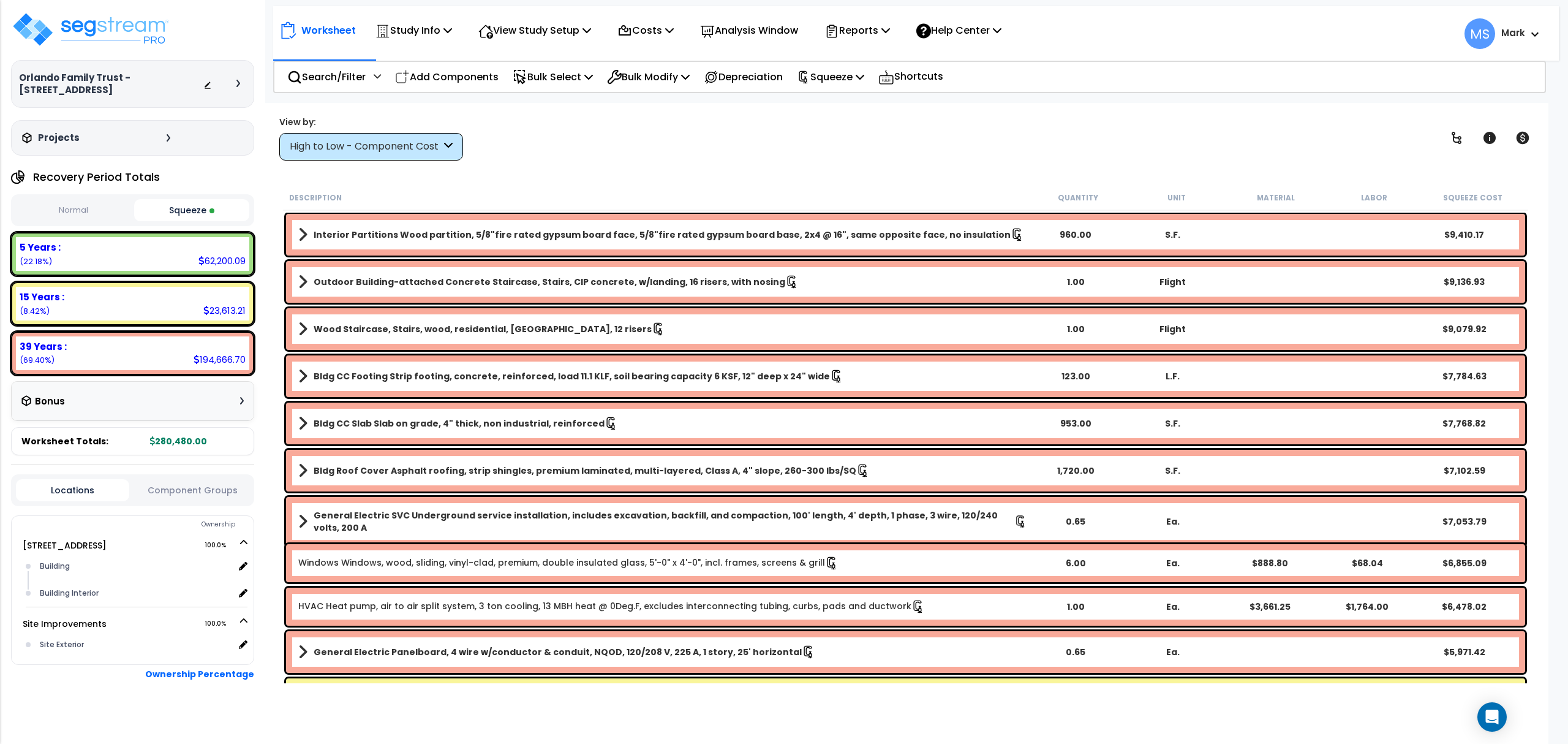
click at [176, 212] on button "Squeeze" at bounding box center [192, 210] width 115 height 22
click at [103, 208] on button "Normal" at bounding box center [74, 210] width 115 height 21
click at [165, 204] on button "Squeeze" at bounding box center [192, 210] width 115 height 21
click at [96, 209] on button "Normal" at bounding box center [74, 210] width 115 height 21
click at [163, 201] on button "Squeeze" at bounding box center [192, 210] width 115 height 21
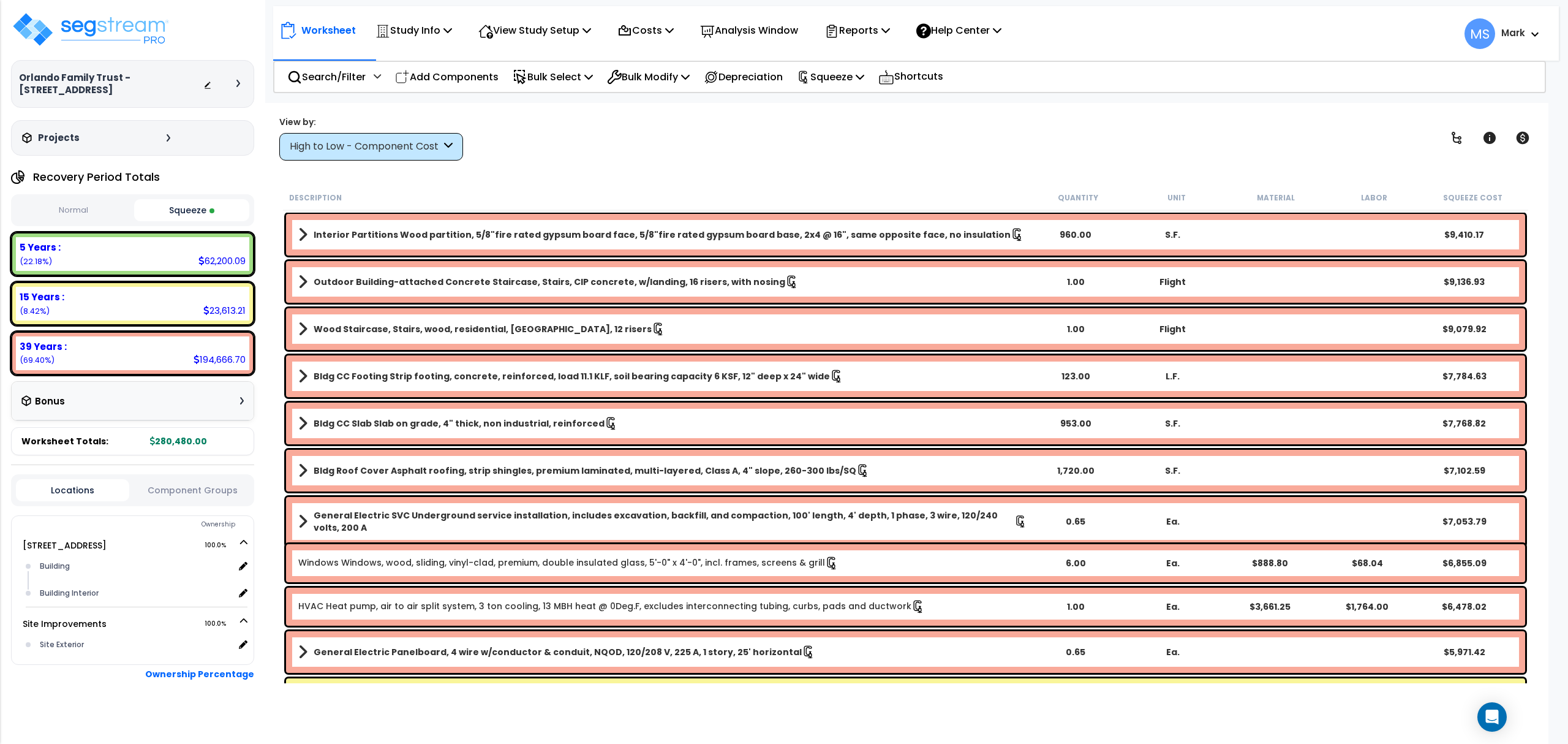
click at [79, 204] on button "Normal" at bounding box center [74, 210] width 115 height 21
click at [155, 202] on button "Squeeze" at bounding box center [192, 210] width 115 height 21
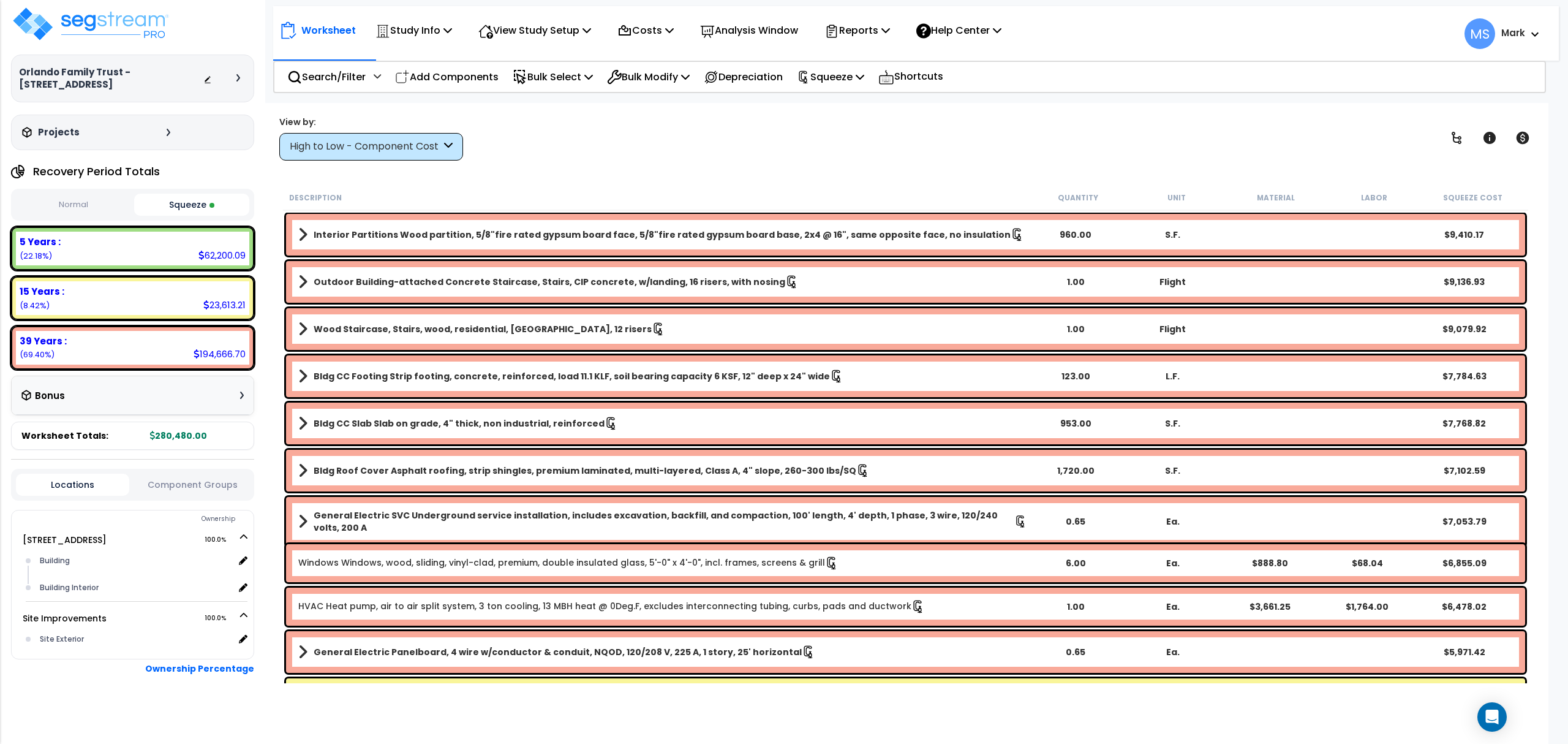
scroll to position [7, 0]
click at [408, 153] on div "High to Low - Component Cost" at bounding box center [365, 147] width 151 height 14
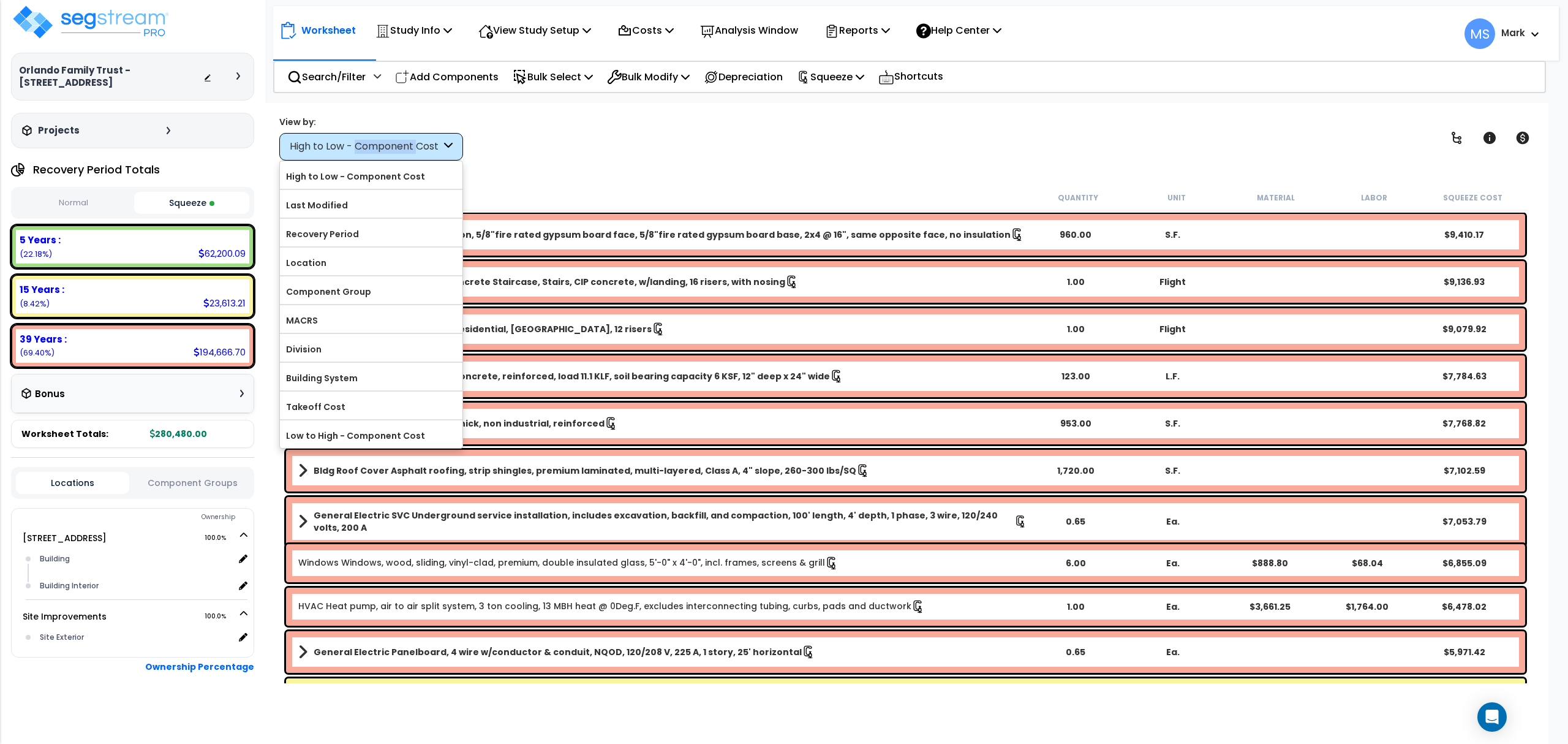
click at [408, 153] on div "High to Low - Component Cost" at bounding box center [365, 147] width 151 height 14
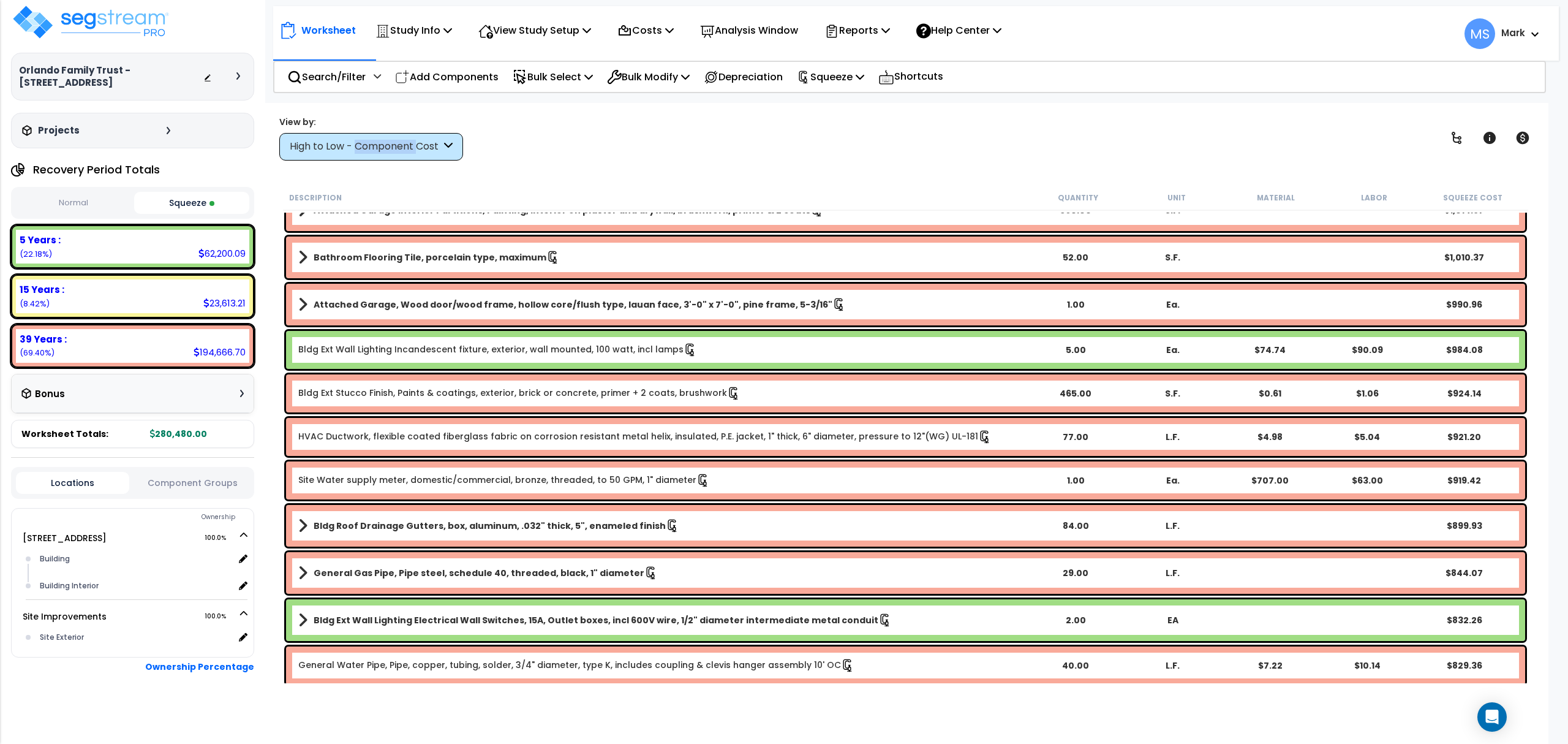
scroll to position [3513, 0]
